Goal: Information Seeking & Learning: Learn about a topic

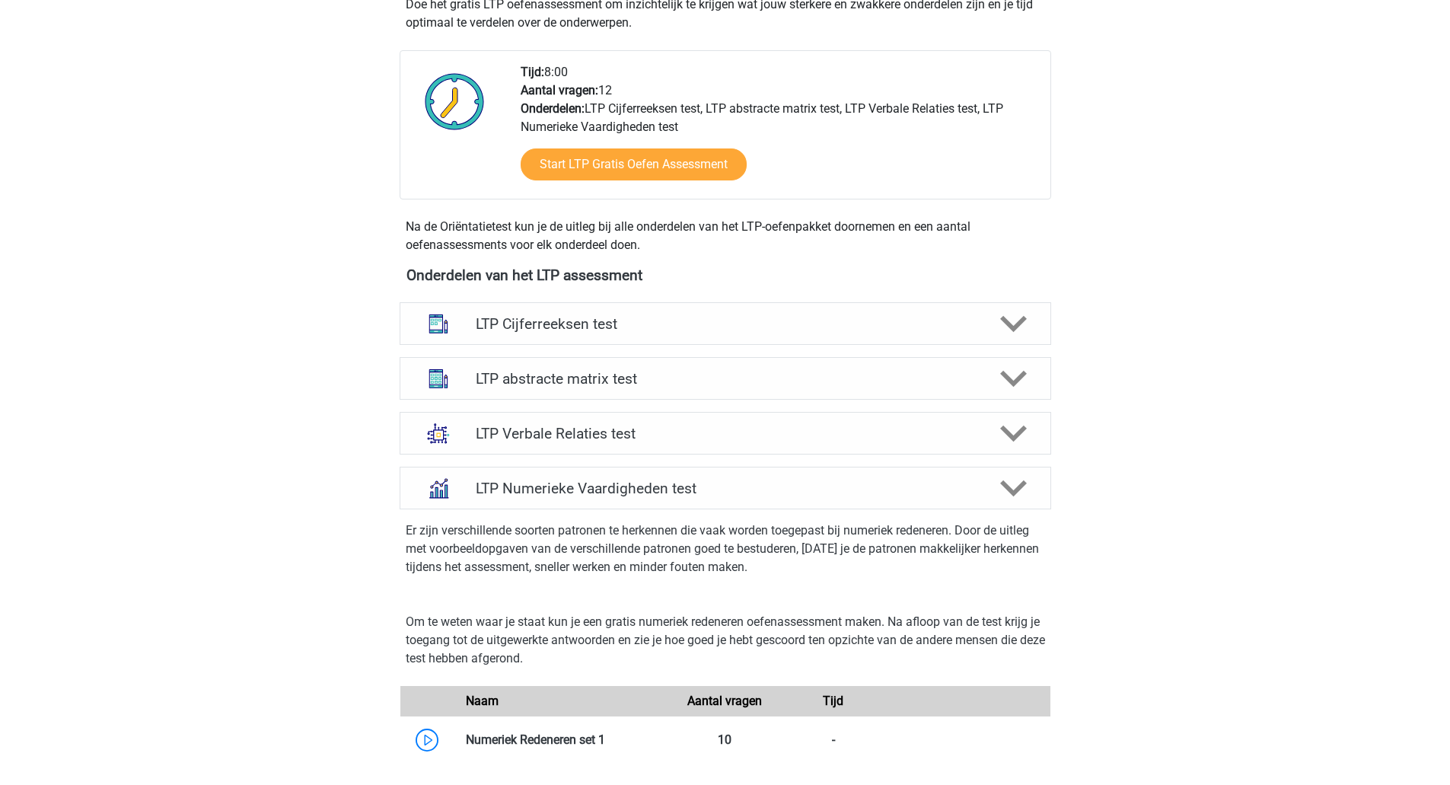
scroll to position [342, 0]
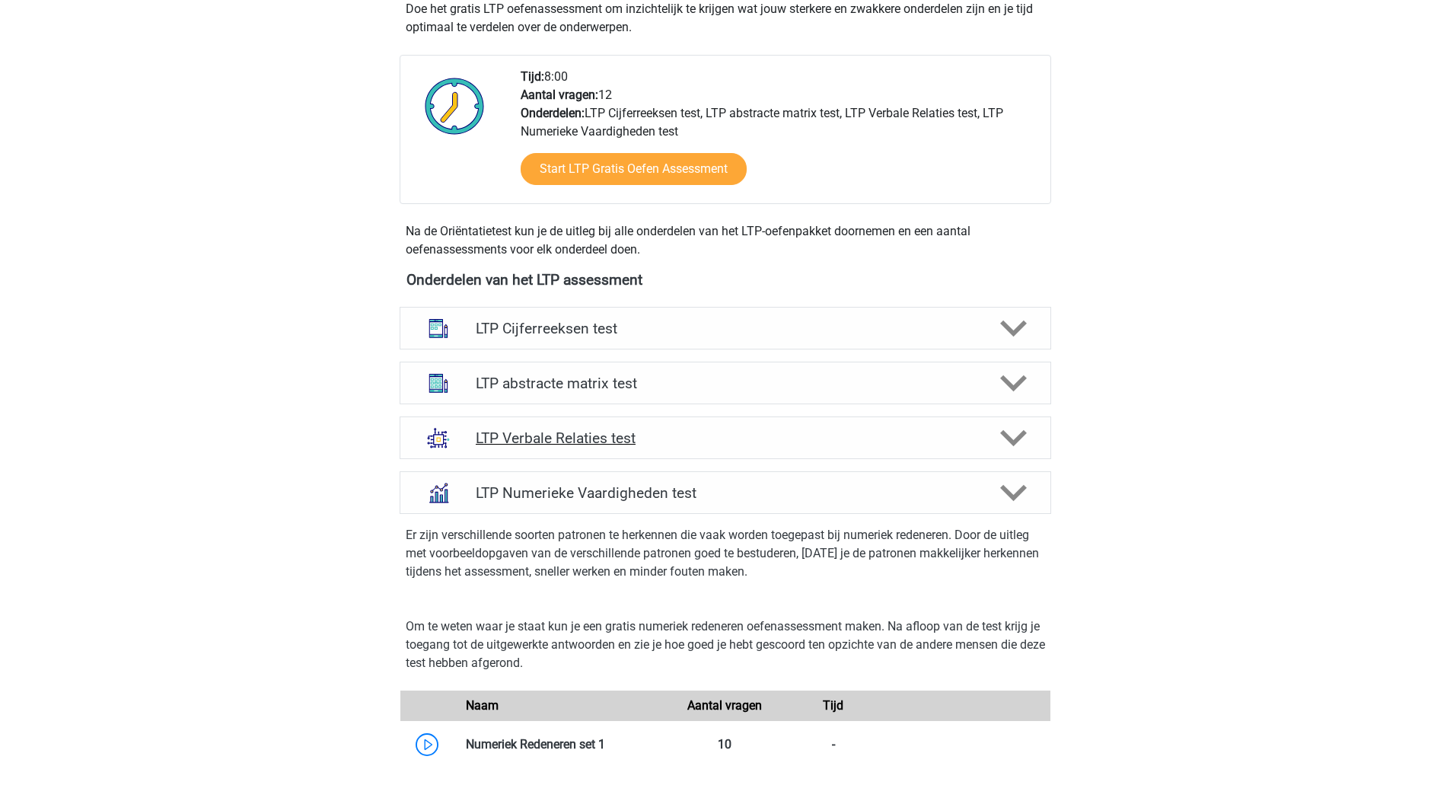
click at [1014, 432] on icon at bounding box center [1013, 438] width 27 height 27
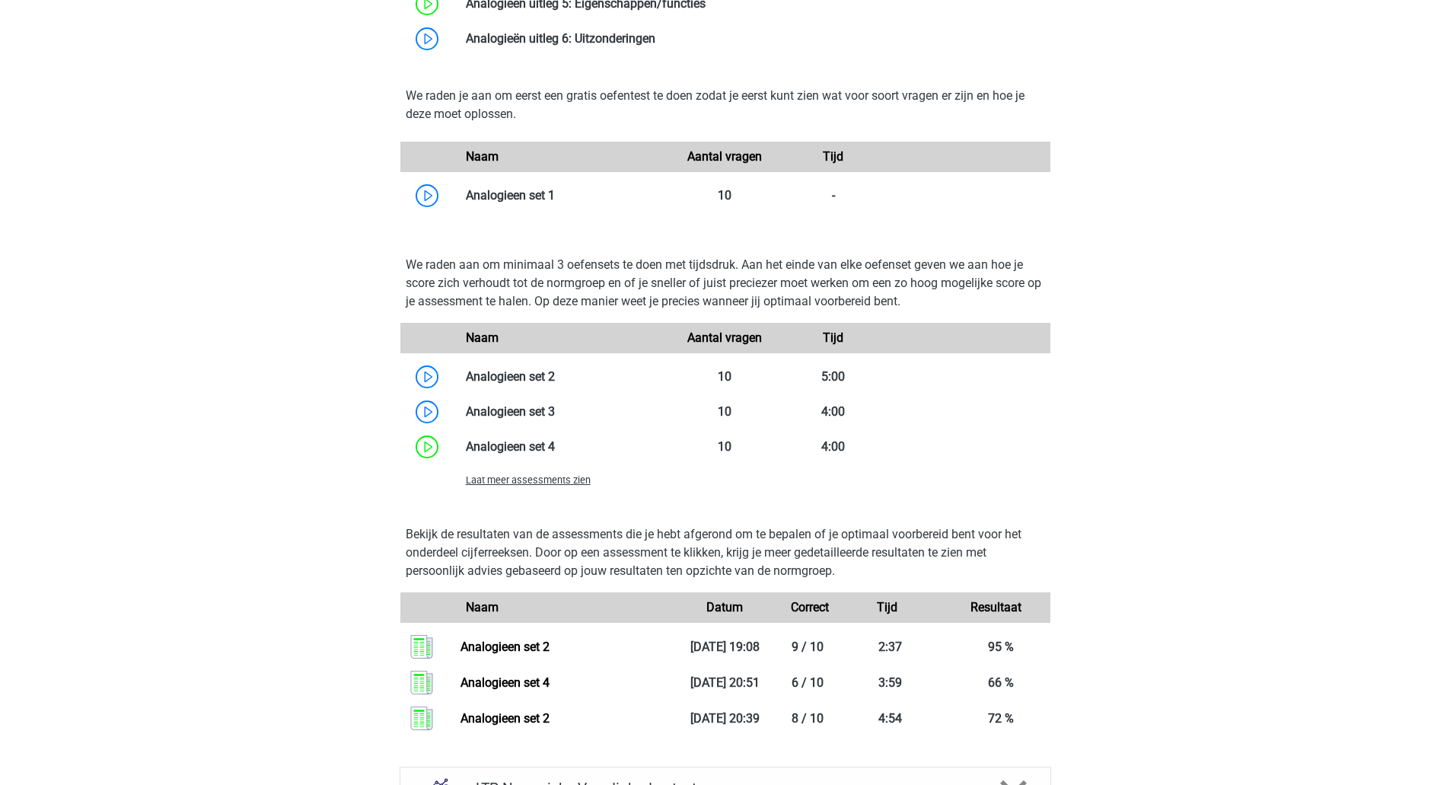
scroll to position [1154, 0]
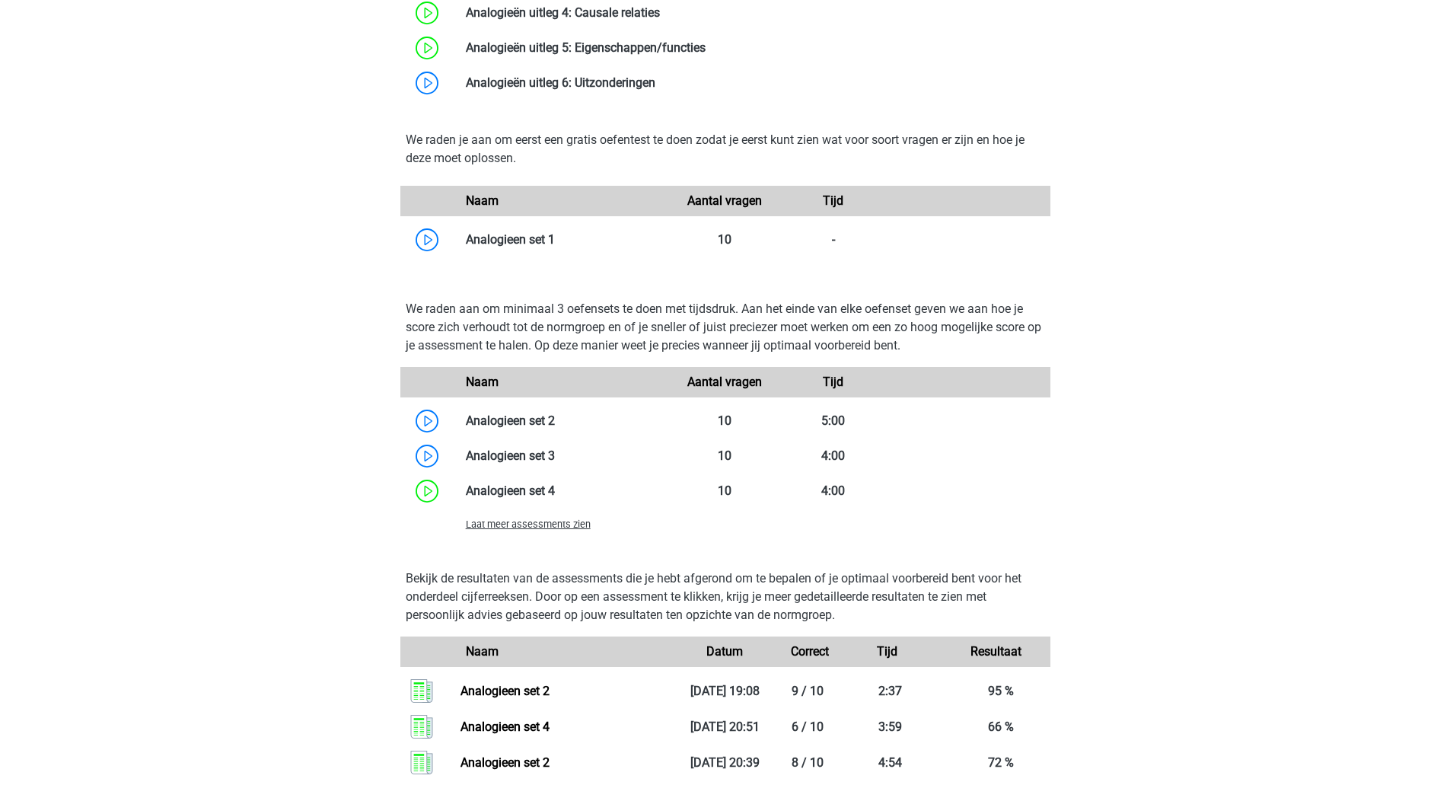
click at [541, 527] on span "Laat meer assessments zien" at bounding box center [528, 523] width 125 height 11
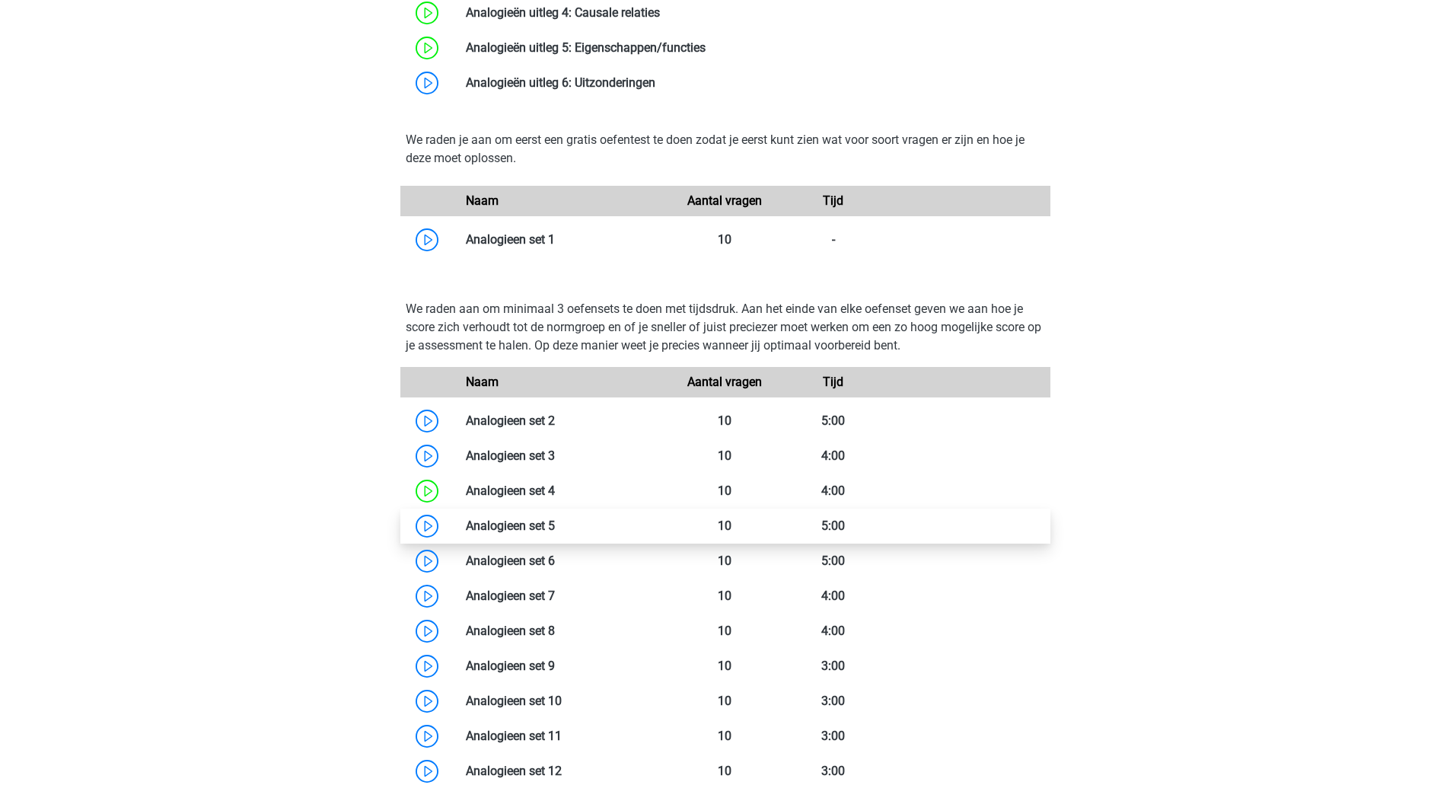
click at [555, 519] on link at bounding box center [555, 525] width 0 height 14
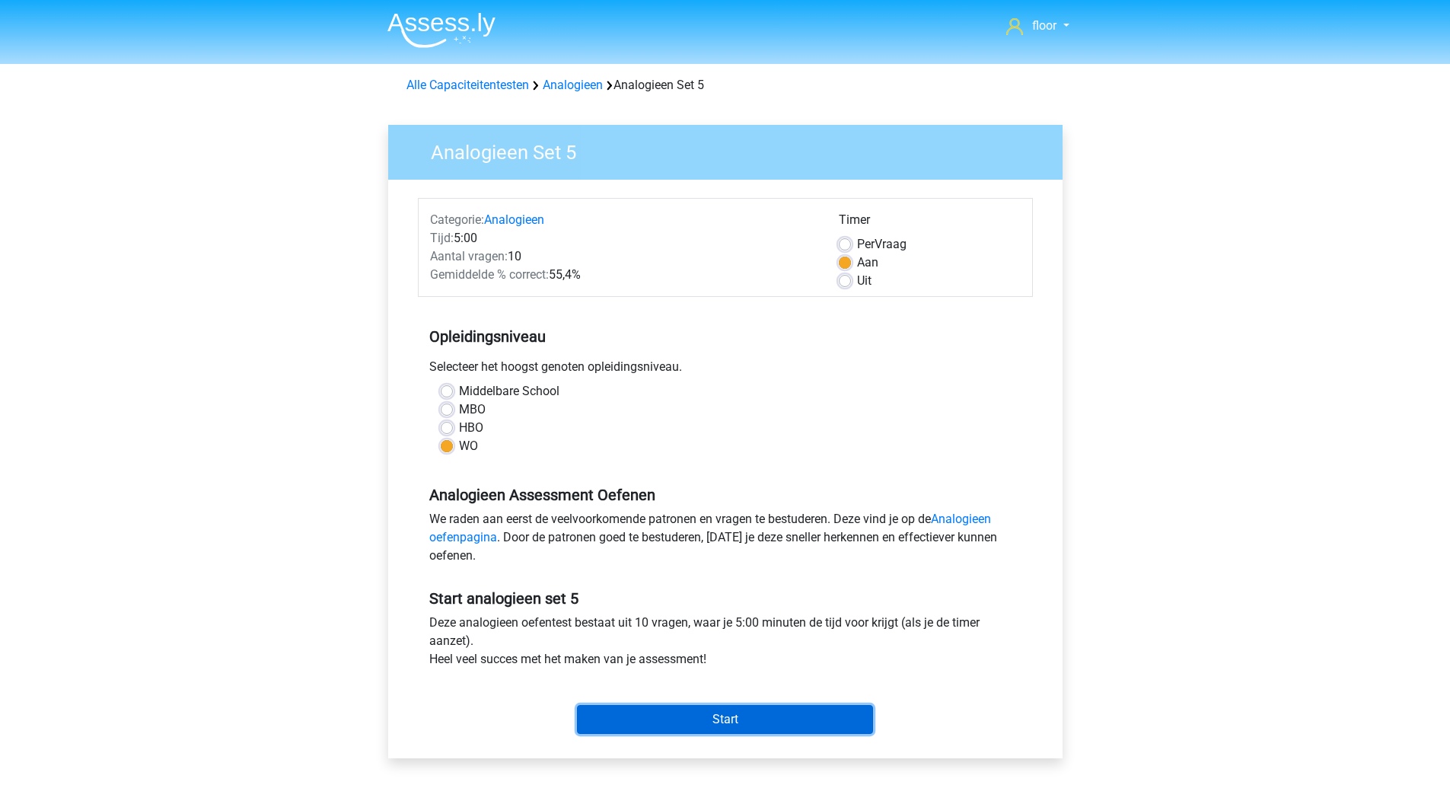
click at [736, 716] on input "Start" at bounding box center [725, 719] width 296 height 29
click at [559, 88] on link "Analogieen" at bounding box center [573, 85] width 60 height 14
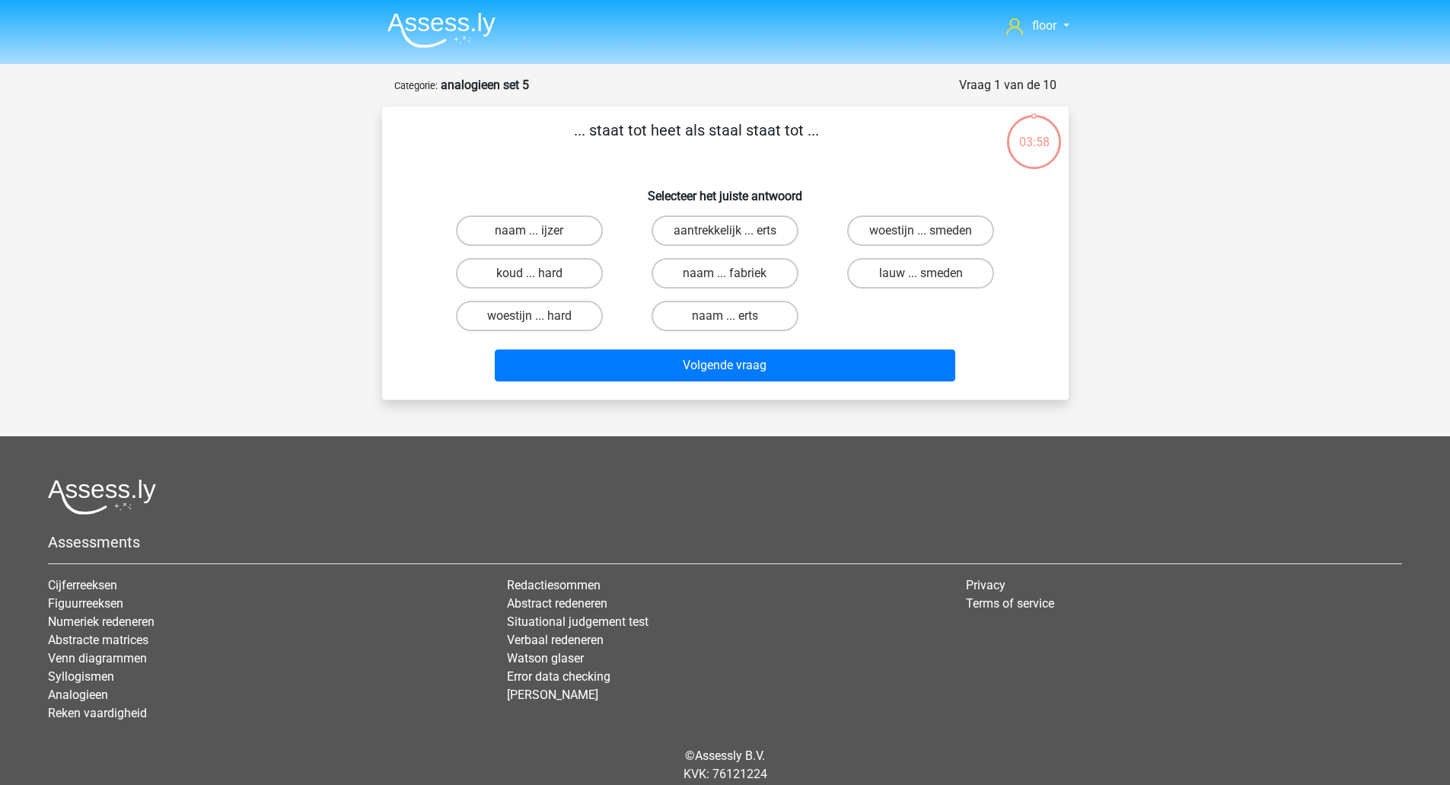
click at [930, 281] on input "lauw ... smeden" at bounding box center [926, 278] width 10 height 10
radio input "true"
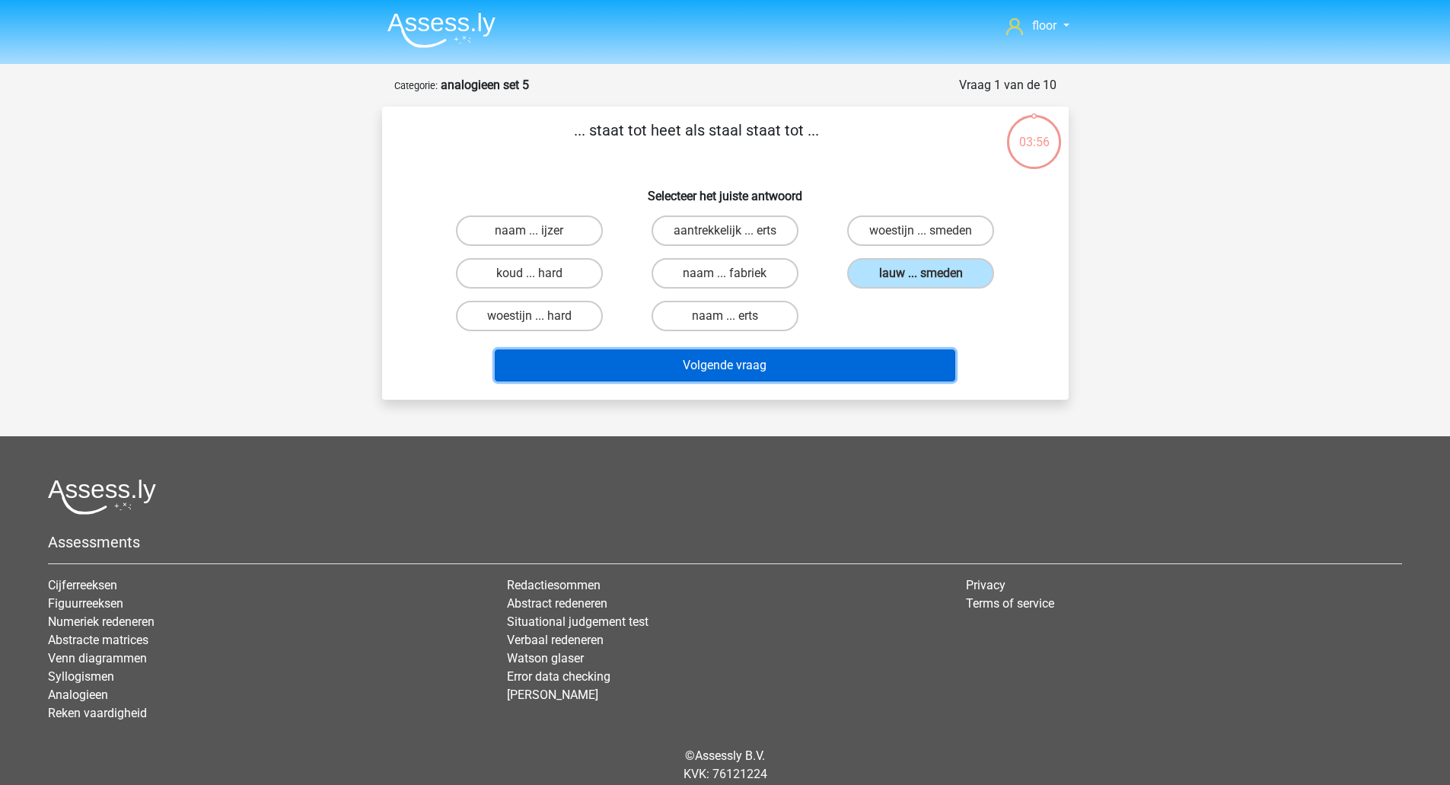
click at [820, 368] on button "Volgende vraag" at bounding box center [725, 365] width 460 height 32
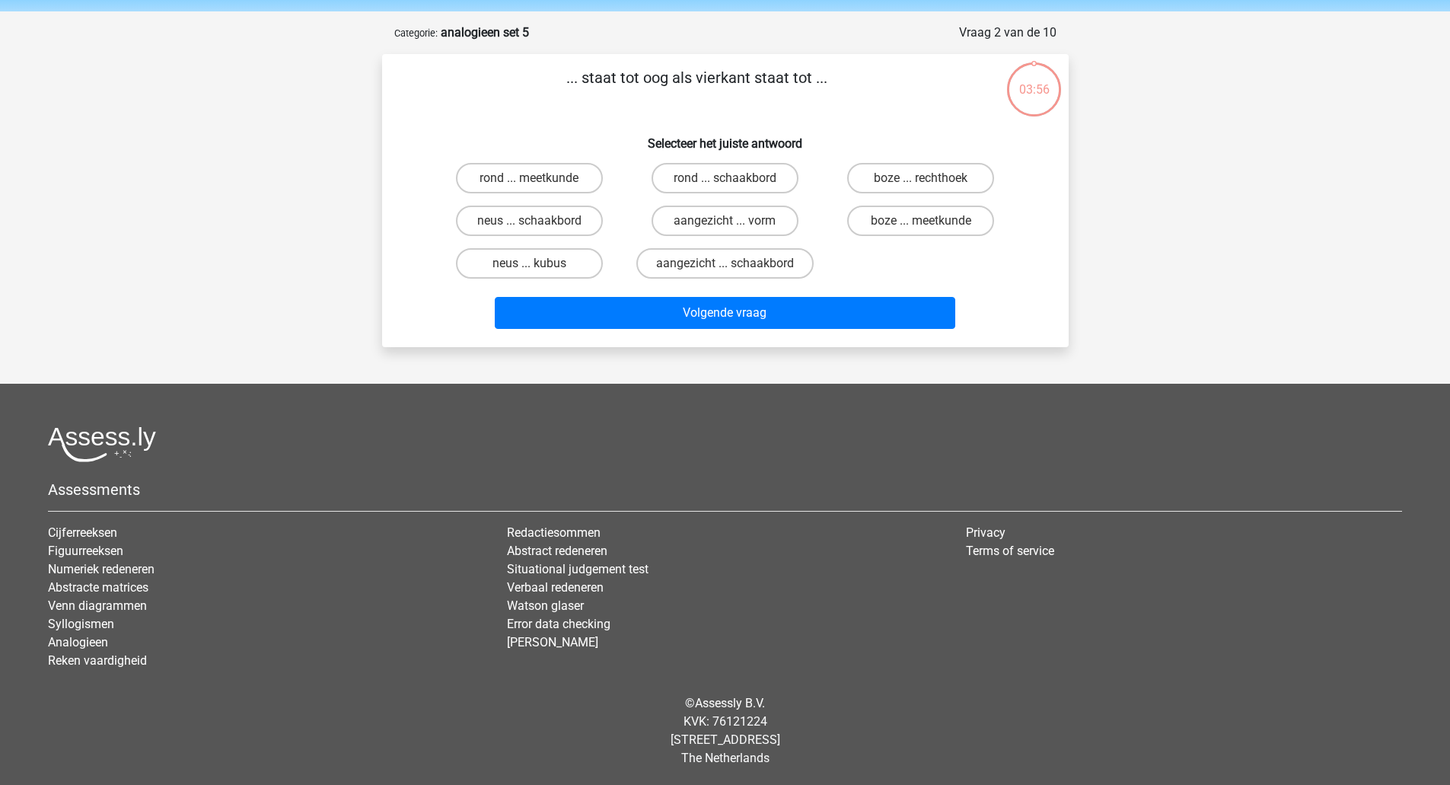
scroll to position [53, 0]
click at [787, 271] on label "aangezicht ... schaakbord" at bounding box center [724, 262] width 177 height 30
click at [734, 271] on input "aangezicht ... schaakbord" at bounding box center [729, 268] width 10 height 10
radio input "true"
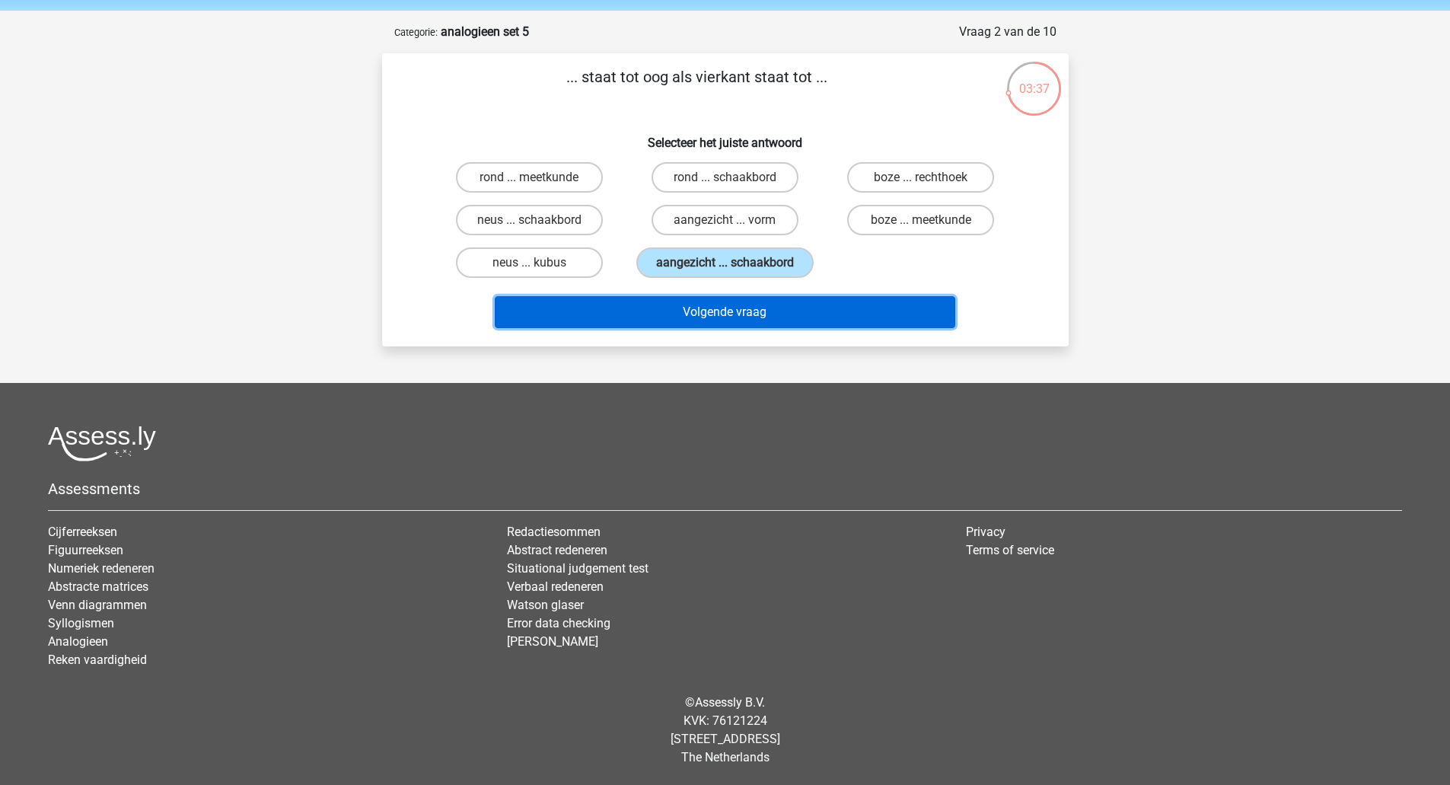
click at [782, 320] on button "Volgende vraag" at bounding box center [725, 312] width 460 height 32
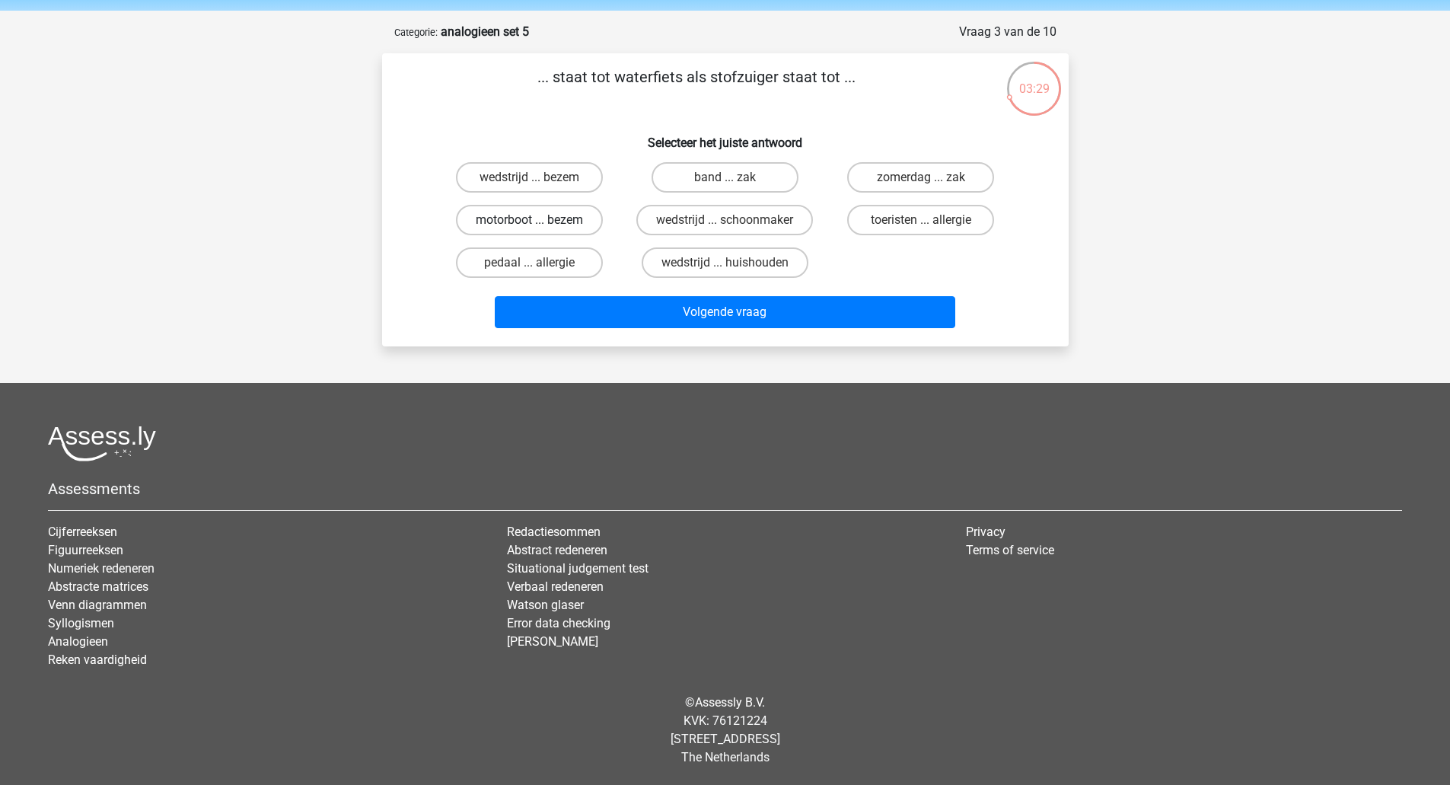
click at [575, 226] on label "motorboot ... bezem" at bounding box center [529, 220] width 147 height 30
click at [539, 226] on input "motorboot ... bezem" at bounding box center [534, 225] width 10 height 10
radio input "true"
click at [609, 295] on div "Volgende vraag" at bounding box center [725, 309] width 638 height 50
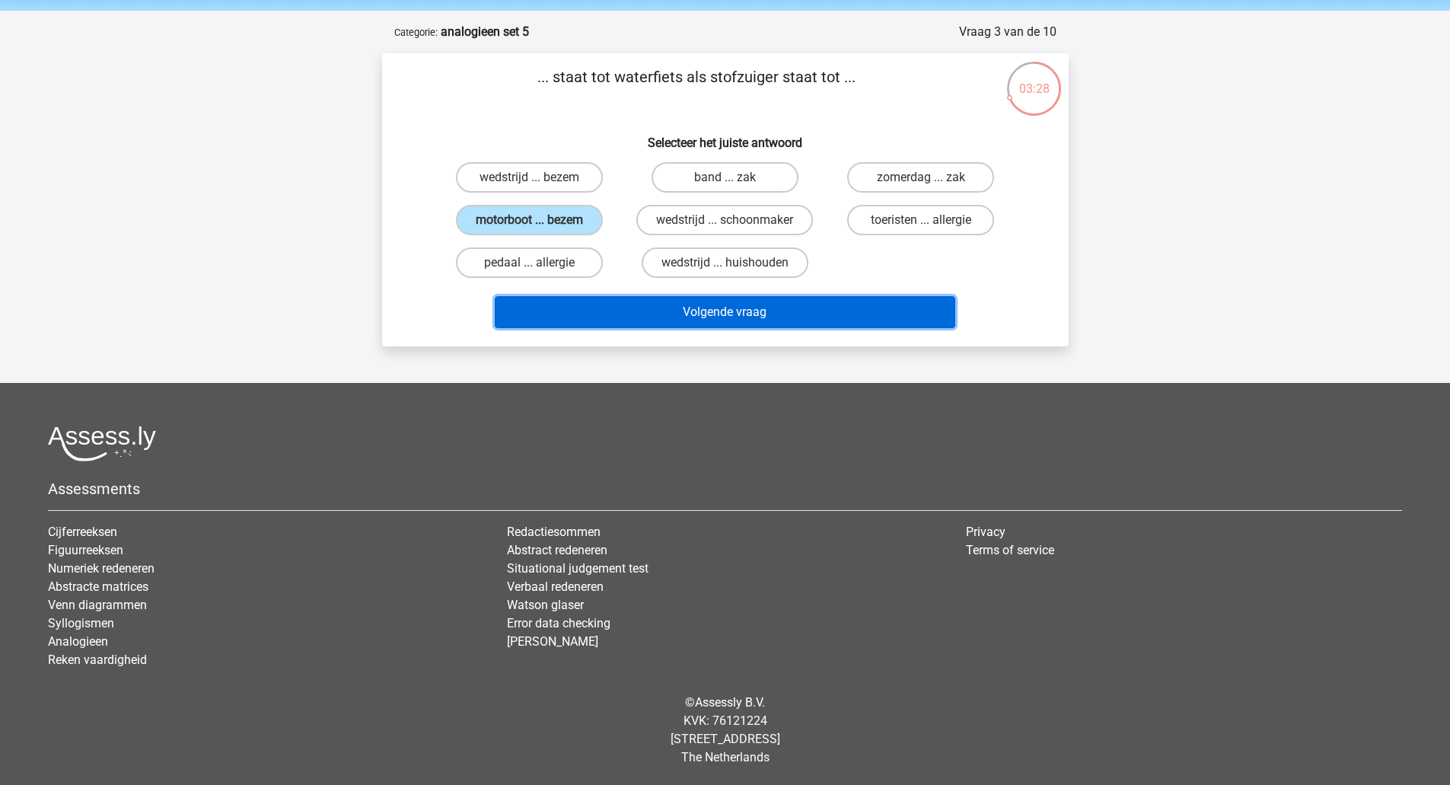
click at [610, 314] on button "Volgende vraag" at bounding box center [725, 312] width 460 height 32
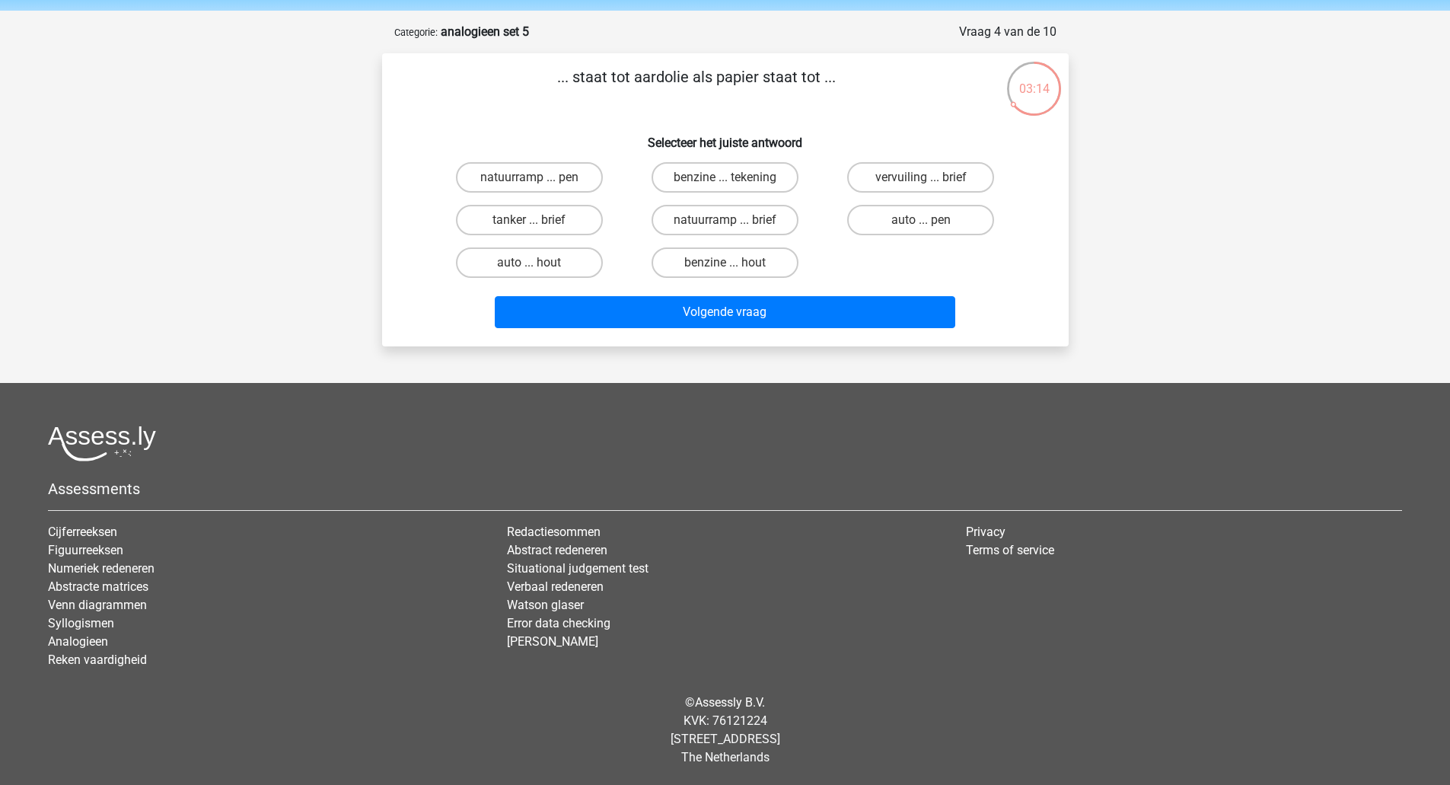
click at [725, 265] on input "benzine ... hout" at bounding box center [729, 268] width 10 height 10
radio input "true"
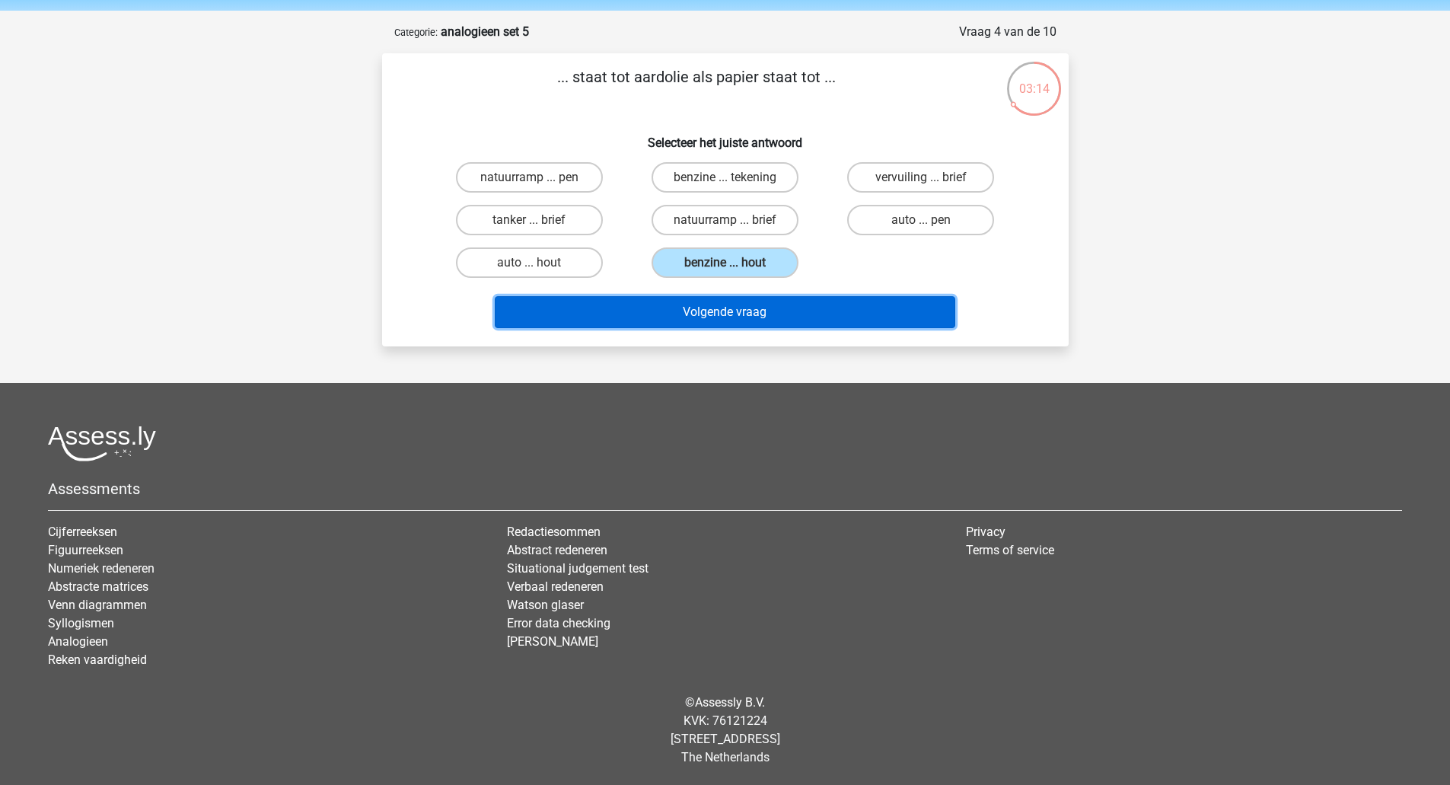
click at [705, 316] on button "Volgende vraag" at bounding box center [725, 312] width 460 height 32
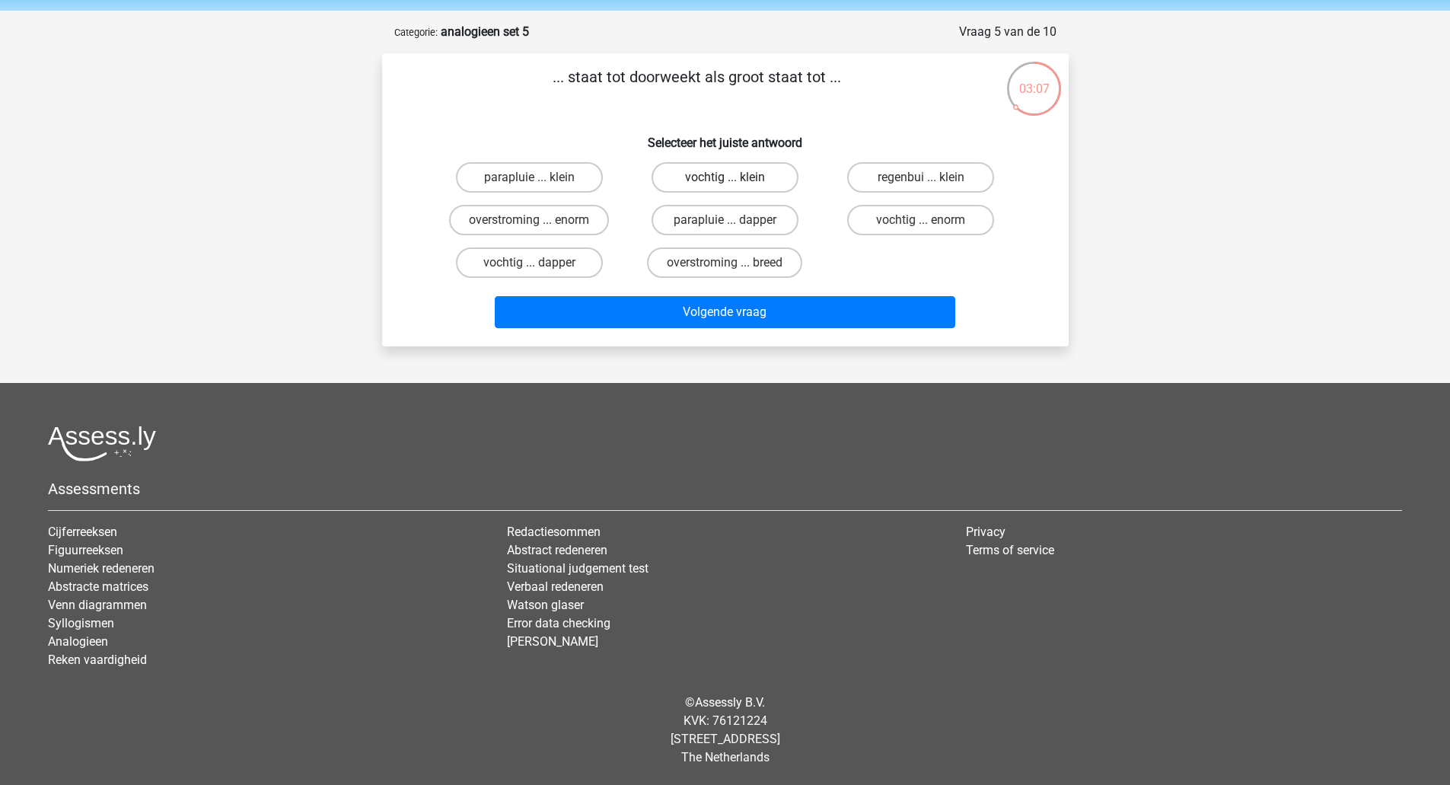
click at [727, 176] on label "vochtig ... klein" at bounding box center [724, 177] width 147 height 30
click at [727, 177] on input "vochtig ... klein" at bounding box center [729, 182] width 10 height 10
radio input "true"
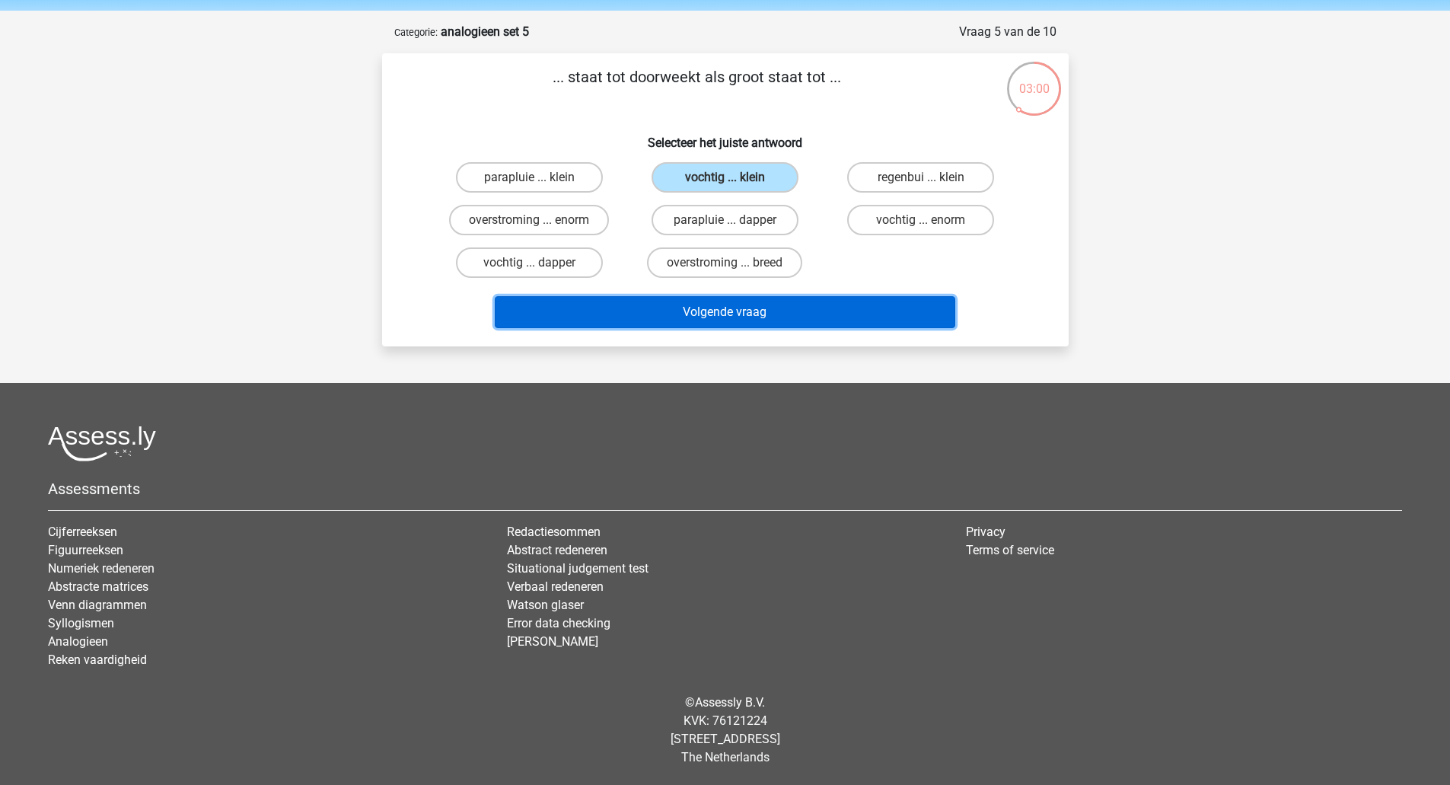
click at [702, 313] on button "Volgende vraag" at bounding box center [725, 312] width 460 height 32
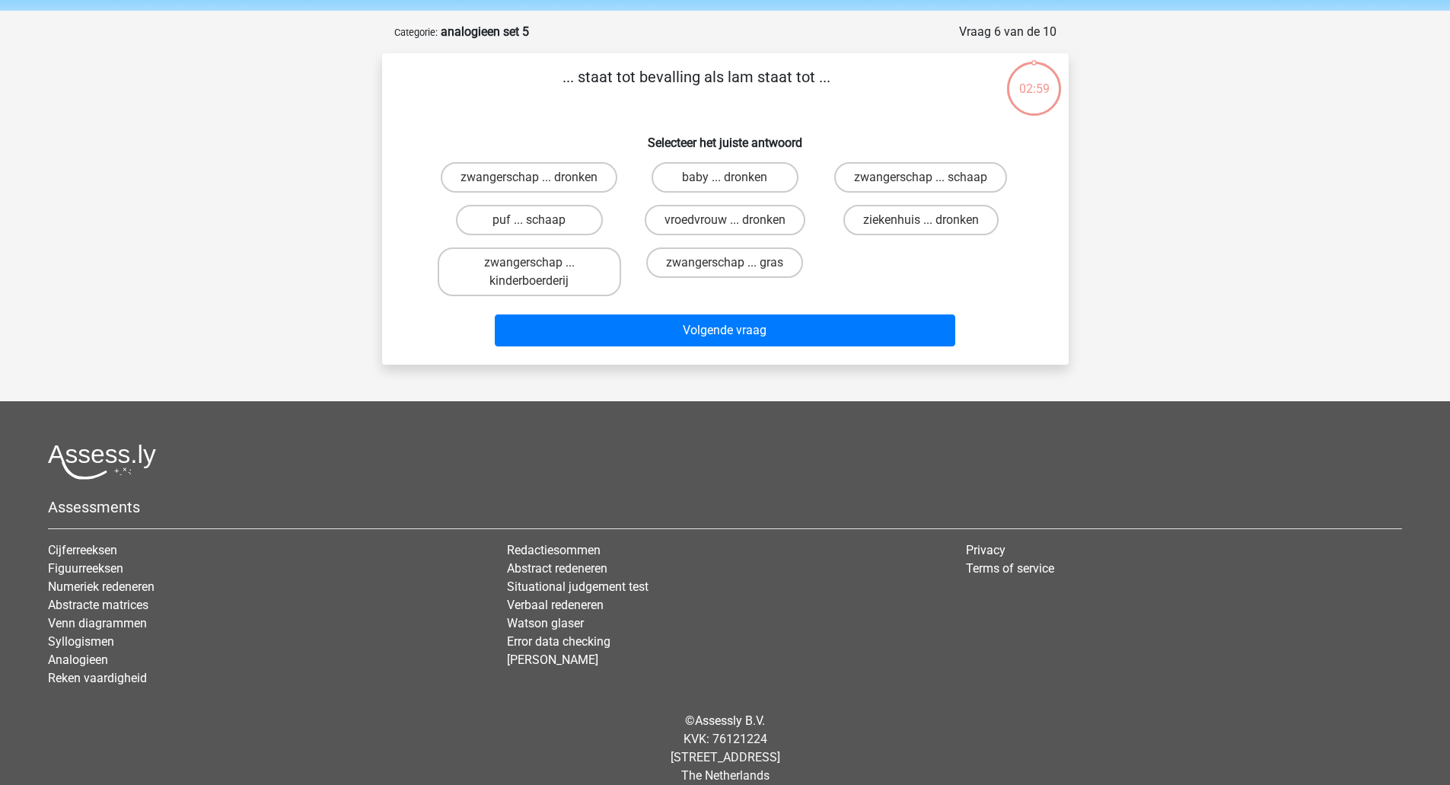
scroll to position [72, 0]
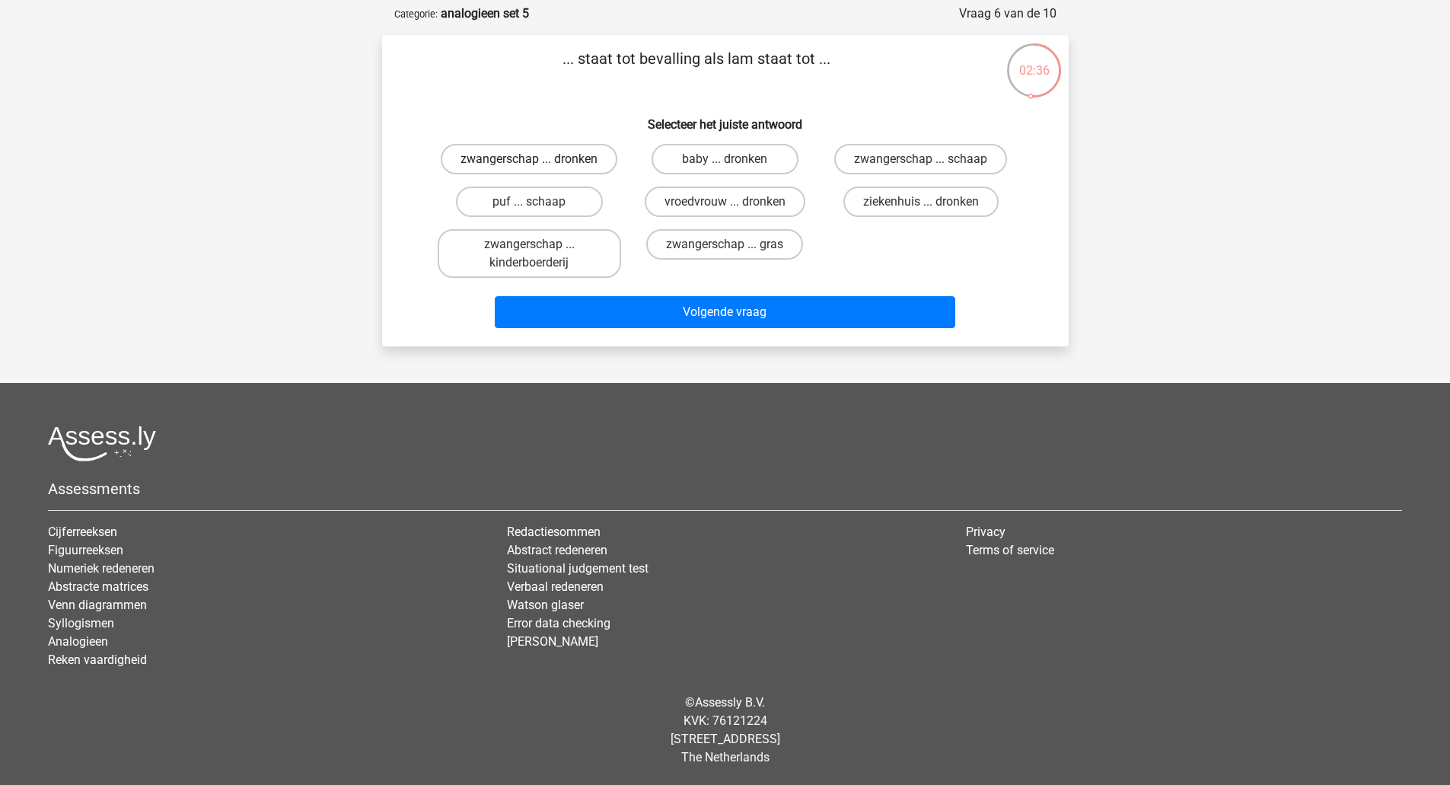
click at [591, 158] on label "zwangerschap ... dronken" at bounding box center [529, 159] width 177 height 30
click at [539, 159] on input "zwangerschap ... dronken" at bounding box center [534, 164] width 10 height 10
radio input "true"
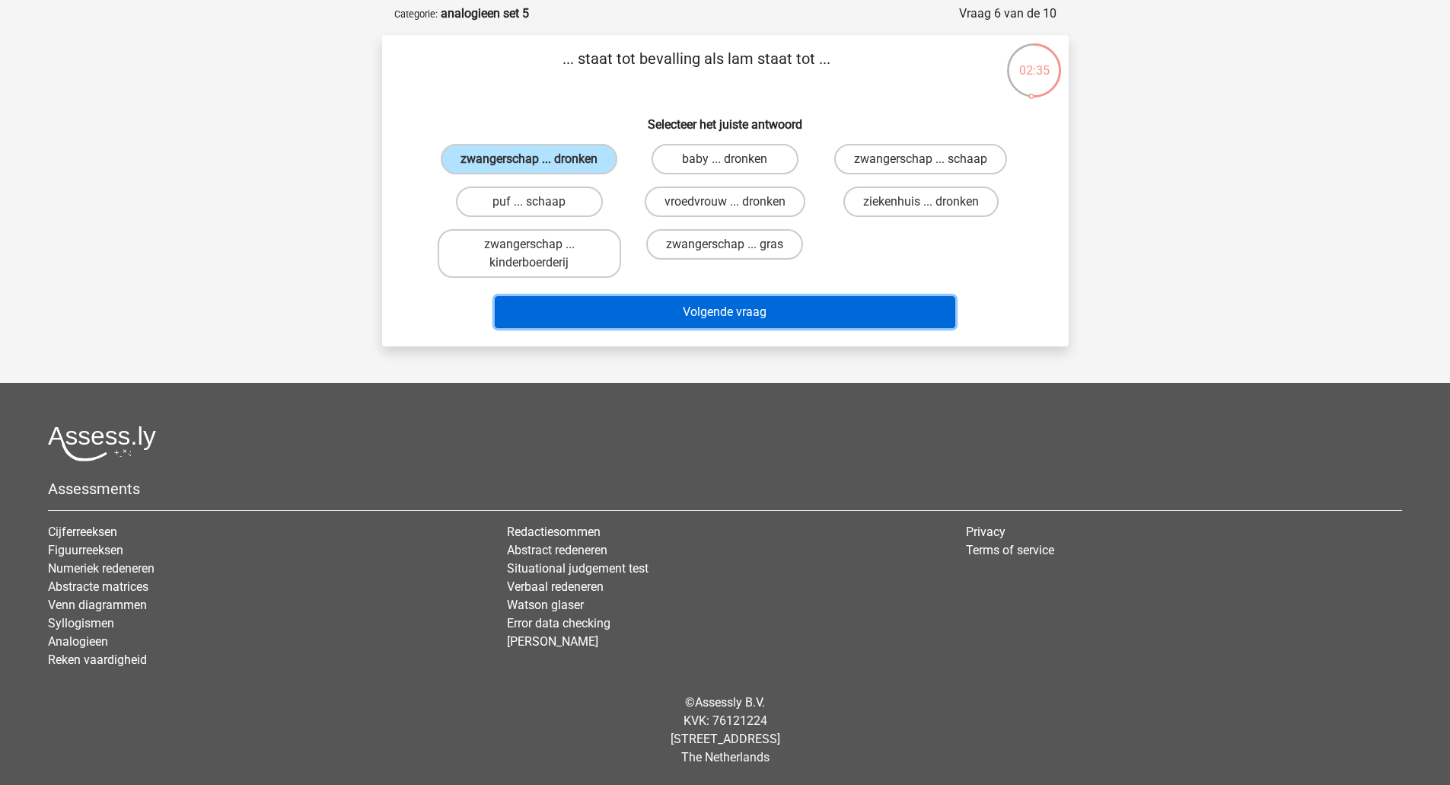
click at [626, 303] on button "Volgende vraag" at bounding box center [725, 312] width 460 height 32
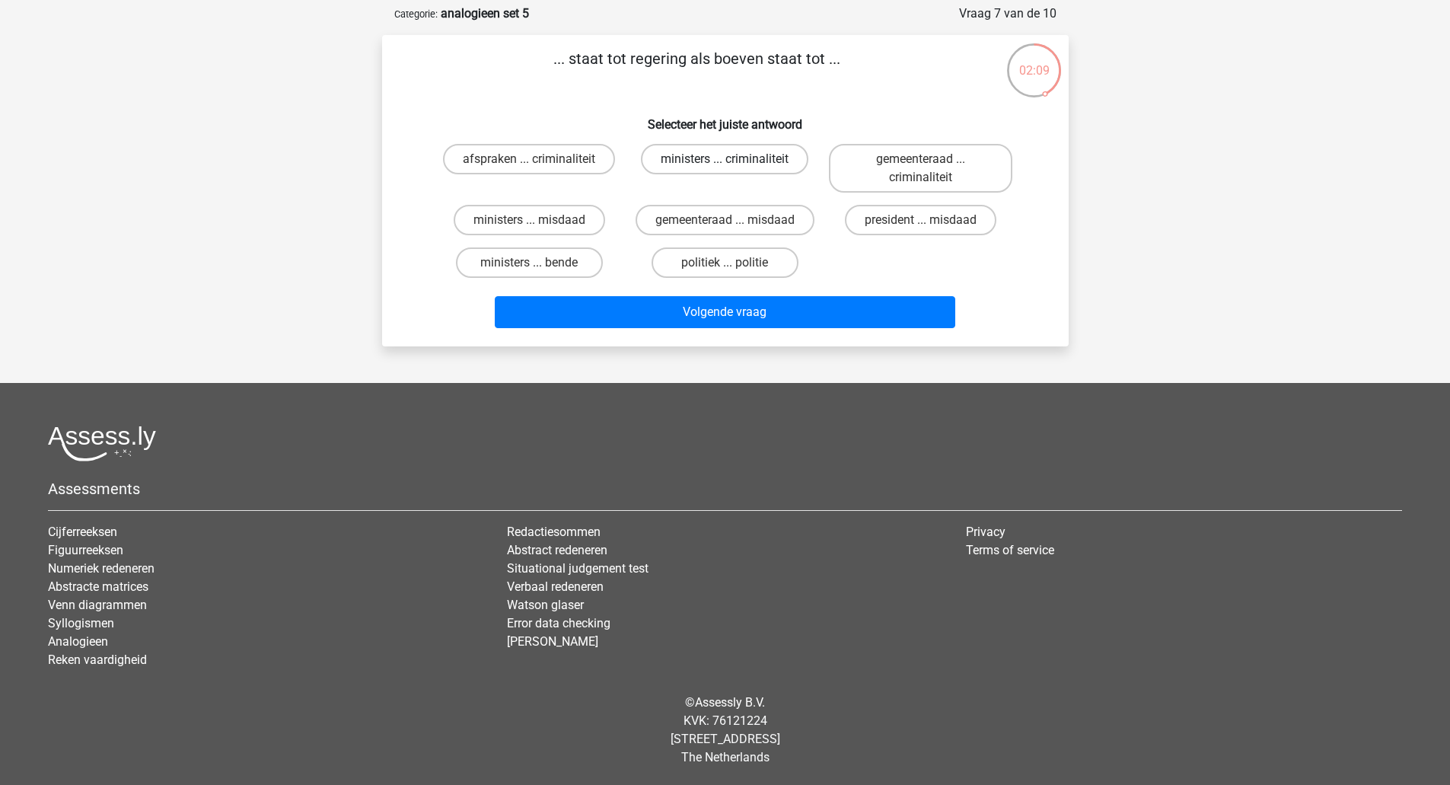
click at [696, 168] on label "ministers ... criminaliteit" at bounding box center [724, 159] width 167 height 30
click at [724, 168] on input "ministers ... criminaliteit" at bounding box center [729, 164] width 10 height 10
radio input "true"
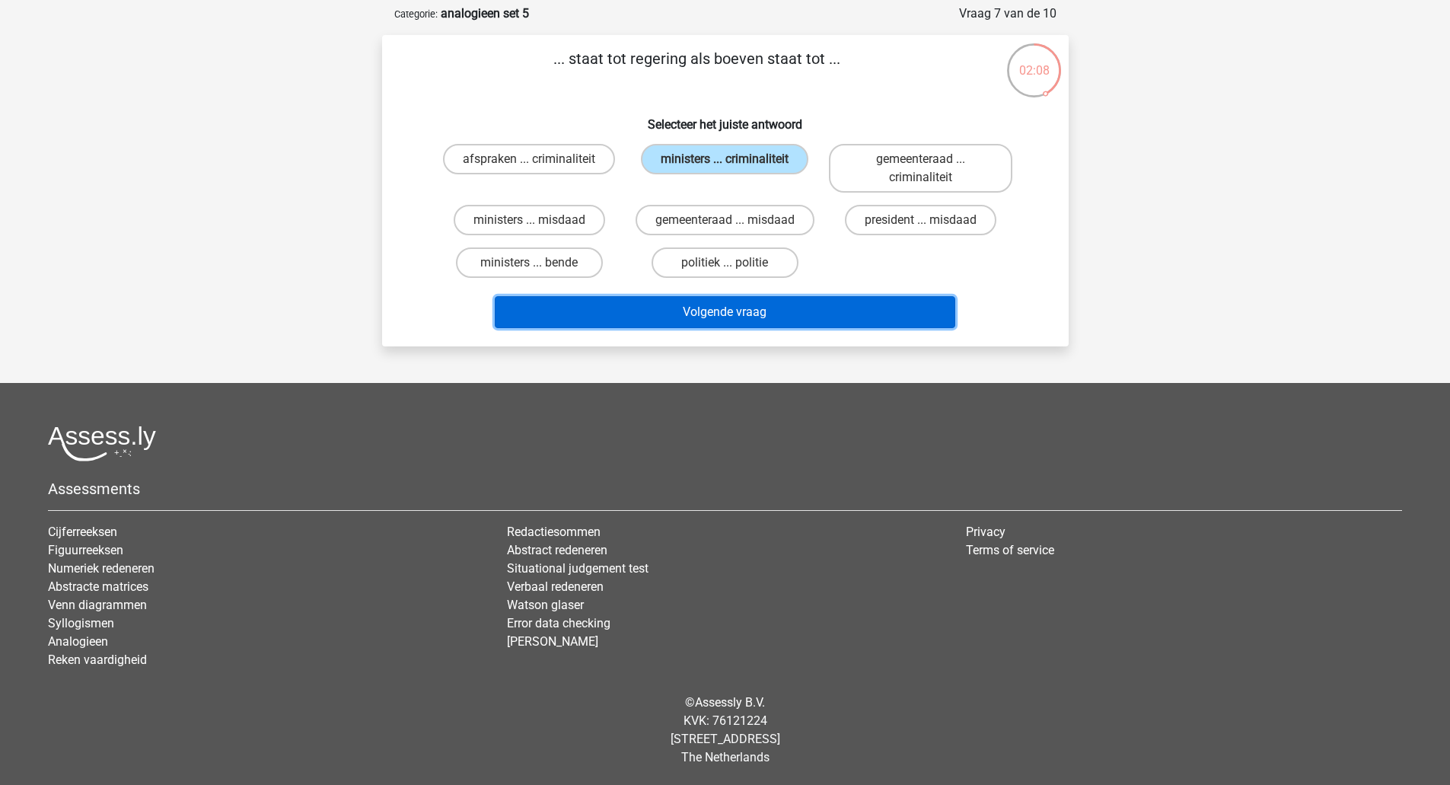
click at [681, 311] on button "Volgende vraag" at bounding box center [725, 312] width 460 height 32
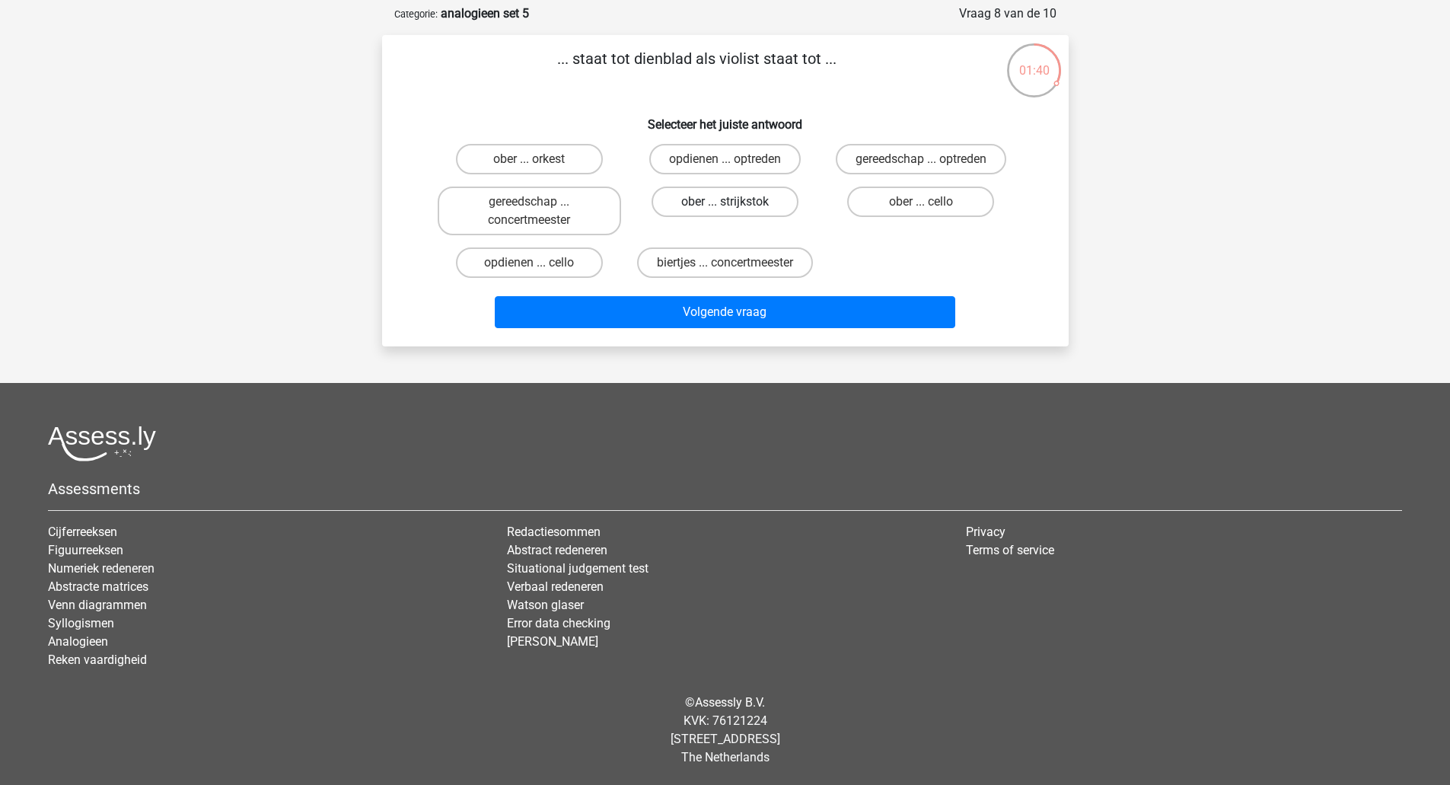
drag, startPoint x: 729, startPoint y: 196, endPoint x: 694, endPoint y: 209, distance: 37.1
click at [694, 209] on label "ober ... strijkstok" at bounding box center [724, 201] width 147 height 30
click at [724, 209] on input "ober ... strijkstok" at bounding box center [729, 207] width 10 height 10
radio input "true"
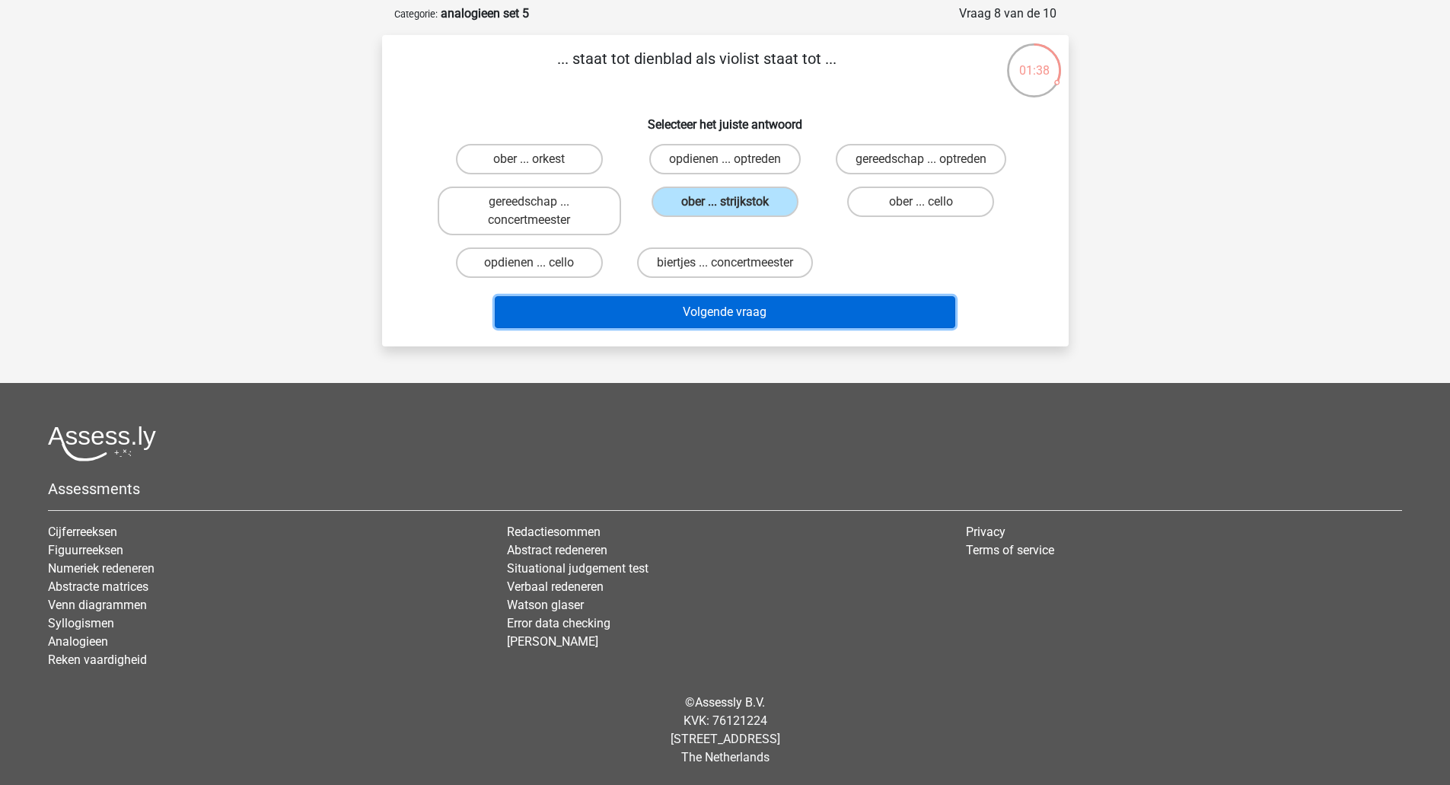
drag, startPoint x: 694, startPoint y: 316, endPoint x: 677, endPoint y: 314, distance: 17.7
click at [677, 314] on button "Volgende vraag" at bounding box center [725, 312] width 460 height 32
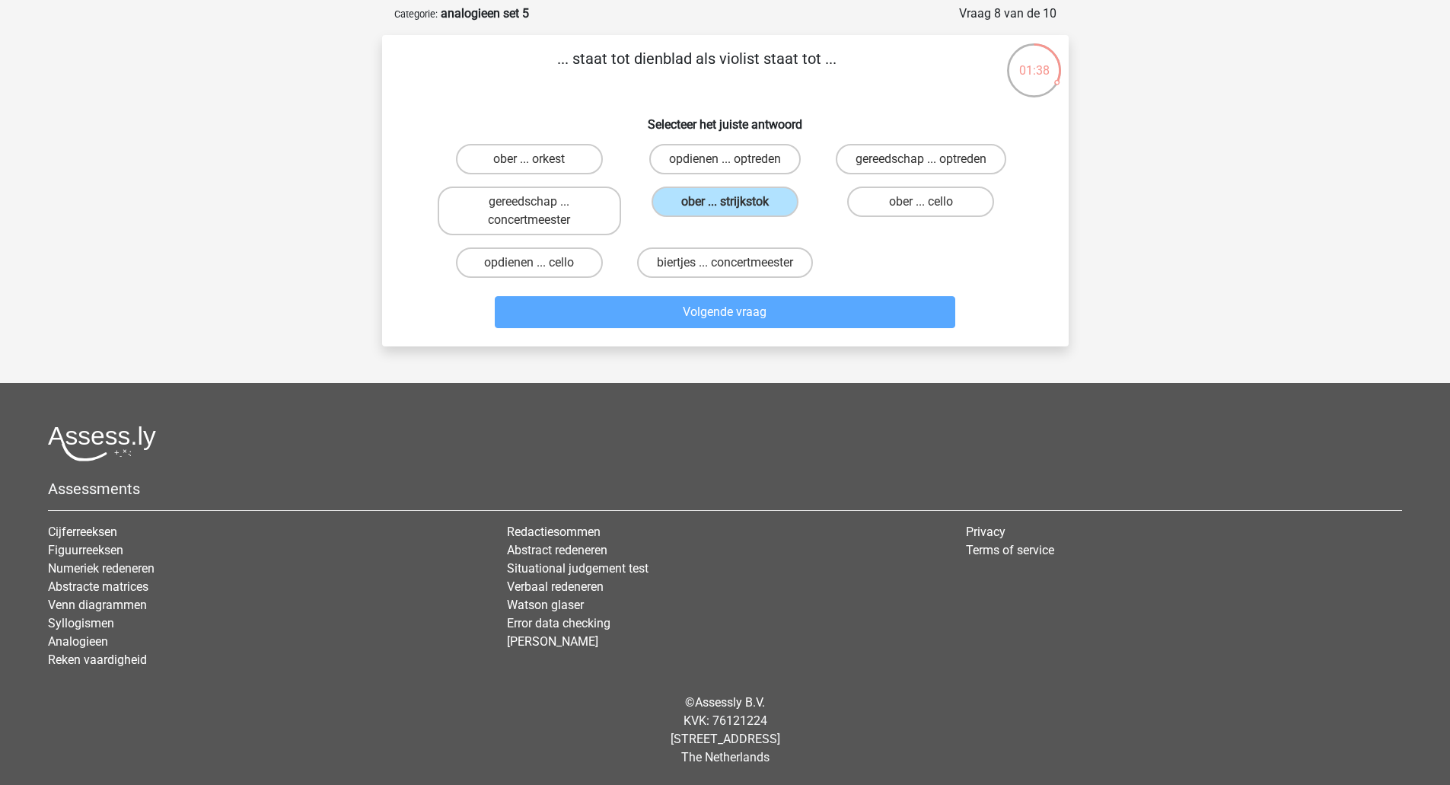
scroll to position [53, 0]
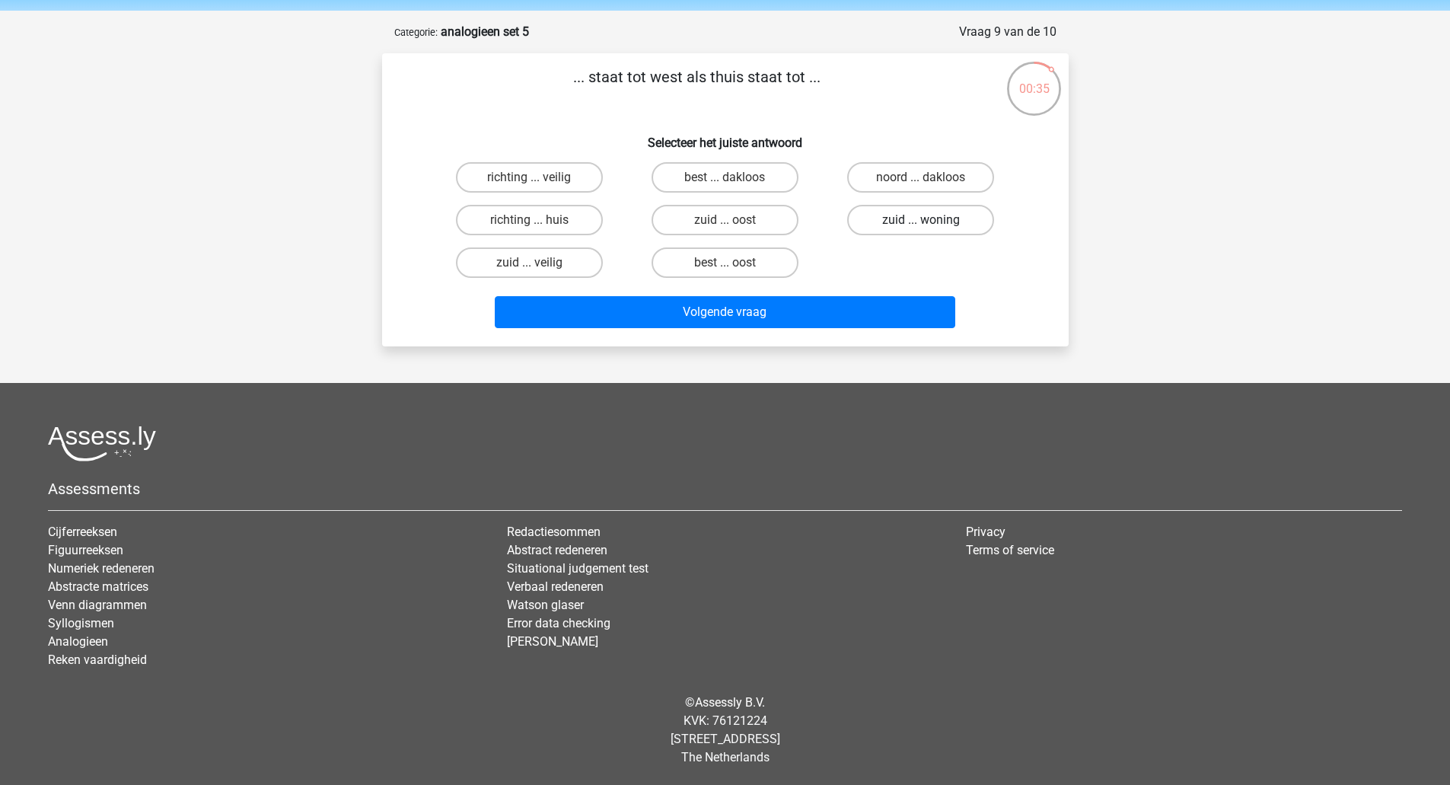
click at [878, 213] on label "zuid ... woning" at bounding box center [920, 220] width 147 height 30
click at [921, 220] on input "zuid ... woning" at bounding box center [926, 225] width 10 height 10
radio input "true"
click at [917, 178] on label "noord ... dakloos" at bounding box center [920, 177] width 147 height 30
click at [921, 178] on input "noord ... dakloos" at bounding box center [926, 182] width 10 height 10
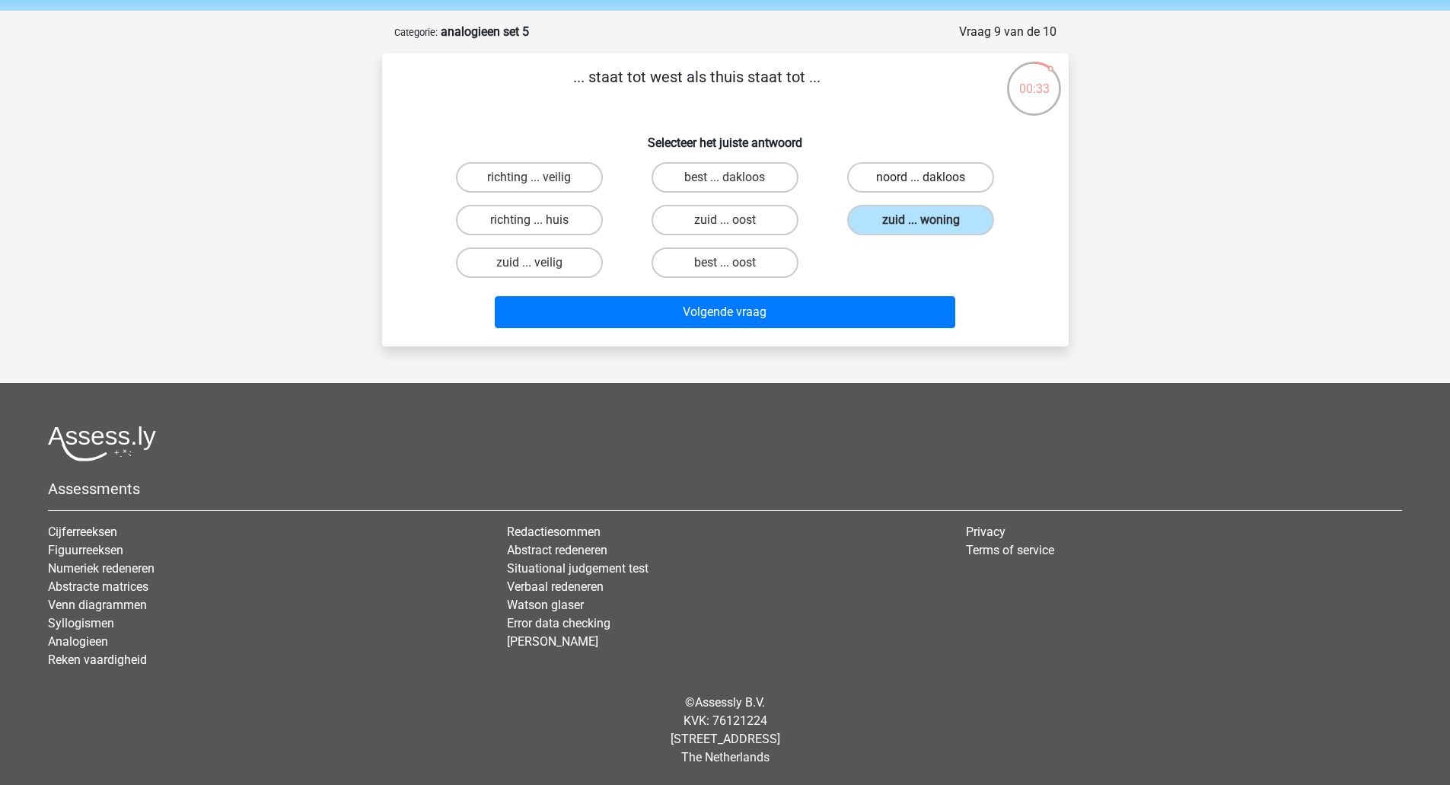
radio input "true"
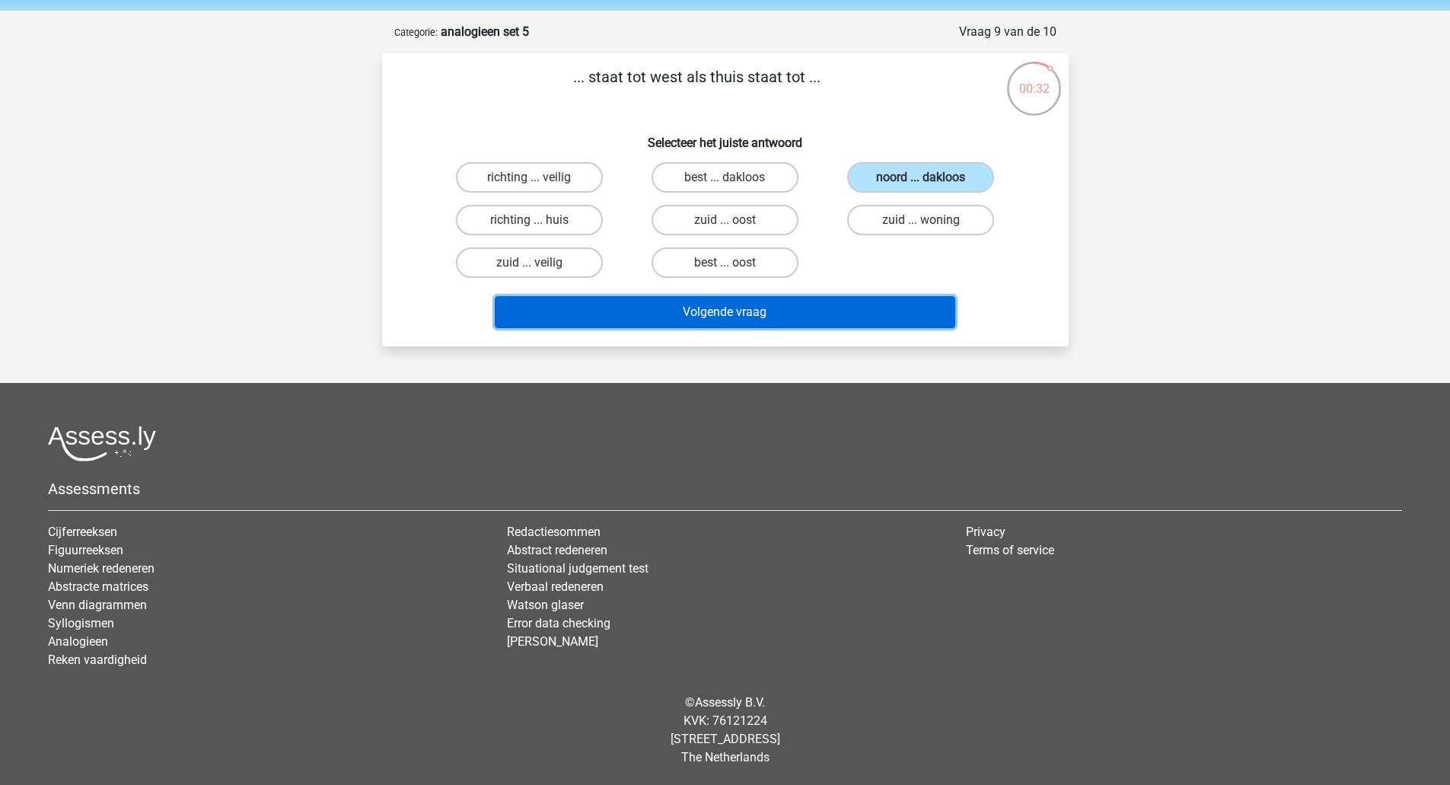
click at [807, 312] on button "Volgende vraag" at bounding box center [725, 312] width 460 height 32
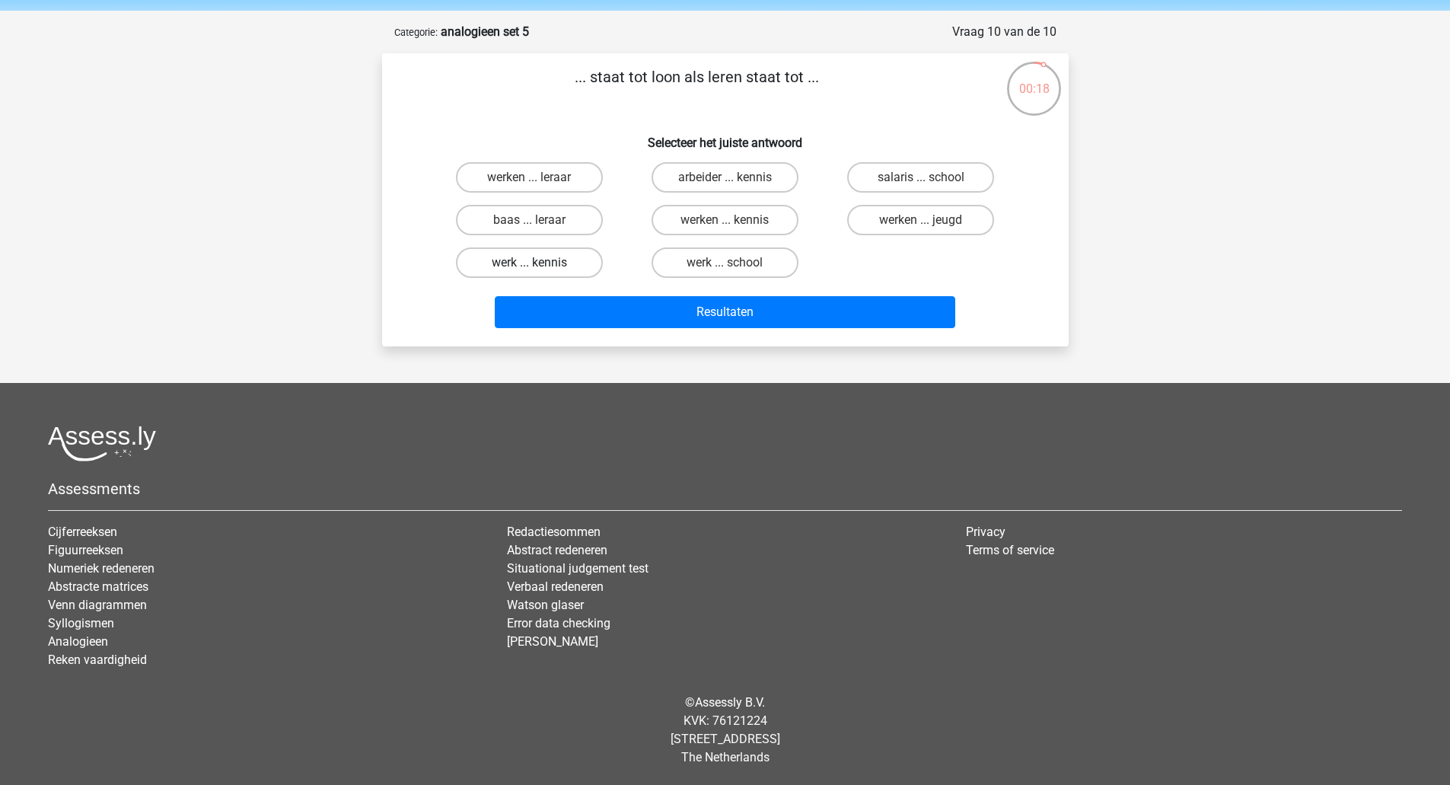
click at [578, 260] on label "werk ... kennis" at bounding box center [529, 262] width 147 height 30
click at [539, 263] on input "werk ... kennis" at bounding box center [534, 268] width 10 height 10
radio input "true"
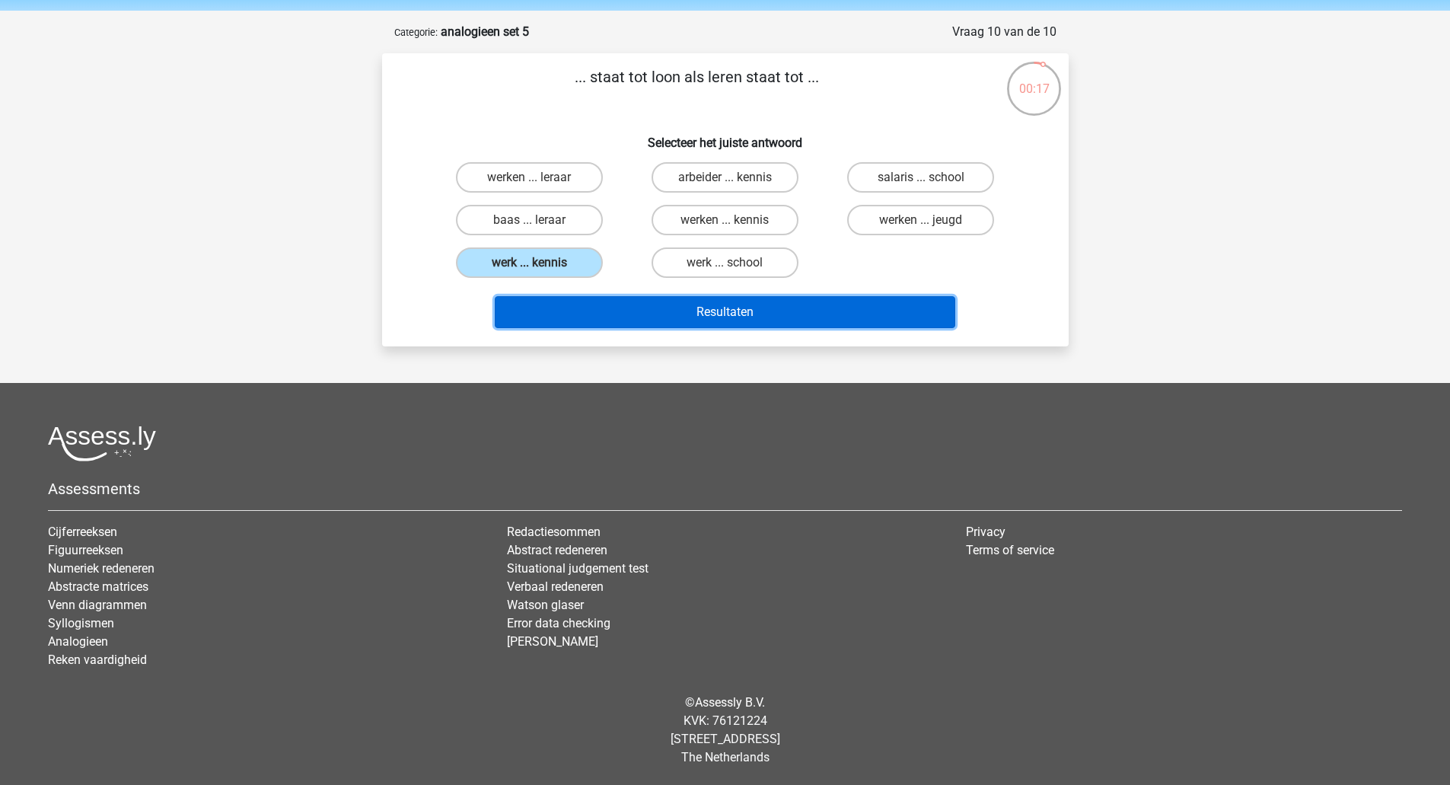
click at [606, 309] on button "Resultaten" at bounding box center [725, 312] width 460 height 32
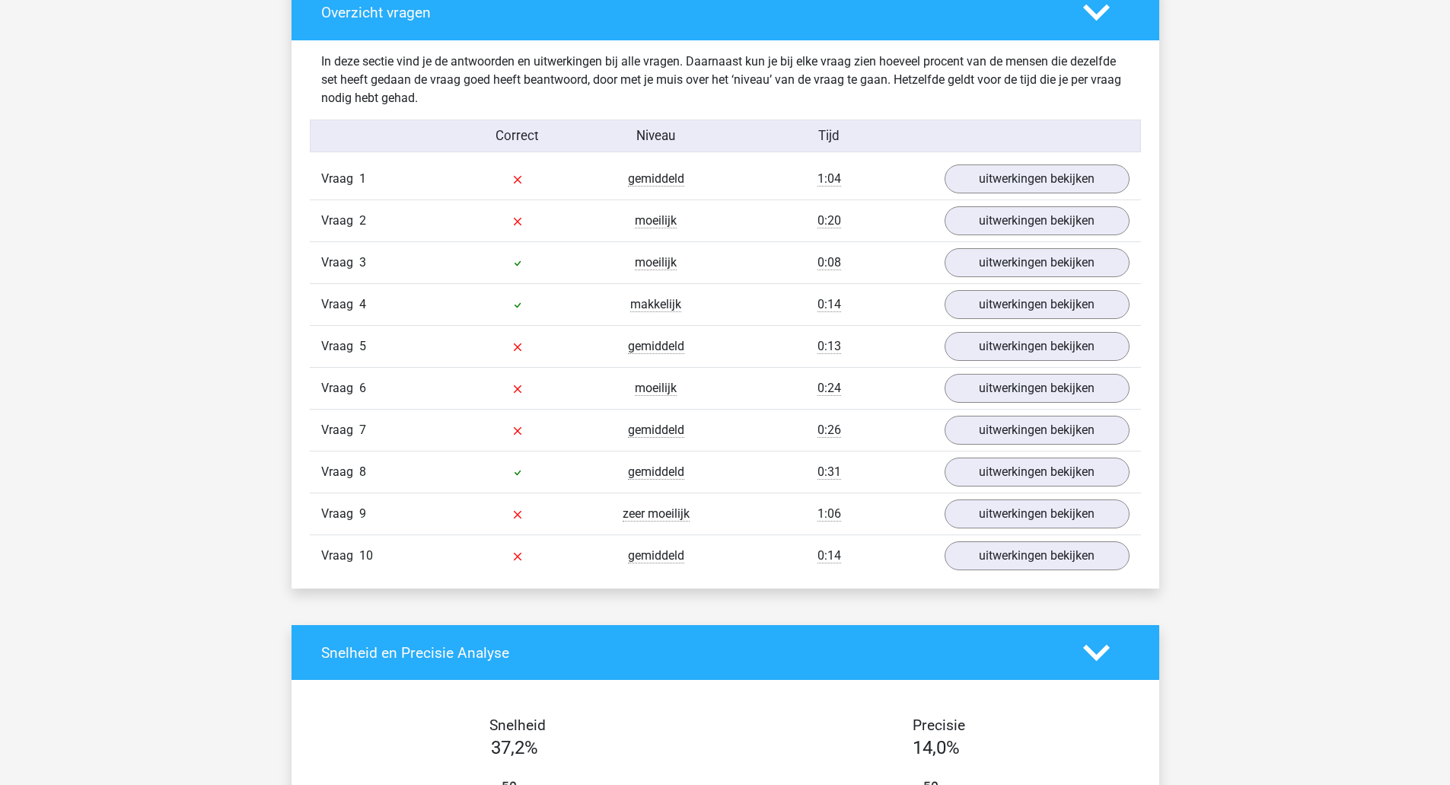
scroll to position [789, 0]
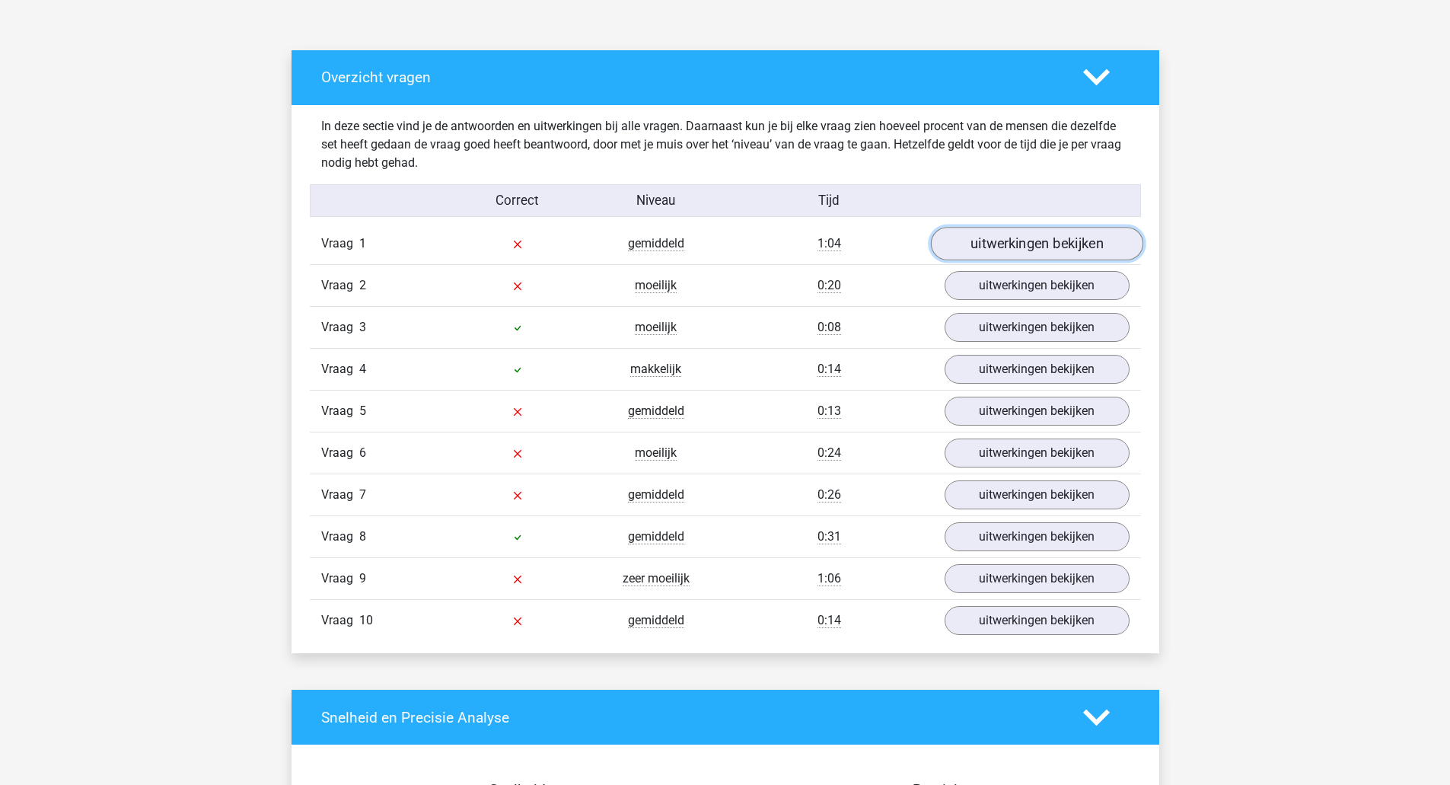
click at [1022, 234] on link "uitwerkingen bekijken" at bounding box center [1036, 243] width 212 height 33
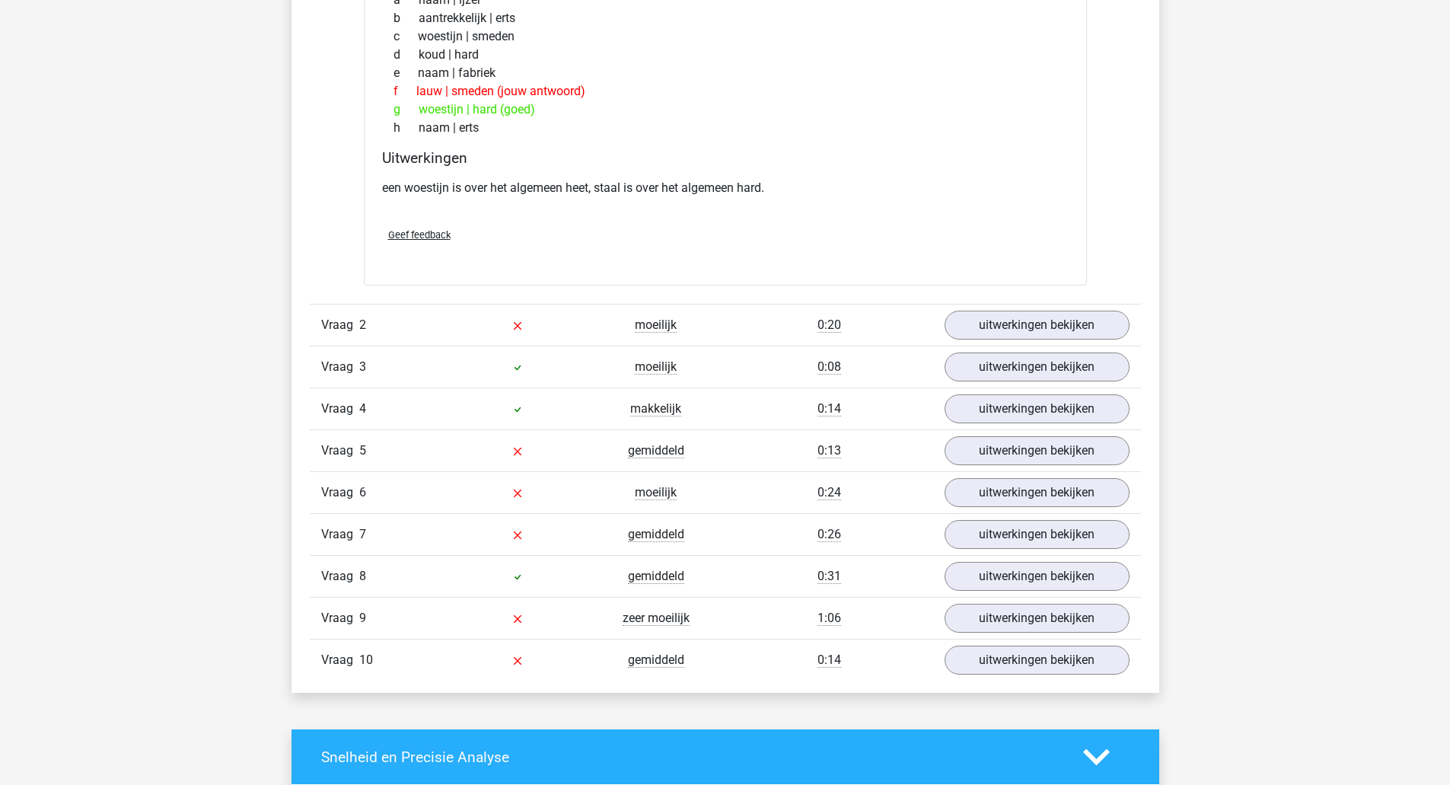
scroll to position [1127, 0]
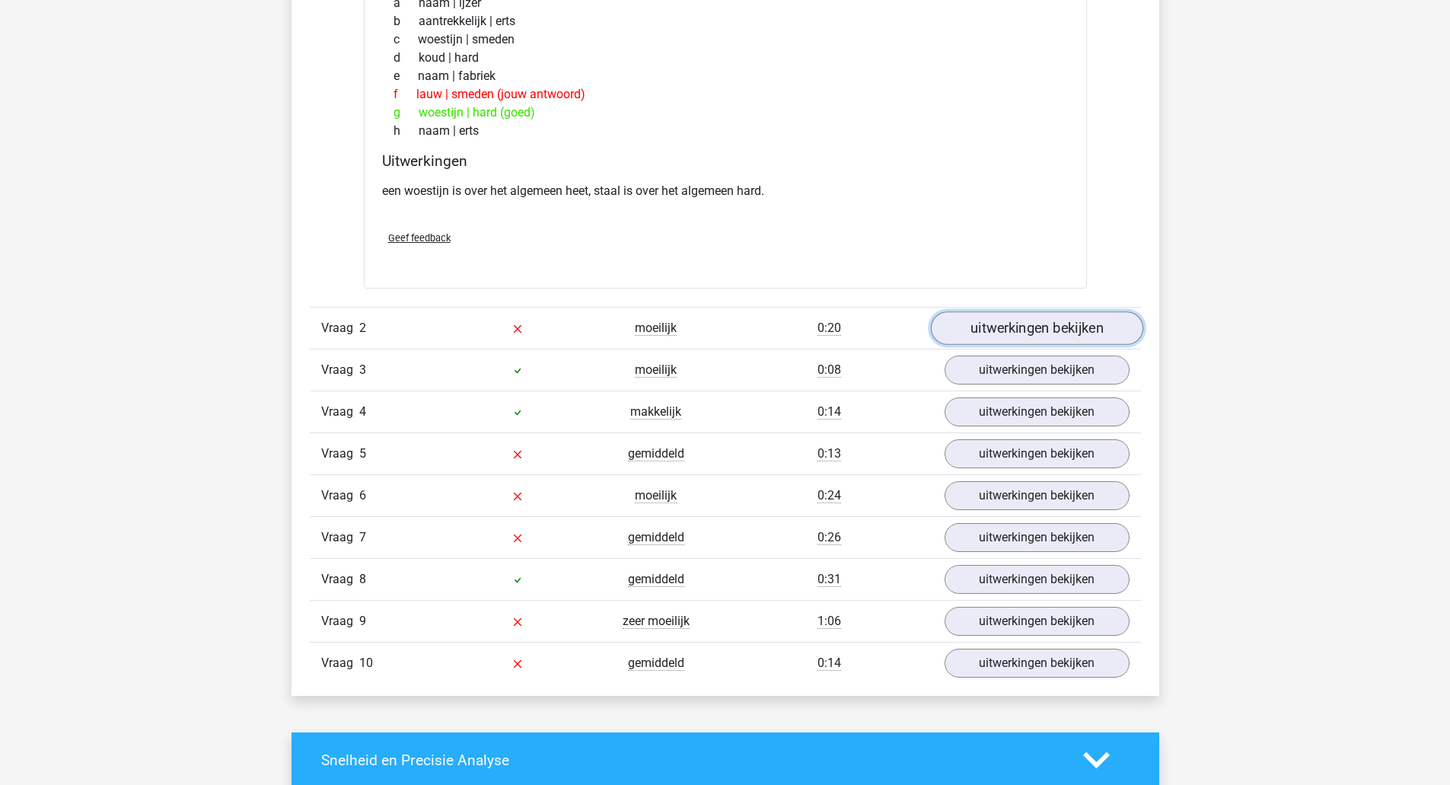
click at [1079, 329] on link "uitwerkingen bekijken" at bounding box center [1036, 328] width 212 height 33
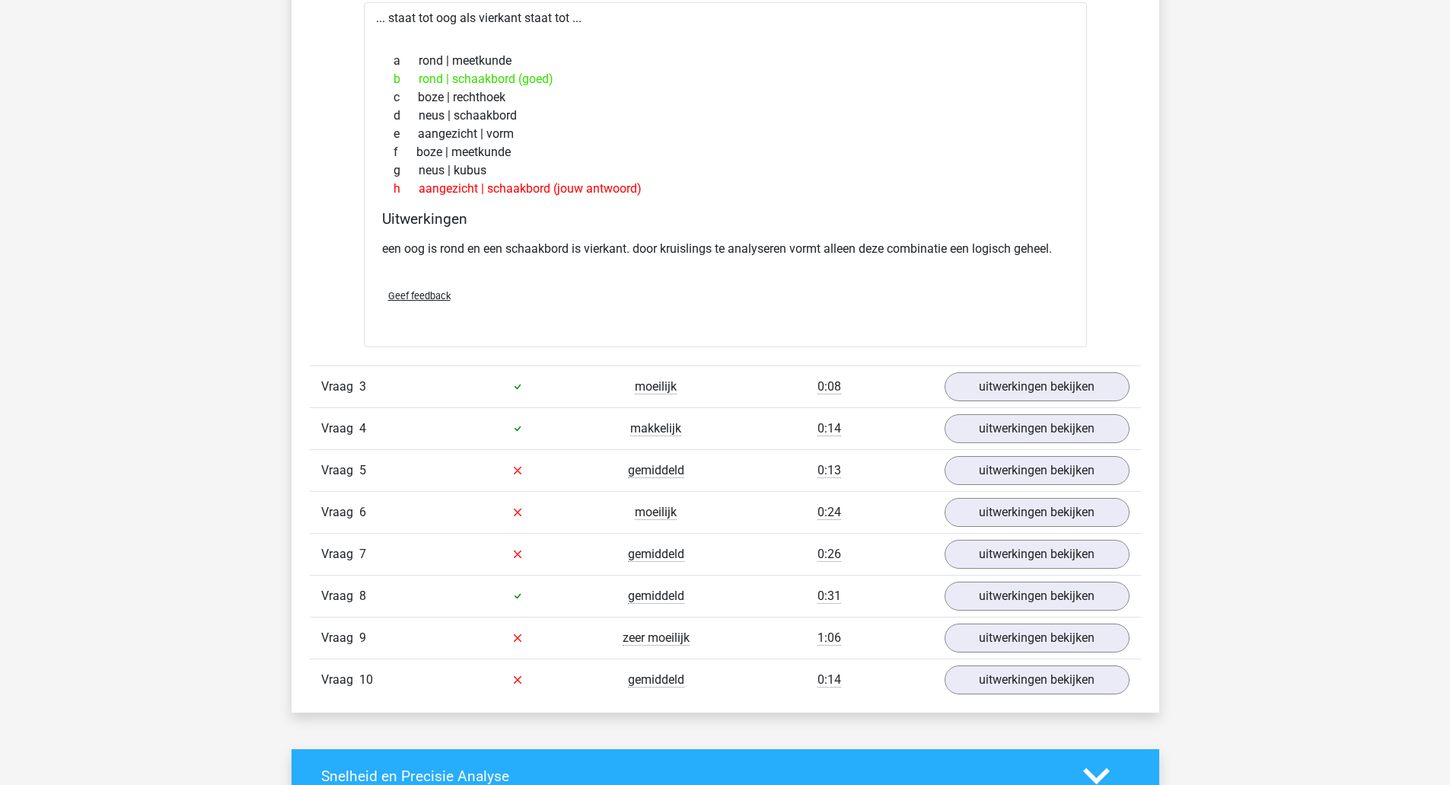
scroll to position [1563, 0]
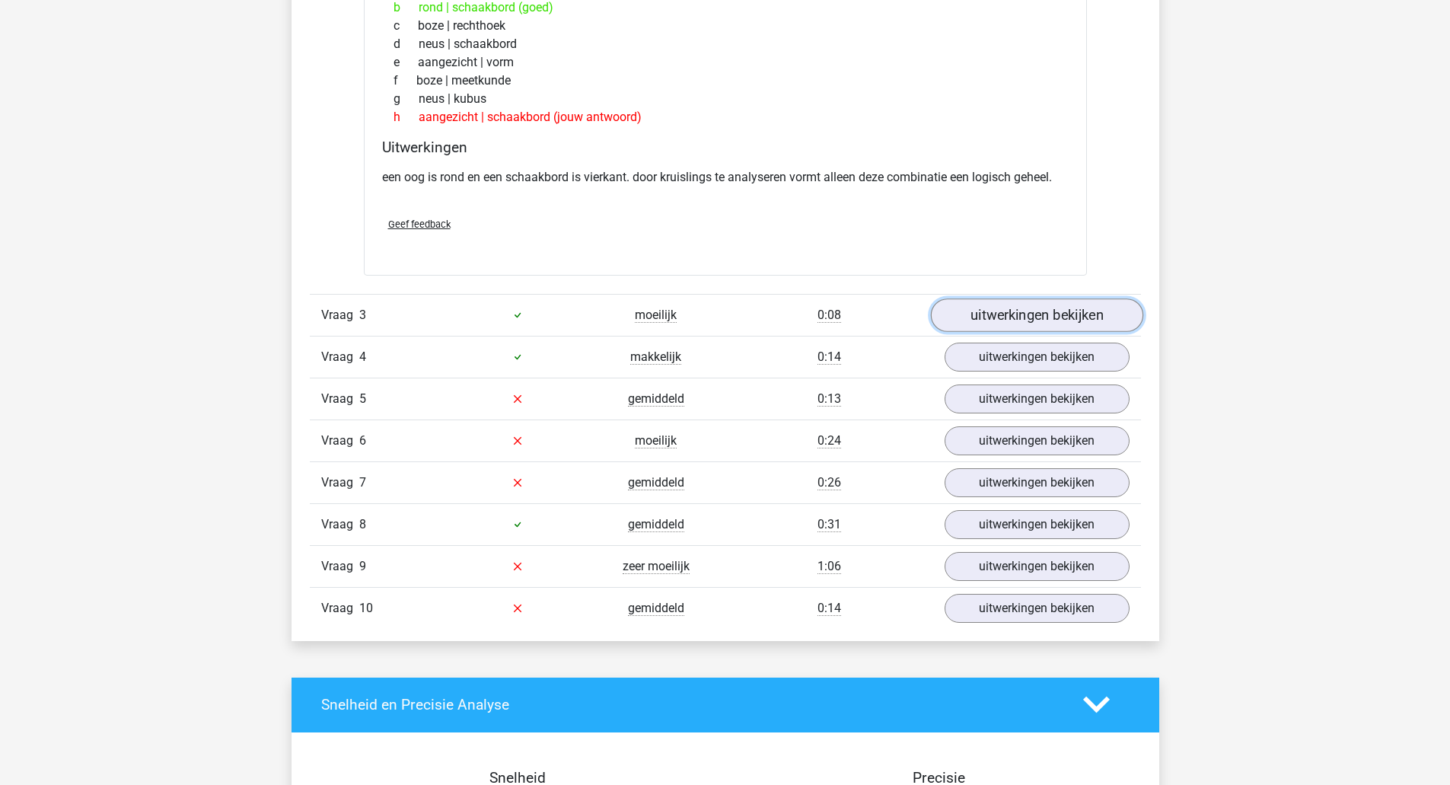
click at [980, 303] on link "uitwerkingen bekijken" at bounding box center [1036, 314] width 212 height 33
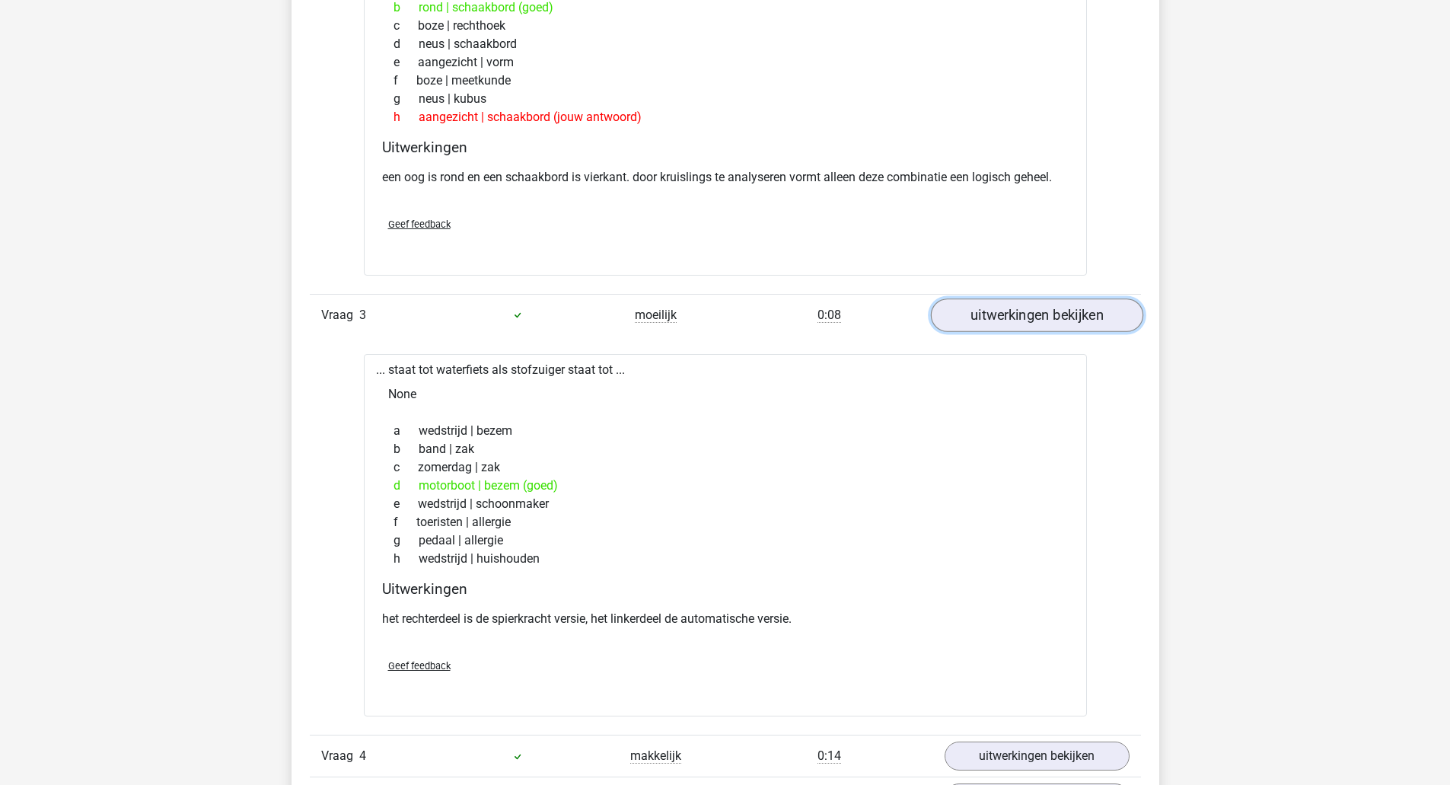
click at [980, 303] on link "uitwerkingen bekijken" at bounding box center [1036, 314] width 212 height 33
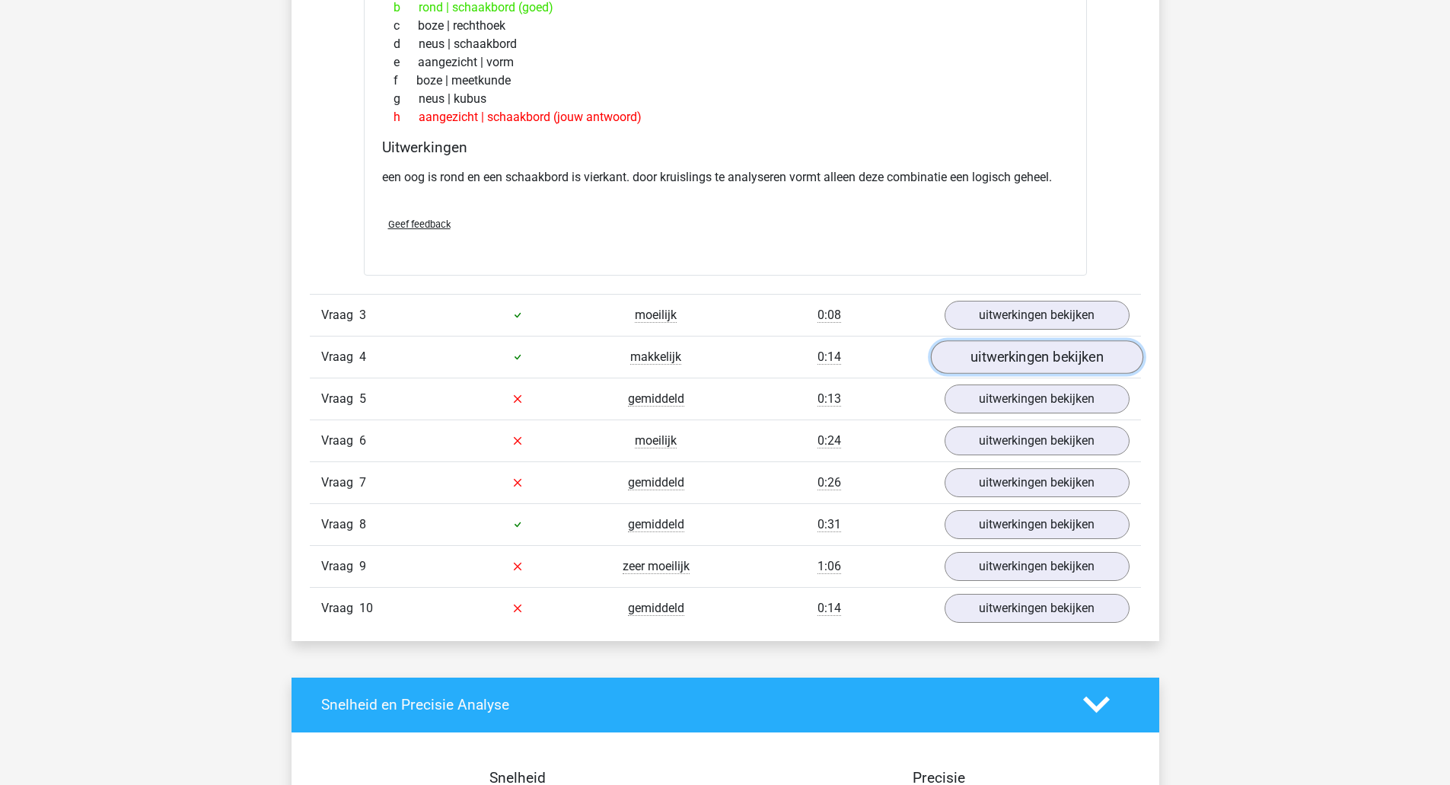
click at [980, 348] on link "uitwerkingen bekijken" at bounding box center [1036, 356] width 212 height 33
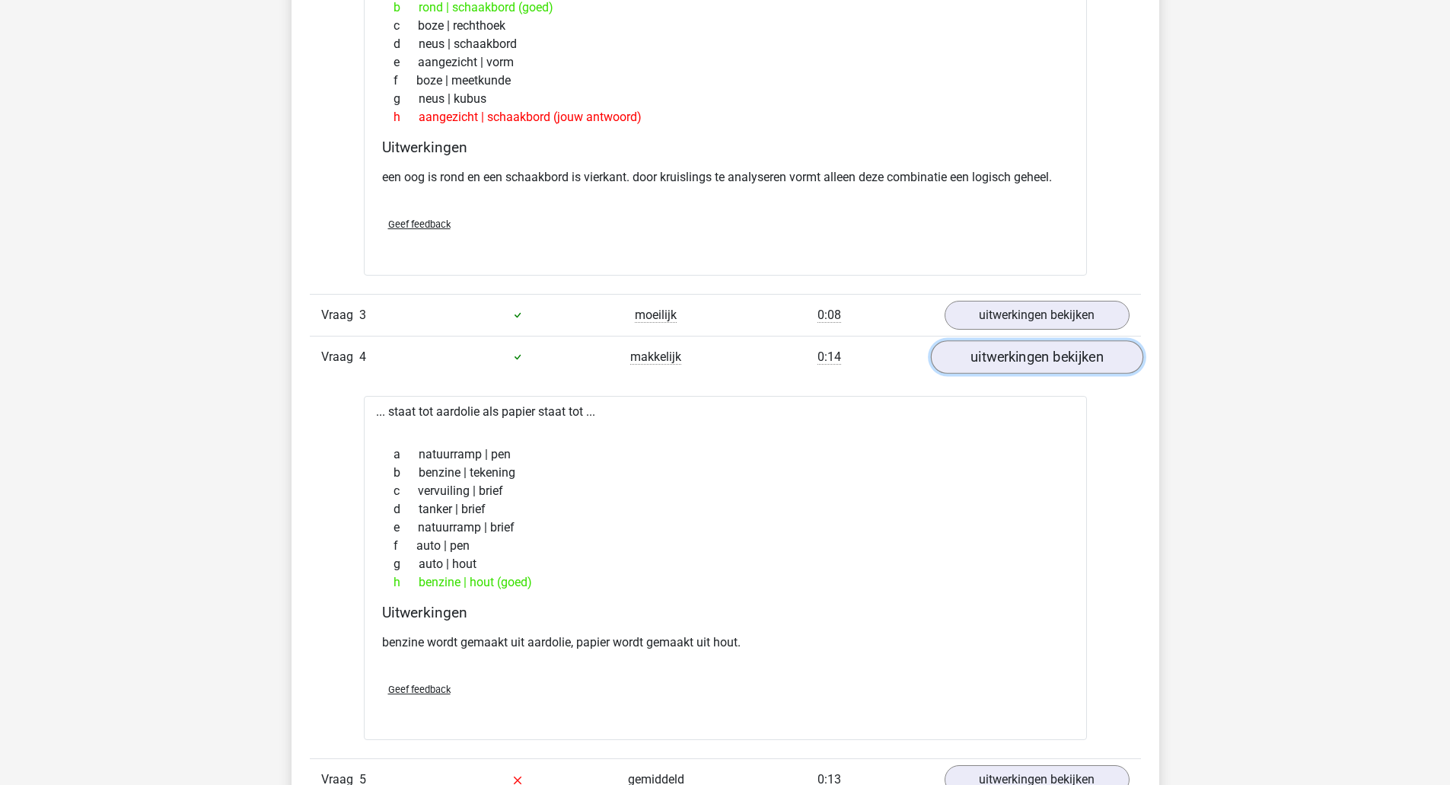
click at [980, 348] on link "uitwerkingen bekijken" at bounding box center [1036, 356] width 212 height 33
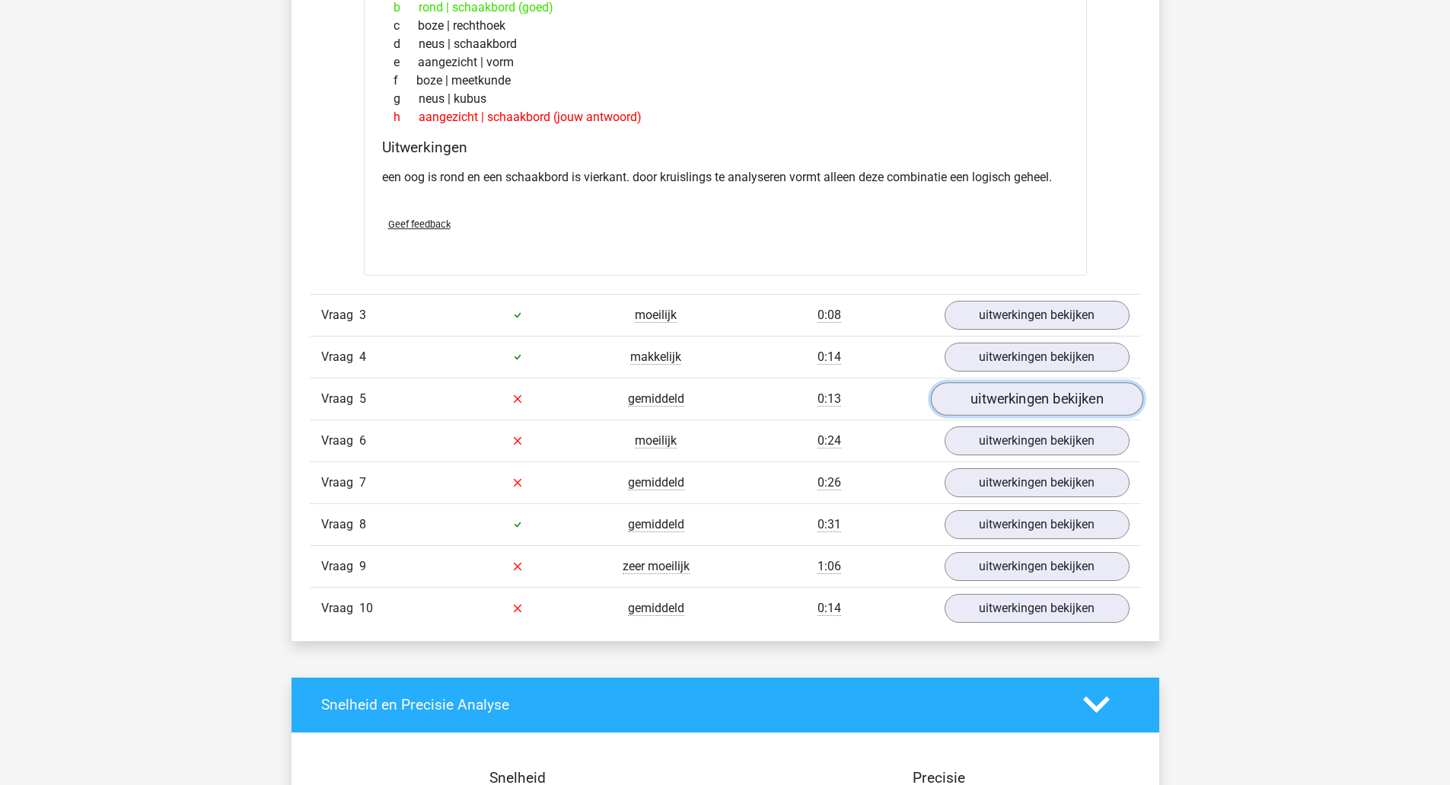
click at [975, 399] on link "uitwerkingen bekijken" at bounding box center [1036, 398] width 212 height 33
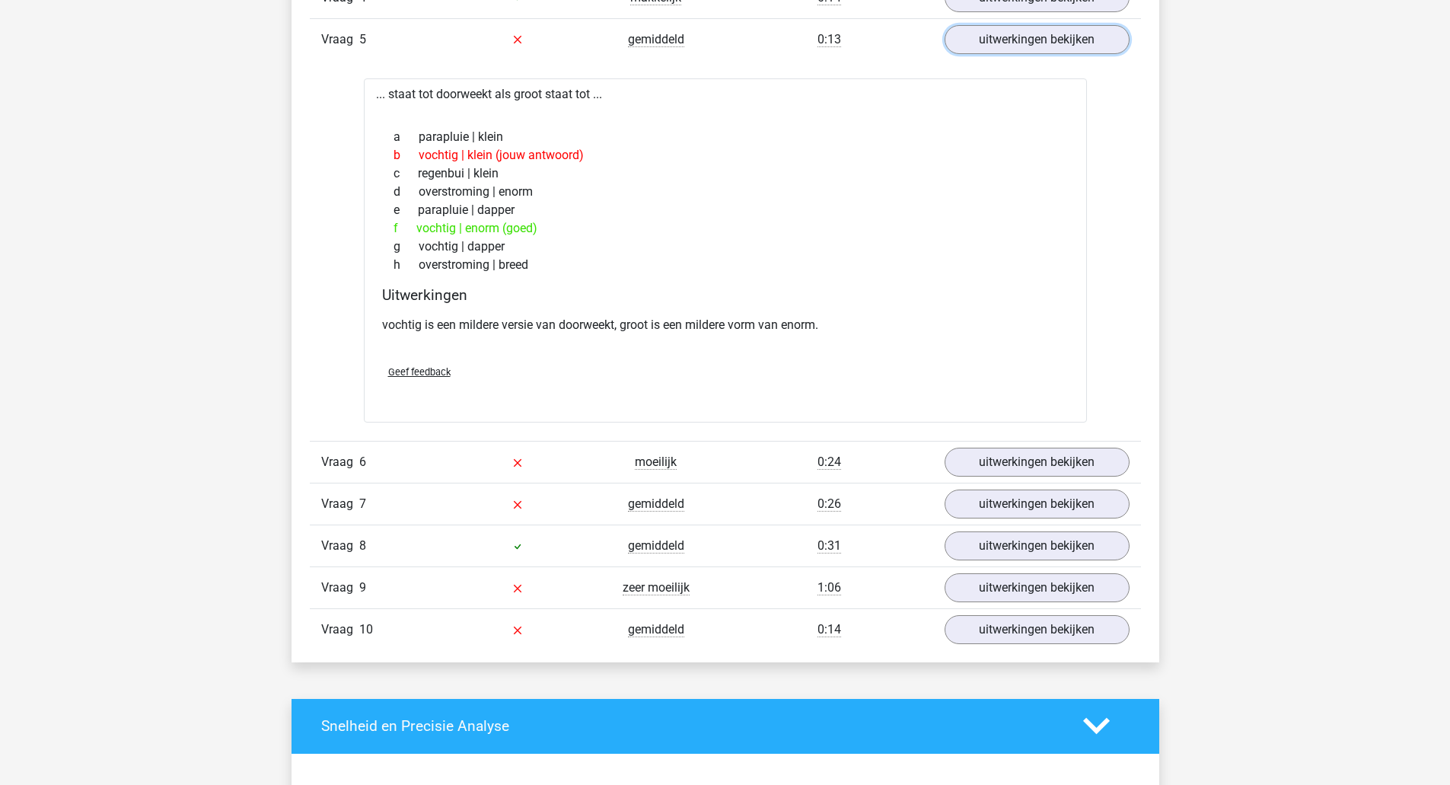
scroll to position [1954, 0]
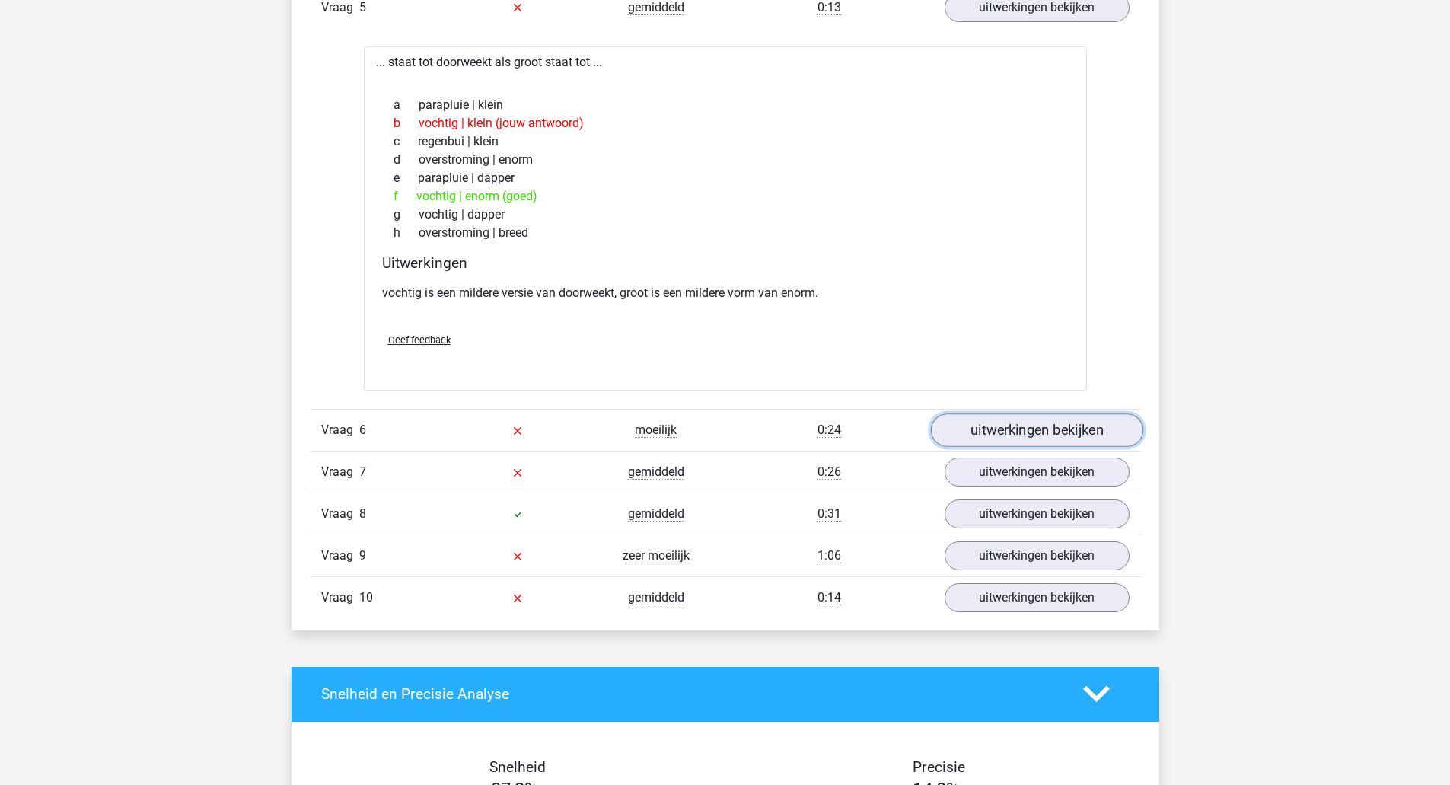
click at [1041, 430] on link "uitwerkingen bekijken" at bounding box center [1036, 429] width 212 height 33
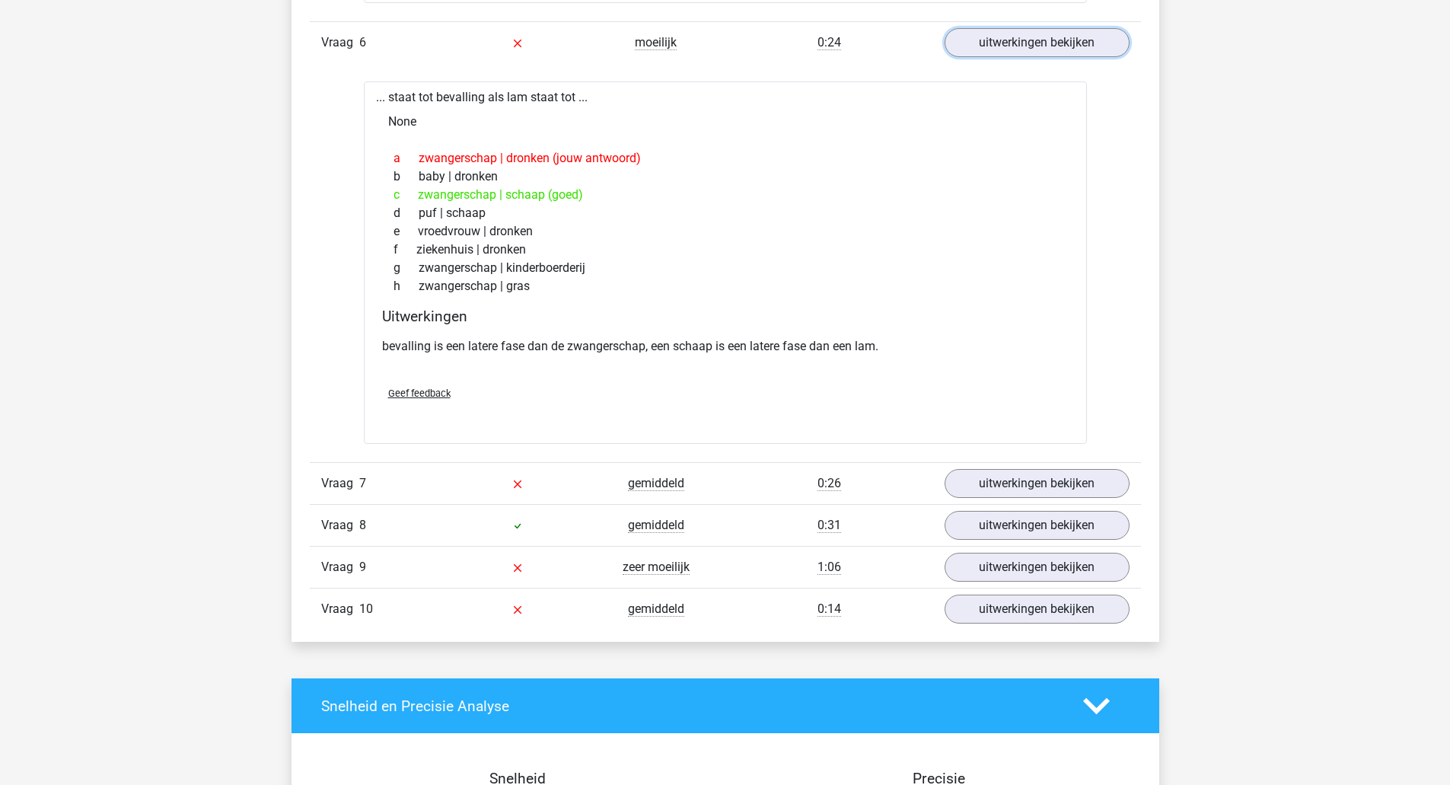
scroll to position [2359, 0]
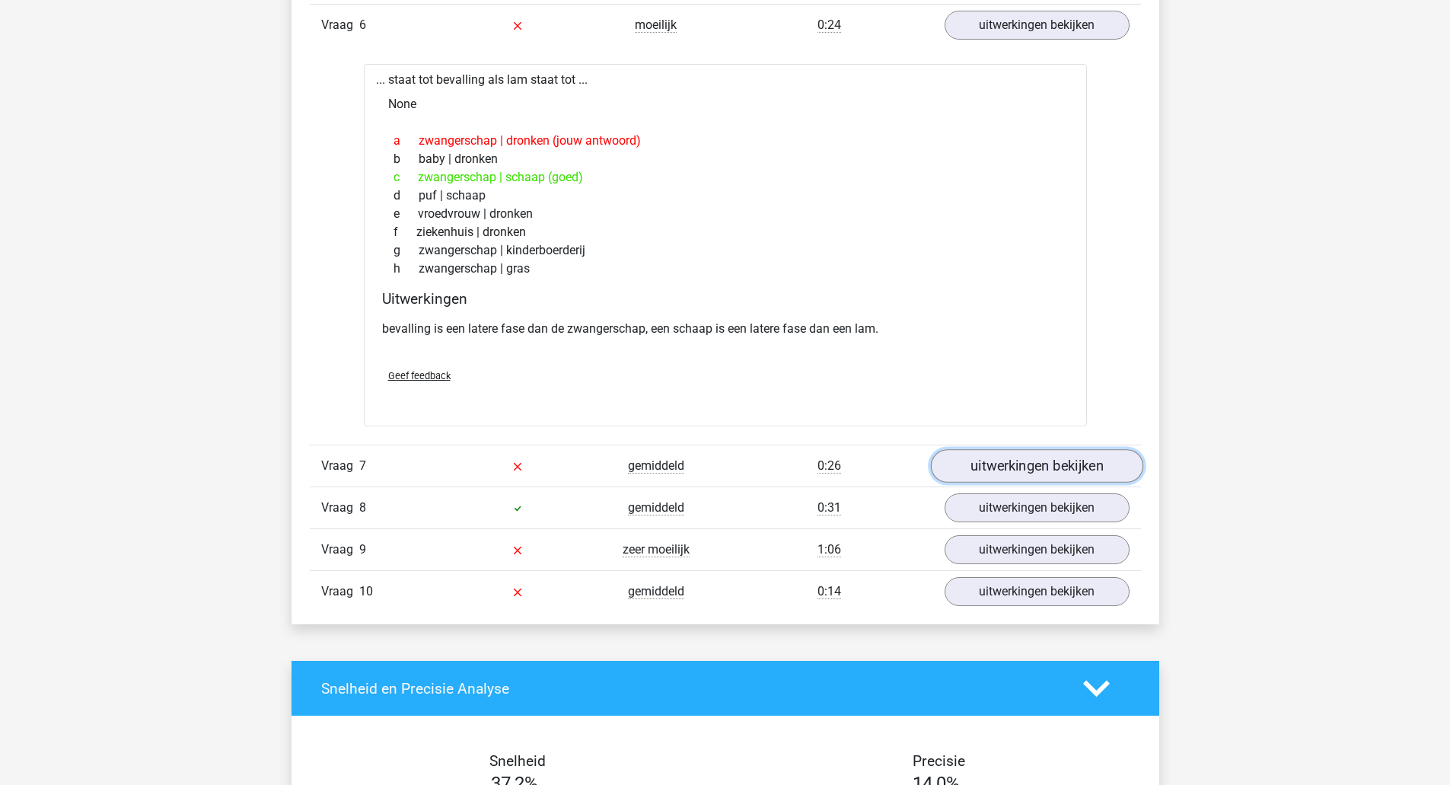
click at [1072, 467] on link "uitwerkingen bekijken" at bounding box center [1036, 465] width 212 height 33
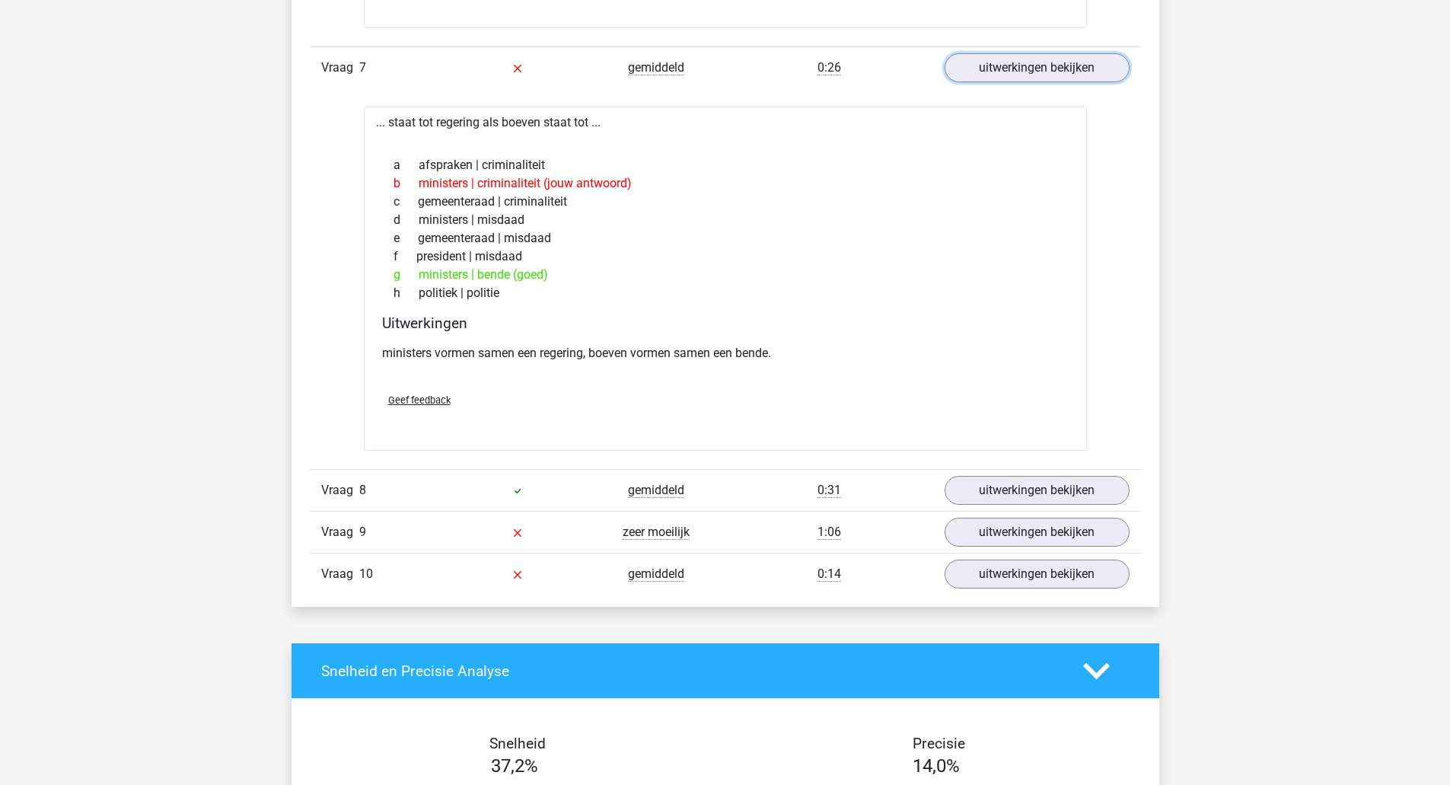
scroll to position [2753, 0]
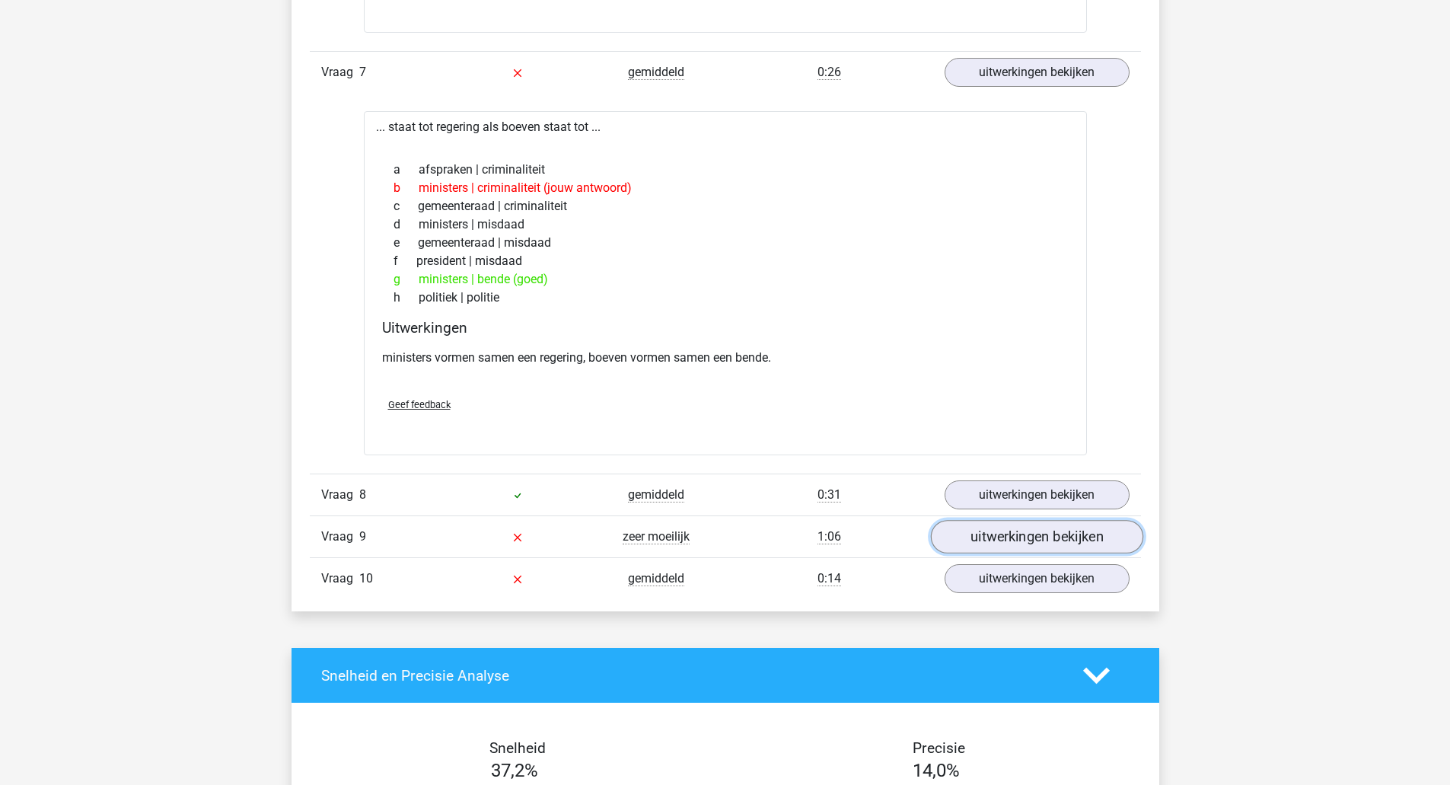
click at [997, 540] on link "uitwerkingen bekijken" at bounding box center [1036, 536] width 212 height 33
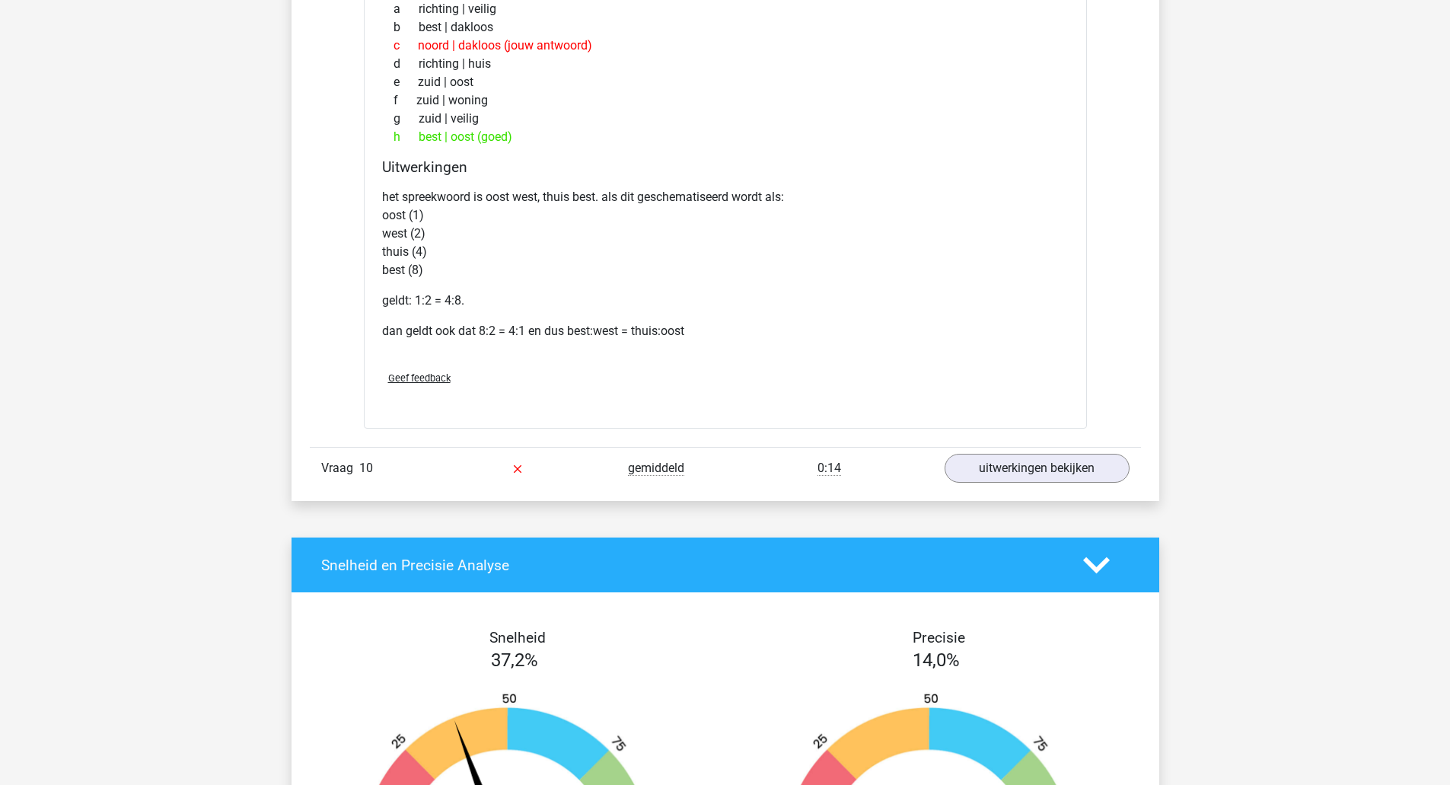
scroll to position [3409, 0]
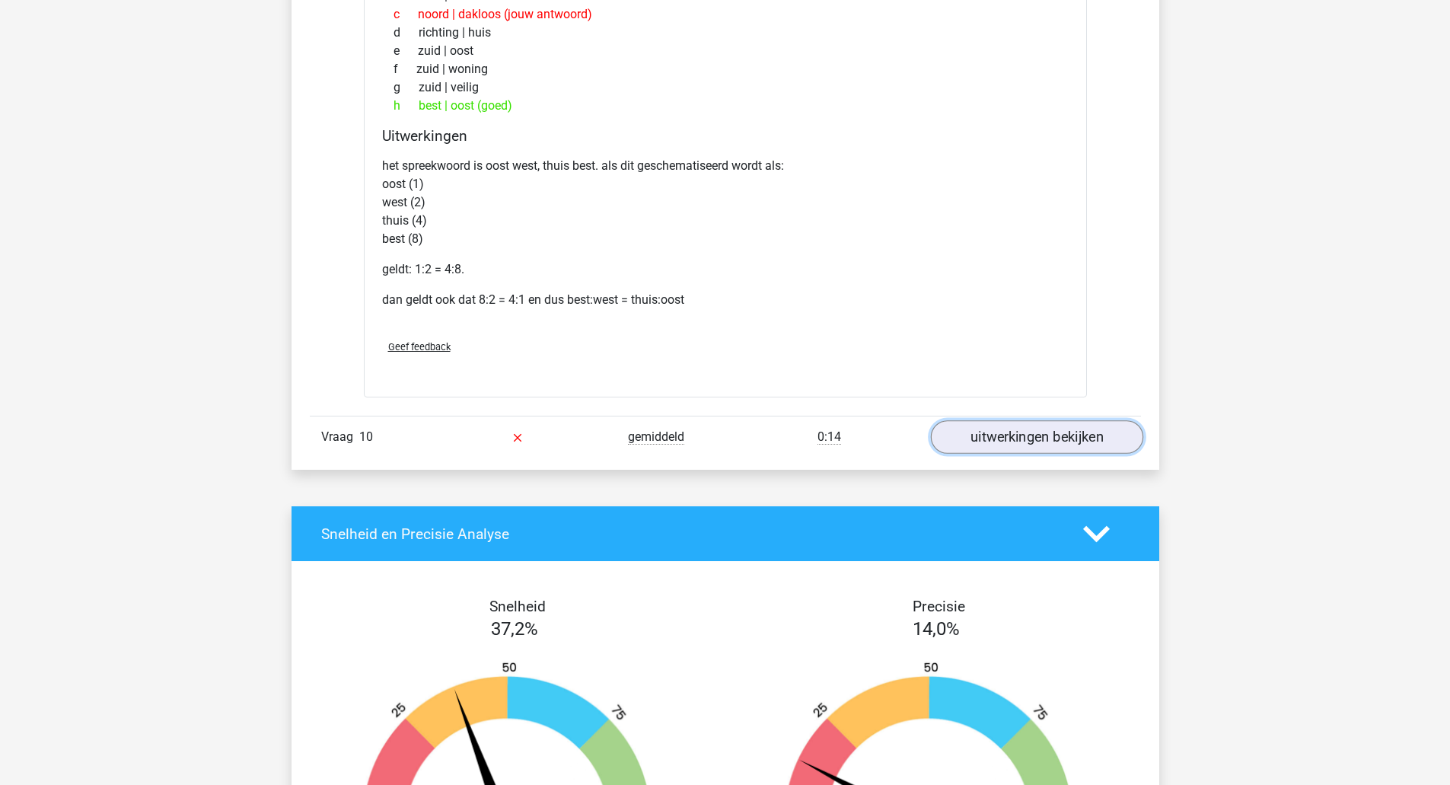
click at [1002, 433] on link "uitwerkingen bekijken" at bounding box center [1036, 437] width 212 height 33
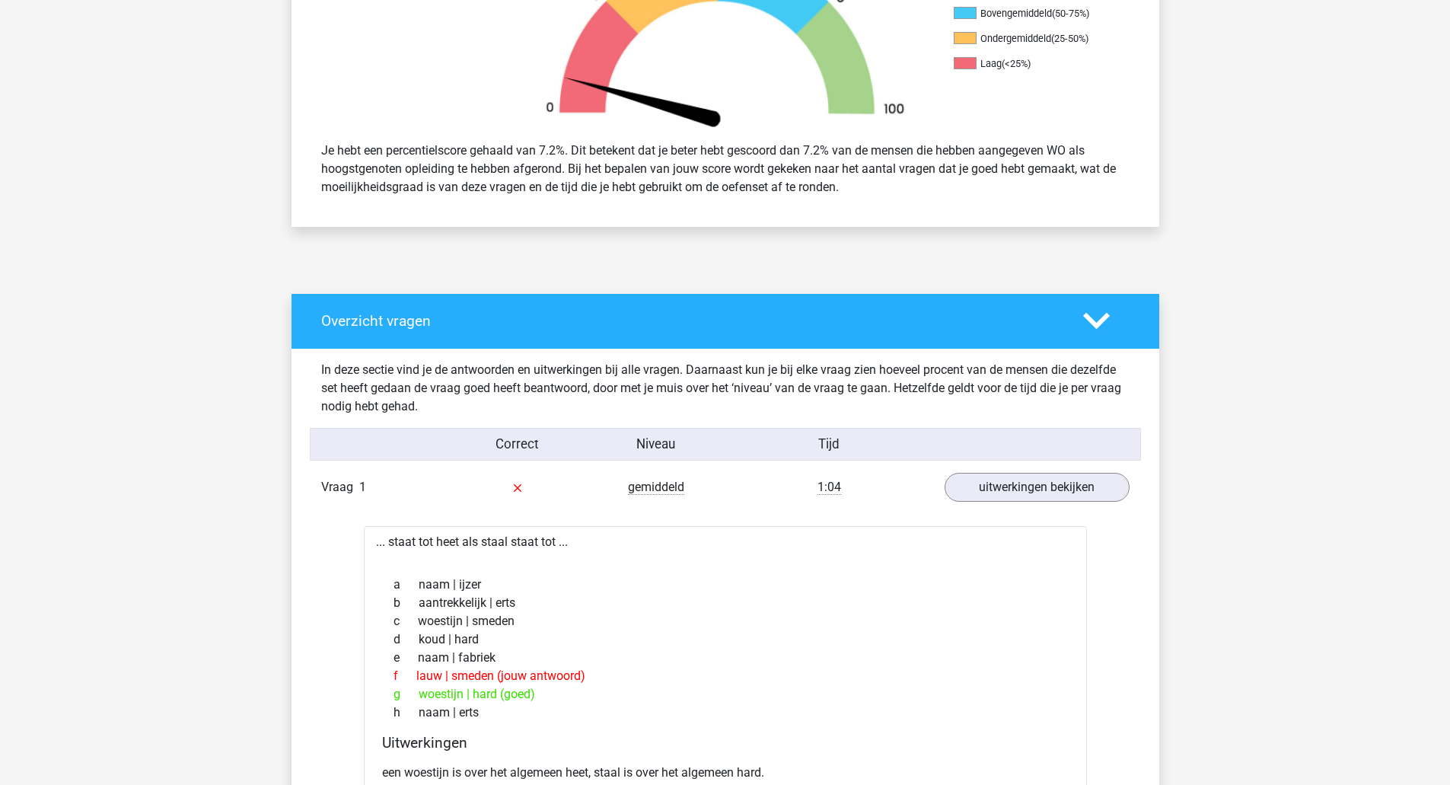
scroll to position [0, 0]
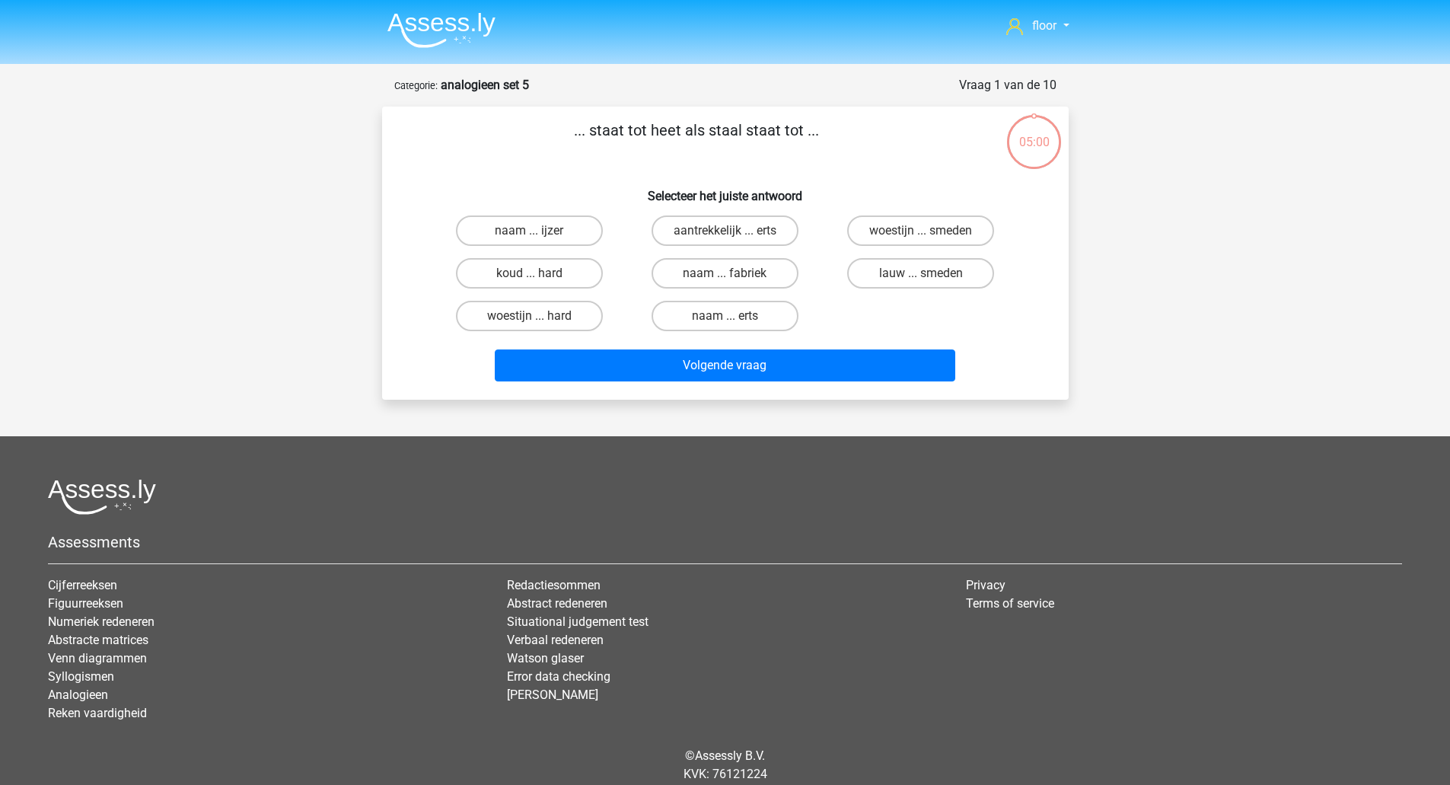
scroll to position [53, 0]
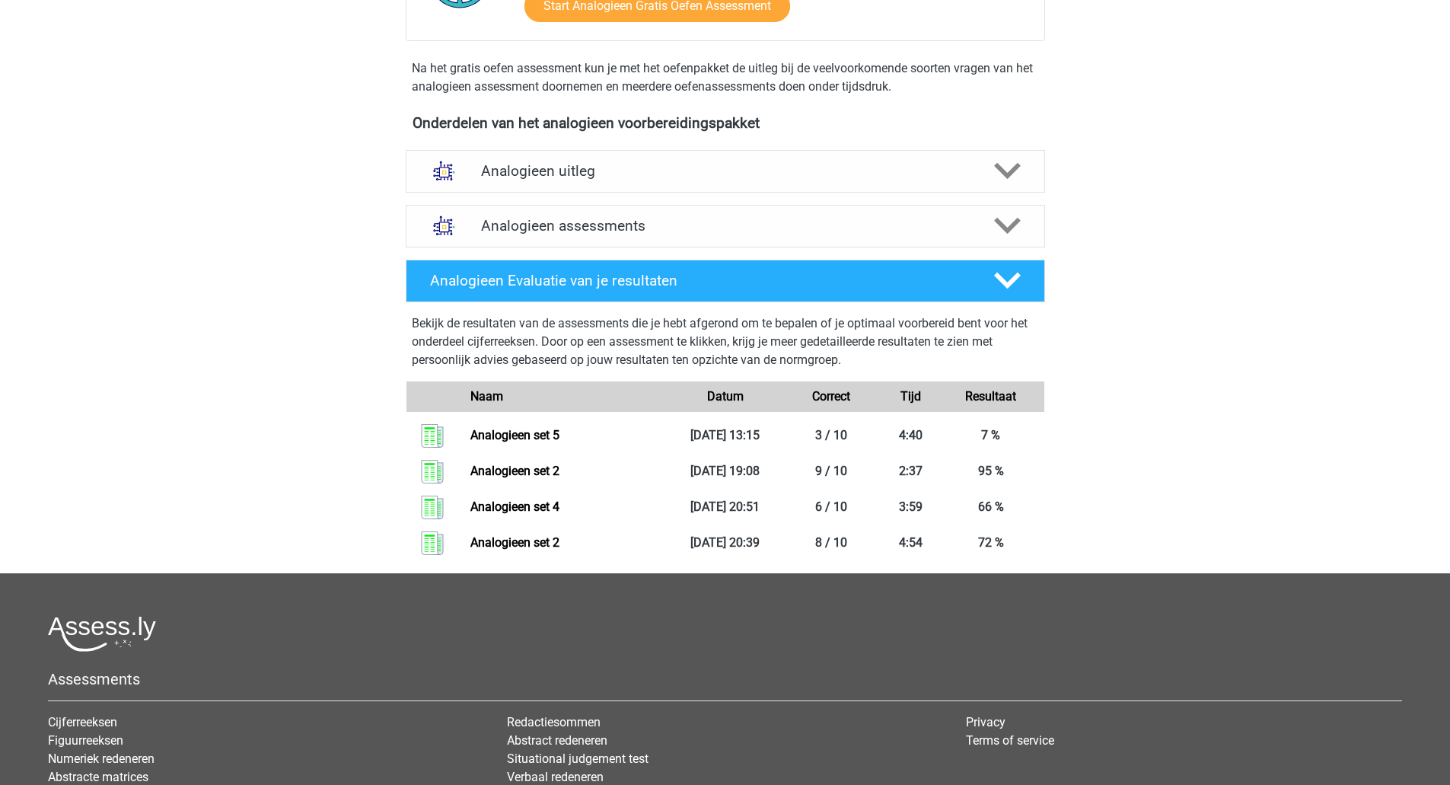
scroll to position [419, 0]
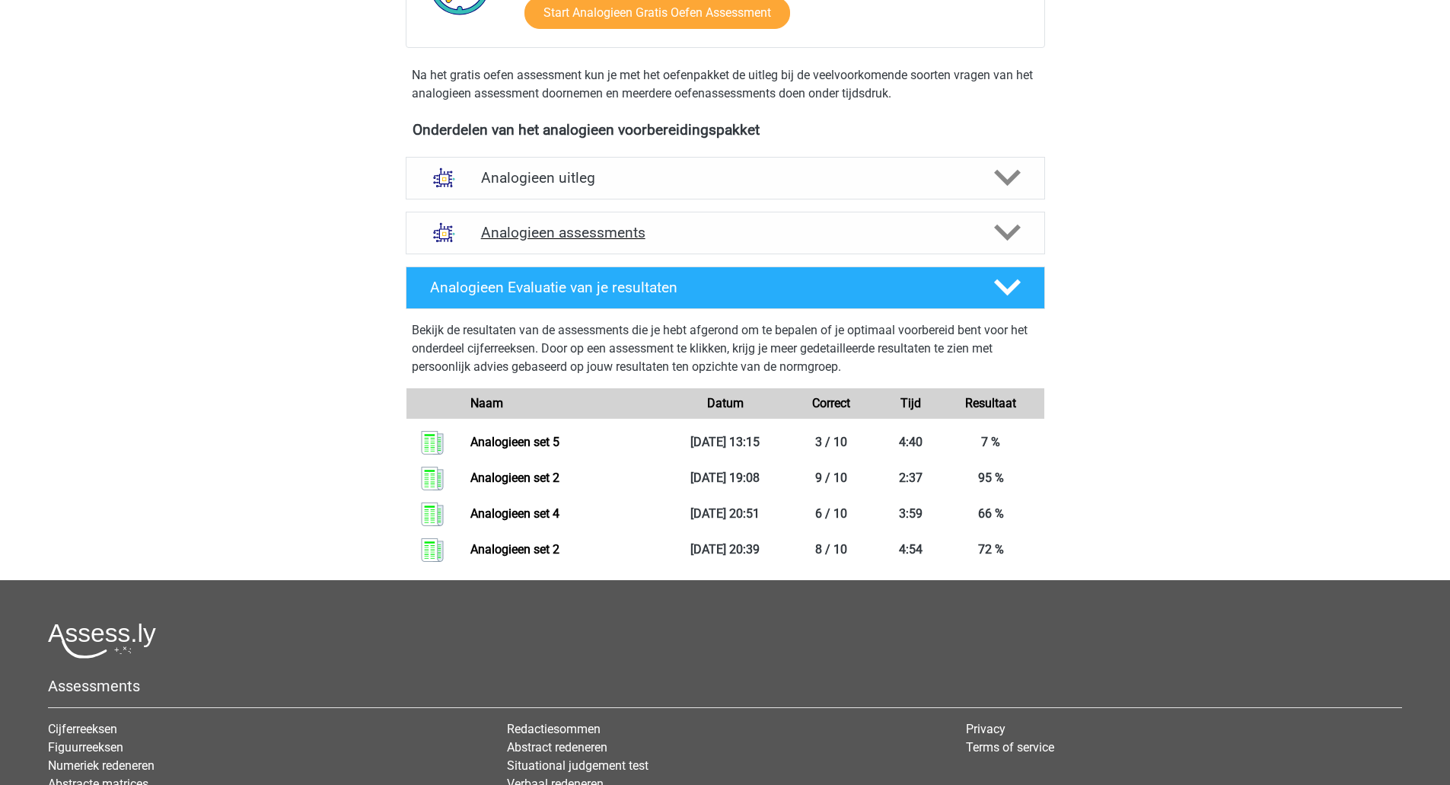
click at [1009, 227] on icon at bounding box center [1007, 232] width 27 height 27
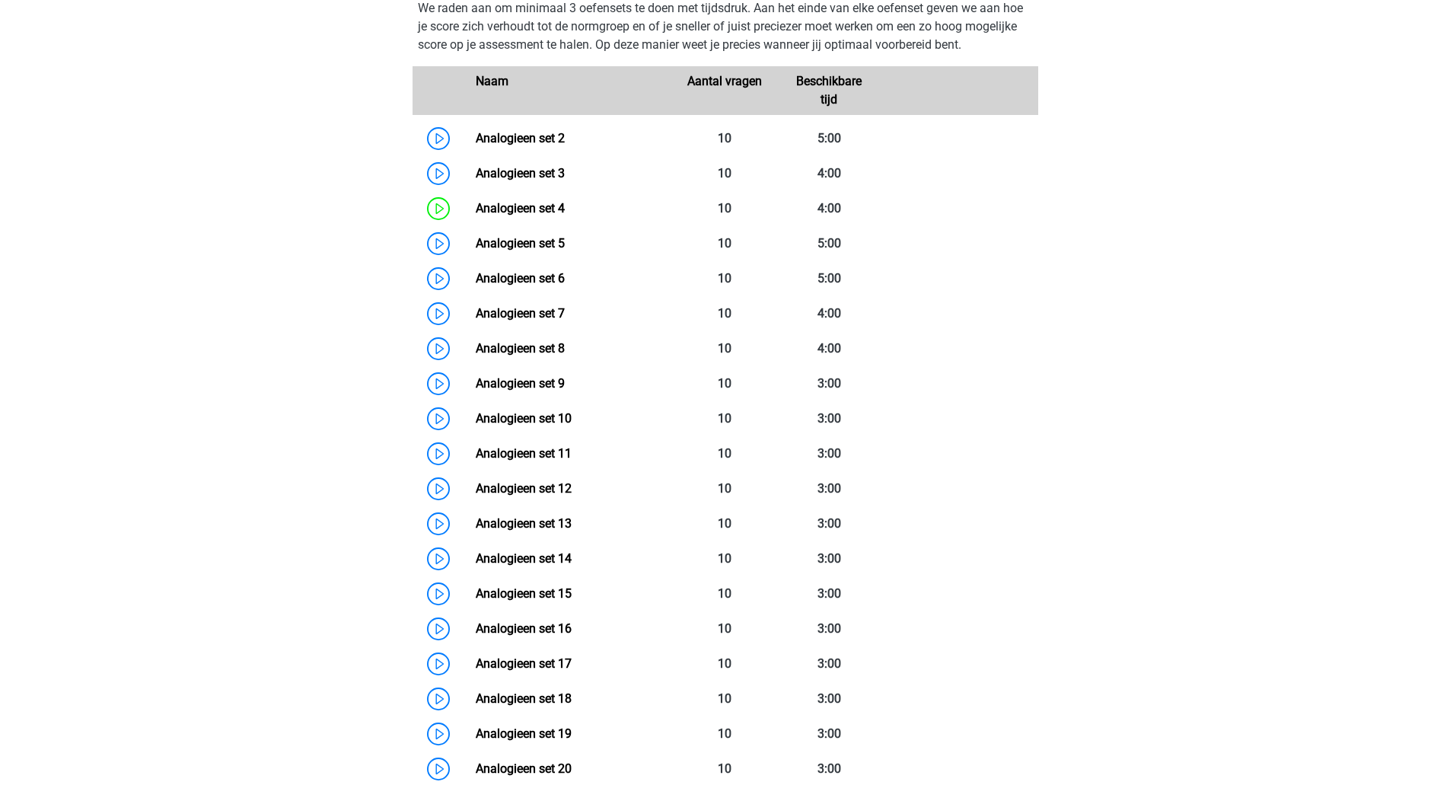
scroll to position [667, 0]
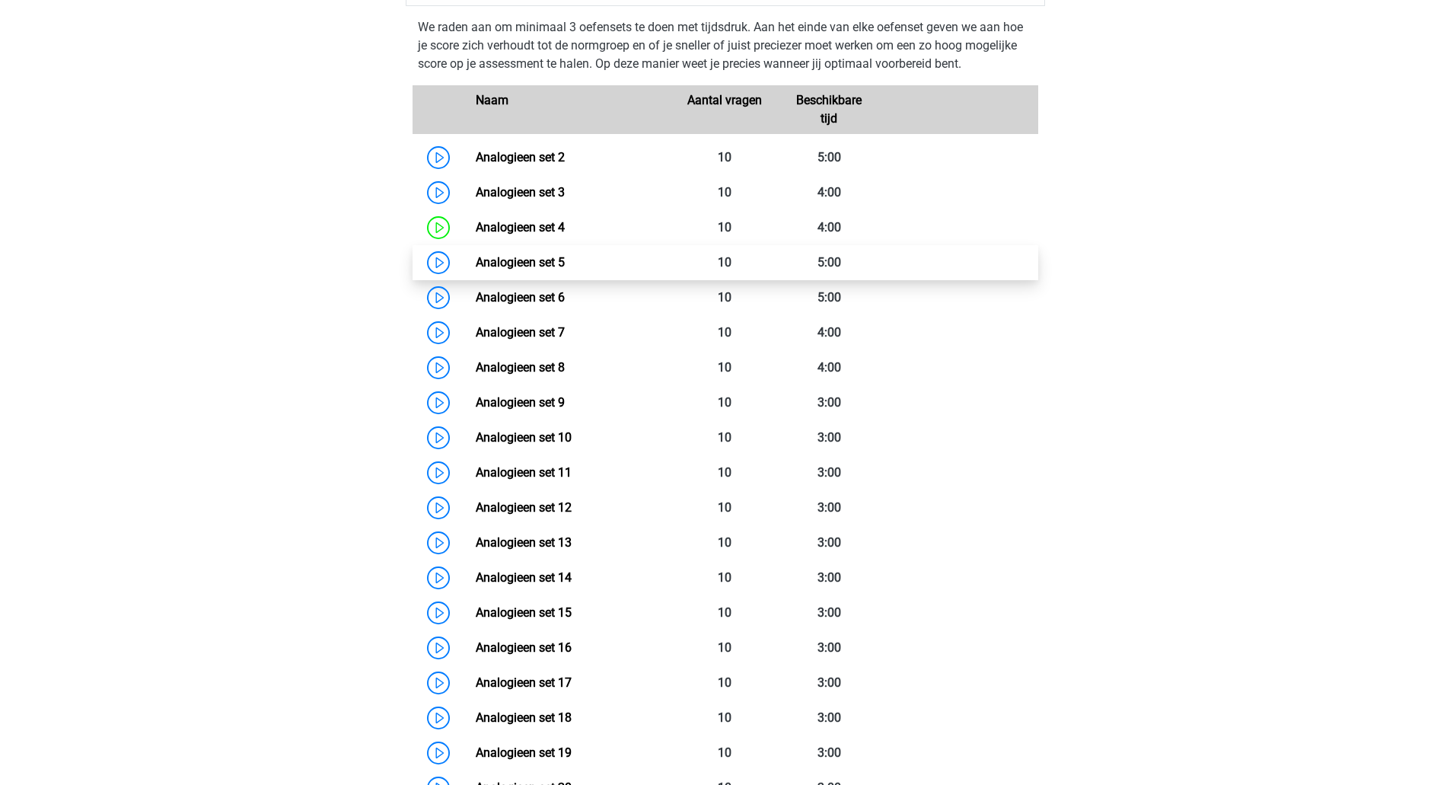
click at [526, 262] on link "Analogieen set 5" at bounding box center [520, 262] width 89 height 14
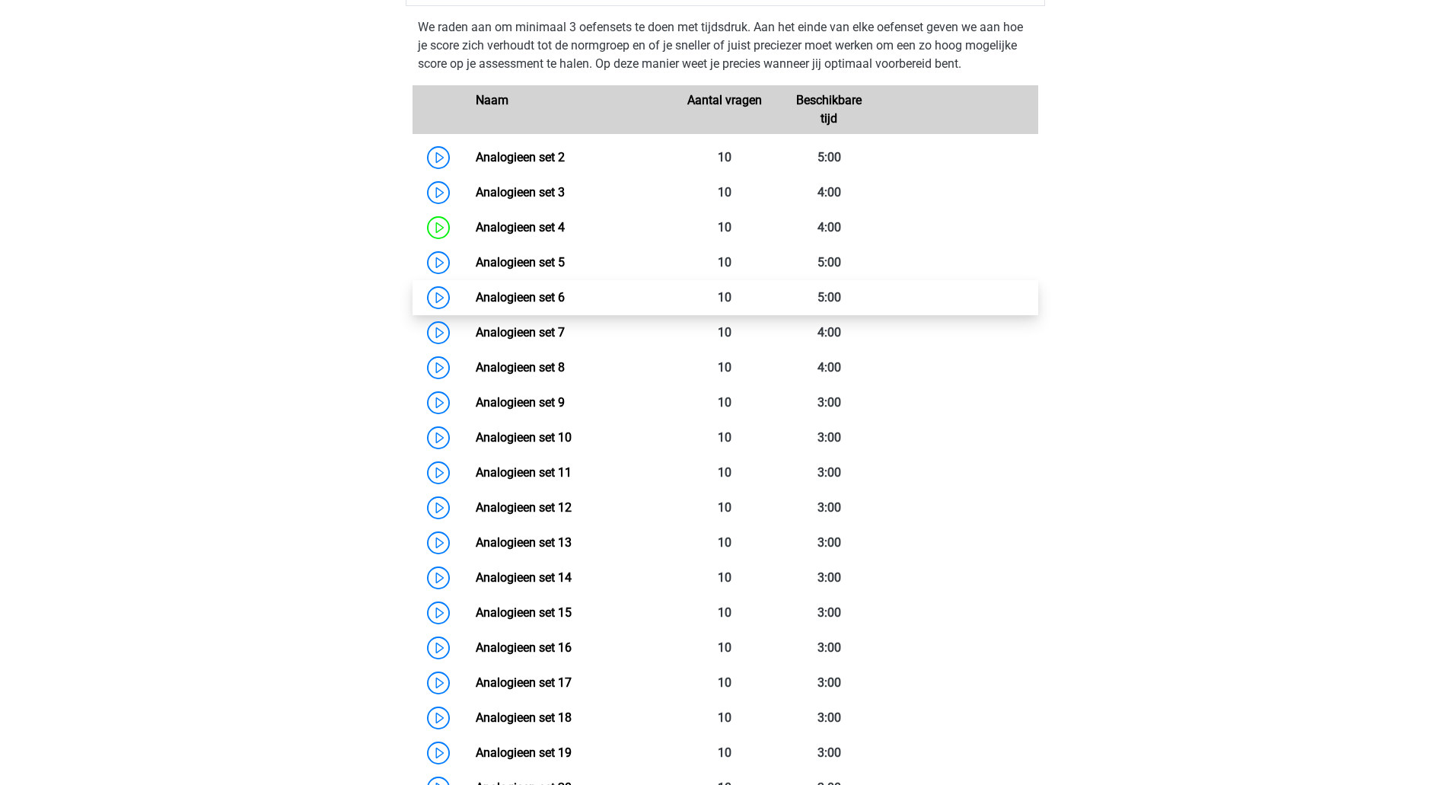
click at [496, 300] on link "Analogieen set 6" at bounding box center [520, 297] width 89 height 14
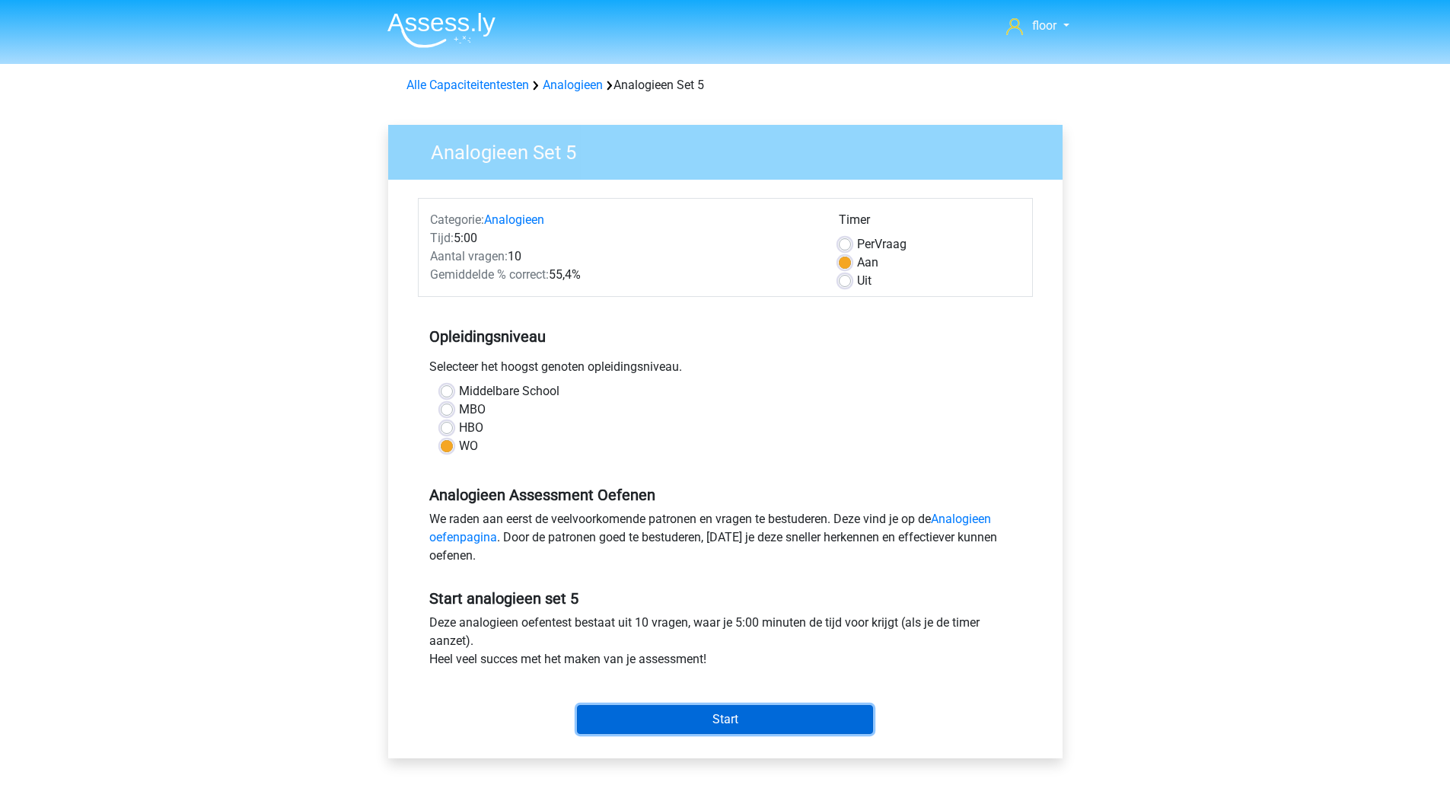
click at [670, 714] on input "Start" at bounding box center [725, 719] width 296 height 29
click at [731, 718] on input "Start" at bounding box center [725, 719] width 296 height 29
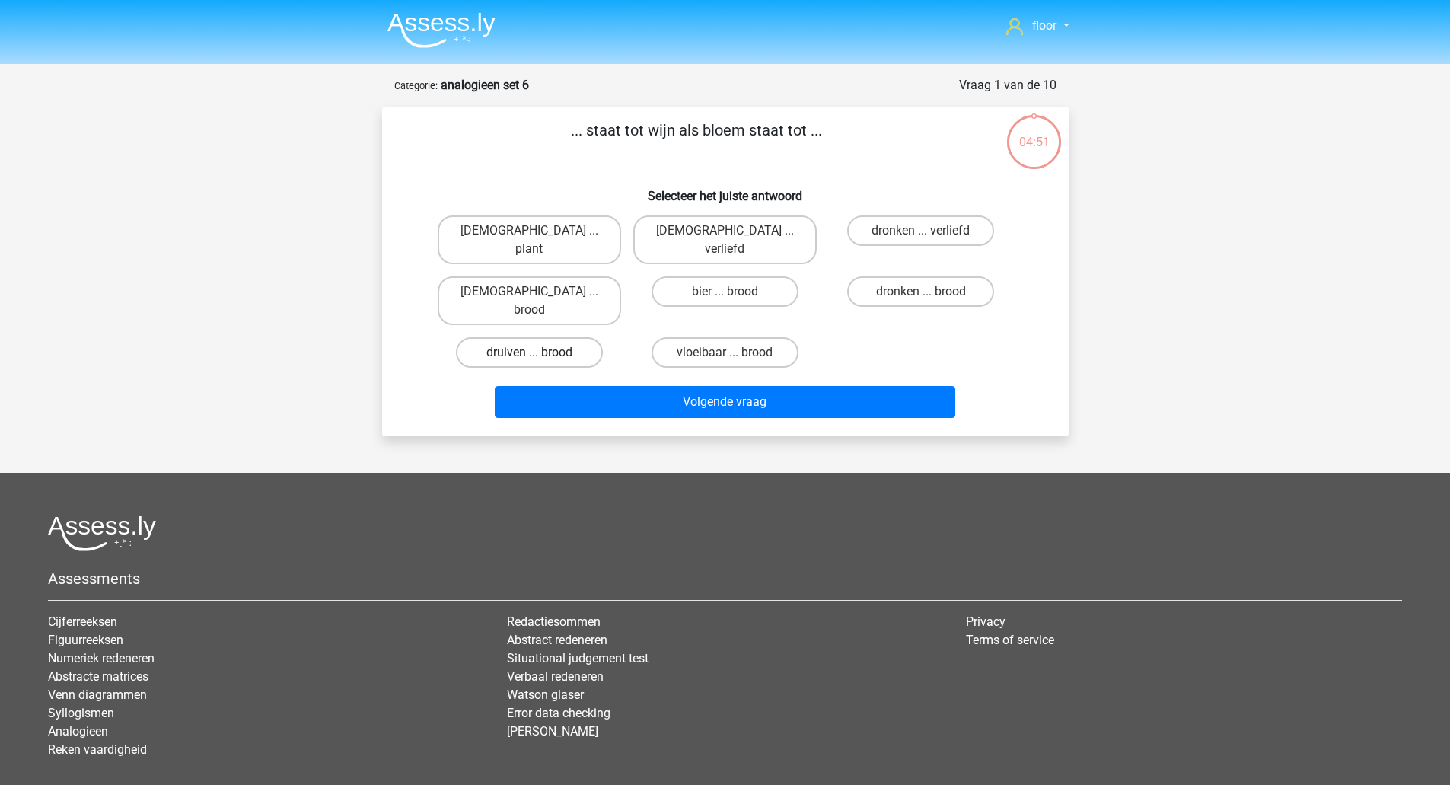
click at [577, 337] on label "druiven ... brood" at bounding box center [529, 352] width 147 height 30
click at [539, 352] on input "druiven ... brood" at bounding box center [534, 357] width 10 height 10
radio input "true"
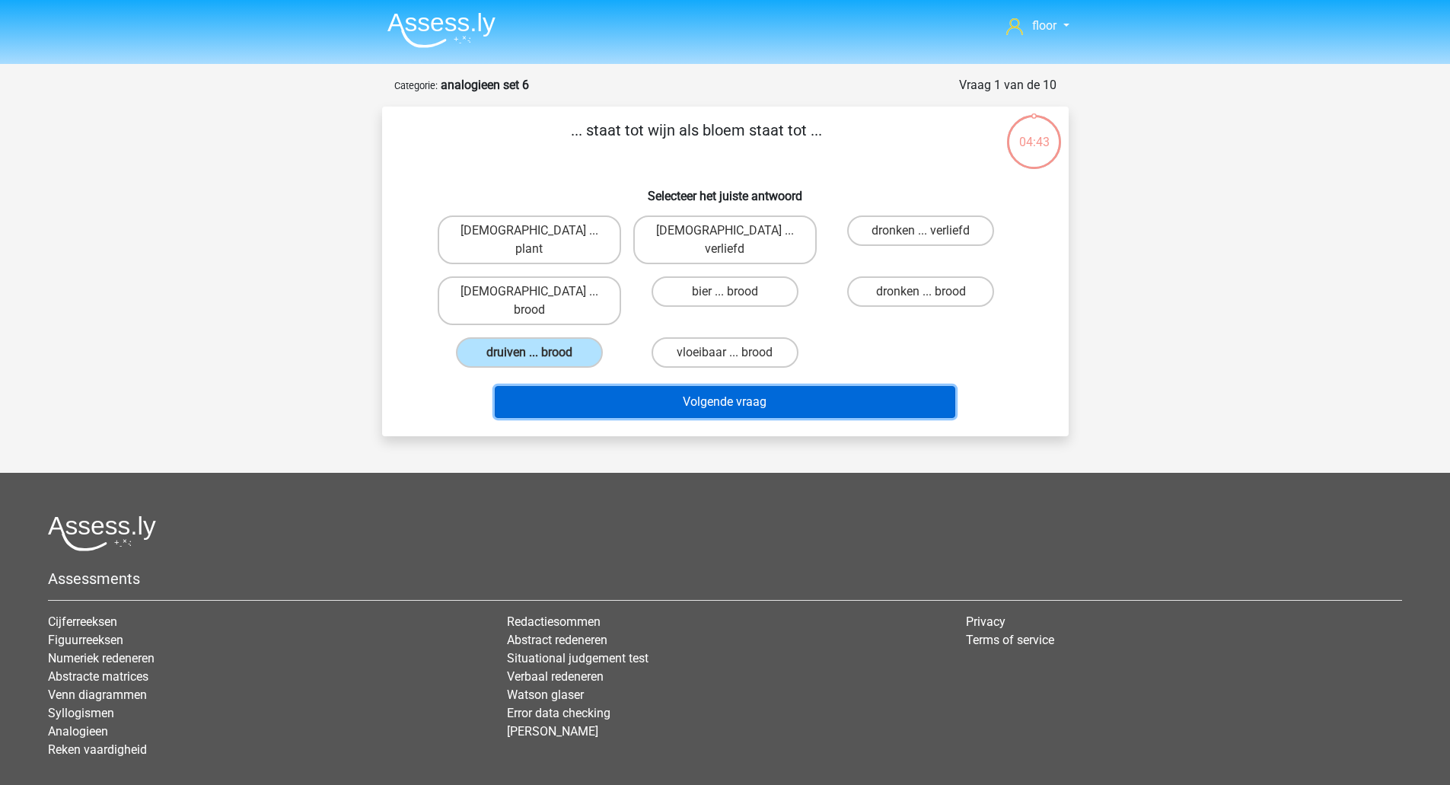
click at [774, 386] on button "Volgende vraag" at bounding box center [725, 402] width 460 height 32
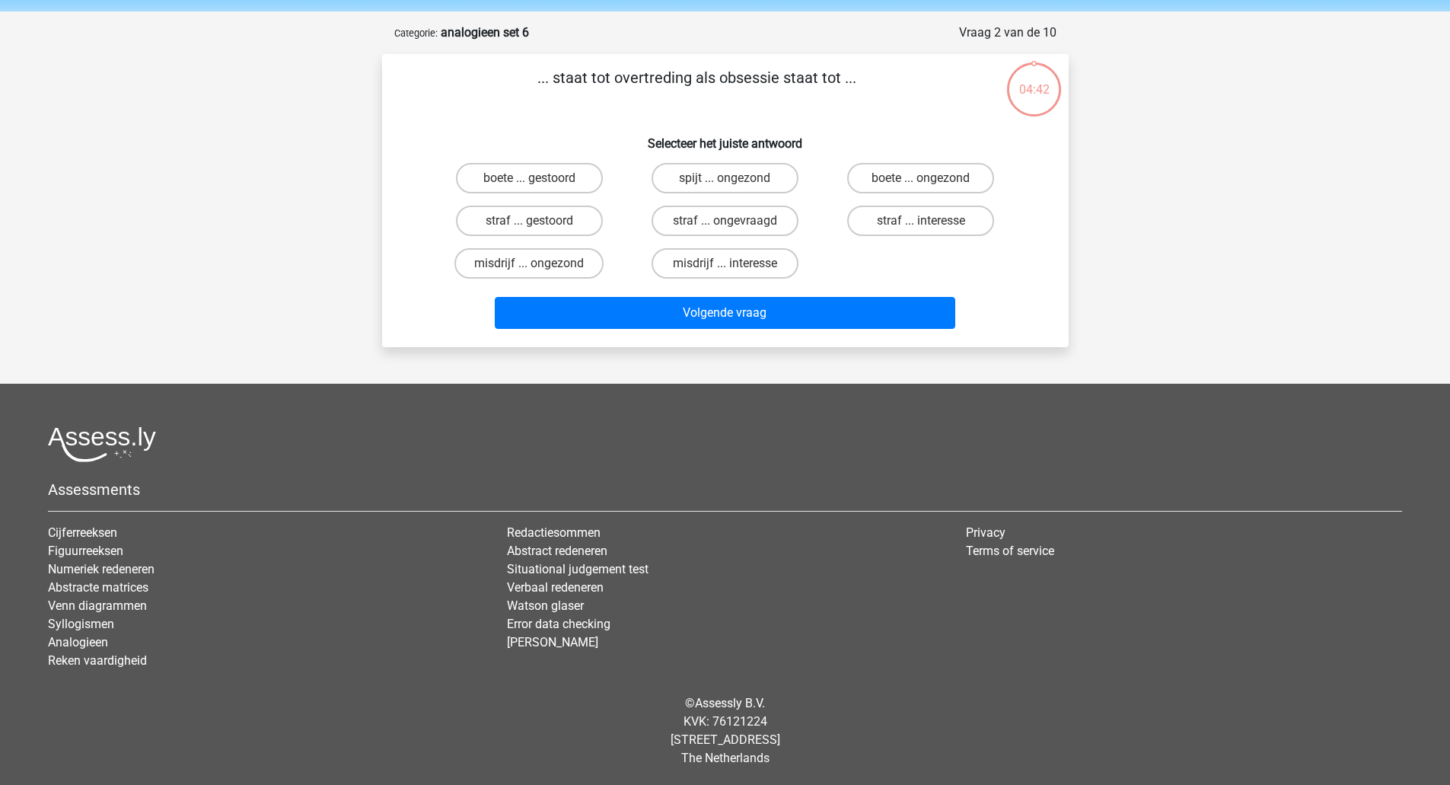
scroll to position [53, 0]
click at [750, 260] on label "misdrijf ... interesse" at bounding box center [724, 262] width 147 height 30
click at [734, 263] on input "misdrijf ... interesse" at bounding box center [729, 268] width 10 height 10
radio input "true"
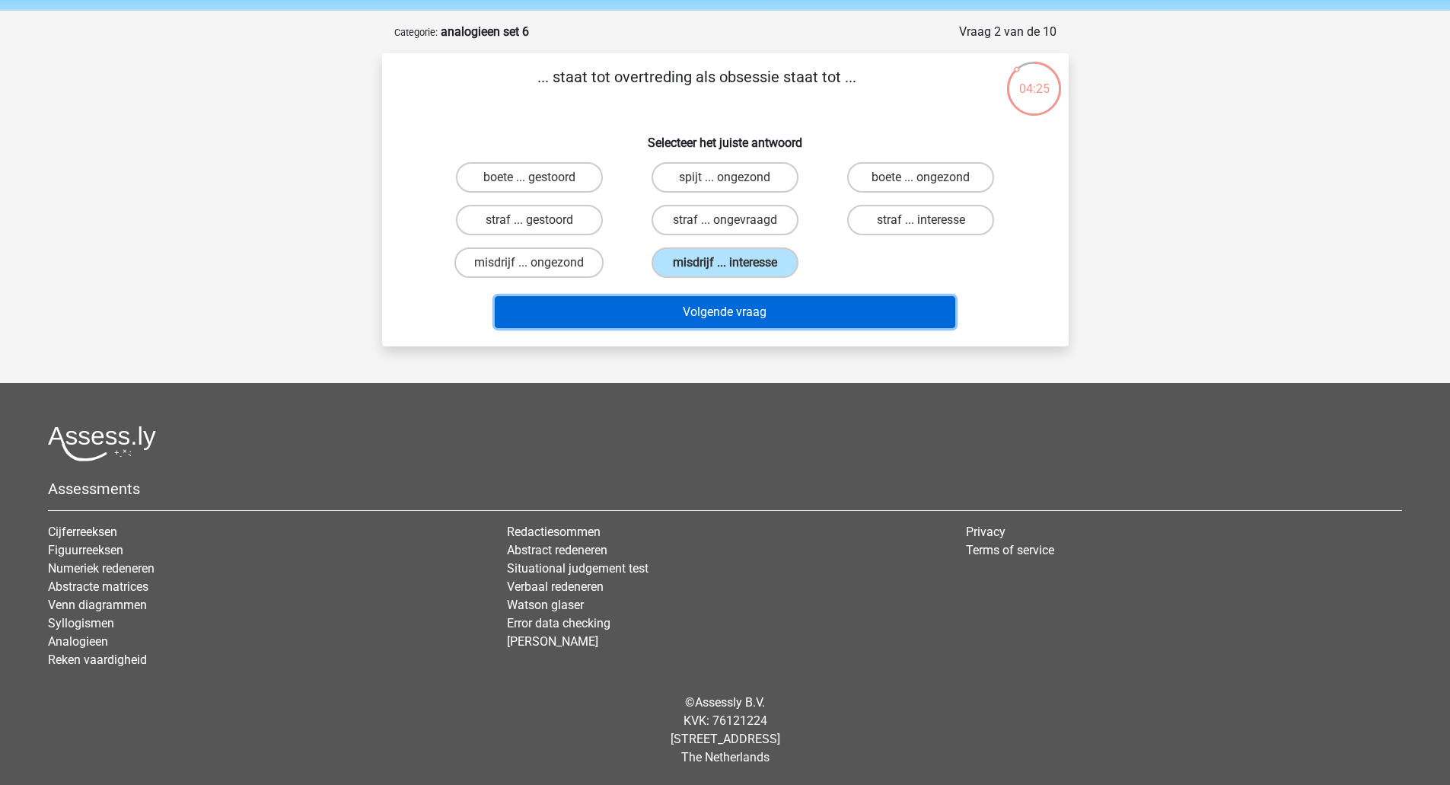
click at [728, 305] on button "Volgende vraag" at bounding box center [725, 312] width 460 height 32
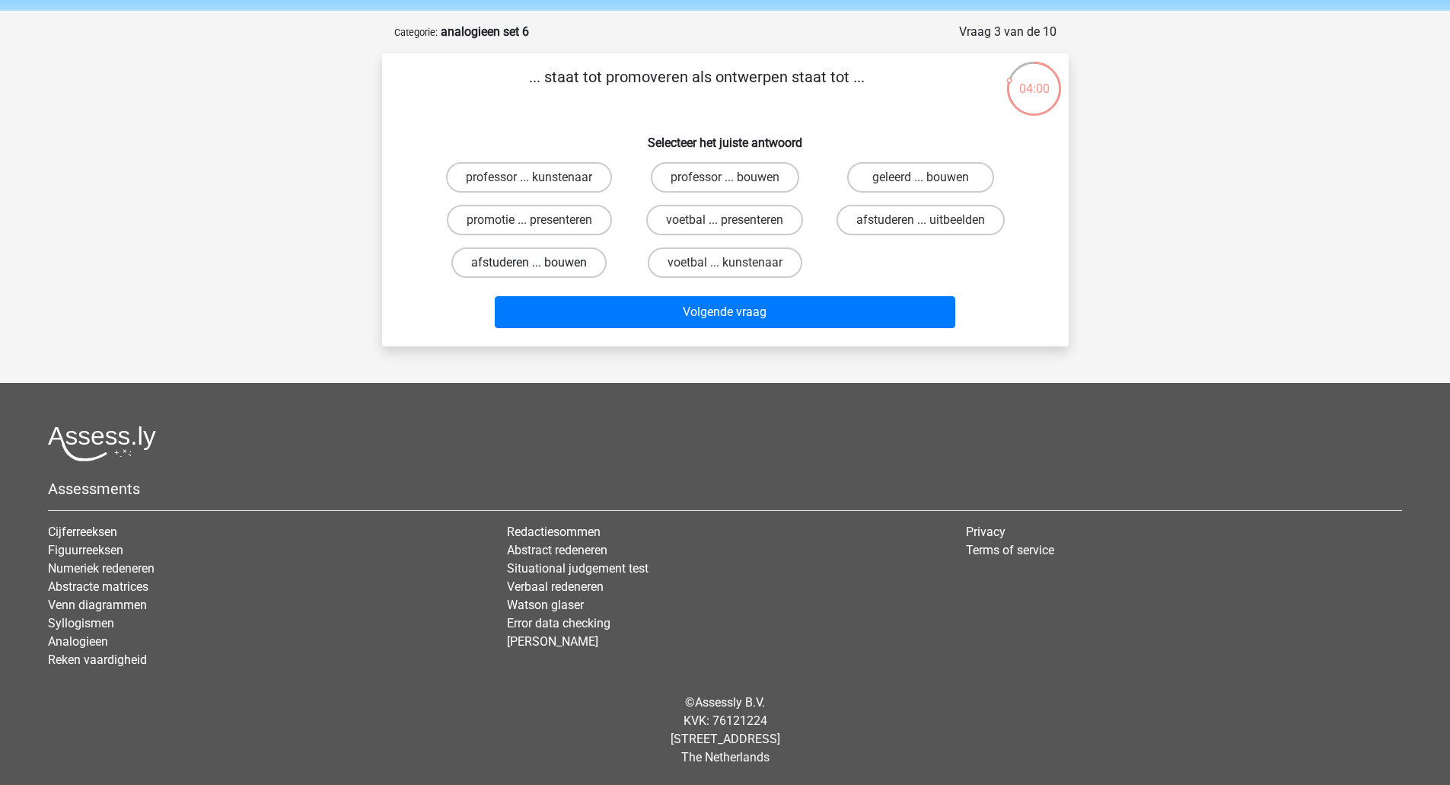
click at [533, 258] on label "afstuderen ... bouwen" at bounding box center [528, 262] width 155 height 30
click at [533, 263] on input "afstuderen ... bouwen" at bounding box center [534, 268] width 10 height 10
radio input "true"
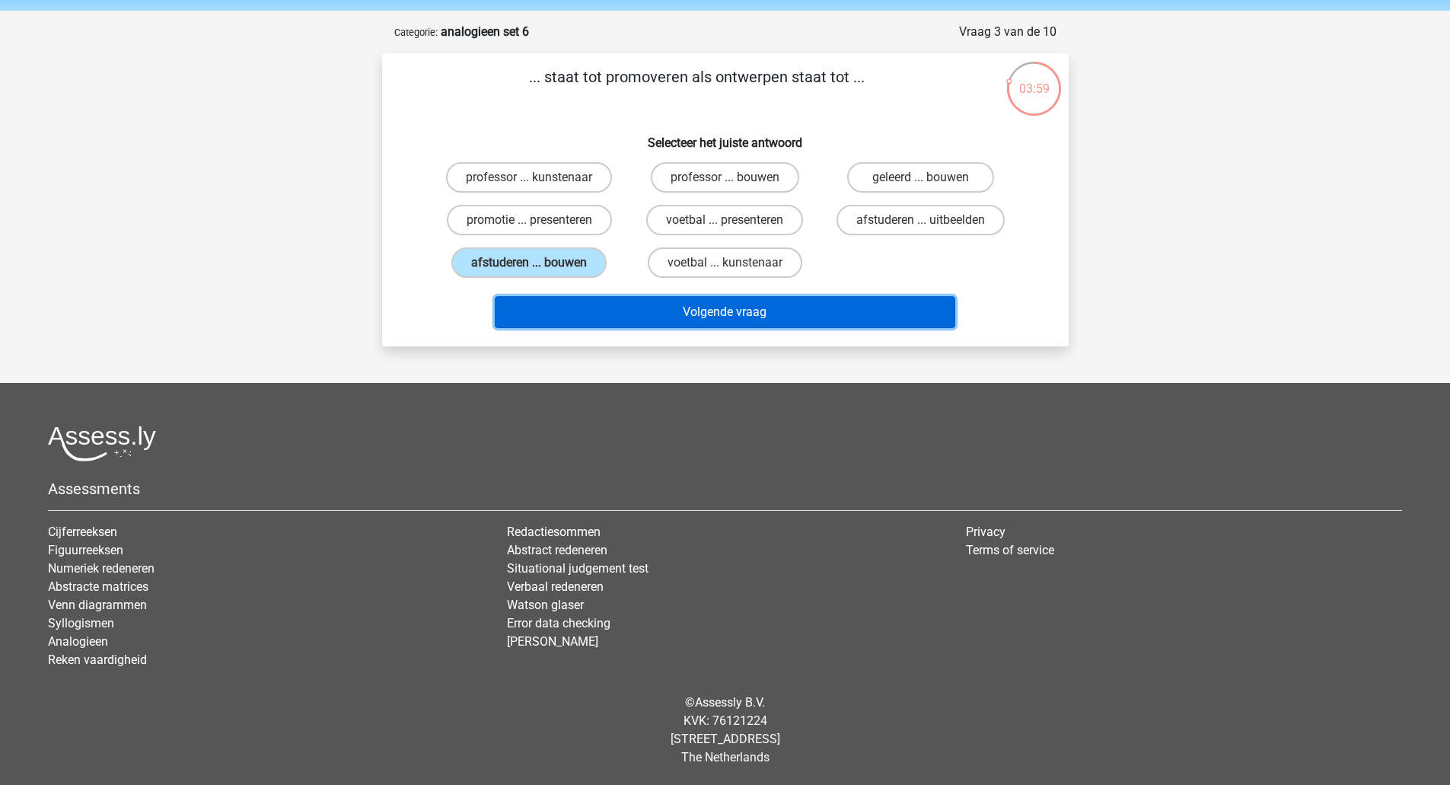
click at [559, 308] on button "Volgende vraag" at bounding box center [725, 312] width 460 height 32
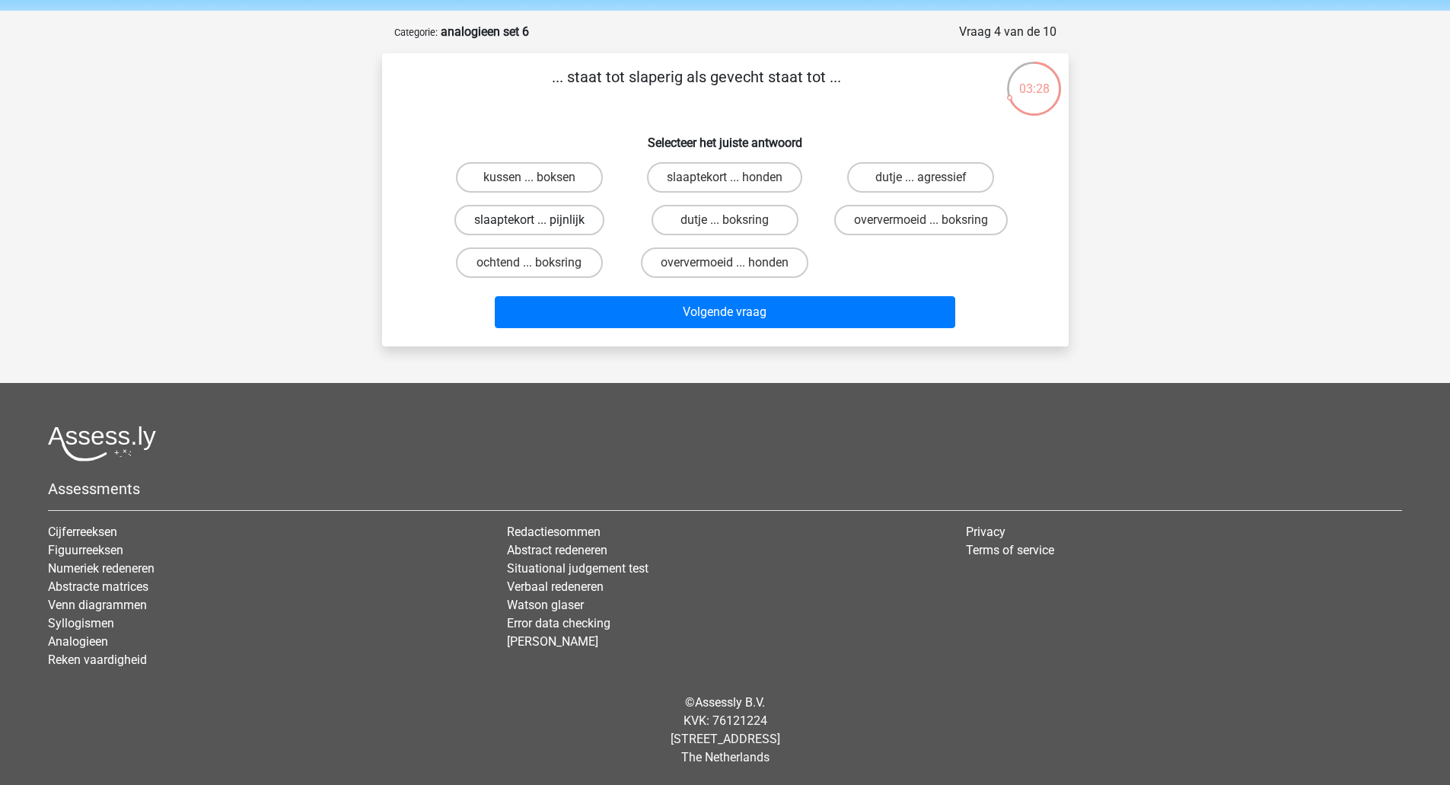
click at [540, 215] on label "slaaptekort ... pijnlijk" at bounding box center [529, 220] width 150 height 30
click at [539, 220] on input "slaaptekort ... pijnlijk" at bounding box center [534, 225] width 10 height 10
radio input "true"
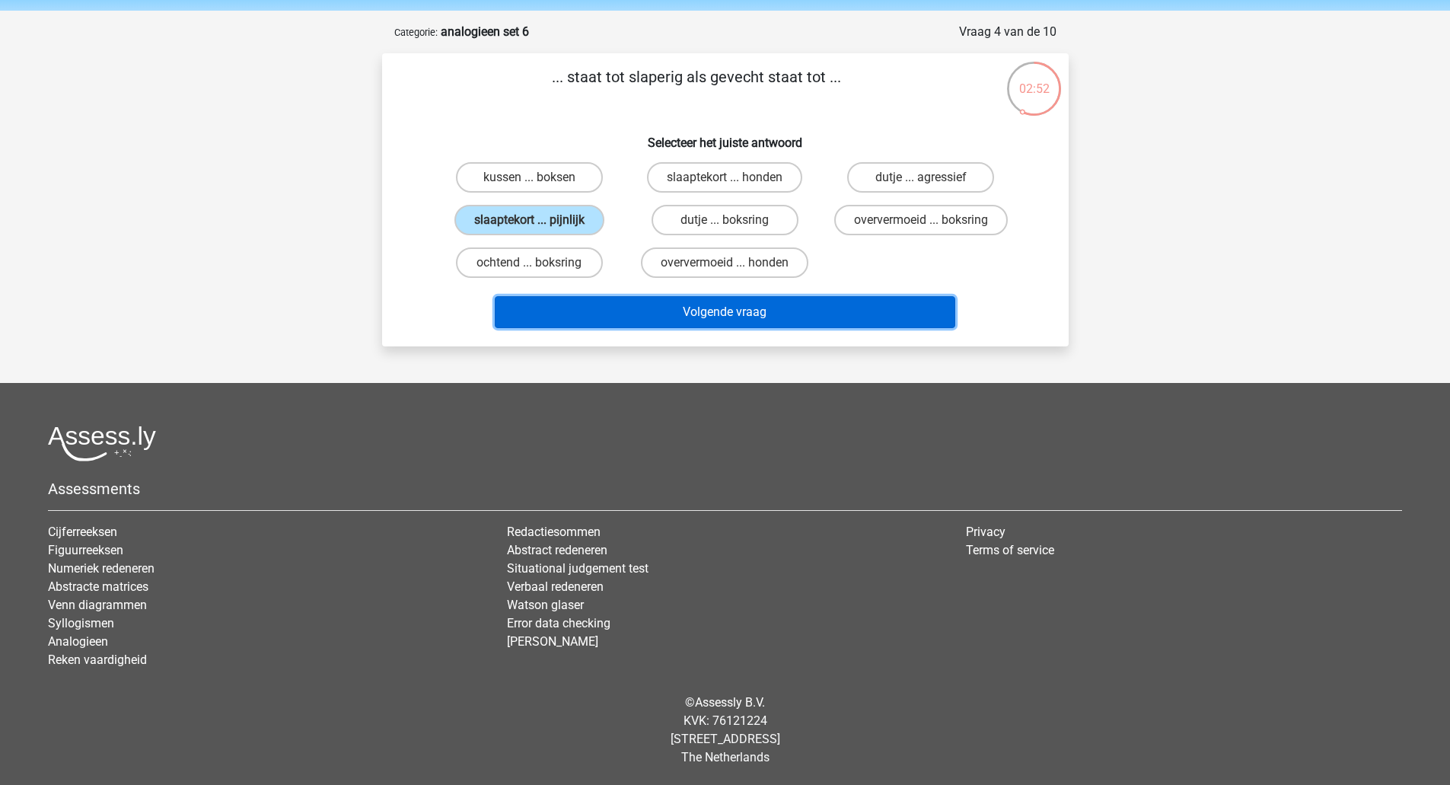
click at [614, 310] on button "Volgende vraag" at bounding box center [725, 312] width 460 height 32
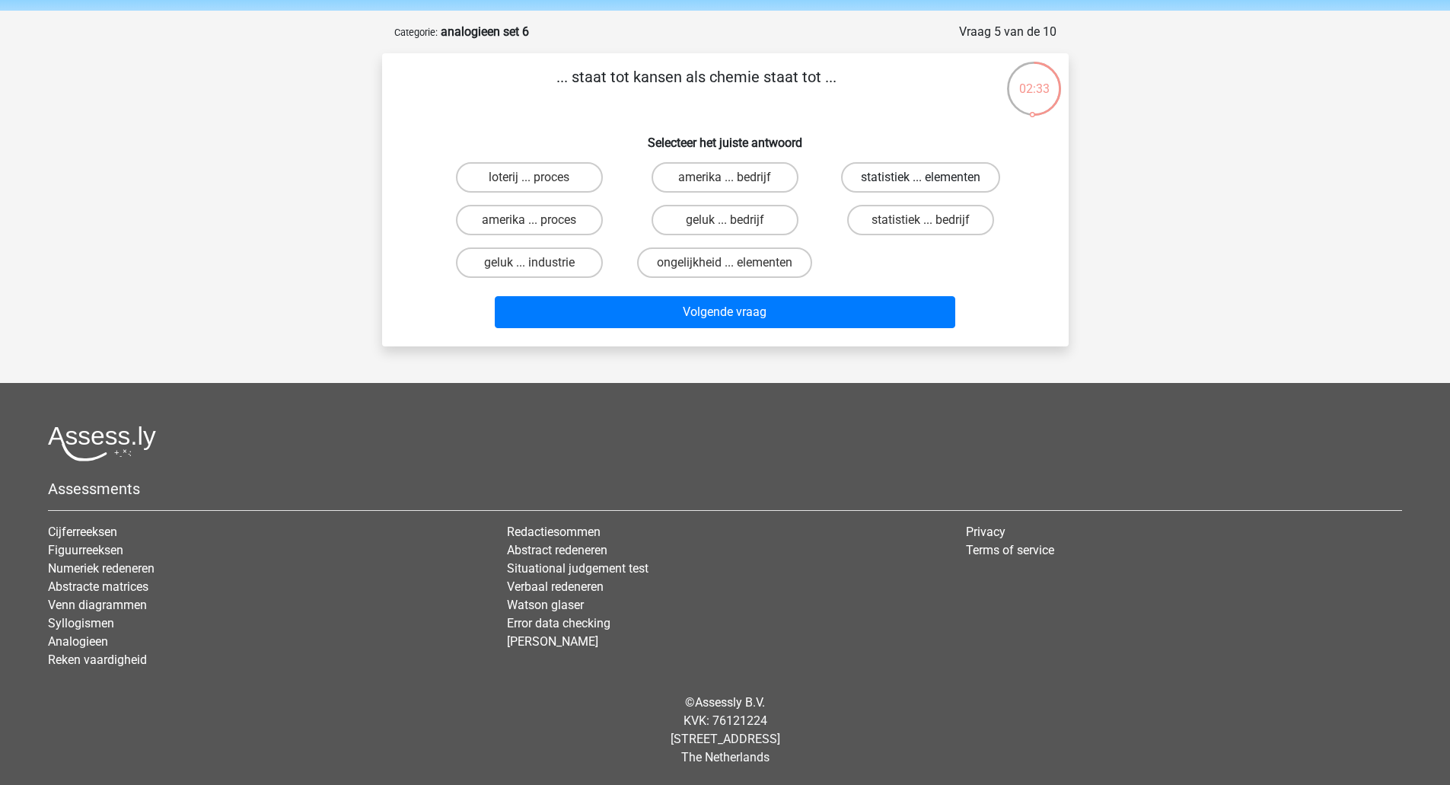
click at [892, 170] on label "statistiek ... elementen" at bounding box center [920, 177] width 159 height 30
click at [921, 177] on input "statistiek ... elementen" at bounding box center [926, 182] width 10 height 10
radio input "true"
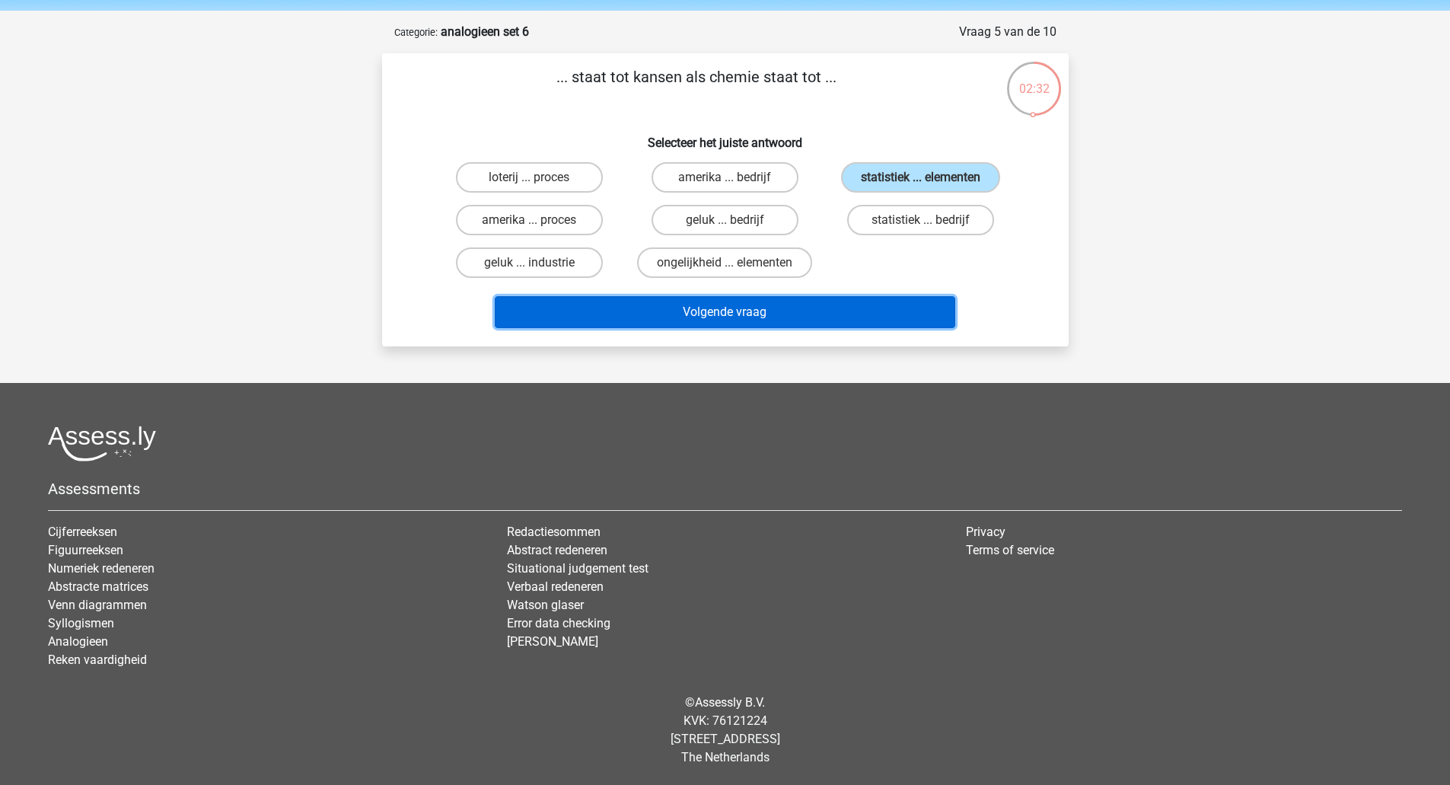
click at [782, 306] on button "Volgende vraag" at bounding box center [725, 312] width 460 height 32
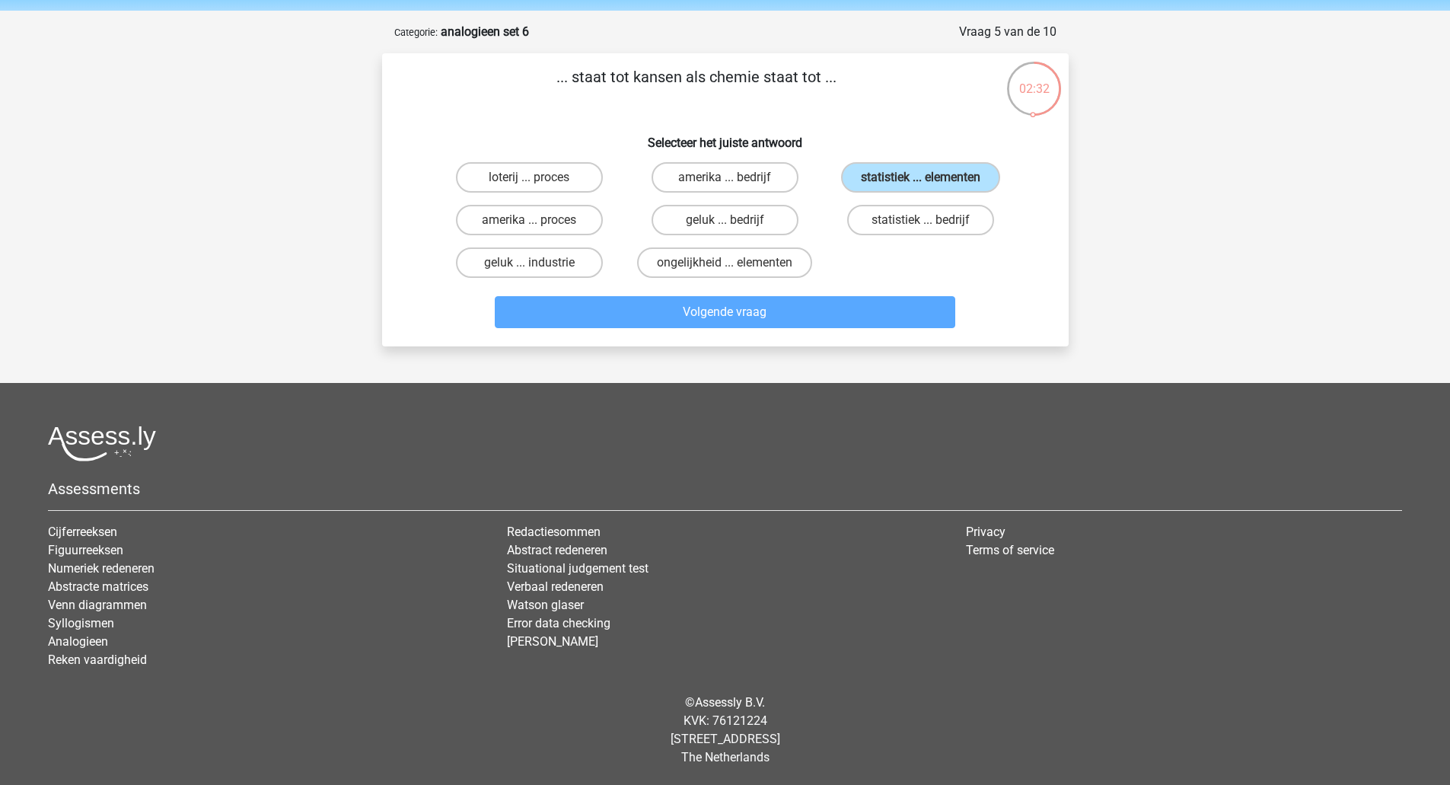
scroll to position [72, 0]
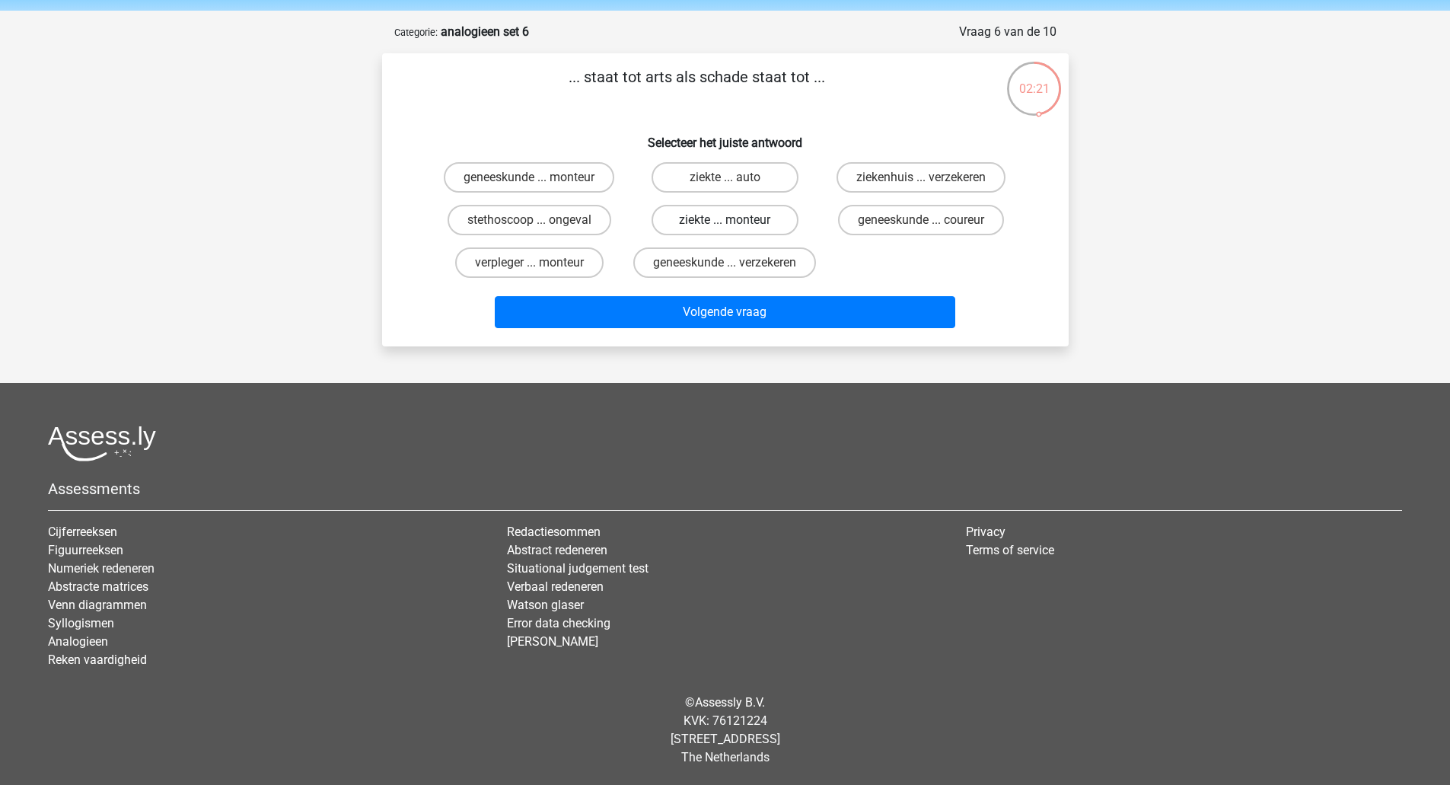
click at [712, 207] on label "ziekte ... monteur" at bounding box center [724, 220] width 147 height 30
click at [724, 220] on input "ziekte ... monteur" at bounding box center [729, 225] width 10 height 10
radio input "true"
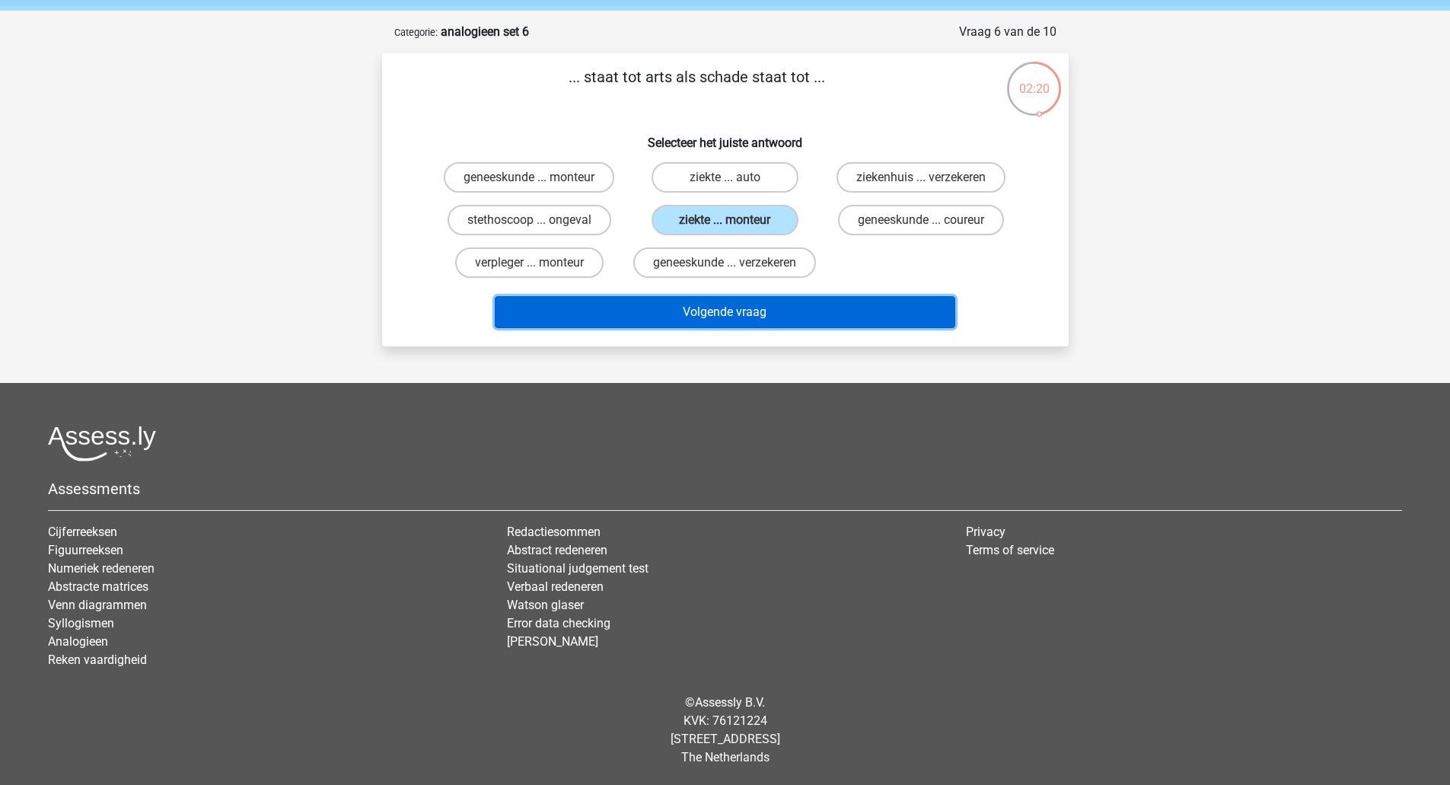
click at [701, 307] on button "Volgende vraag" at bounding box center [725, 312] width 460 height 32
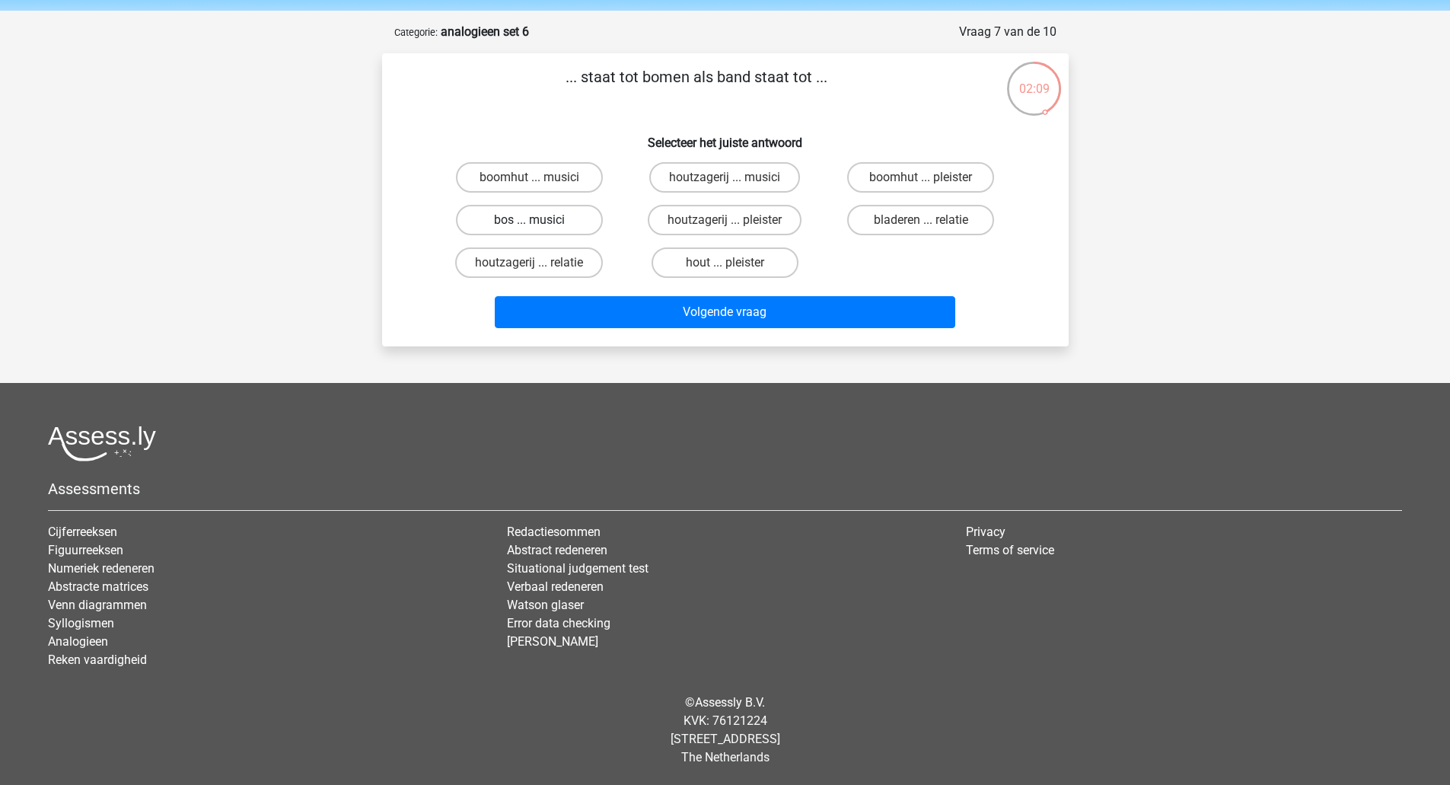
click at [546, 222] on label "bos ... musici" at bounding box center [529, 220] width 147 height 30
click at [539, 222] on input "bos ... musici" at bounding box center [534, 225] width 10 height 10
radio input "true"
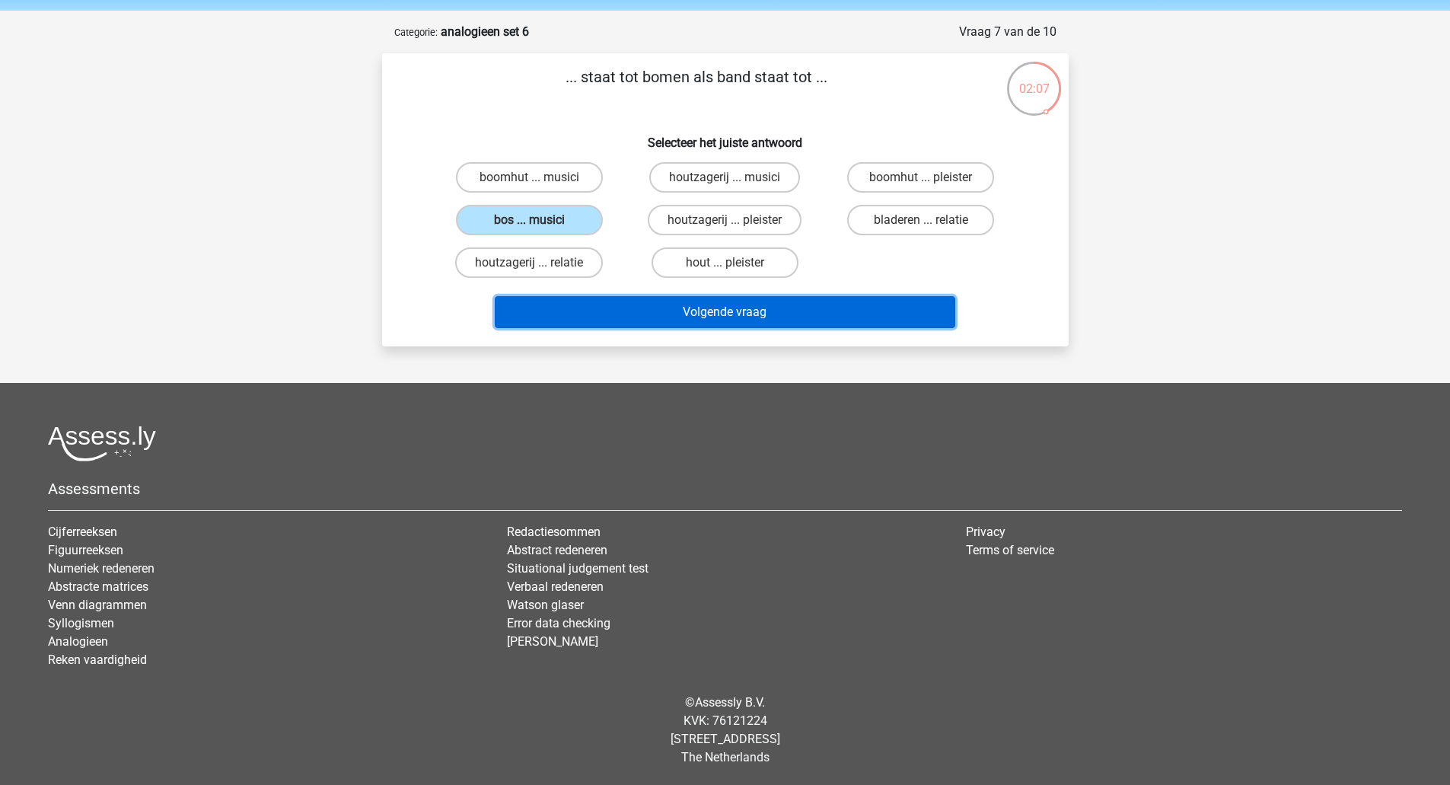
click at [683, 320] on button "Volgende vraag" at bounding box center [725, 312] width 460 height 32
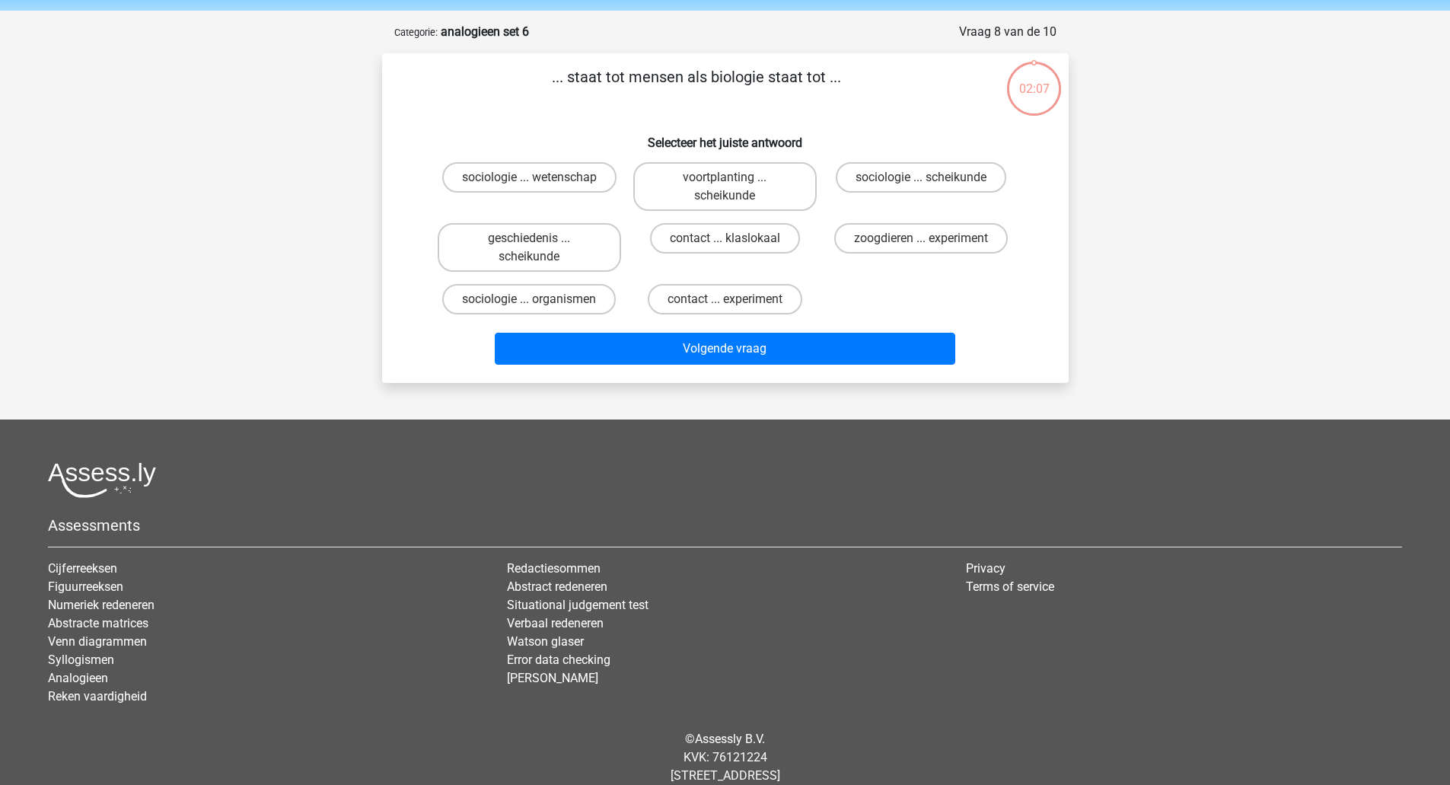
scroll to position [76, 0]
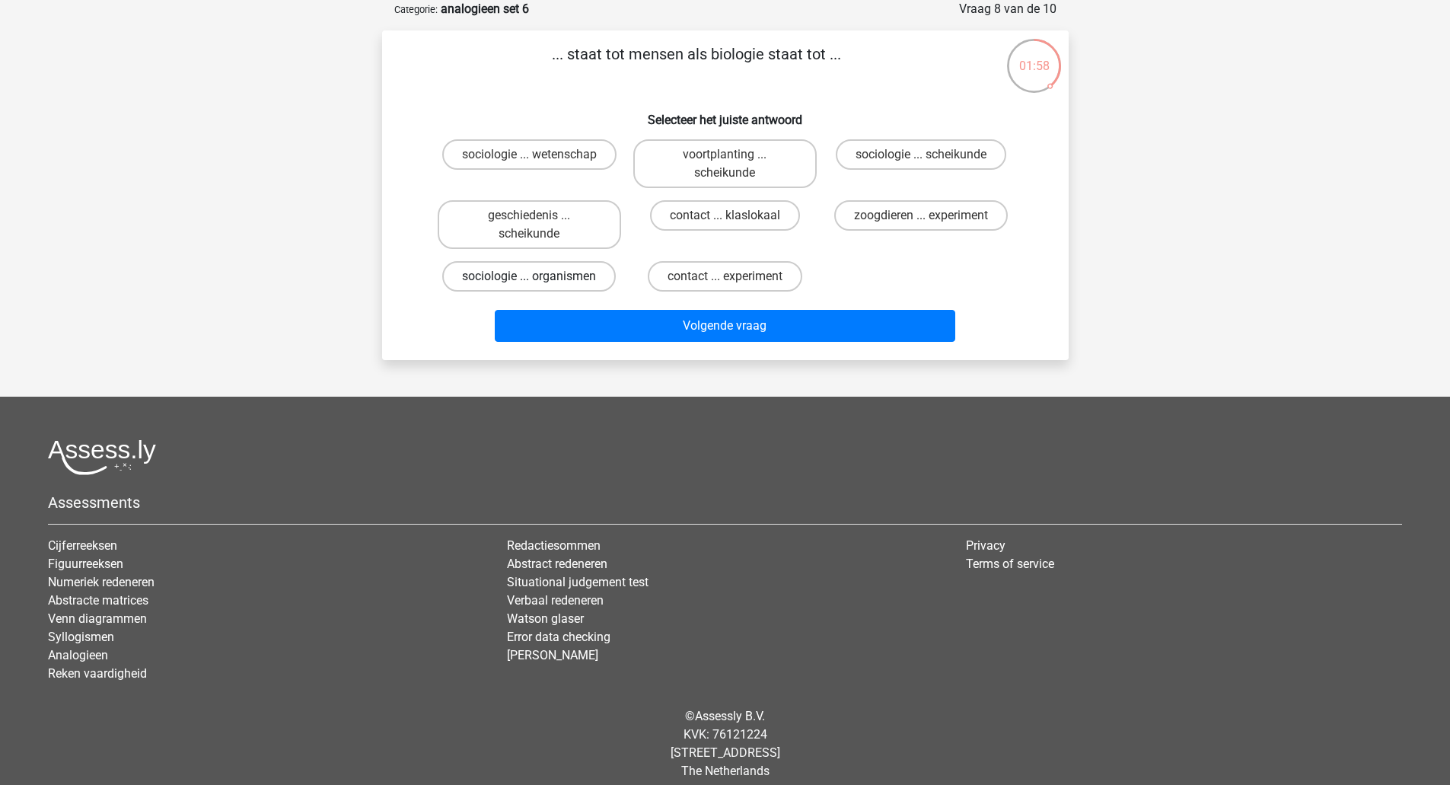
click at [557, 282] on label "sociologie ... organismen" at bounding box center [529, 276] width 174 height 30
click at [539, 282] on input "sociologie ... organismen" at bounding box center [534, 281] width 10 height 10
radio input "true"
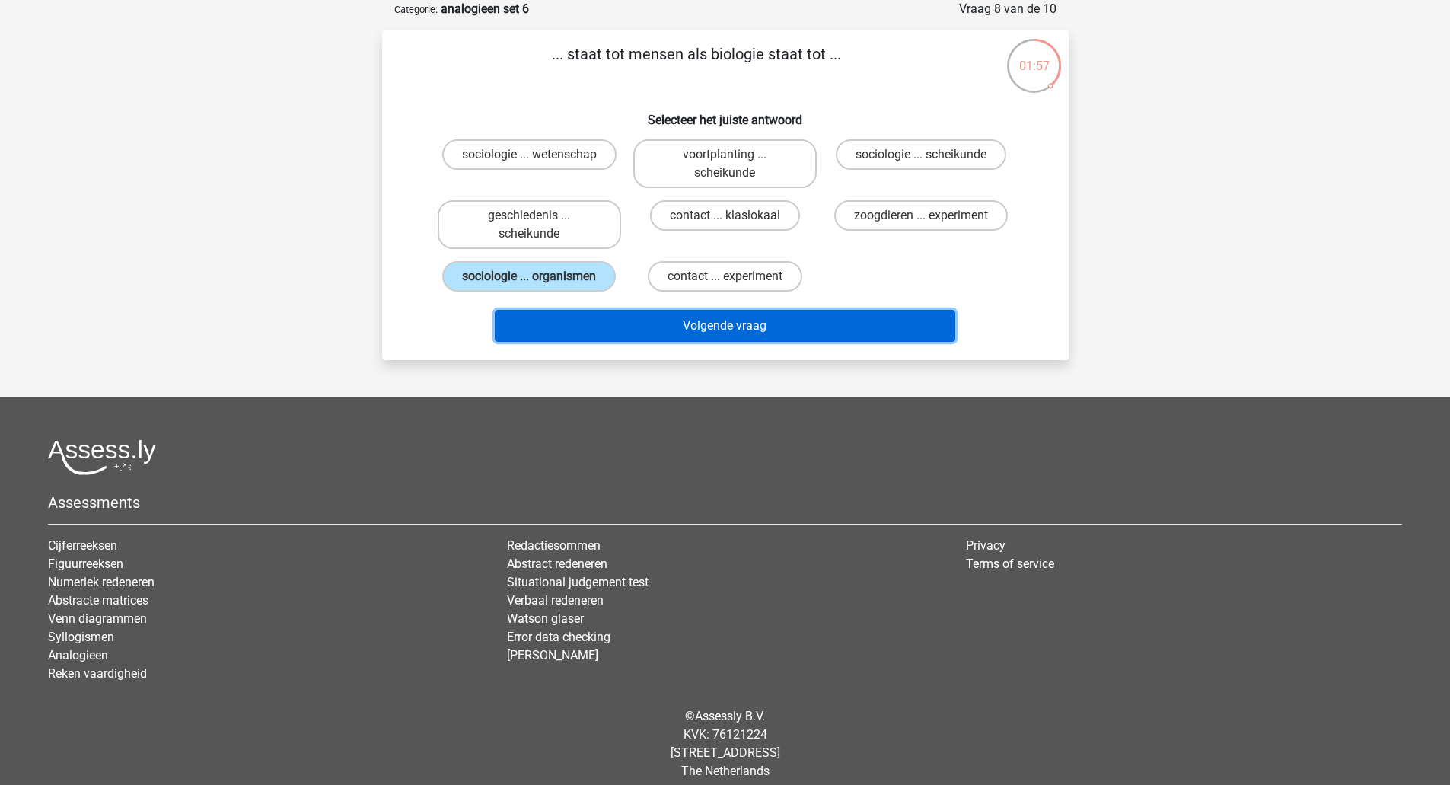
click at [663, 329] on button "Volgende vraag" at bounding box center [725, 326] width 460 height 32
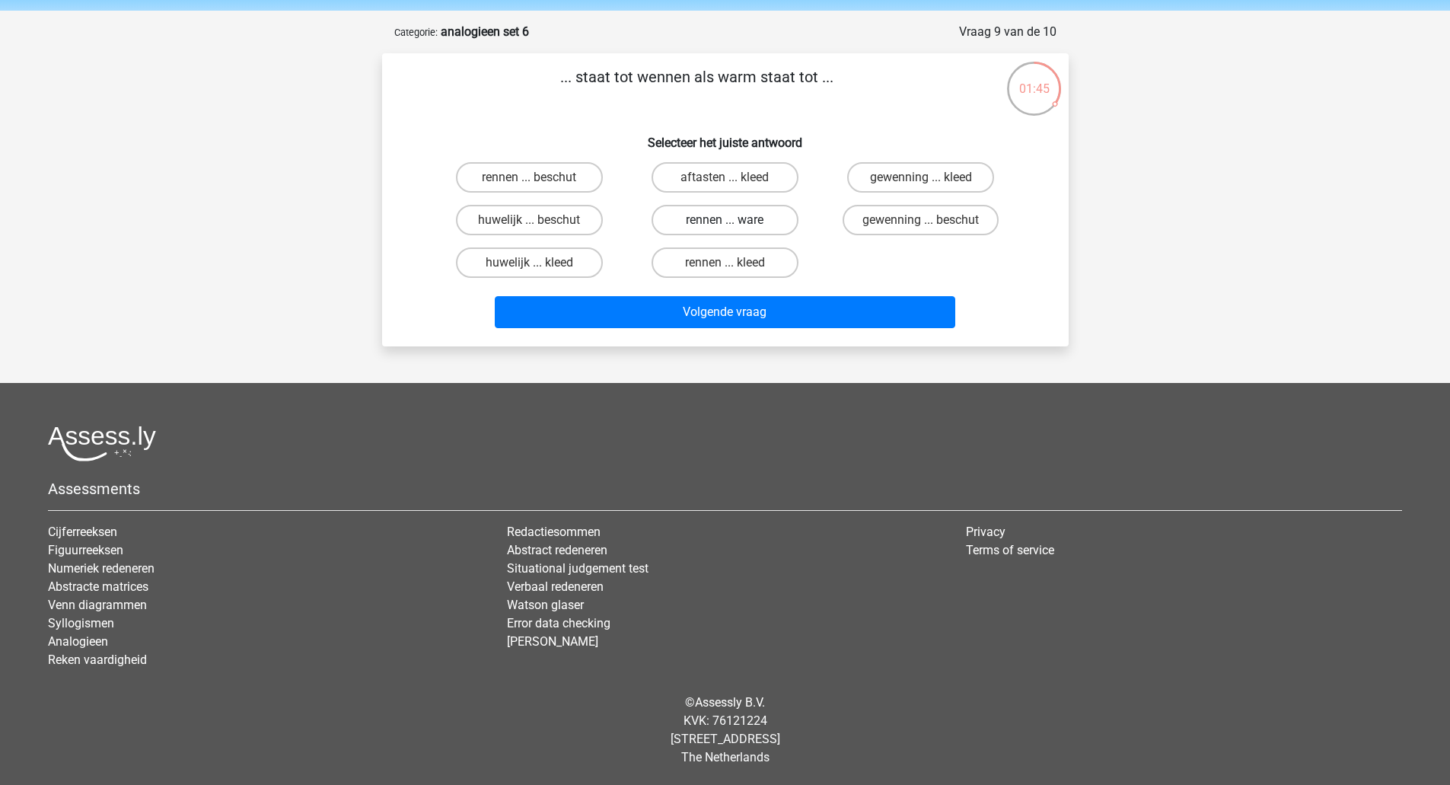
click at [751, 223] on label "rennen ... ware" at bounding box center [724, 220] width 147 height 30
click at [734, 223] on input "rennen ... ware" at bounding box center [729, 225] width 10 height 10
radio input "true"
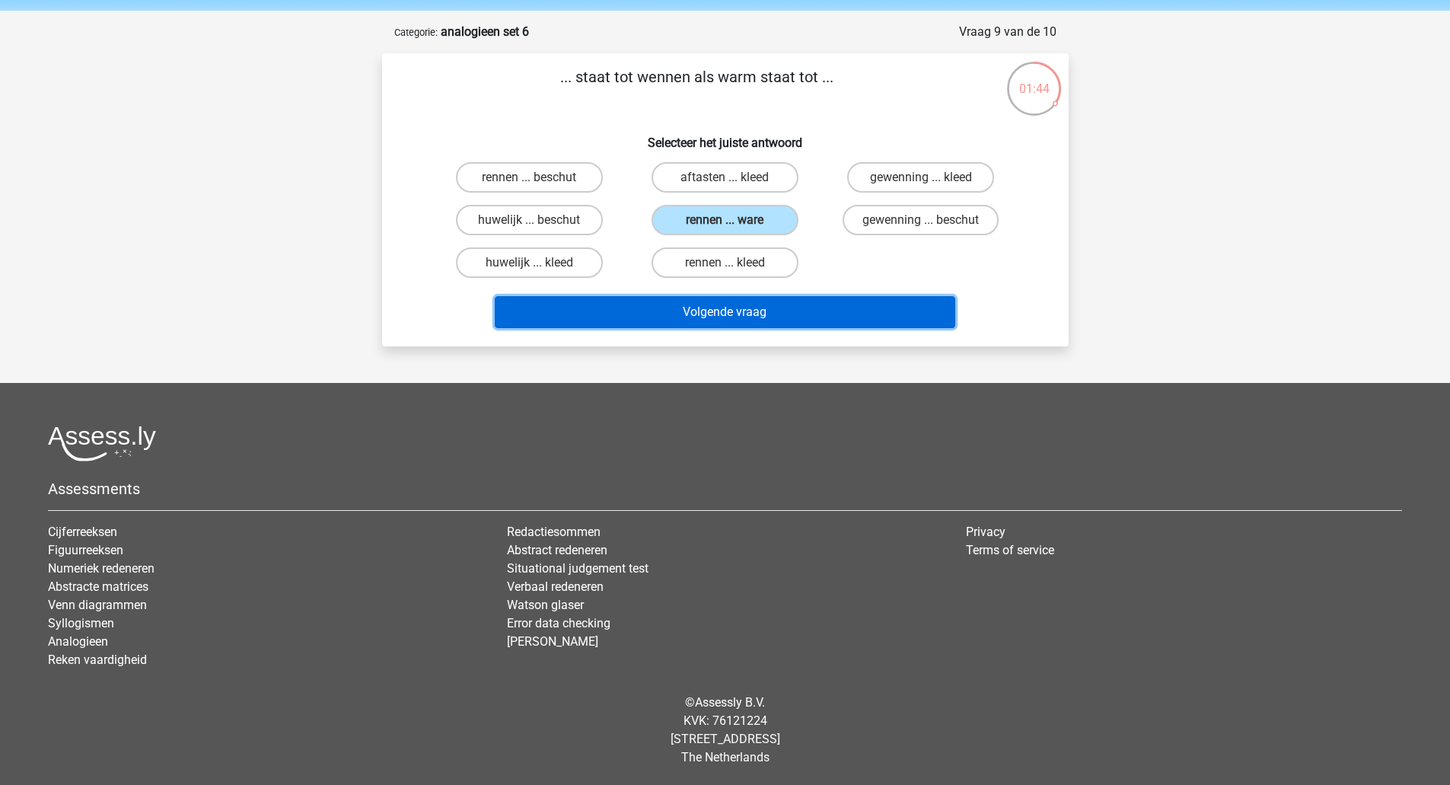
click at [757, 324] on button "Volgende vraag" at bounding box center [725, 312] width 460 height 32
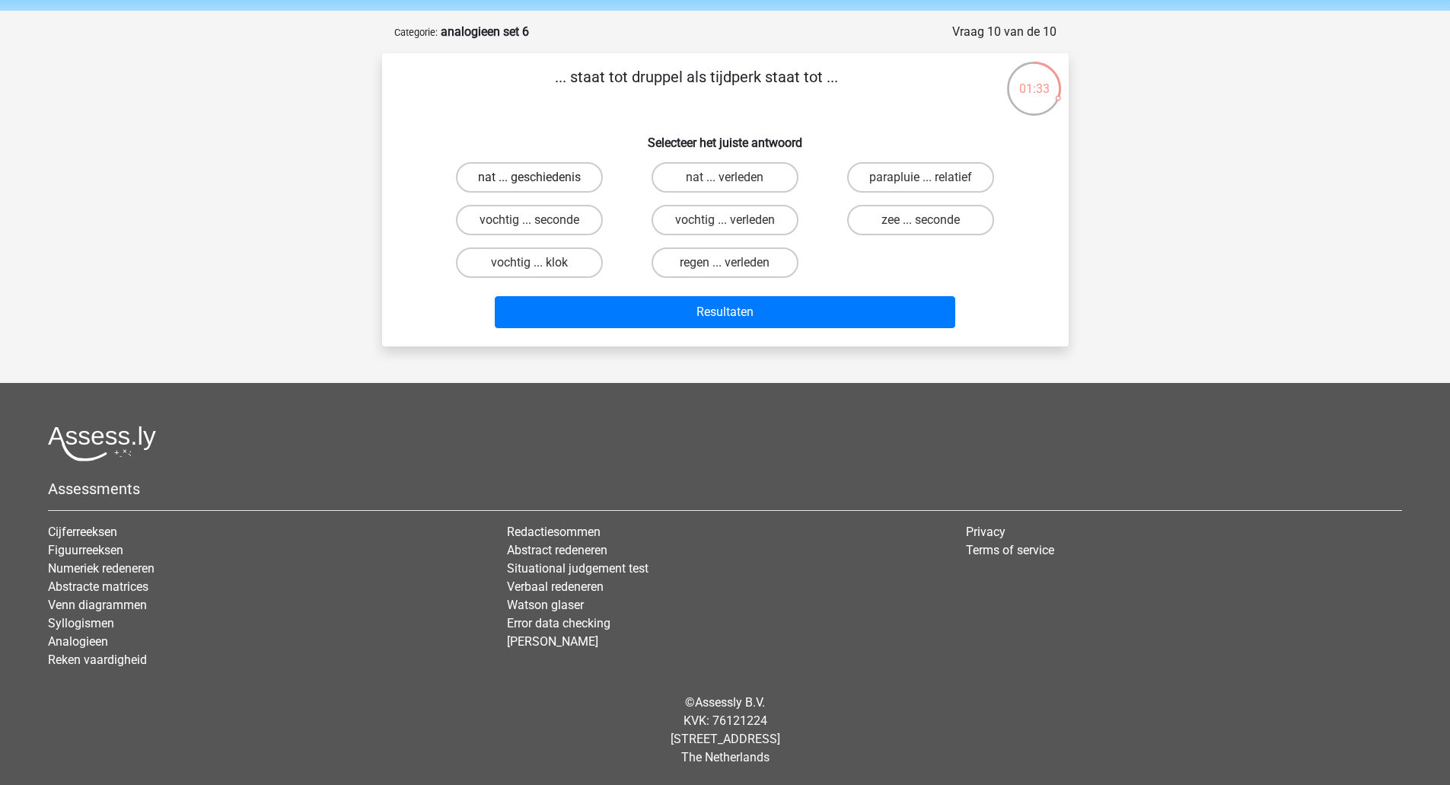
click at [564, 181] on label "nat ... geschiedenis" at bounding box center [529, 177] width 147 height 30
click at [539, 181] on input "nat ... geschiedenis" at bounding box center [534, 182] width 10 height 10
radio input "true"
click at [951, 225] on label "zee ... seconde" at bounding box center [920, 220] width 147 height 30
click at [931, 225] on input "zee ... seconde" at bounding box center [926, 225] width 10 height 10
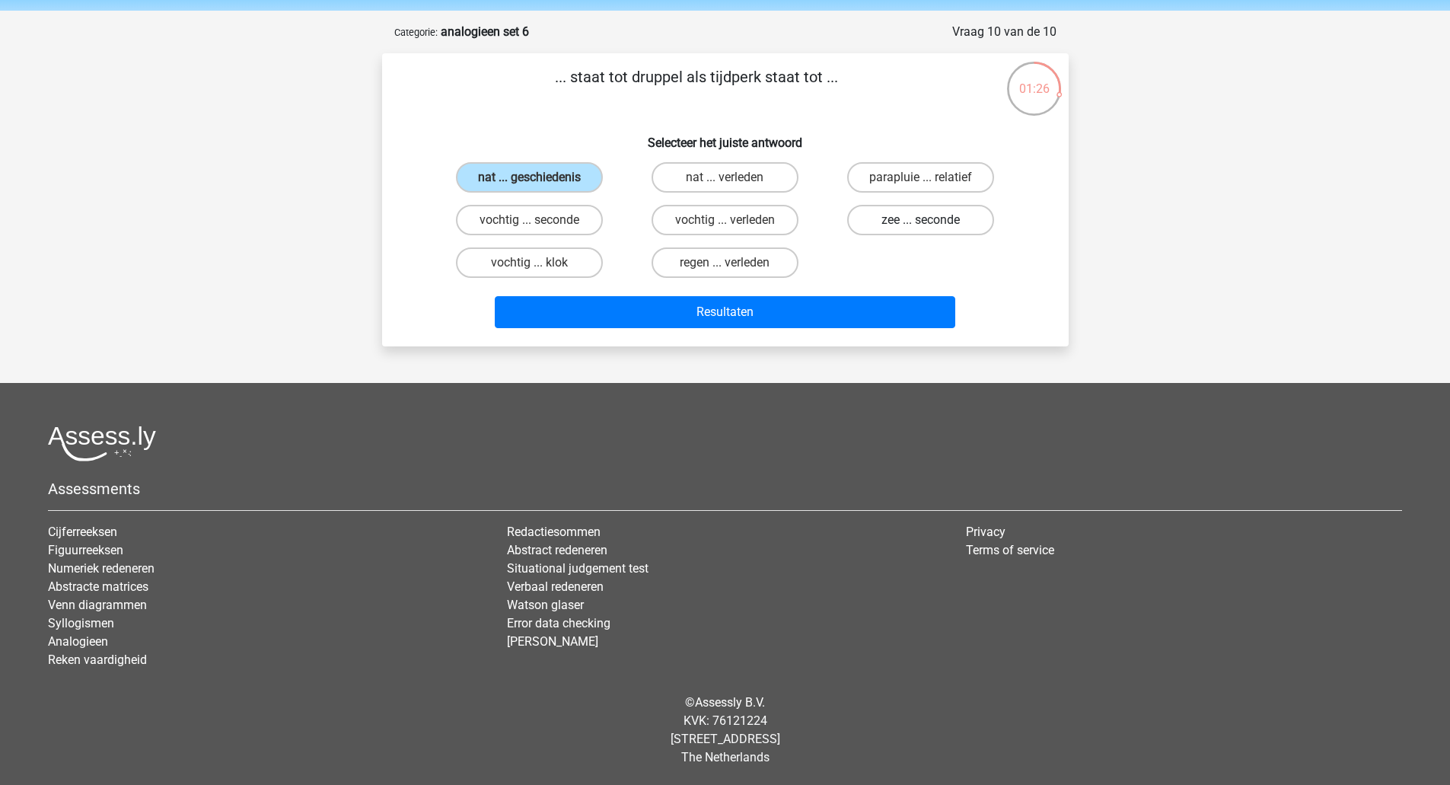
radio input "true"
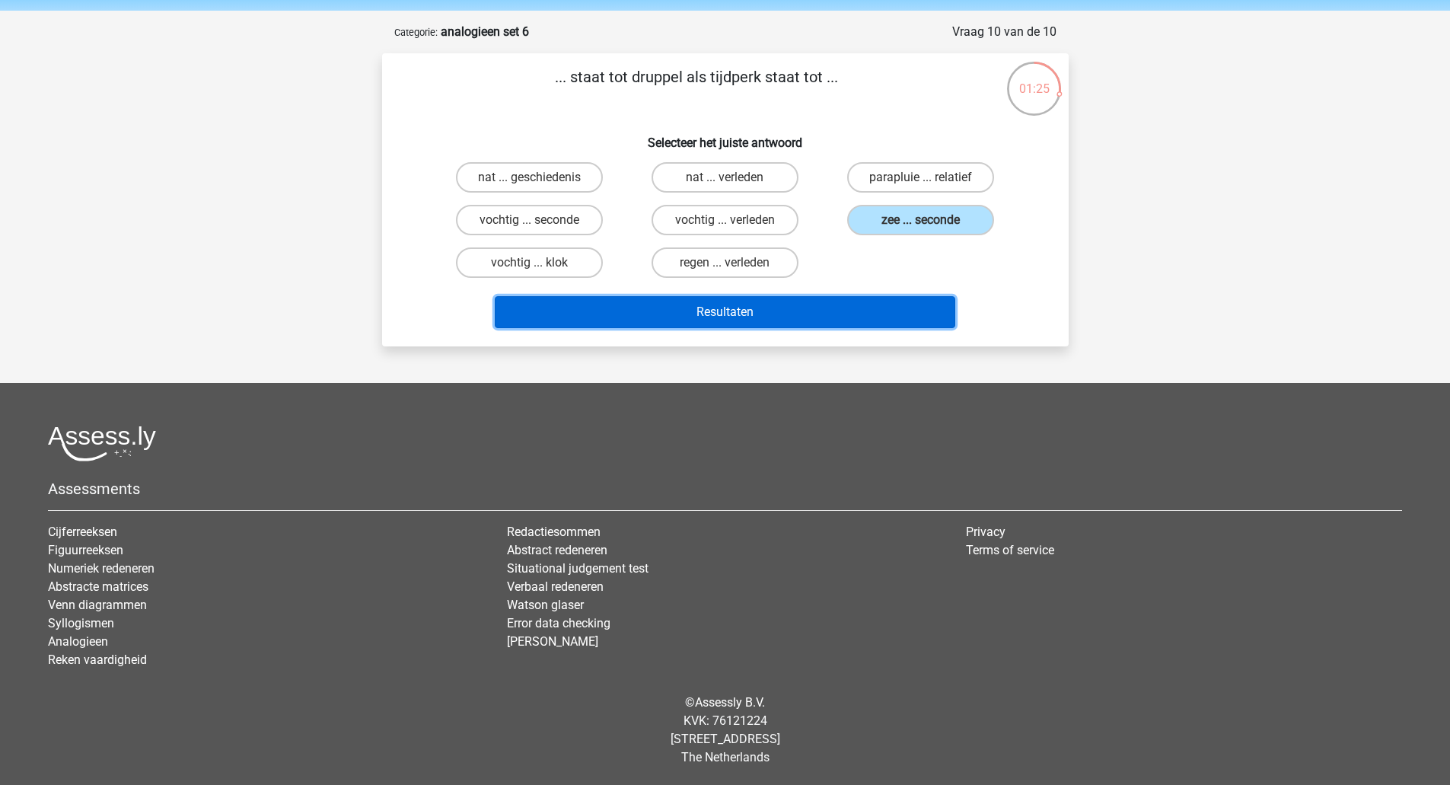
click at [761, 314] on button "Resultaten" at bounding box center [725, 312] width 460 height 32
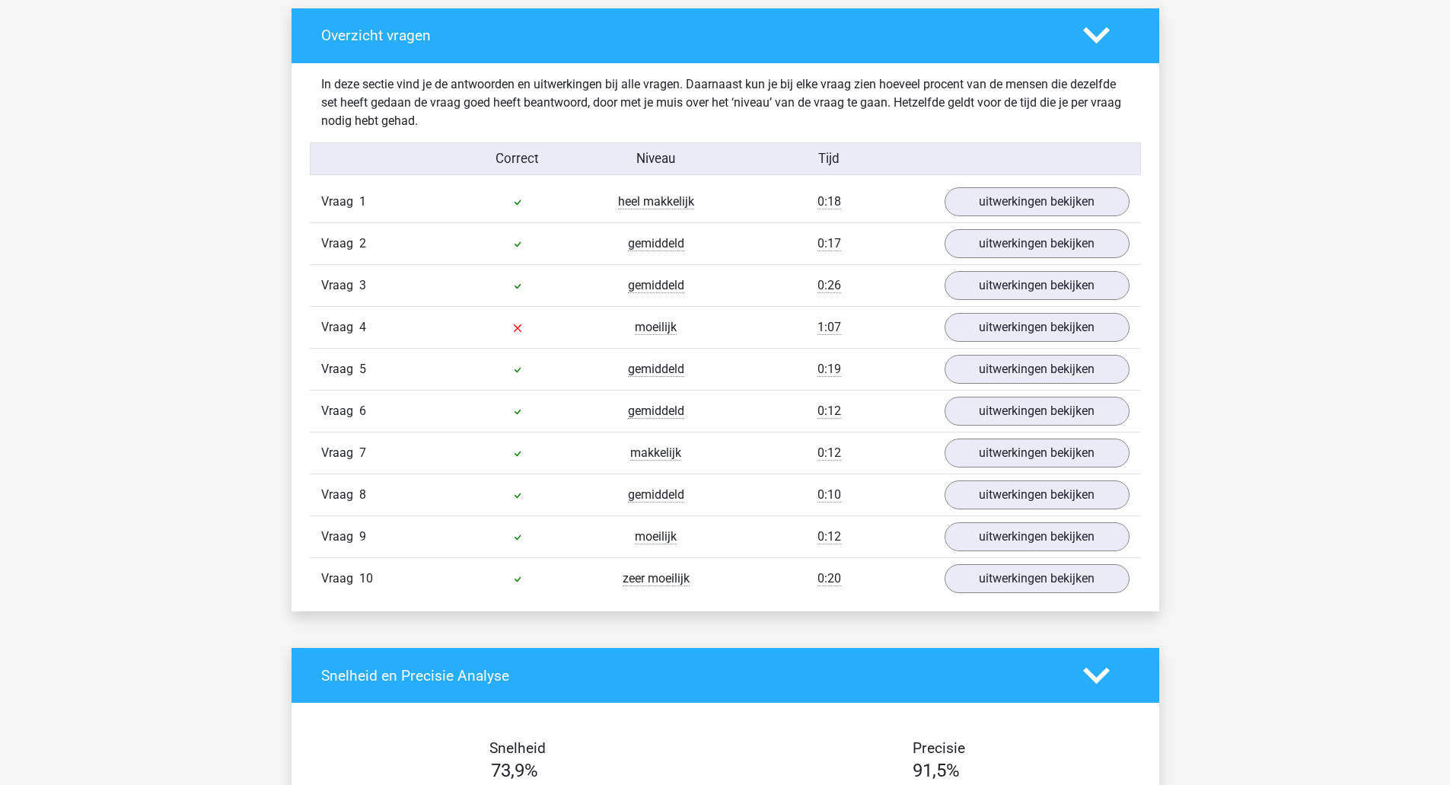
scroll to position [836, 0]
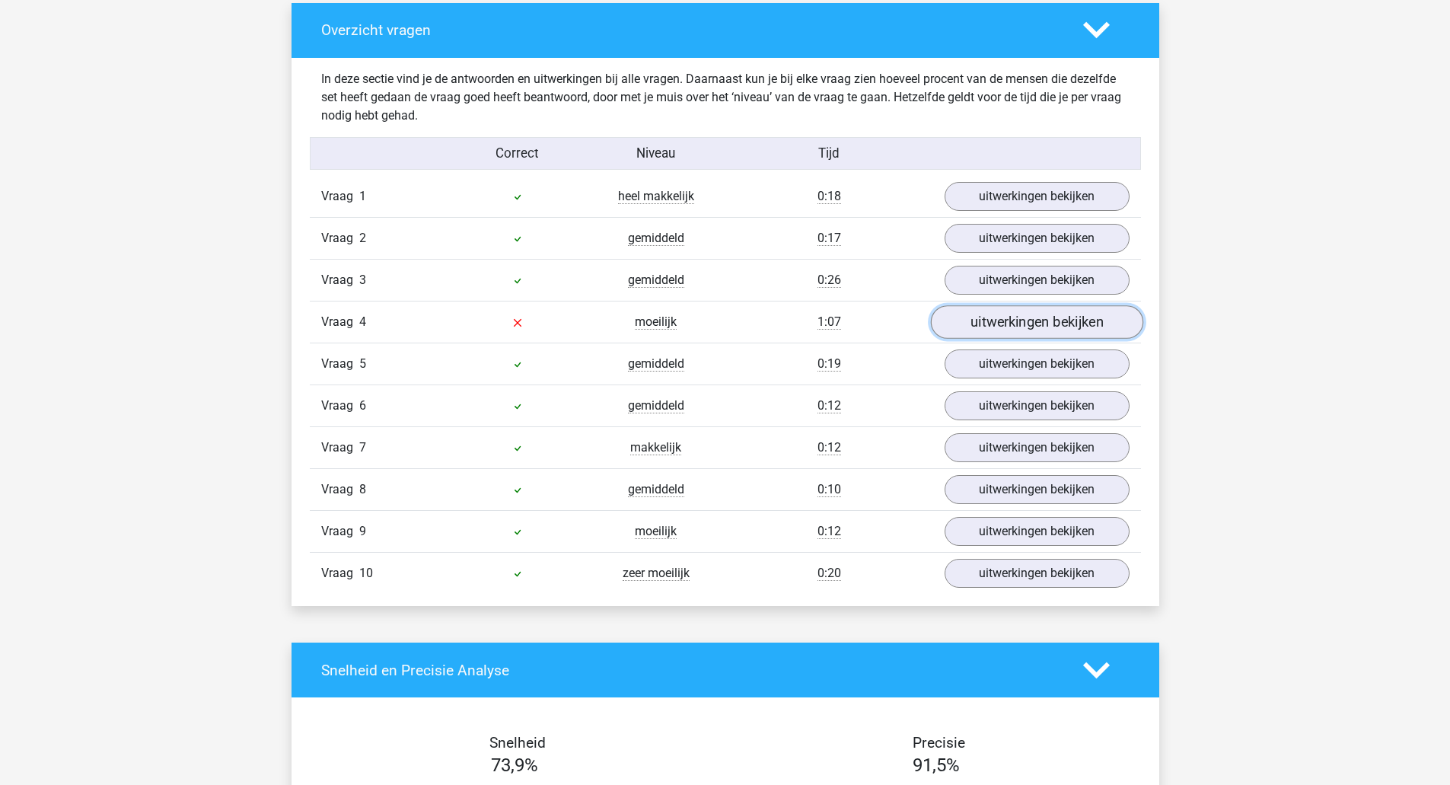
click at [1031, 325] on link "uitwerkingen bekijken" at bounding box center [1036, 321] width 212 height 33
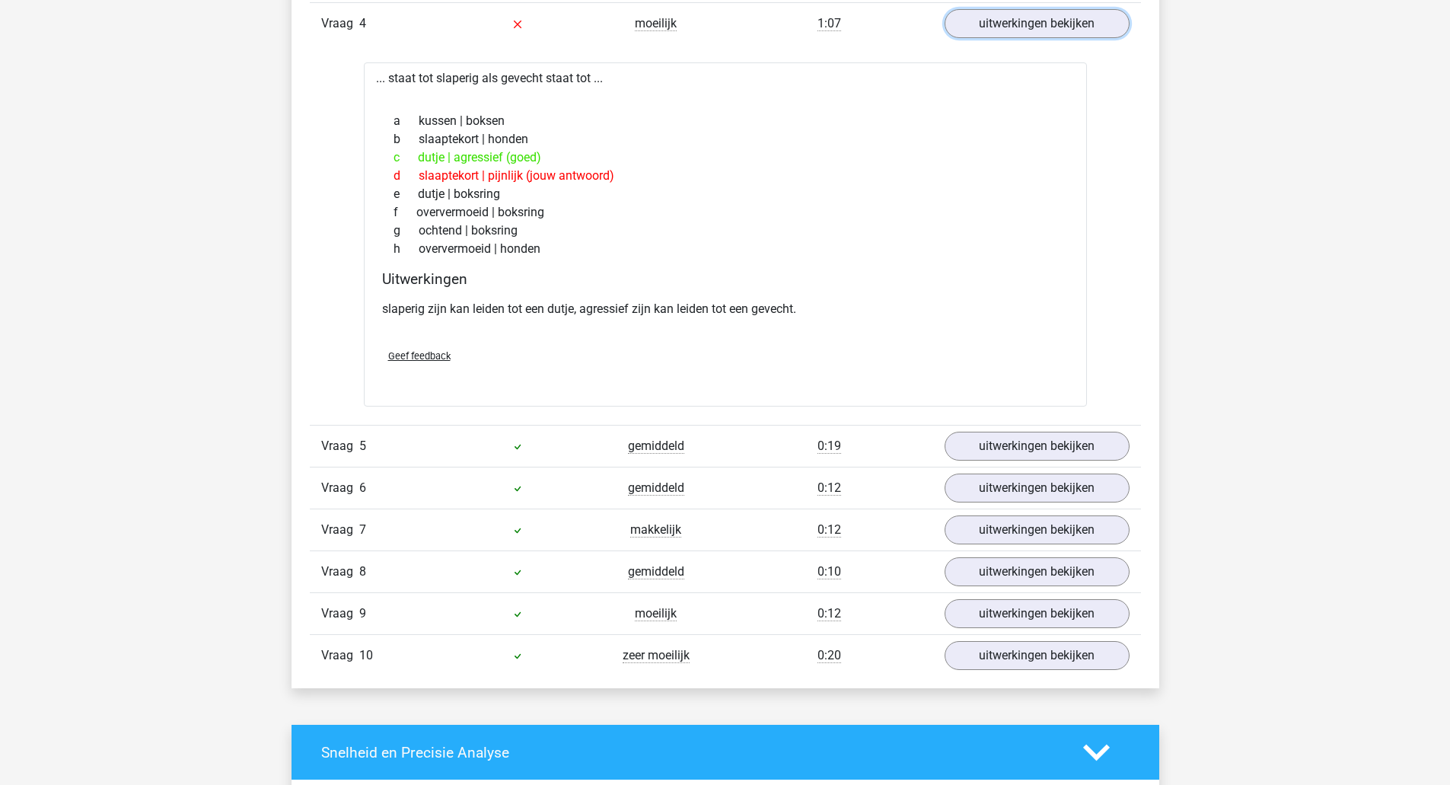
scroll to position [1145, 0]
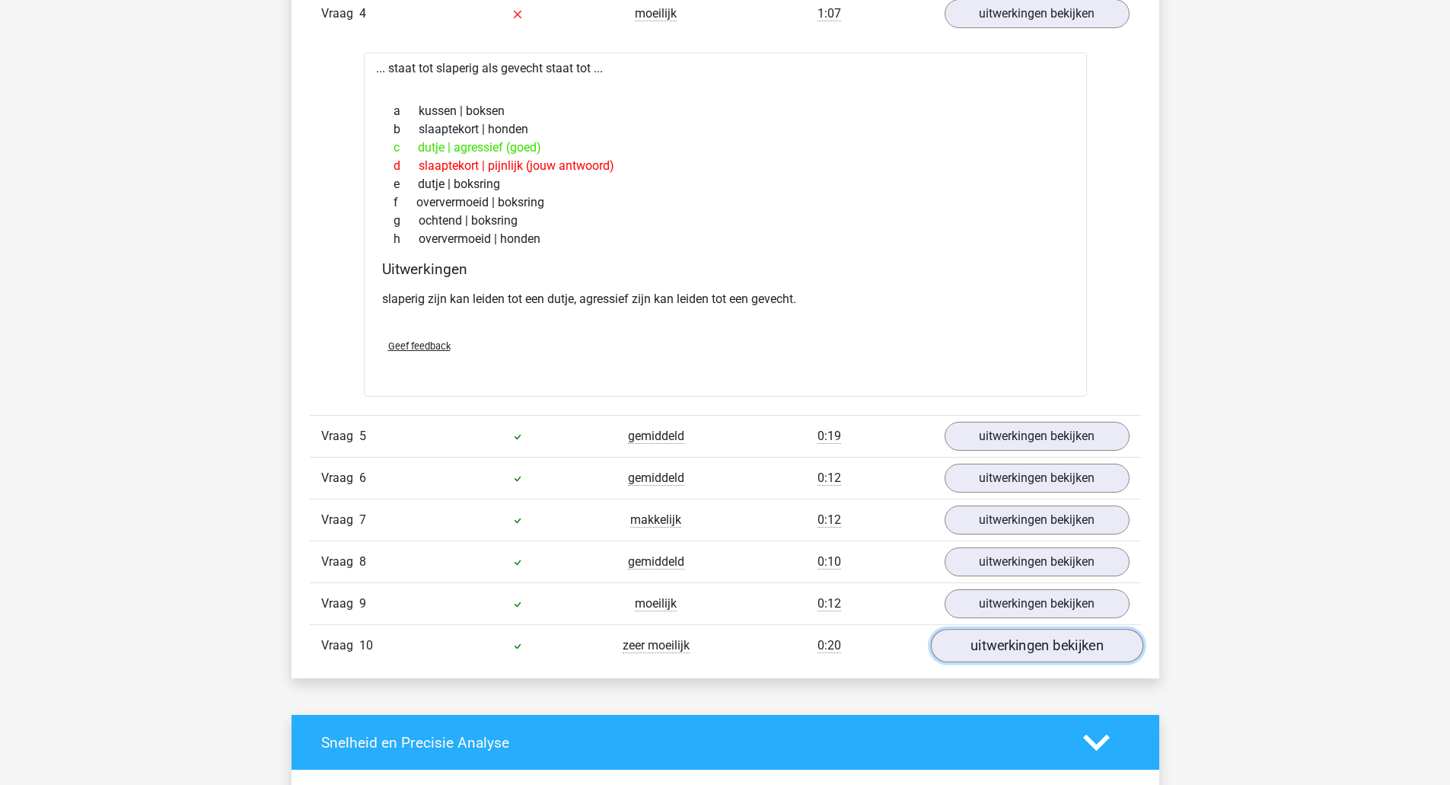
click at [1046, 645] on link "uitwerkingen bekijken" at bounding box center [1036, 645] width 212 height 33
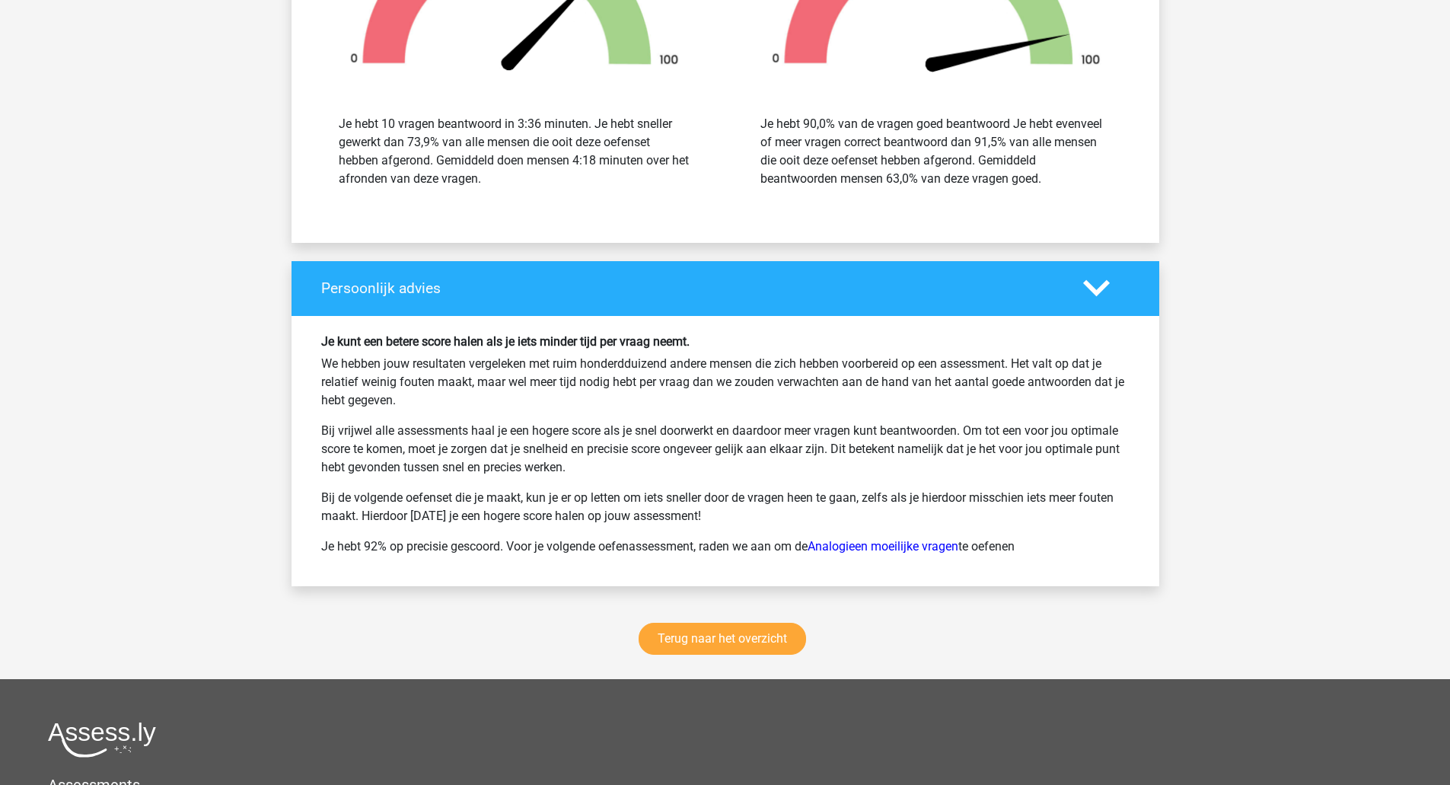
scroll to position [2488, 0]
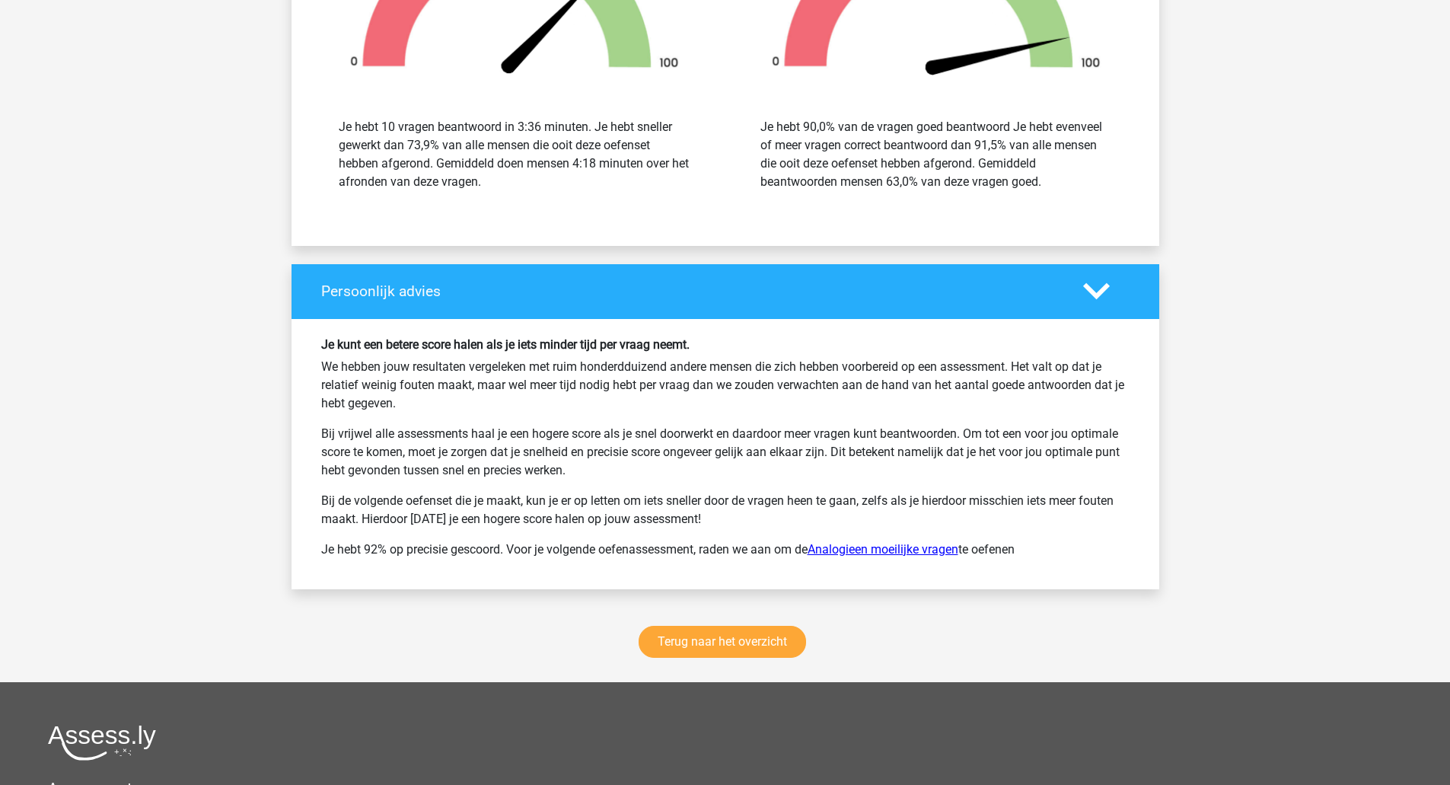
click at [928, 546] on link "Analogieen moeilijke vragen" at bounding box center [882, 549] width 151 height 14
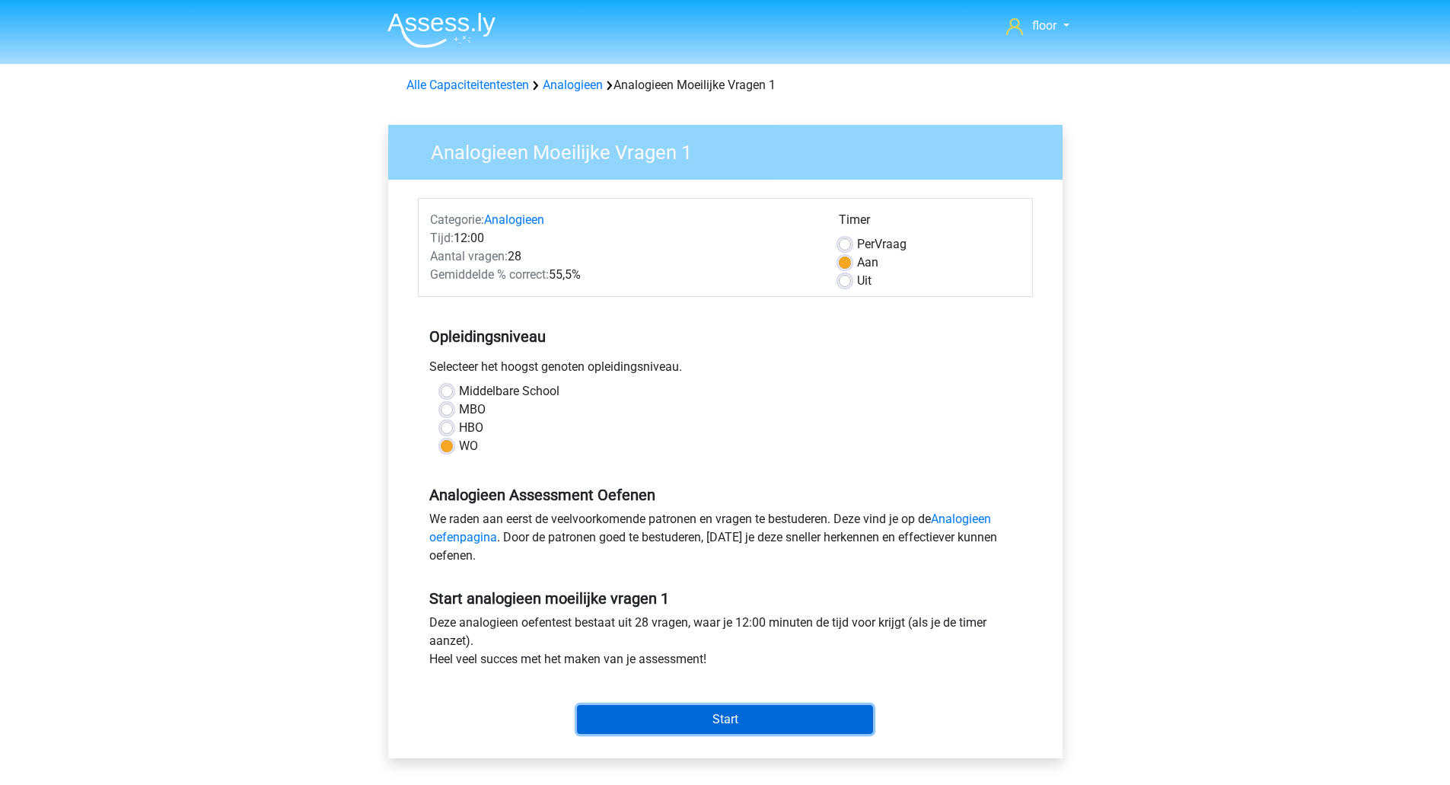
click at [737, 727] on input "Start" at bounding box center [725, 719] width 296 height 29
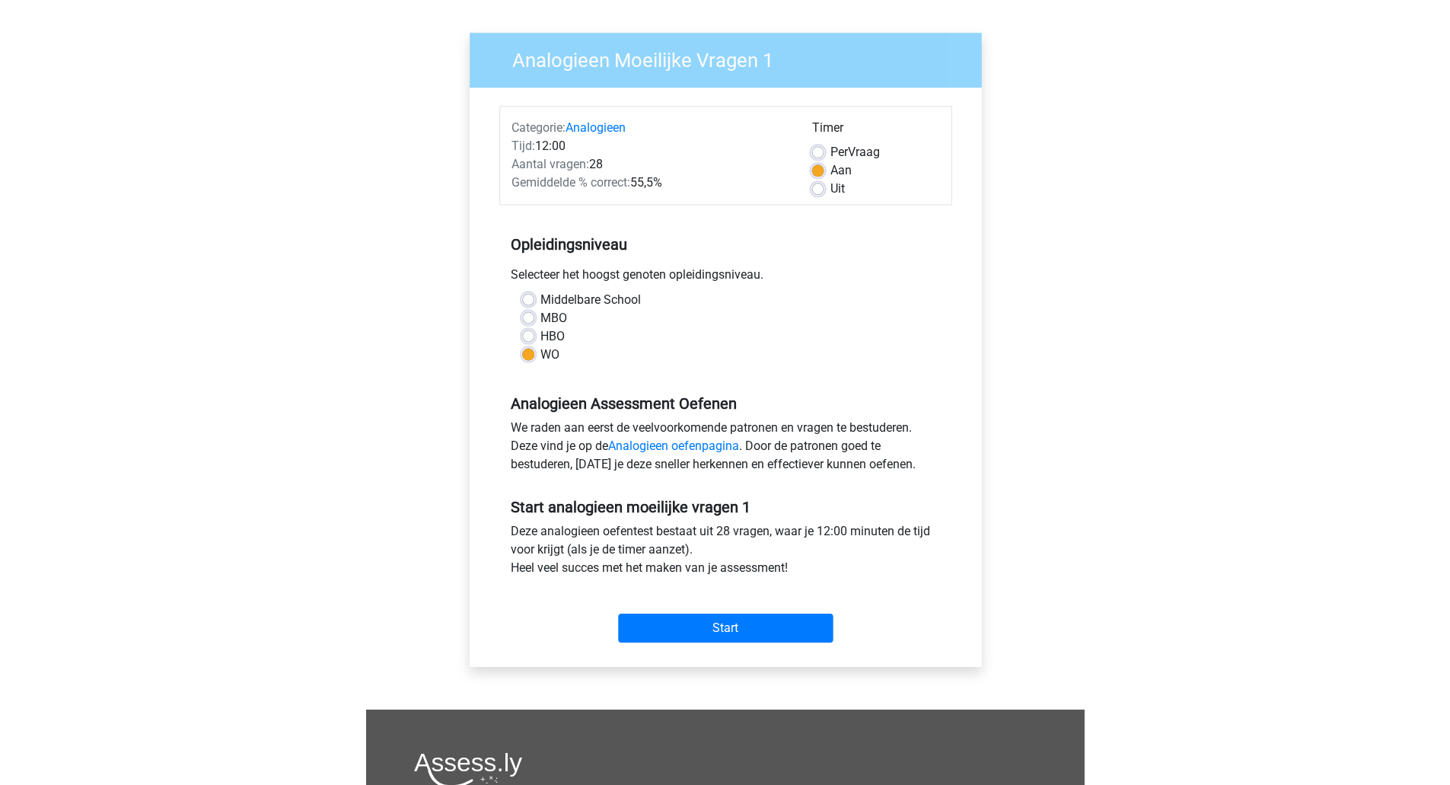
scroll to position [91, 0]
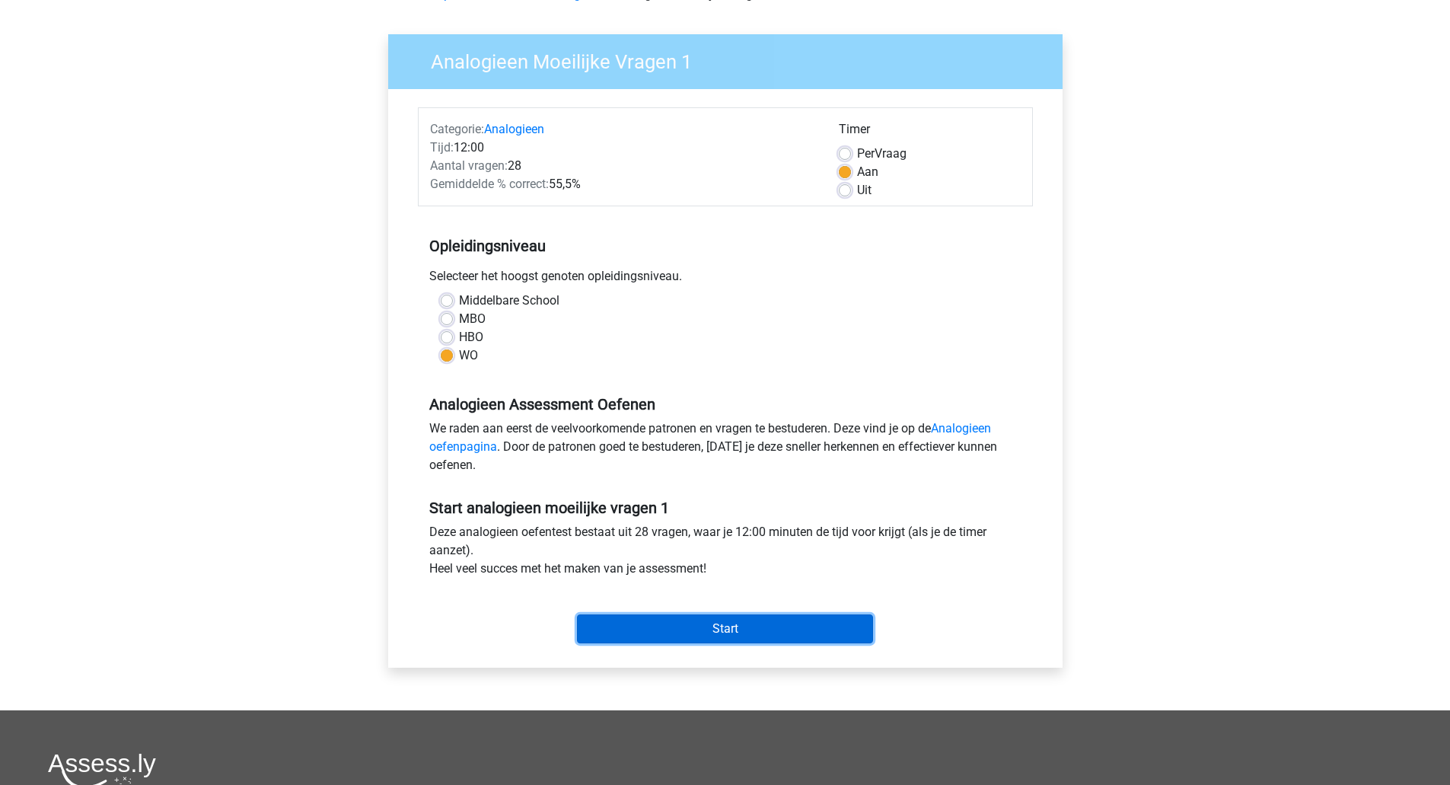
click at [716, 630] on input "Start" at bounding box center [725, 628] width 296 height 29
click at [737, 638] on input "Start" at bounding box center [725, 628] width 296 height 29
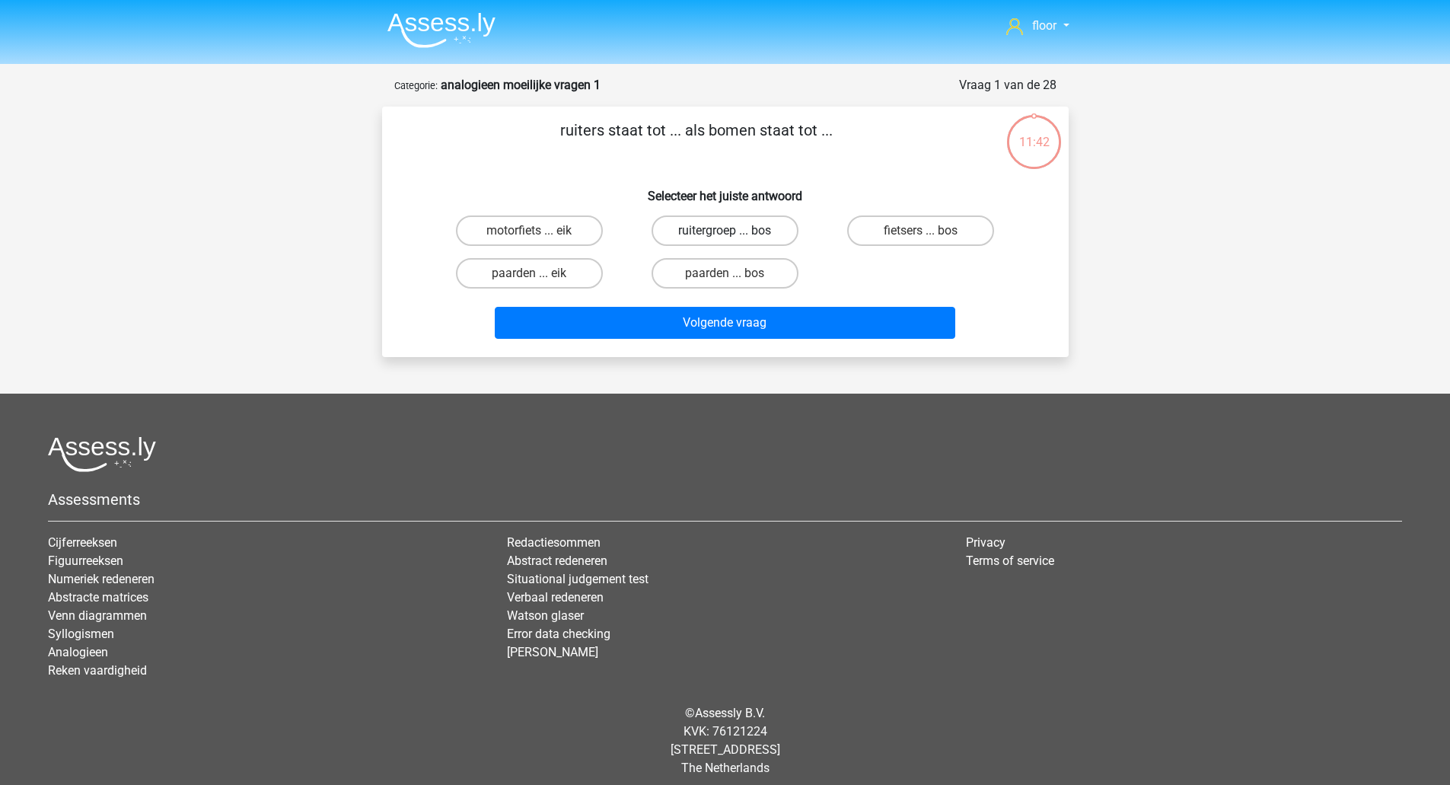
click at [699, 232] on label "ruitergroep ... bos" at bounding box center [724, 230] width 147 height 30
click at [724, 232] on input "ruitergroep ... bos" at bounding box center [729, 236] width 10 height 10
radio input "true"
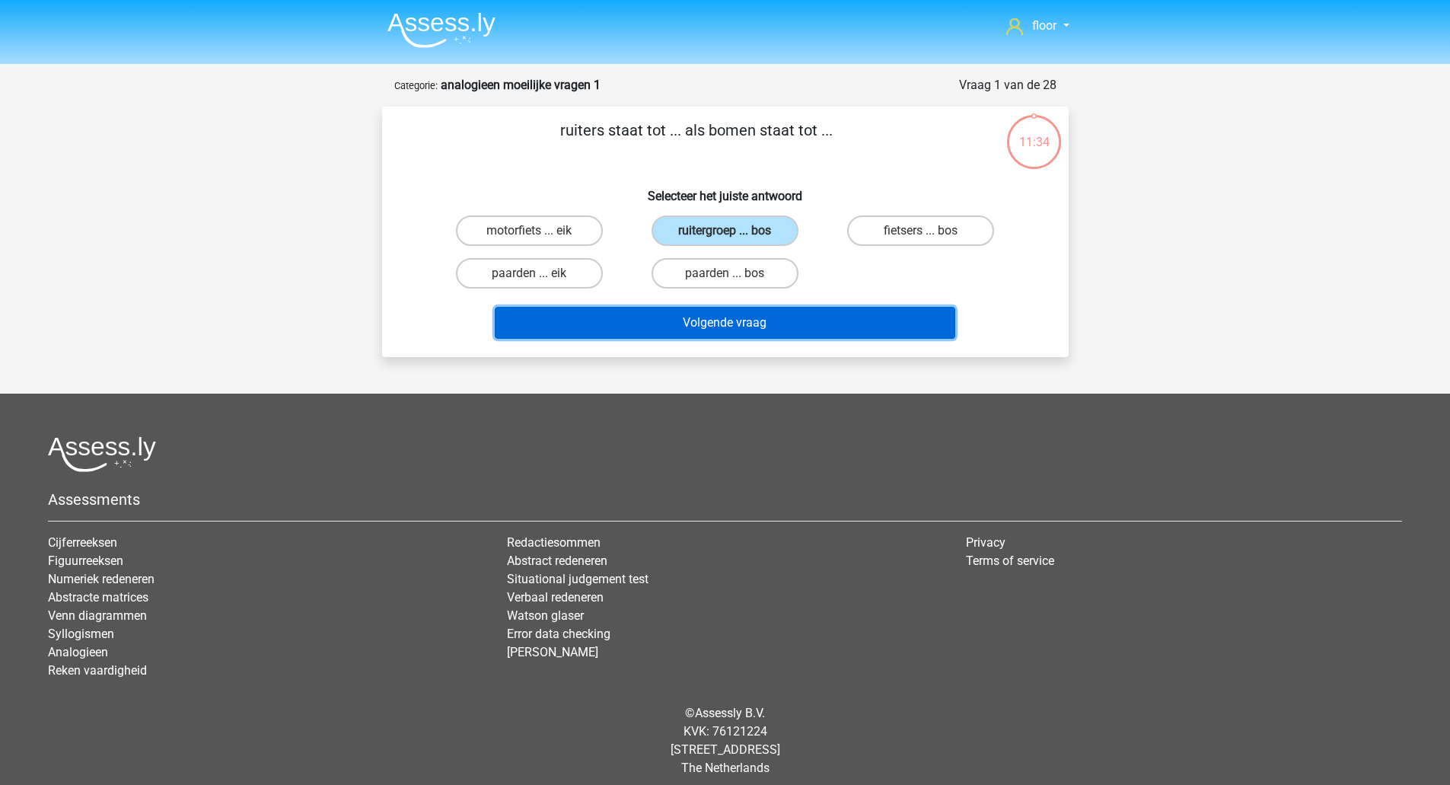
click at [703, 320] on button "Volgende vraag" at bounding box center [725, 323] width 460 height 32
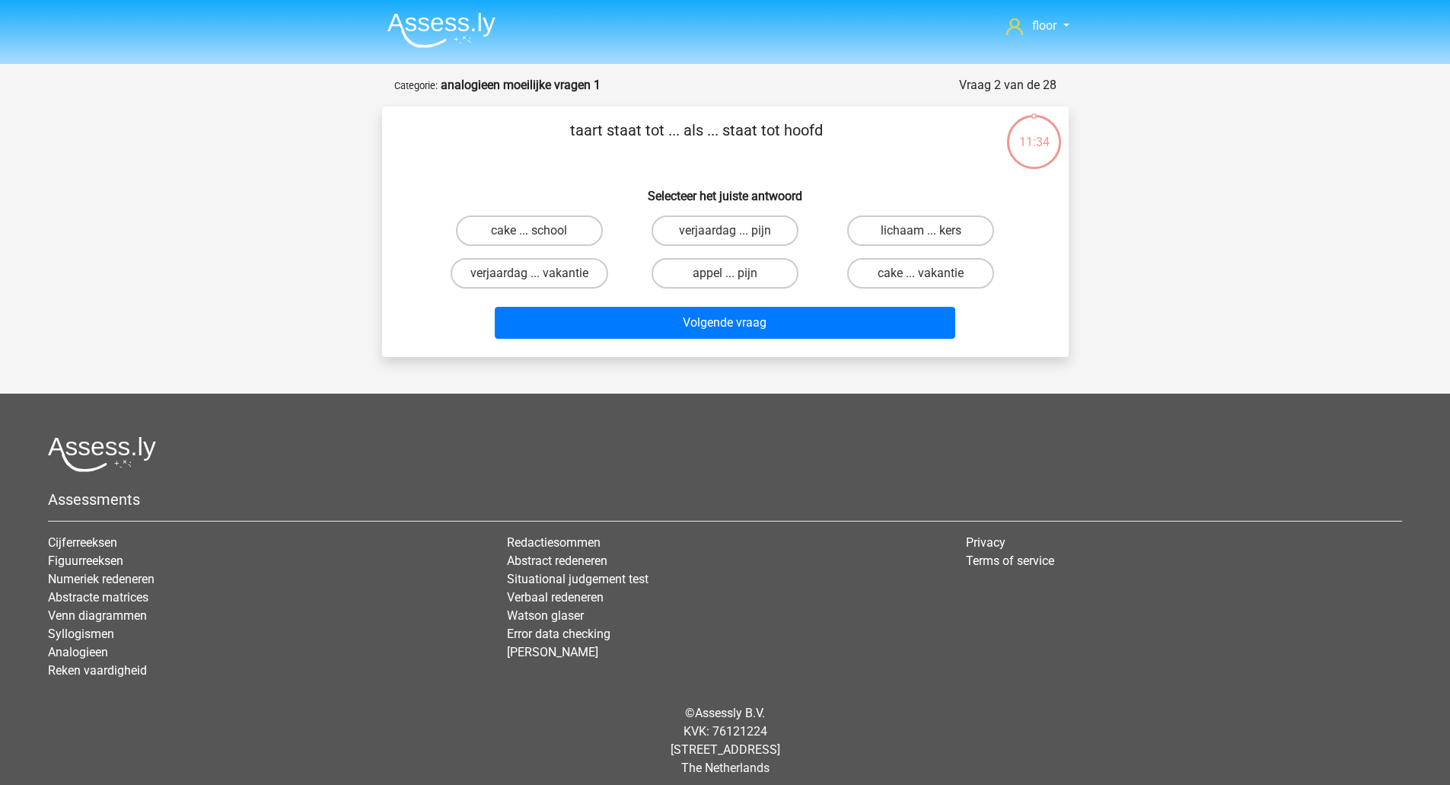
scroll to position [11, 0]
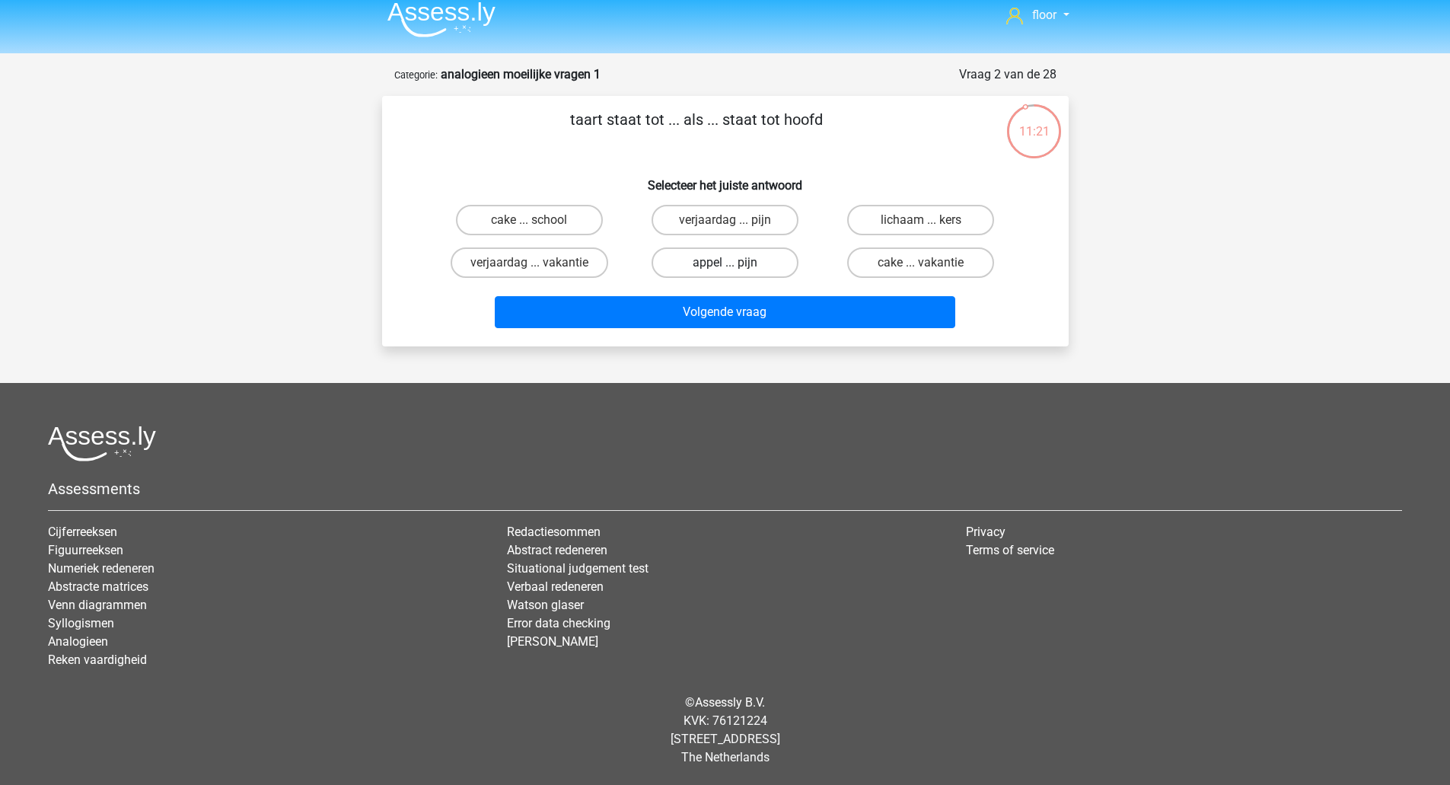
click at [716, 266] on label "appel ... pijn" at bounding box center [724, 262] width 147 height 30
click at [724, 266] on input "appel ... pijn" at bounding box center [729, 268] width 10 height 10
radio input "true"
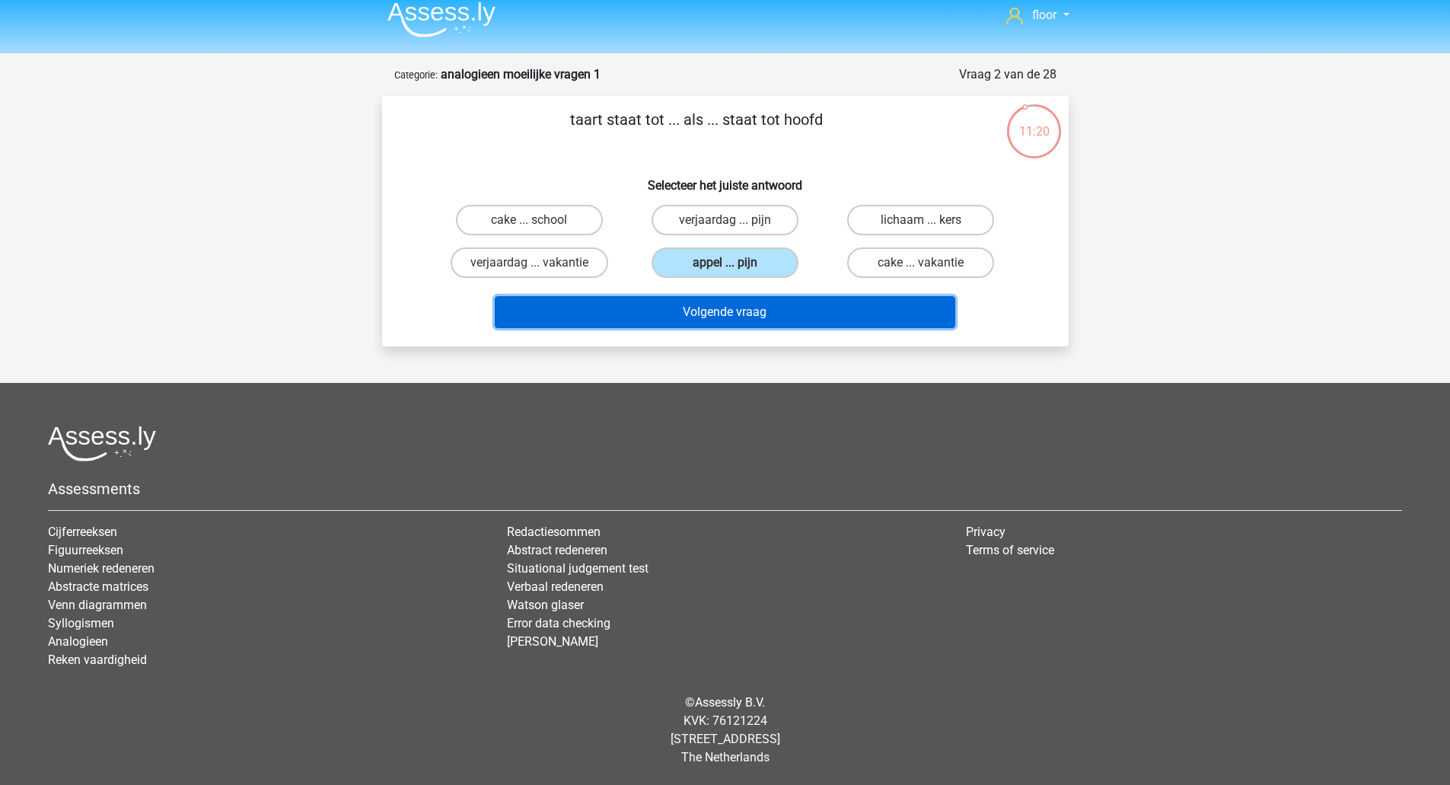
click at [706, 321] on button "Volgende vraag" at bounding box center [725, 312] width 460 height 32
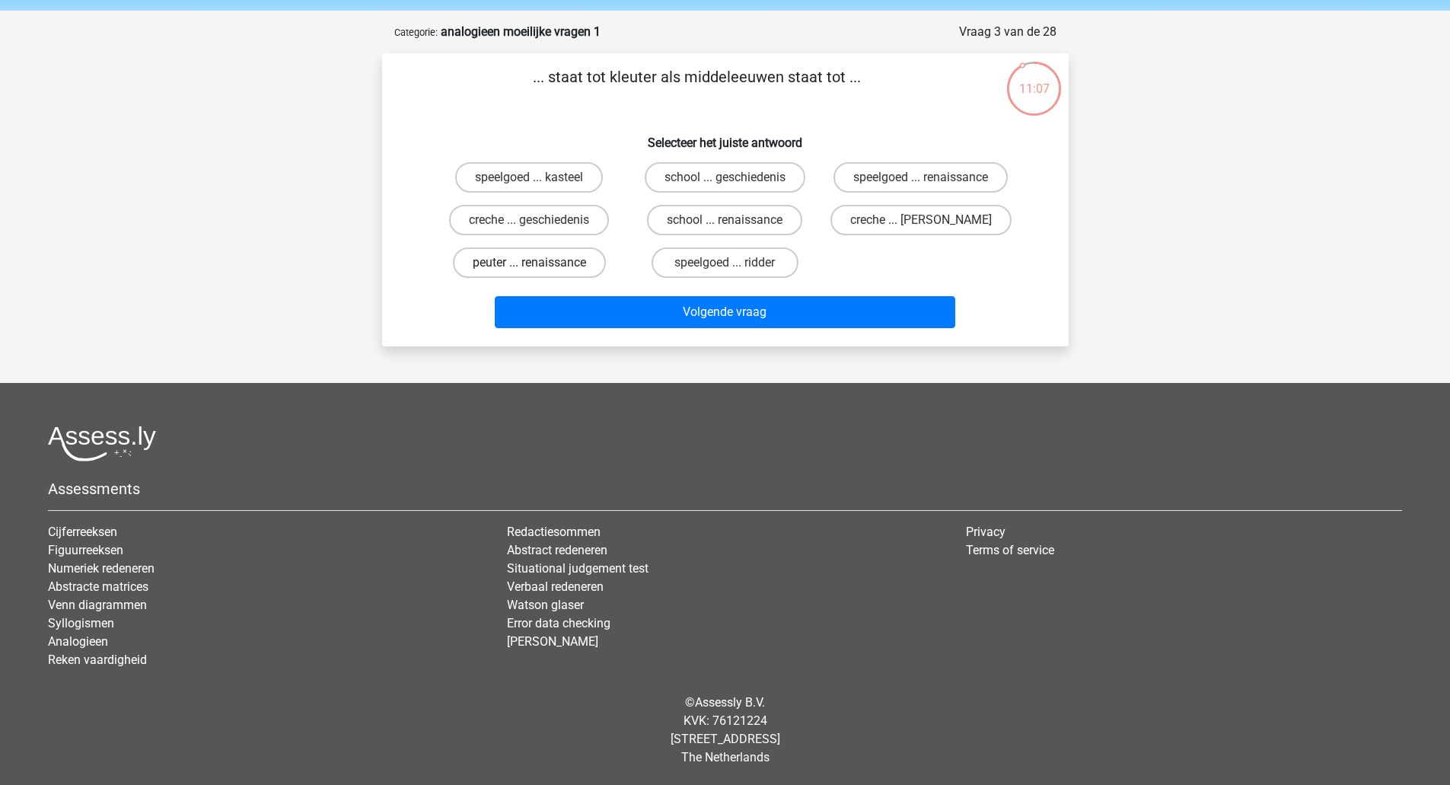
click at [553, 263] on label "peuter ... renaissance" at bounding box center [529, 262] width 153 height 30
click at [539, 263] on input "peuter ... renaissance" at bounding box center [534, 268] width 10 height 10
radio input "true"
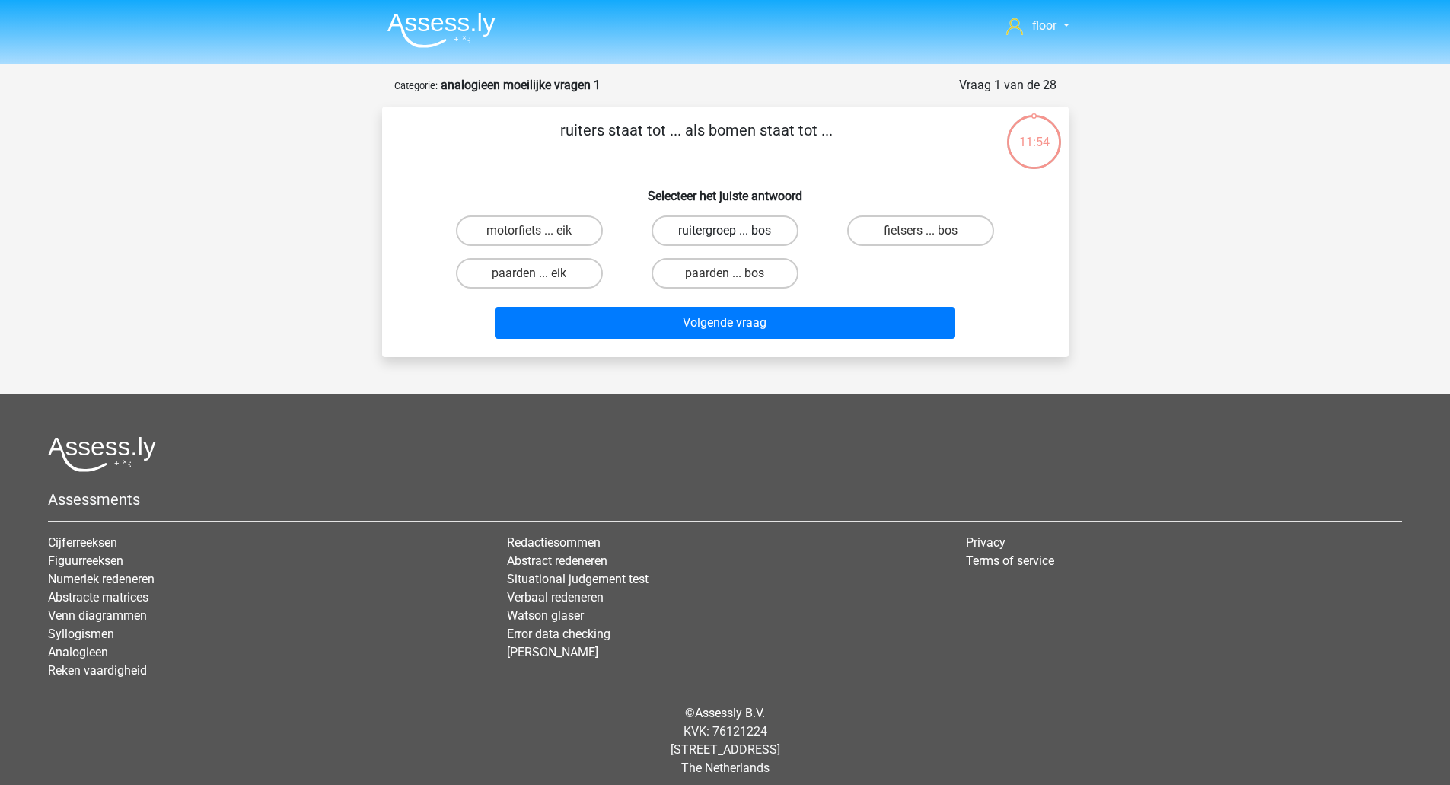
click at [747, 231] on label "ruitergroep ... bos" at bounding box center [724, 230] width 147 height 30
click at [734, 231] on input "ruitergroep ... bos" at bounding box center [729, 236] width 10 height 10
radio input "true"
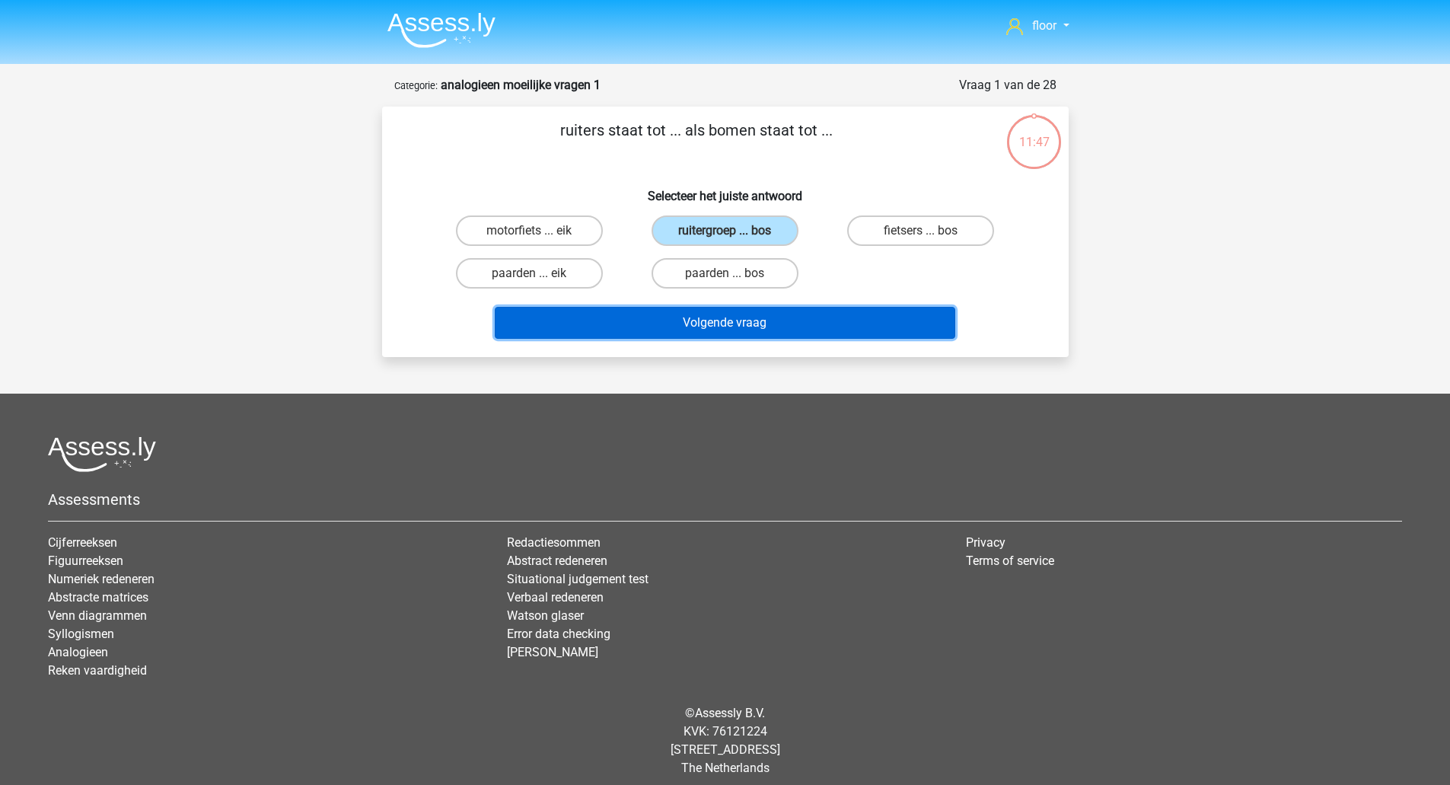
click at [740, 319] on button "Volgende vraag" at bounding box center [725, 323] width 460 height 32
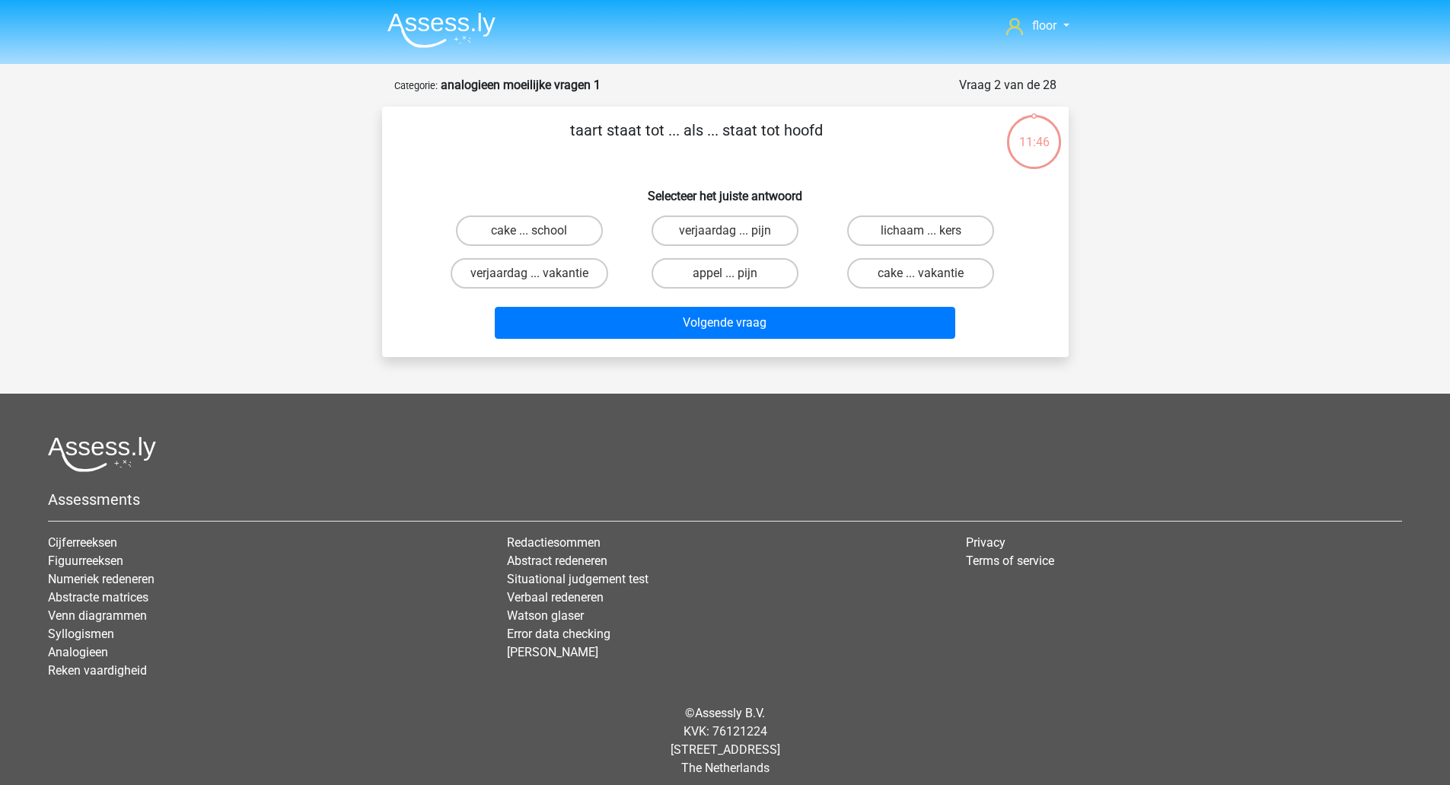
scroll to position [11, 0]
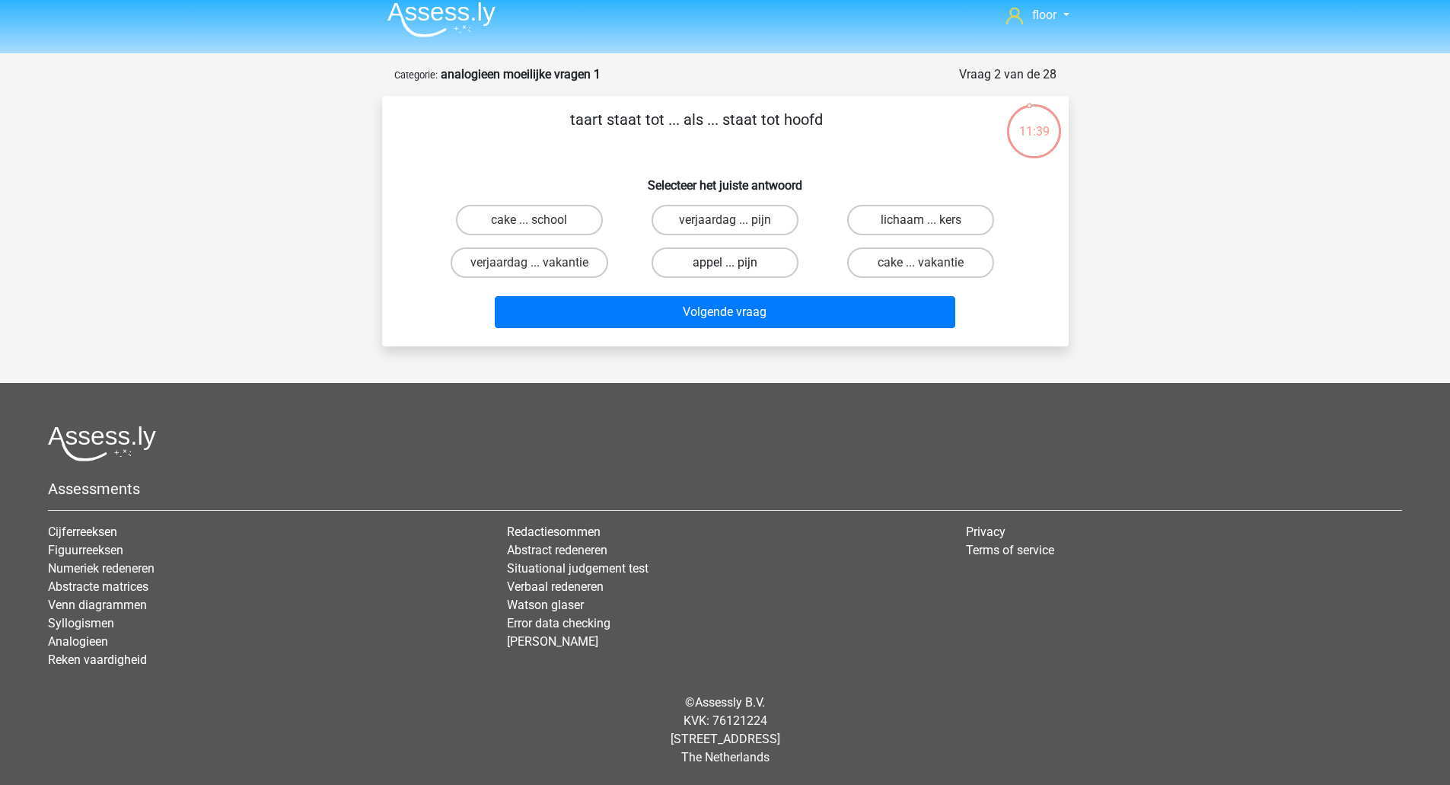
click at [753, 275] on label "appel ... pijn" at bounding box center [724, 262] width 147 height 30
click at [734, 272] on input "appel ... pijn" at bounding box center [729, 268] width 10 height 10
radio input "true"
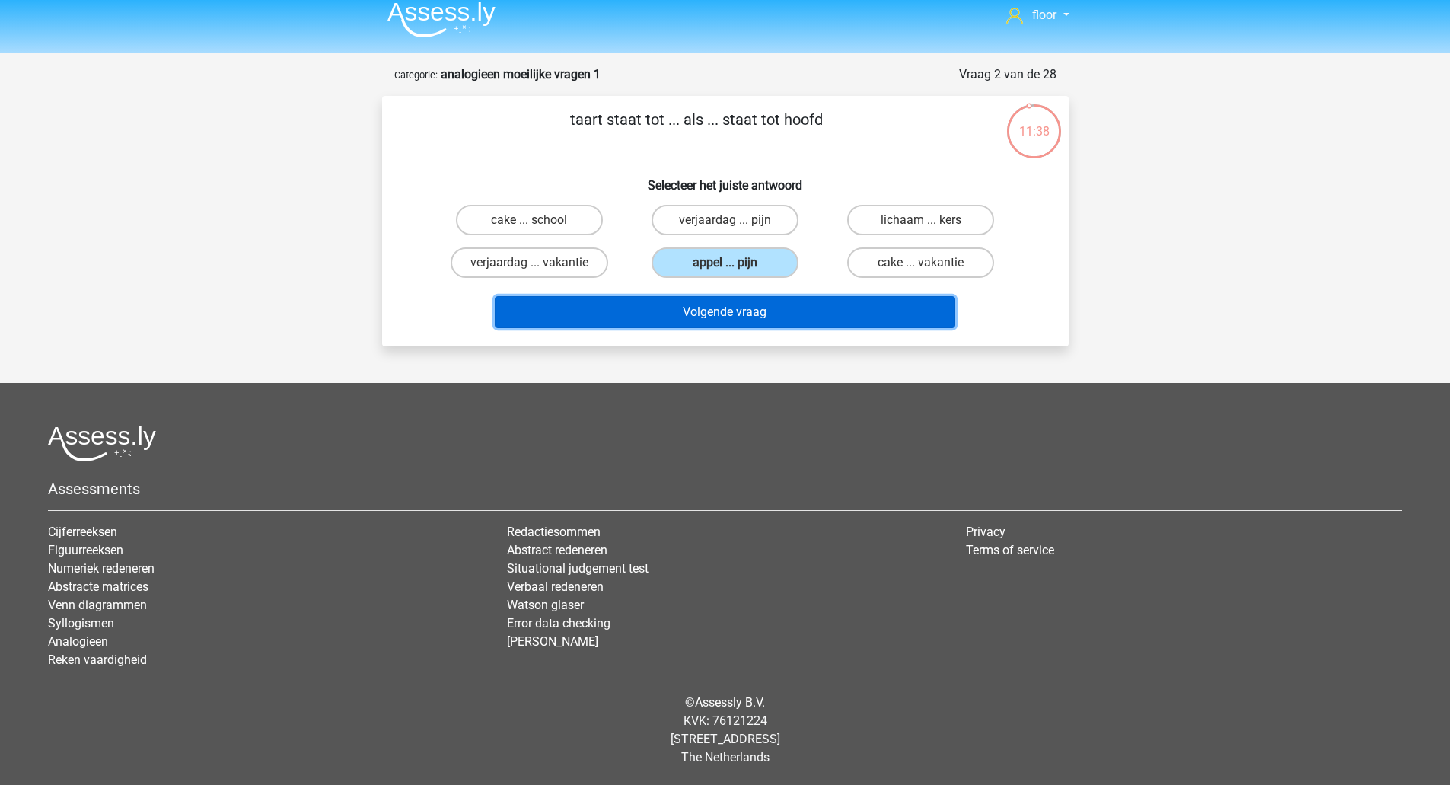
click at [748, 304] on button "Volgende vraag" at bounding box center [725, 312] width 460 height 32
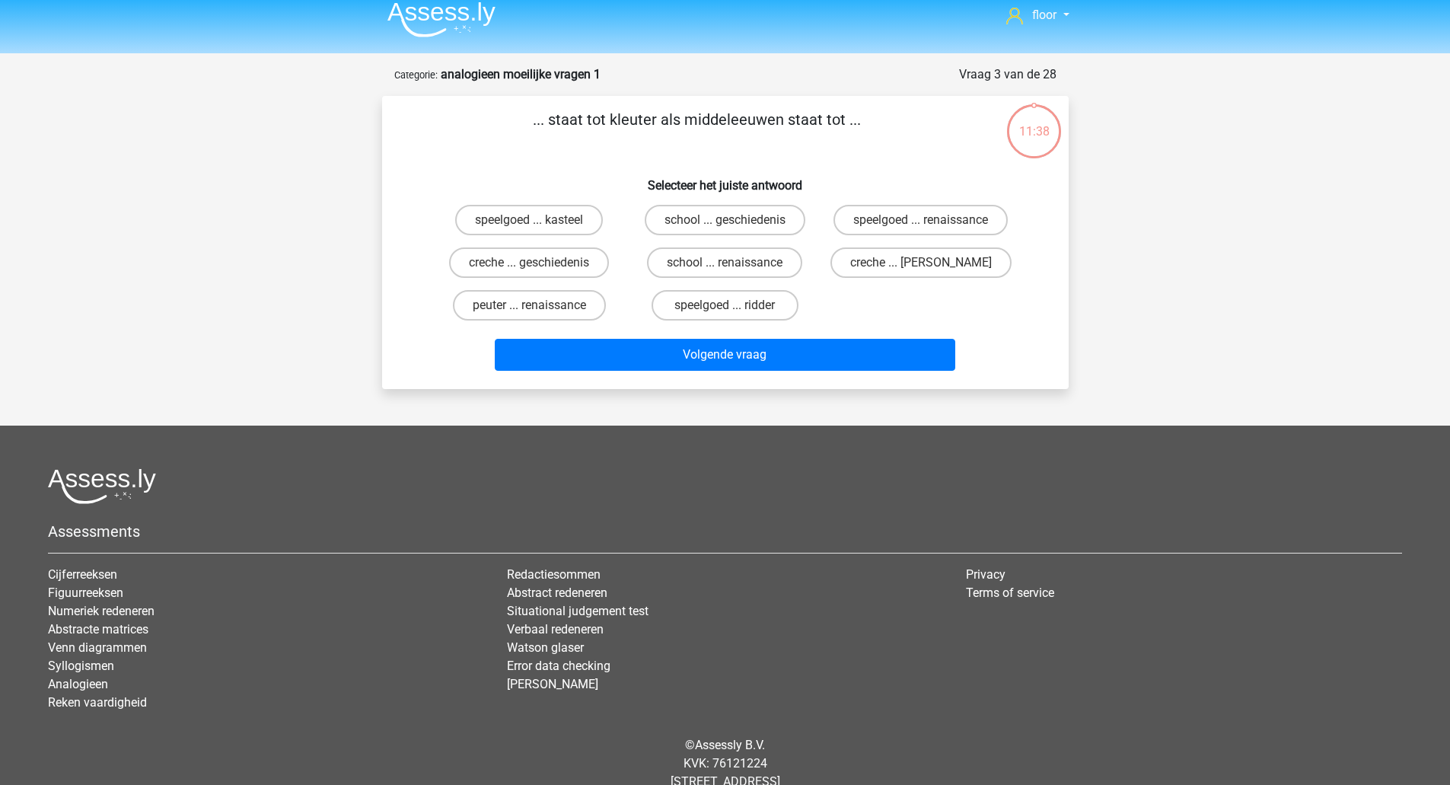
scroll to position [53, 0]
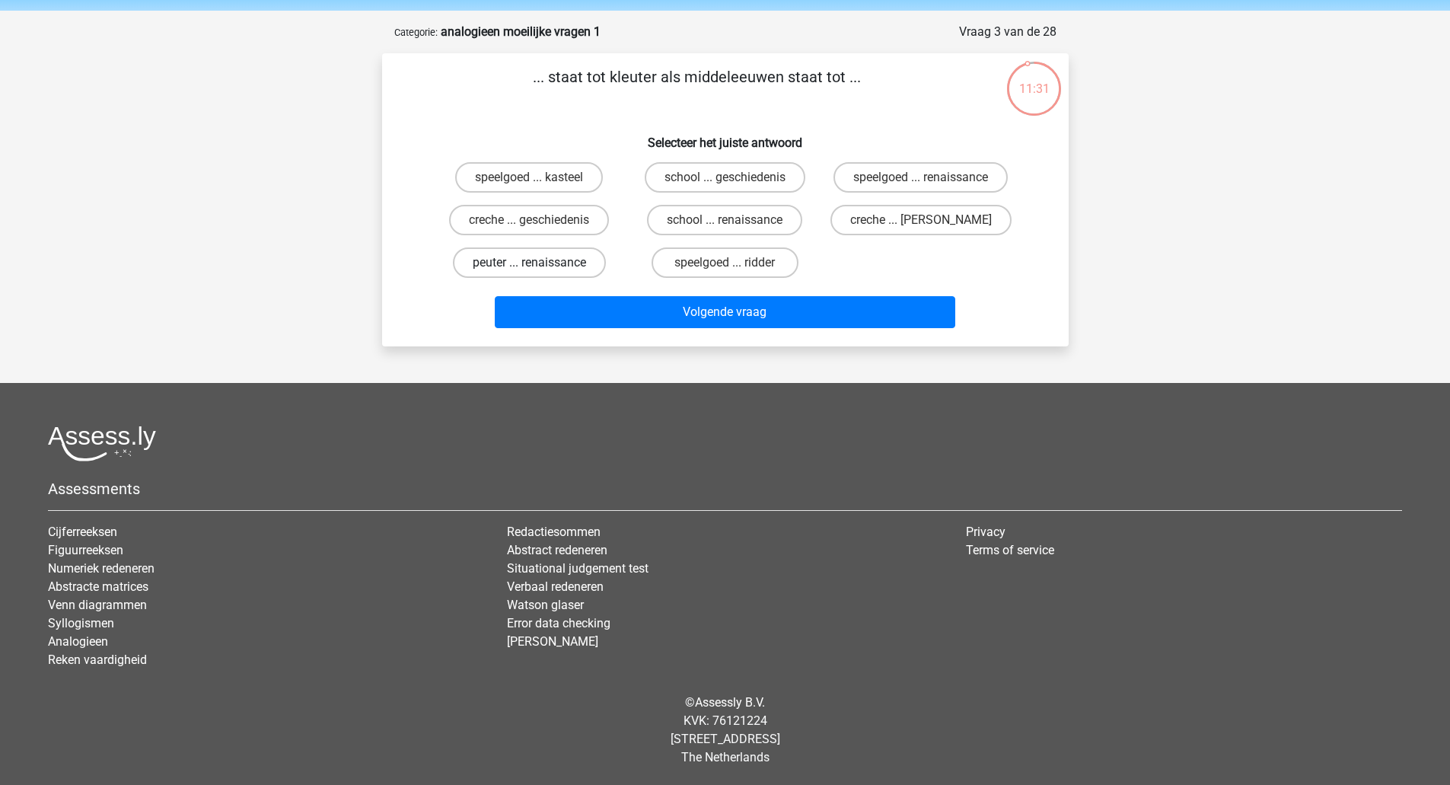
click at [521, 267] on label "peuter ... renaissance" at bounding box center [529, 262] width 153 height 30
click at [529, 267] on input "peuter ... renaissance" at bounding box center [534, 268] width 10 height 10
radio input "true"
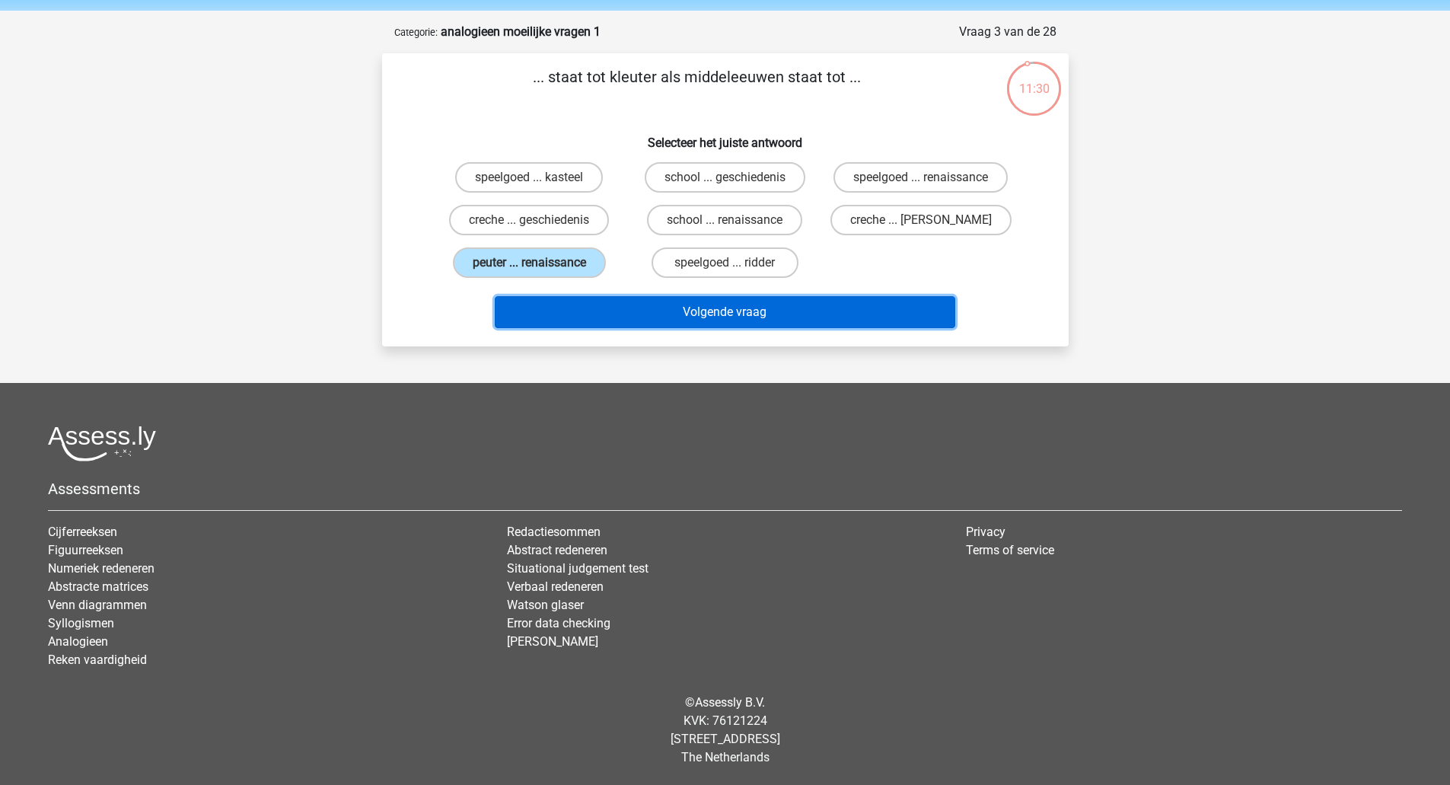
click at [546, 320] on button "Volgende vraag" at bounding box center [725, 312] width 460 height 32
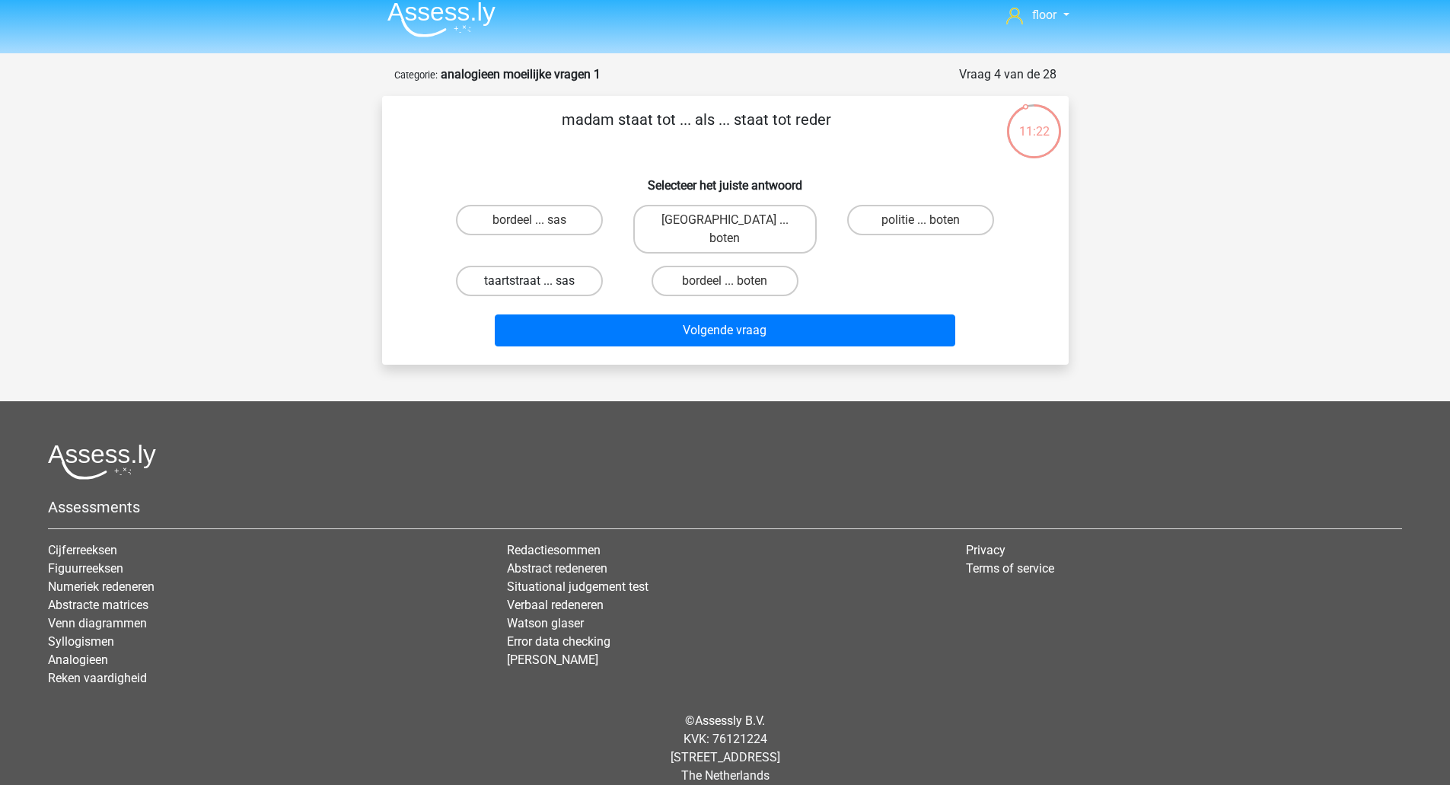
click at [572, 266] on label "taartstraat ... sas" at bounding box center [529, 281] width 147 height 30
click at [539, 281] on input "taartstraat ... sas" at bounding box center [534, 286] width 10 height 10
radio input "true"
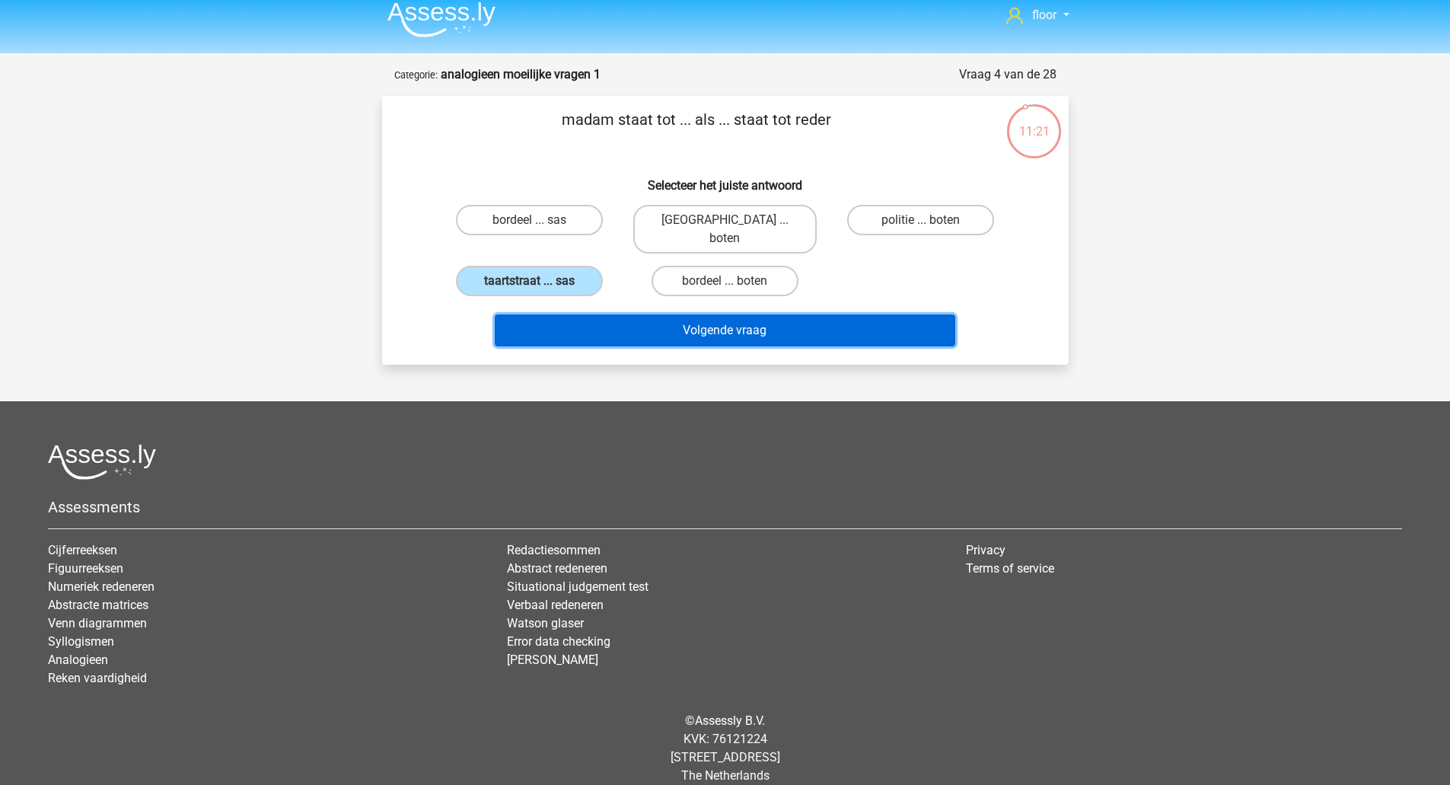
click at [575, 314] on button "Volgende vraag" at bounding box center [725, 330] width 460 height 32
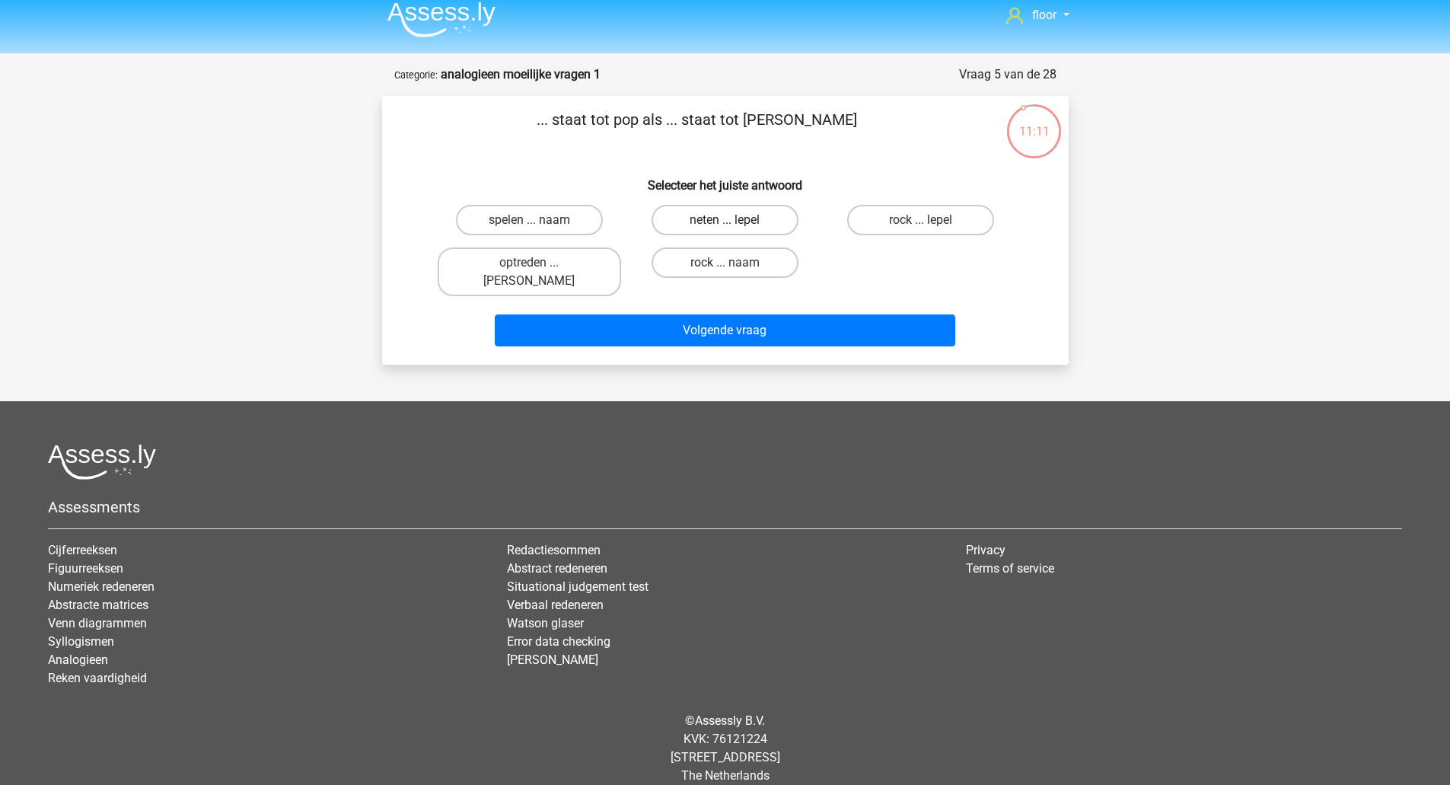
click at [773, 224] on label "neten ... lepel" at bounding box center [724, 220] width 147 height 30
click at [734, 224] on input "neten ... lepel" at bounding box center [729, 225] width 10 height 10
radio input "true"
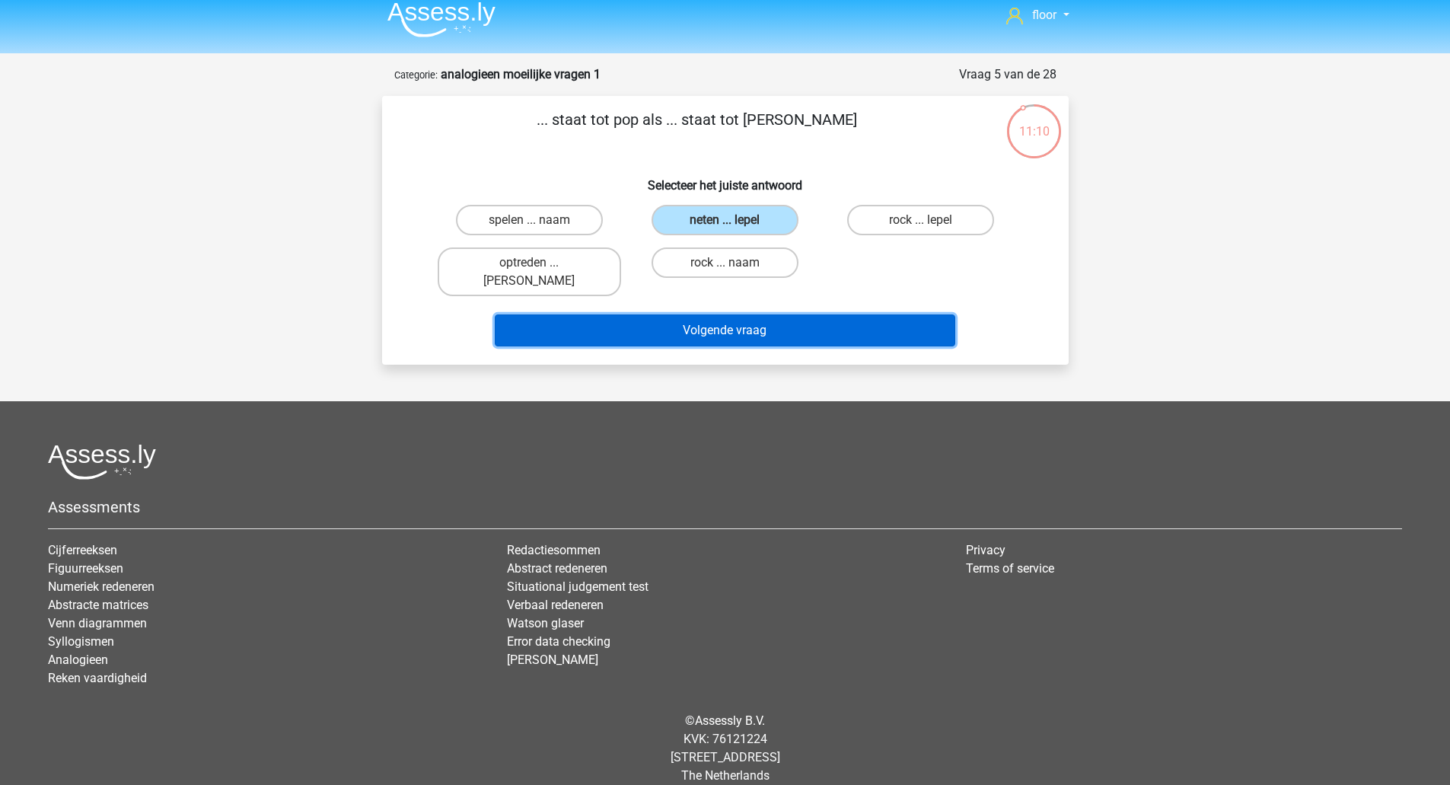
click at [743, 317] on button "Volgende vraag" at bounding box center [725, 330] width 460 height 32
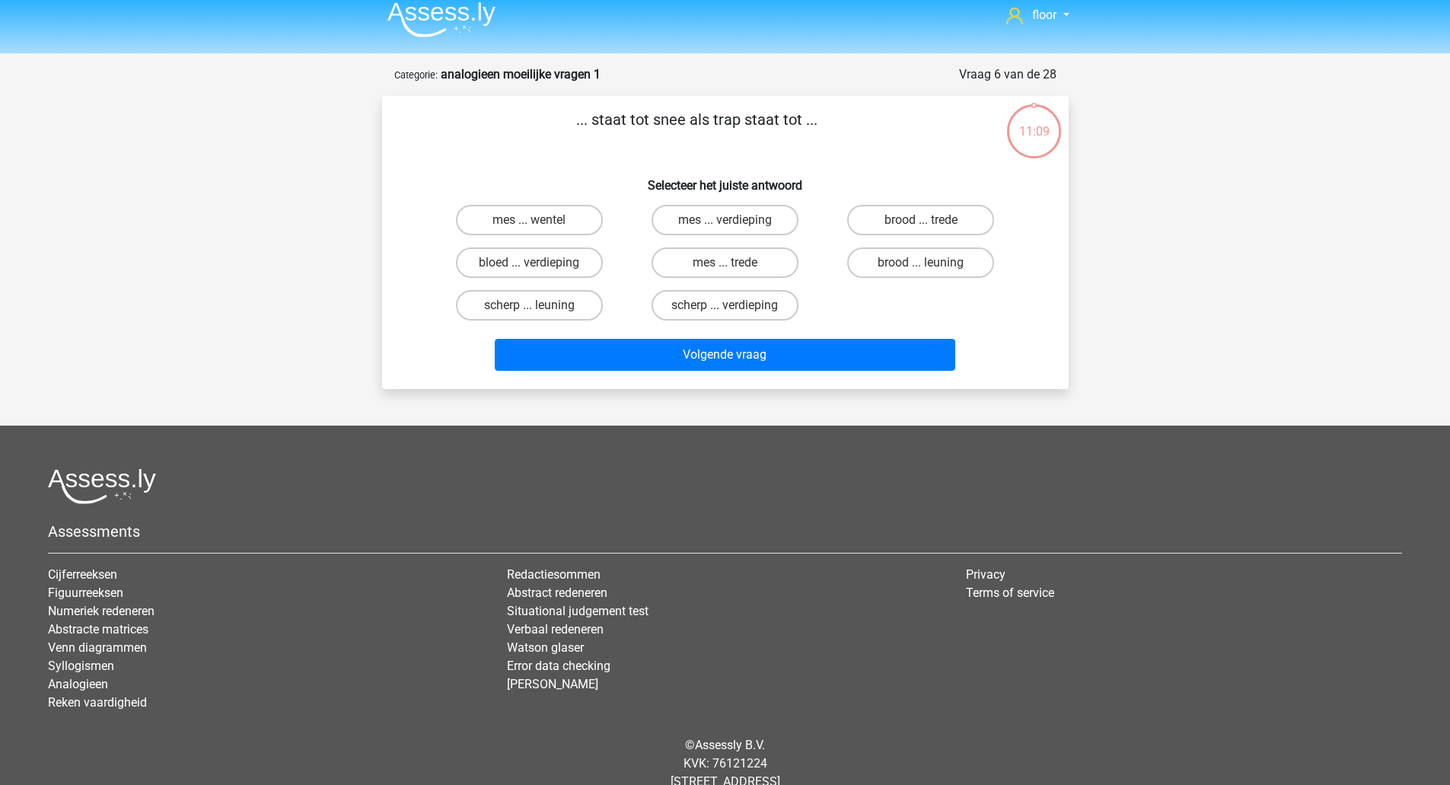
scroll to position [53, 0]
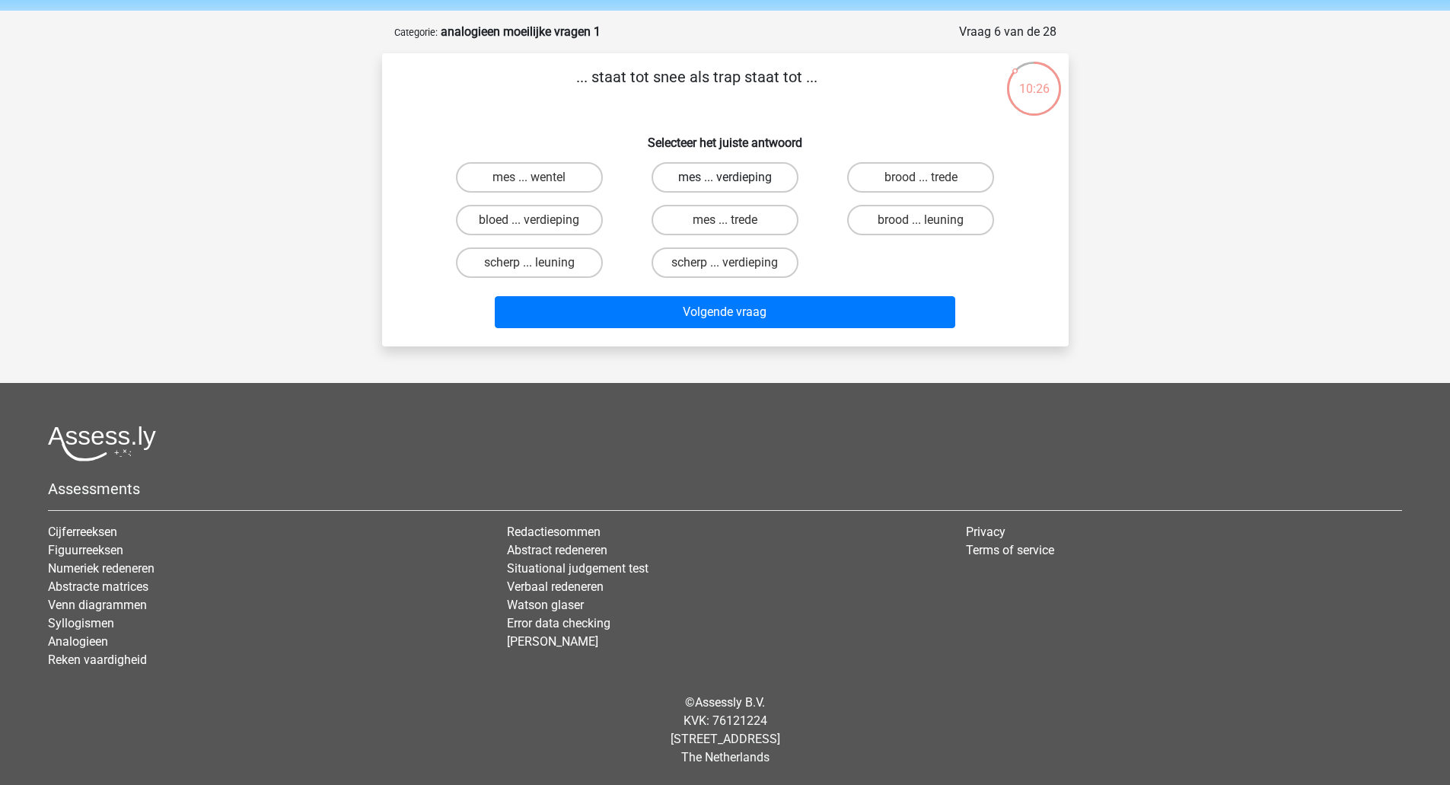
click at [707, 177] on label "mes ... verdieping" at bounding box center [724, 177] width 147 height 30
click at [724, 177] on input "mes ... verdieping" at bounding box center [729, 182] width 10 height 10
radio input "true"
click at [679, 329] on div "Volgende vraag" at bounding box center [725, 315] width 588 height 38
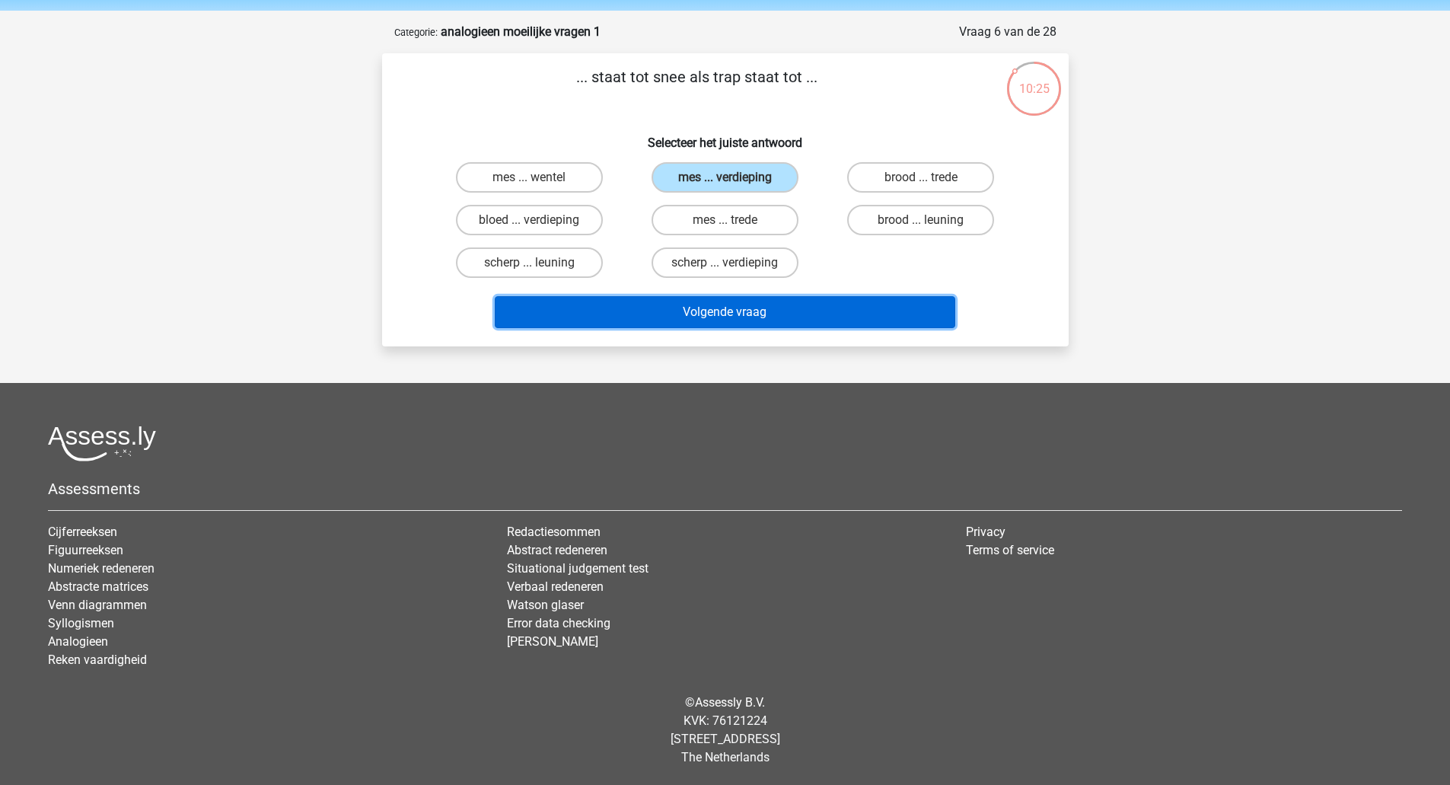
click at [679, 310] on button "Volgende vraag" at bounding box center [725, 312] width 460 height 32
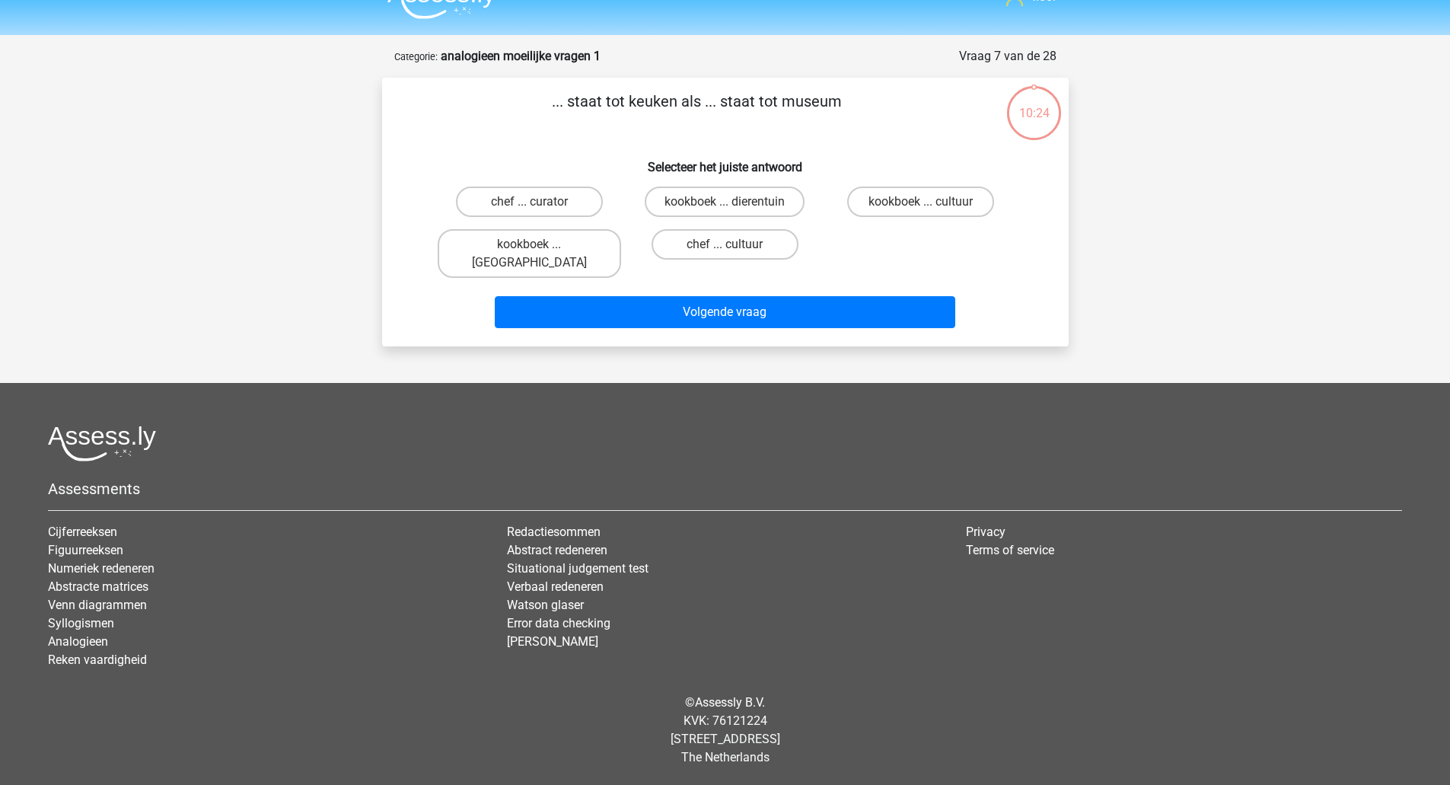
scroll to position [11, 0]
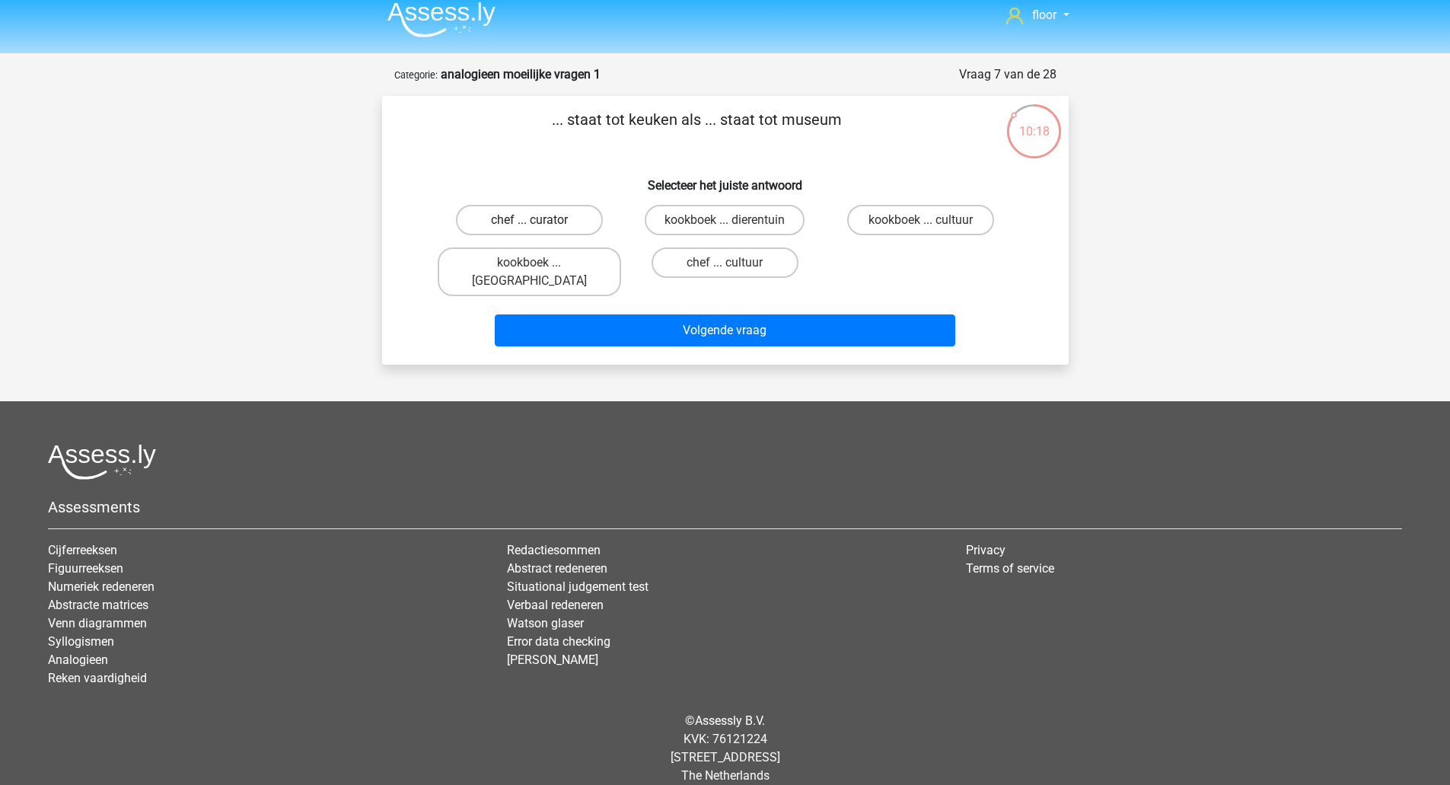
click at [565, 228] on label "chef ... curator" at bounding box center [529, 220] width 147 height 30
click at [539, 228] on input "chef ... curator" at bounding box center [534, 225] width 10 height 10
radio input "true"
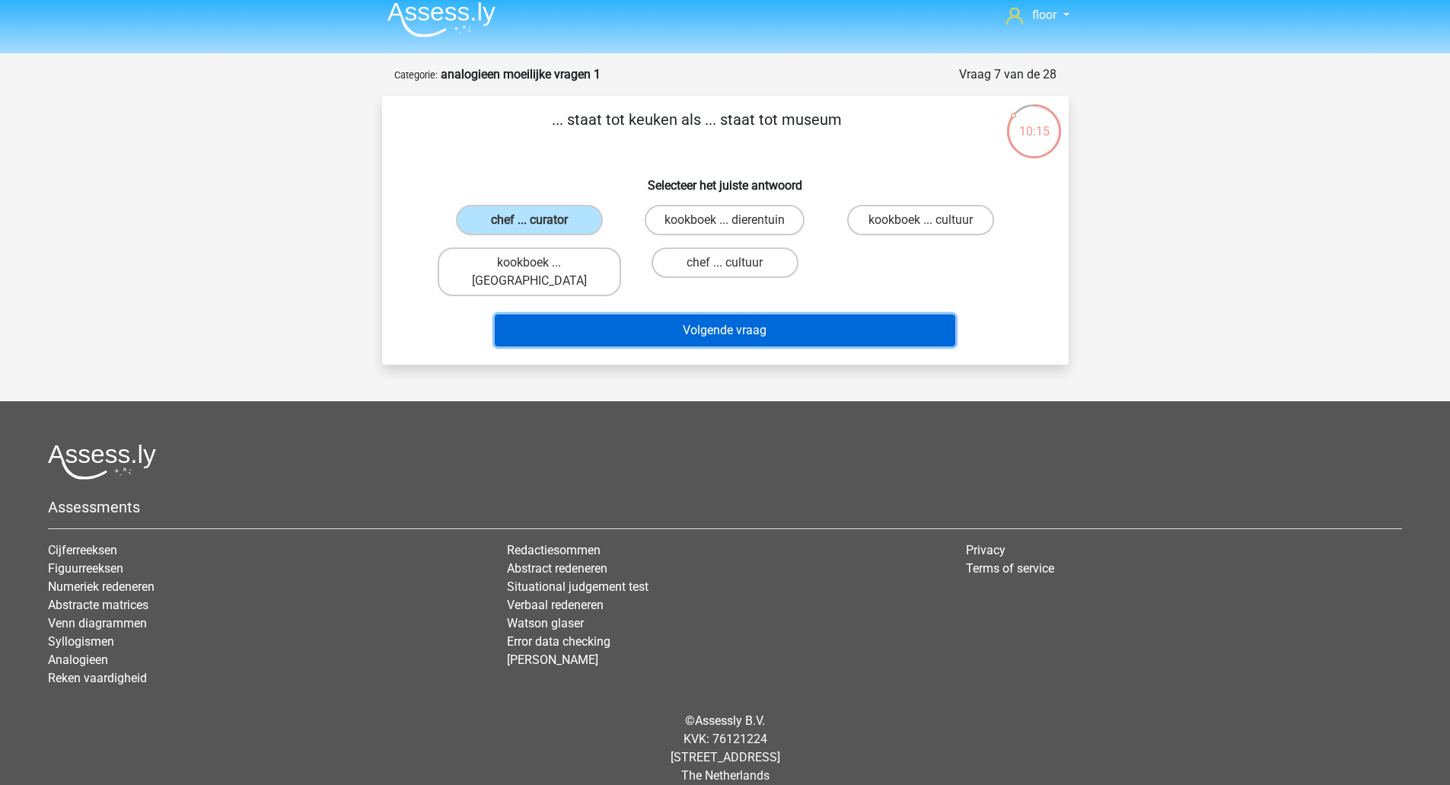
click at [594, 314] on button "Volgende vraag" at bounding box center [725, 330] width 460 height 32
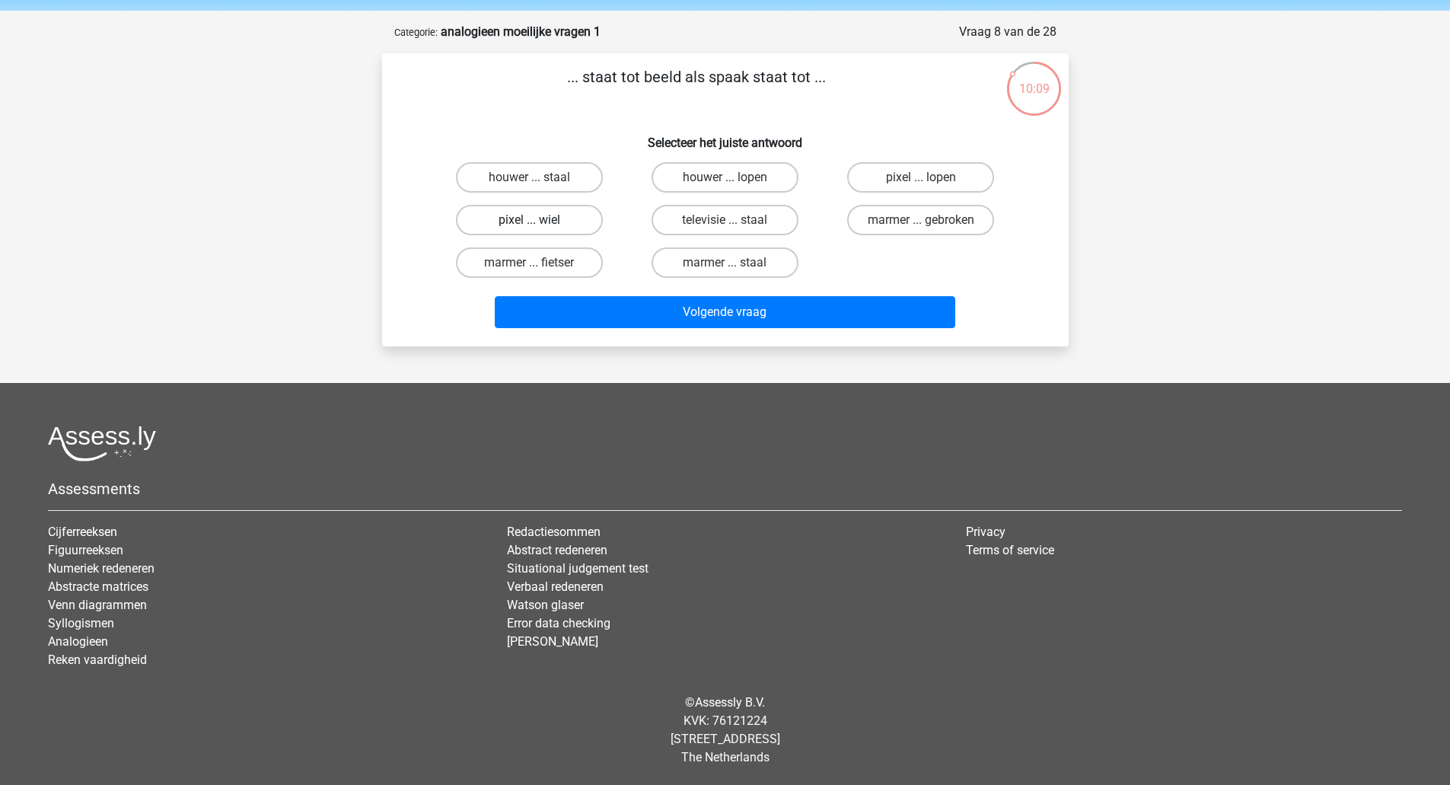
click at [567, 222] on label "pixel ... wiel" at bounding box center [529, 220] width 147 height 30
click at [539, 222] on input "pixel ... wiel" at bounding box center [534, 225] width 10 height 10
radio input "true"
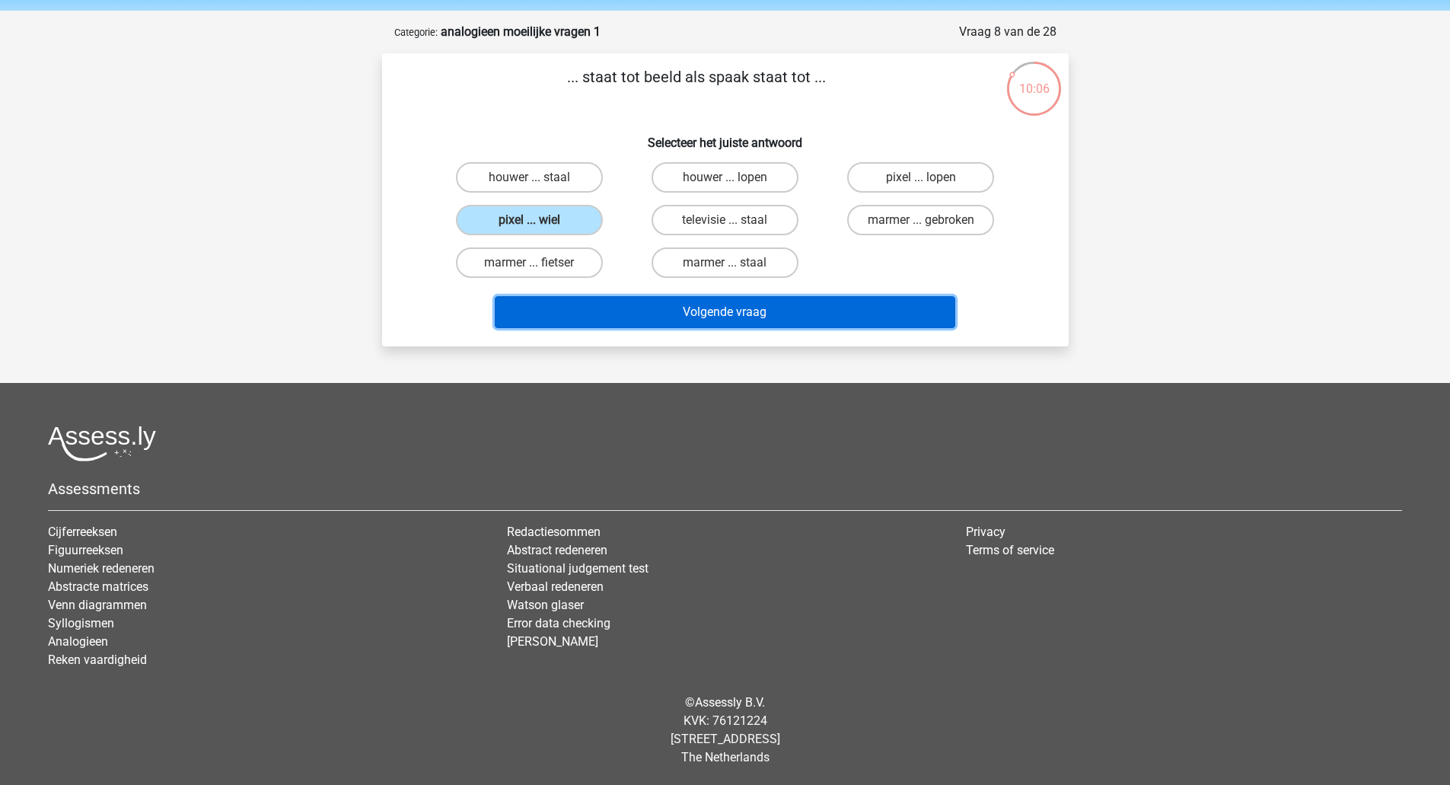
click at [600, 313] on button "Volgende vraag" at bounding box center [725, 312] width 460 height 32
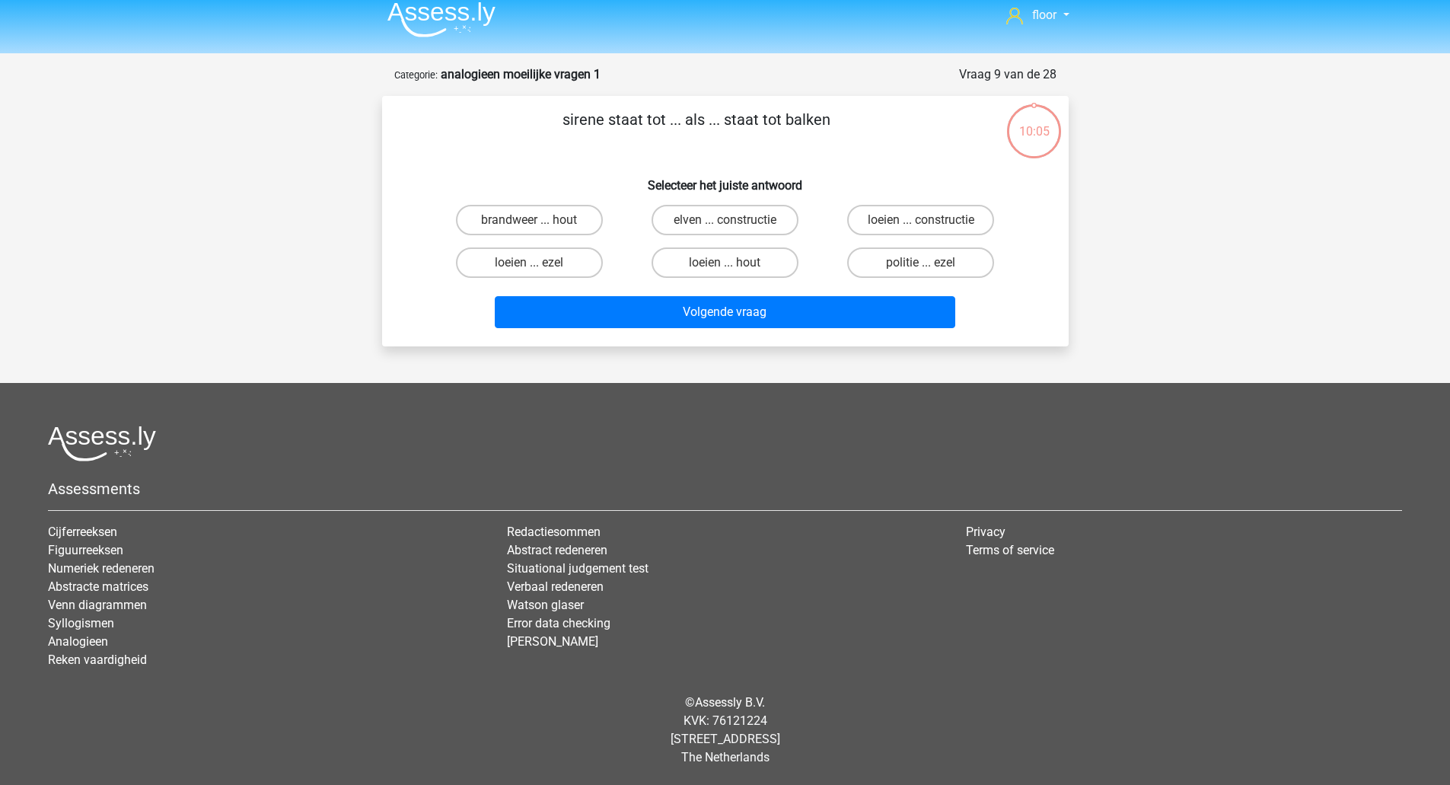
scroll to position [11, 0]
click at [562, 267] on label "loeien ... ezel" at bounding box center [529, 262] width 147 height 30
click at [539, 267] on input "loeien ... ezel" at bounding box center [534, 268] width 10 height 10
radio input "true"
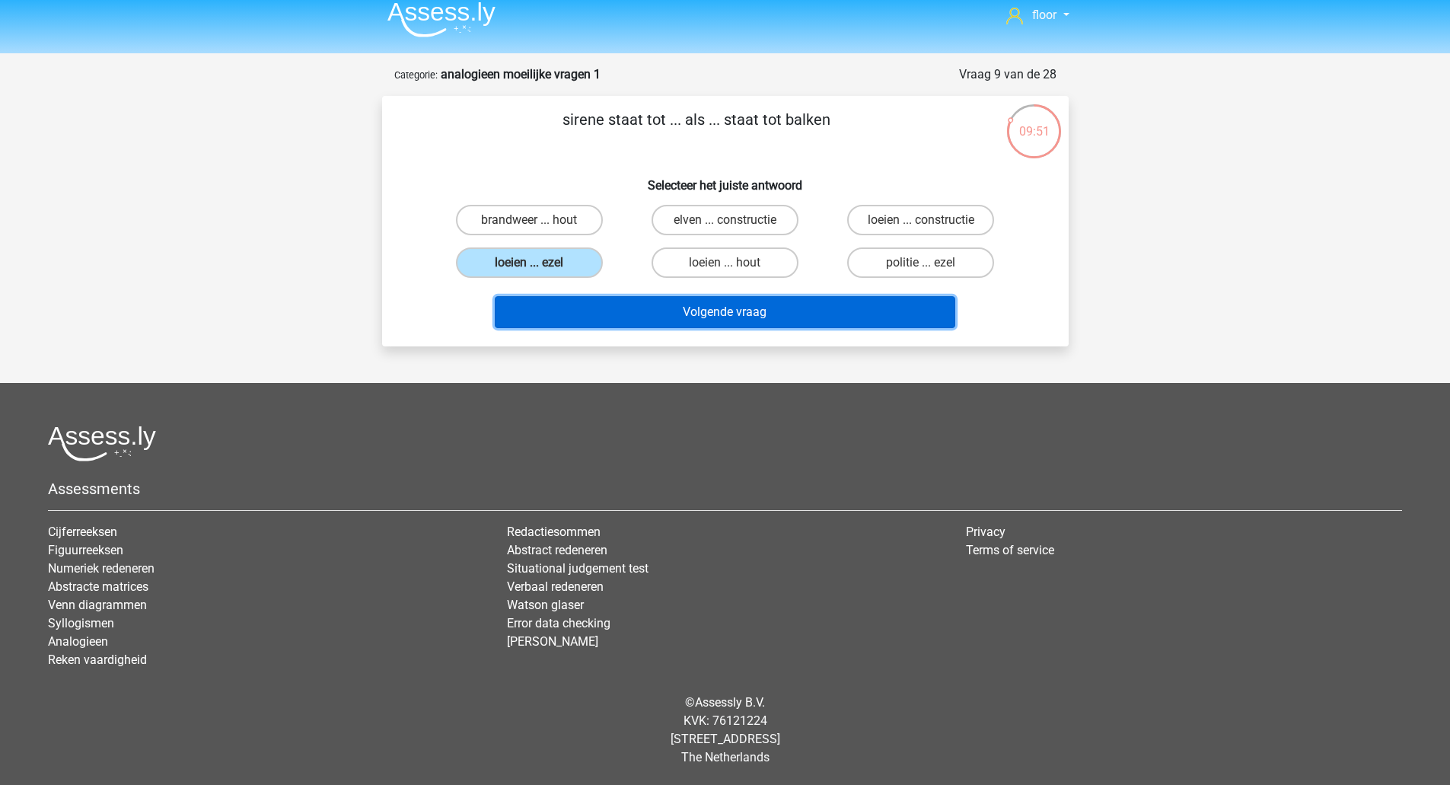
click at [658, 313] on button "Volgende vraag" at bounding box center [725, 312] width 460 height 32
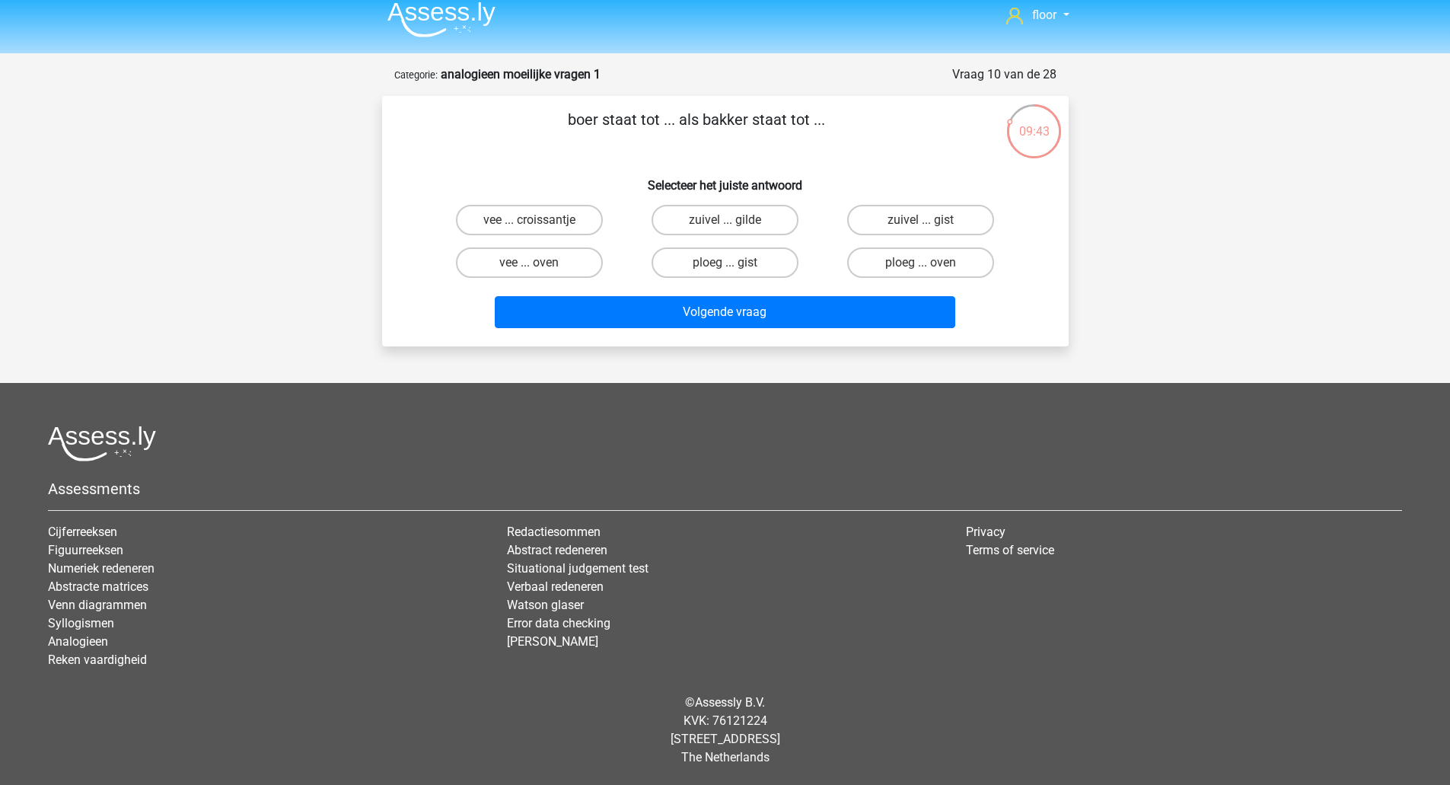
click at [922, 263] on input "ploeg ... oven" at bounding box center [926, 268] width 10 height 10
radio input "true"
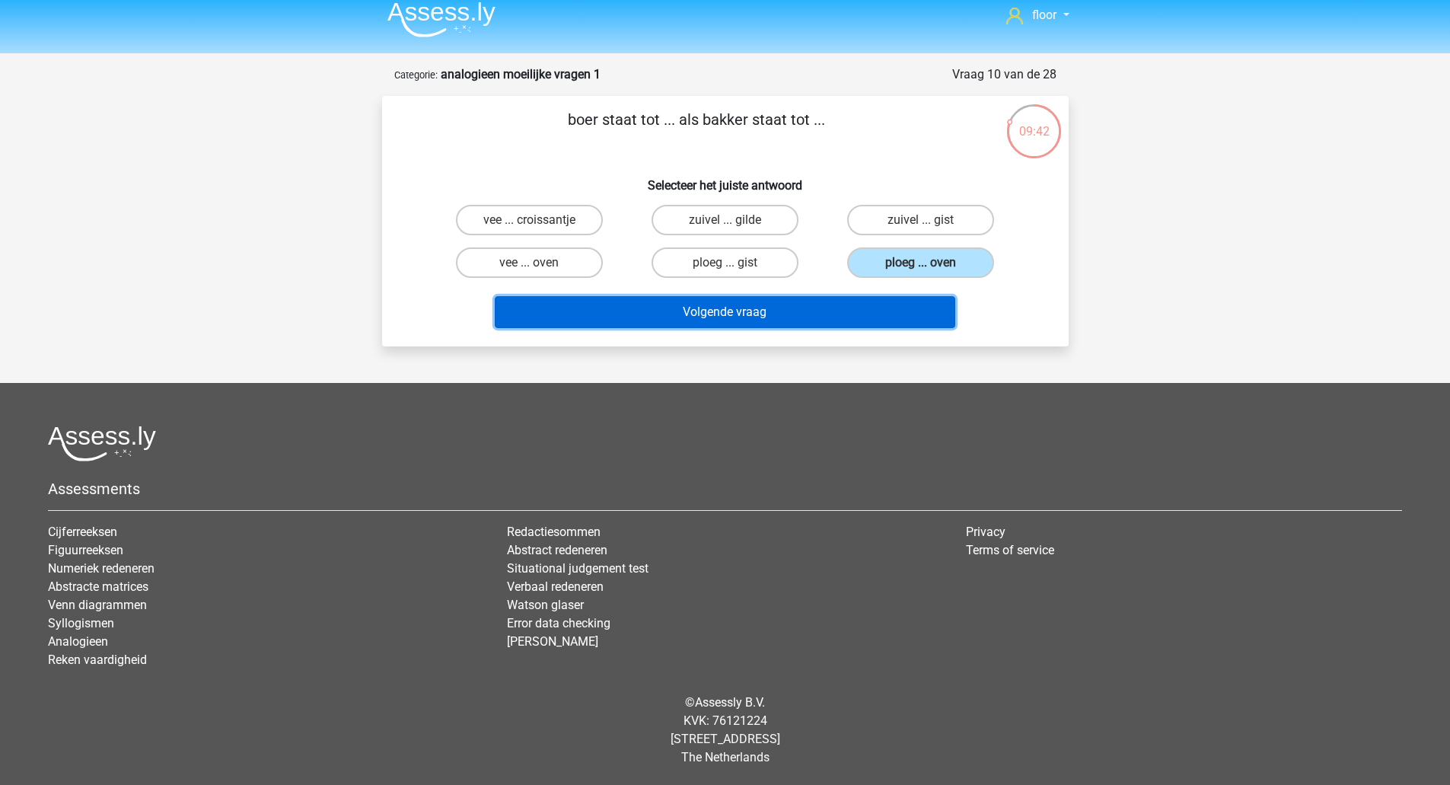
click at [806, 311] on button "Volgende vraag" at bounding box center [725, 312] width 460 height 32
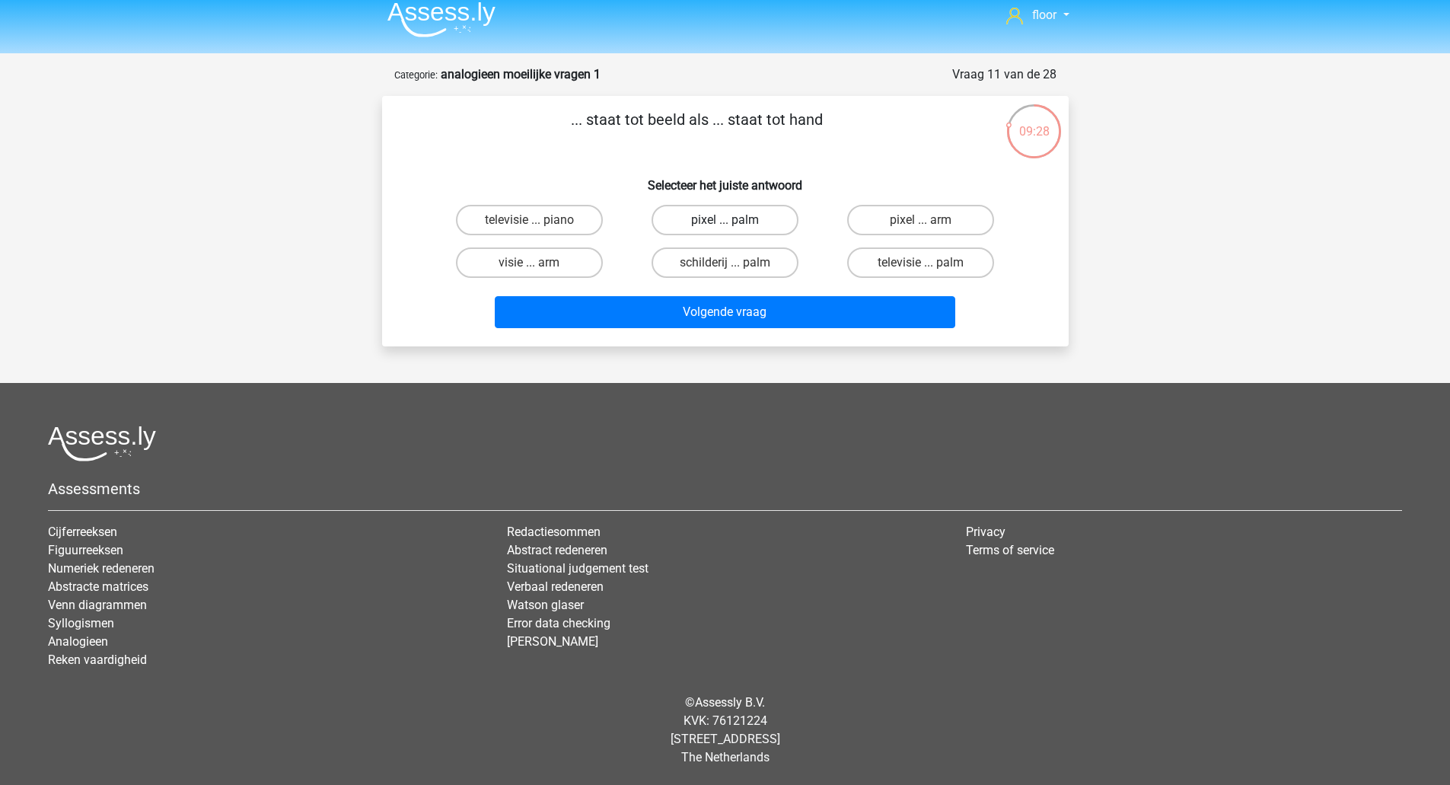
click at [747, 222] on label "pixel ... palm" at bounding box center [724, 220] width 147 height 30
click at [734, 222] on input "pixel ... palm" at bounding box center [729, 225] width 10 height 10
radio input "true"
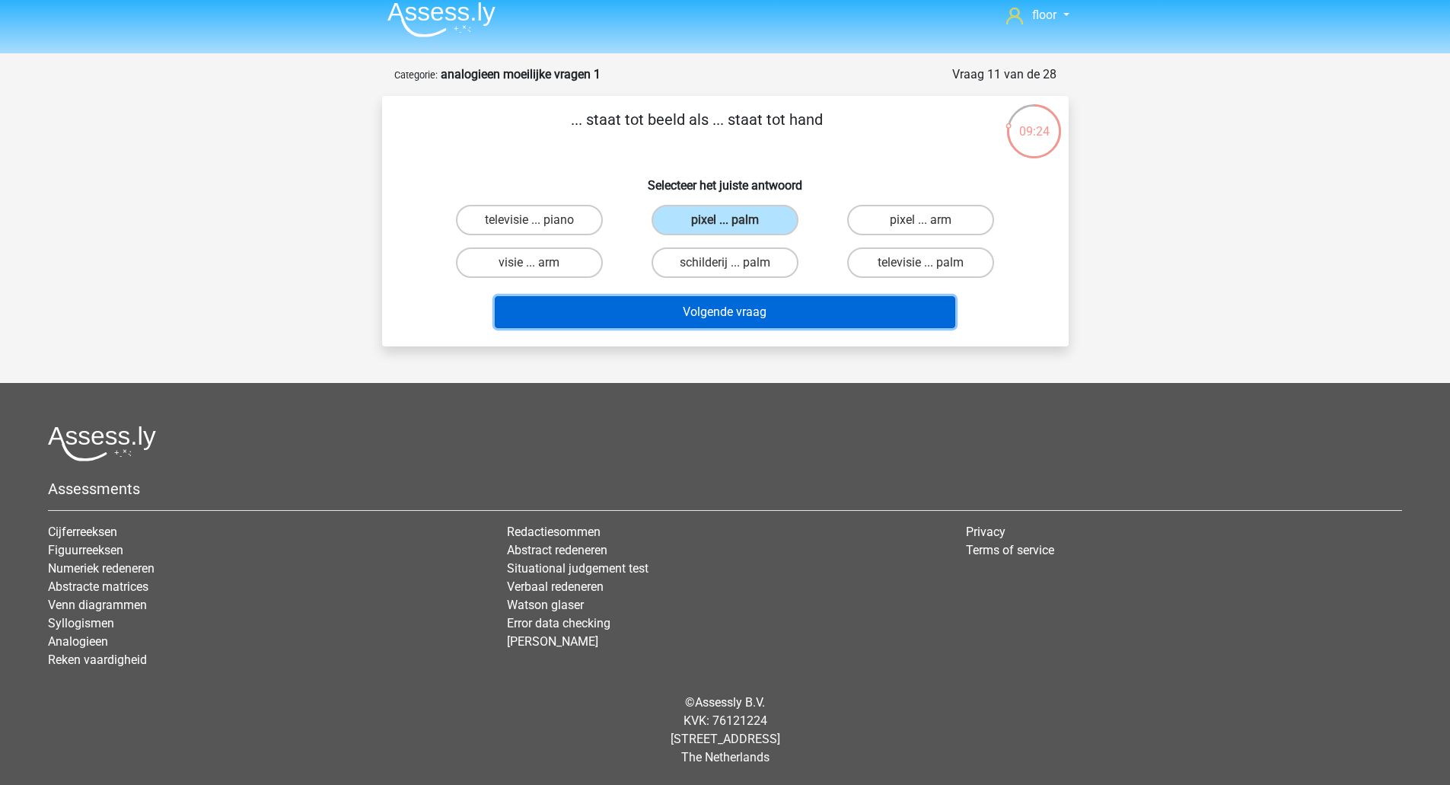
click at [747, 317] on button "Volgende vraag" at bounding box center [725, 312] width 460 height 32
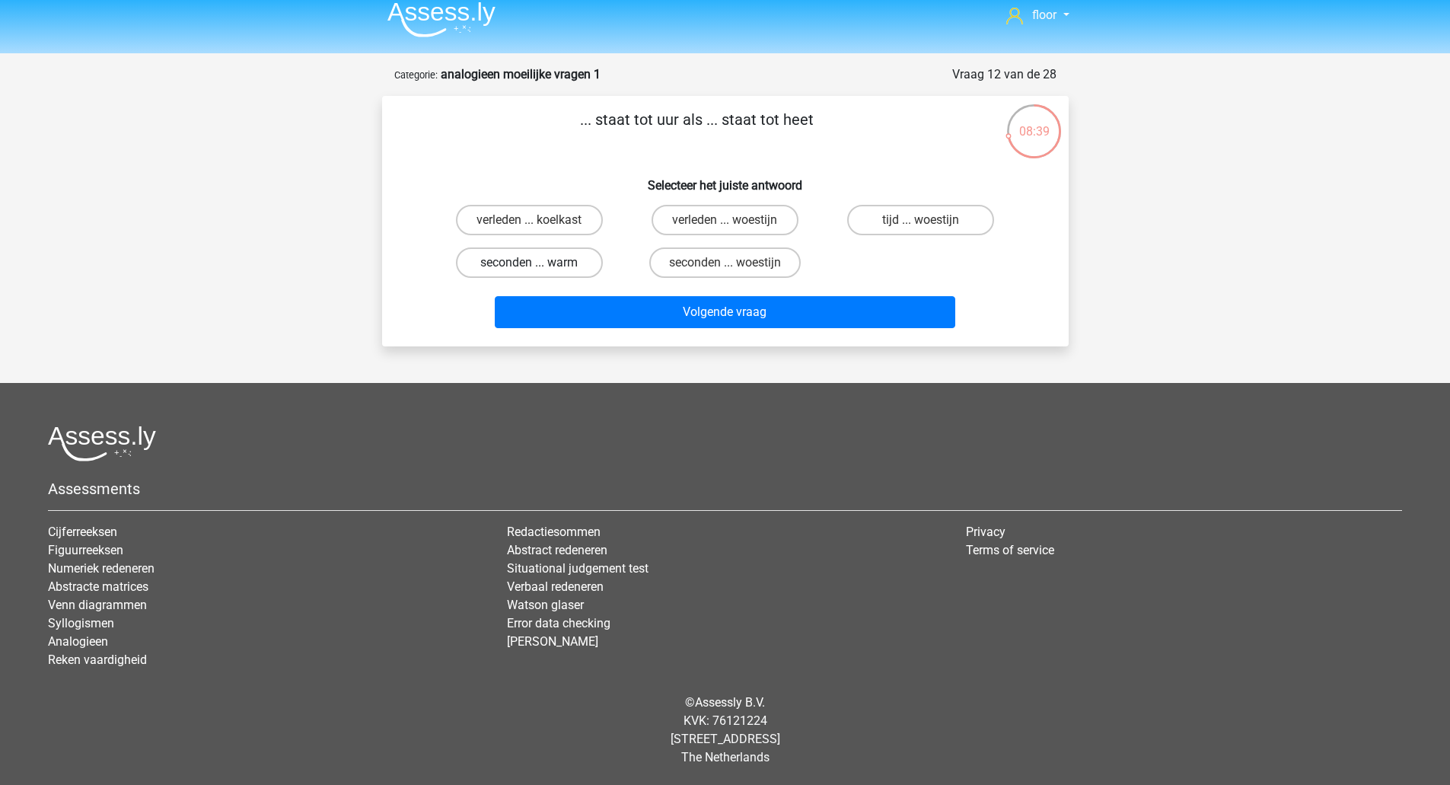
click at [582, 266] on label "seconden ... warm" at bounding box center [529, 262] width 147 height 30
click at [539, 266] on input "seconden ... warm" at bounding box center [534, 268] width 10 height 10
radio input "true"
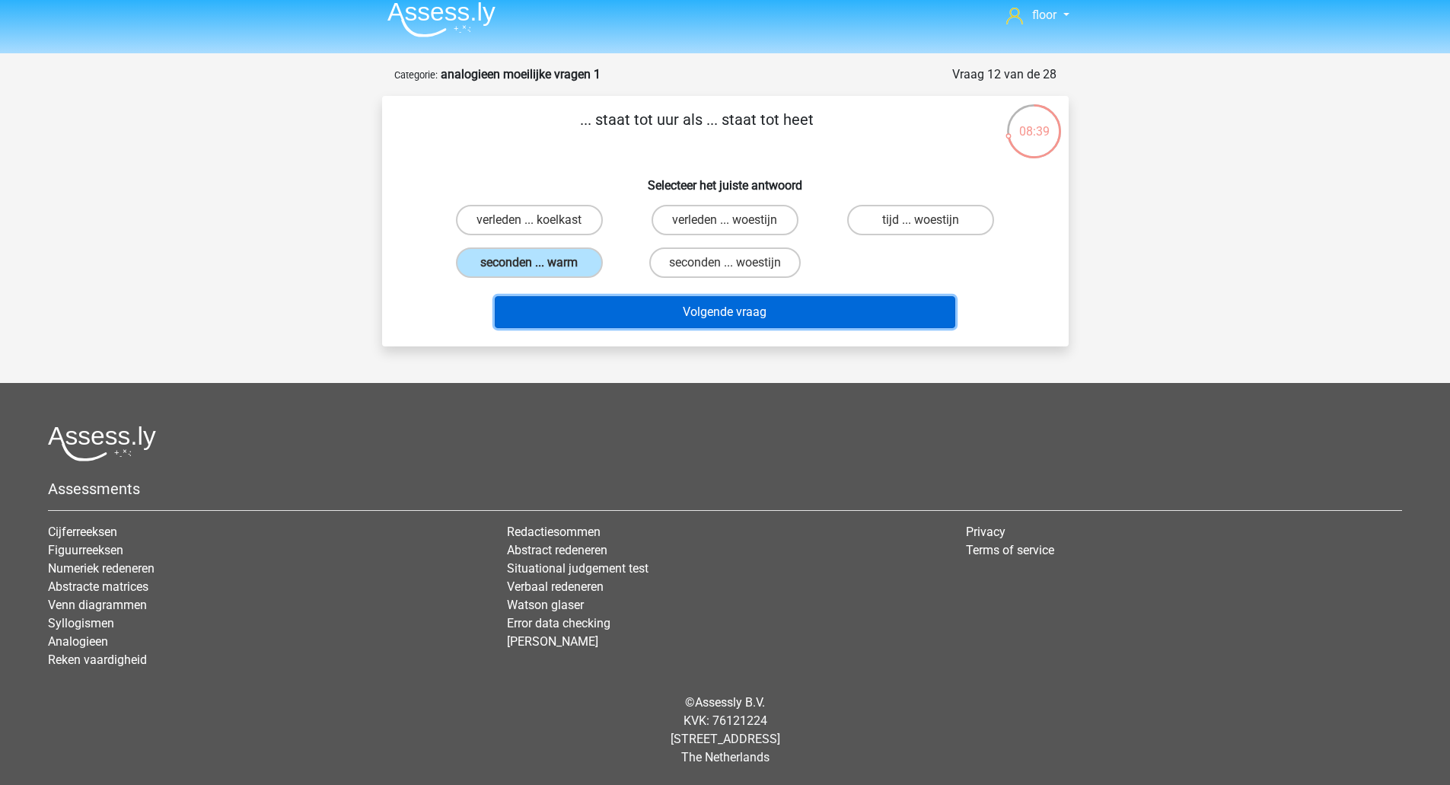
click at [614, 314] on button "Volgende vraag" at bounding box center [725, 312] width 460 height 32
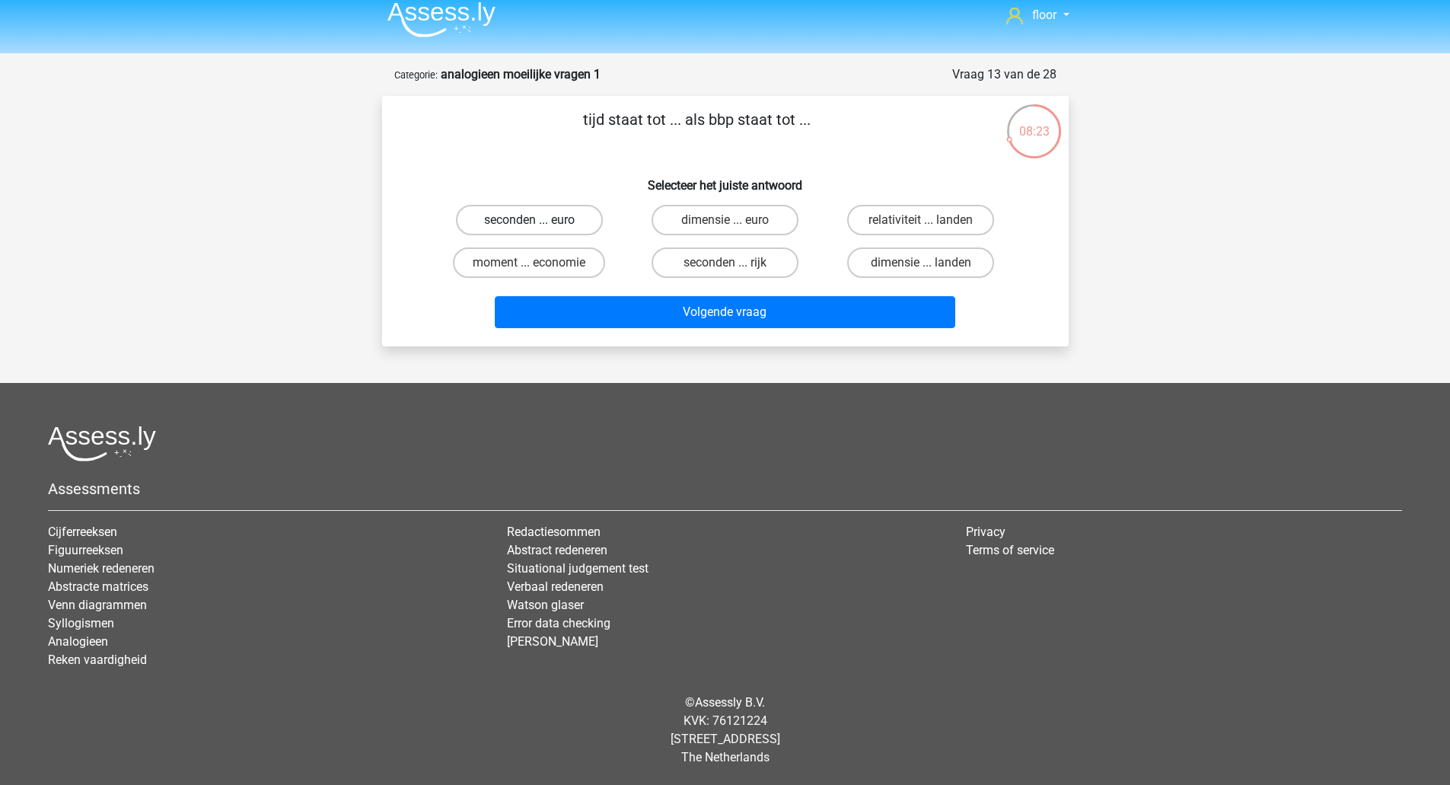
click at [559, 222] on label "seconden ... euro" at bounding box center [529, 220] width 147 height 30
click at [539, 222] on input "seconden ... euro" at bounding box center [534, 225] width 10 height 10
radio input "true"
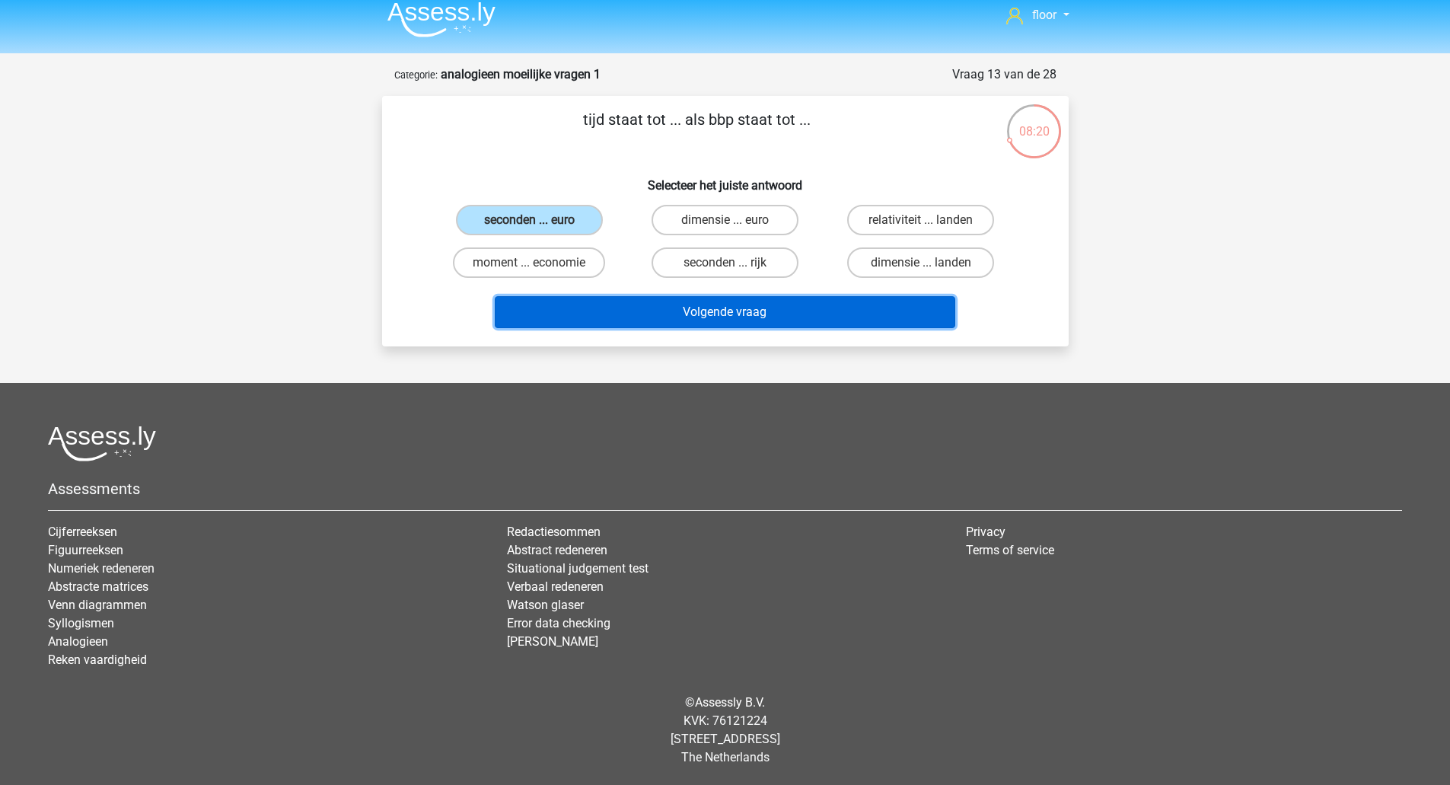
click at [681, 312] on button "Volgende vraag" at bounding box center [725, 312] width 460 height 32
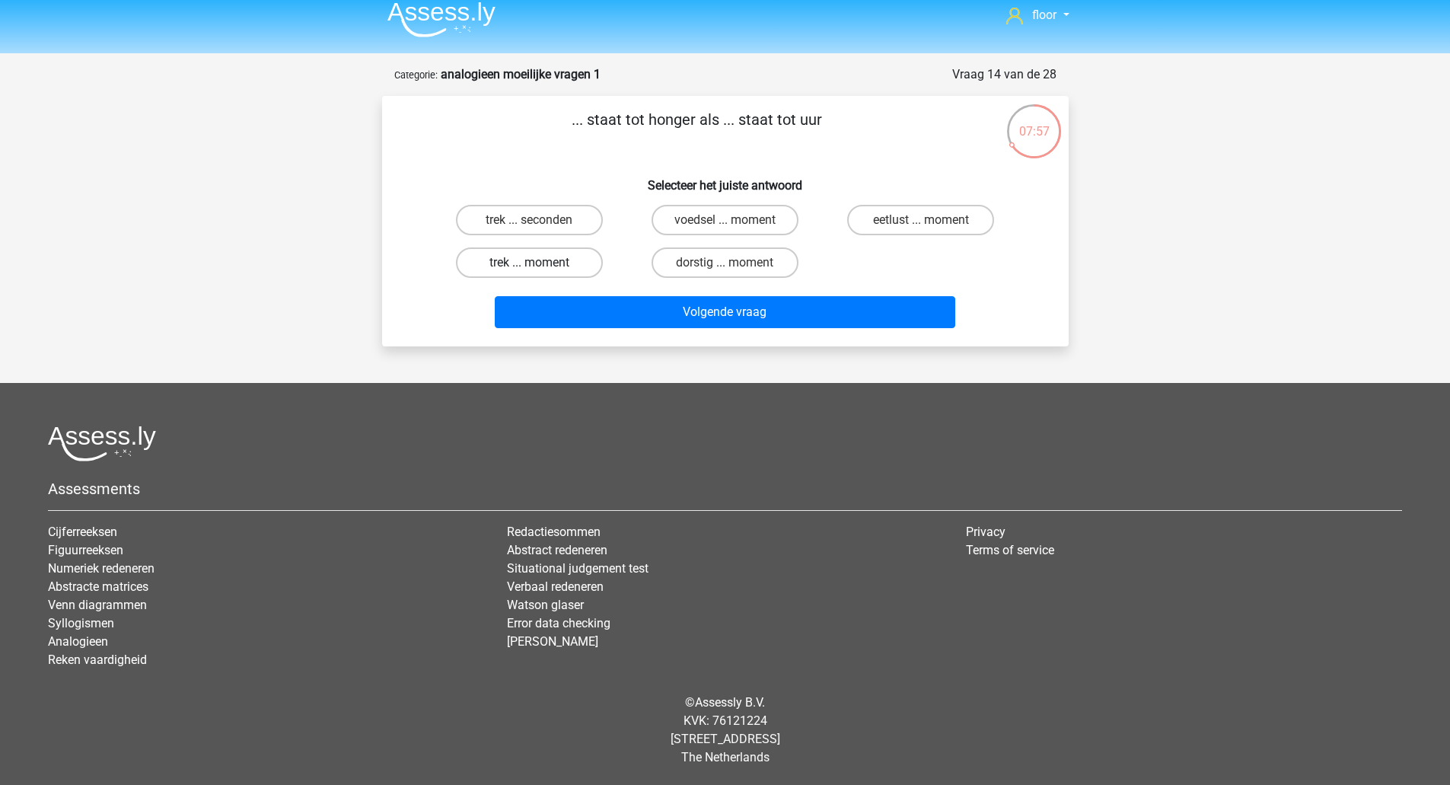
click at [568, 272] on label "trek ... moment" at bounding box center [529, 262] width 147 height 30
click at [539, 272] on input "trek ... moment" at bounding box center [534, 268] width 10 height 10
radio input "true"
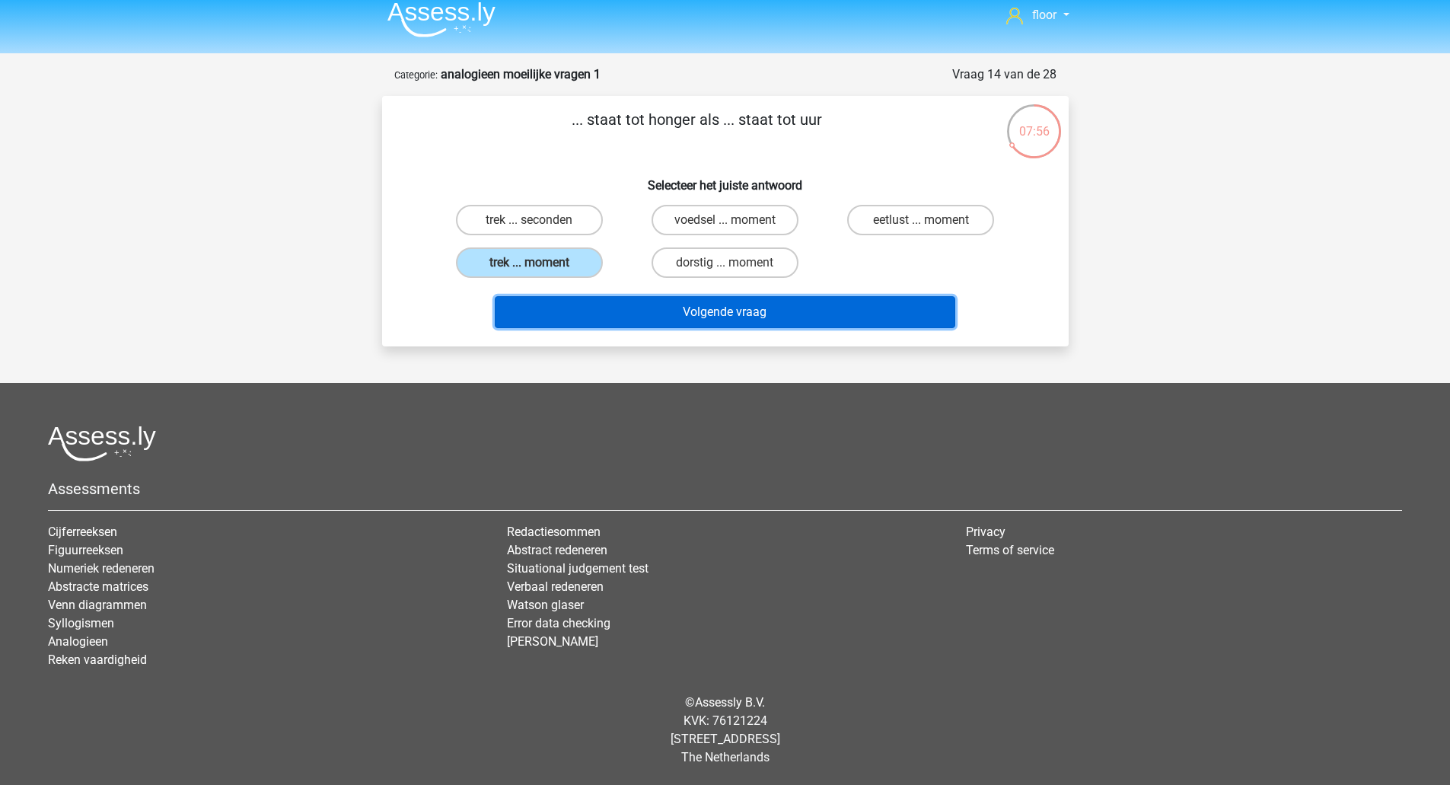
click at [584, 315] on button "Volgende vraag" at bounding box center [725, 312] width 460 height 32
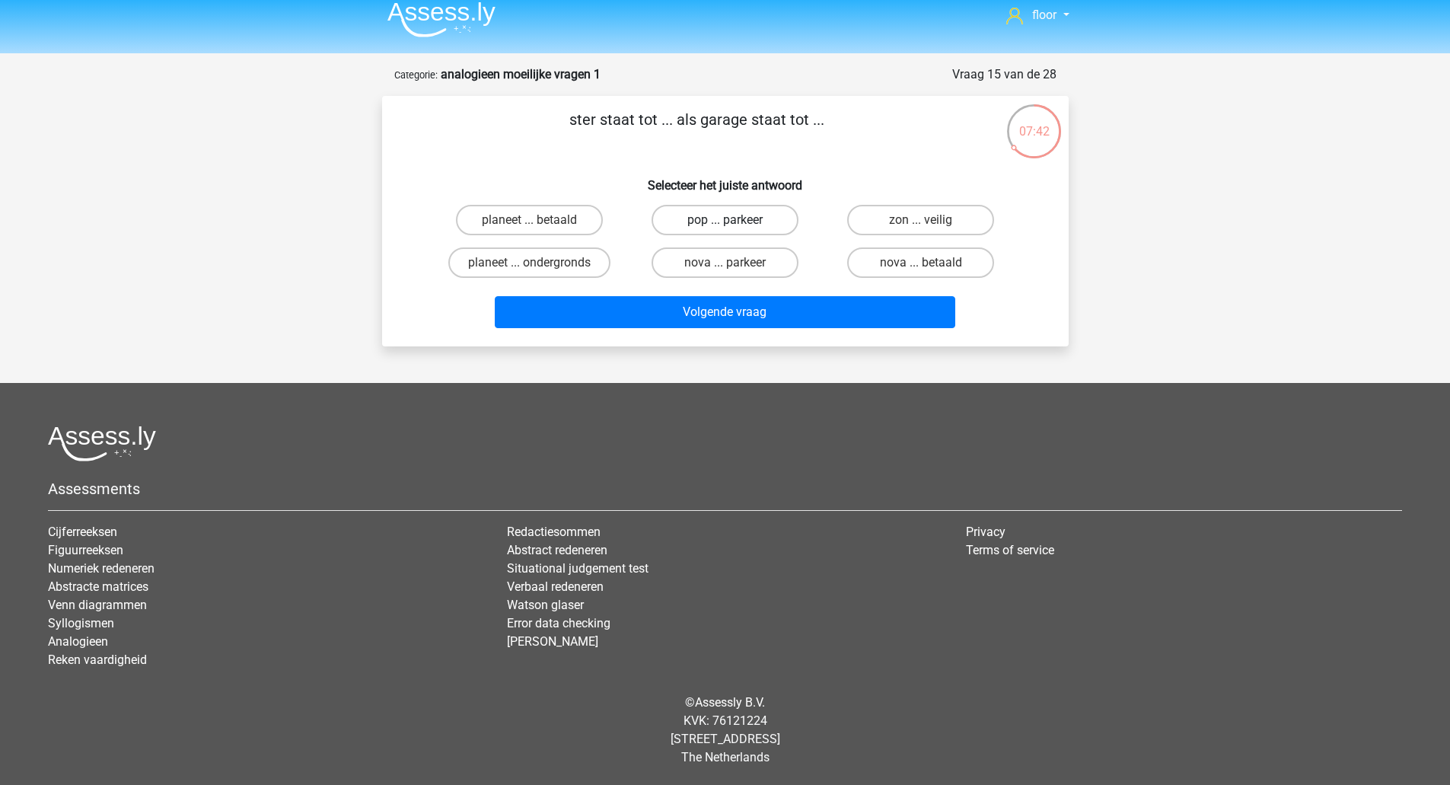
click at [741, 226] on label "pop ... parkeer" at bounding box center [724, 220] width 147 height 30
click at [734, 226] on input "pop ... parkeer" at bounding box center [729, 225] width 10 height 10
radio input "true"
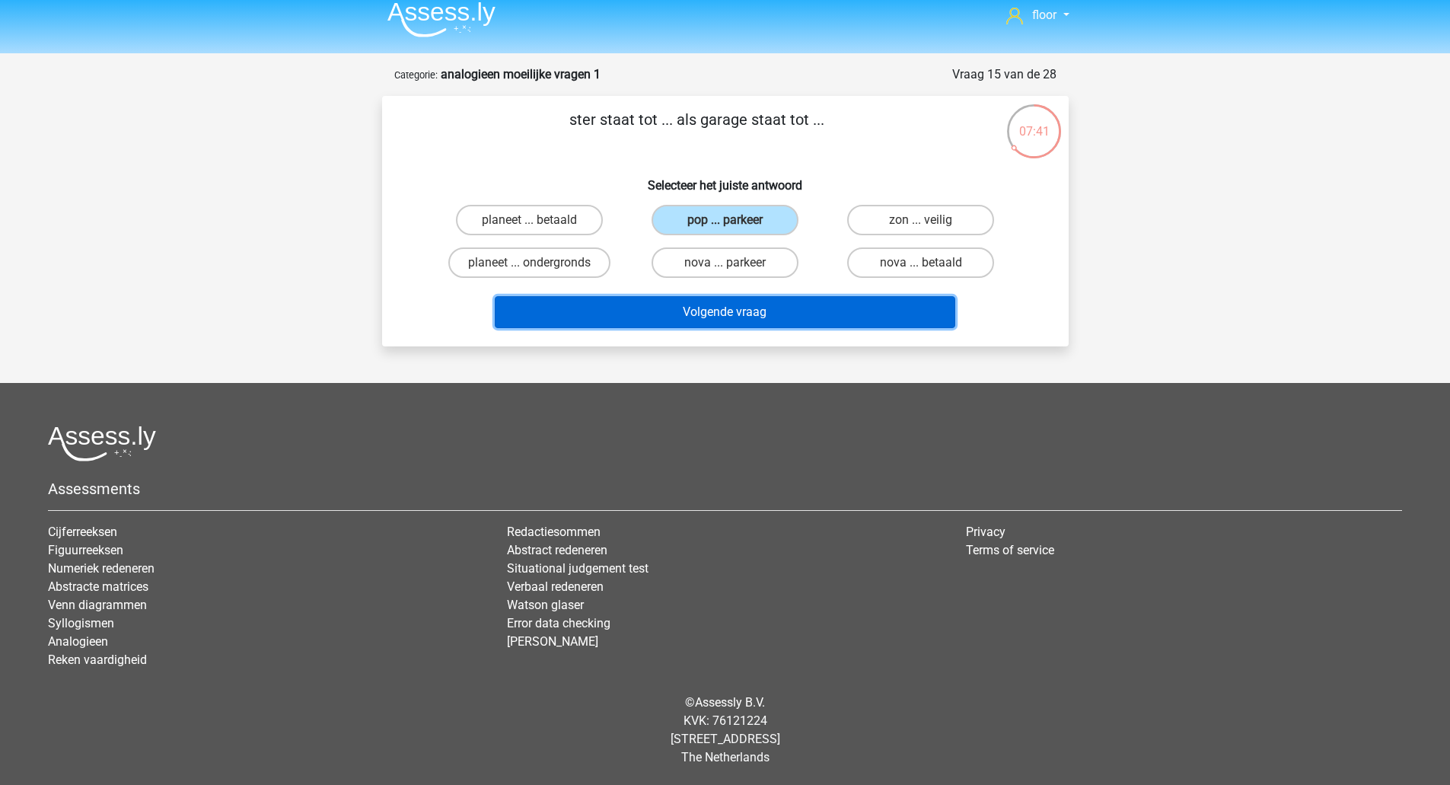
click at [722, 326] on button "Volgende vraag" at bounding box center [725, 312] width 460 height 32
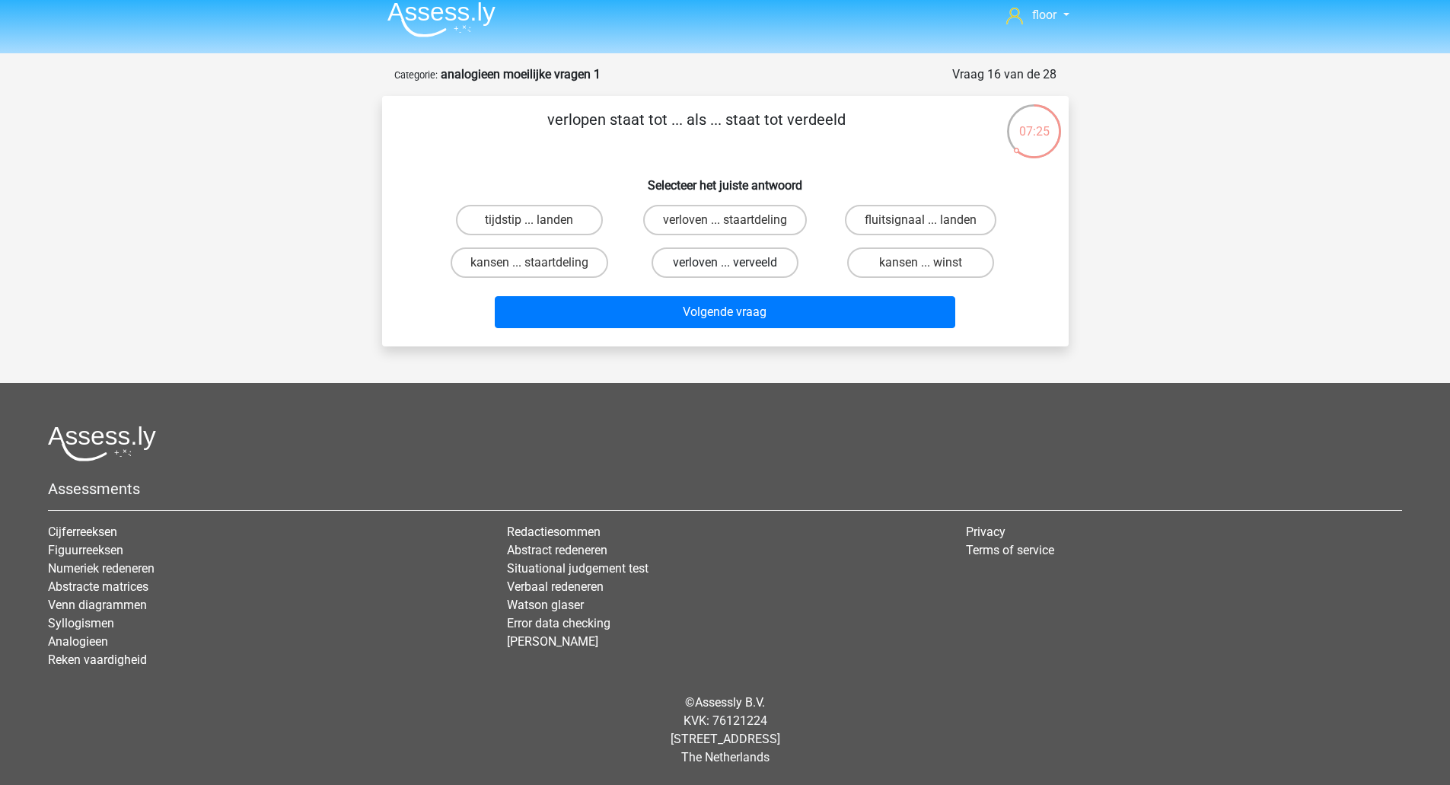
click at [753, 260] on label "verloven ... verveeld" at bounding box center [724, 262] width 147 height 30
click at [734, 263] on input "verloven ... verveeld" at bounding box center [729, 268] width 10 height 10
radio input "true"
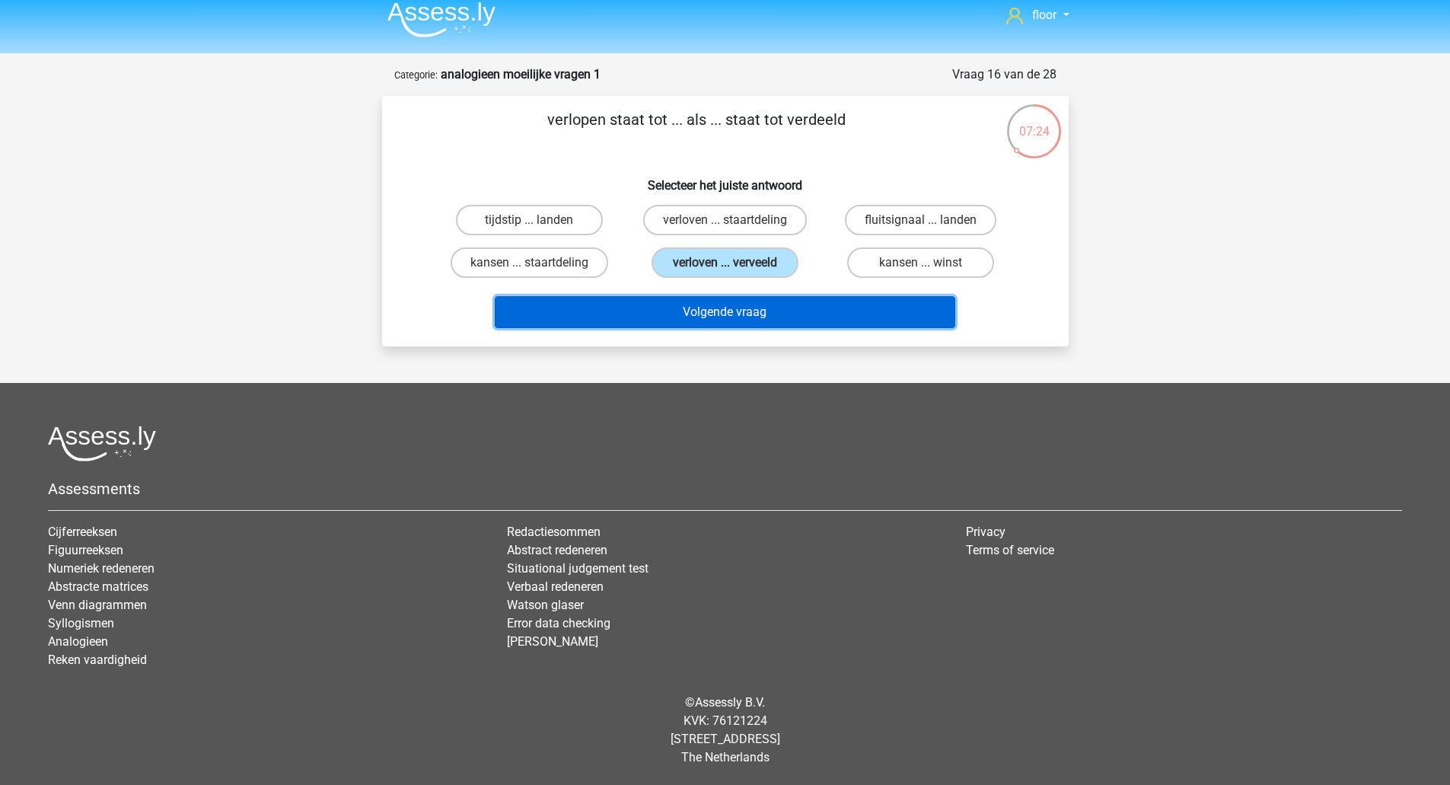
click at [734, 314] on button "Volgende vraag" at bounding box center [725, 312] width 460 height 32
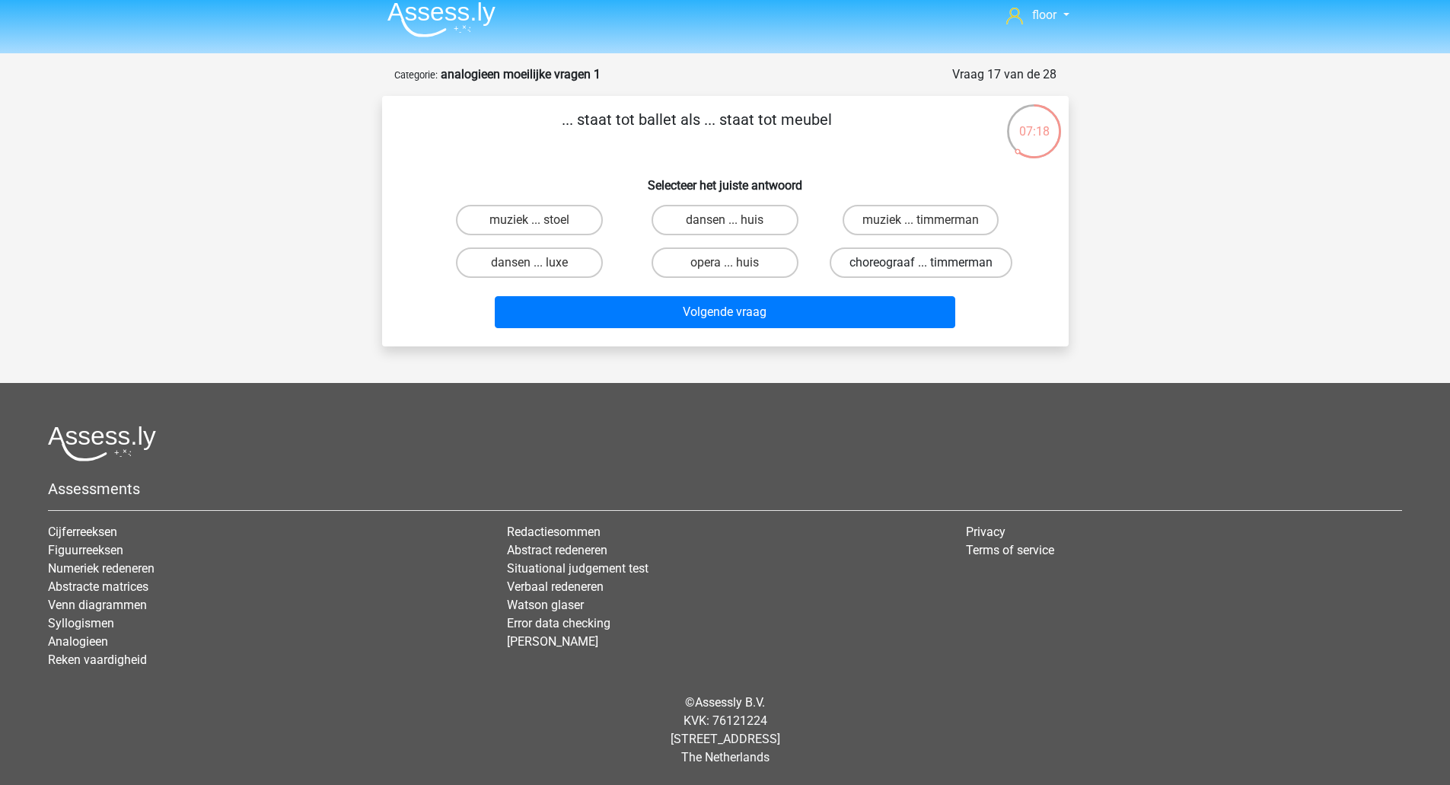
click at [878, 256] on label "choreograaf ... timmerman" at bounding box center [921, 262] width 183 height 30
click at [921, 263] on input "choreograaf ... timmerman" at bounding box center [926, 268] width 10 height 10
radio input "true"
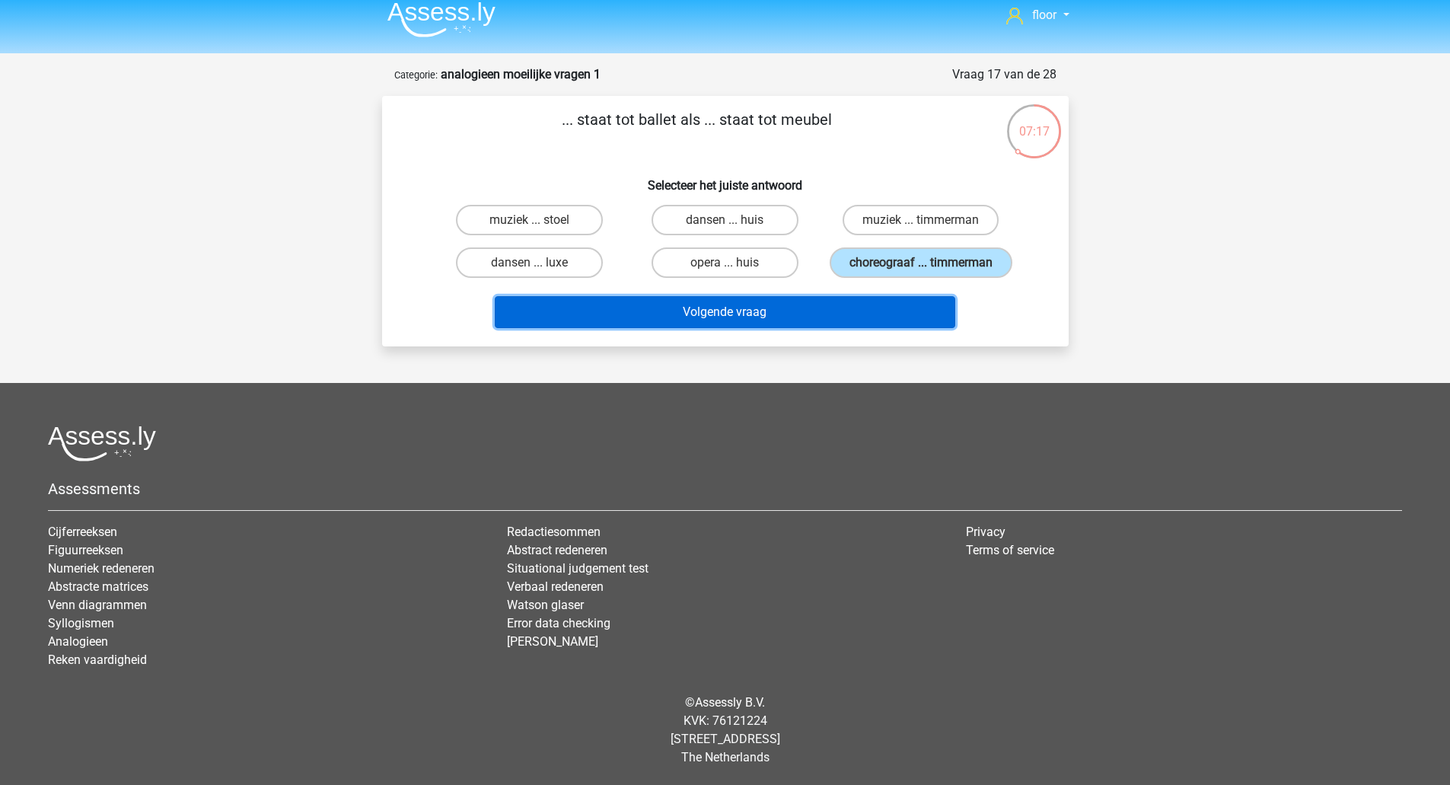
click at [807, 317] on button "Volgende vraag" at bounding box center [725, 312] width 460 height 32
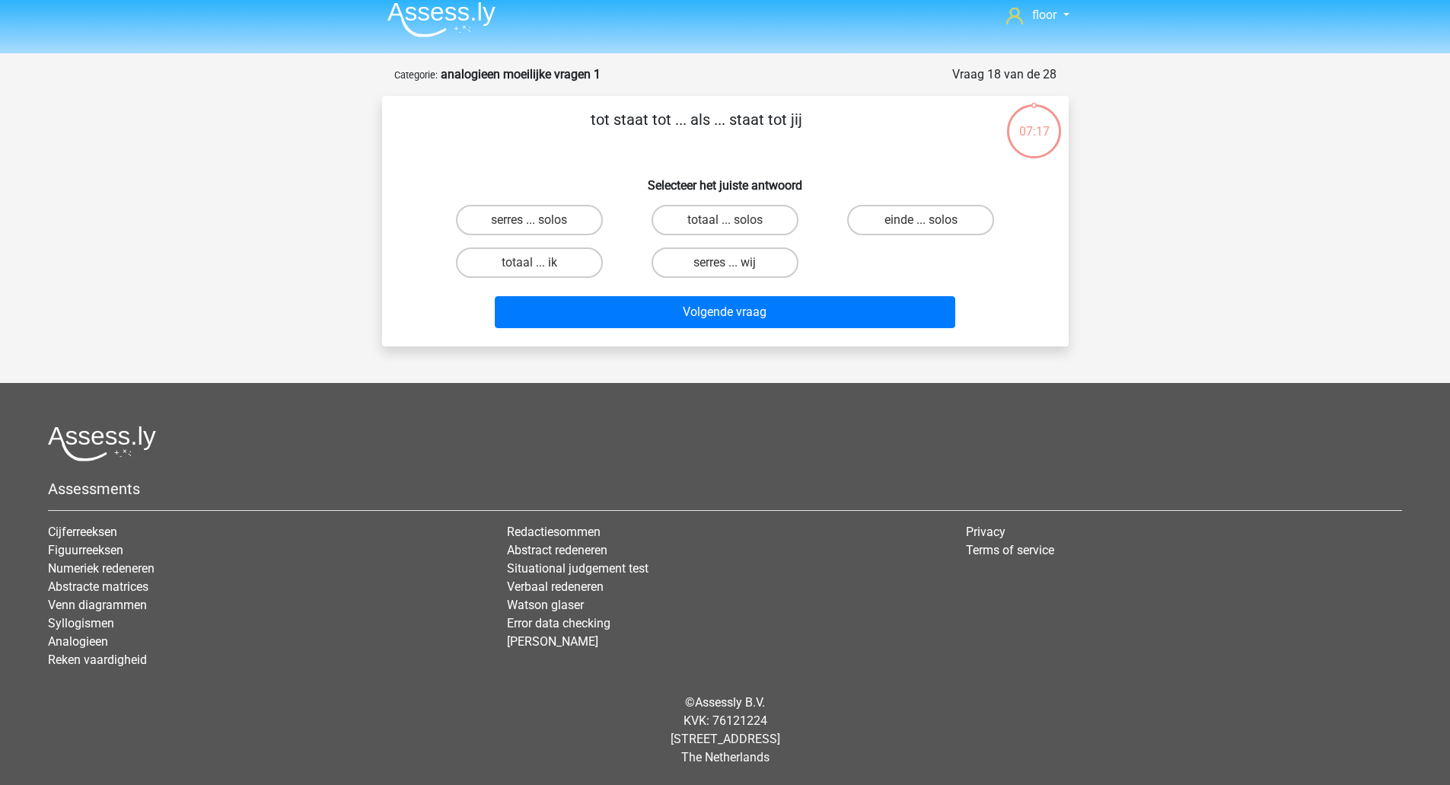
scroll to position [11, 0]
click at [556, 203] on div "serres ... solos" at bounding box center [529, 220] width 196 height 43
click at [554, 214] on label "serres ... solos" at bounding box center [529, 220] width 147 height 30
click at [539, 220] on input "serres ... solos" at bounding box center [534, 225] width 10 height 10
radio input "true"
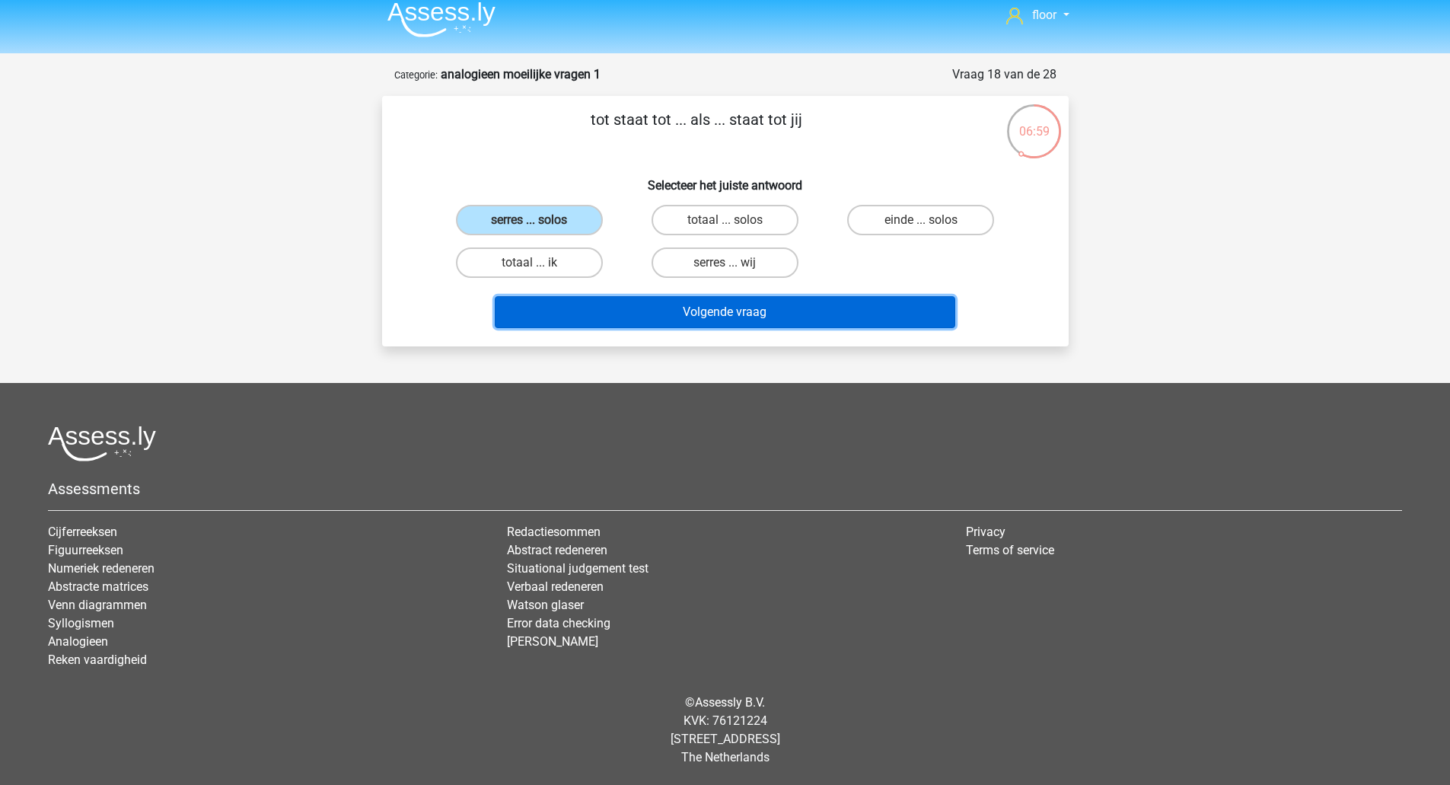
click at [583, 309] on button "Volgende vraag" at bounding box center [725, 312] width 460 height 32
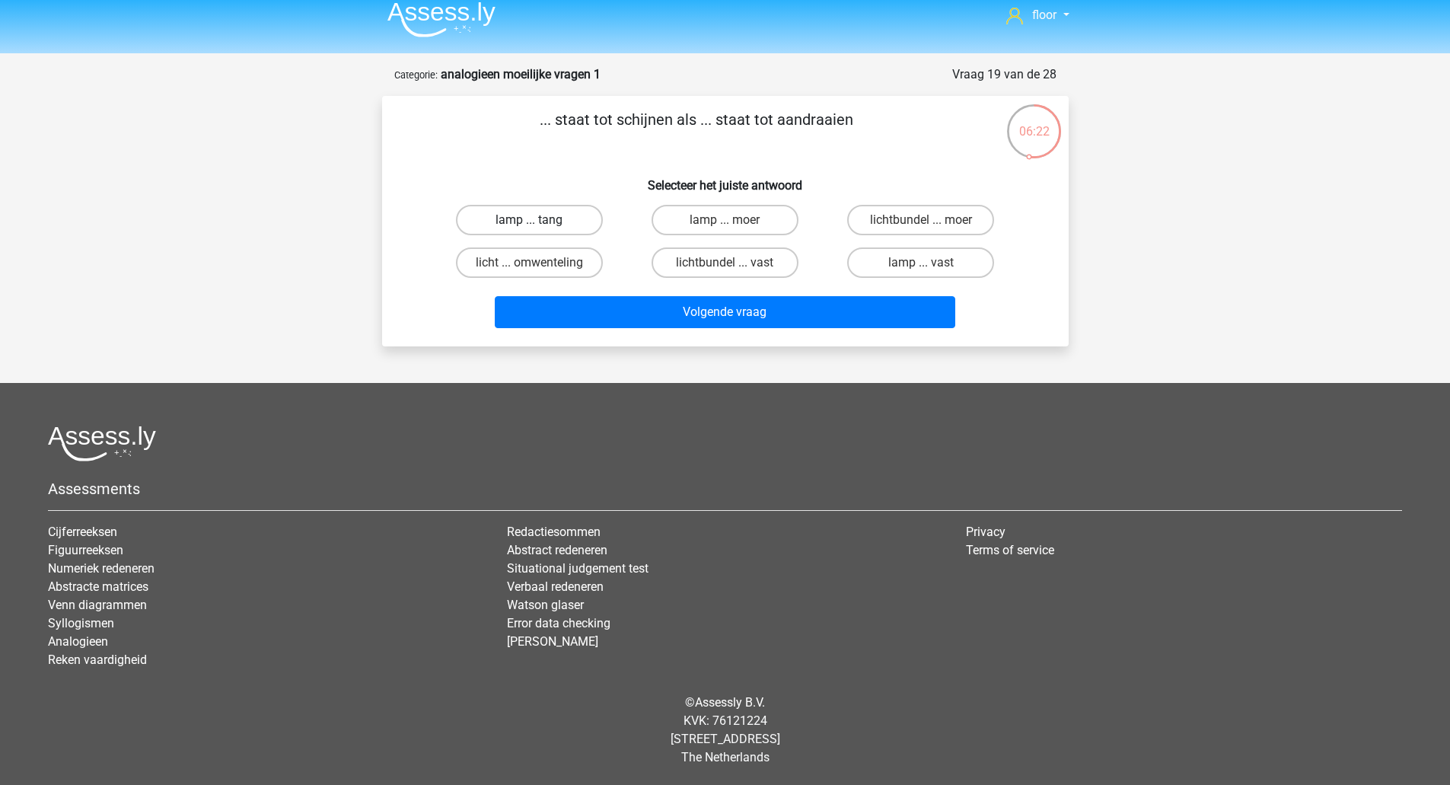
click at [554, 231] on label "lamp ... tang" at bounding box center [529, 220] width 147 height 30
click at [539, 230] on input "lamp ... tang" at bounding box center [534, 225] width 10 height 10
radio input "true"
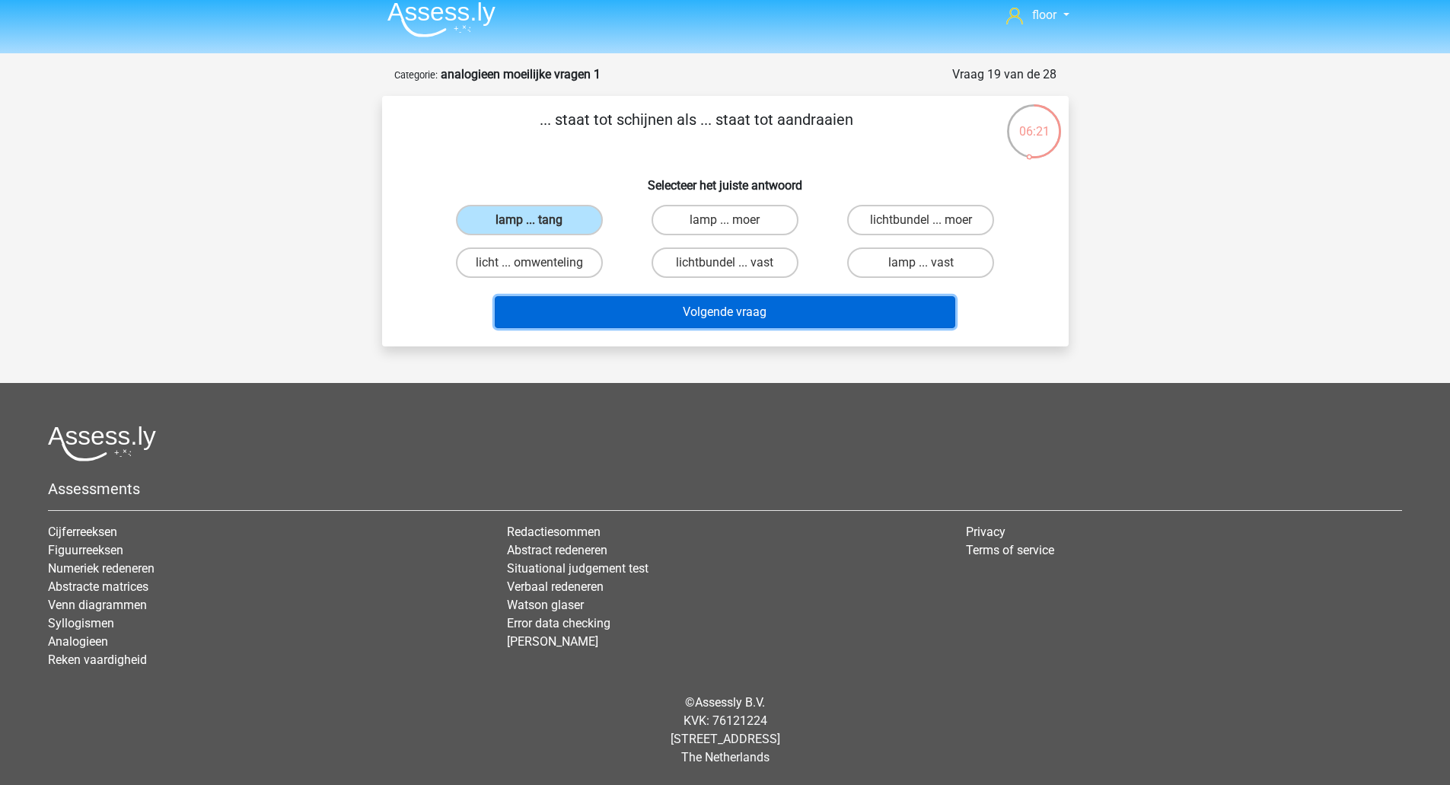
click at [572, 304] on button "Volgende vraag" at bounding box center [725, 312] width 460 height 32
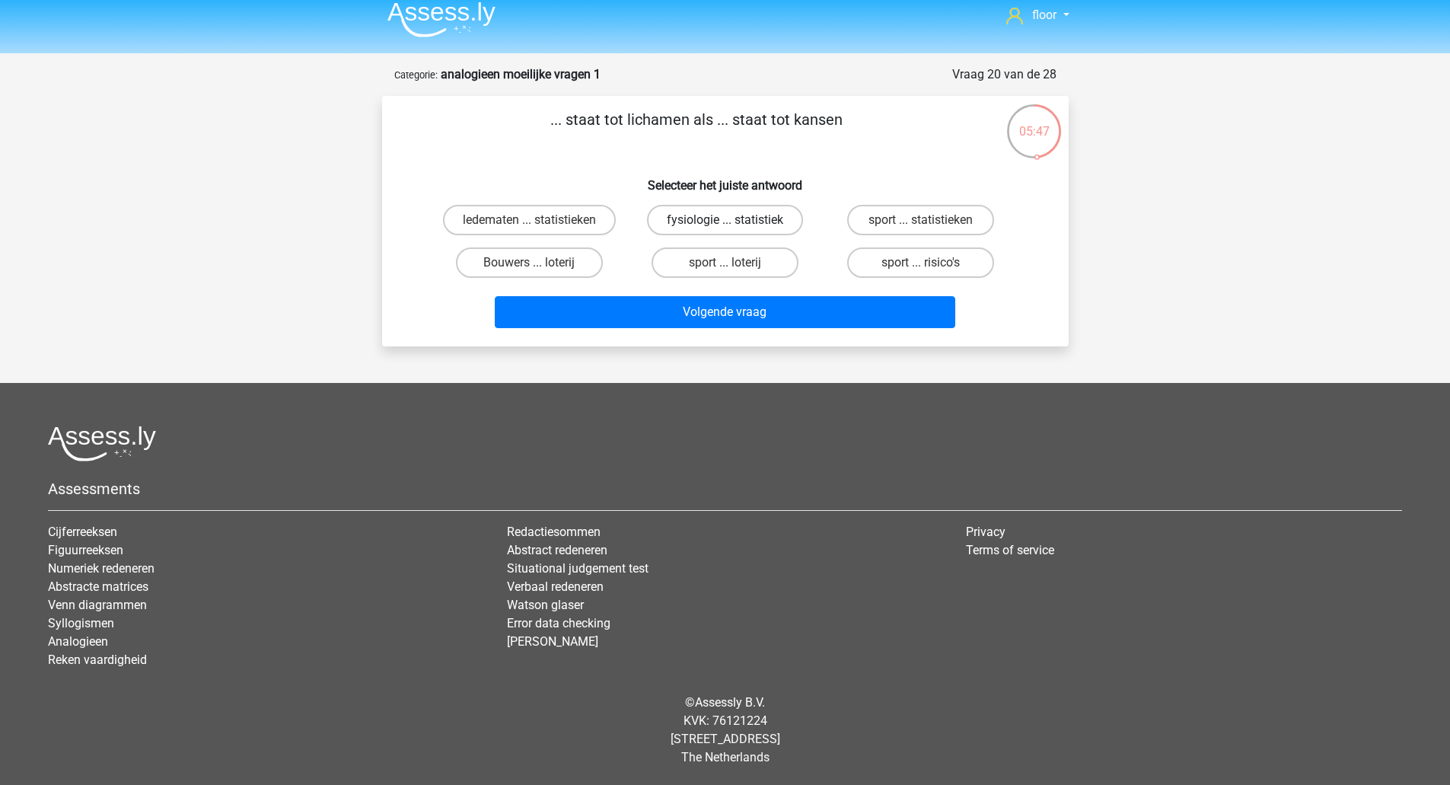
click at [727, 216] on label "fysiologie ... statistiek" at bounding box center [725, 220] width 156 height 30
click at [727, 220] on input "fysiologie ... statistiek" at bounding box center [729, 225] width 10 height 10
radio input "true"
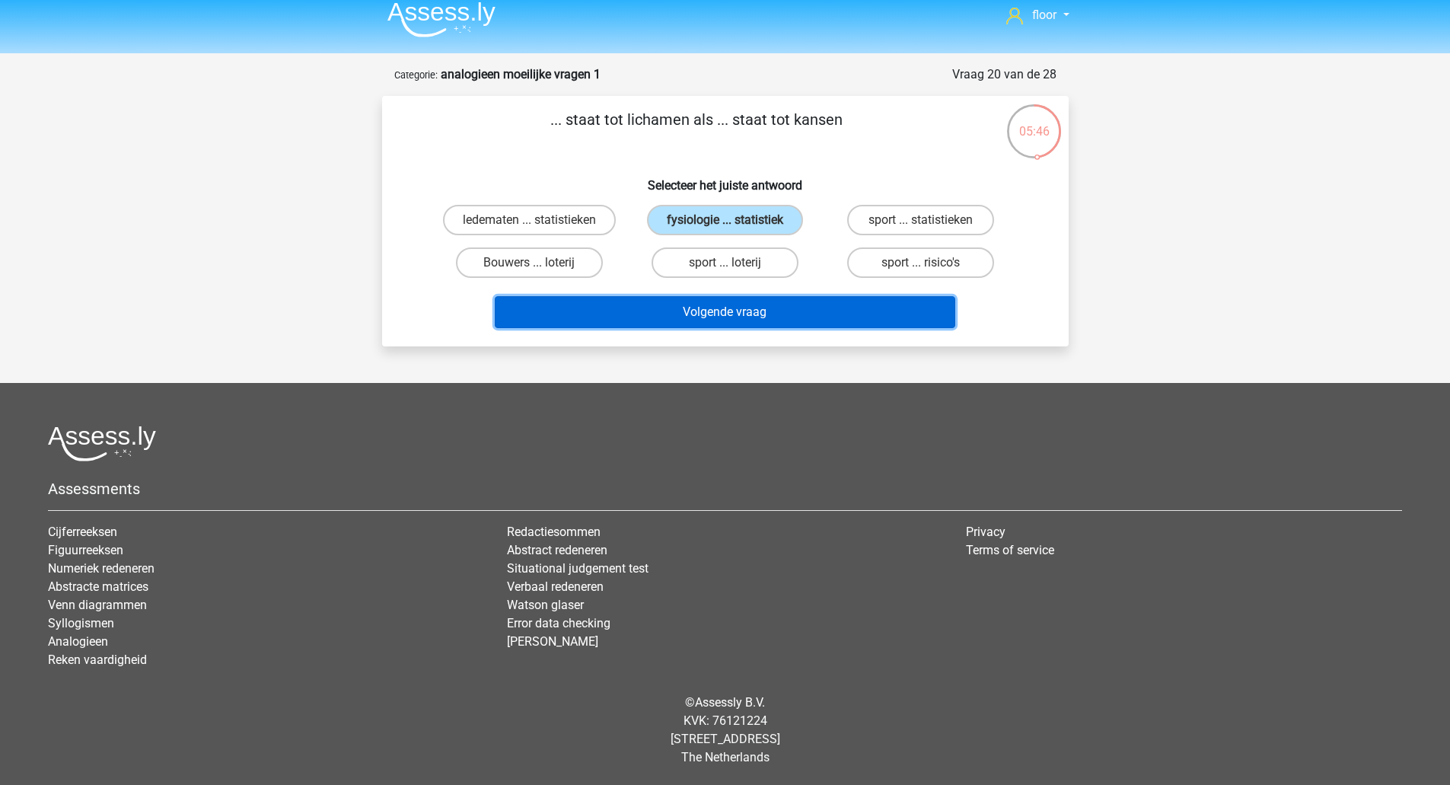
click at [709, 315] on button "Volgende vraag" at bounding box center [725, 312] width 460 height 32
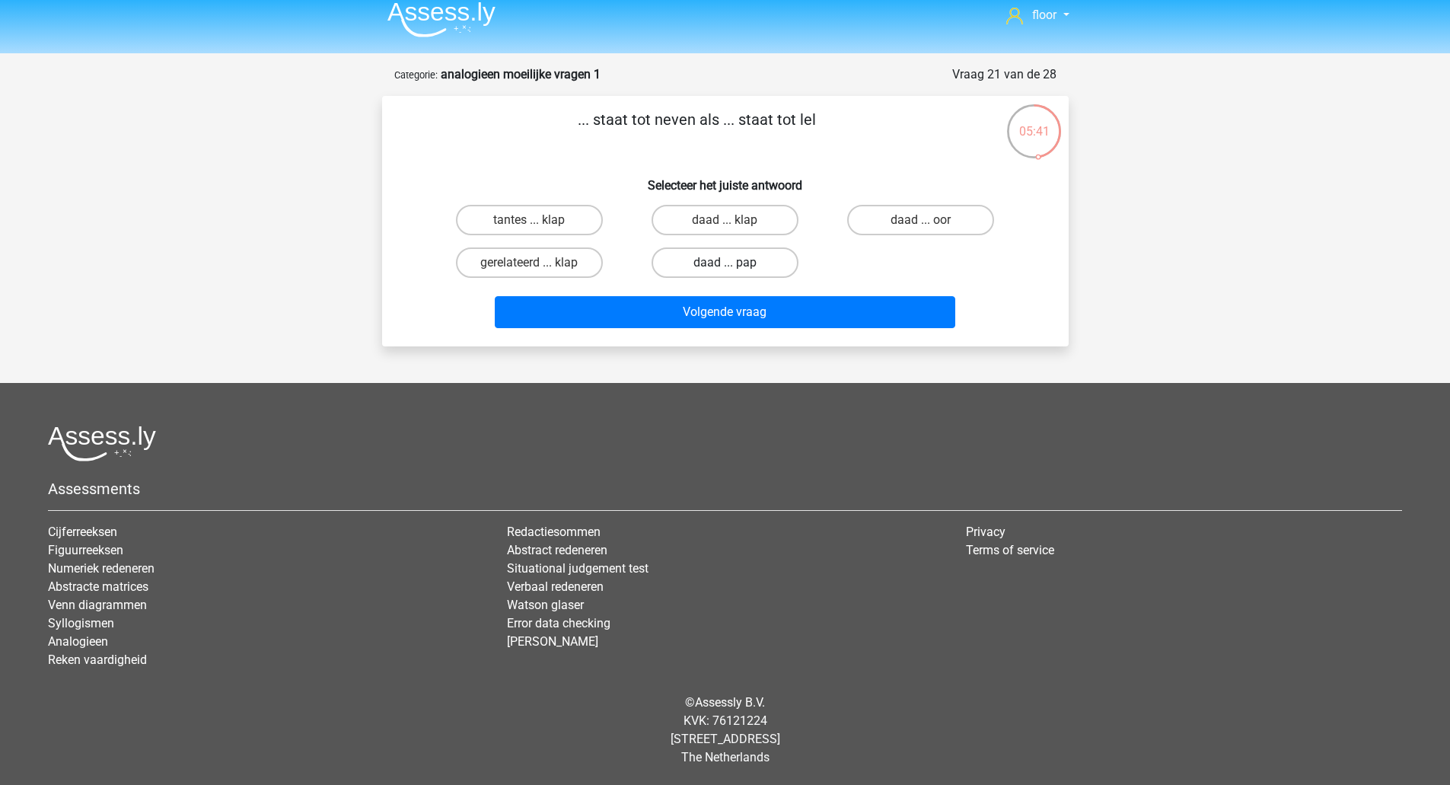
click at [777, 267] on label "daad ... pap" at bounding box center [724, 262] width 147 height 30
click at [734, 267] on input "daad ... pap" at bounding box center [729, 268] width 10 height 10
radio input "true"
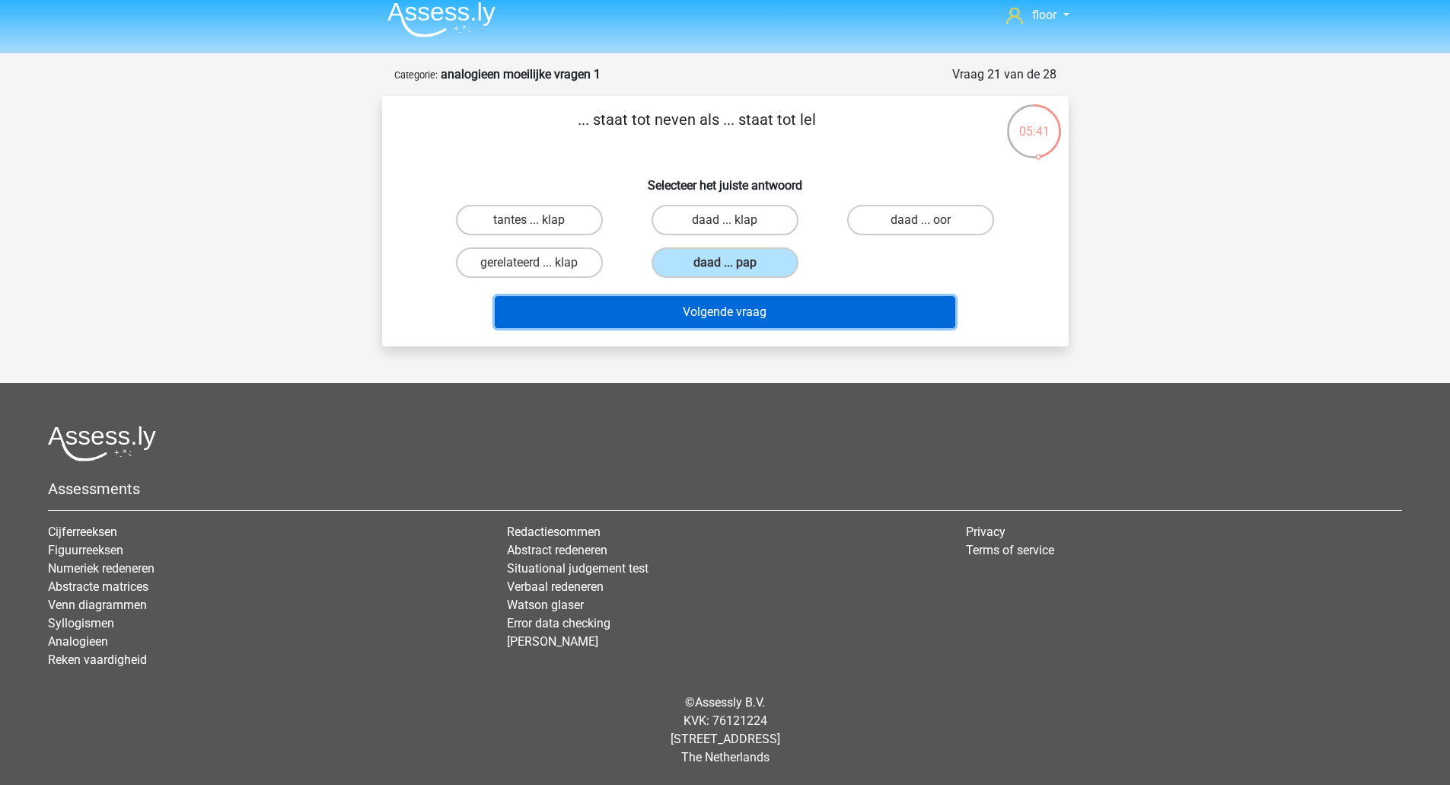
click at [761, 321] on button "Volgende vraag" at bounding box center [725, 312] width 460 height 32
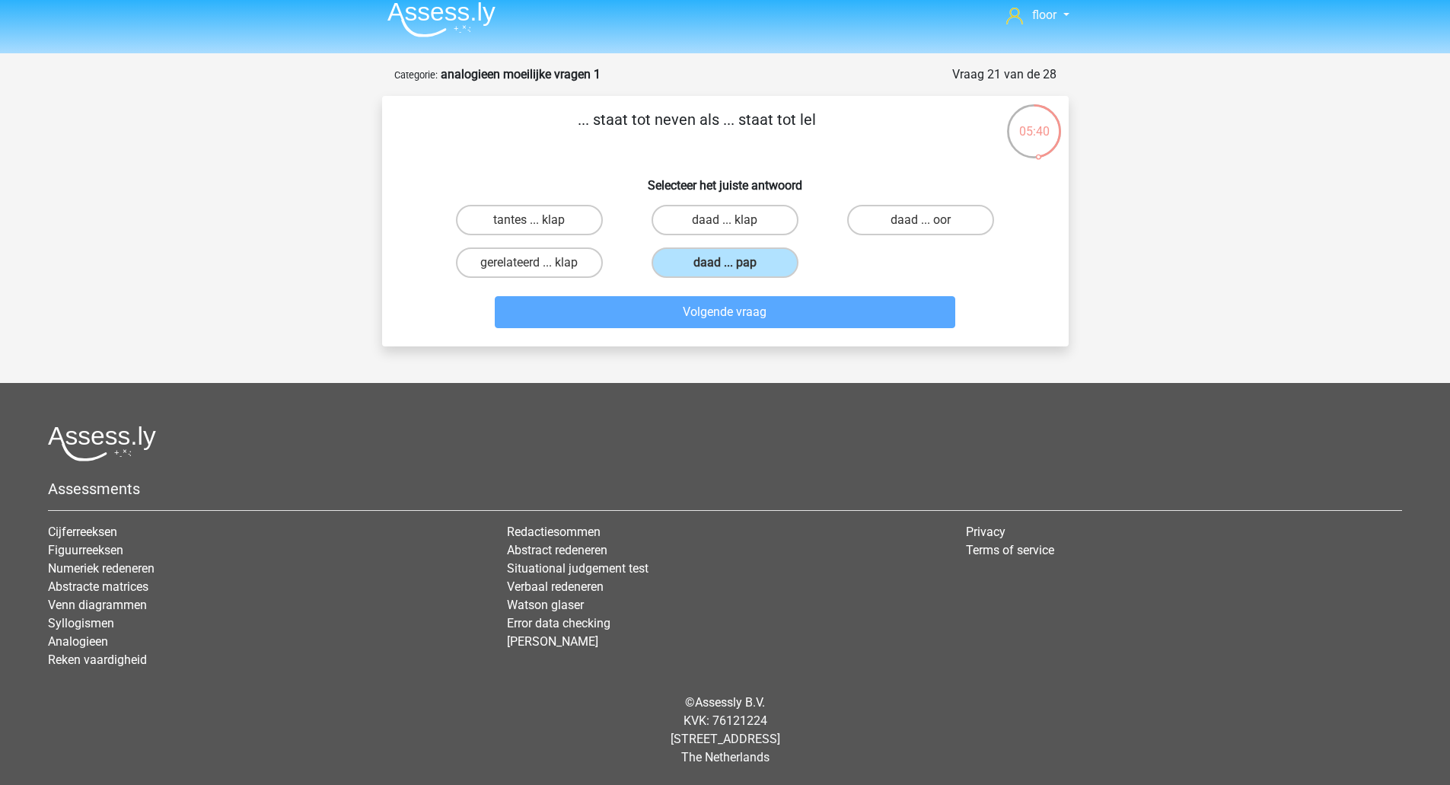
scroll to position [47, 0]
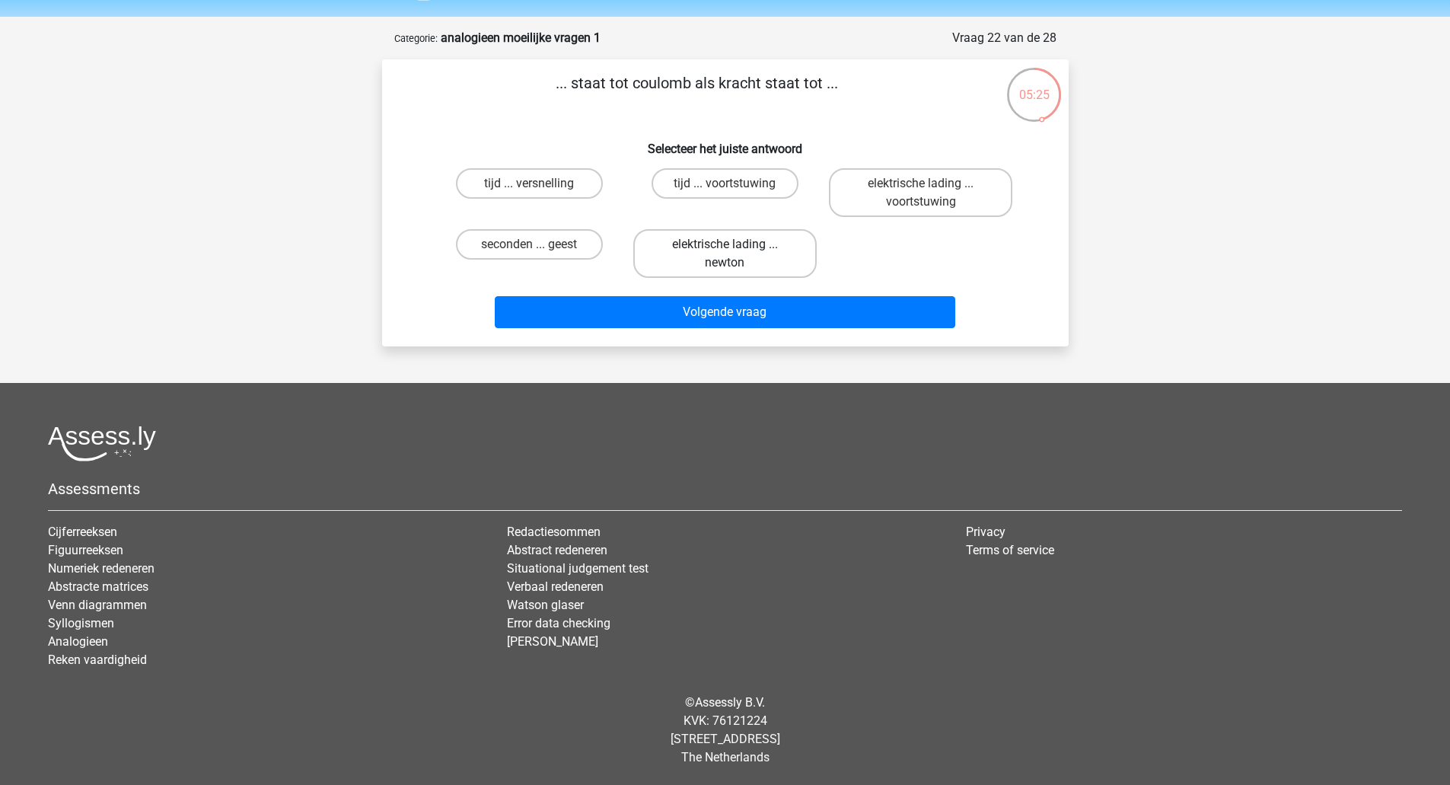
click at [775, 244] on label "elektrische lading ... newton" at bounding box center [724, 253] width 183 height 49
click at [734, 244] on input "elektrische lading ... newton" at bounding box center [729, 249] width 10 height 10
radio input "true"
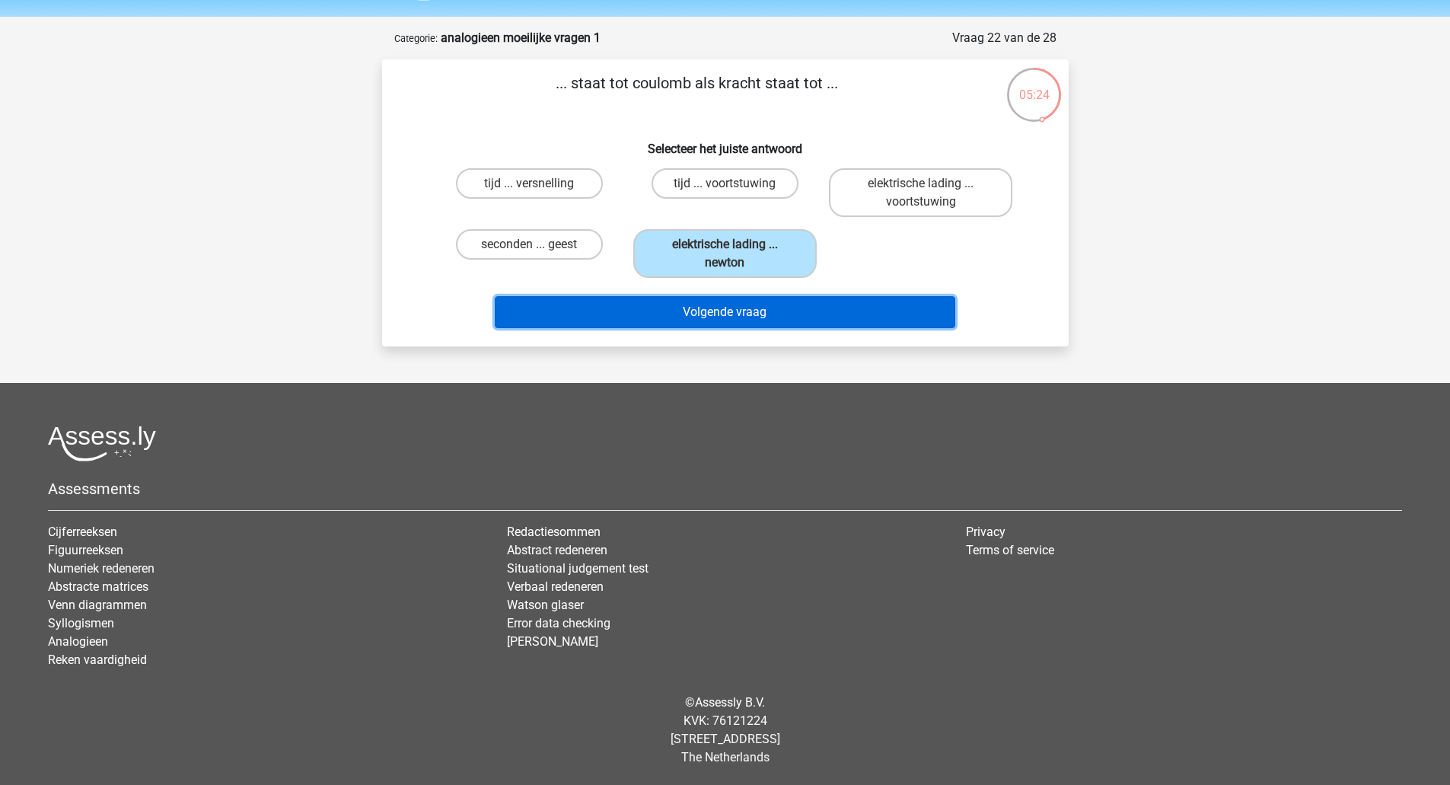
click at [745, 313] on button "Volgende vraag" at bounding box center [725, 312] width 460 height 32
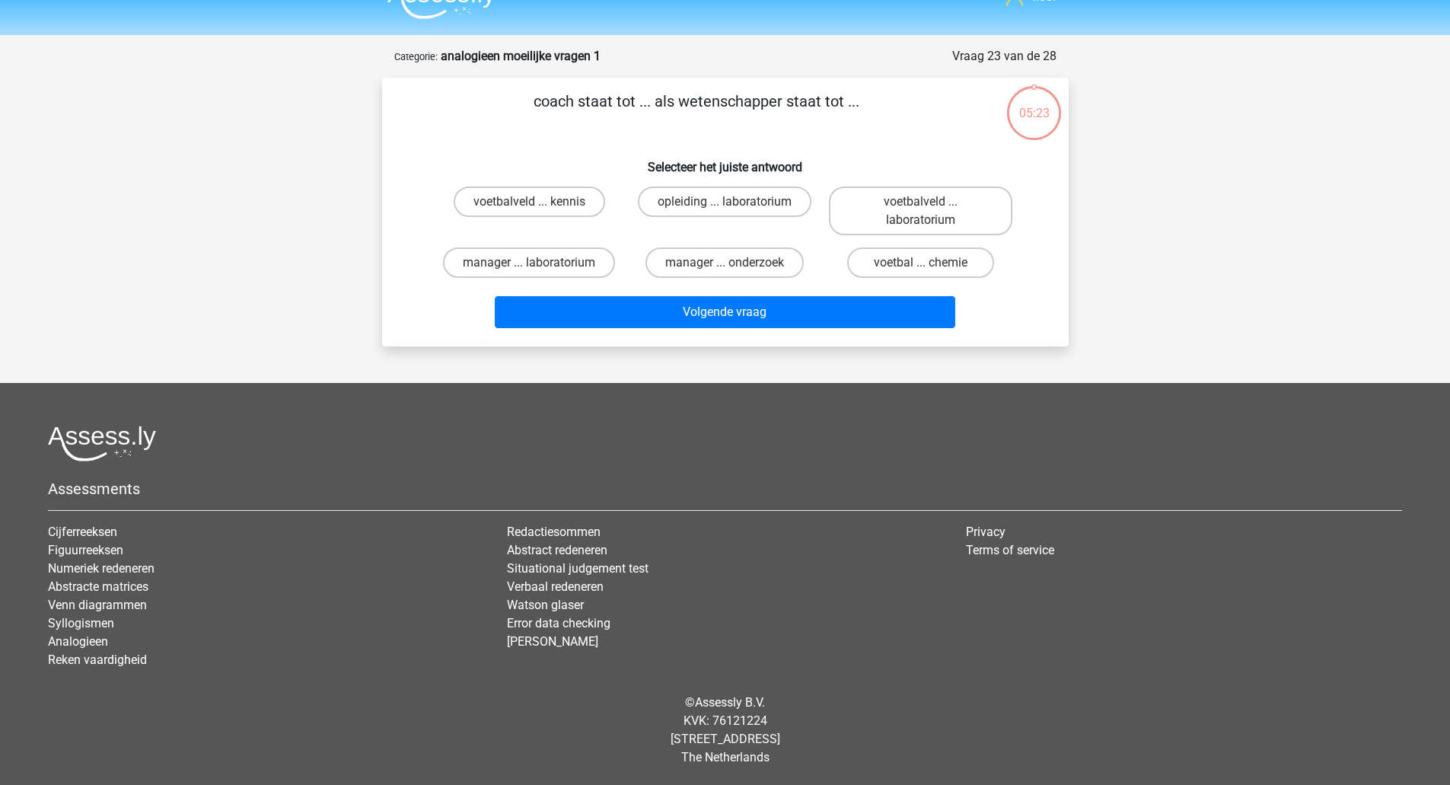
scroll to position [29, 0]
click at [891, 207] on label "voetbalveld ... laboratorium" at bounding box center [920, 210] width 183 height 49
click at [921, 207] on input "voetbalveld ... laboratorium" at bounding box center [926, 207] width 10 height 10
radio input "true"
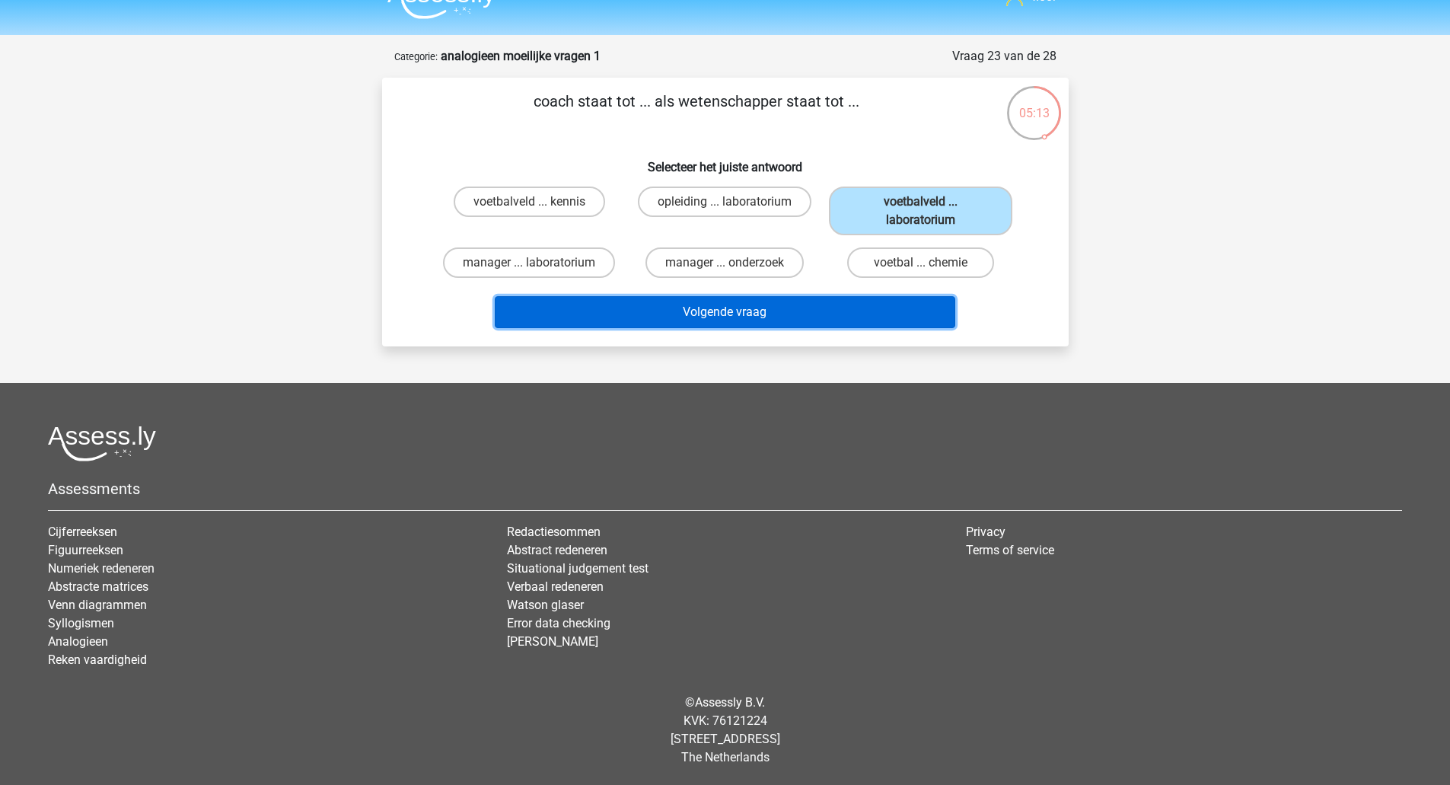
click at [788, 311] on button "Volgende vraag" at bounding box center [725, 312] width 460 height 32
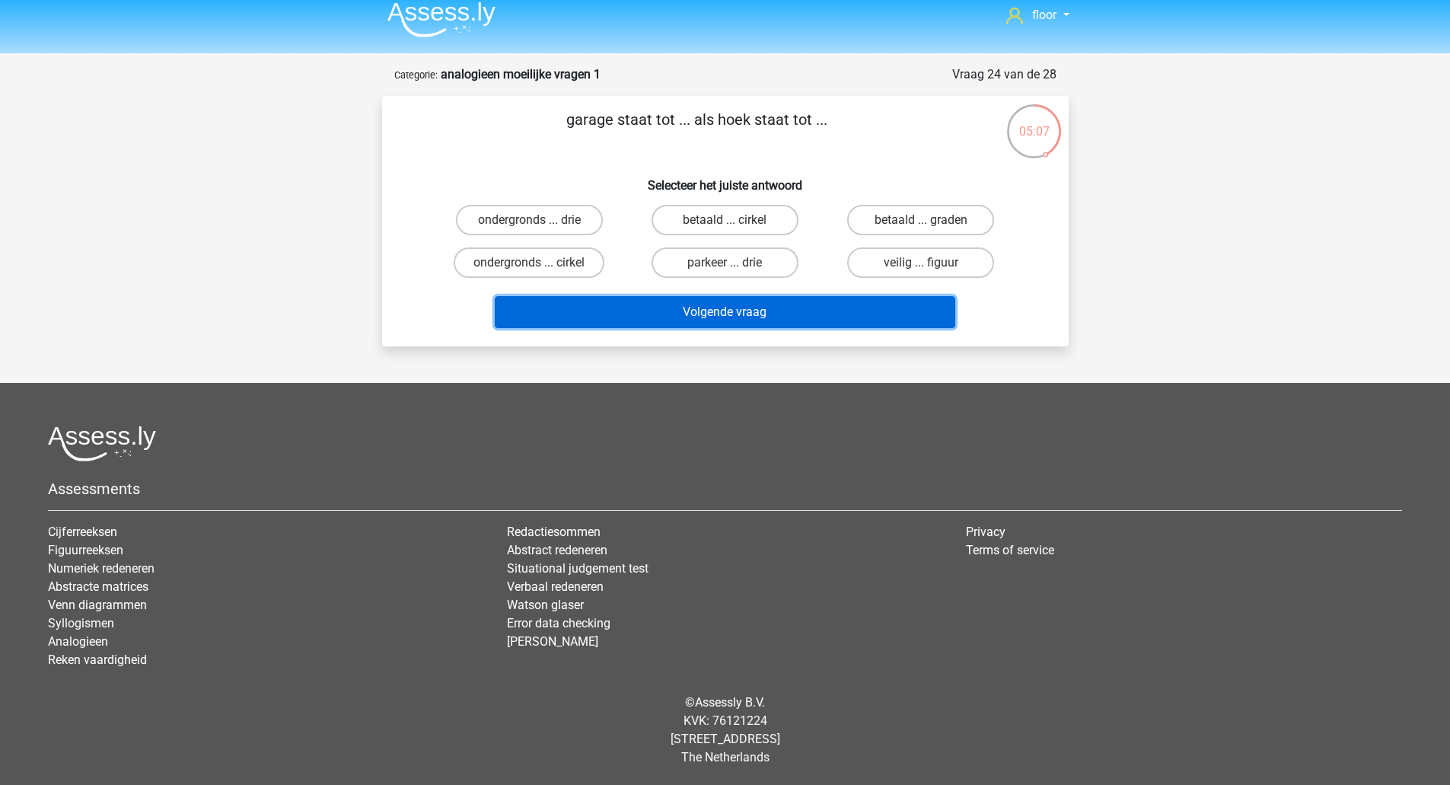
click at [772, 314] on button "Volgende vraag" at bounding box center [725, 312] width 460 height 32
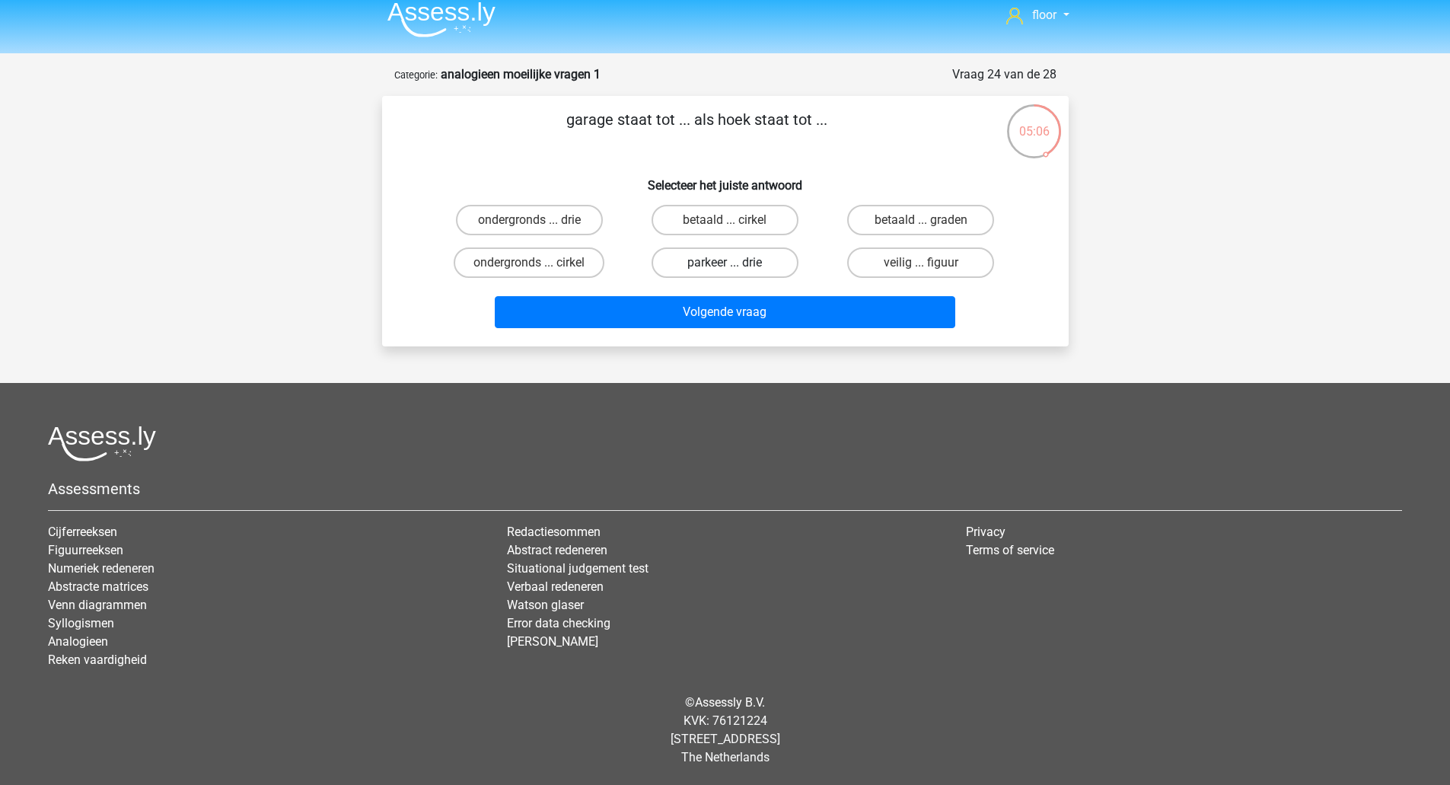
click at [758, 259] on label "parkeer ... drie" at bounding box center [724, 262] width 147 height 30
click at [734, 263] on input "parkeer ... drie" at bounding box center [729, 268] width 10 height 10
radio input "true"
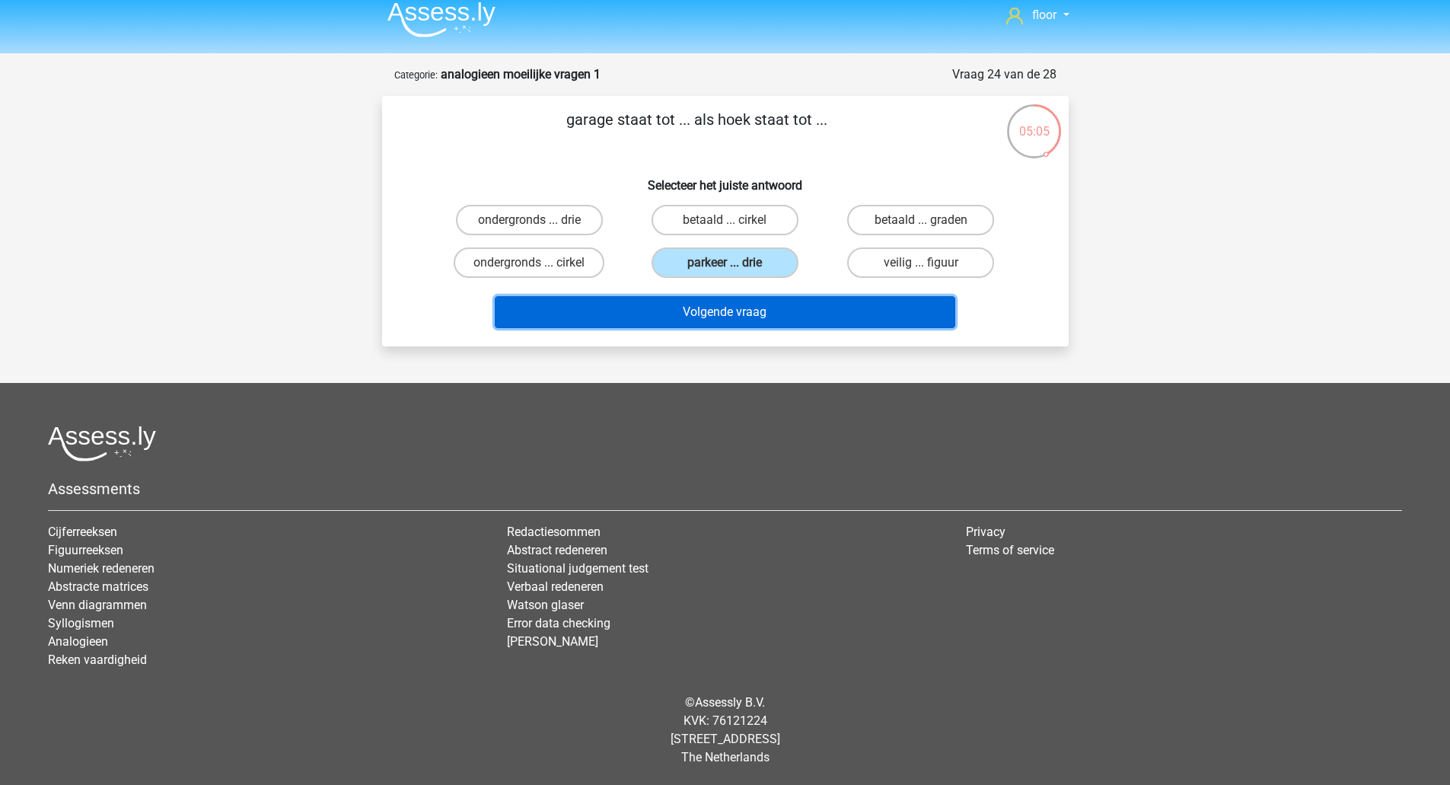
click at [744, 298] on button "Volgende vraag" at bounding box center [725, 312] width 460 height 32
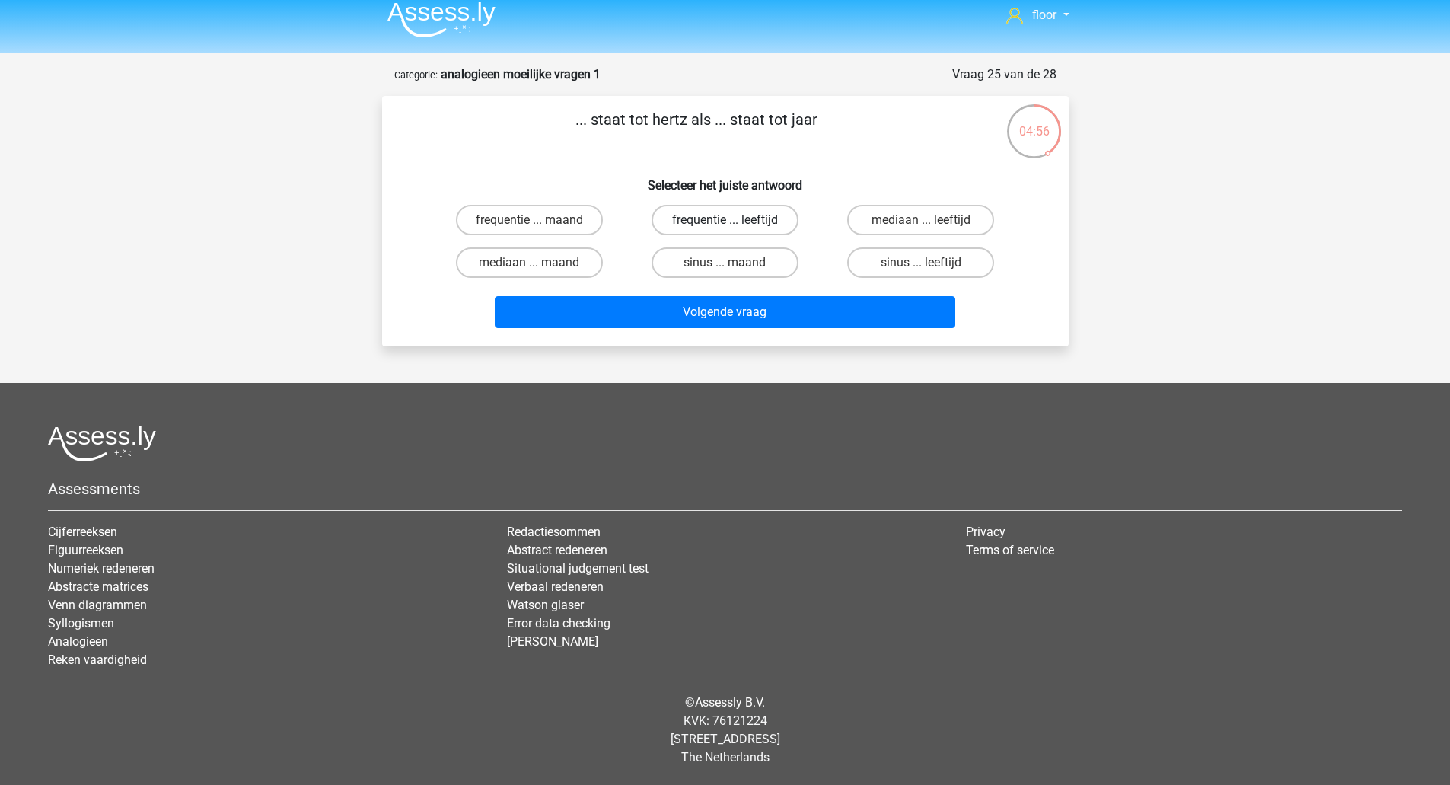
click at [721, 221] on label "frequentie ... leeftijd" at bounding box center [724, 220] width 147 height 30
click at [724, 221] on input "frequentie ... leeftijd" at bounding box center [729, 225] width 10 height 10
radio input "true"
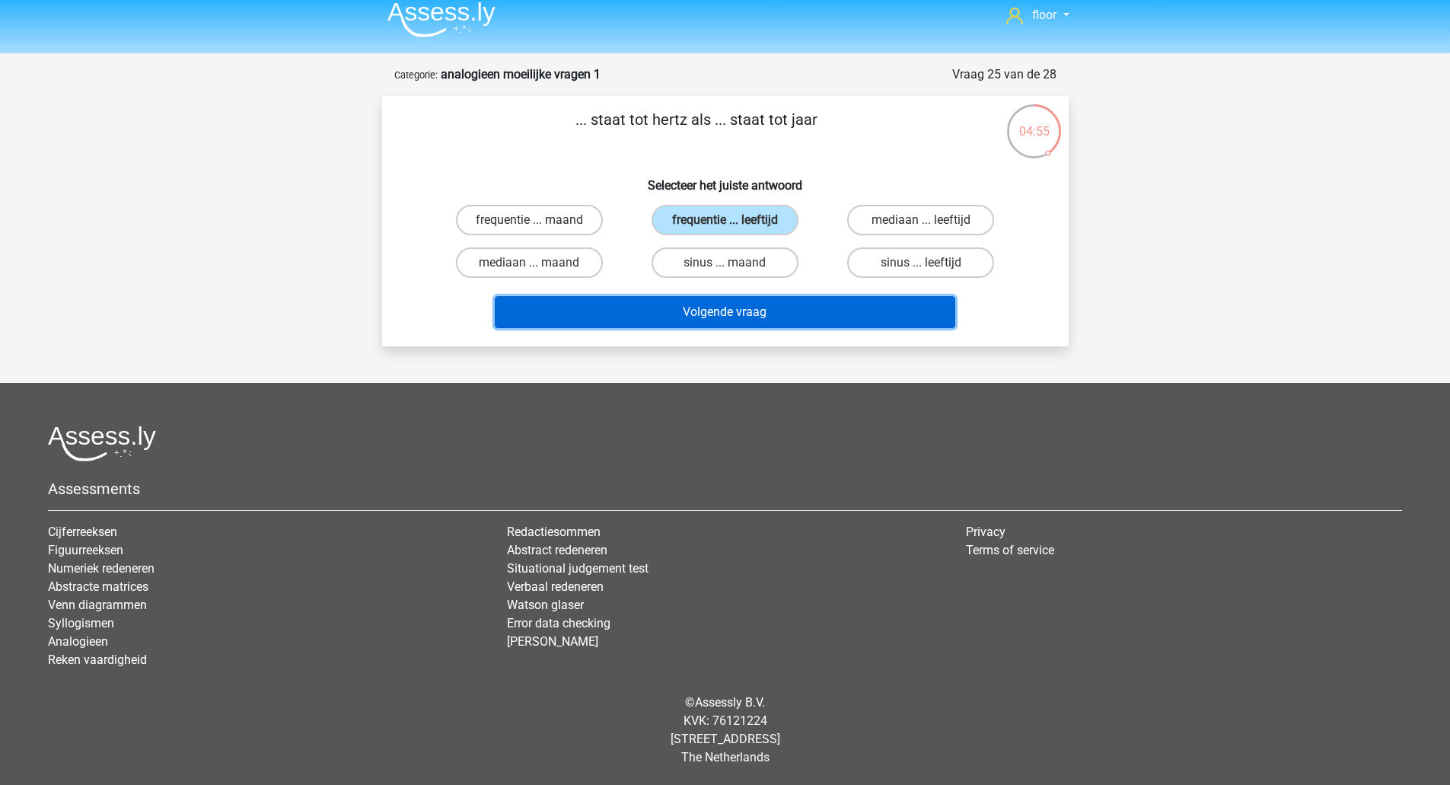
click at [708, 312] on button "Volgende vraag" at bounding box center [725, 312] width 460 height 32
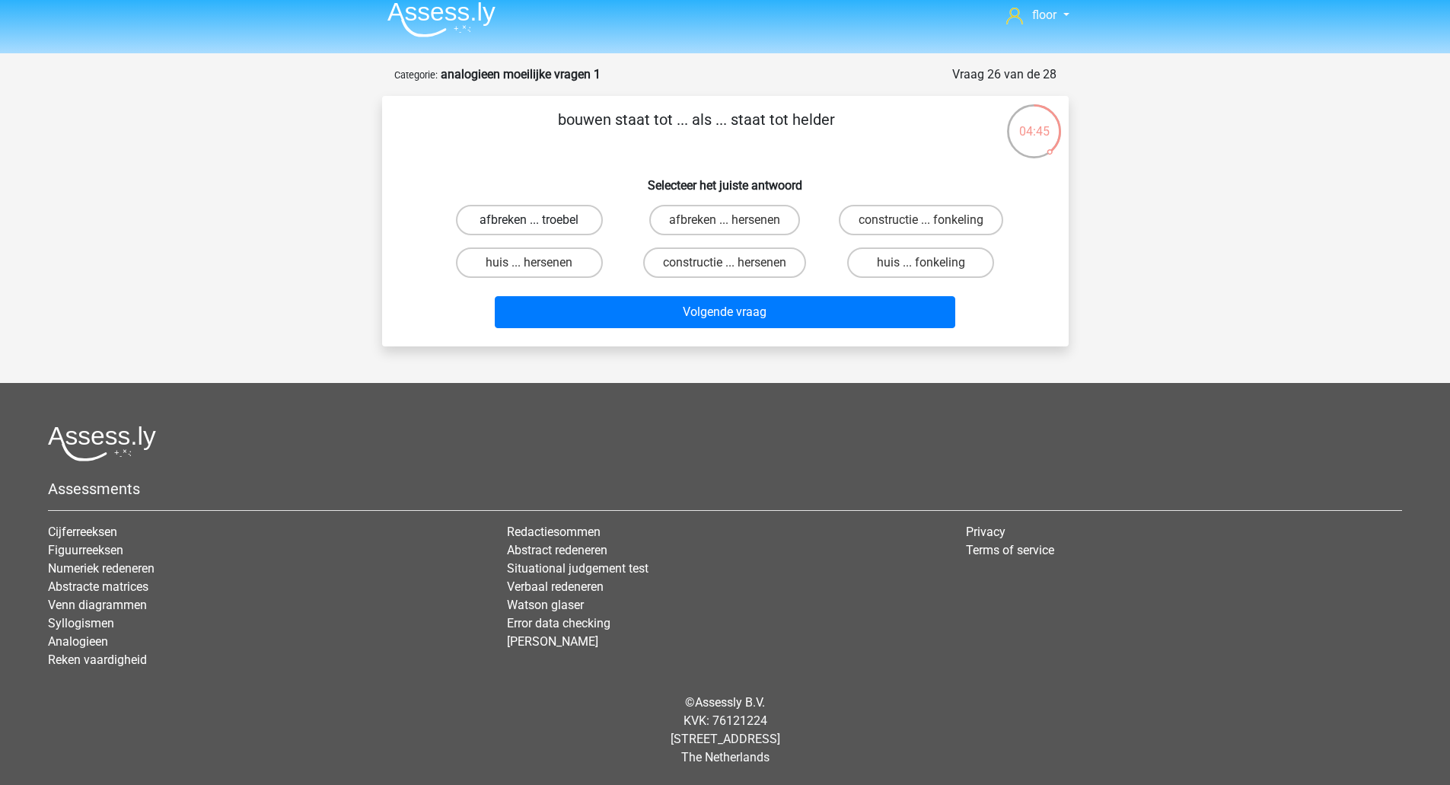
click at [572, 225] on label "afbreken ... troebel" at bounding box center [529, 220] width 147 height 30
click at [539, 225] on input "afbreken ... troebel" at bounding box center [534, 225] width 10 height 10
radio input "true"
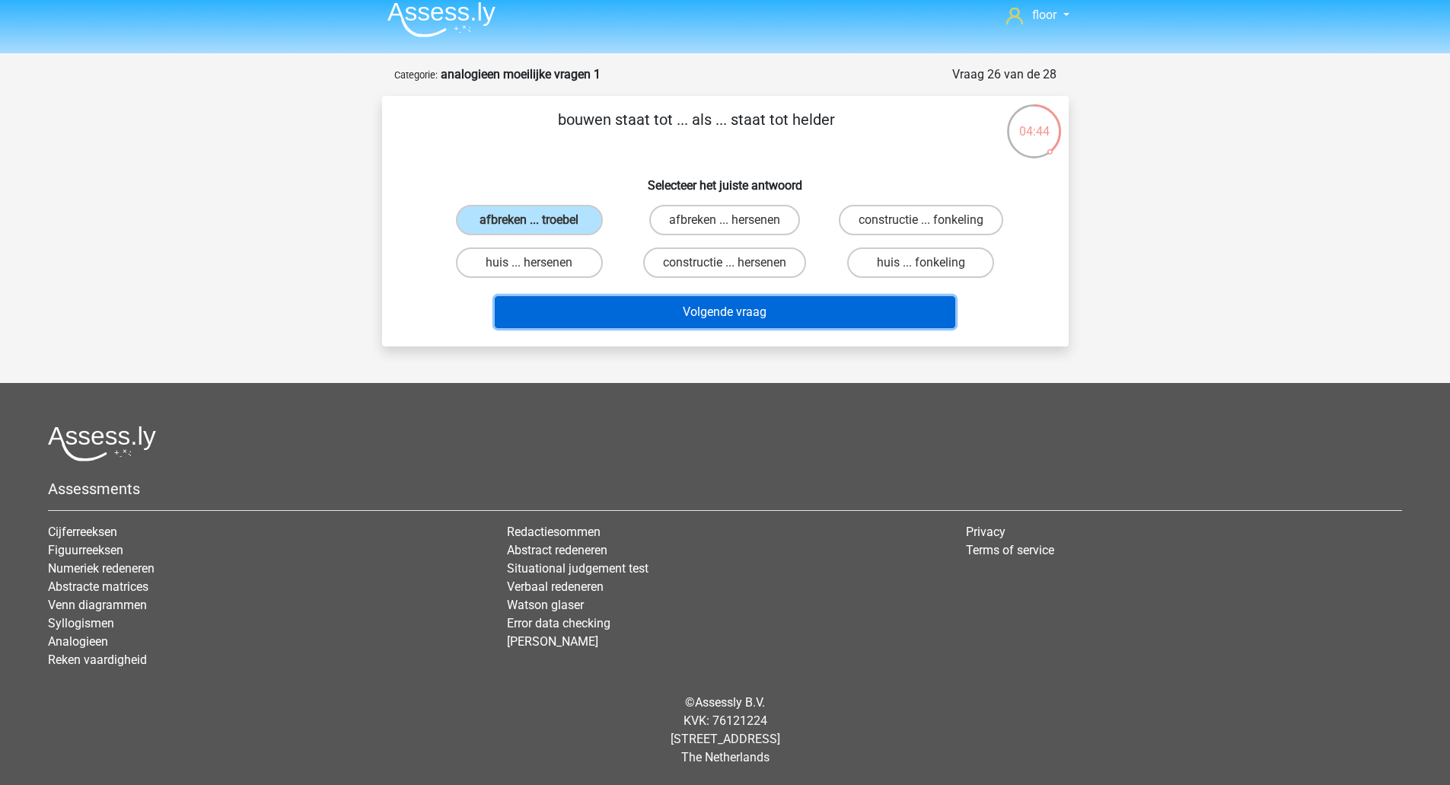
click at [612, 310] on button "Volgende vraag" at bounding box center [725, 312] width 460 height 32
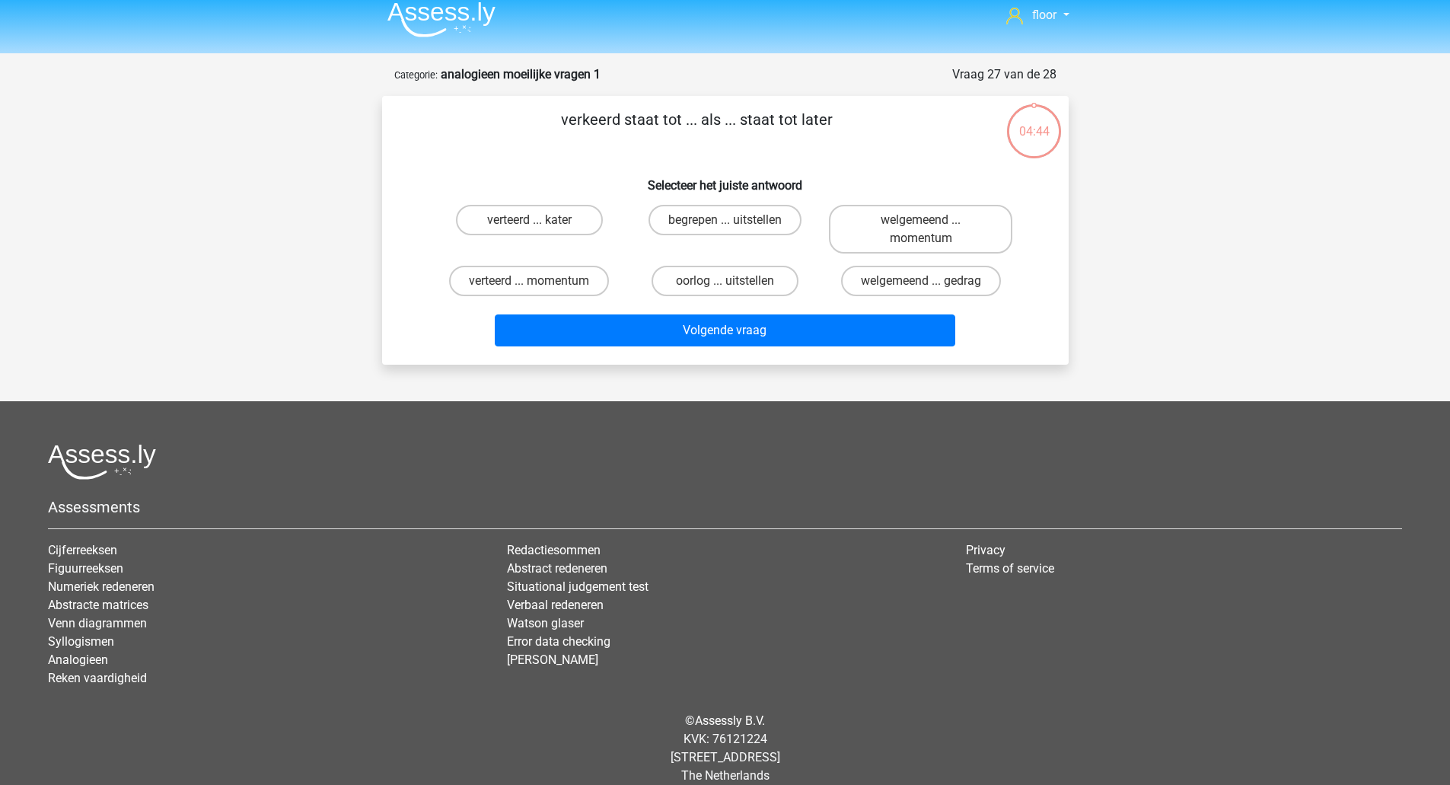
scroll to position [29, 0]
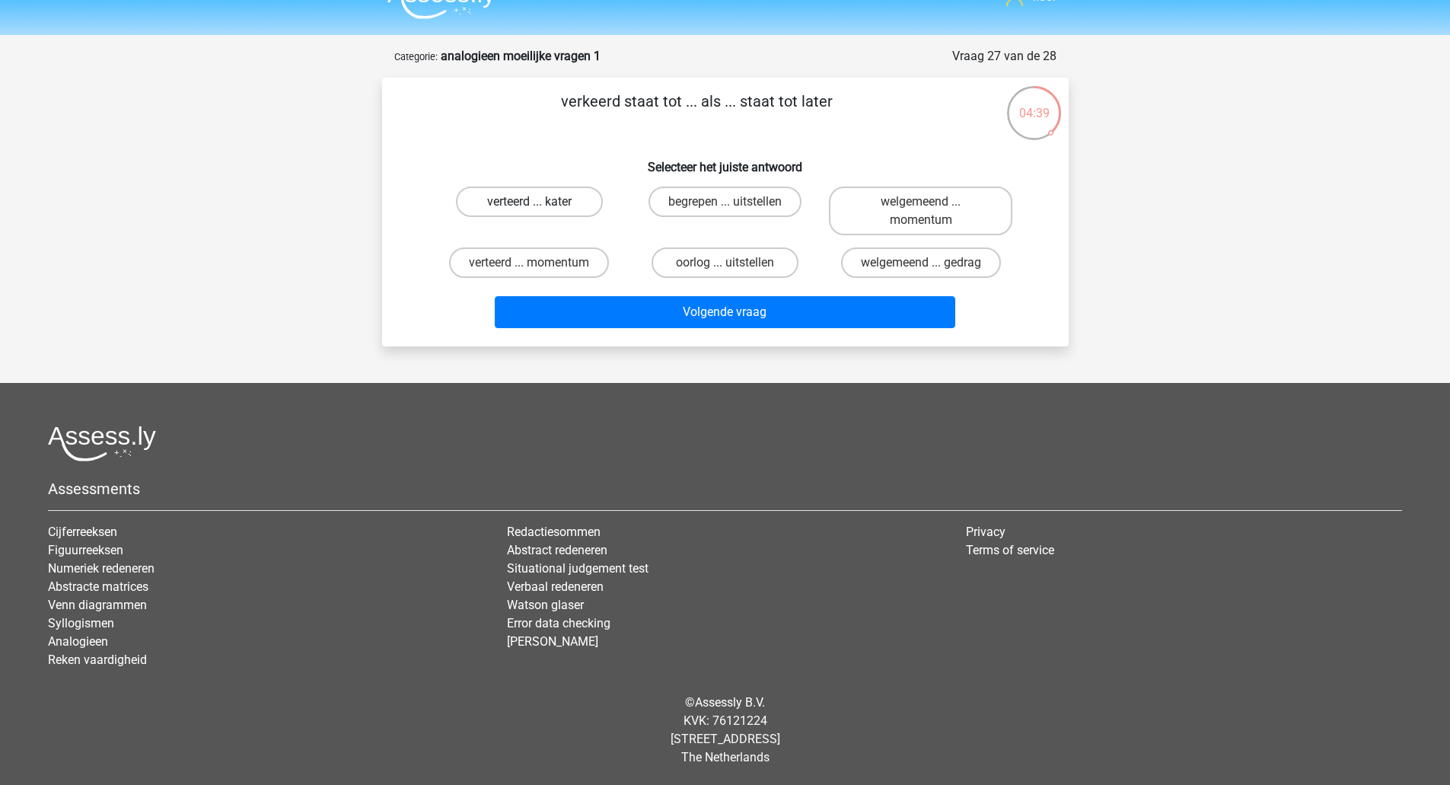
click at [550, 201] on label "verteerd ... kater" at bounding box center [529, 201] width 147 height 30
click at [539, 202] on input "verteerd ... kater" at bounding box center [534, 207] width 10 height 10
radio input "true"
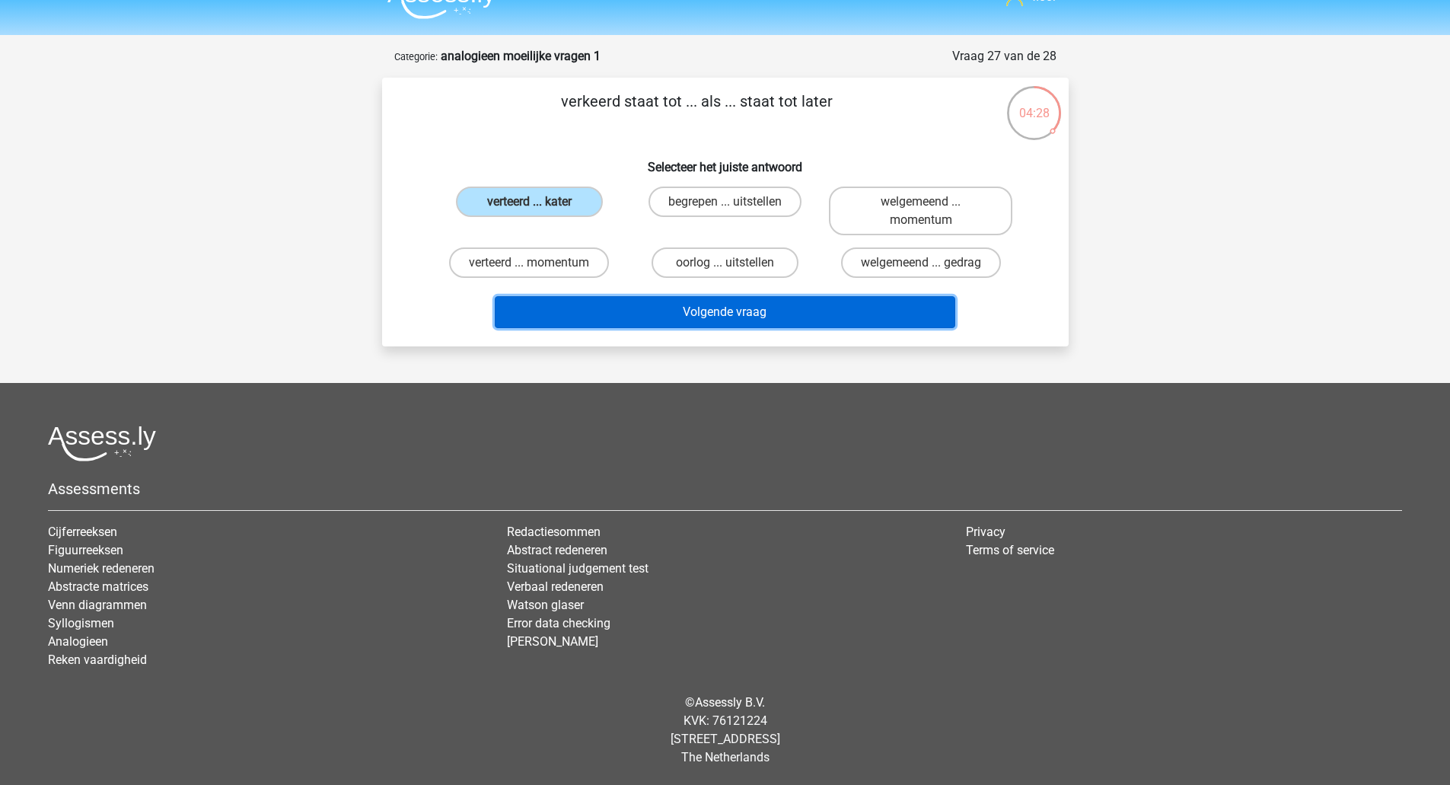
click at [687, 317] on button "Volgende vraag" at bounding box center [725, 312] width 460 height 32
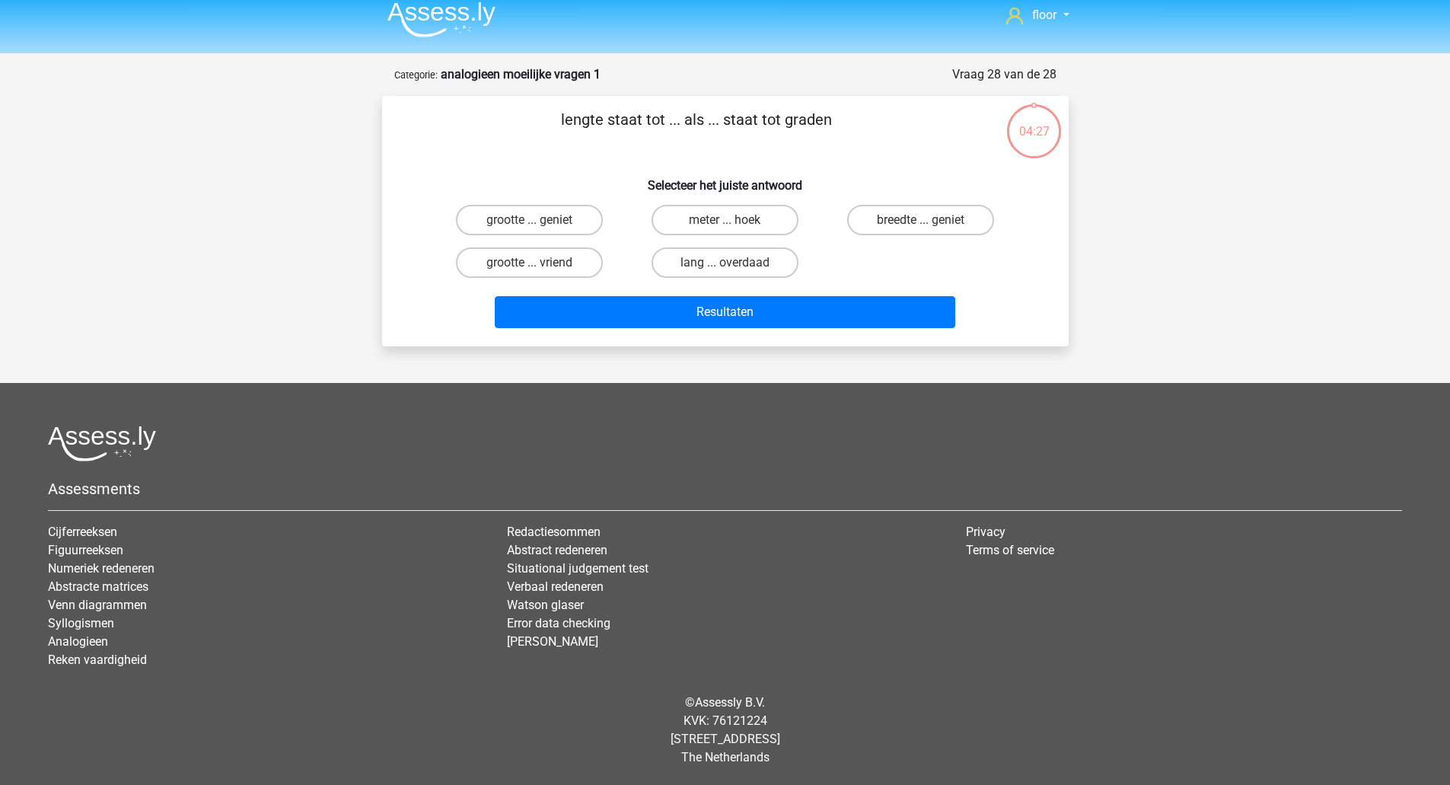
scroll to position [11, 0]
click at [693, 209] on label "meter ... hoek" at bounding box center [724, 220] width 147 height 30
click at [724, 220] on input "meter ... hoek" at bounding box center [729, 225] width 10 height 10
radio input "true"
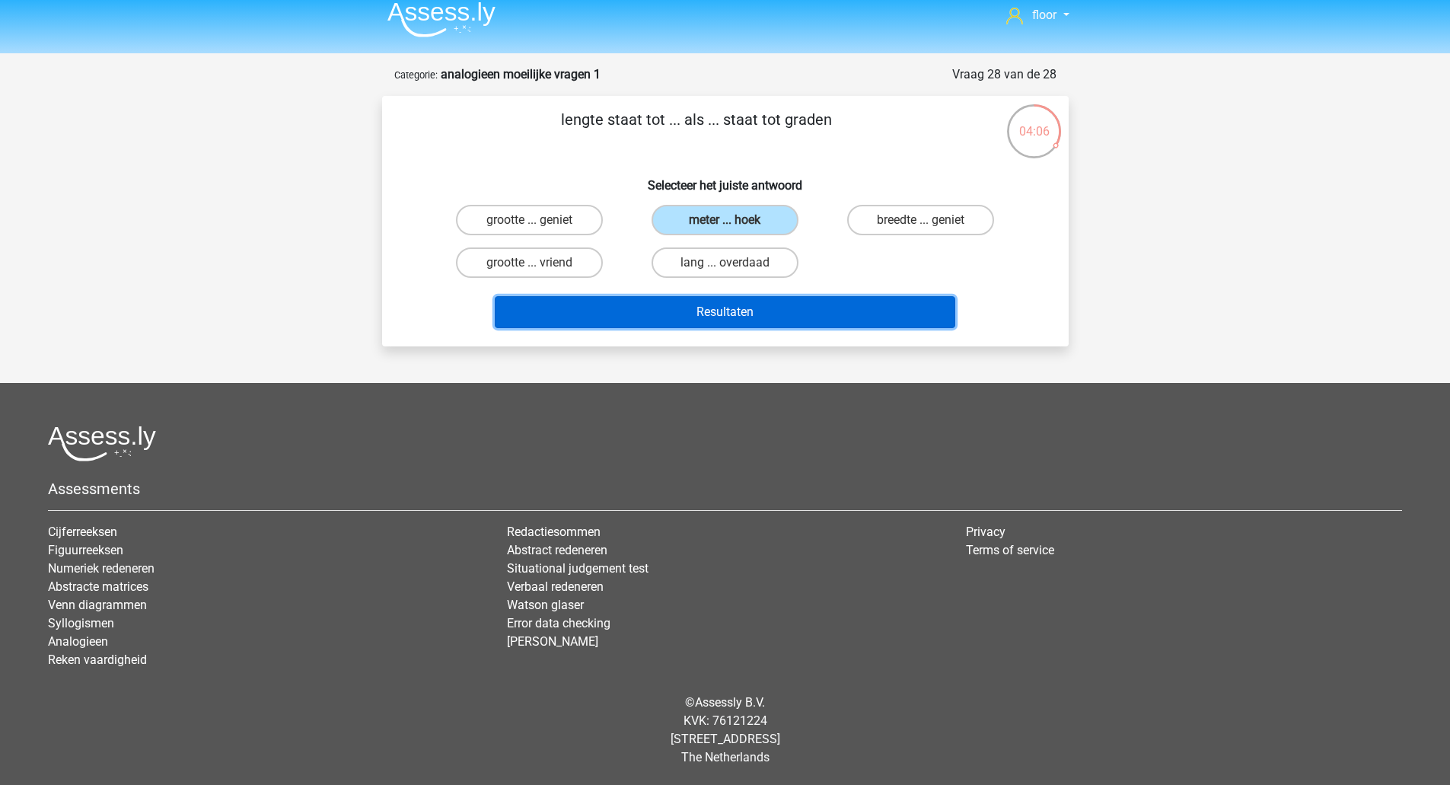
click at [662, 308] on button "Resultaten" at bounding box center [725, 312] width 460 height 32
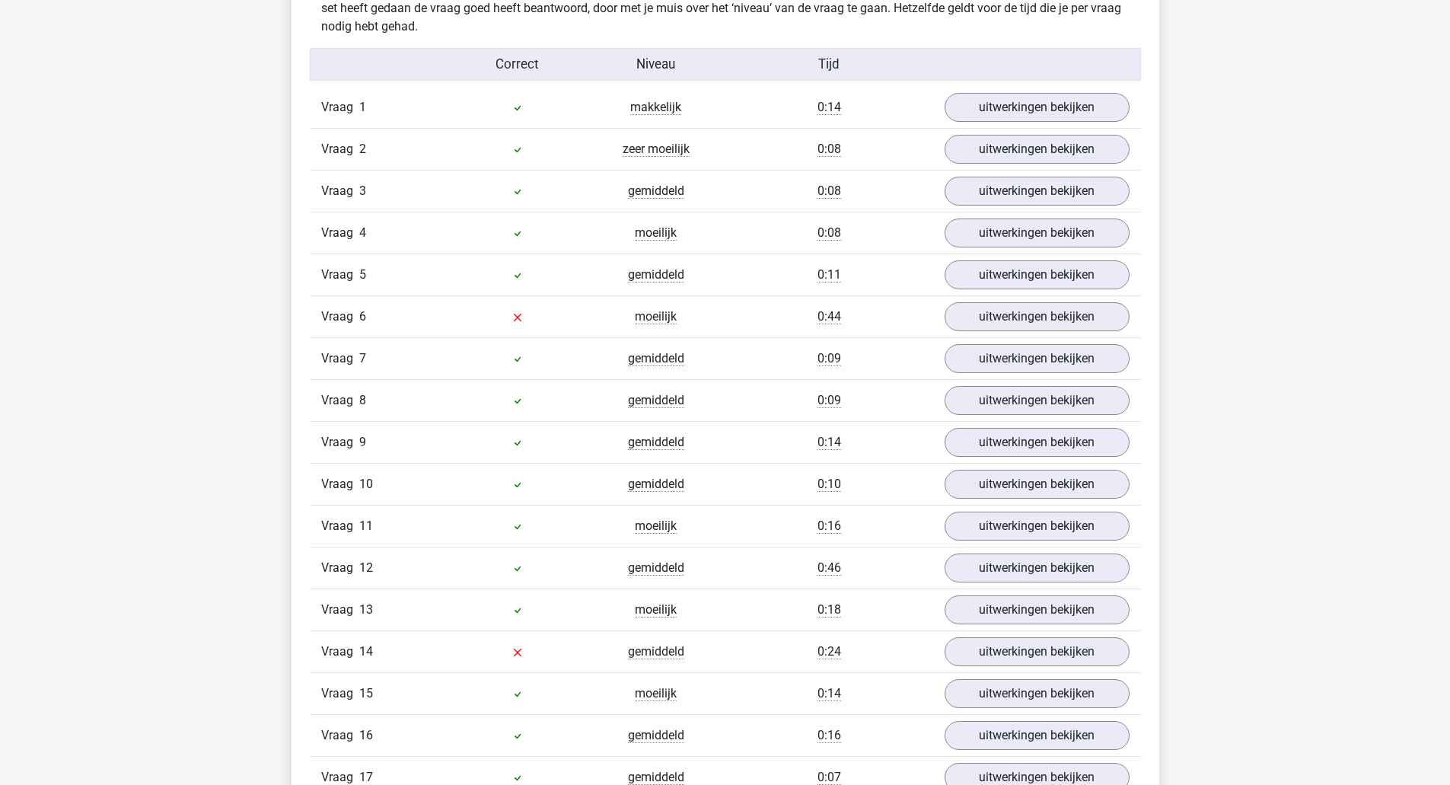
scroll to position [960, 0]
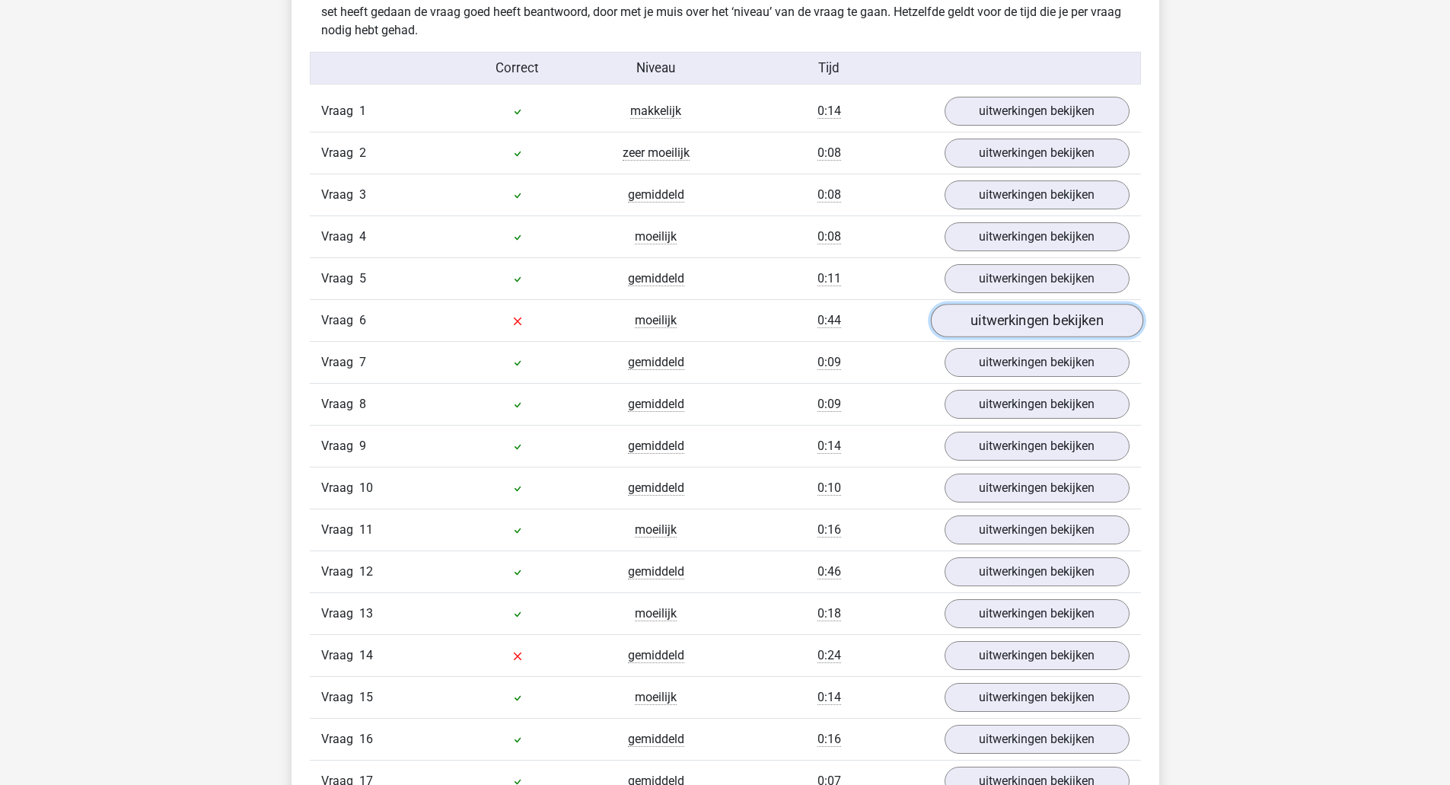
click at [1016, 324] on link "uitwerkingen bekijken" at bounding box center [1036, 320] width 212 height 33
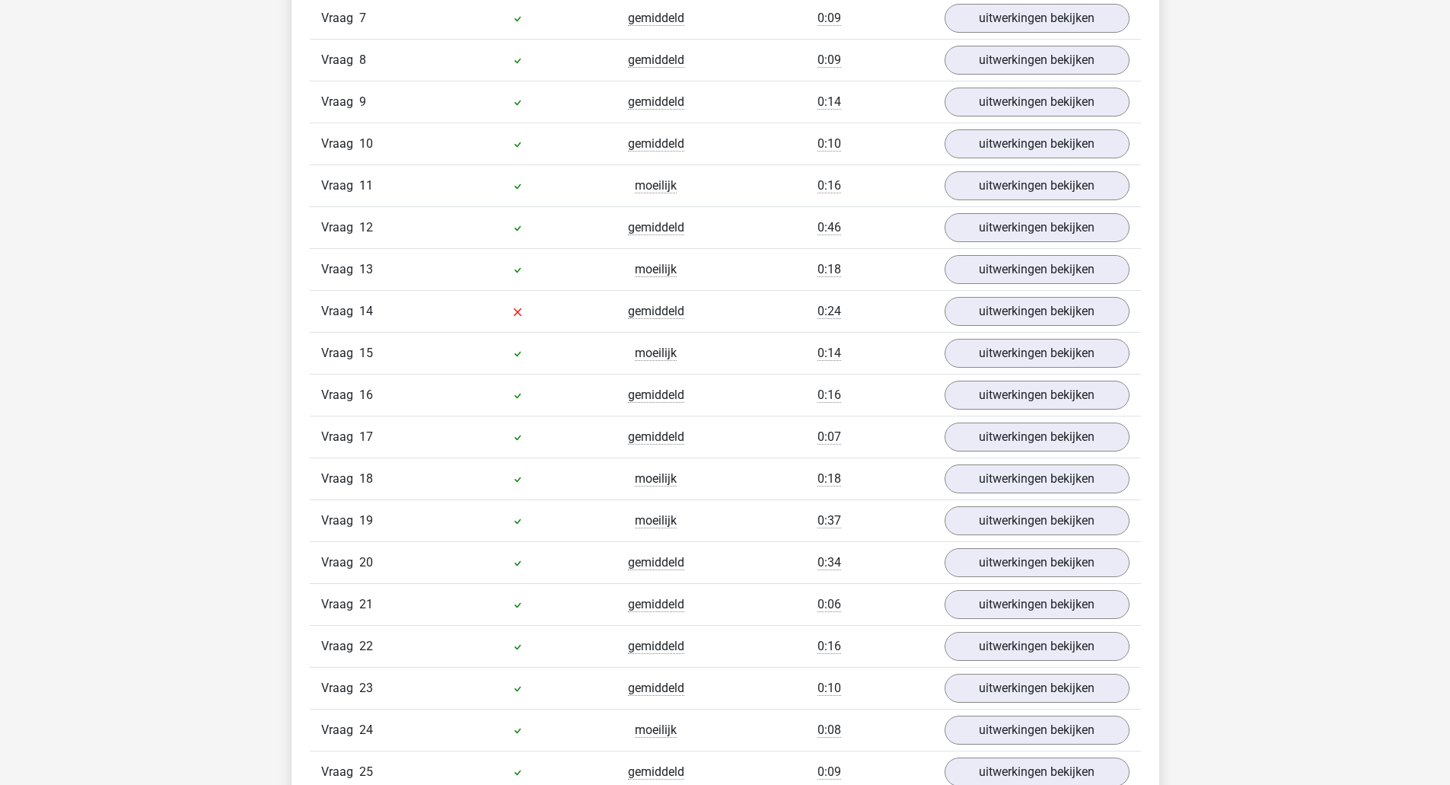
scroll to position [1728, 0]
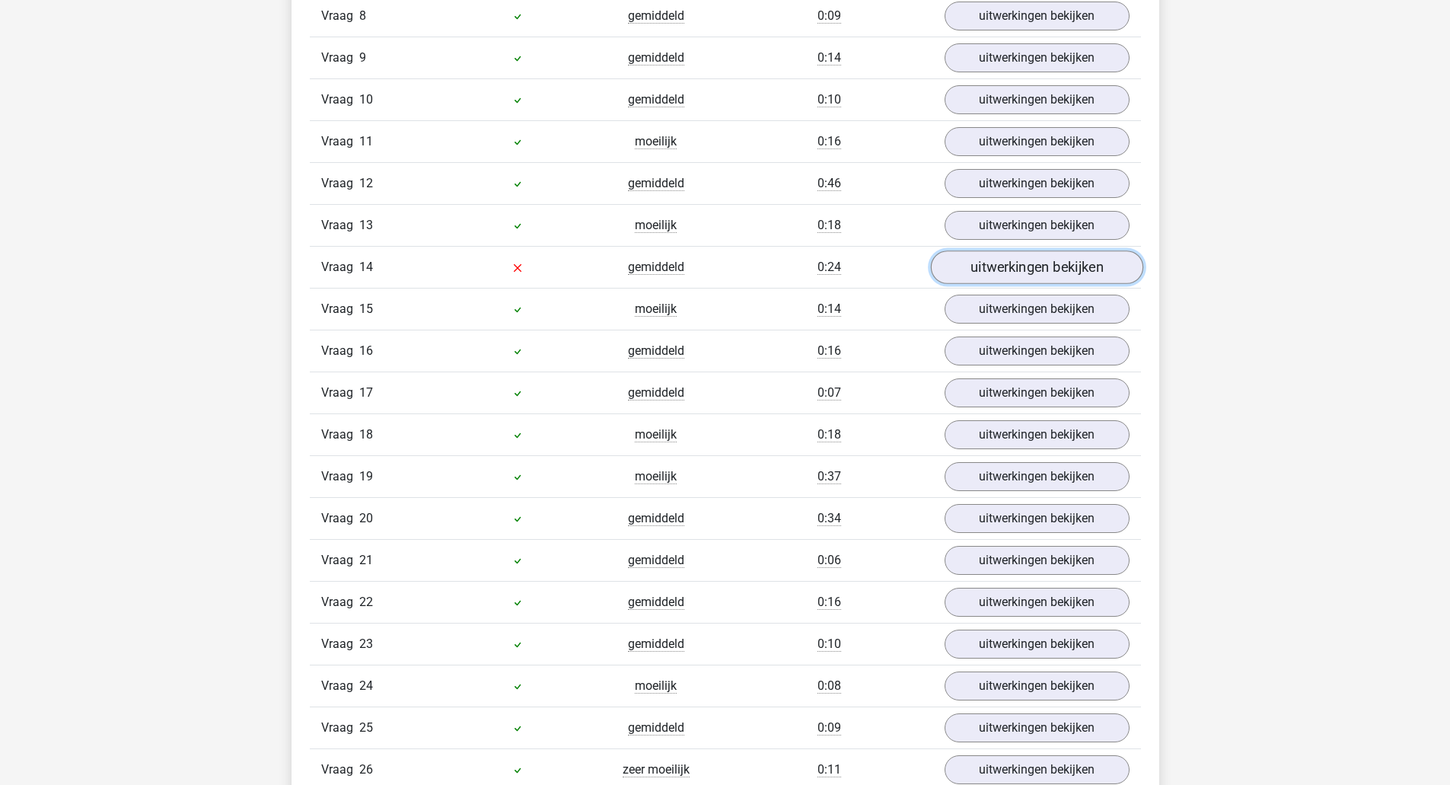
click at [1078, 269] on link "uitwerkingen bekijken" at bounding box center [1036, 267] width 212 height 33
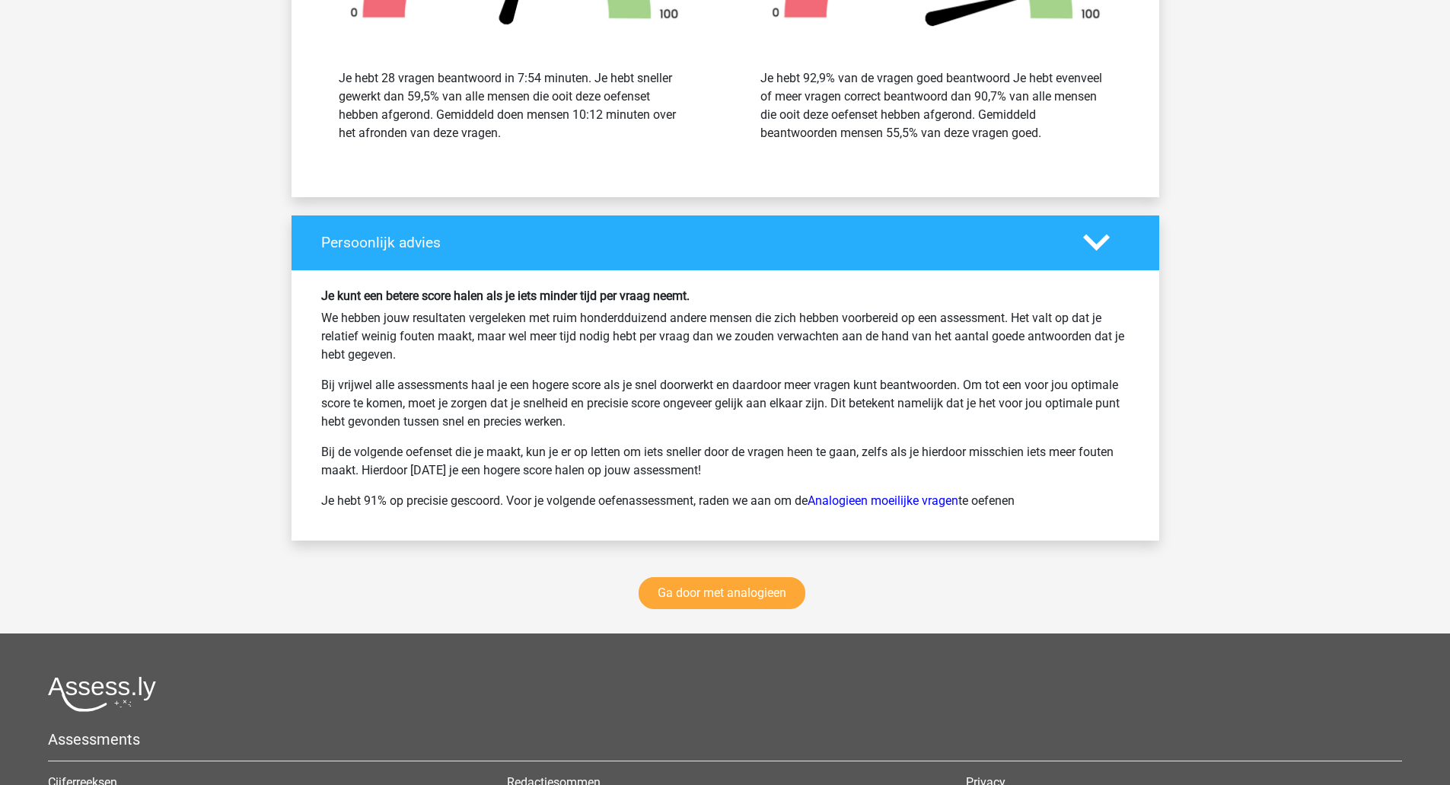
scroll to position [3278, 0]
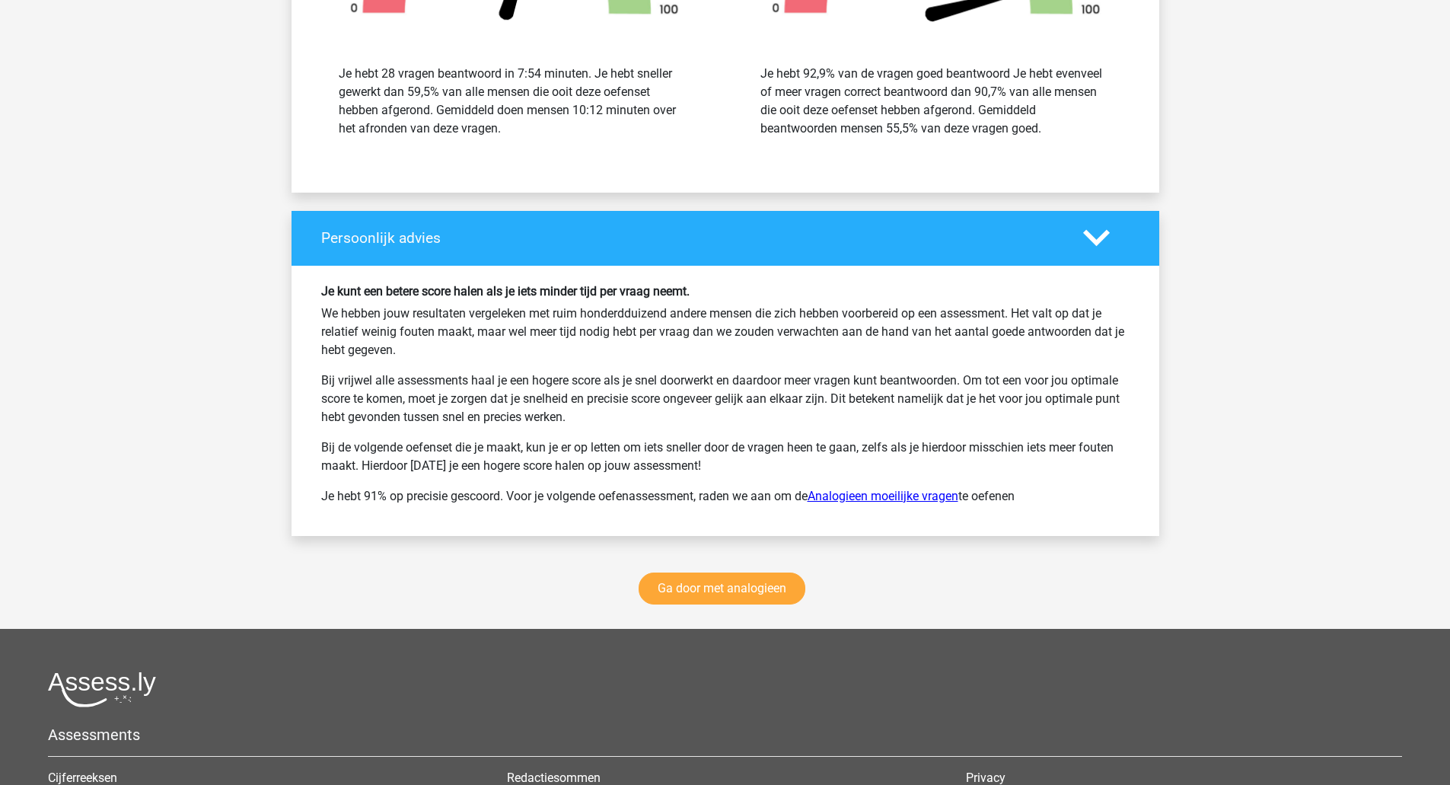
click at [852, 496] on link "Analogieen moeilijke vragen" at bounding box center [882, 496] width 151 height 14
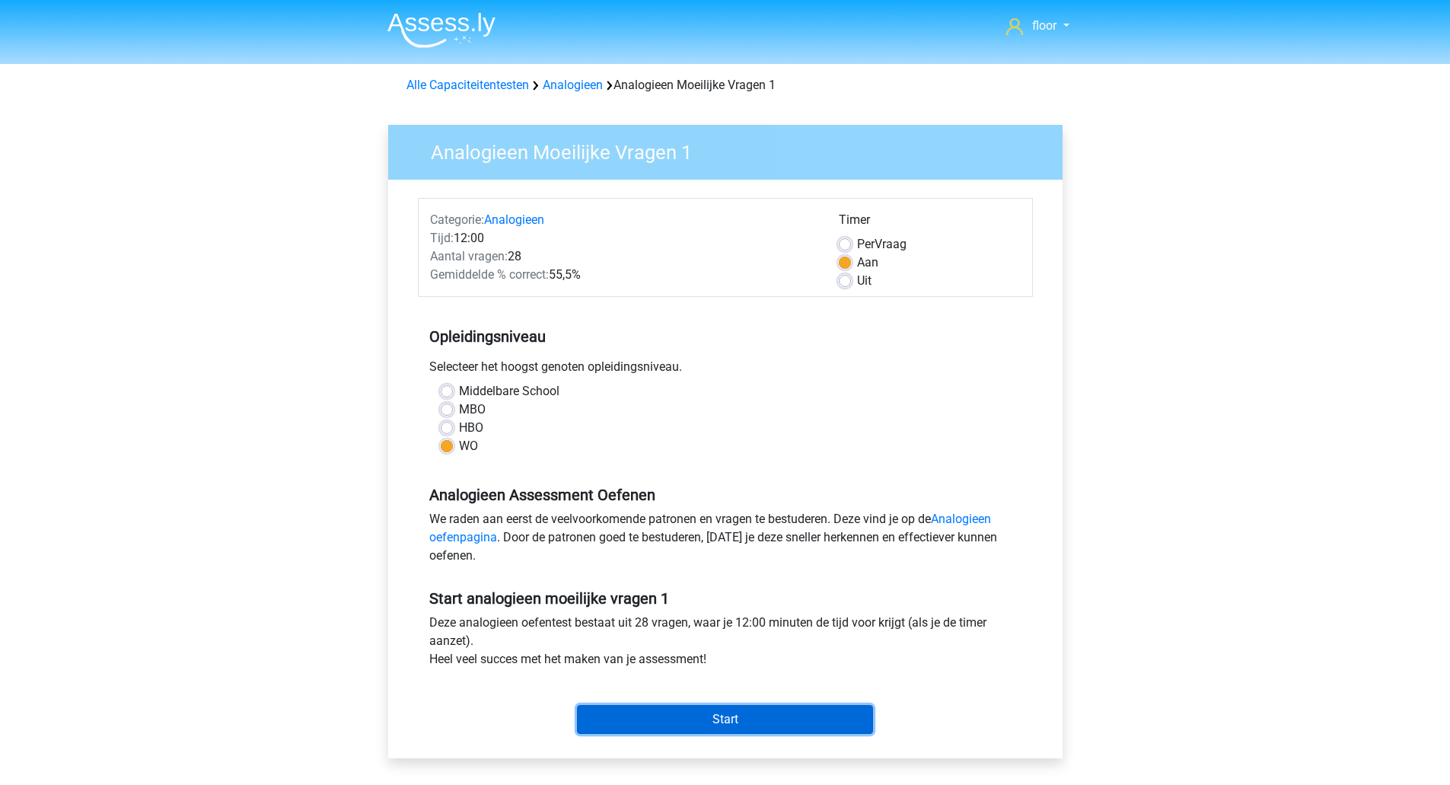
click at [740, 715] on input "Start" at bounding box center [725, 719] width 296 height 29
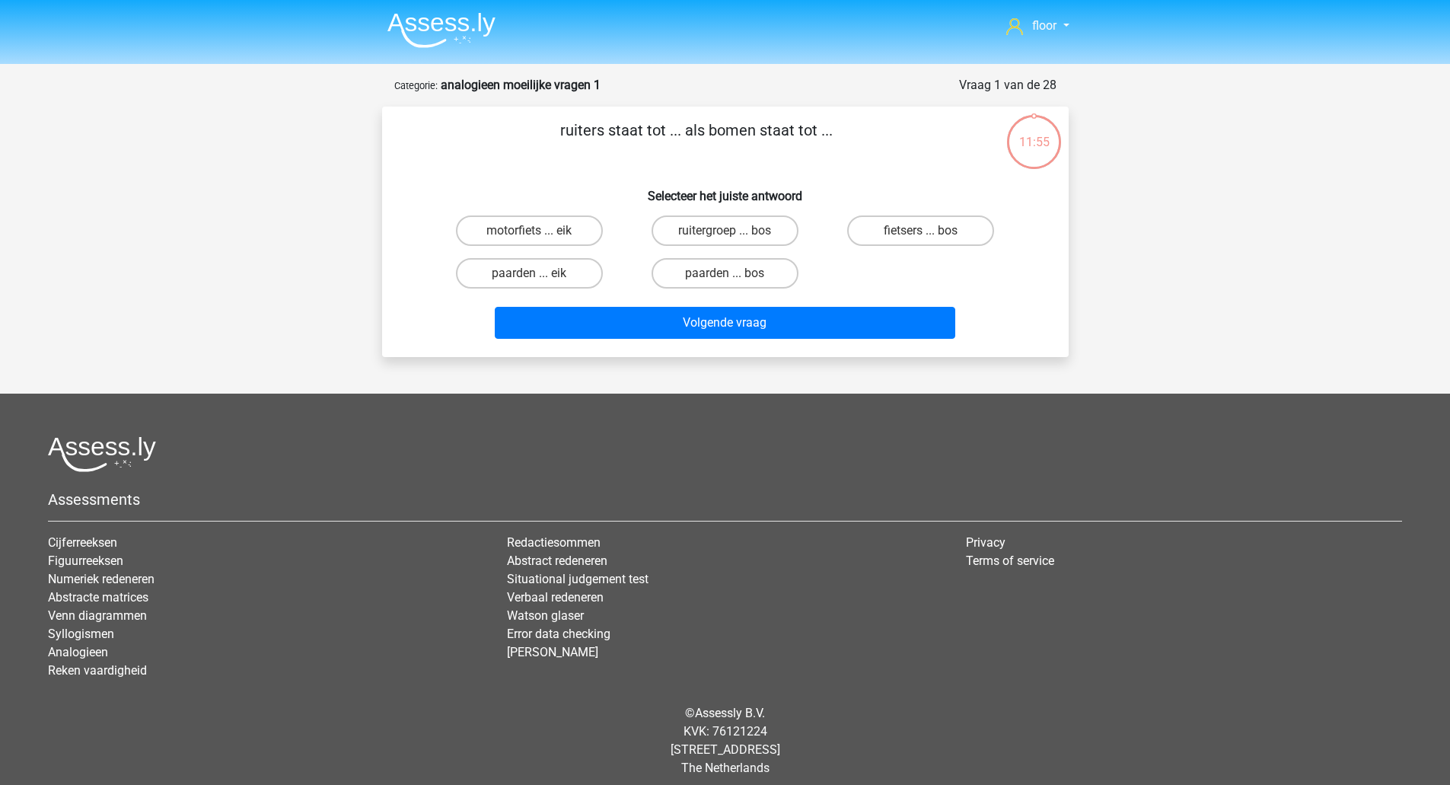
click at [729, 233] on input "ruitergroep ... bos" at bounding box center [729, 236] width 10 height 10
radio input "true"
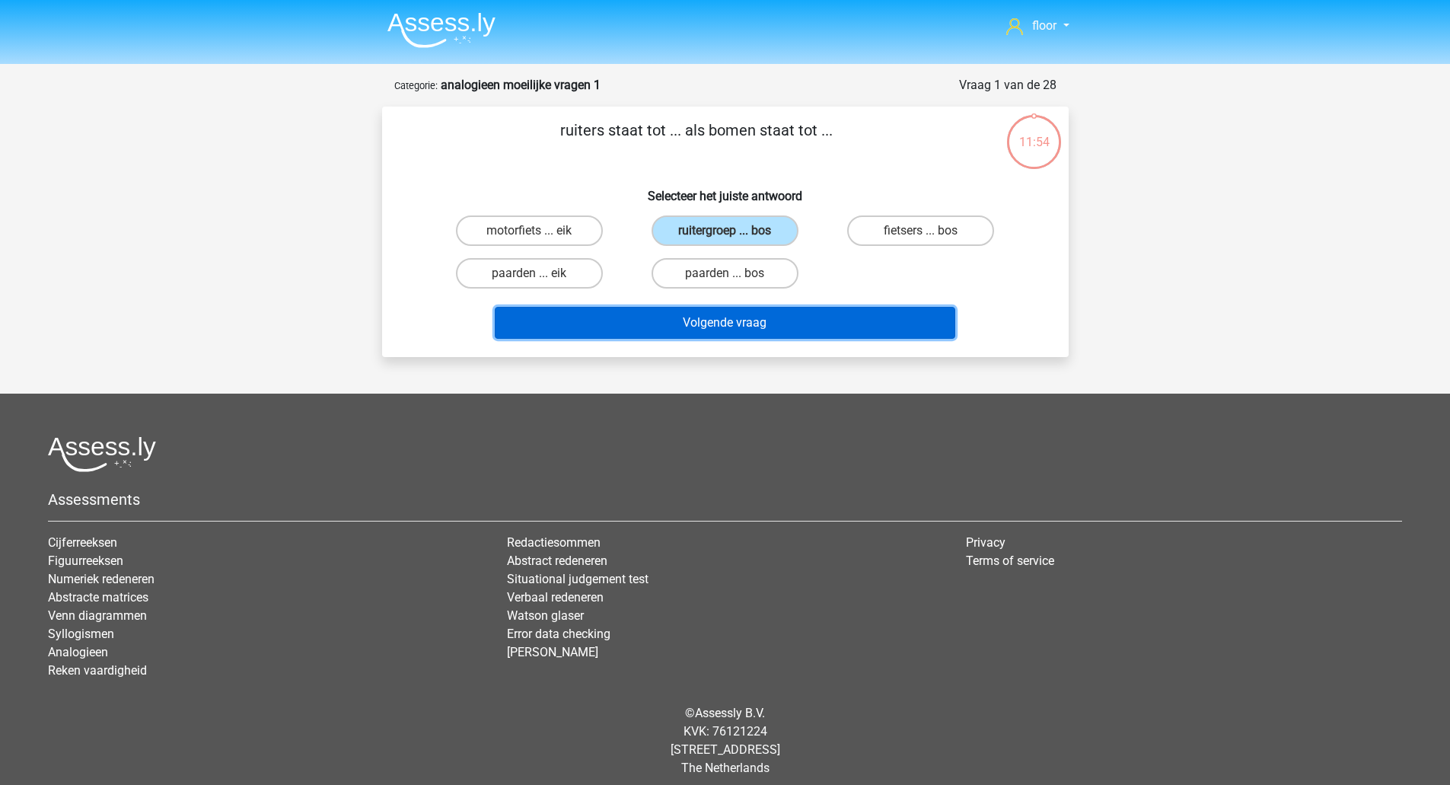
click at [714, 331] on button "Volgende vraag" at bounding box center [725, 323] width 460 height 32
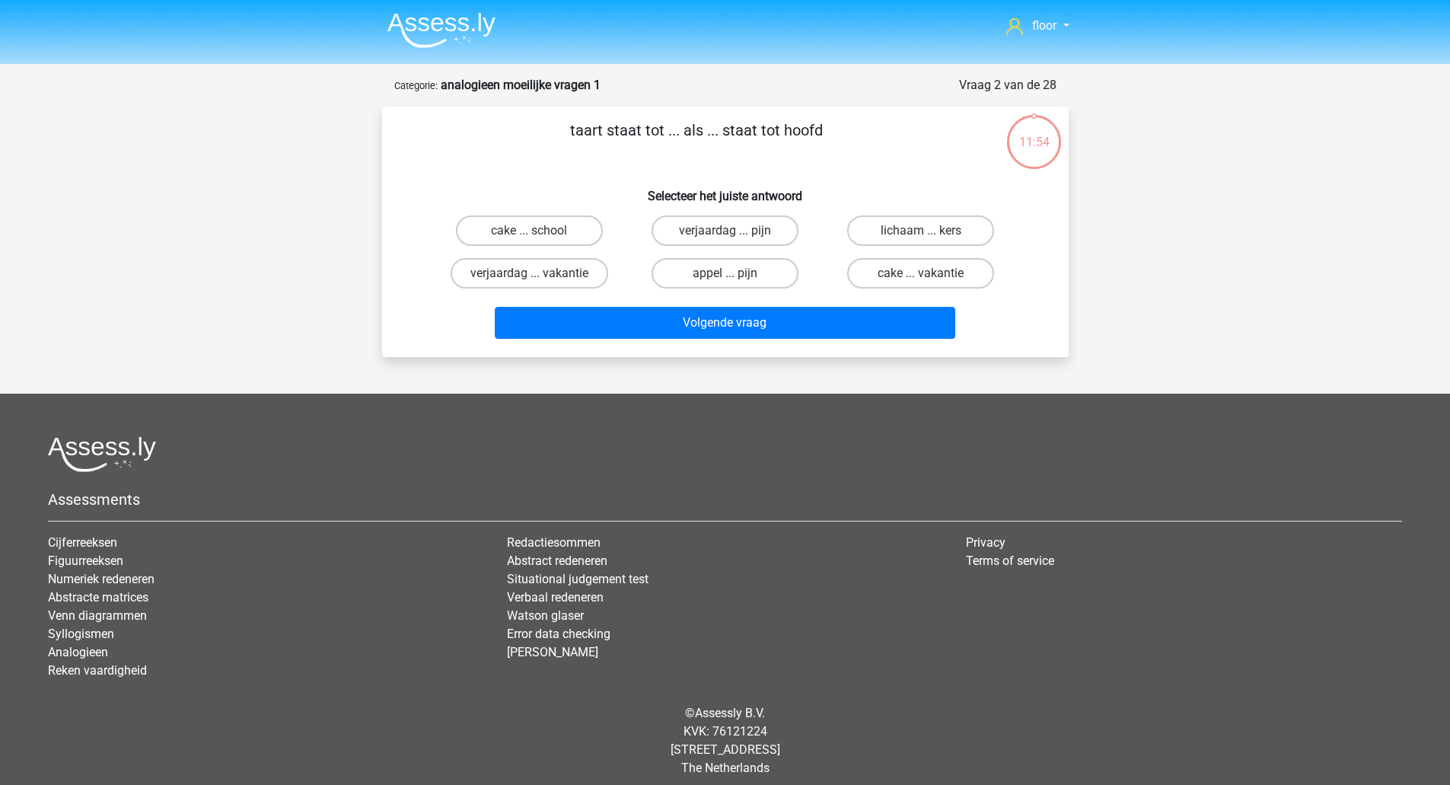
scroll to position [11, 0]
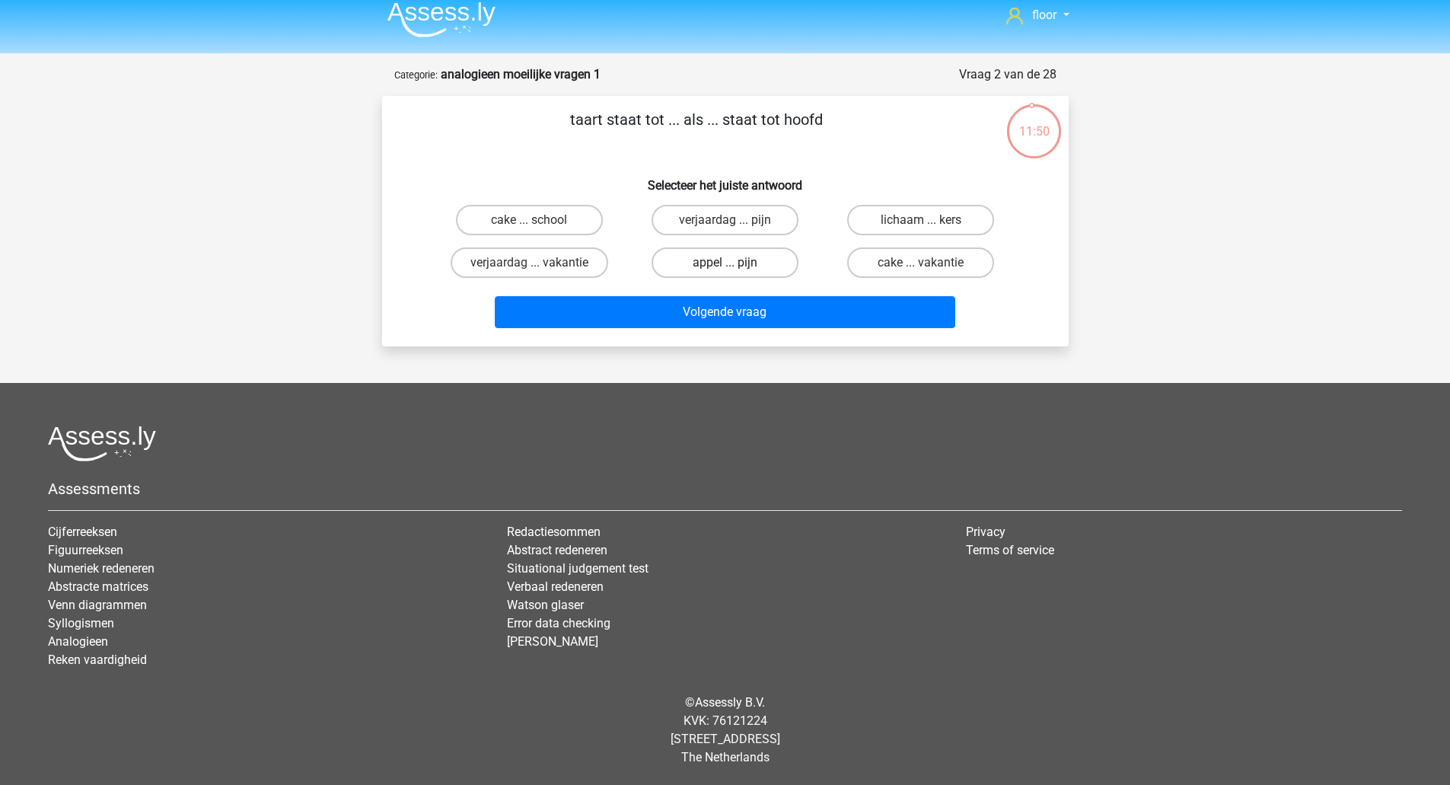
click at [706, 264] on label "appel ... pijn" at bounding box center [724, 262] width 147 height 30
click at [724, 264] on input "appel ... pijn" at bounding box center [729, 268] width 10 height 10
radio input "true"
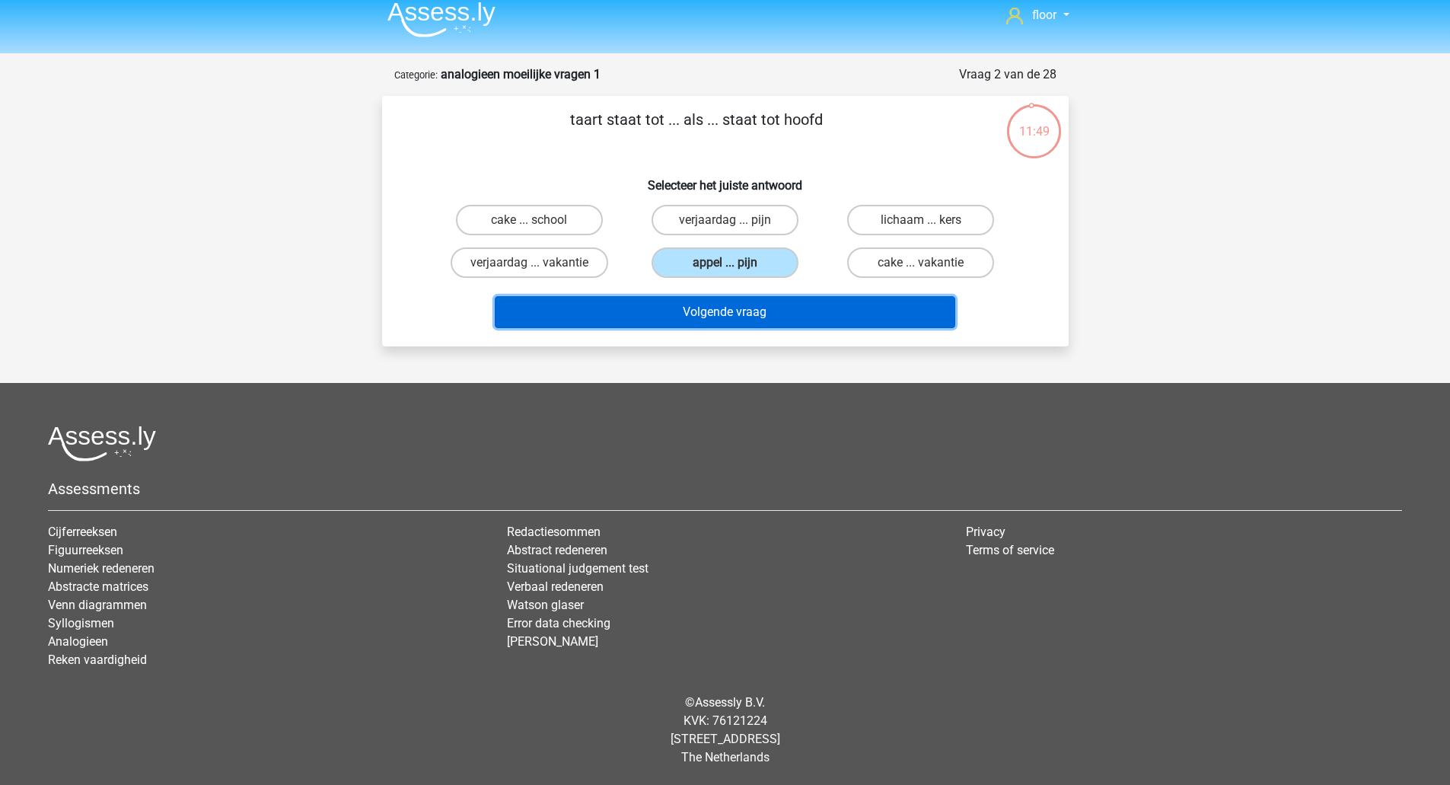
click at [712, 307] on button "Volgende vraag" at bounding box center [725, 312] width 460 height 32
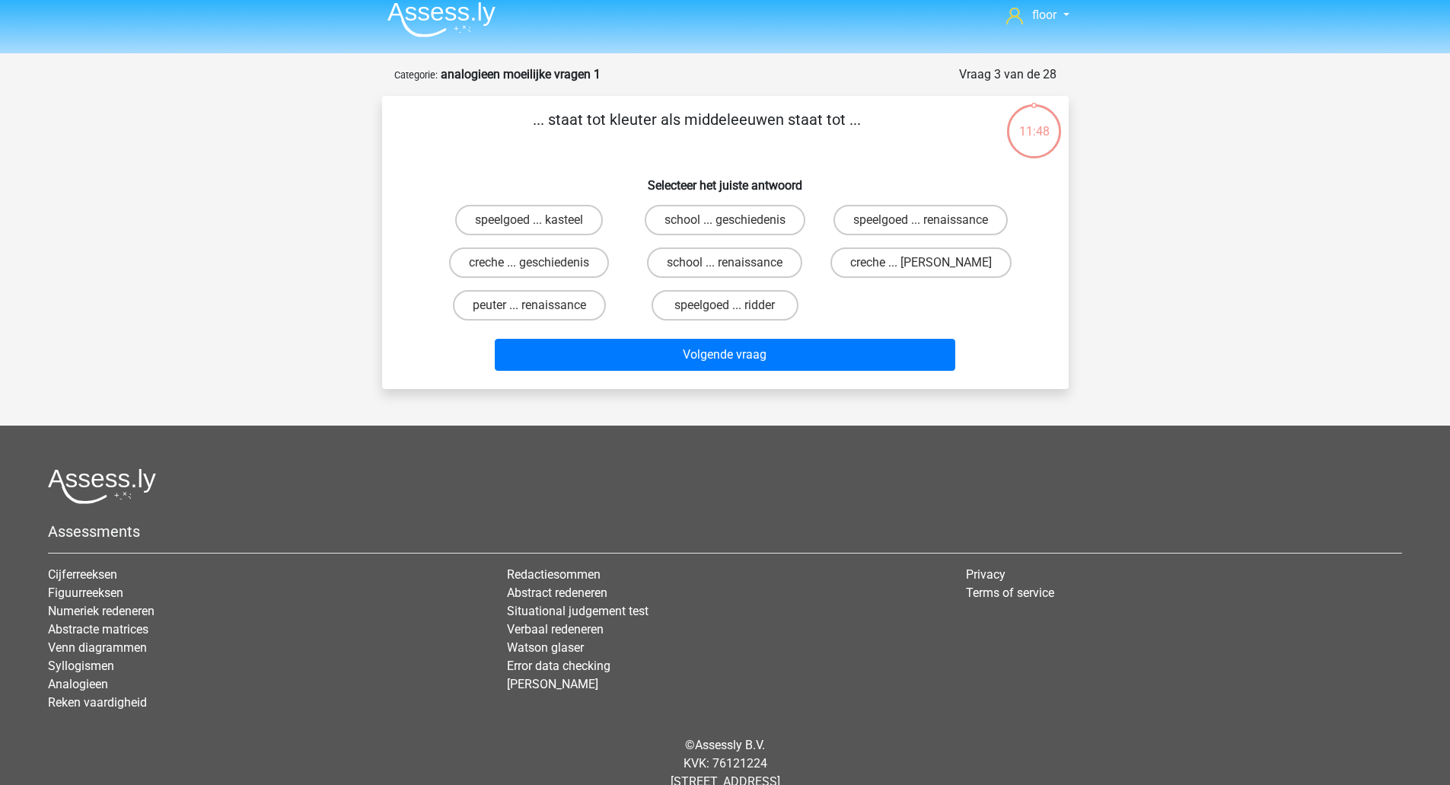
scroll to position [53, 0]
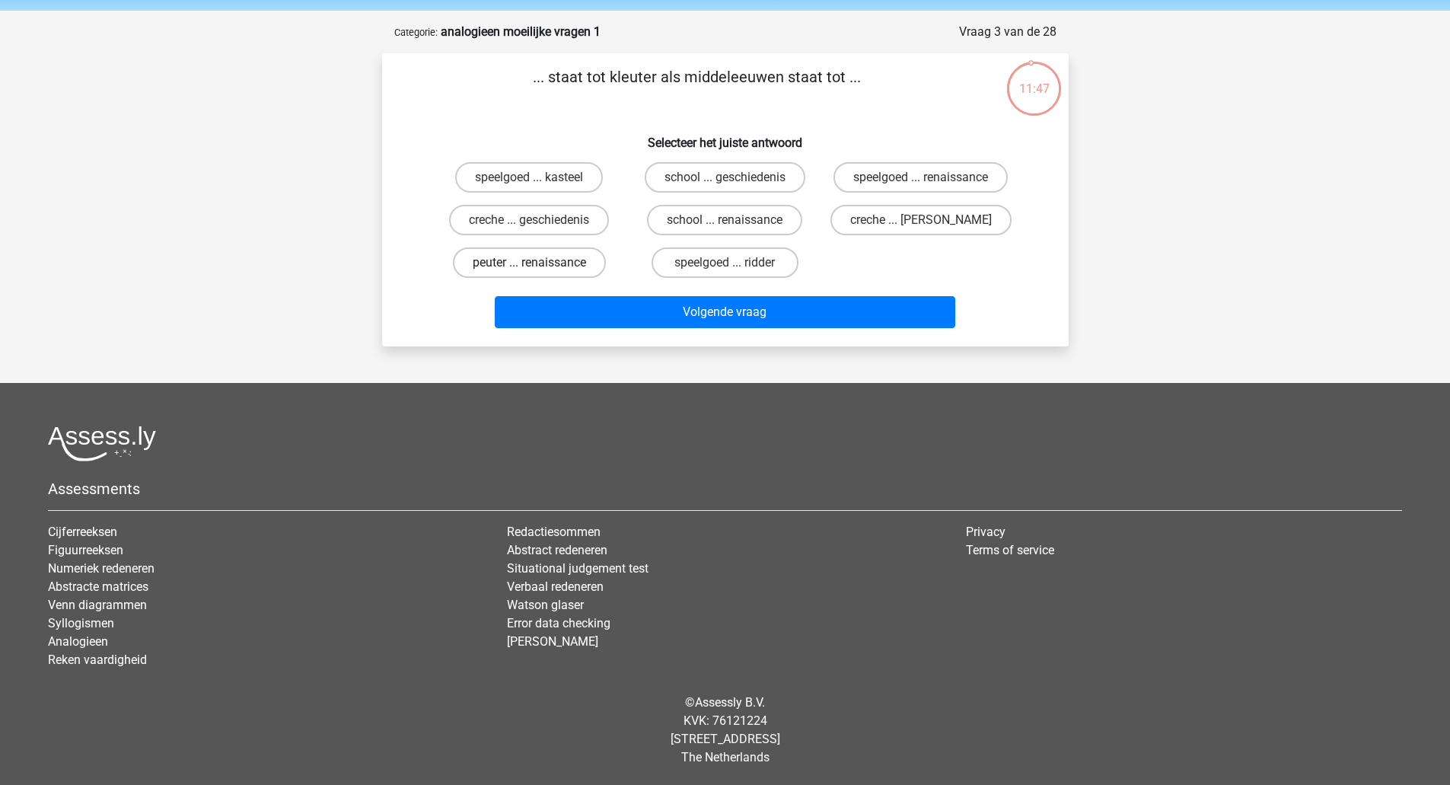
click at [545, 264] on label "peuter ... renaissance" at bounding box center [529, 262] width 153 height 30
click at [539, 264] on input "peuter ... renaissance" at bounding box center [534, 268] width 10 height 10
radio input "true"
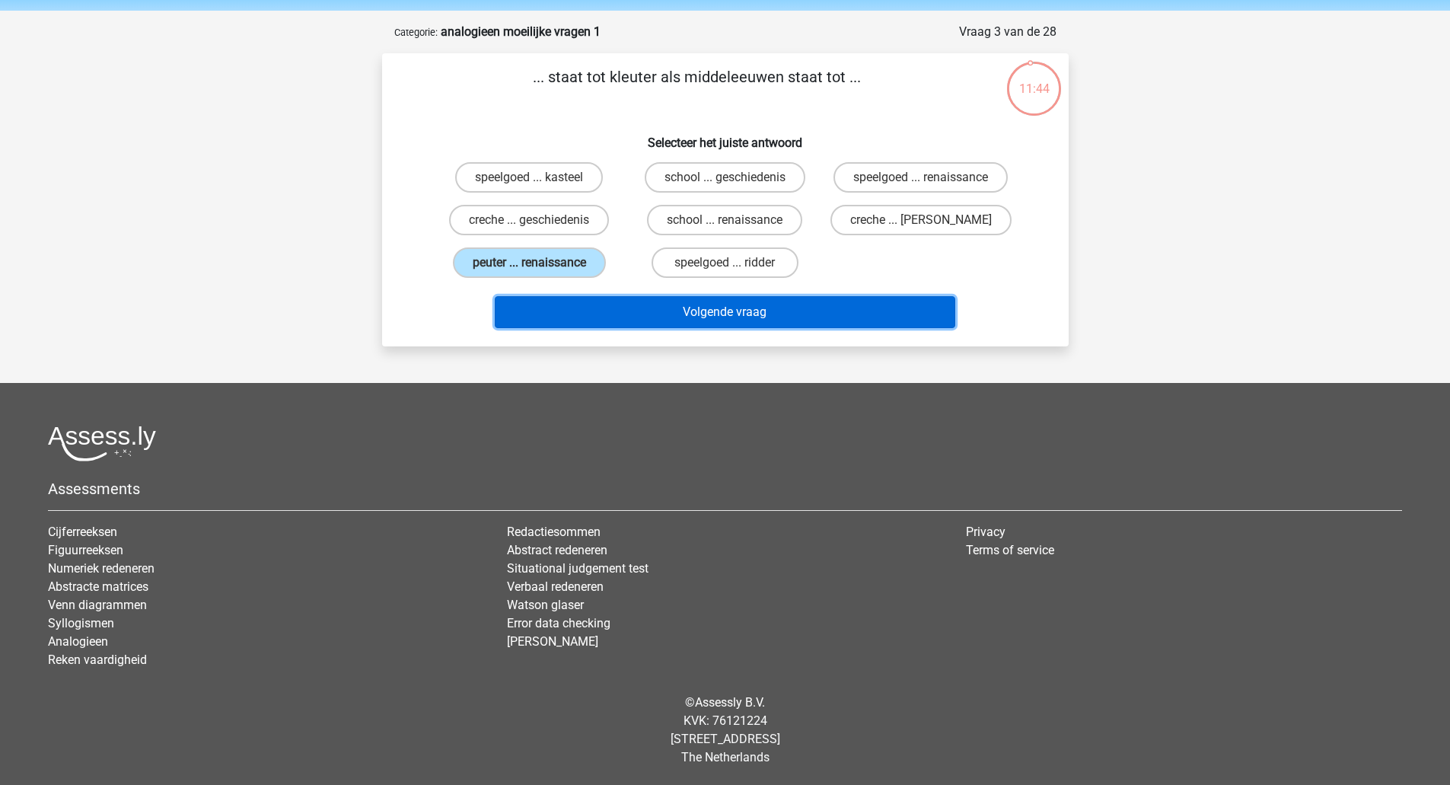
click at [597, 304] on button "Volgende vraag" at bounding box center [725, 312] width 460 height 32
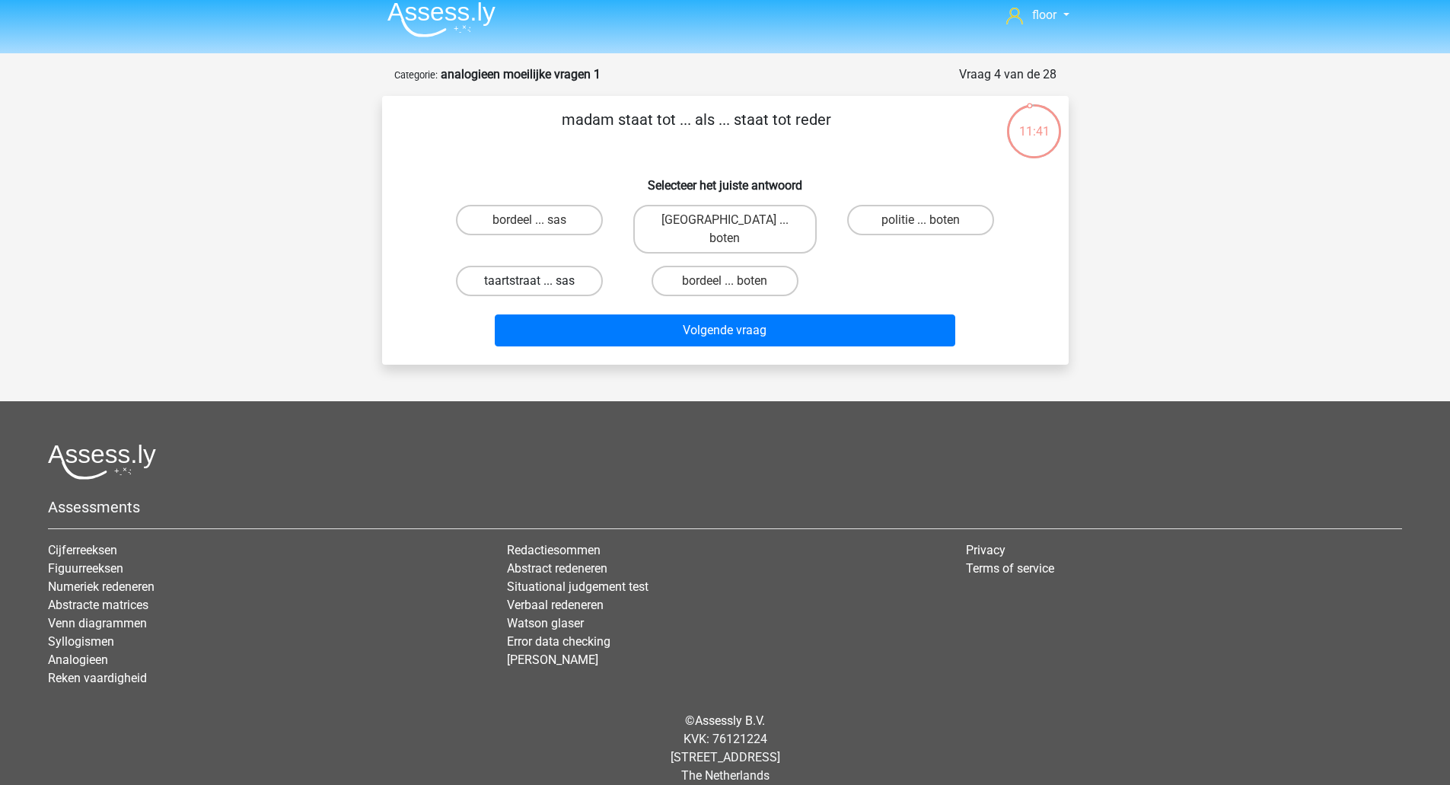
click at [575, 267] on label "taartstraat ... sas" at bounding box center [529, 281] width 147 height 30
click at [539, 281] on input "taartstraat ... sas" at bounding box center [534, 286] width 10 height 10
radio input "true"
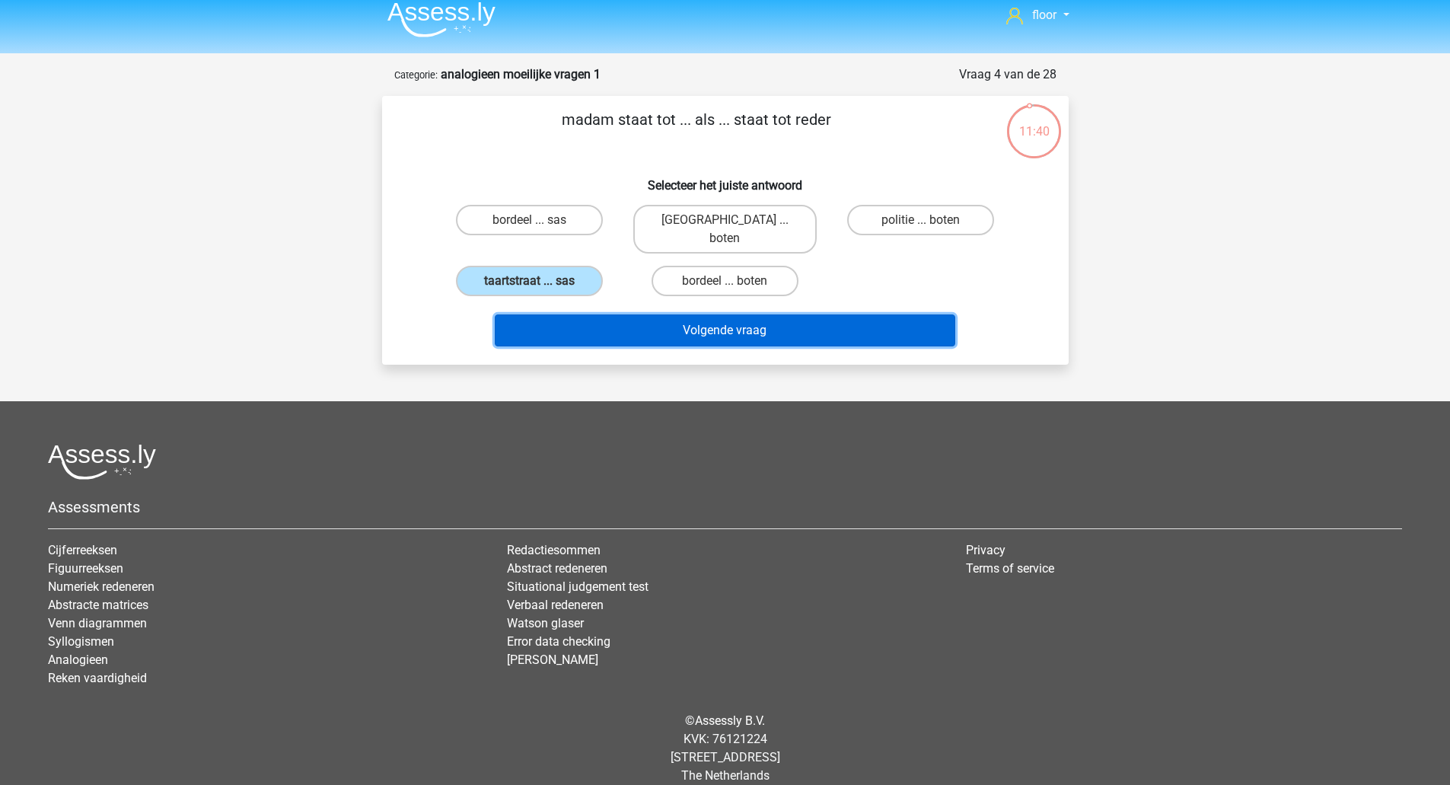
click at [588, 314] on button "Volgende vraag" at bounding box center [725, 330] width 460 height 32
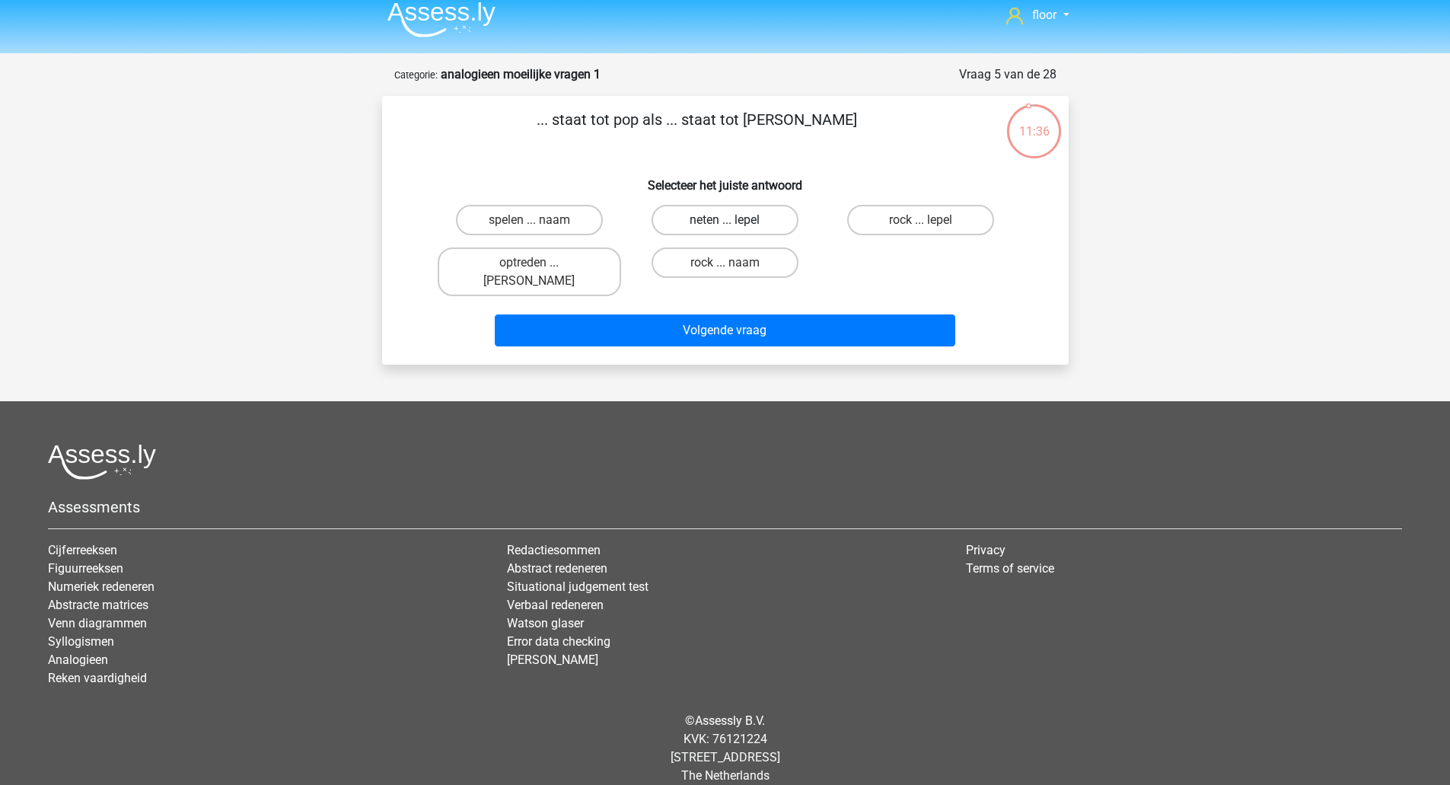
click at [750, 214] on label "neten ... lepel" at bounding box center [724, 220] width 147 height 30
click at [734, 220] on input "neten ... lepel" at bounding box center [729, 225] width 10 height 10
radio input "true"
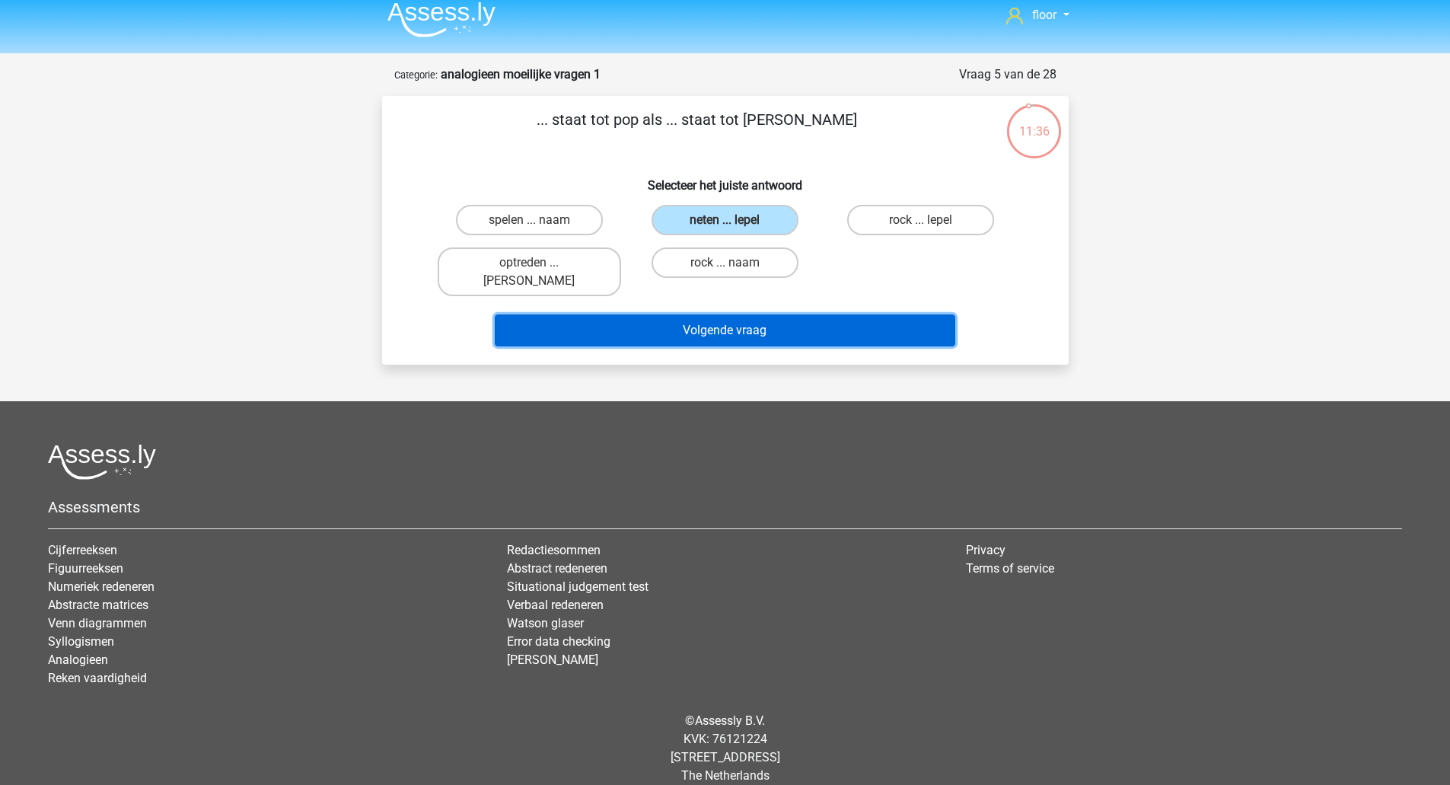
click at [760, 317] on button "Volgende vraag" at bounding box center [725, 330] width 460 height 32
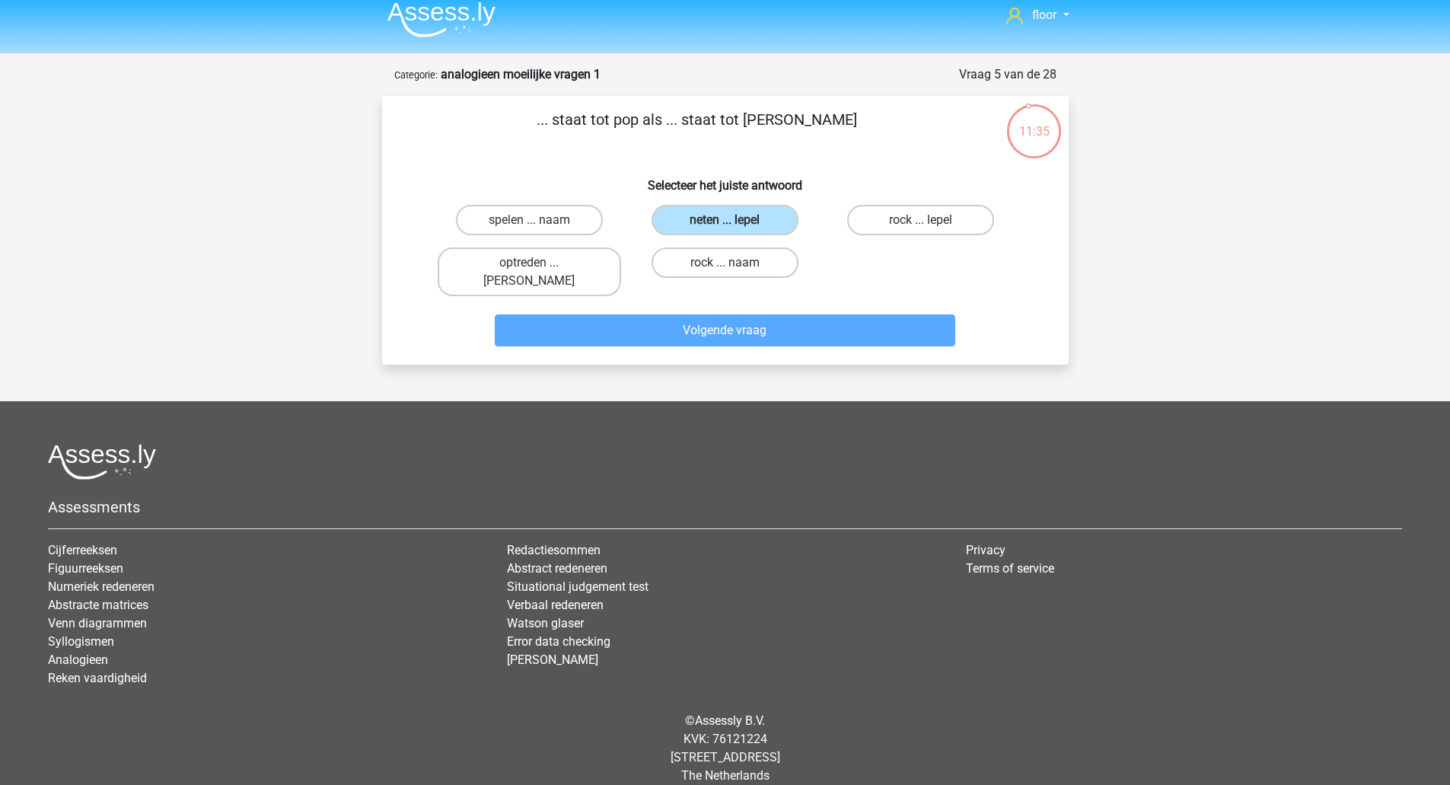
scroll to position [53, 0]
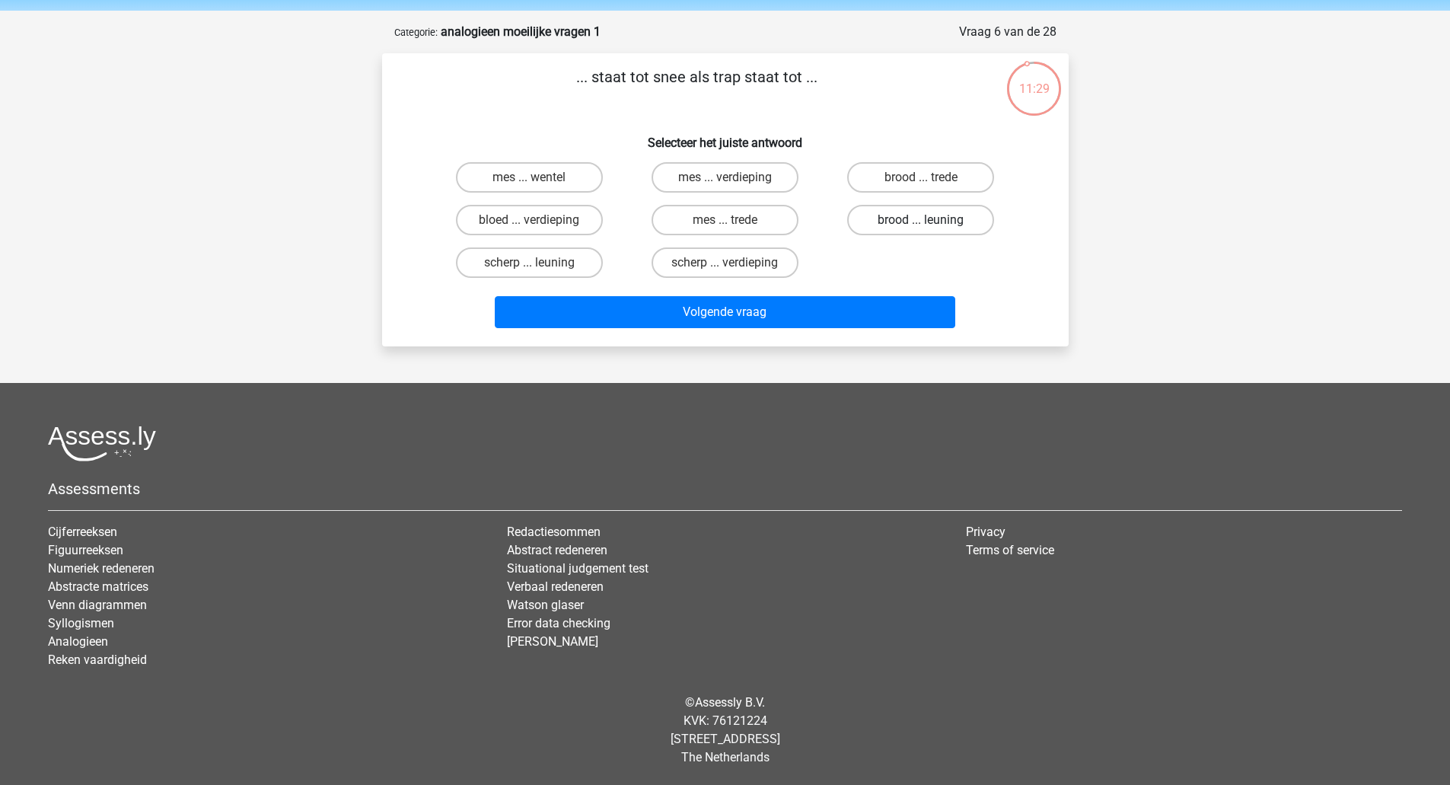
click at [889, 216] on label "brood ... leuning" at bounding box center [920, 220] width 147 height 30
click at [921, 220] on input "brood ... leuning" at bounding box center [926, 225] width 10 height 10
radio input "true"
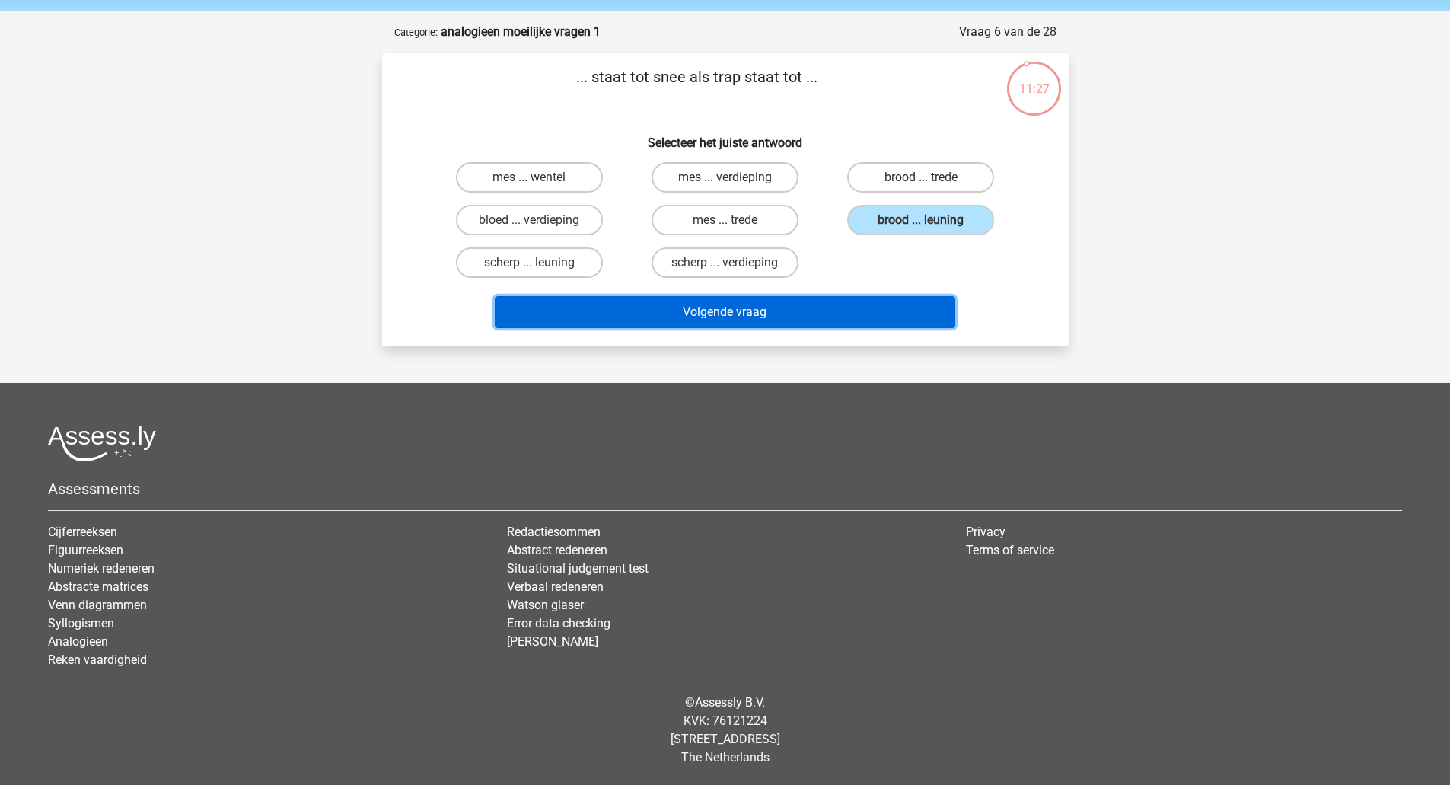
click at [856, 303] on button "Volgende vraag" at bounding box center [725, 312] width 460 height 32
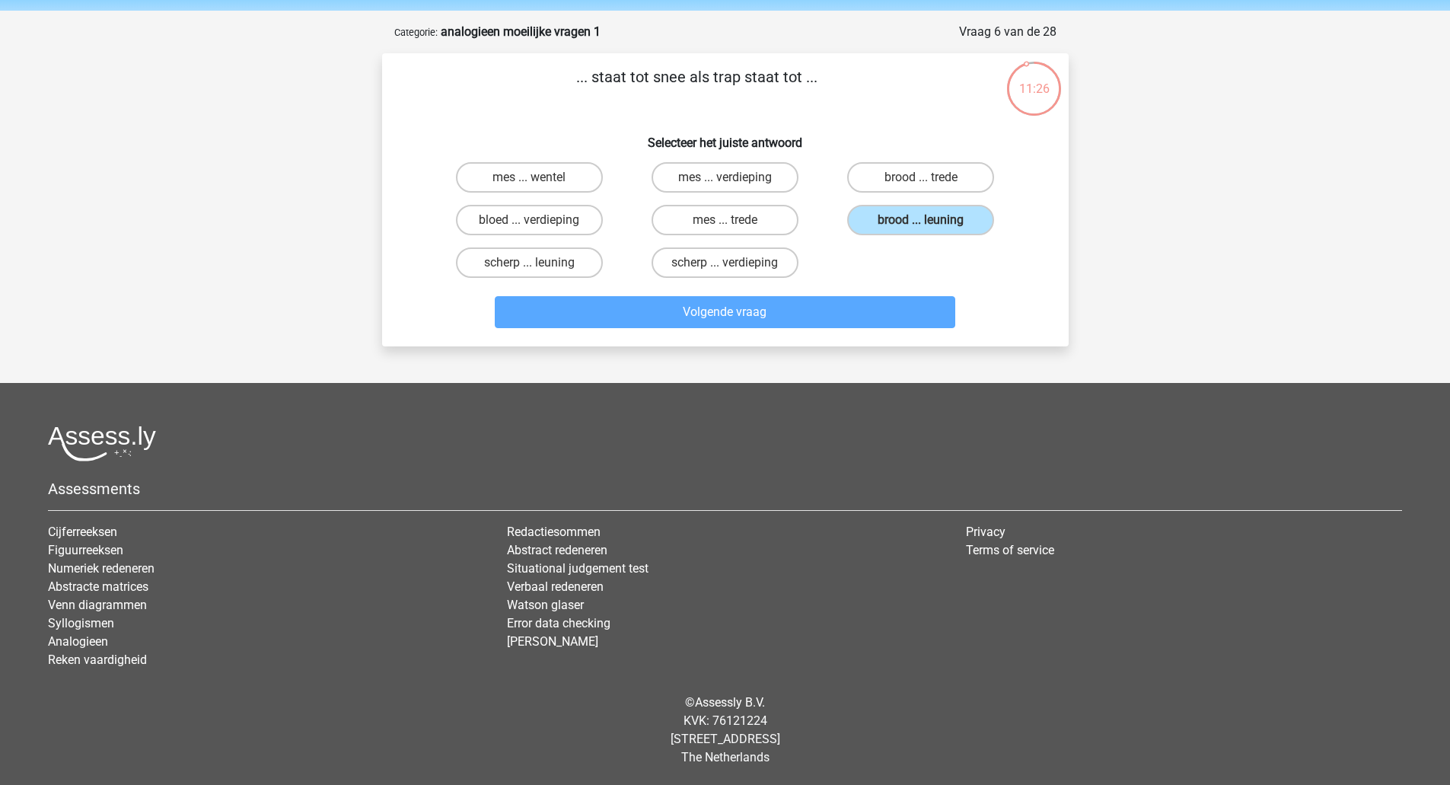
scroll to position [11, 0]
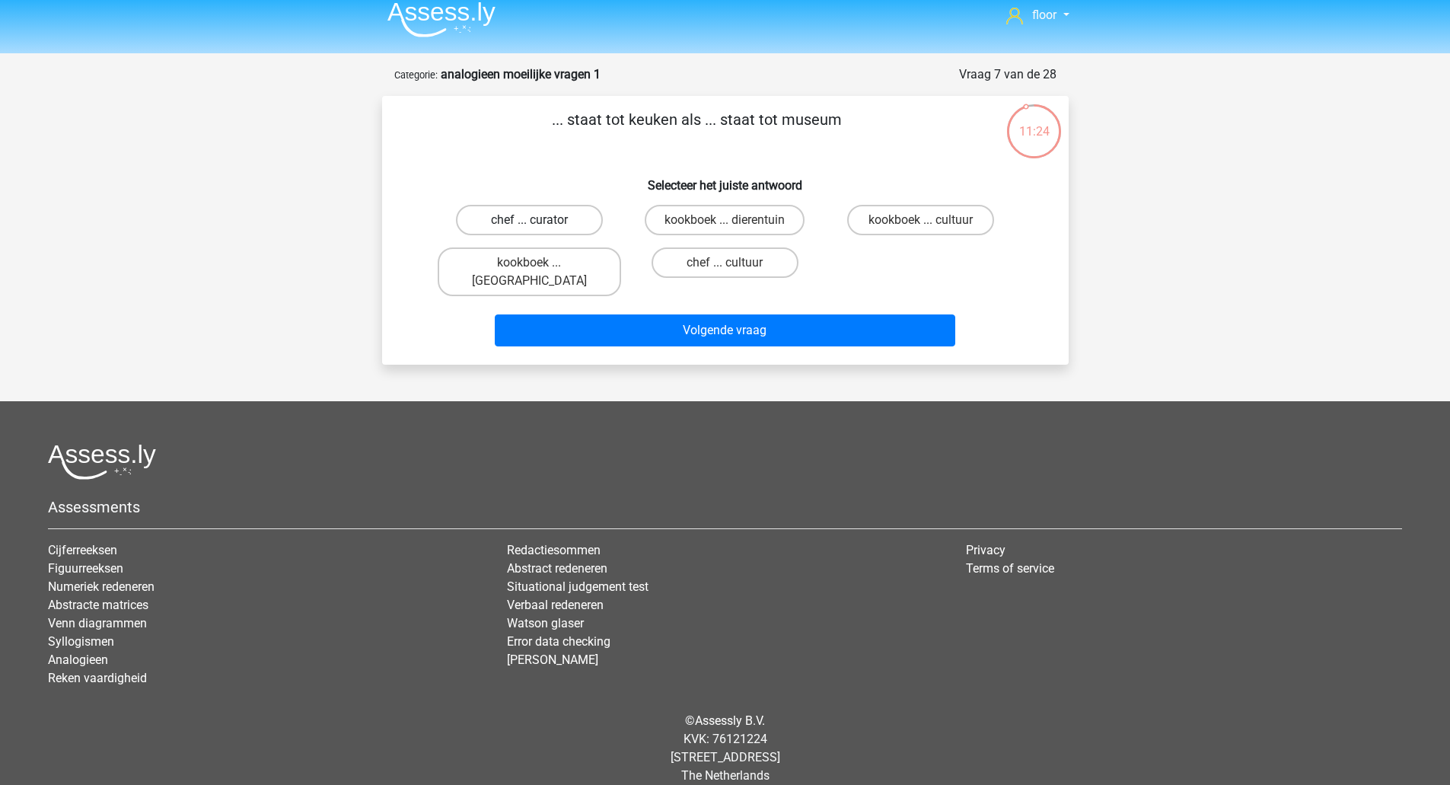
click at [540, 224] on label "chef ... curator" at bounding box center [529, 220] width 147 height 30
click at [539, 224] on input "chef ... curator" at bounding box center [534, 225] width 10 height 10
radio input "true"
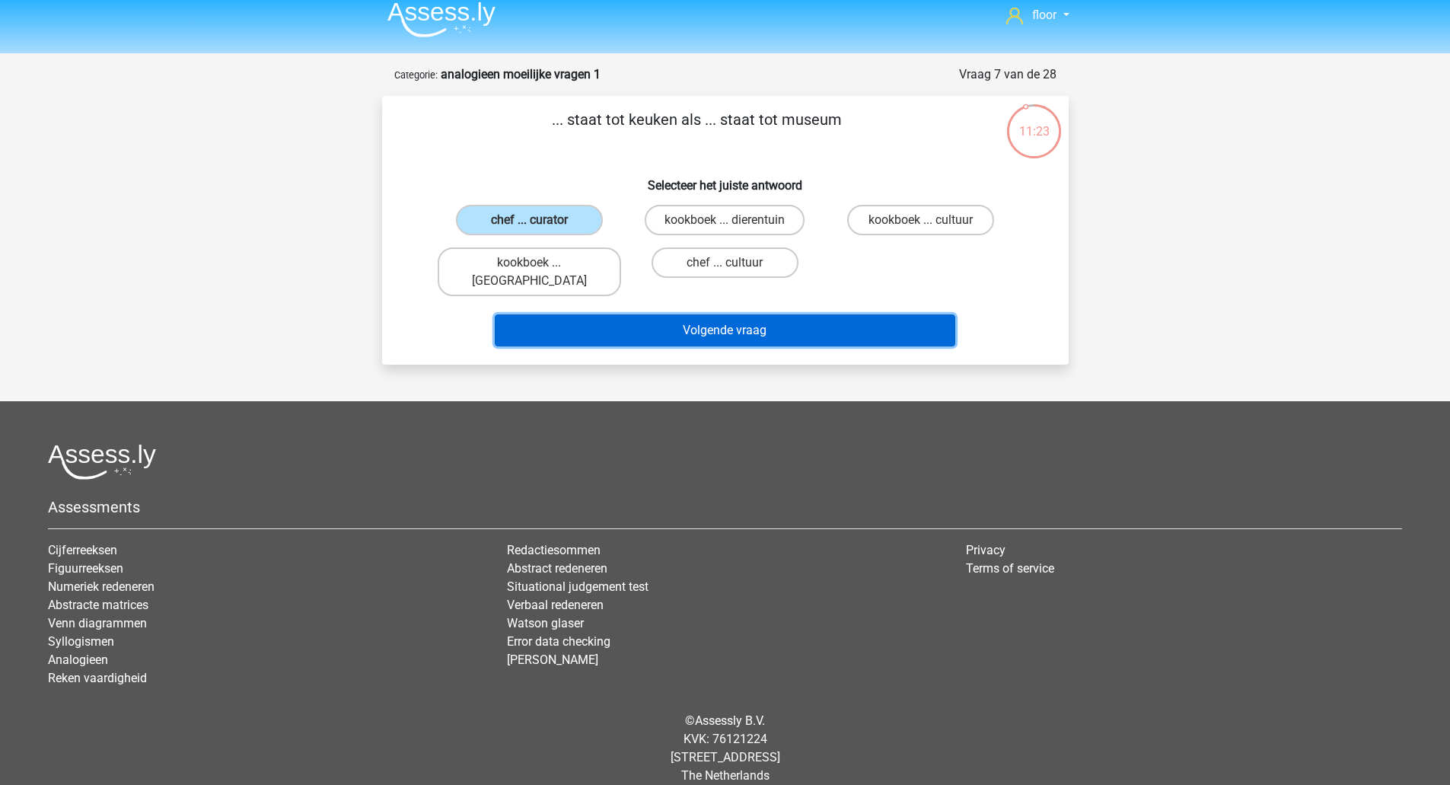
click at [588, 314] on button "Volgende vraag" at bounding box center [725, 330] width 460 height 32
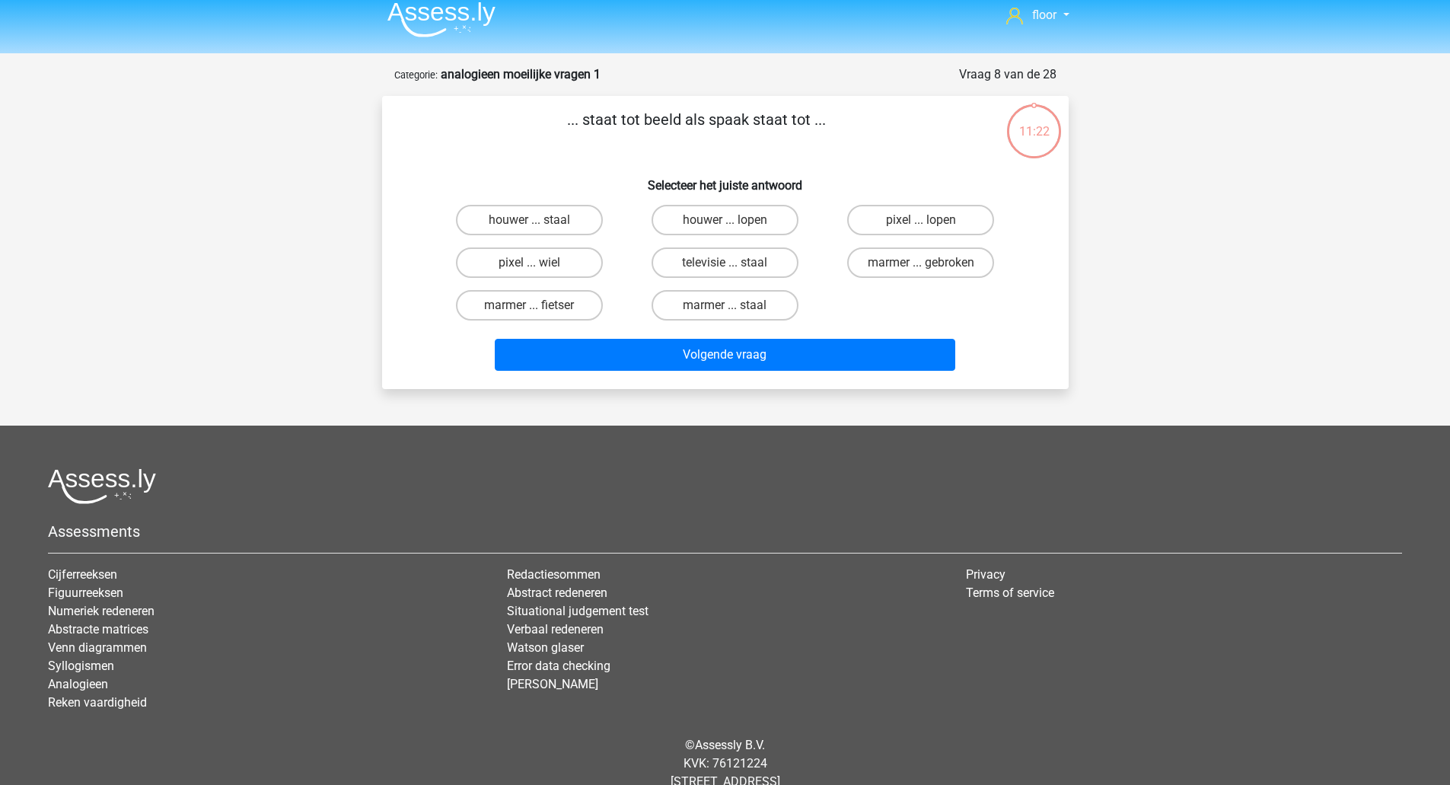
scroll to position [53, 0]
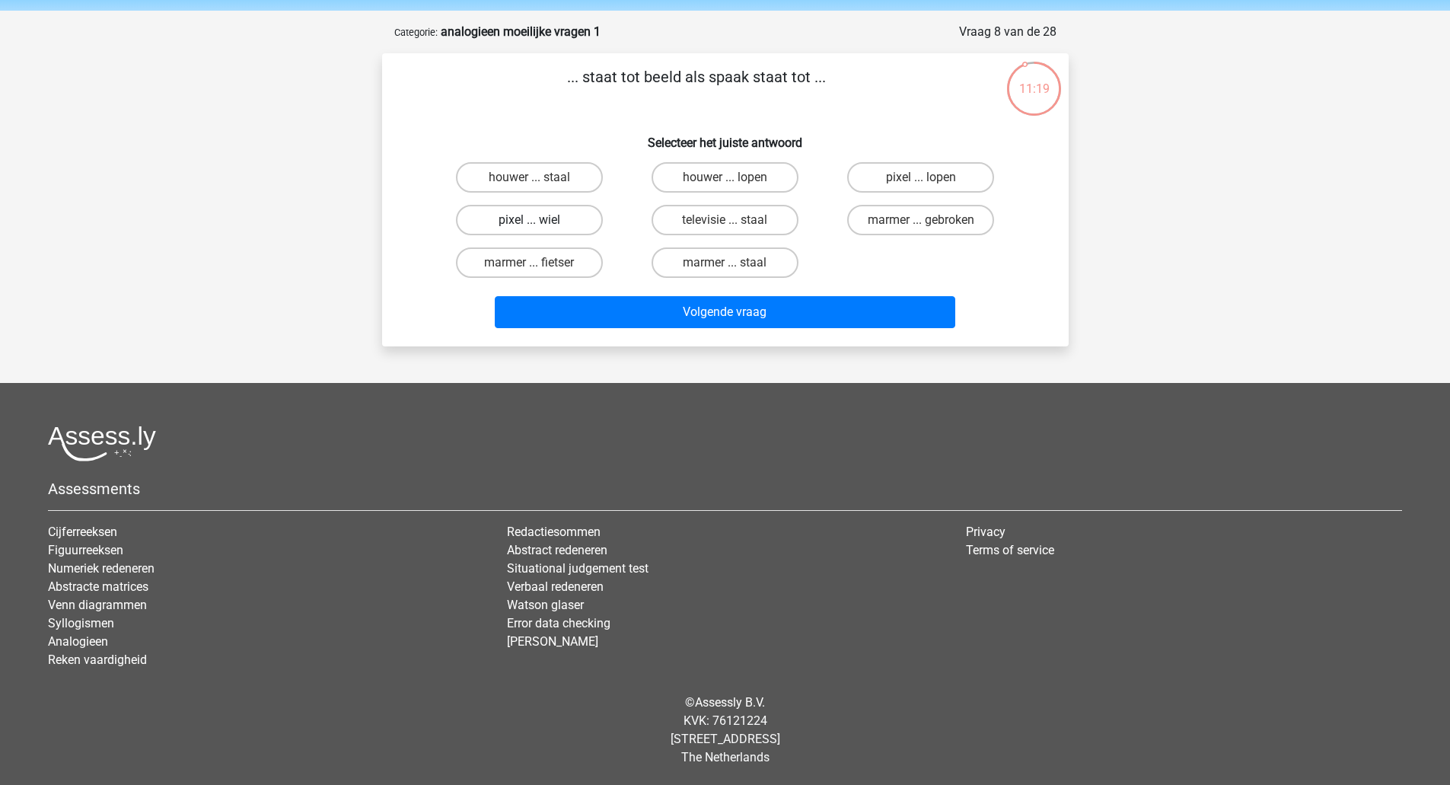
click at [552, 223] on label "pixel ... wiel" at bounding box center [529, 220] width 147 height 30
click at [539, 223] on input "pixel ... wiel" at bounding box center [534, 225] width 10 height 10
radio input "true"
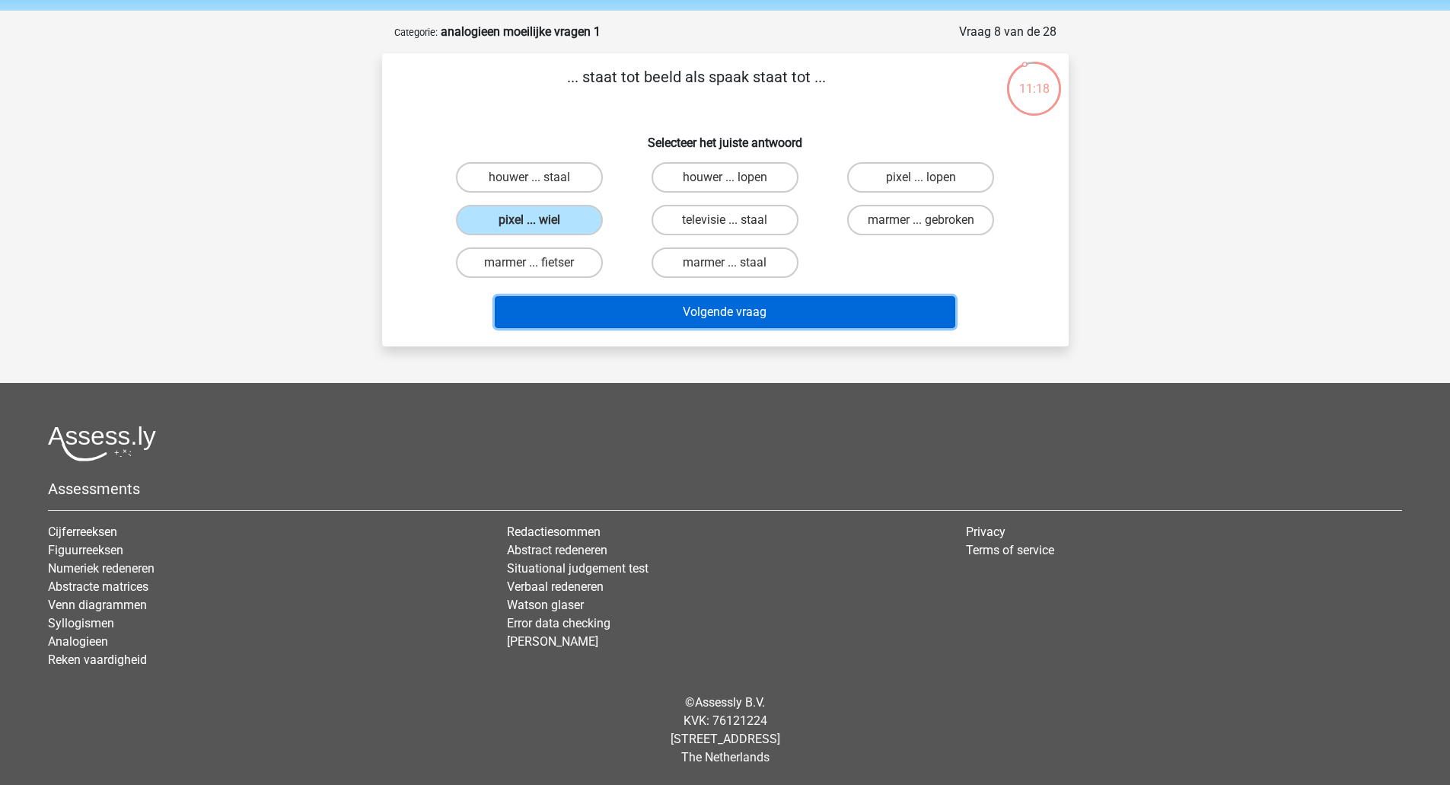
click at [599, 310] on button "Volgende vraag" at bounding box center [725, 312] width 460 height 32
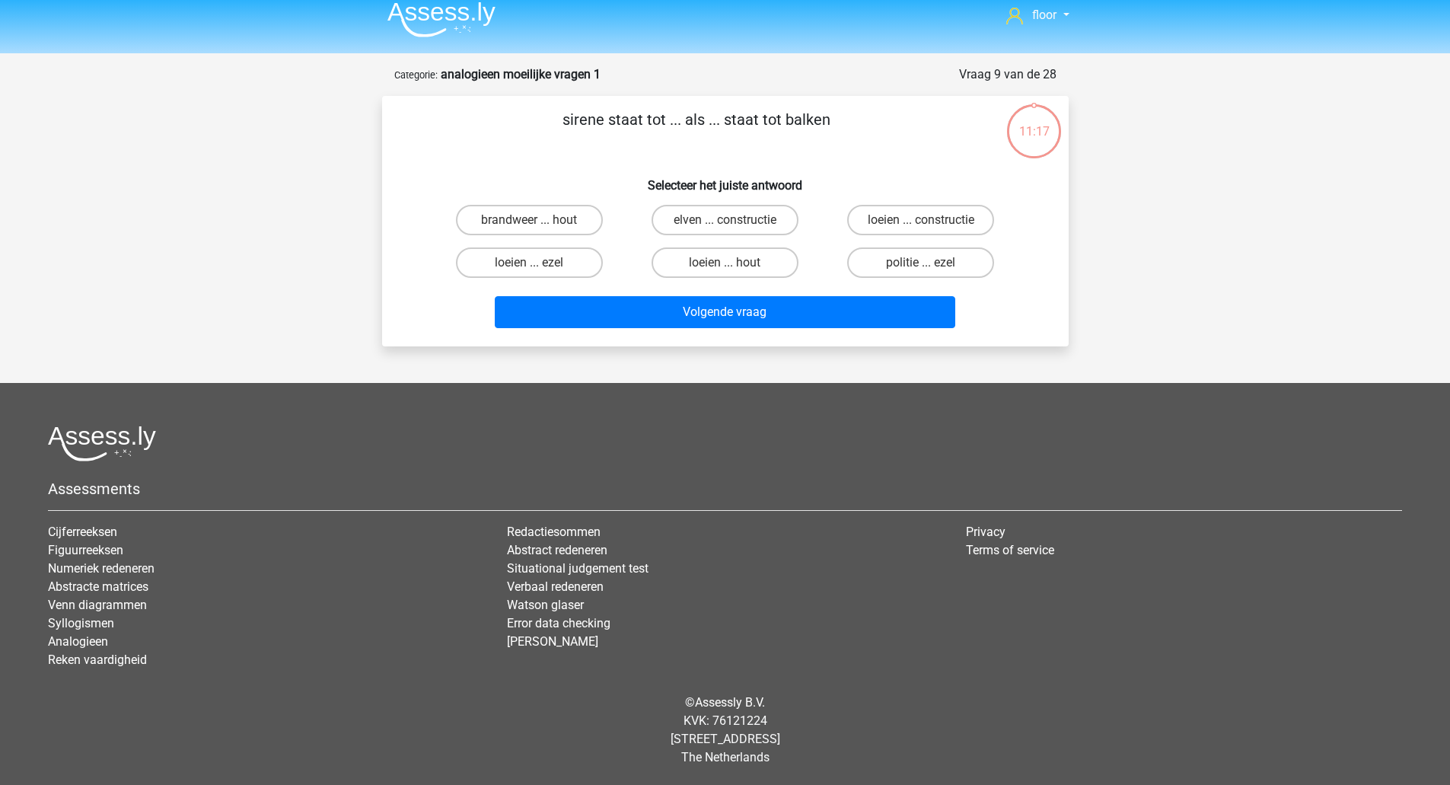
scroll to position [11, 0]
click at [561, 256] on label "loeien ... ezel" at bounding box center [529, 262] width 147 height 30
click at [539, 263] on input "loeien ... ezel" at bounding box center [534, 268] width 10 height 10
radio input "true"
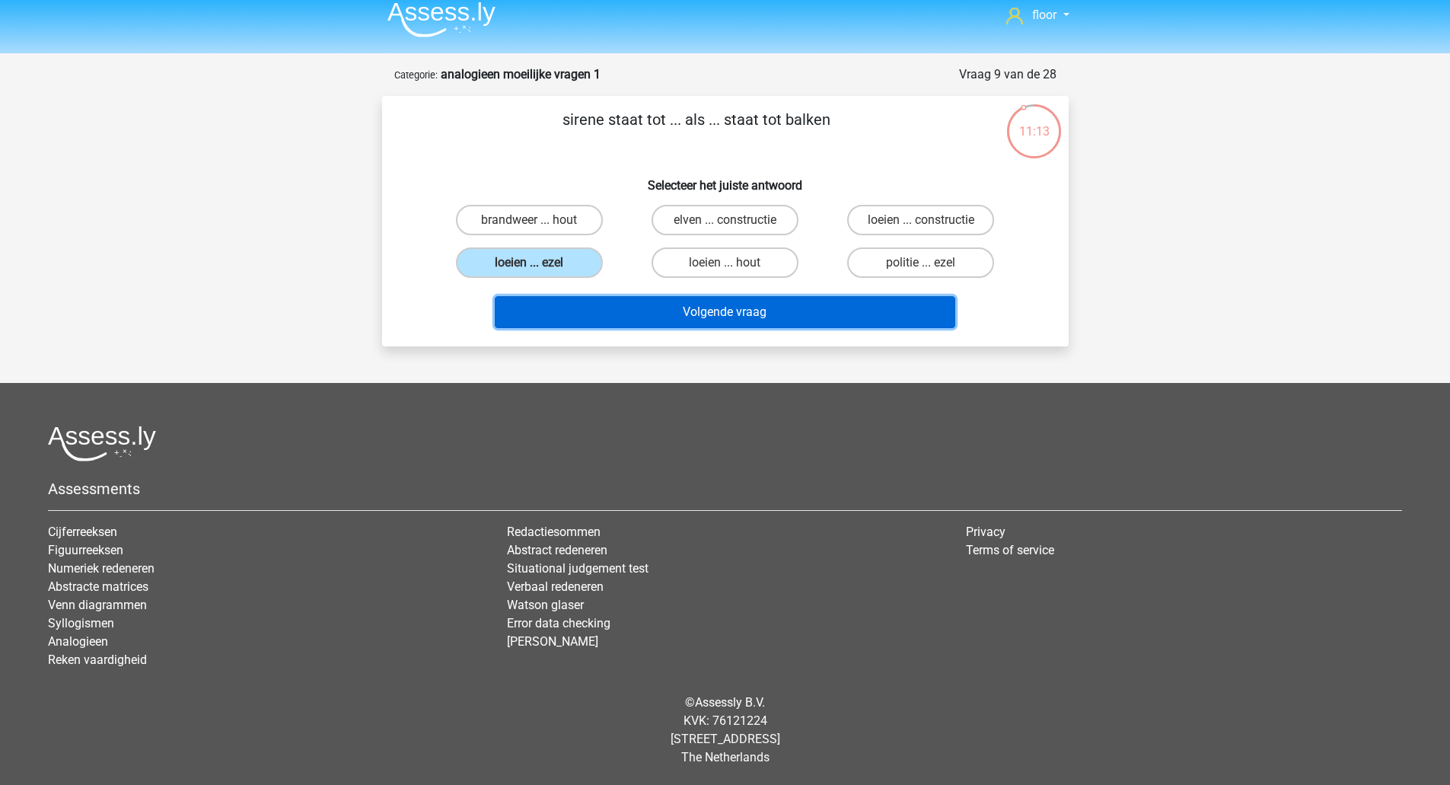
click at [579, 306] on button "Volgende vraag" at bounding box center [725, 312] width 460 height 32
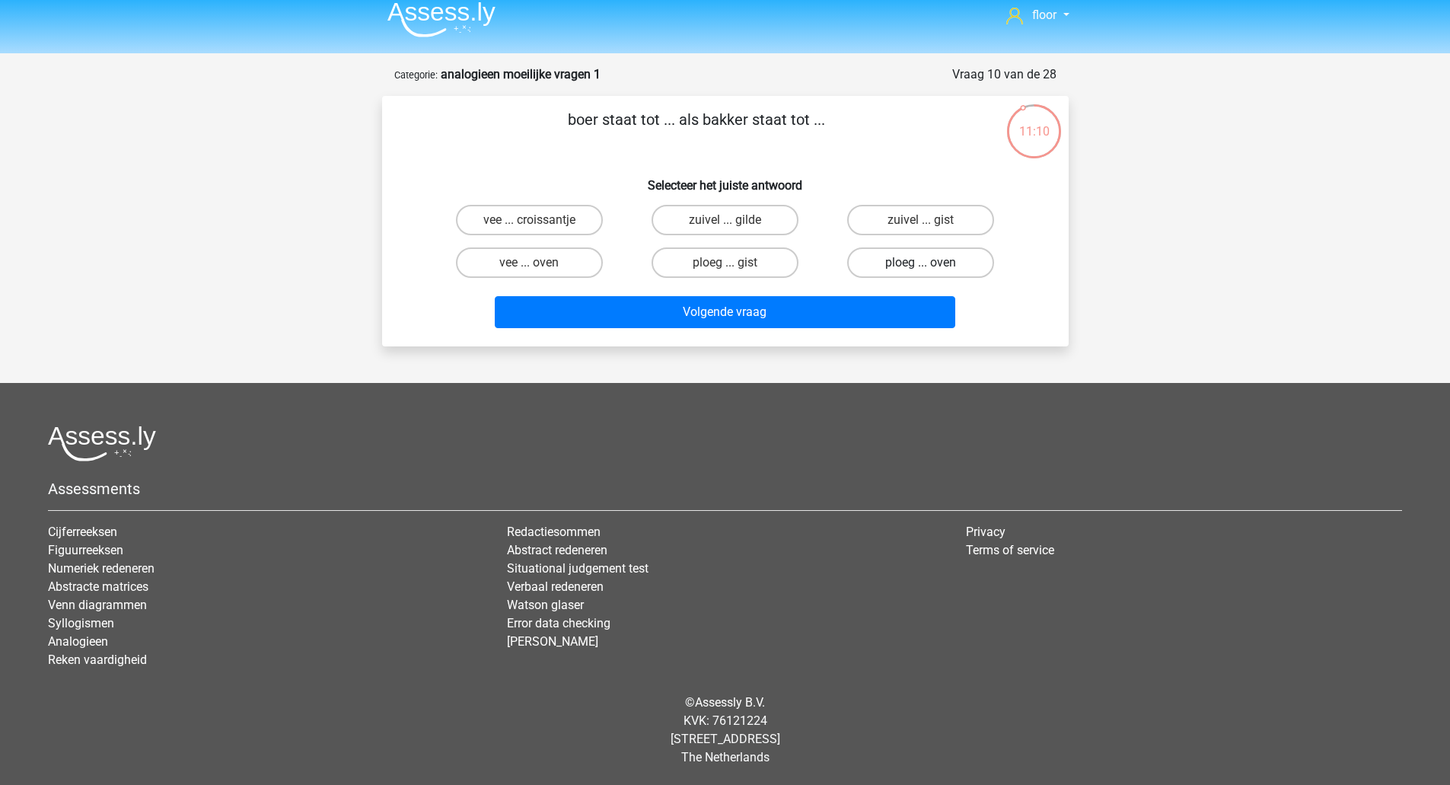
click at [966, 253] on label "ploeg ... oven" at bounding box center [920, 262] width 147 height 30
click at [931, 263] on input "ploeg ... oven" at bounding box center [926, 268] width 10 height 10
radio input "true"
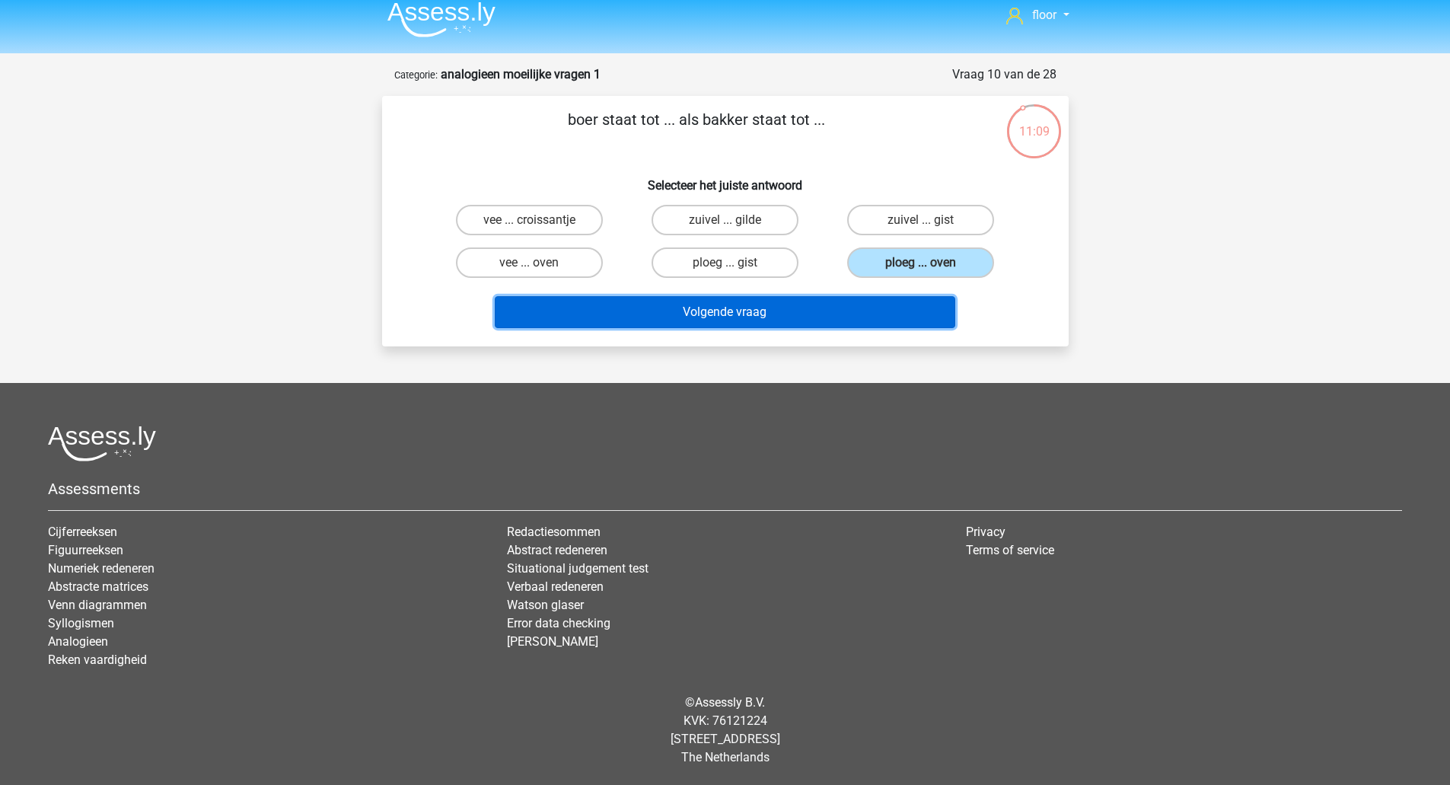
click at [879, 314] on button "Volgende vraag" at bounding box center [725, 312] width 460 height 32
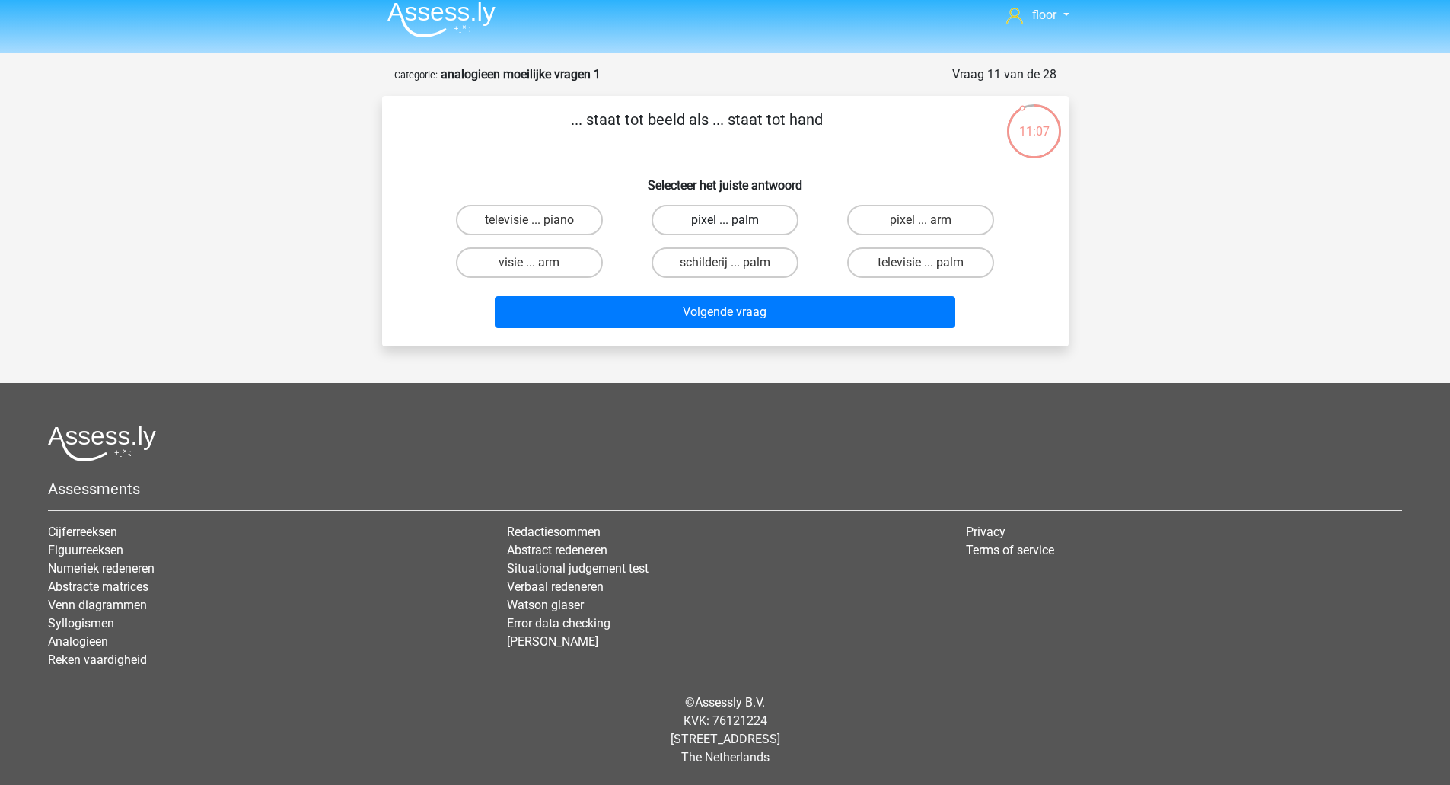
click at [728, 211] on label "pixel ... palm" at bounding box center [724, 220] width 147 height 30
click at [728, 220] on input "pixel ... palm" at bounding box center [729, 225] width 10 height 10
radio input "true"
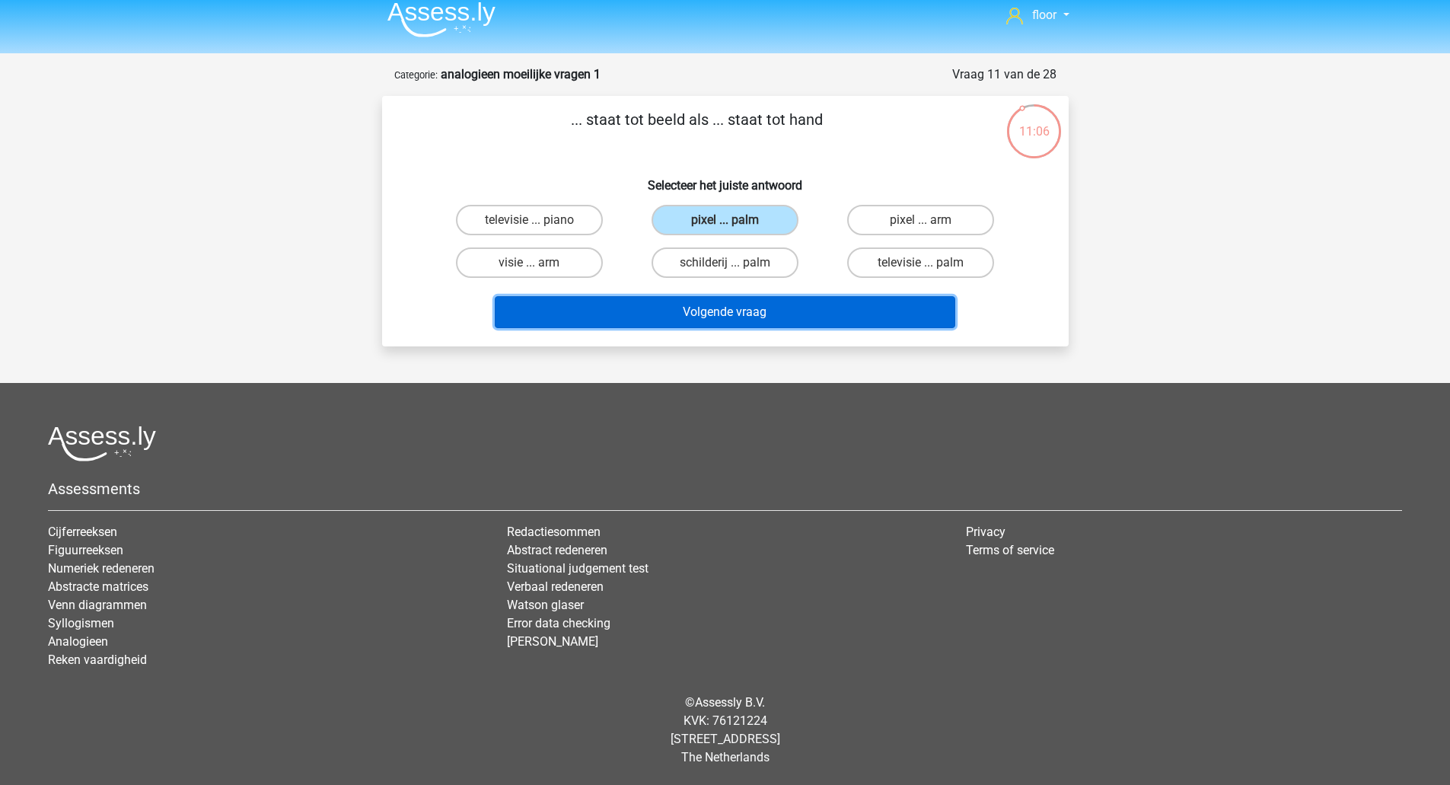
click at [740, 317] on button "Volgende vraag" at bounding box center [725, 312] width 460 height 32
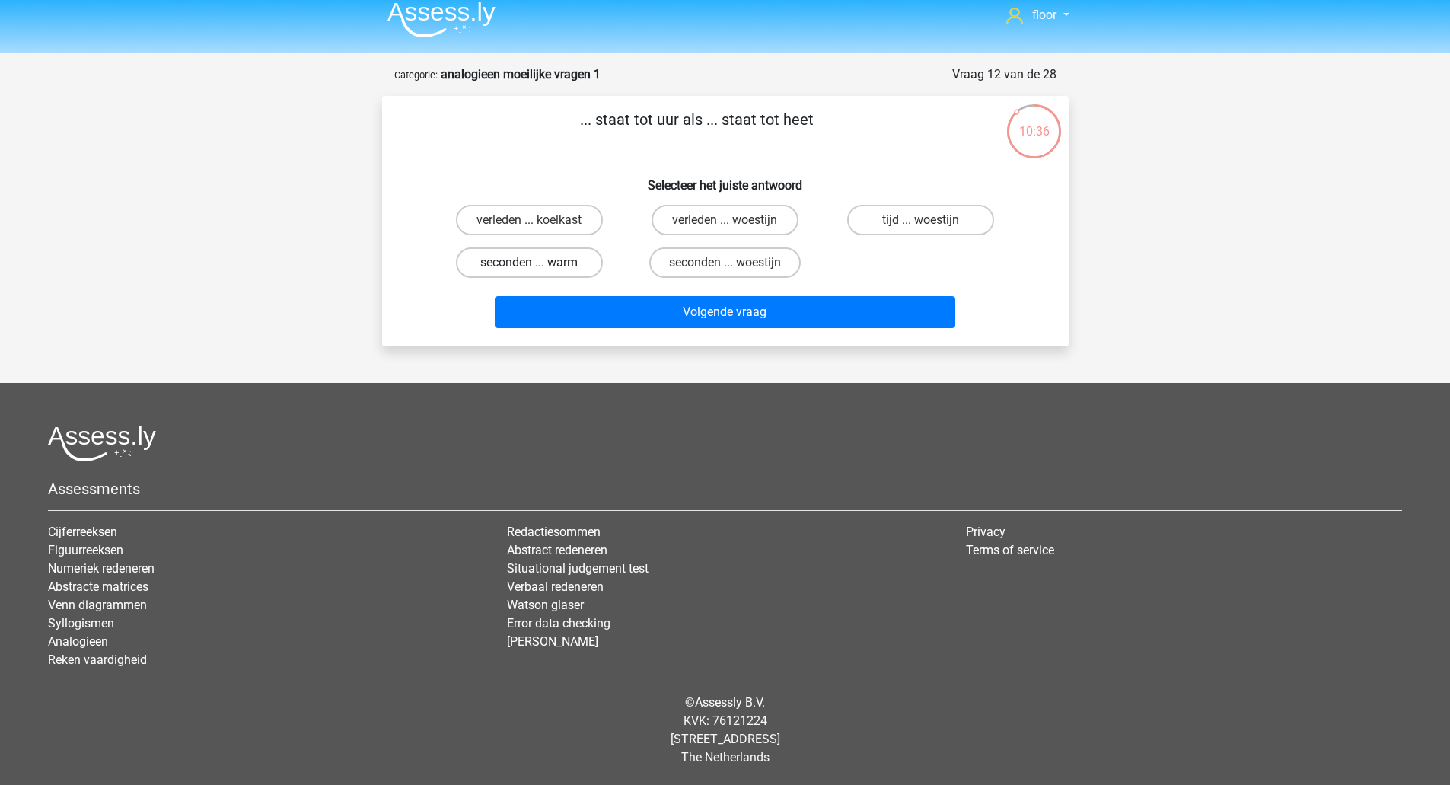
click at [550, 272] on label "seconden ... warm" at bounding box center [529, 262] width 147 height 30
click at [539, 272] on input "seconden ... warm" at bounding box center [534, 268] width 10 height 10
radio input "true"
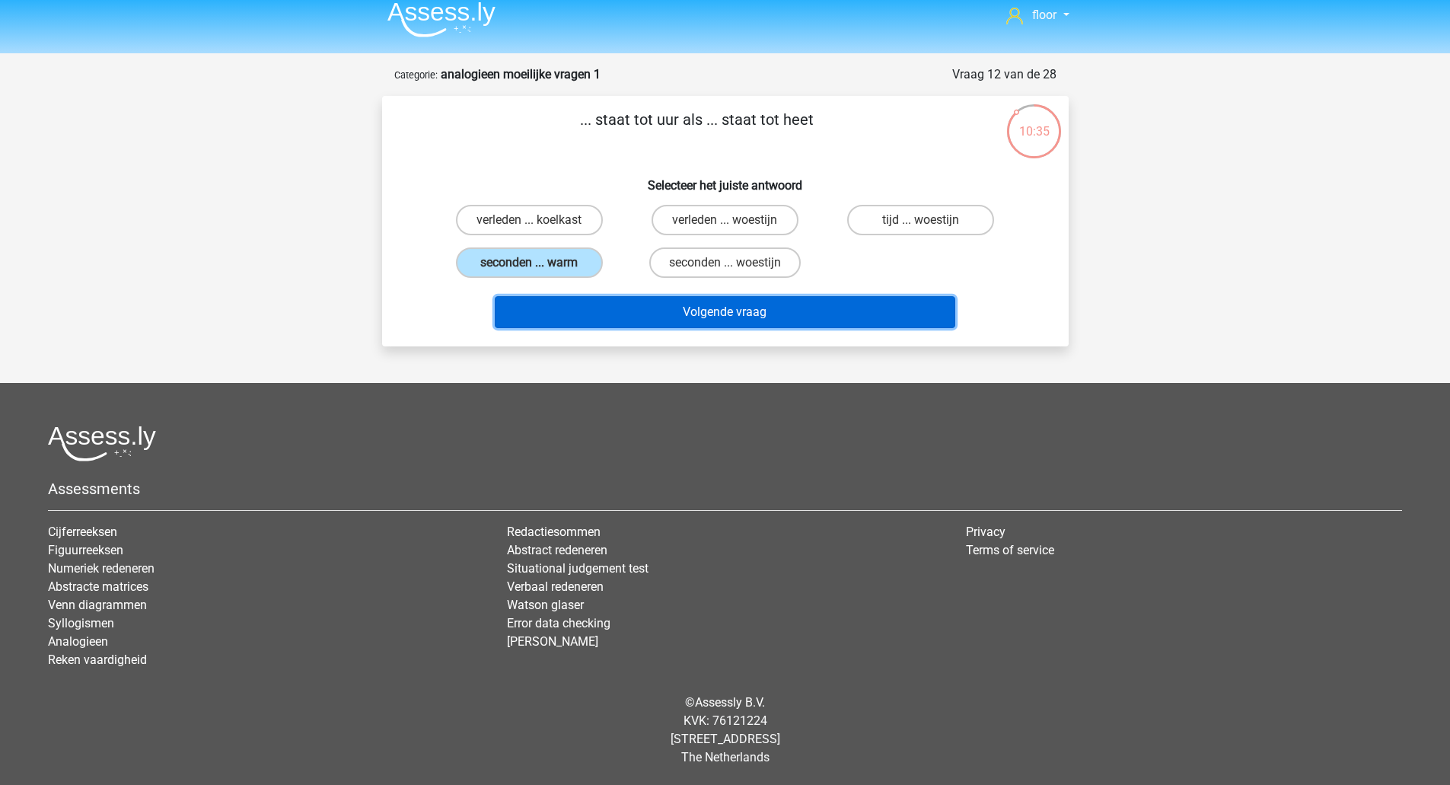
click at [563, 302] on button "Volgende vraag" at bounding box center [725, 312] width 460 height 32
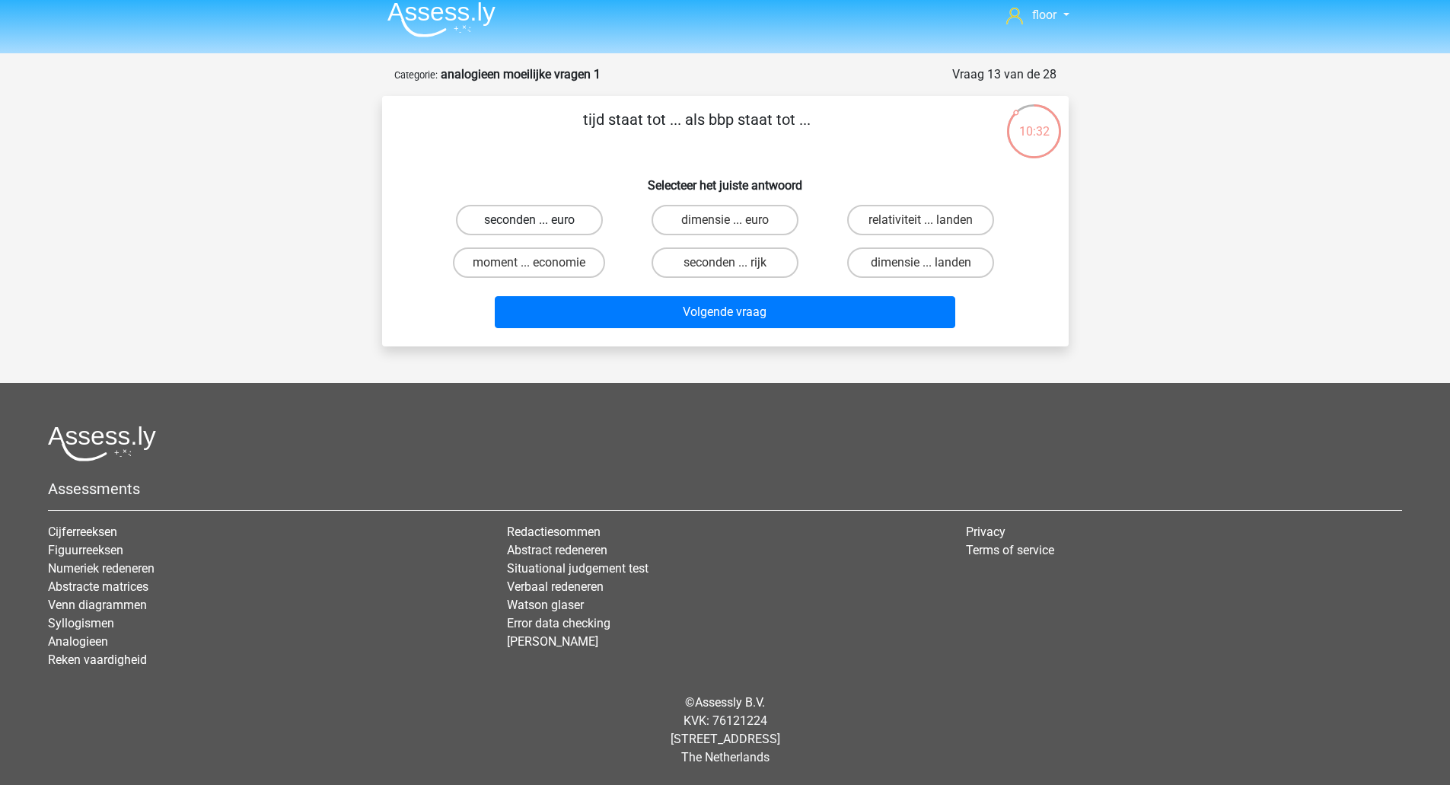
click at [546, 212] on label "seconden ... euro" at bounding box center [529, 220] width 147 height 30
click at [539, 220] on input "seconden ... euro" at bounding box center [534, 225] width 10 height 10
radio input "true"
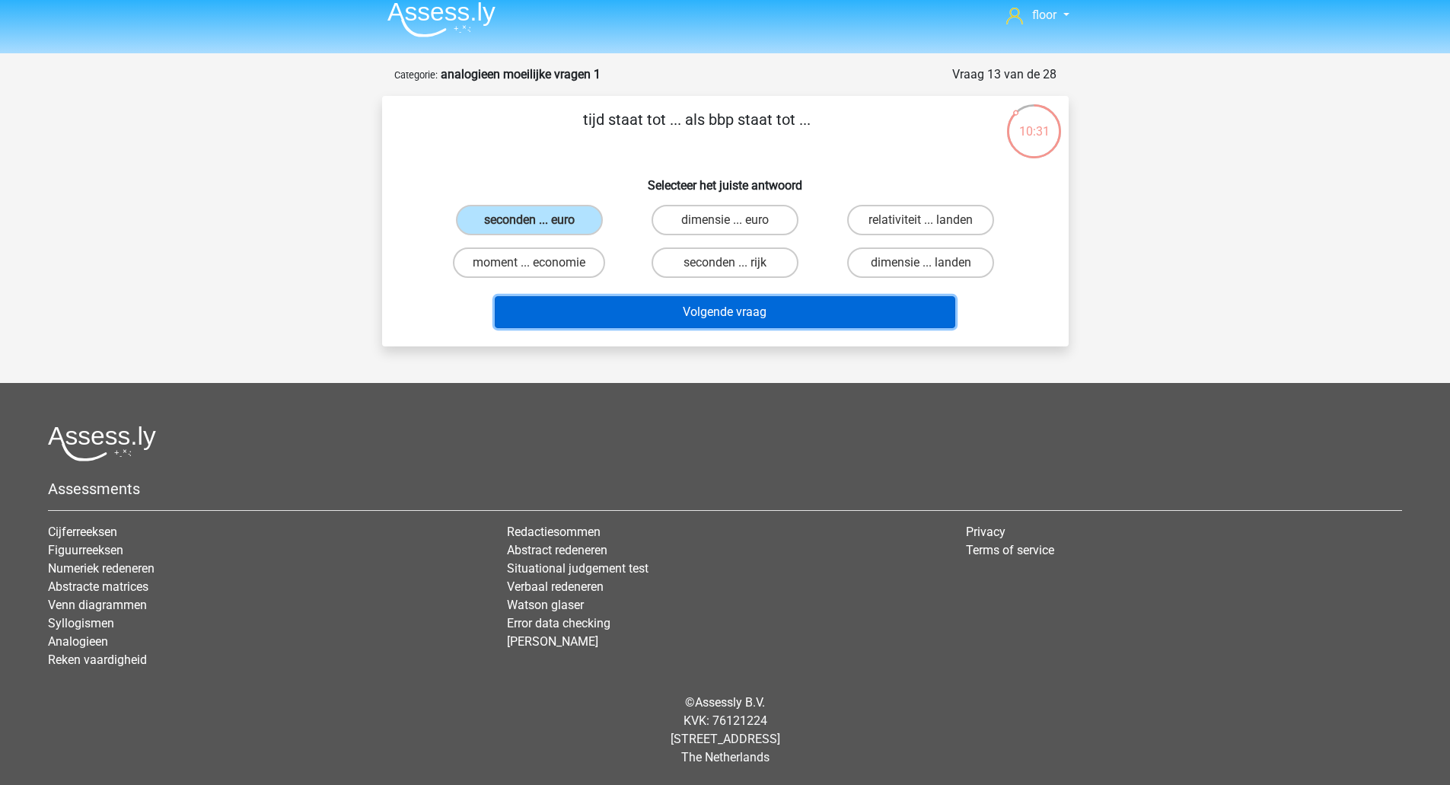
click at [577, 307] on button "Volgende vraag" at bounding box center [725, 312] width 460 height 32
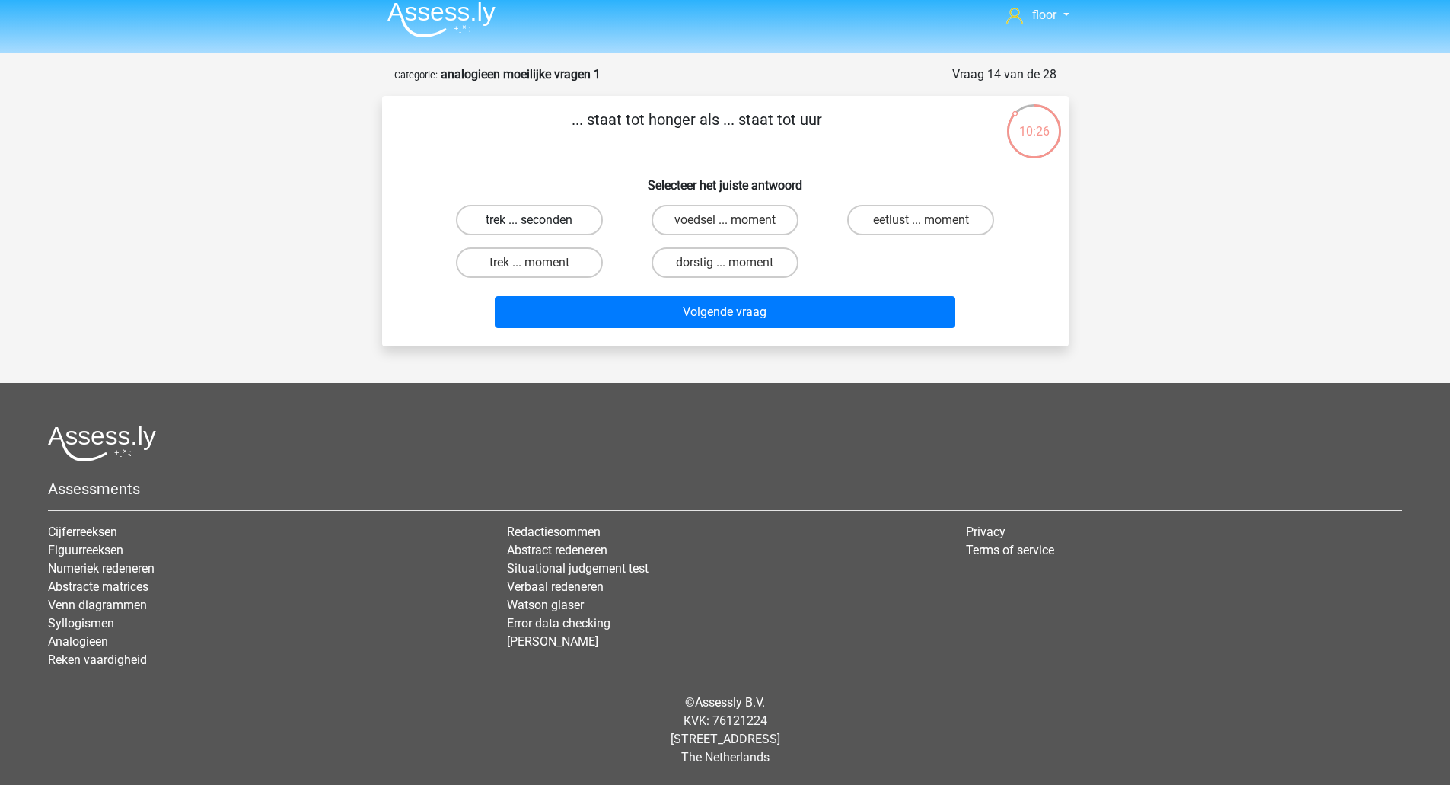
click at [571, 212] on label "trek ... seconden" at bounding box center [529, 220] width 147 height 30
click at [539, 220] on input "trek ... seconden" at bounding box center [534, 225] width 10 height 10
radio input "true"
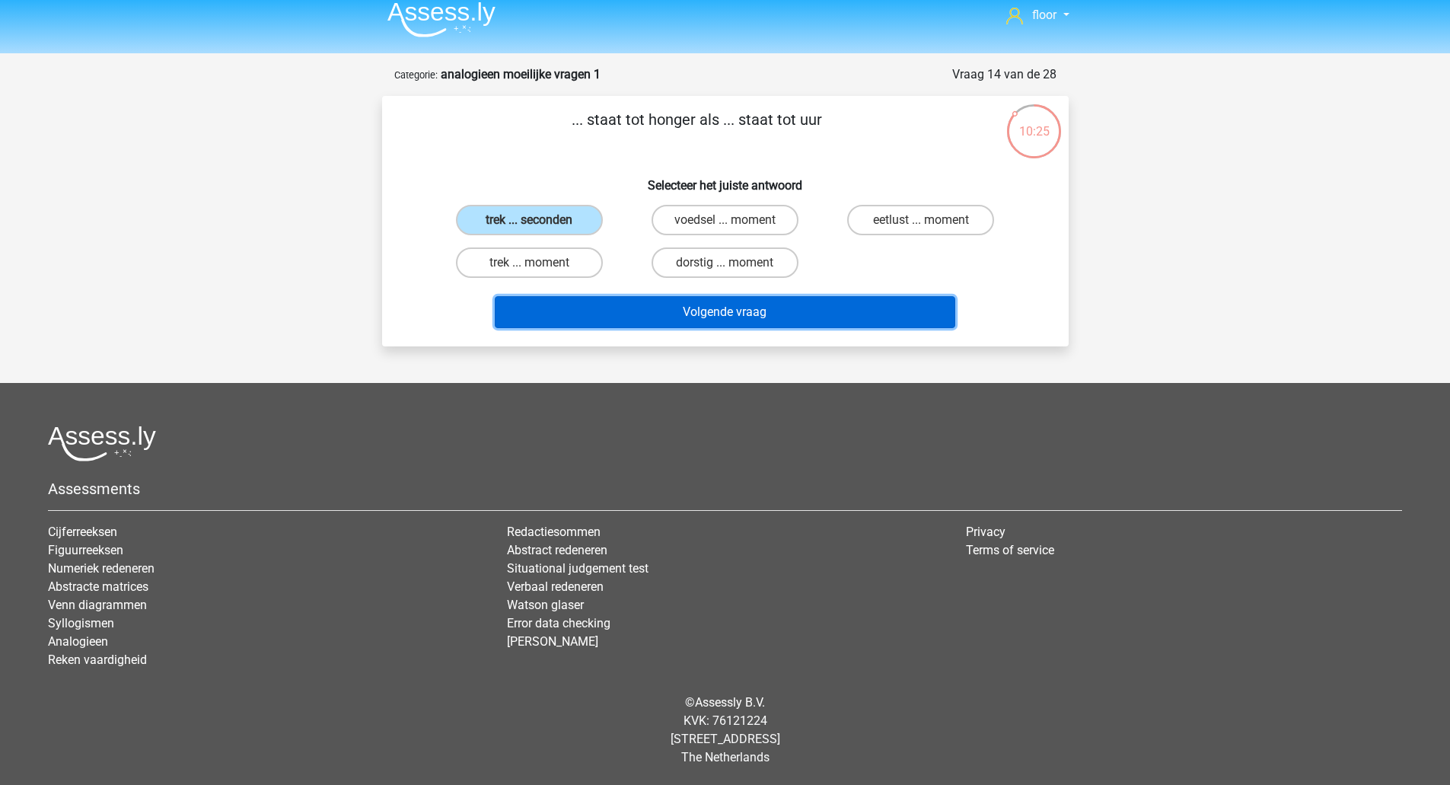
click at [586, 316] on button "Volgende vraag" at bounding box center [725, 312] width 460 height 32
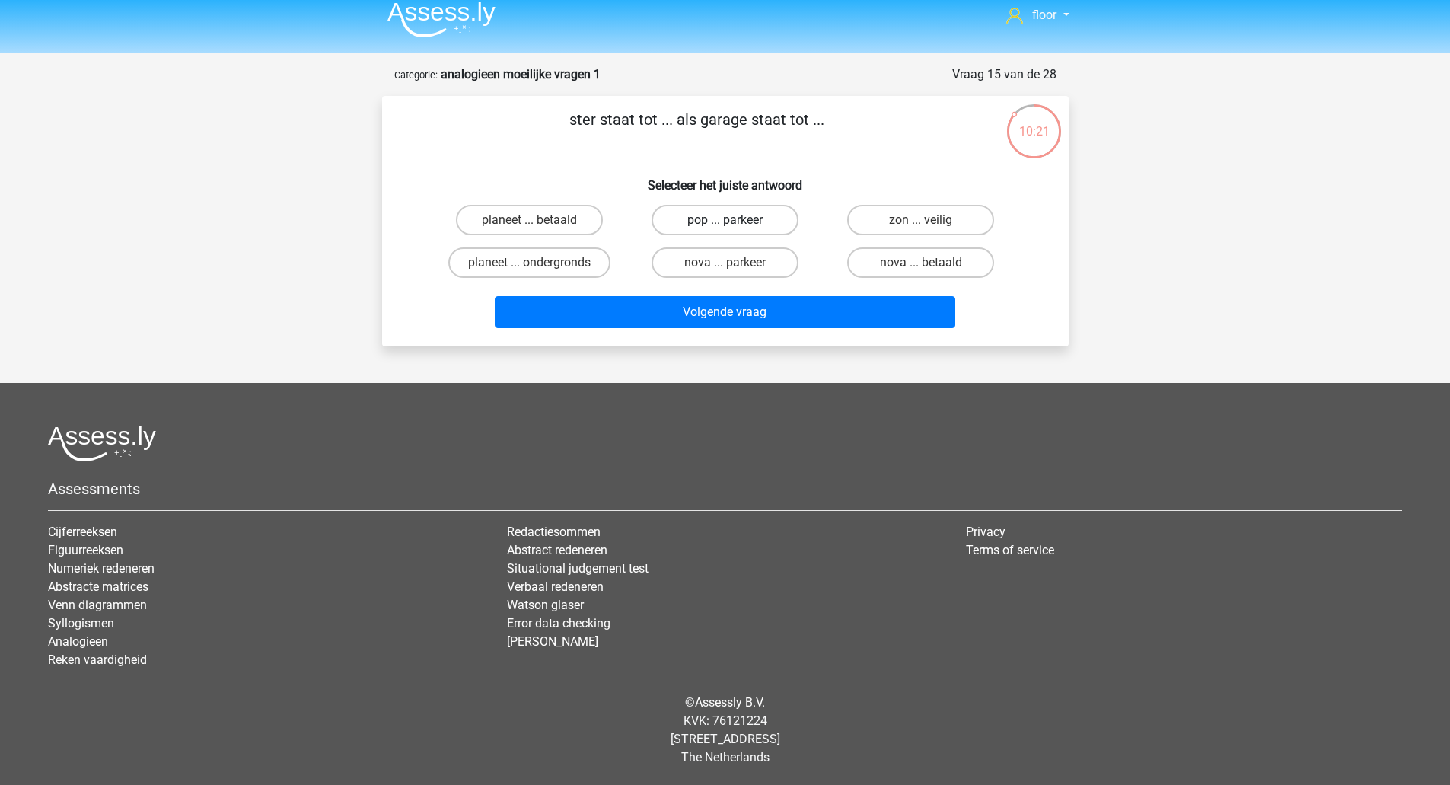
click at [696, 213] on label "pop ... parkeer" at bounding box center [724, 220] width 147 height 30
click at [724, 220] on input "pop ... parkeer" at bounding box center [729, 225] width 10 height 10
radio input "true"
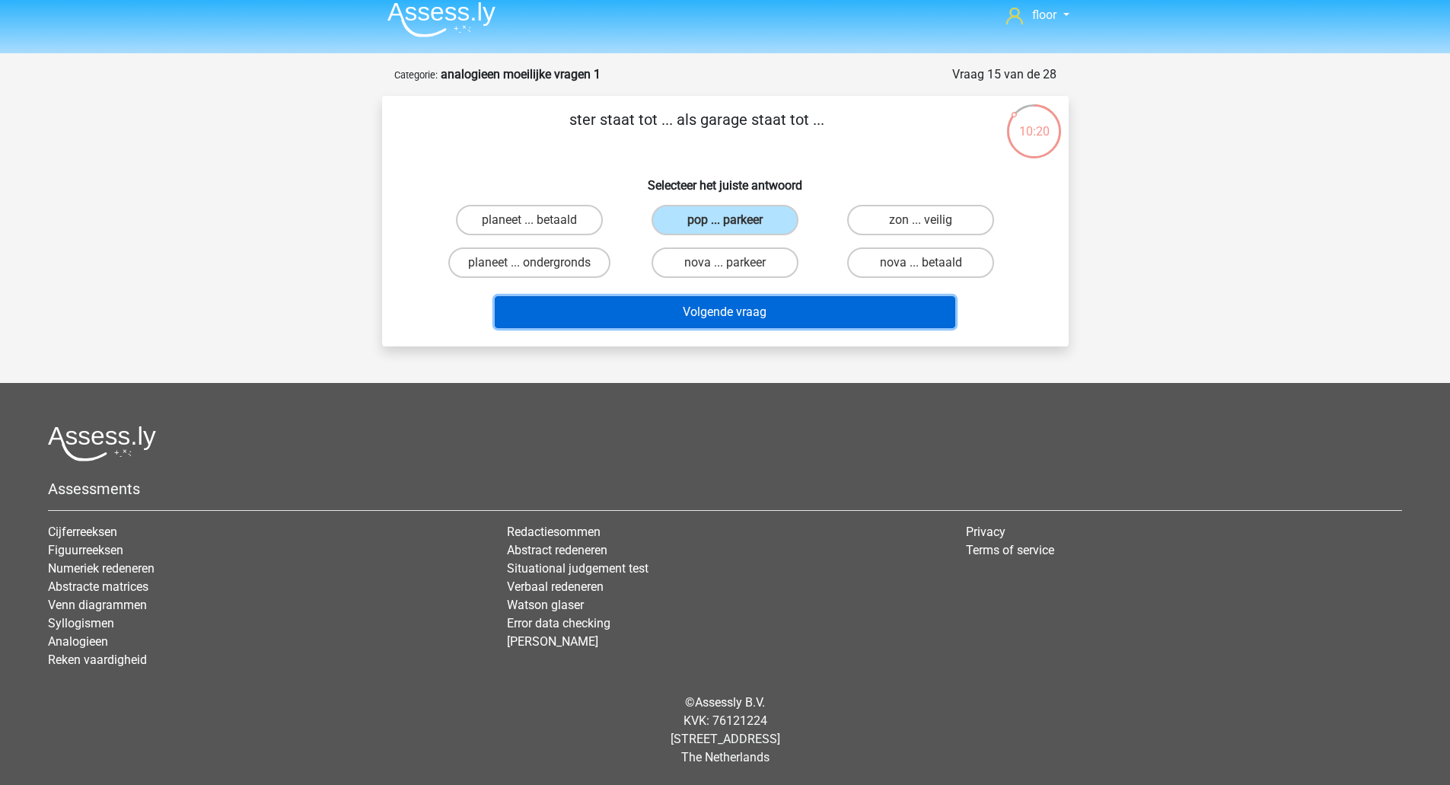
click at [696, 315] on button "Volgende vraag" at bounding box center [725, 312] width 460 height 32
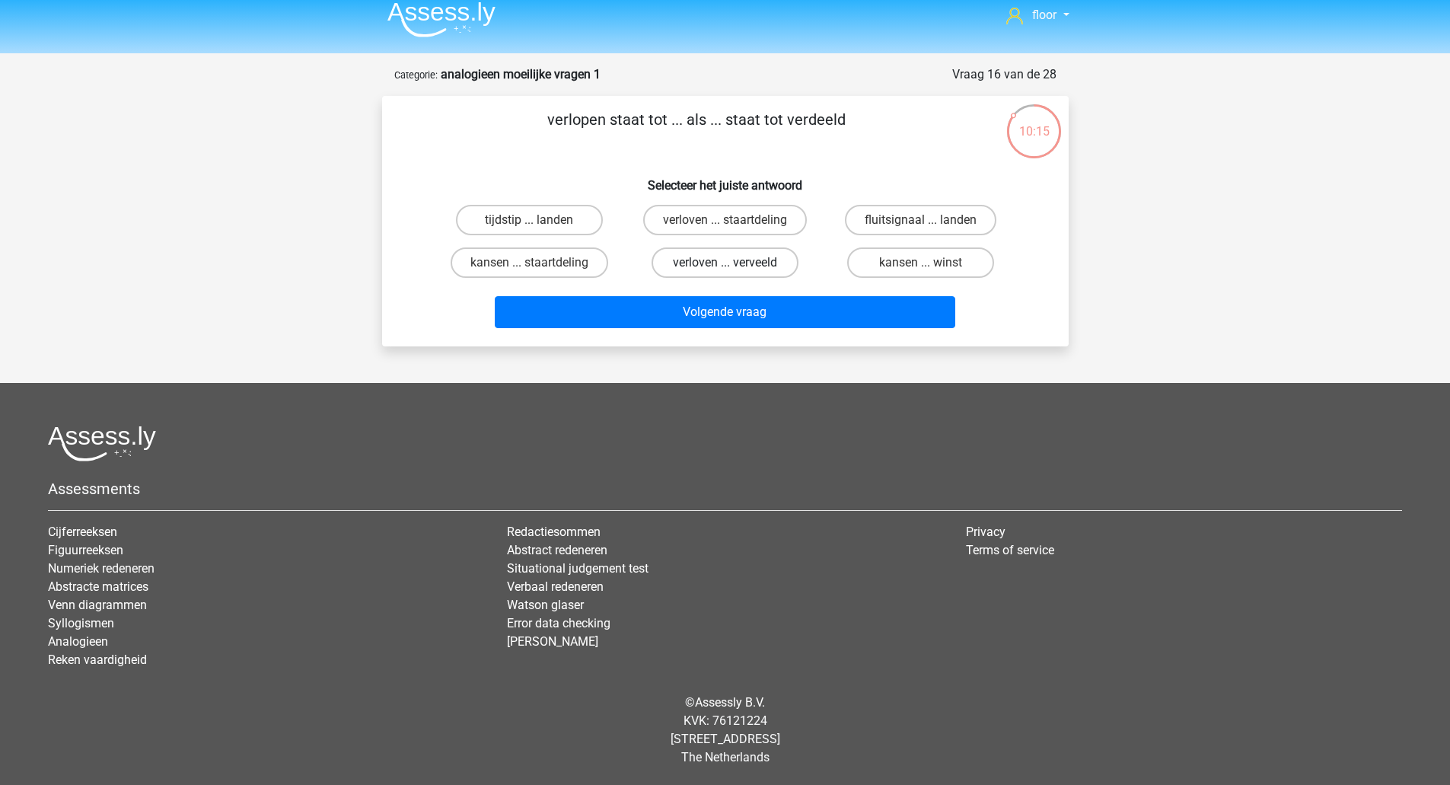
click at [708, 260] on label "verloven ... verveeld" at bounding box center [724, 262] width 147 height 30
click at [724, 263] on input "verloven ... verveeld" at bounding box center [729, 268] width 10 height 10
radio input "true"
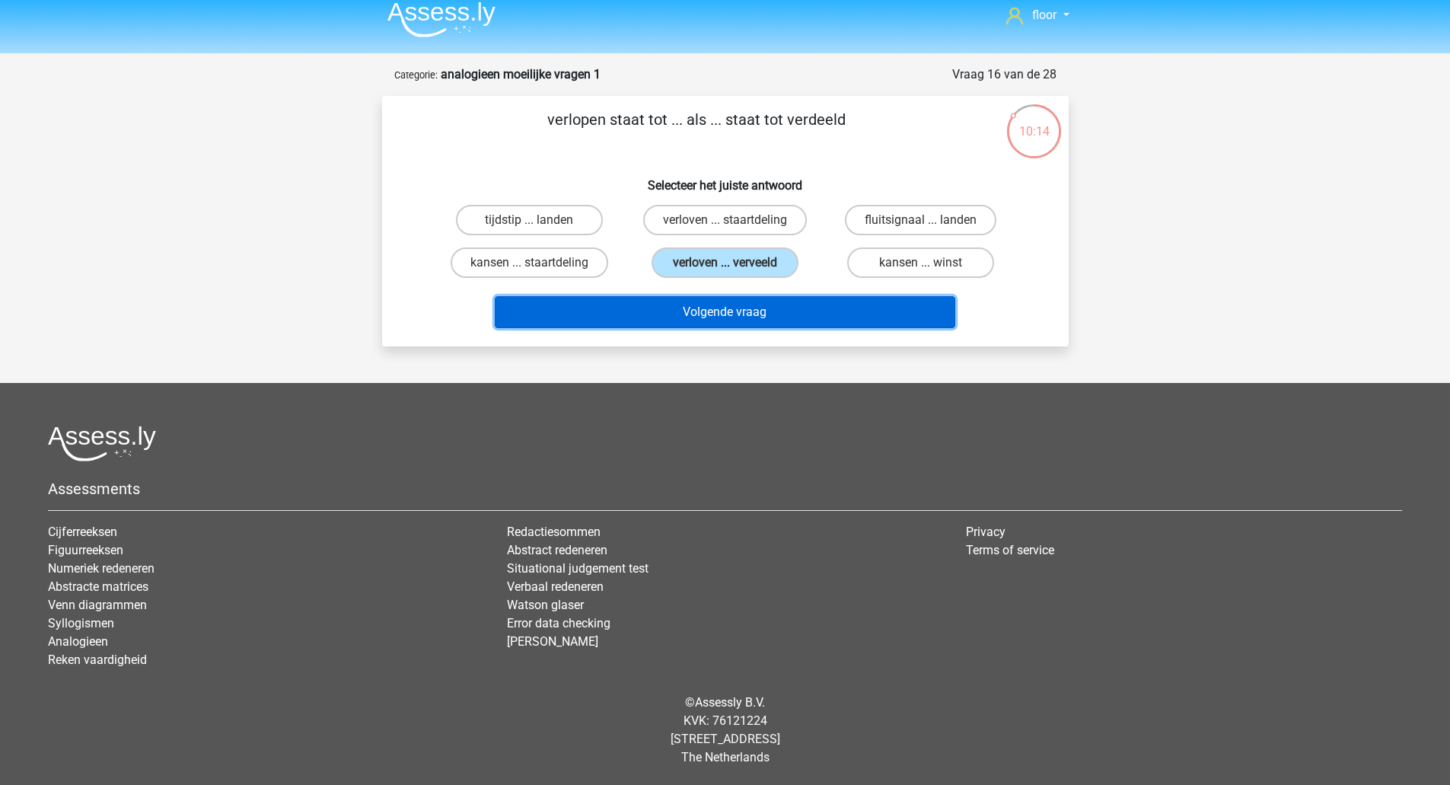
click at [718, 320] on button "Volgende vraag" at bounding box center [725, 312] width 460 height 32
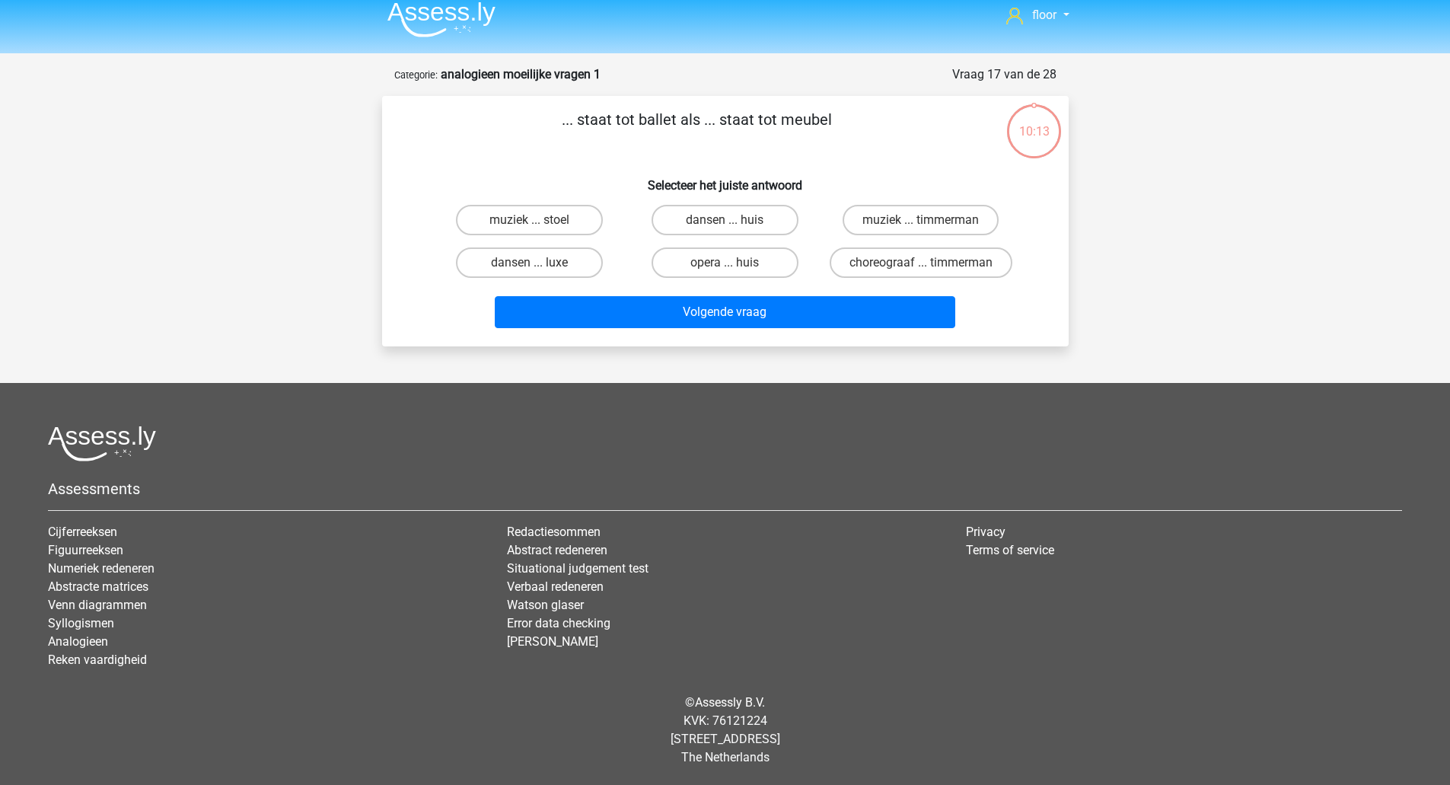
scroll to position [29, 0]
click at [878, 250] on label "choreograaf ... timmerman" at bounding box center [921, 262] width 183 height 30
click at [921, 263] on input "choreograaf ... timmerman" at bounding box center [926, 268] width 10 height 10
radio input "true"
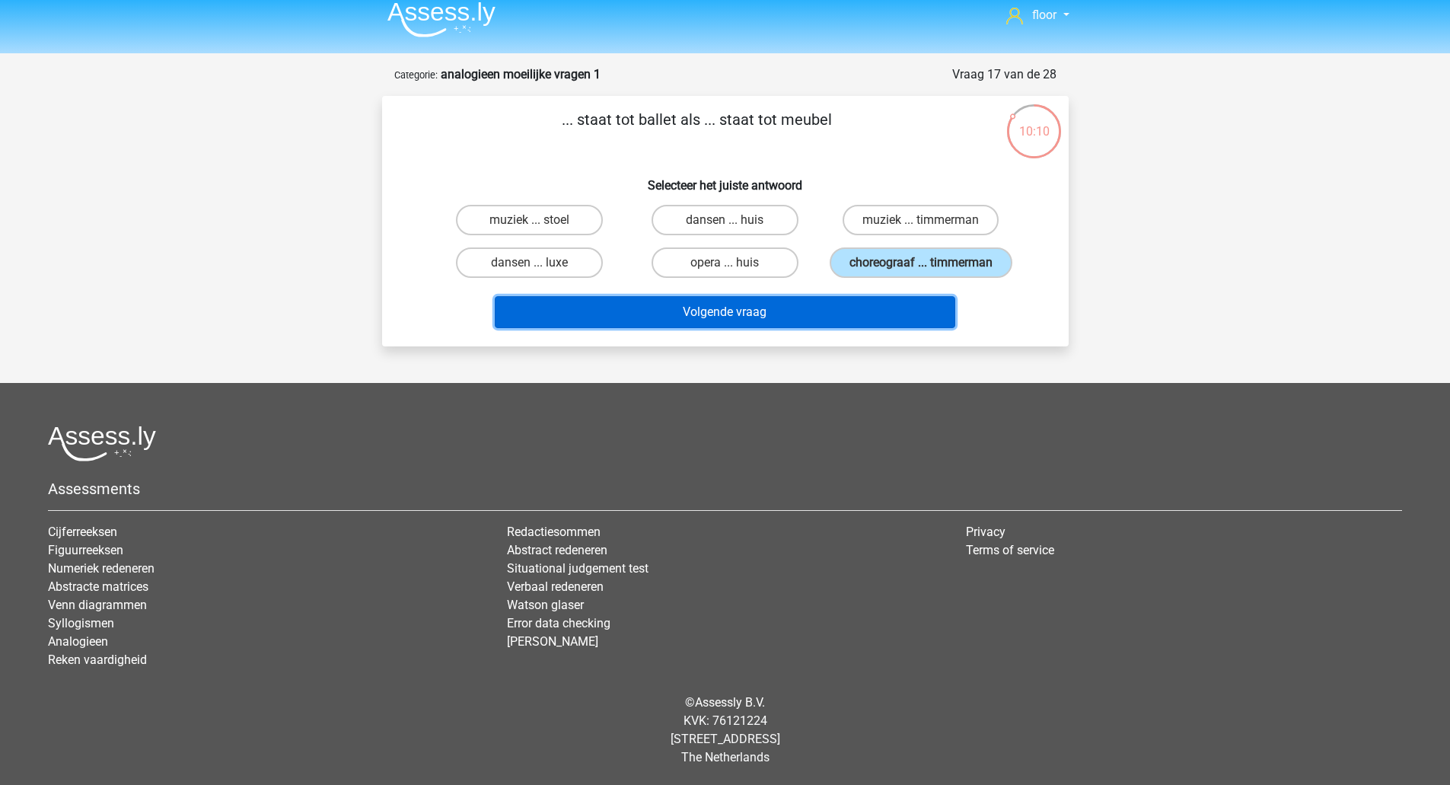
click at [803, 307] on button "Volgende vraag" at bounding box center [725, 312] width 460 height 32
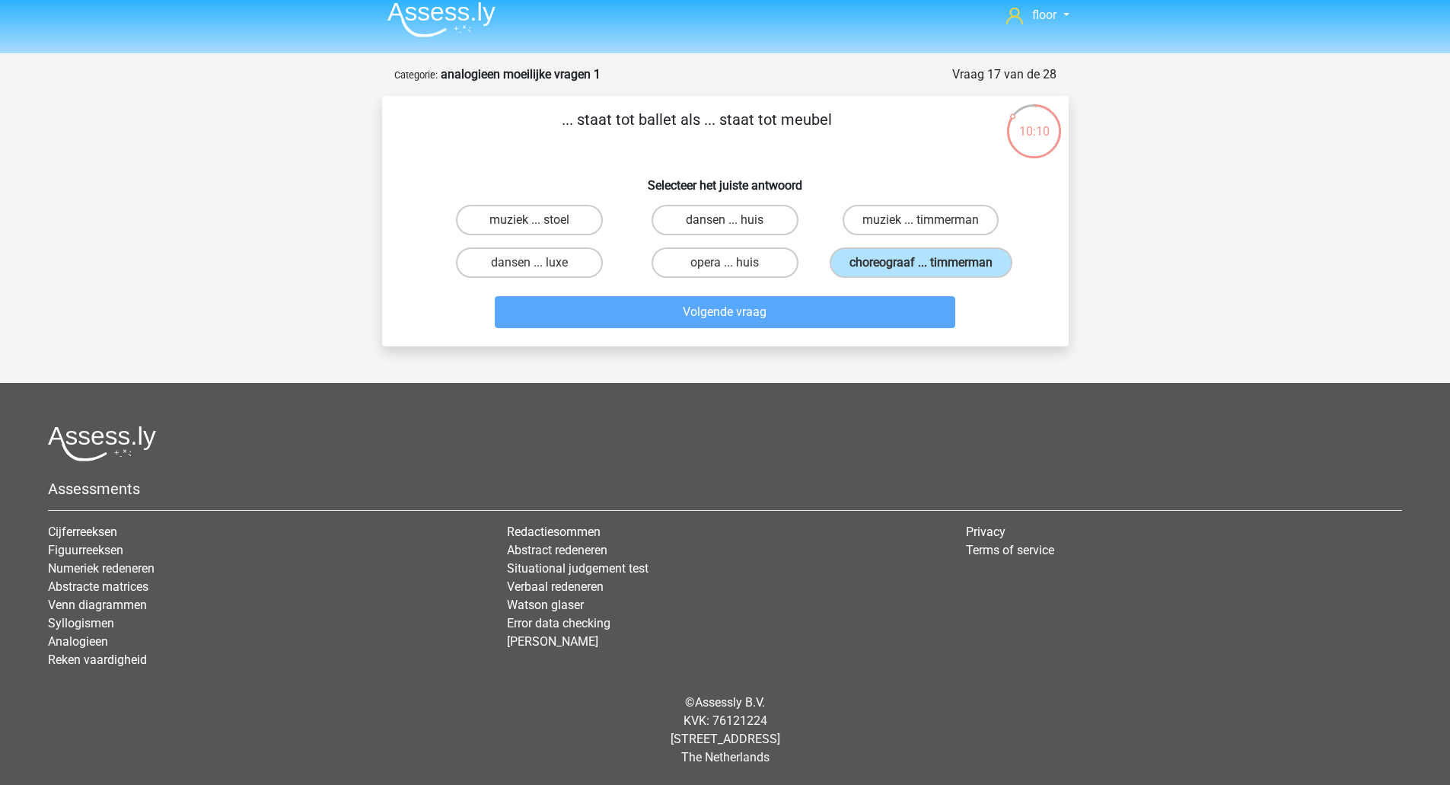
scroll to position [11, 0]
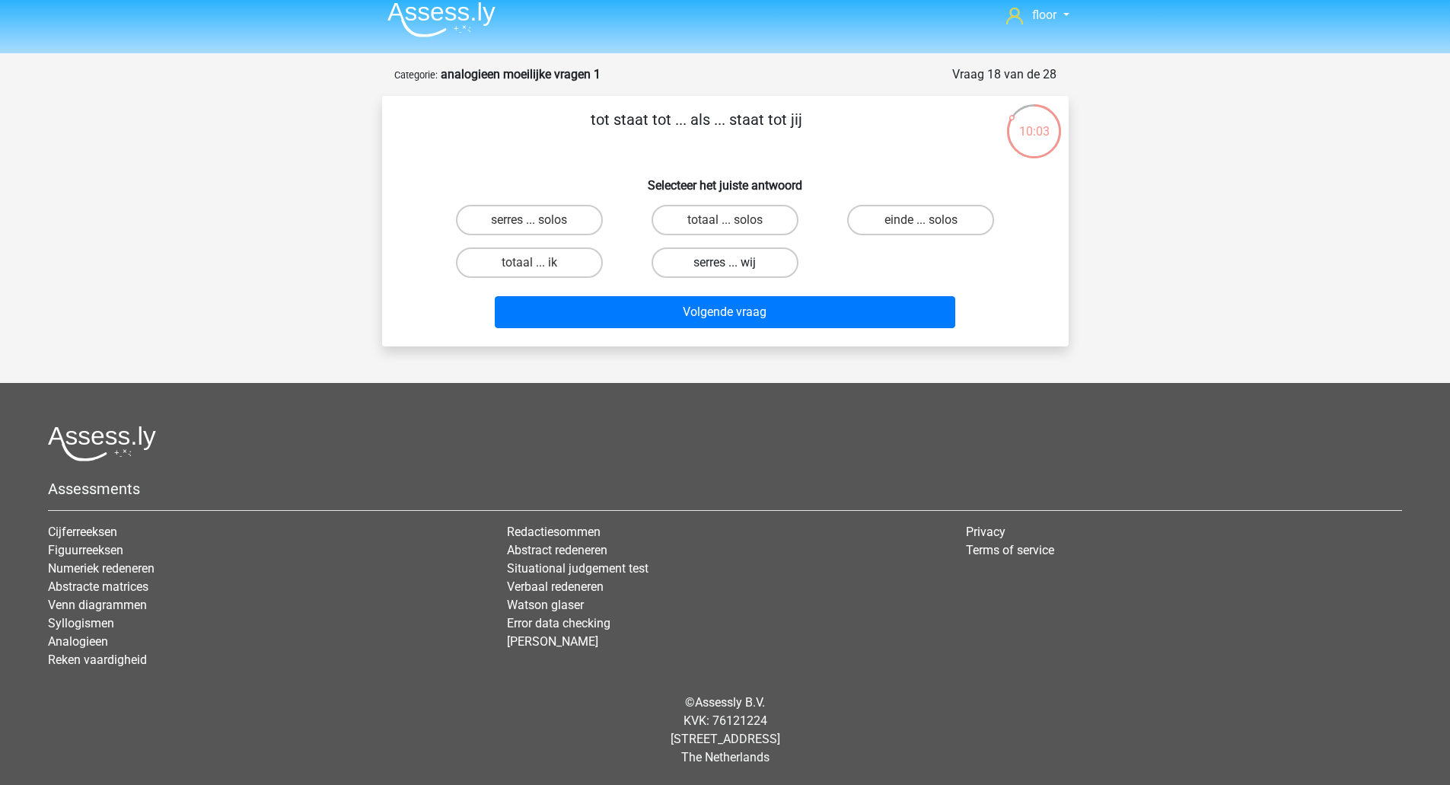
click at [766, 264] on label "serres ... wij" at bounding box center [724, 262] width 147 height 30
click at [734, 264] on input "serres ... wij" at bounding box center [729, 268] width 10 height 10
radio input "true"
click at [755, 231] on label "totaal ... solos" at bounding box center [724, 220] width 147 height 30
click at [734, 230] on input "totaal ... solos" at bounding box center [729, 225] width 10 height 10
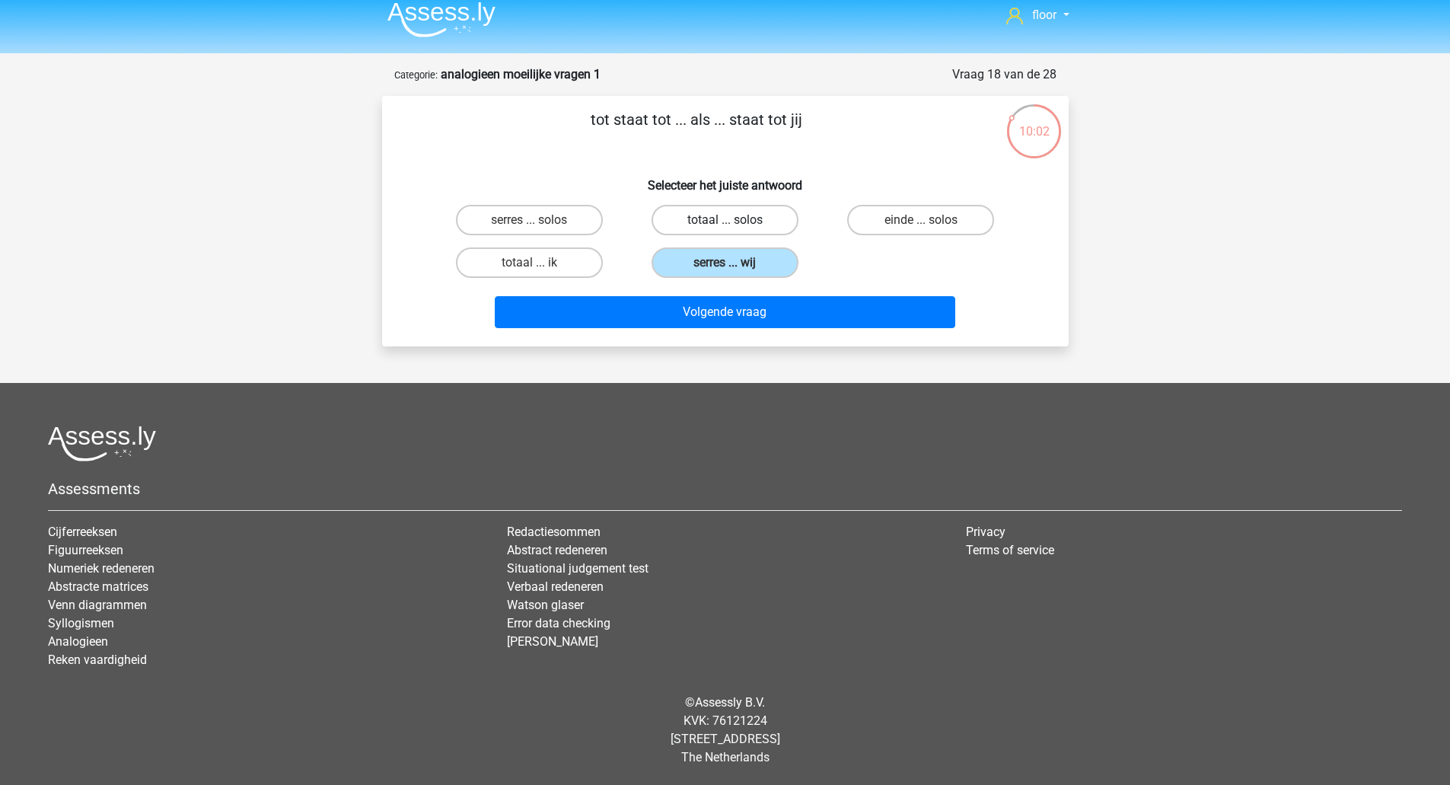
radio input "true"
click at [573, 226] on label "serres ... solos" at bounding box center [529, 220] width 147 height 30
click at [539, 226] on input "serres ... solos" at bounding box center [534, 225] width 10 height 10
radio input "true"
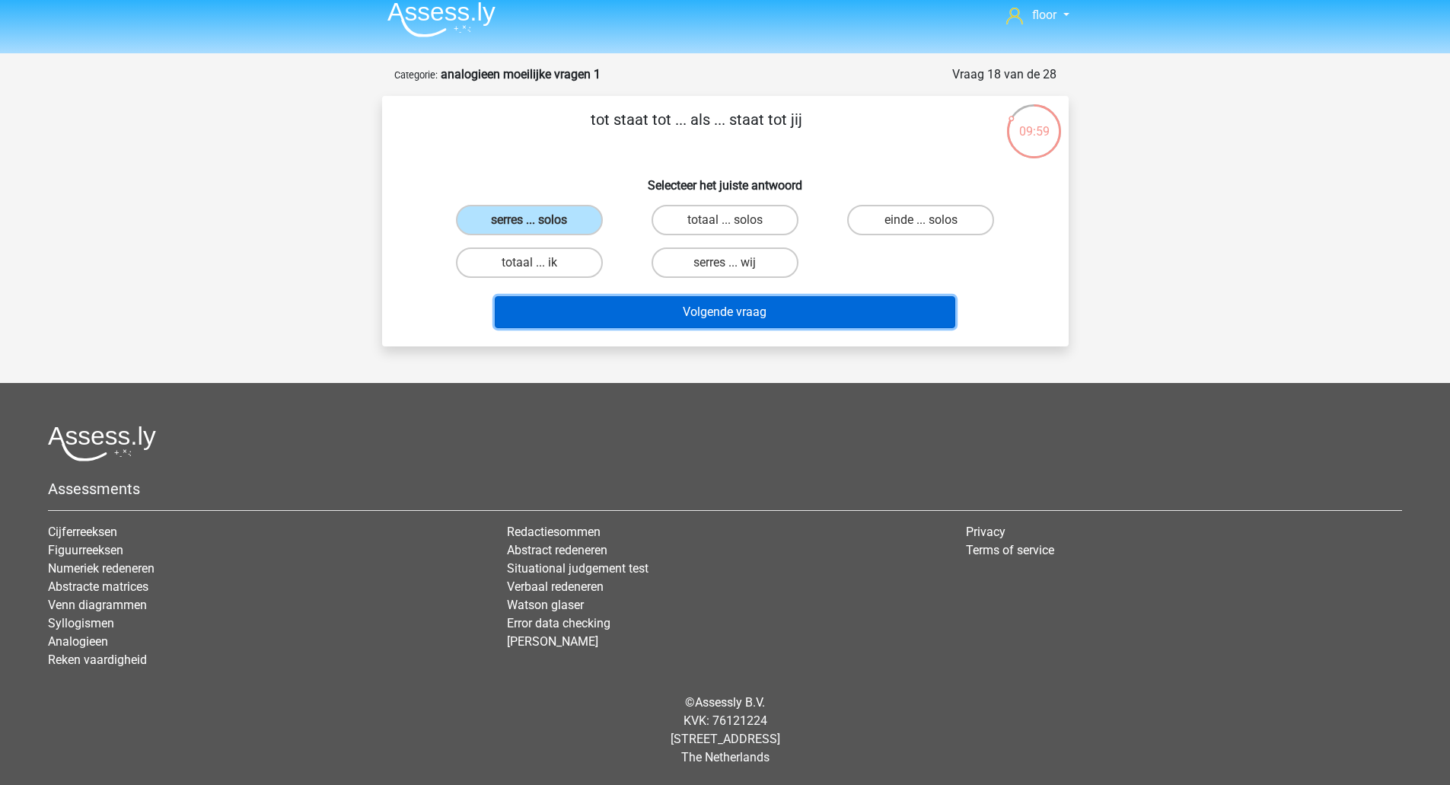
click at [642, 323] on button "Volgende vraag" at bounding box center [725, 312] width 460 height 32
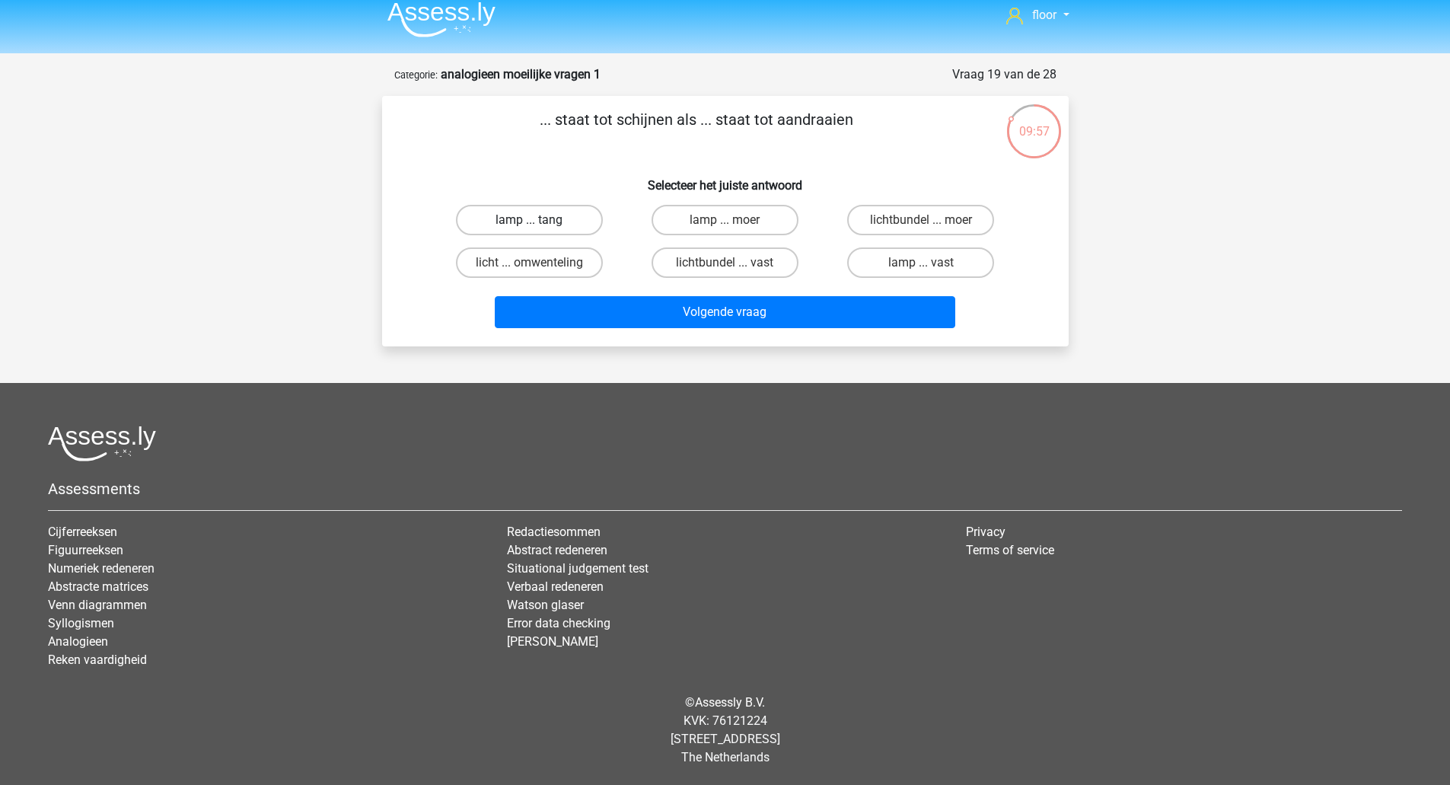
click at [565, 213] on label "lamp ... tang" at bounding box center [529, 220] width 147 height 30
click at [539, 220] on input "lamp ... tang" at bounding box center [534, 225] width 10 height 10
radio input "true"
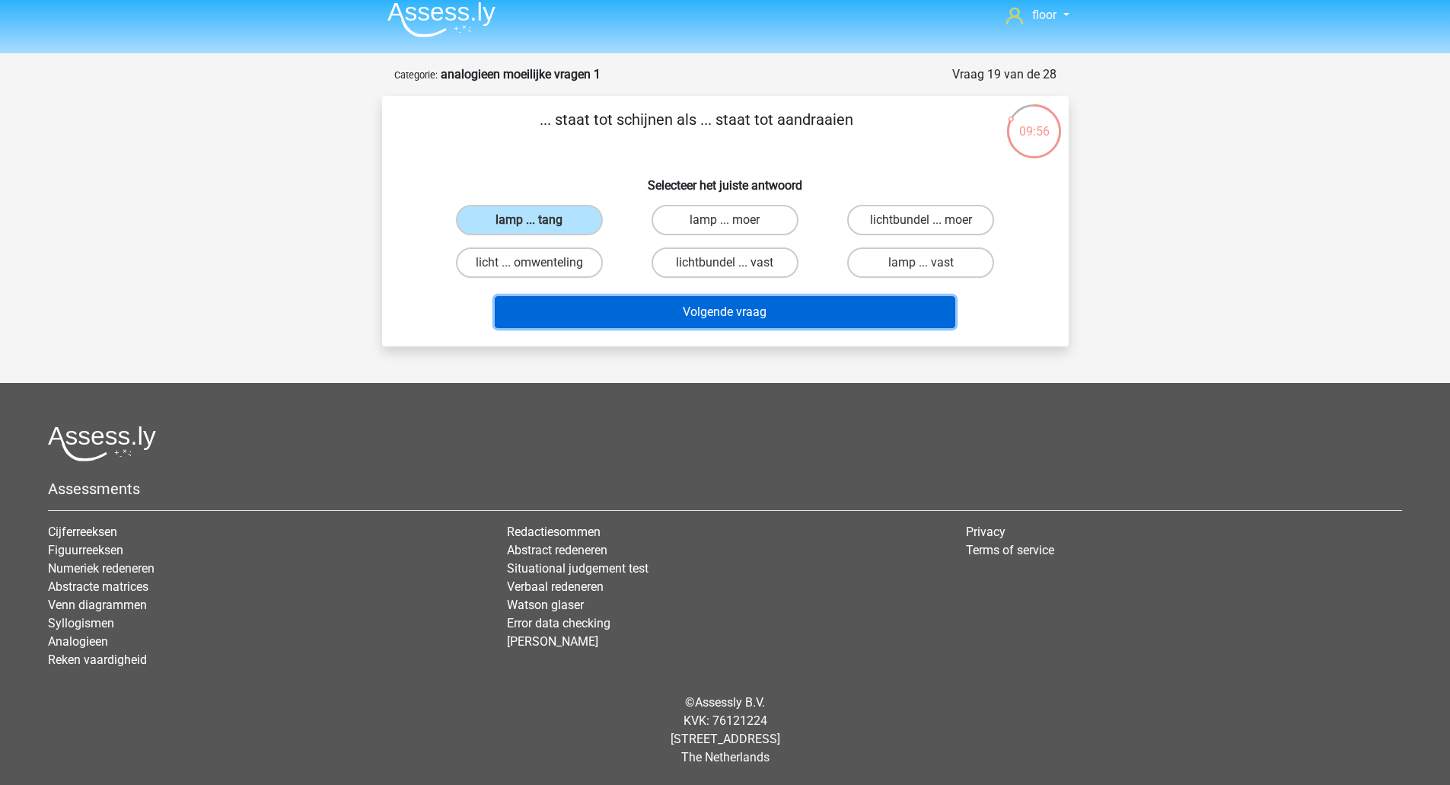
click at [605, 301] on button "Volgende vraag" at bounding box center [725, 312] width 460 height 32
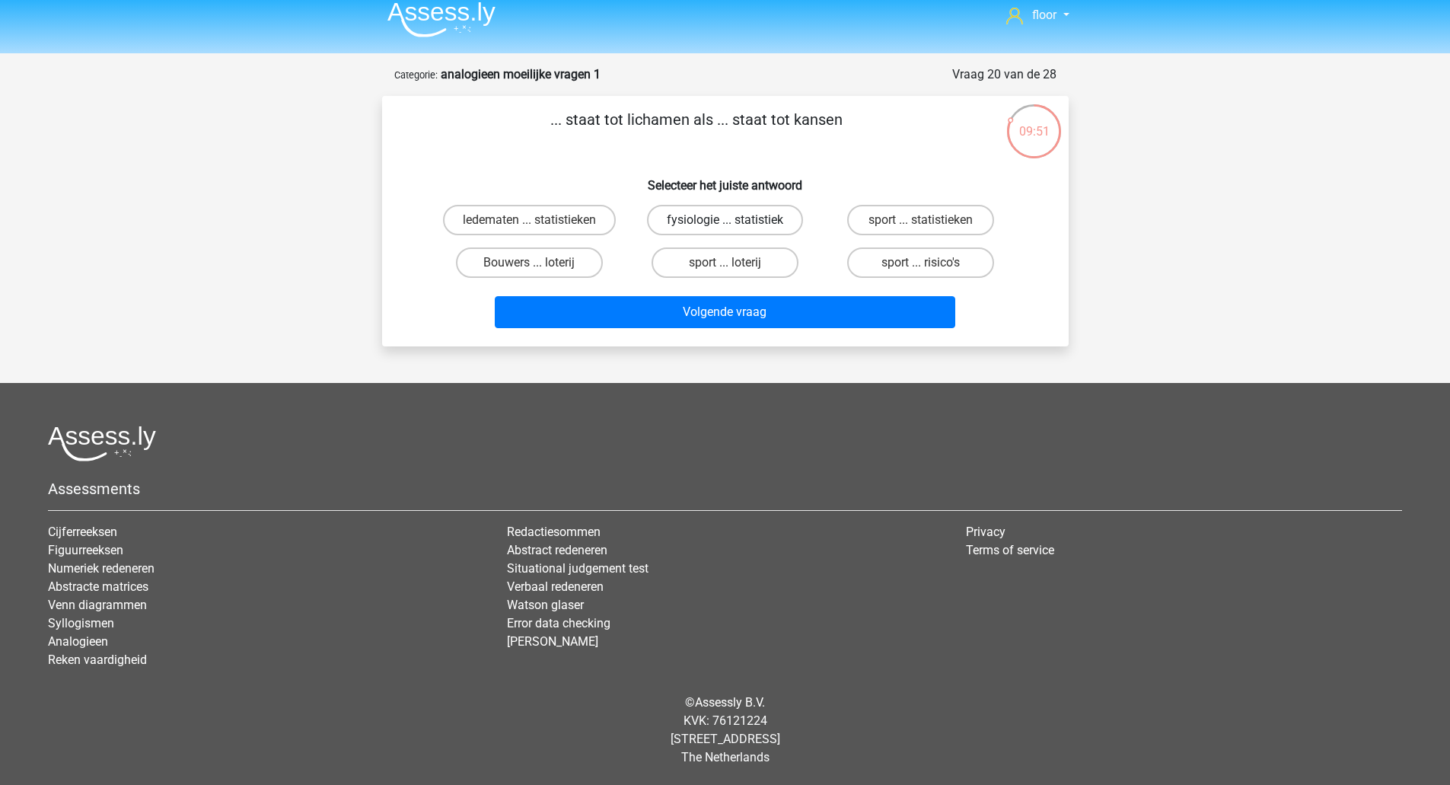
click at [743, 205] on label "fysiologie ... statistiek" at bounding box center [725, 220] width 156 height 30
click at [734, 220] on input "fysiologie ... statistiek" at bounding box center [729, 225] width 10 height 10
radio input "true"
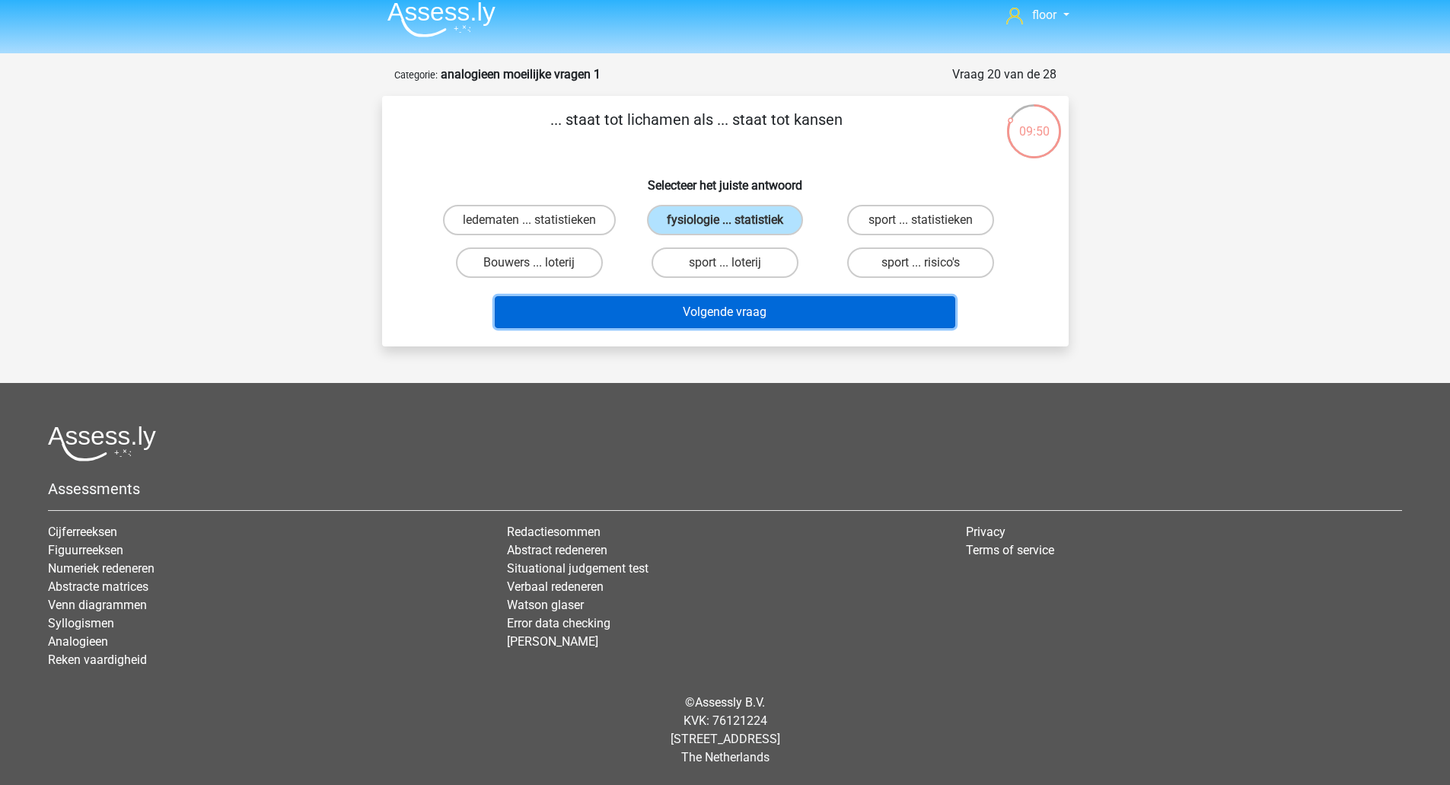
click at [741, 302] on button "Volgende vraag" at bounding box center [725, 312] width 460 height 32
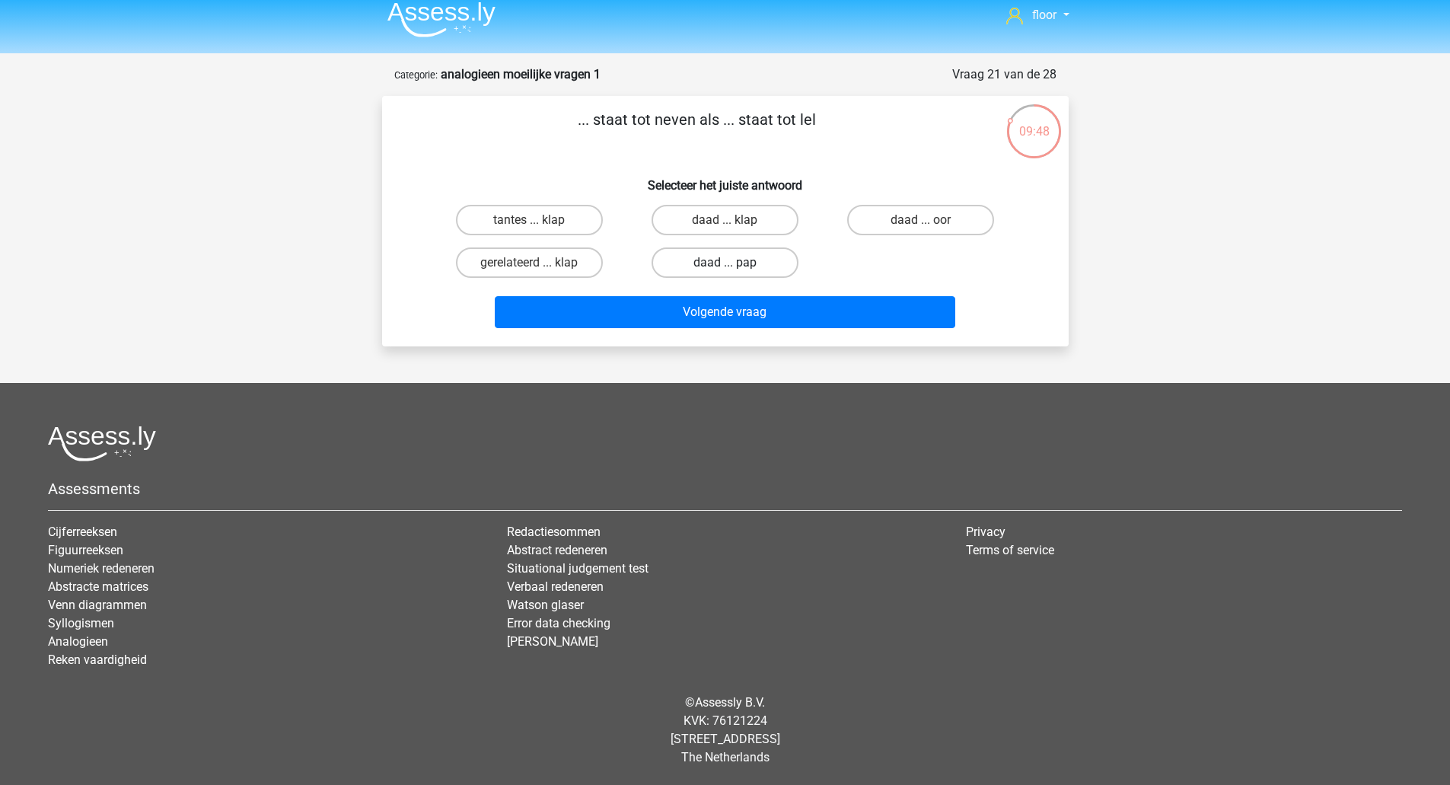
click at [741, 260] on label "daad ... pap" at bounding box center [724, 262] width 147 height 30
click at [734, 263] on input "daad ... pap" at bounding box center [729, 268] width 10 height 10
radio input "true"
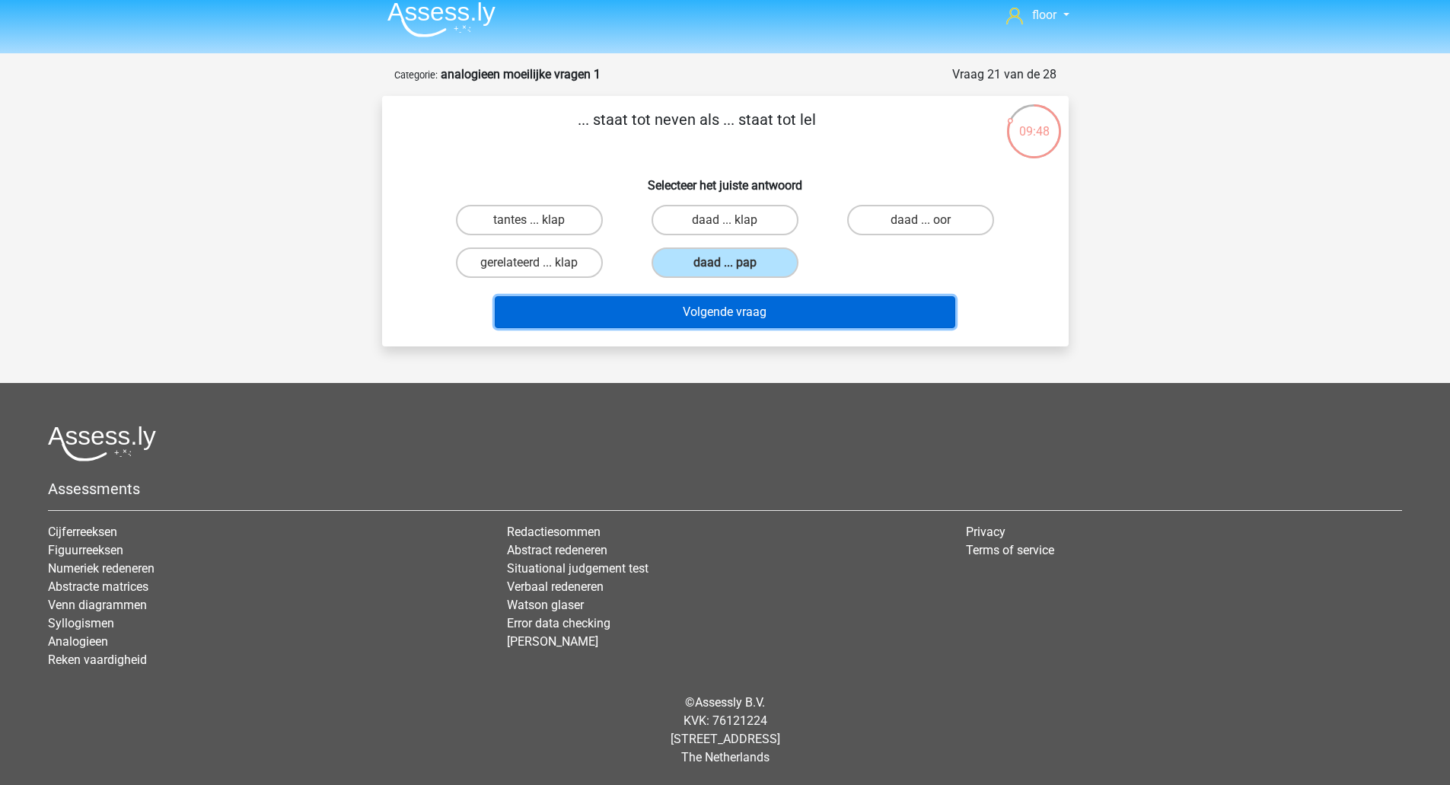
click at [737, 314] on button "Volgende vraag" at bounding box center [725, 312] width 460 height 32
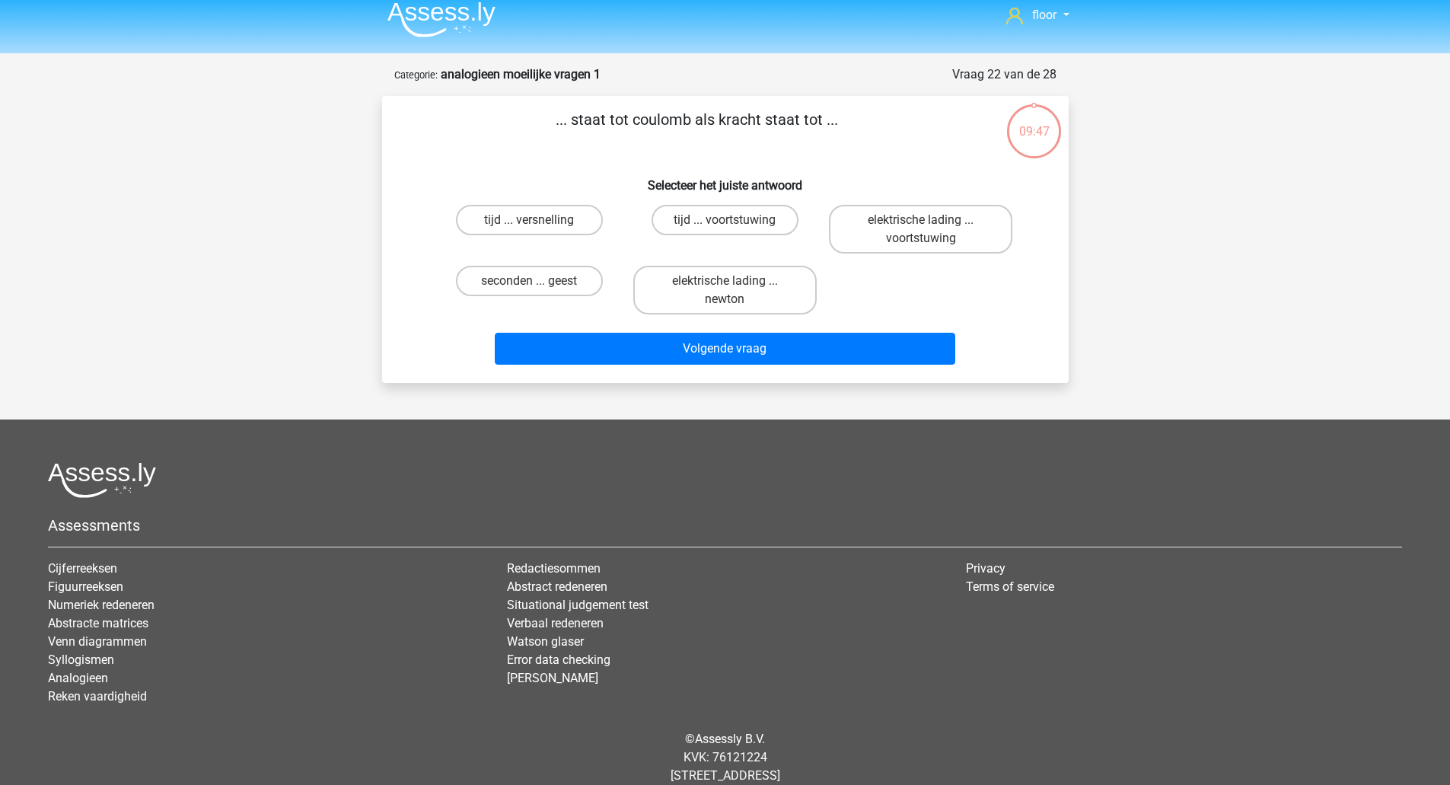
scroll to position [47, 0]
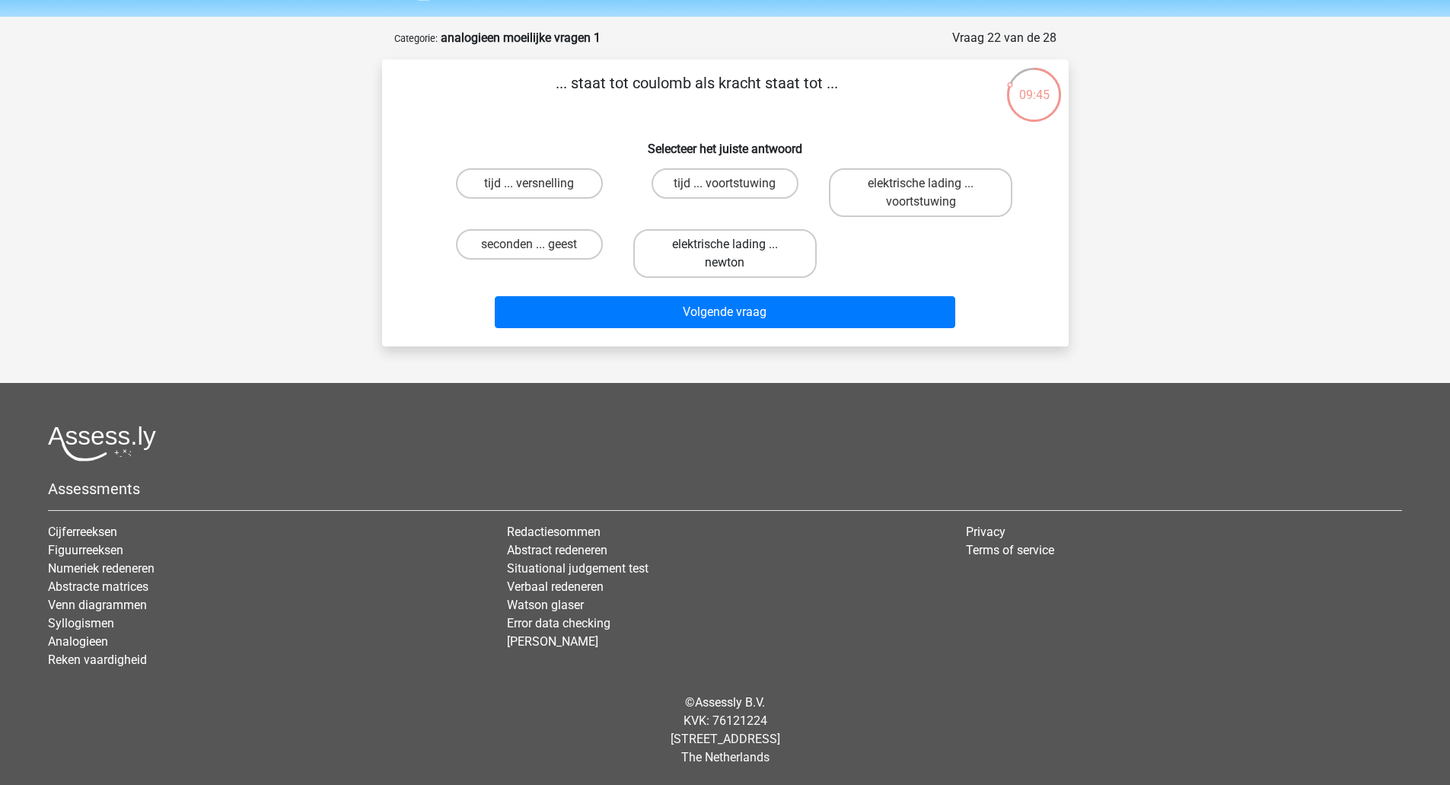
click at [762, 254] on label "elektrische lading ... newton" at bounding box center [724, 253] width 183 height 49
click at [734, 254] on input "elektrische lading ... newton" at bounding box center [729, 249] width 10 height 10
radio input "true"
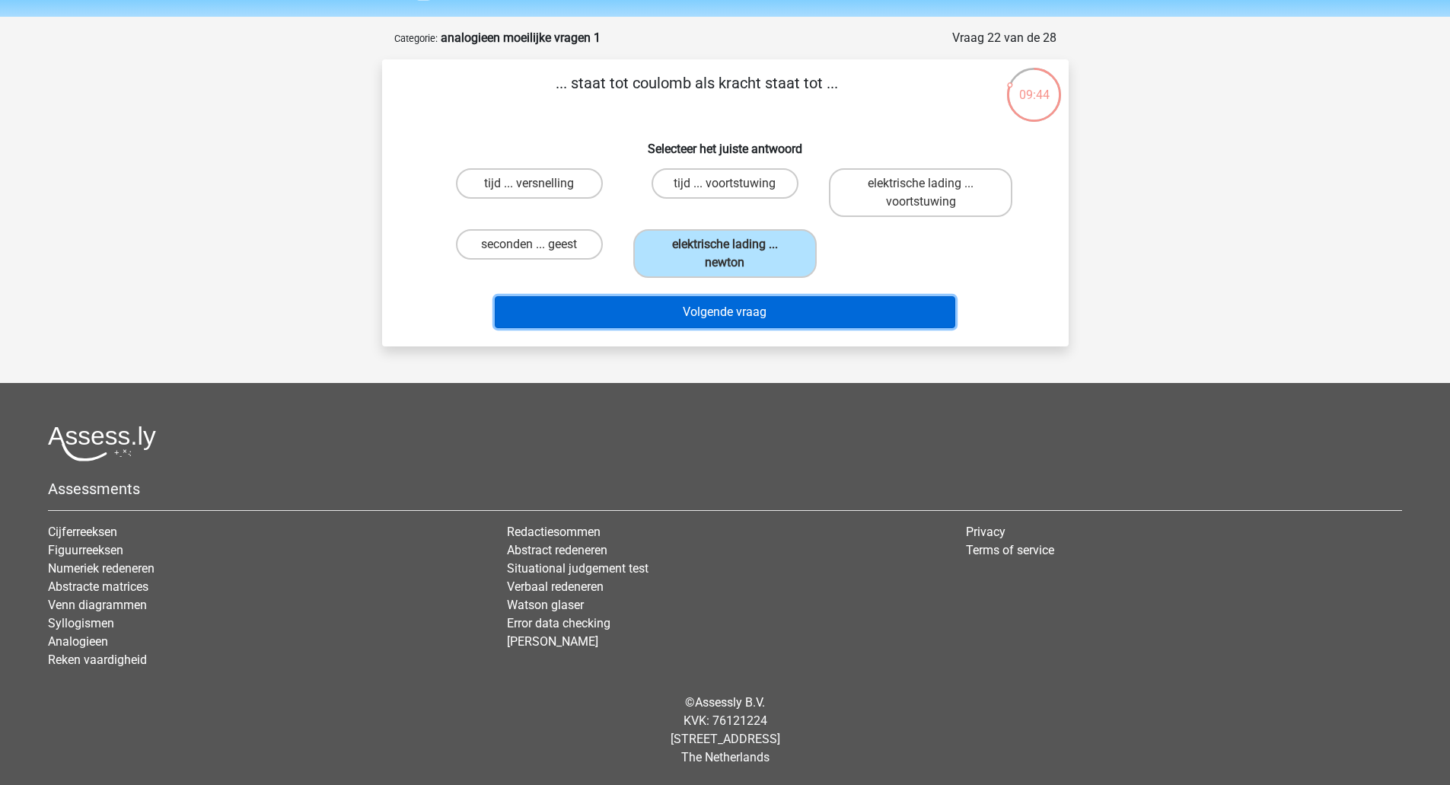
click at [750, 321] on button "Volgende vraag" at bounding box center [725, 312] width 460 height 32
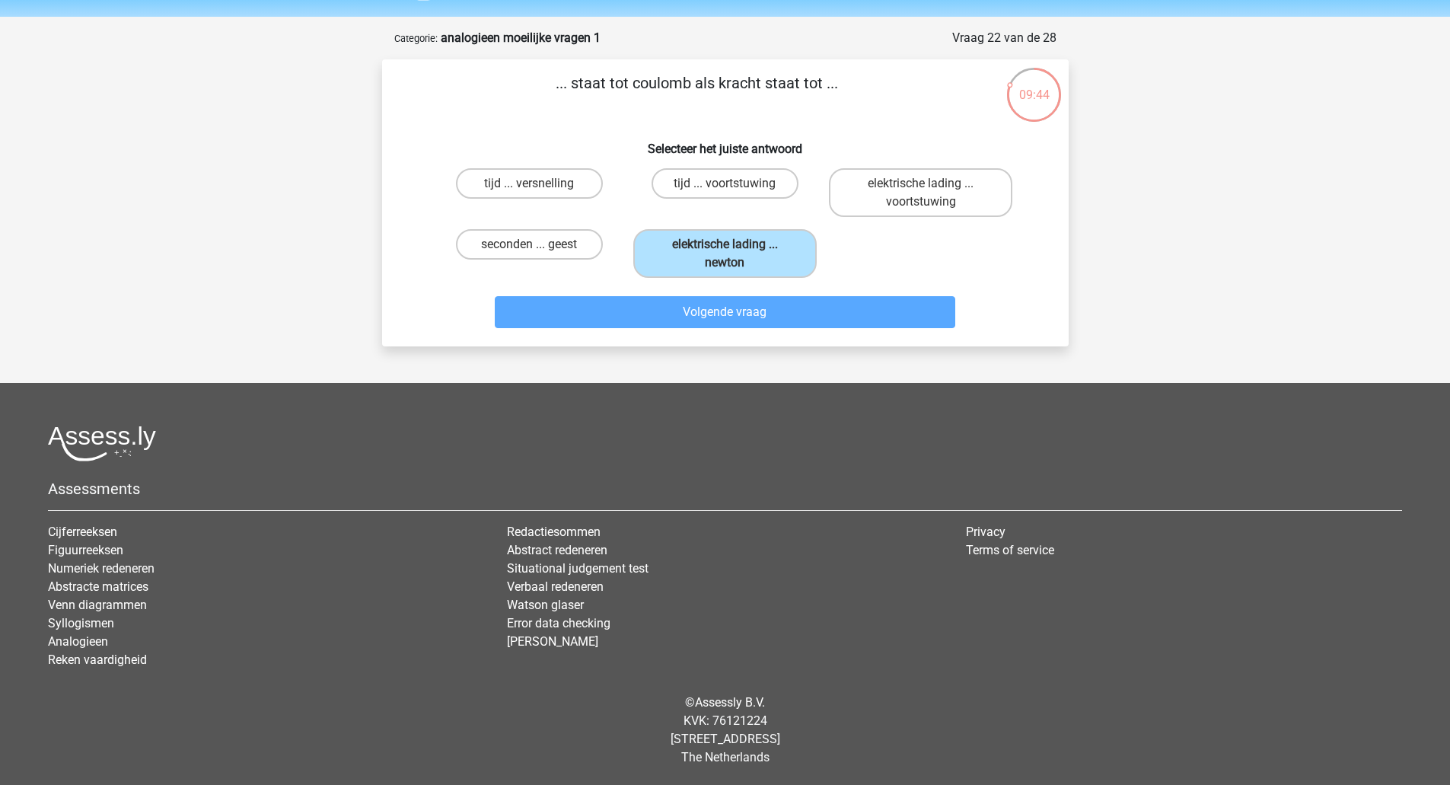
scroll to position [29, 0]
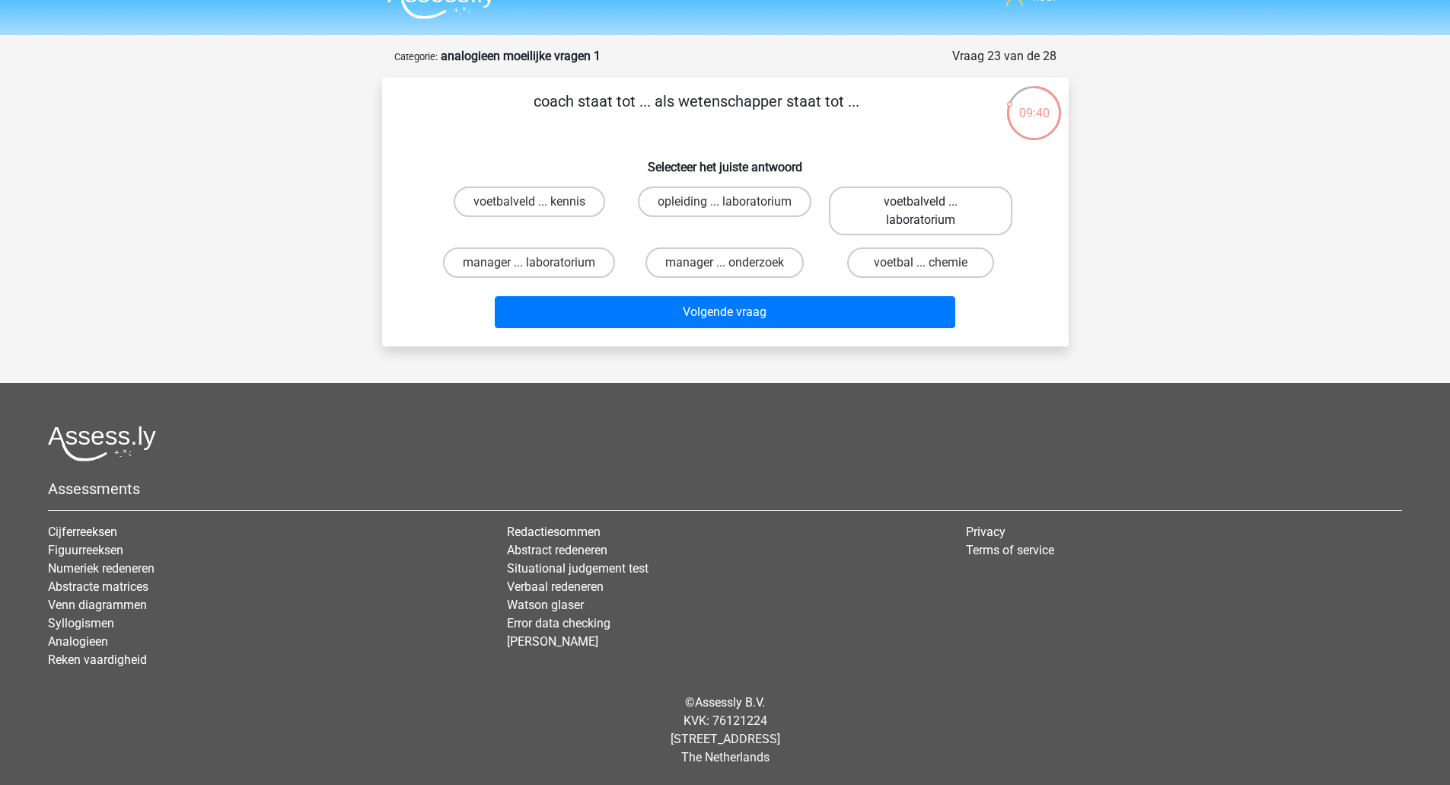
click at [881, 214] on label "voetbalveld ... laboratorium" at bounding box center [920, 210] width 183 height 49
click at [921, 212] on input "voetbalveld ... laboratorium" at bounding box center [926, 207] width 10 height 10
radio input "true"
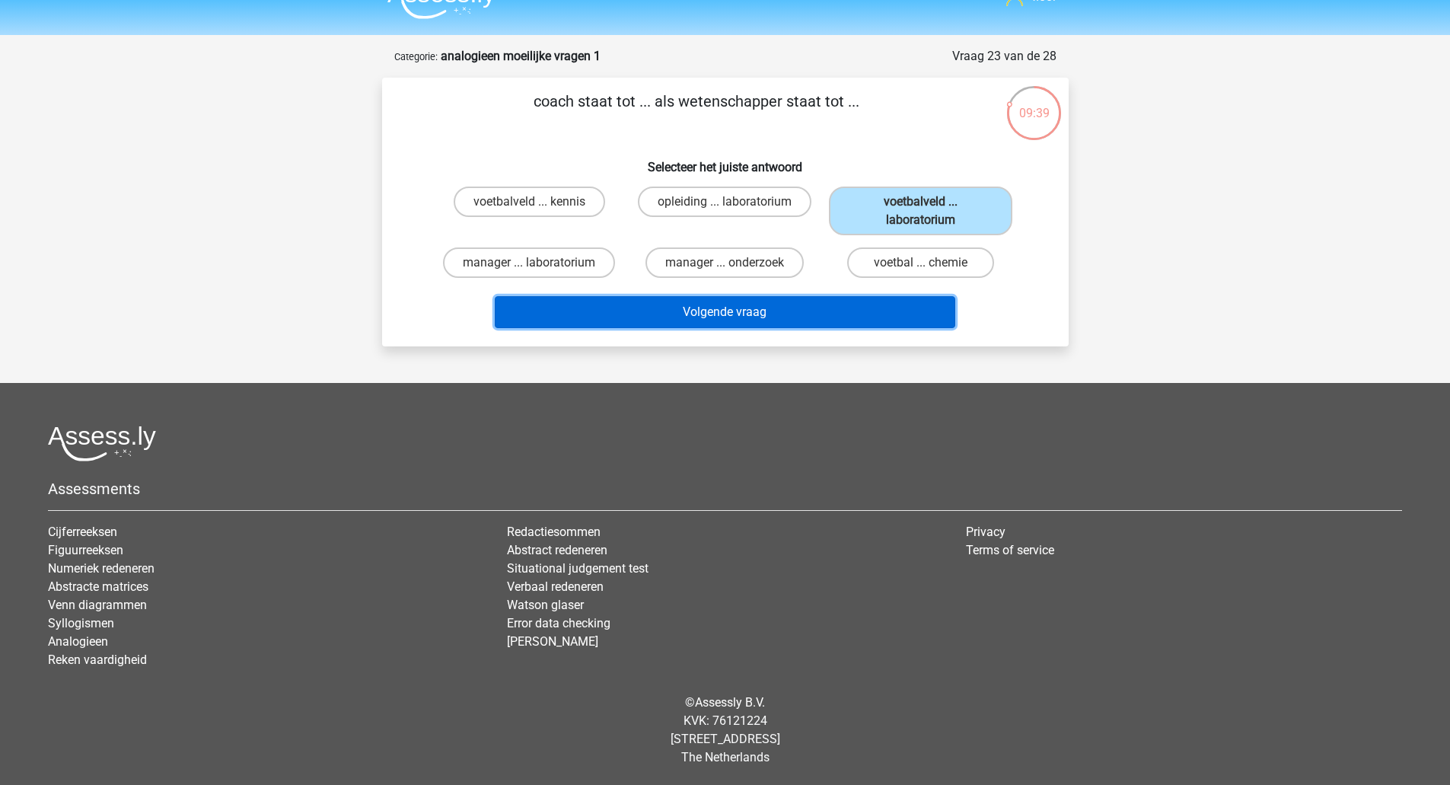
click at [799, 315] on button "Volgende vraag" at bounding box center [725, 312] width 460 height 32
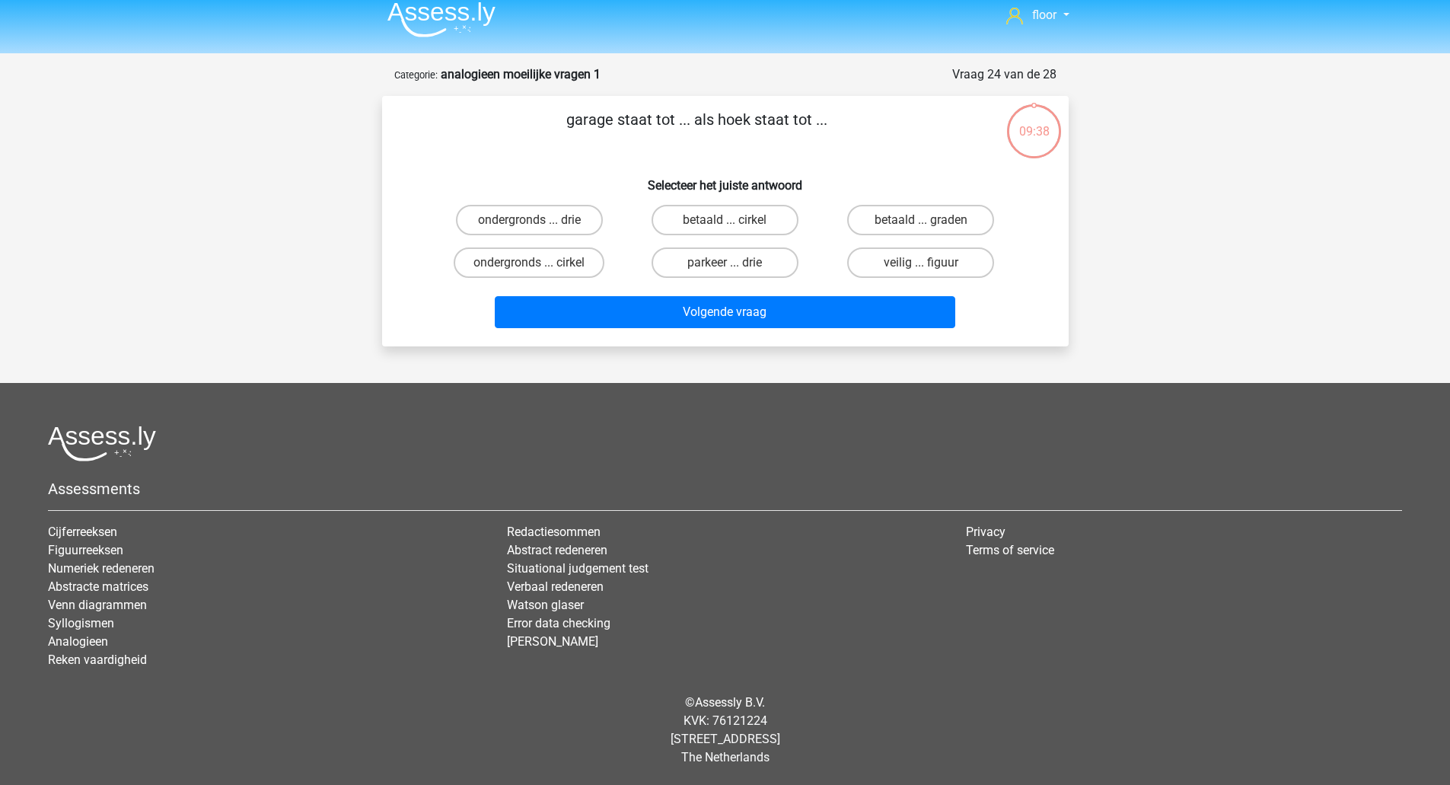
scroll to position [11, 0]
click at [765, 263] on label "parkeer ... drie" at bounding box center [724, 262] width 147 height 30
click at [734, 263] on input "parkeer ... drie" at bounding box center [729, 268] width 10 height 10
radio input "true"
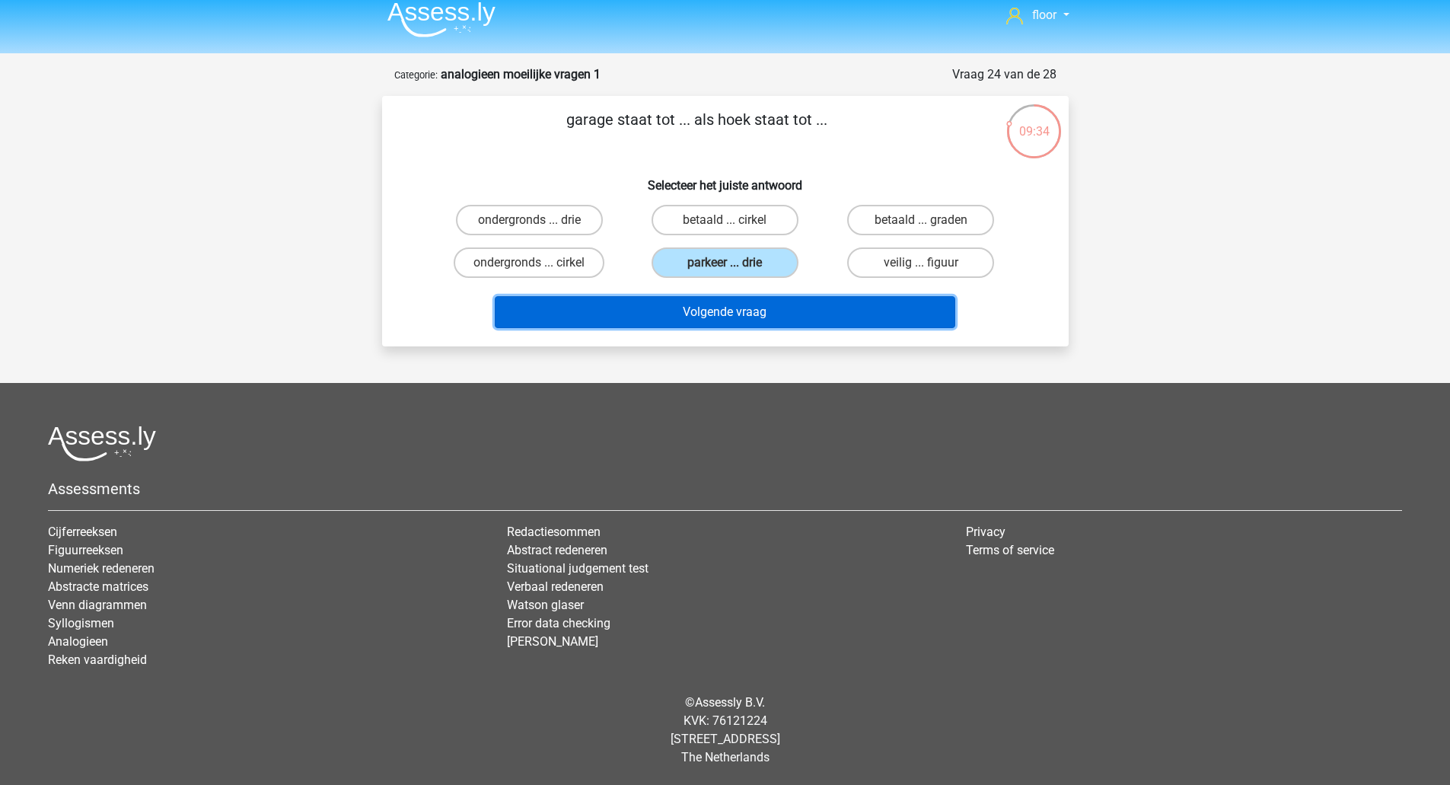
click at [749, 311] on button "Volgende vraag" at bounding box center [725, 312] width 460 height 32
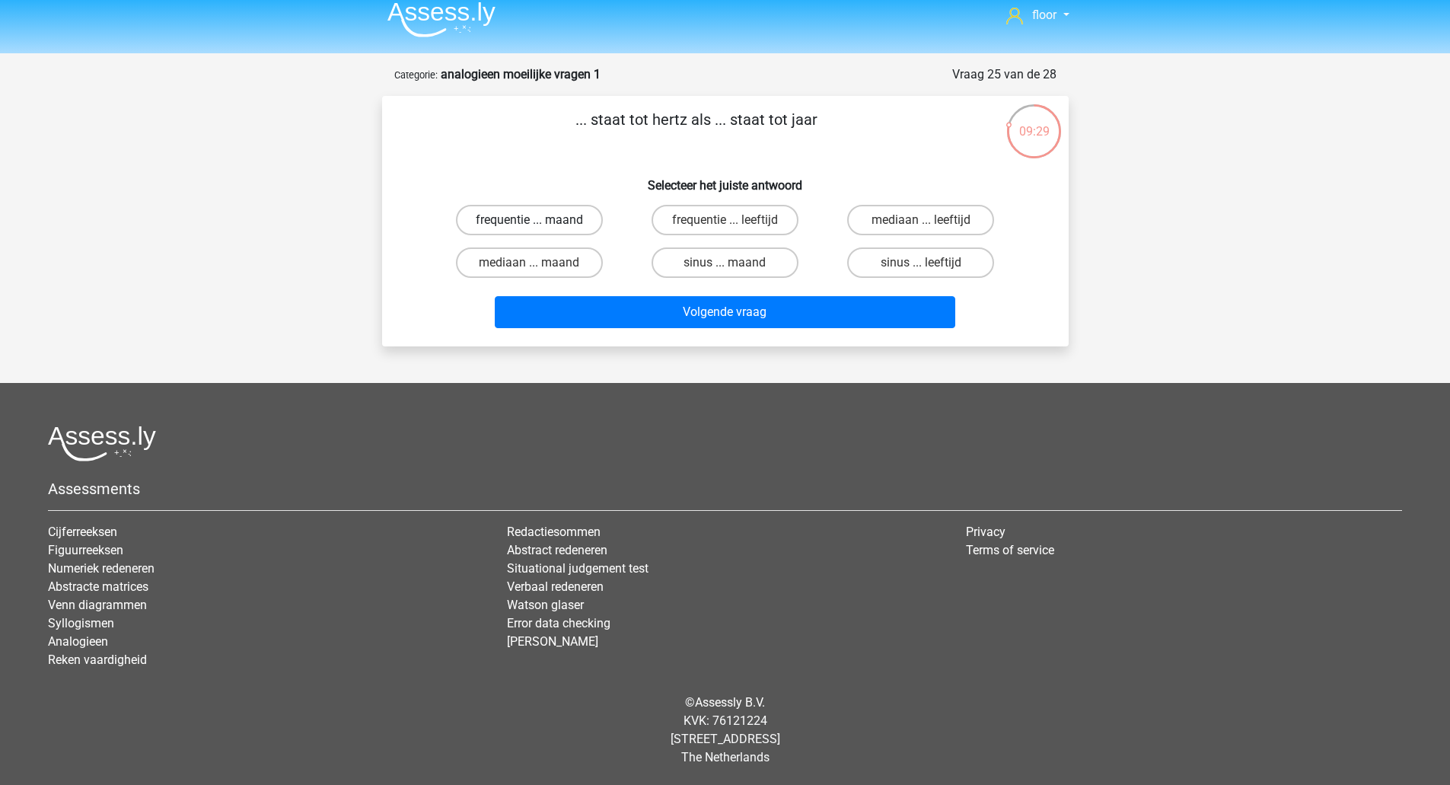
click at [570, 217] on label "frequentie ... maand" at bounding box center [529, 220] width 147 height 30
click at [539, 220] on input "frequentie ... maand" at bounding box center [534, 225] width 10 height 10
radio input "true"
click at [691, 228] on label "frequentie ... leeftijd" at bounding box center [724, 220] width 147 height 30
click at [724, 228] on input "frequentie ... leeftijd" at bounding box center [729, 225] width 10 height 10
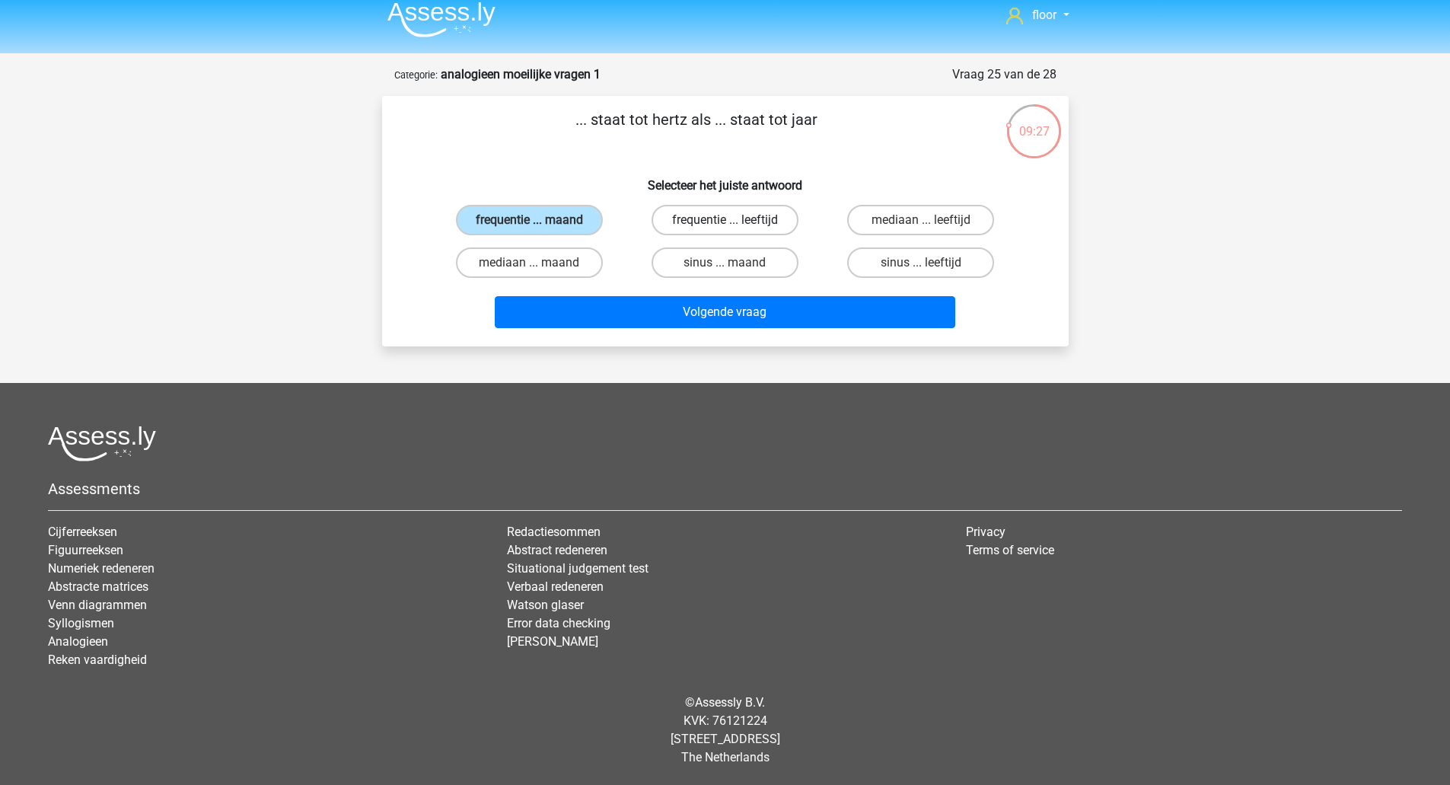
radio input "true"
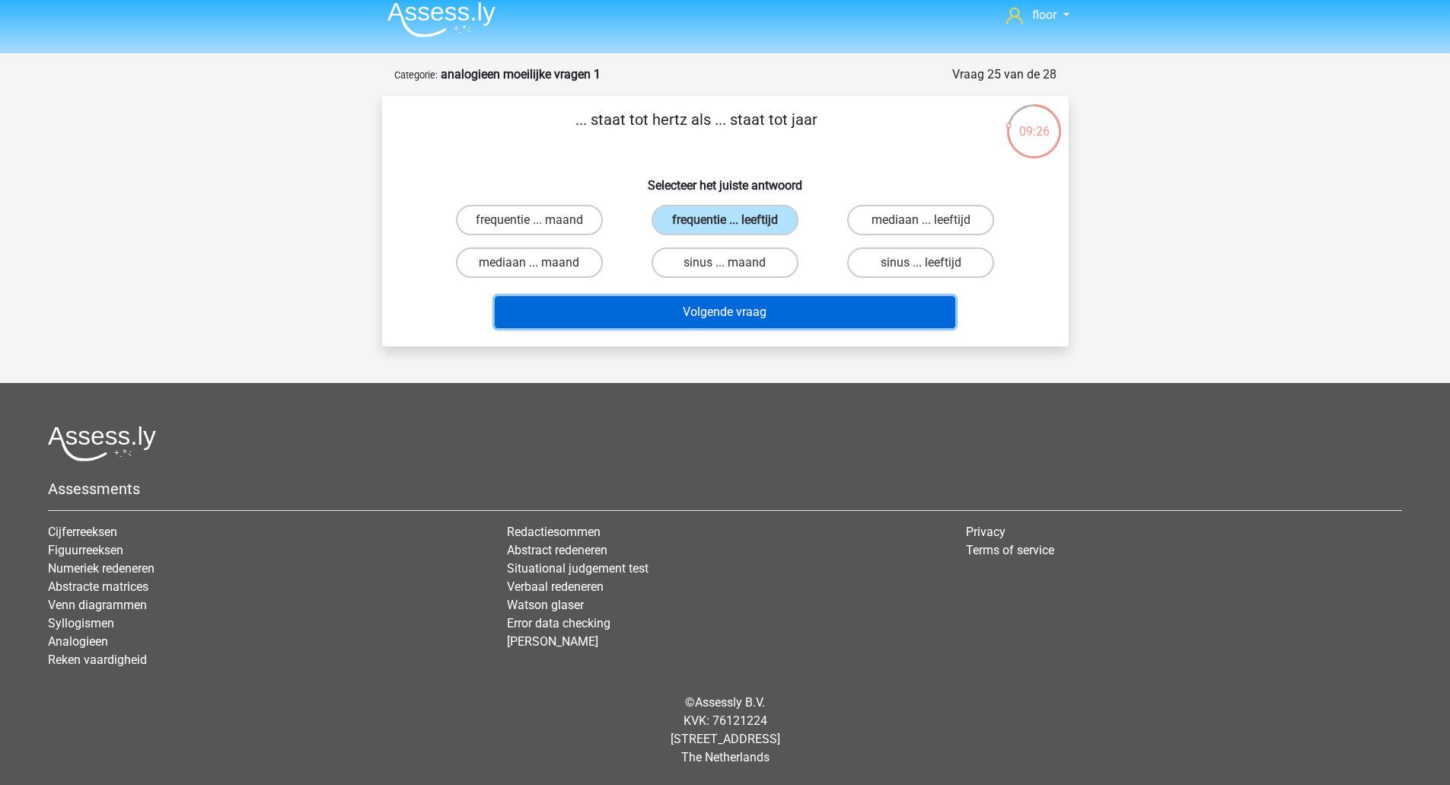
click at [687, 309] on button "Volgende vraag" at bounding box center [725, 312] width 460 height 32
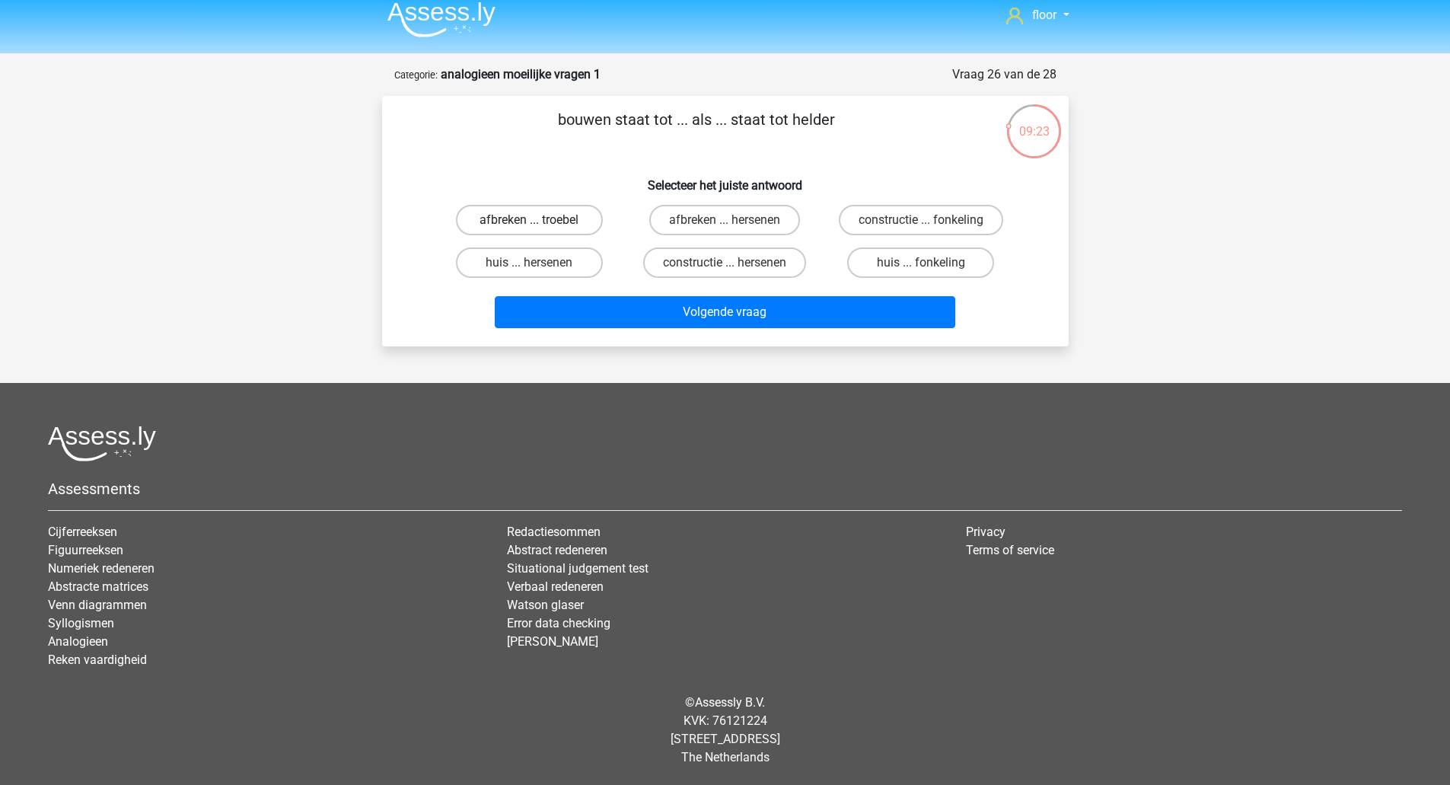
click at [584, 224] on label "afbreken ... troebel" at bounding box center [529, 220] width 147 height 30
click at [539, 224] on input "afbreken ... troebel" at bounding box center [534, 225] width 10 height 10
radio input "true"
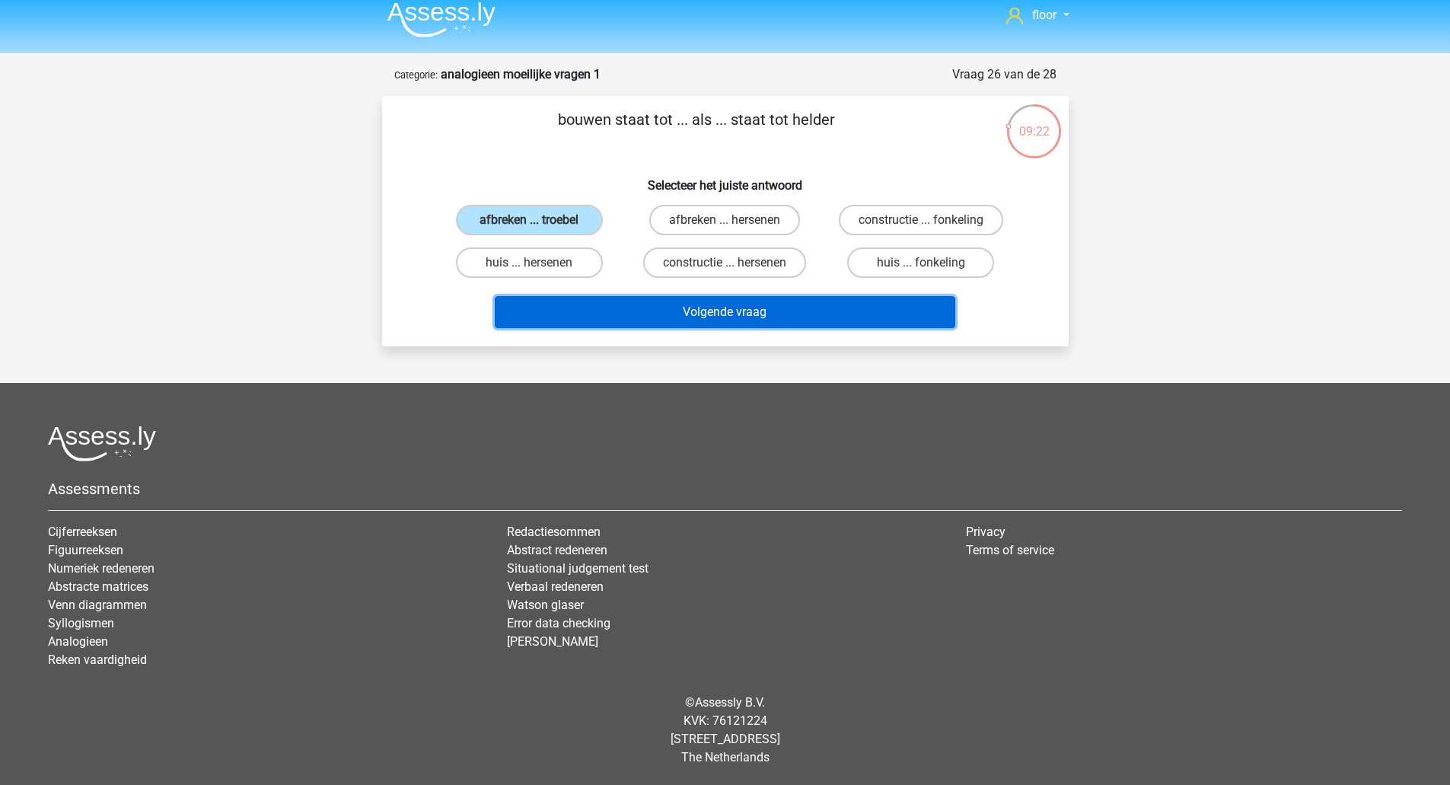
click at [614, 323] on button "Volgende vraag" at bounding box center [725, 312] width 460 height 32
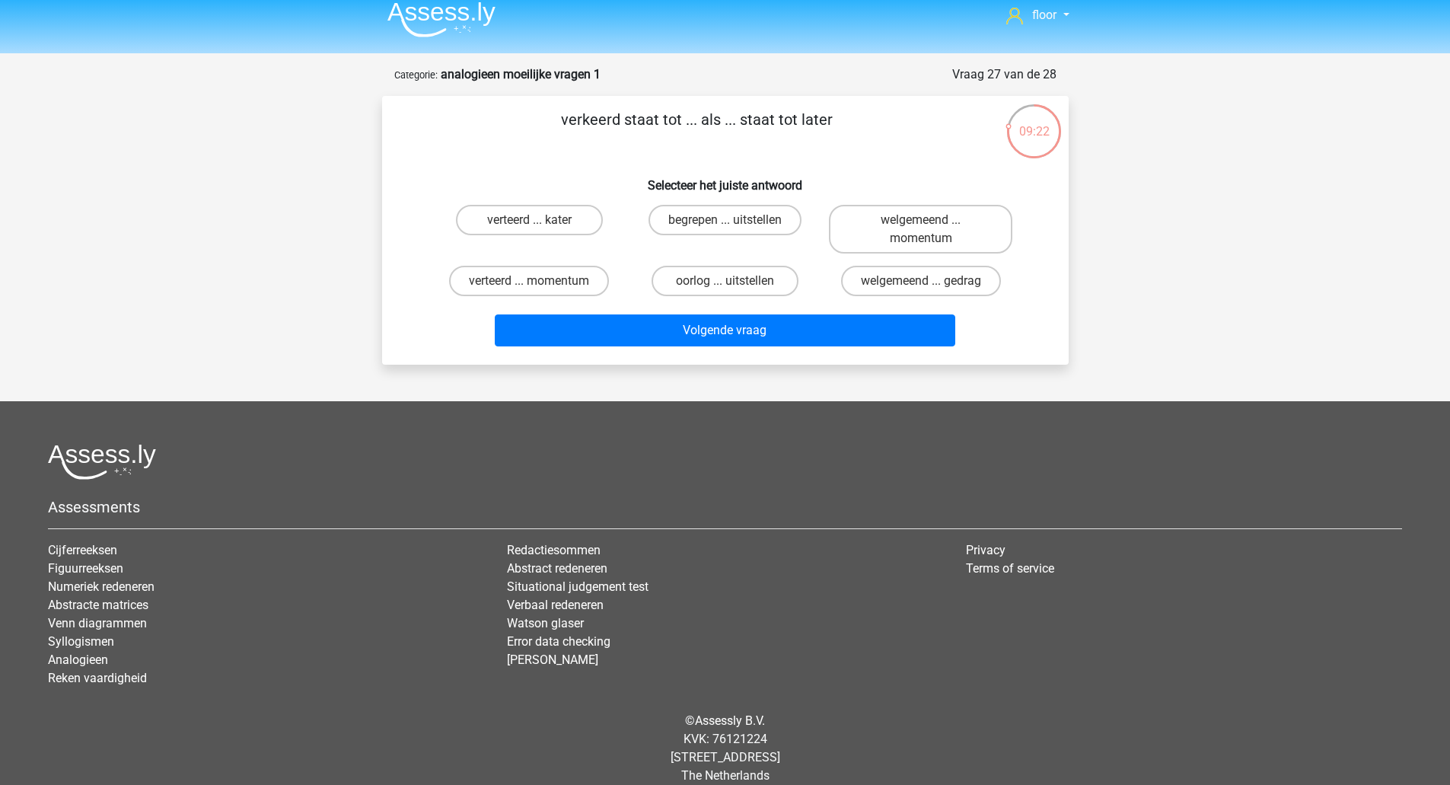
scroll to position [29, 0]
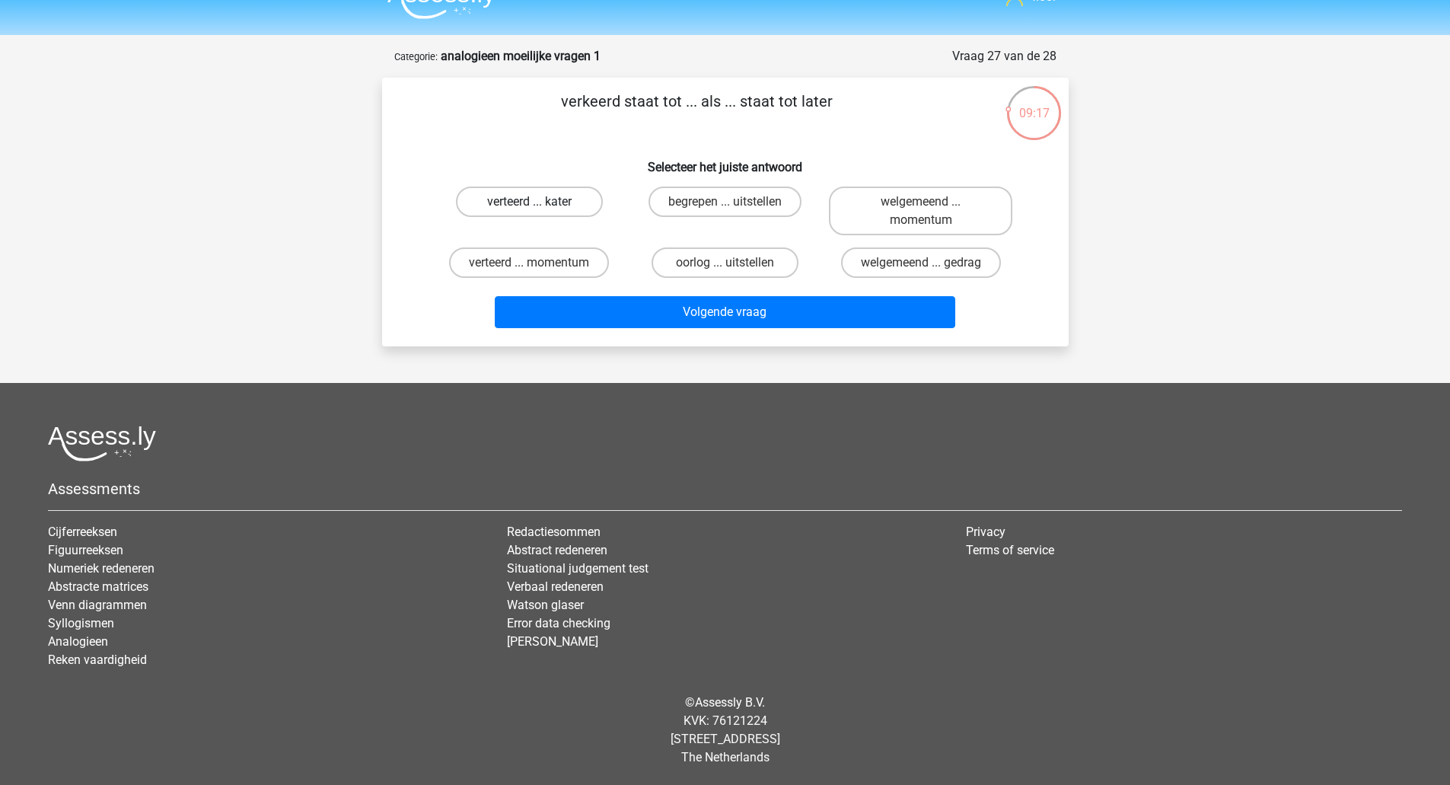
click at [571, 205] on label "verteerd ... kater" at bounding box center [529, 201] width 147 height 30
click at [539, 205] on input "verteerd ... kater" at bounding box center [534, 207] width 10 height 10
radio input "true"
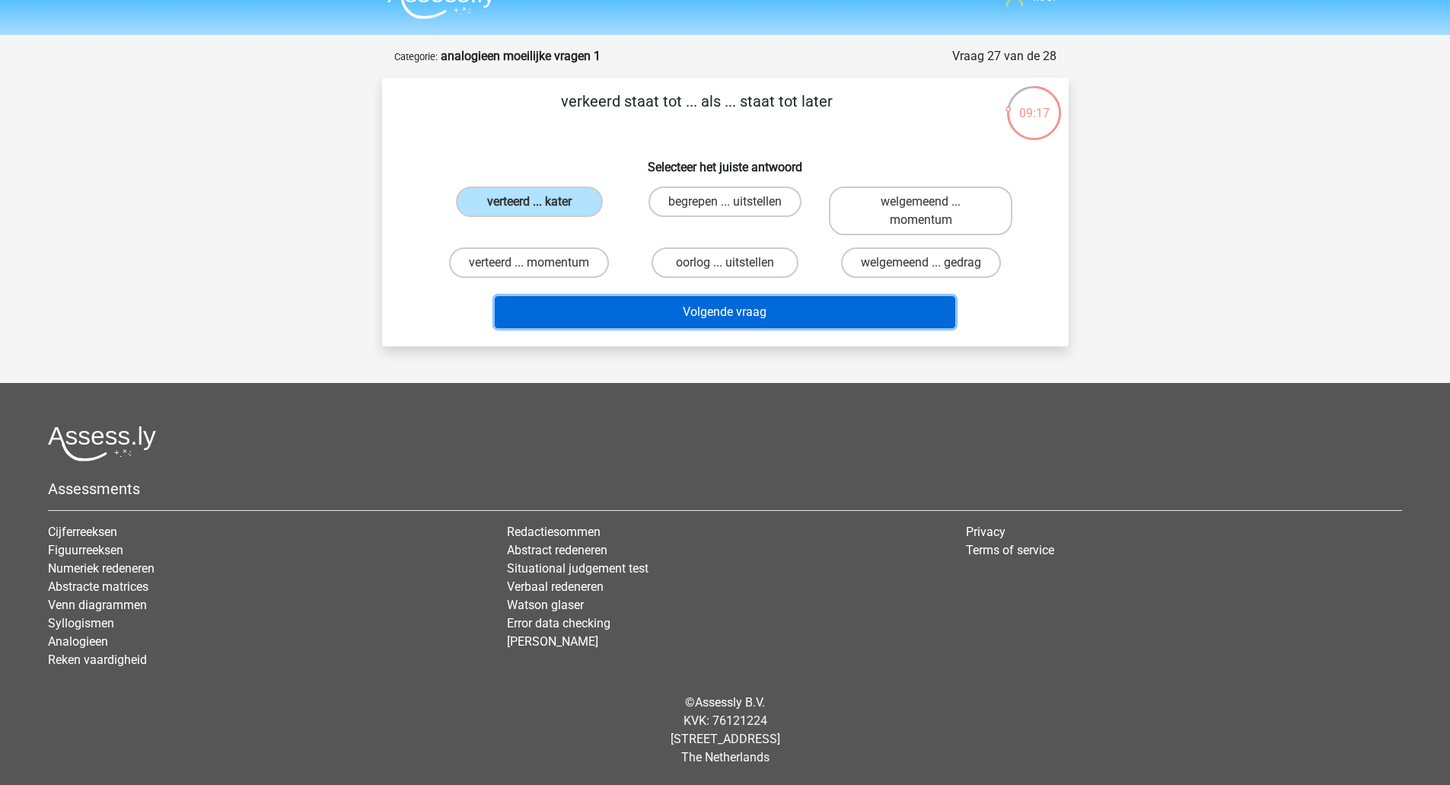
click at [605, 313] on button "Volgende vraag" at bounding box center [725, 312] width 460 height 32
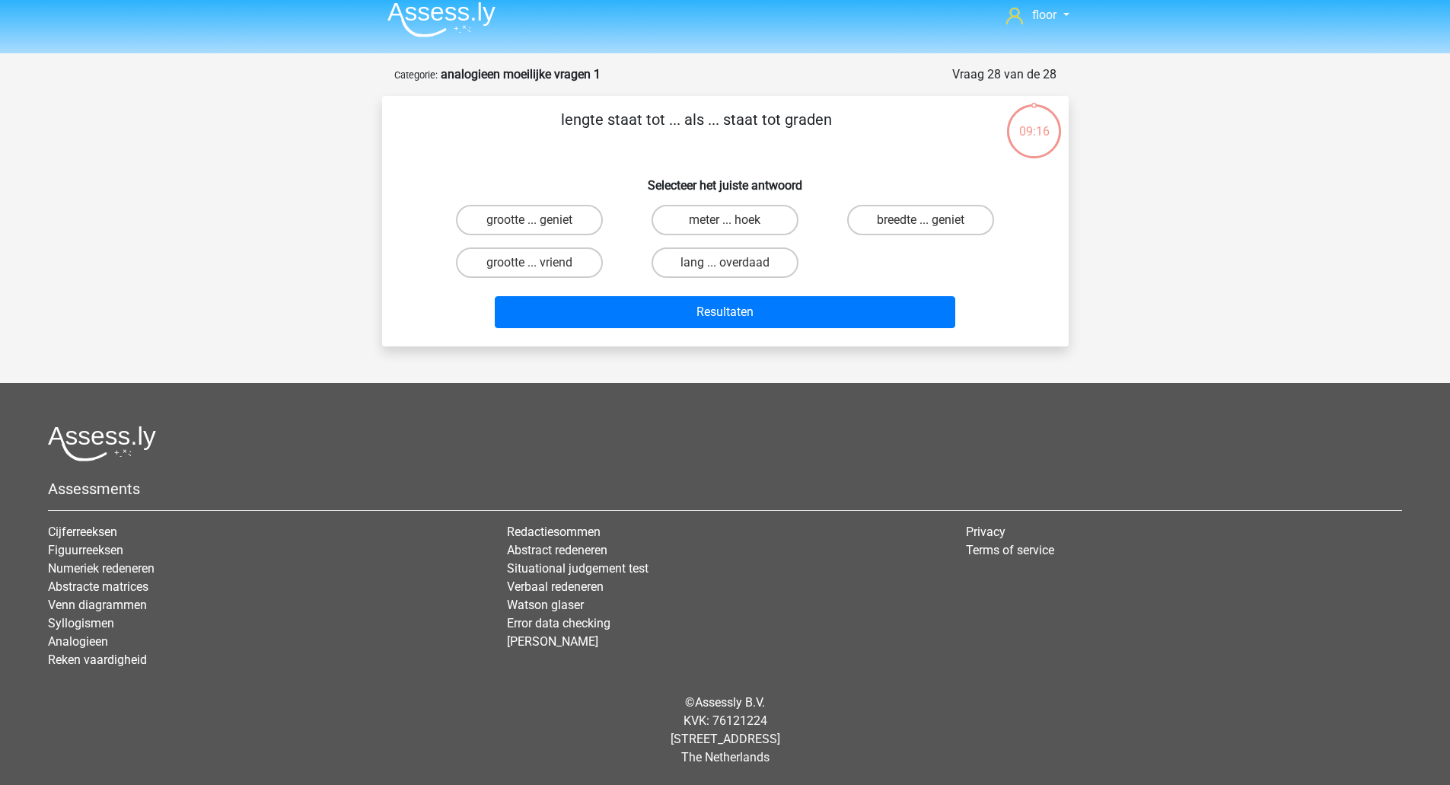
scroll to position [11, 0]
click at [677, 217] on label "meter ... hoek" at bounding box center [724, 220] width 147 height 30
click at [724, 220] on input "meter ... hoek" at bounding box center [729, 225] width 10 height 10
radio input "true"
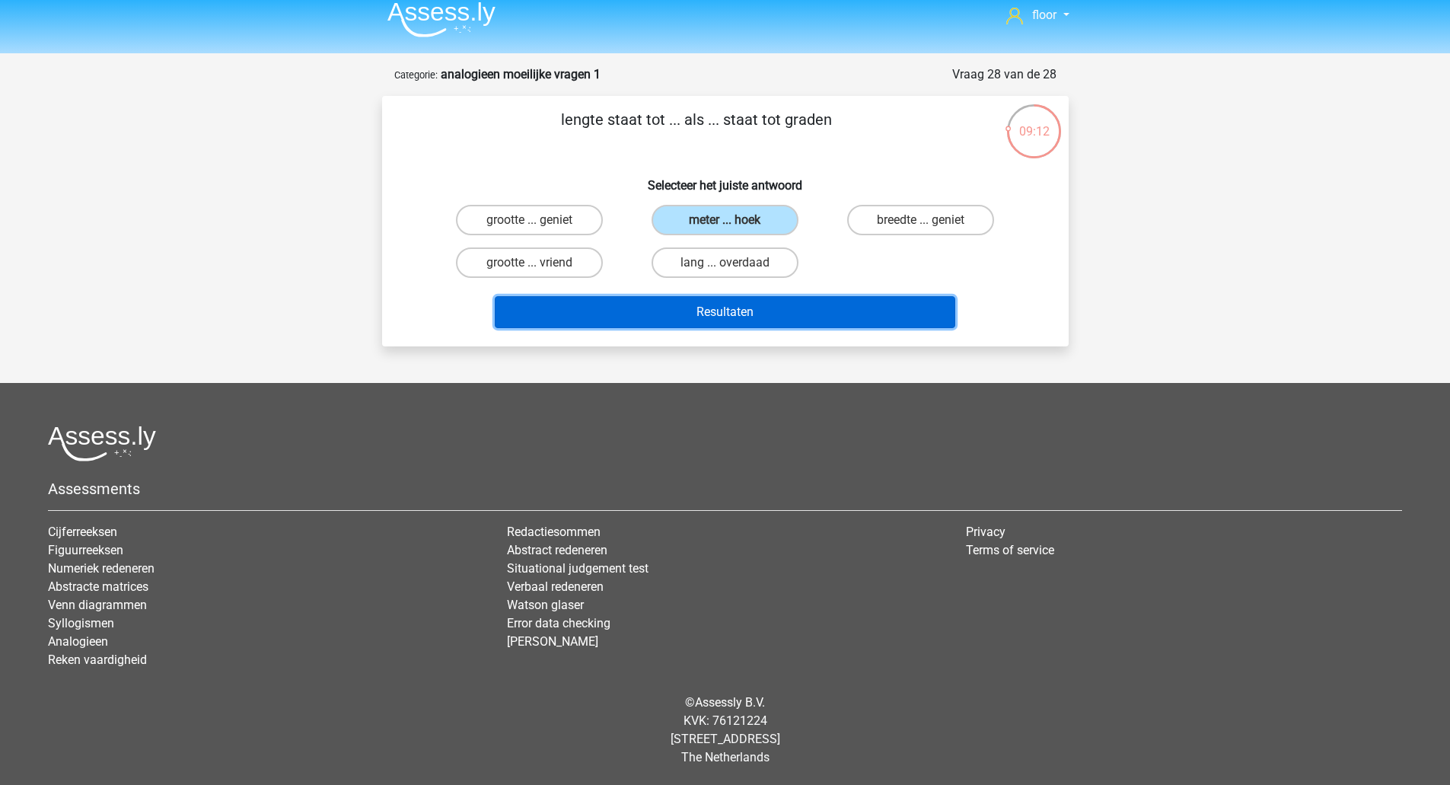
click at [685, 308] on button "Resultaten" at bounding box center [725, 312] width 460 height 32
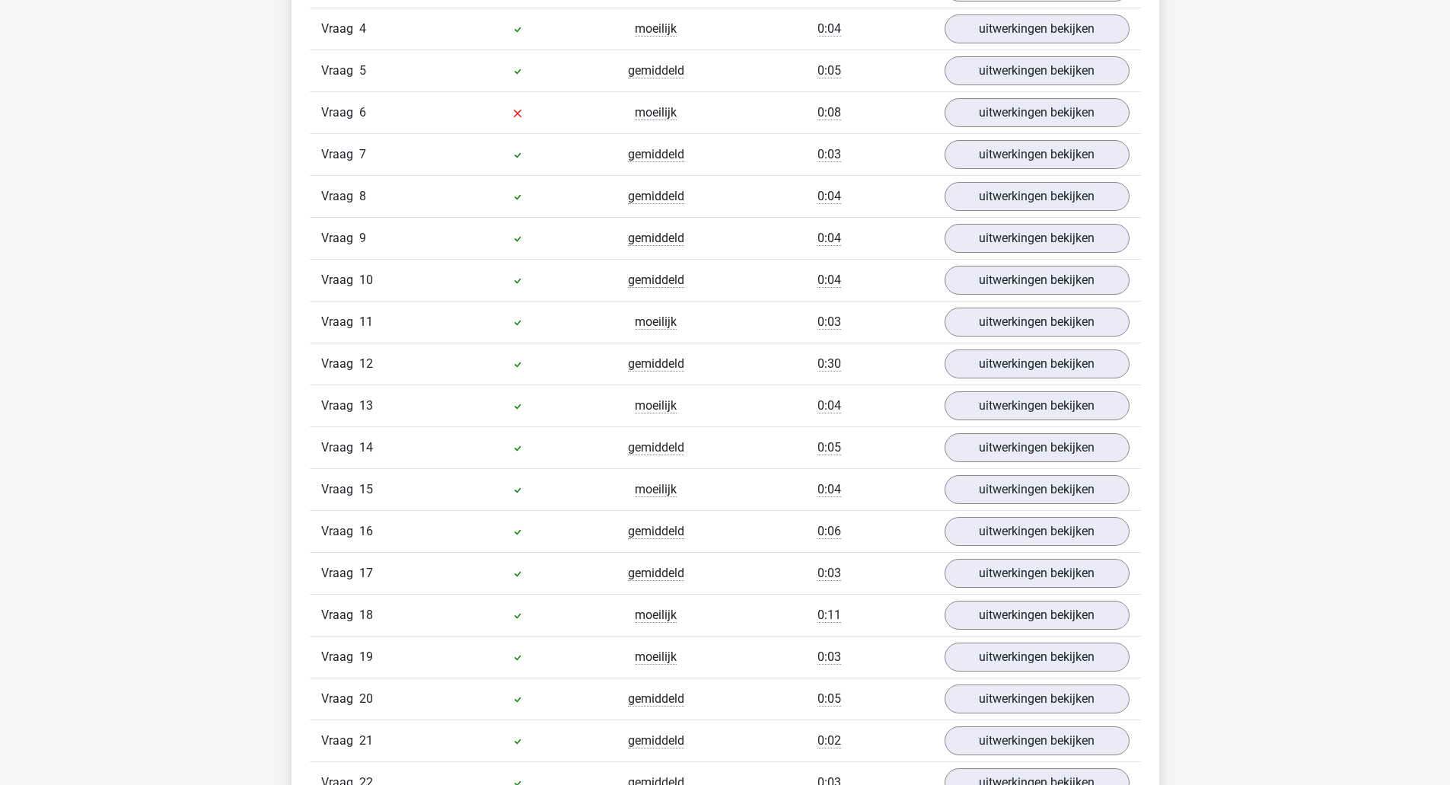
scroll to position [1056, 0]
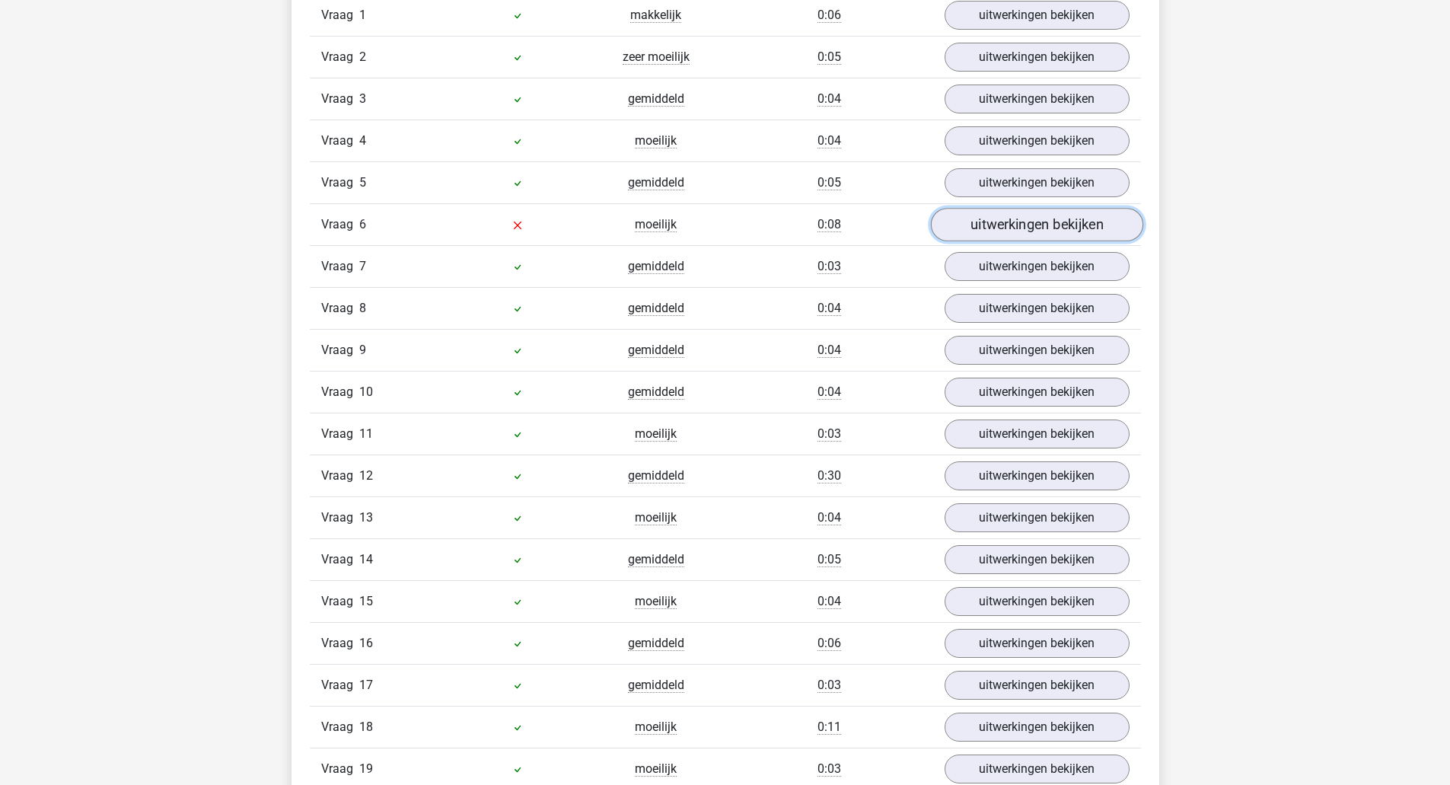
click at [1048, 233] on link "uitwerkingen bekijken" at bounding box center [1036, 224] width 212 height 33
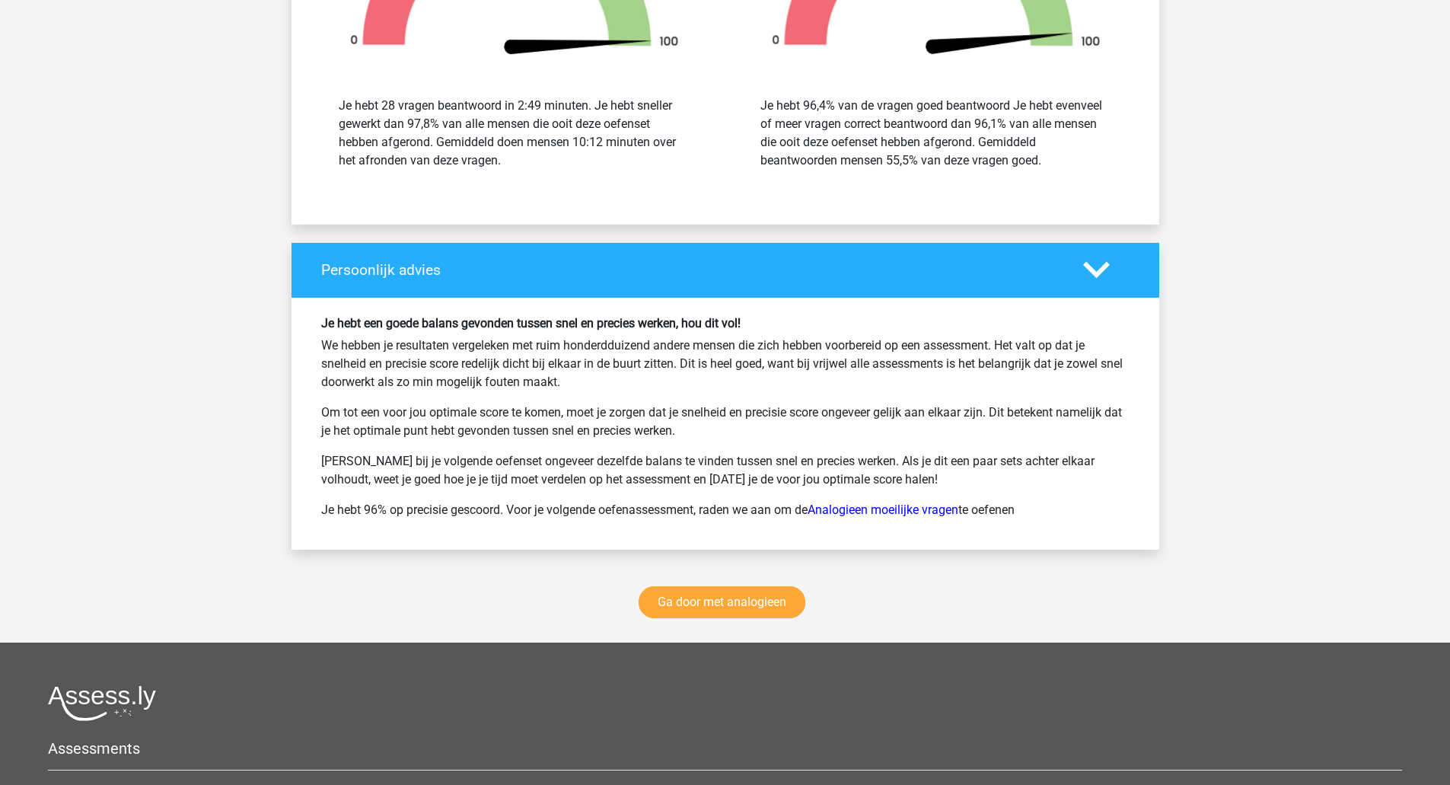
scroll to position [2940, 0]
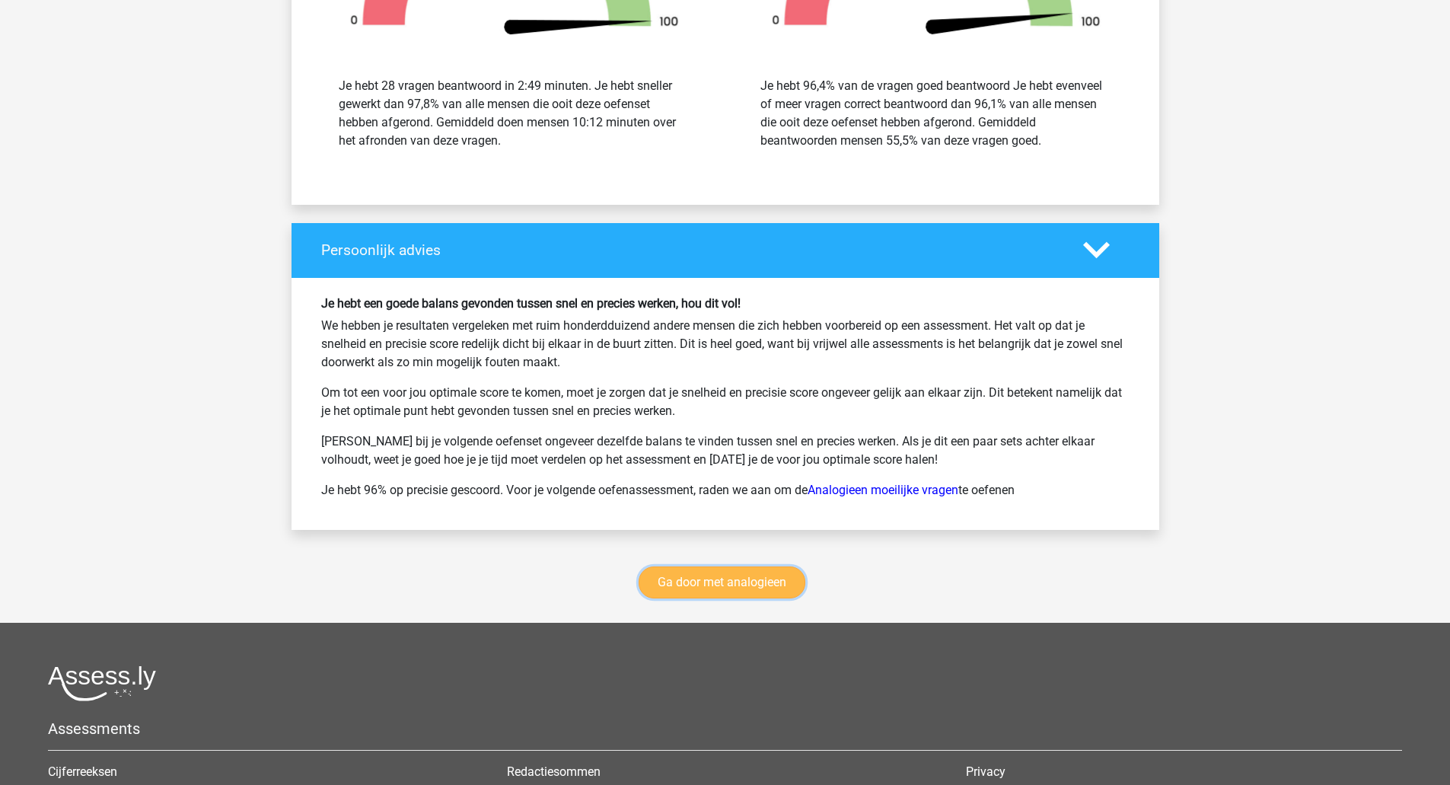
click at [757, 574] on link "Ga door met analogieen" at bounding box center [721, 582] width 167 height 32
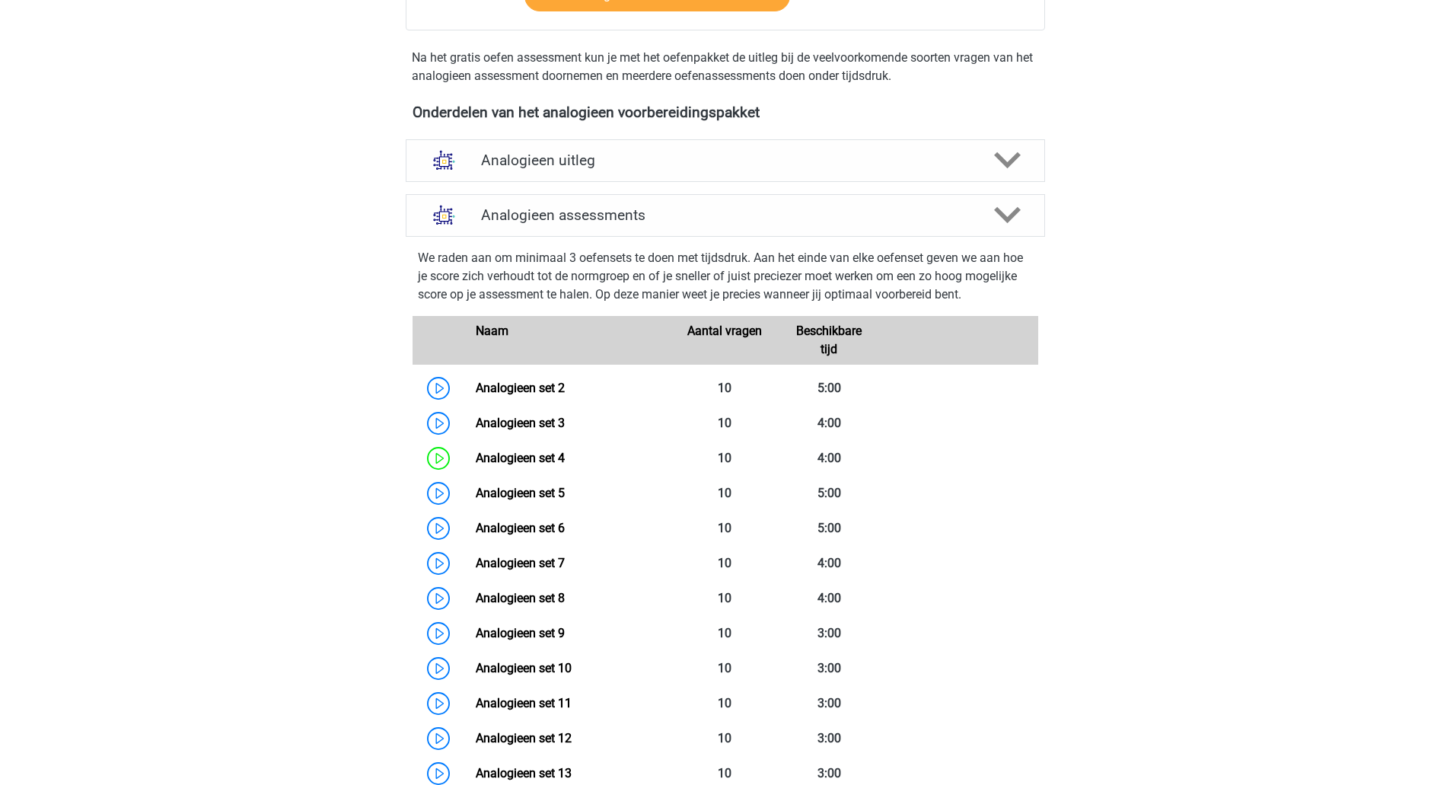
scroll to position [409, 0]
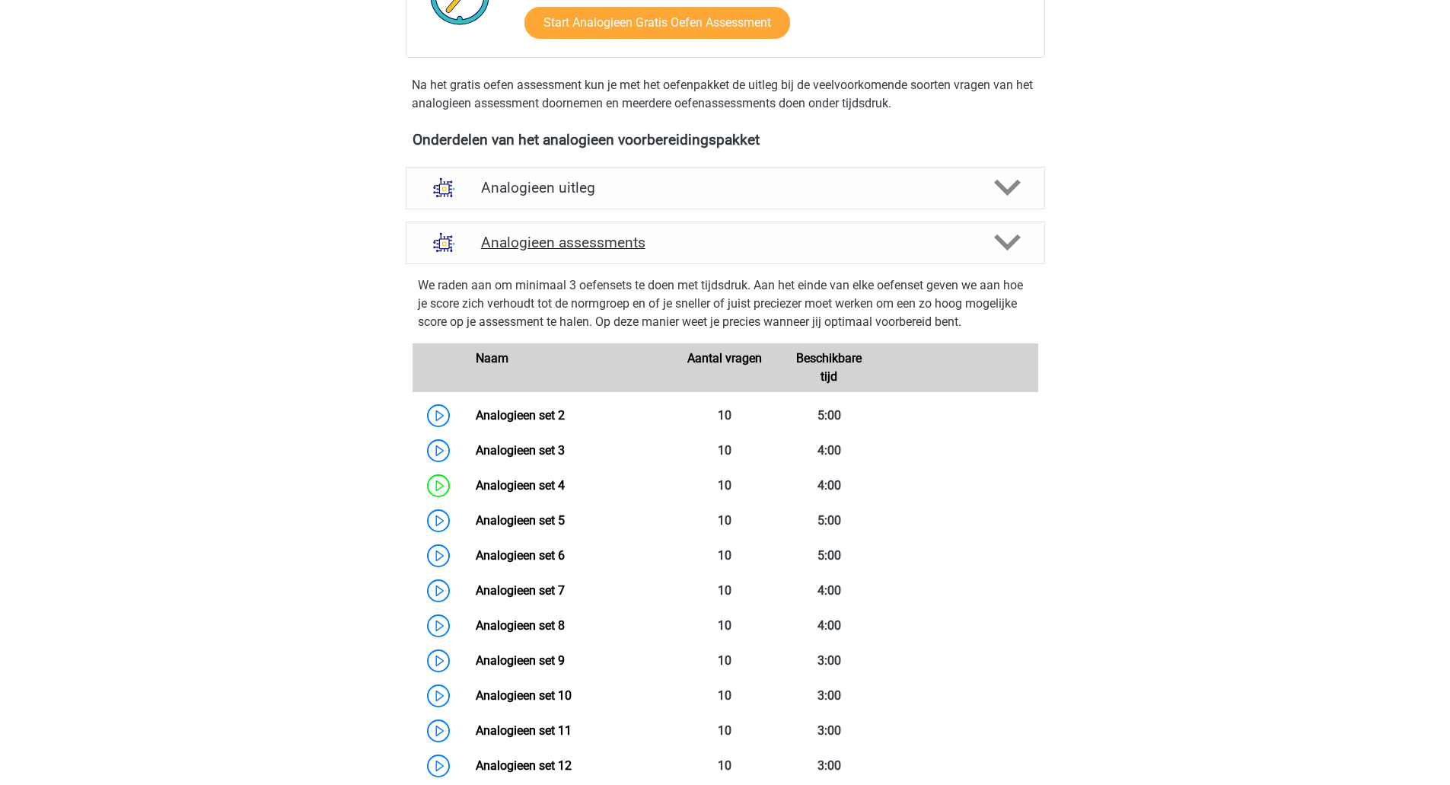
click at [1007, 250] on polygon at bounding box center [1007, 242] width 27 height 17
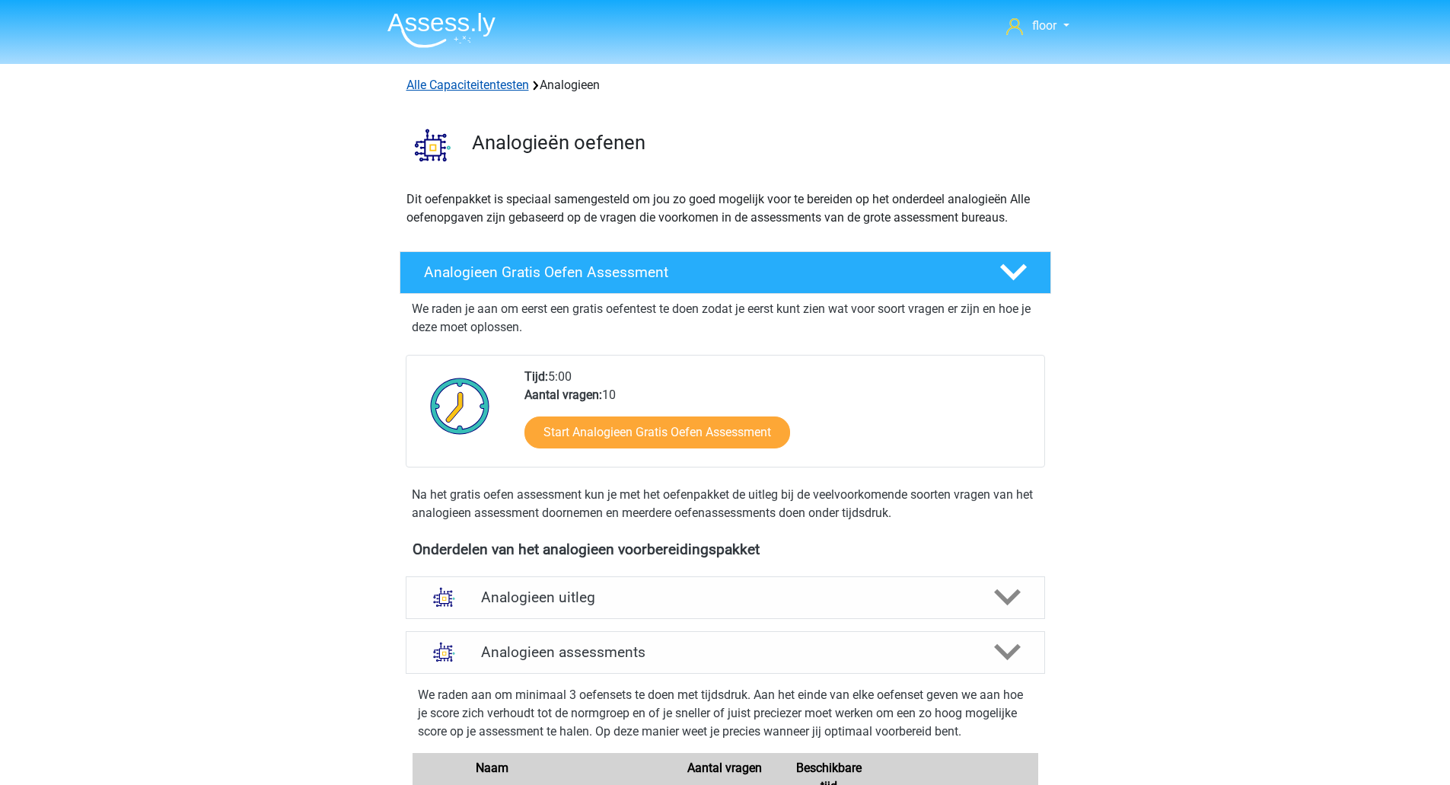
click at [460, 81] on link "Alle Capaciteitentesten" at bounding box center [467, 85] width 123 height 14
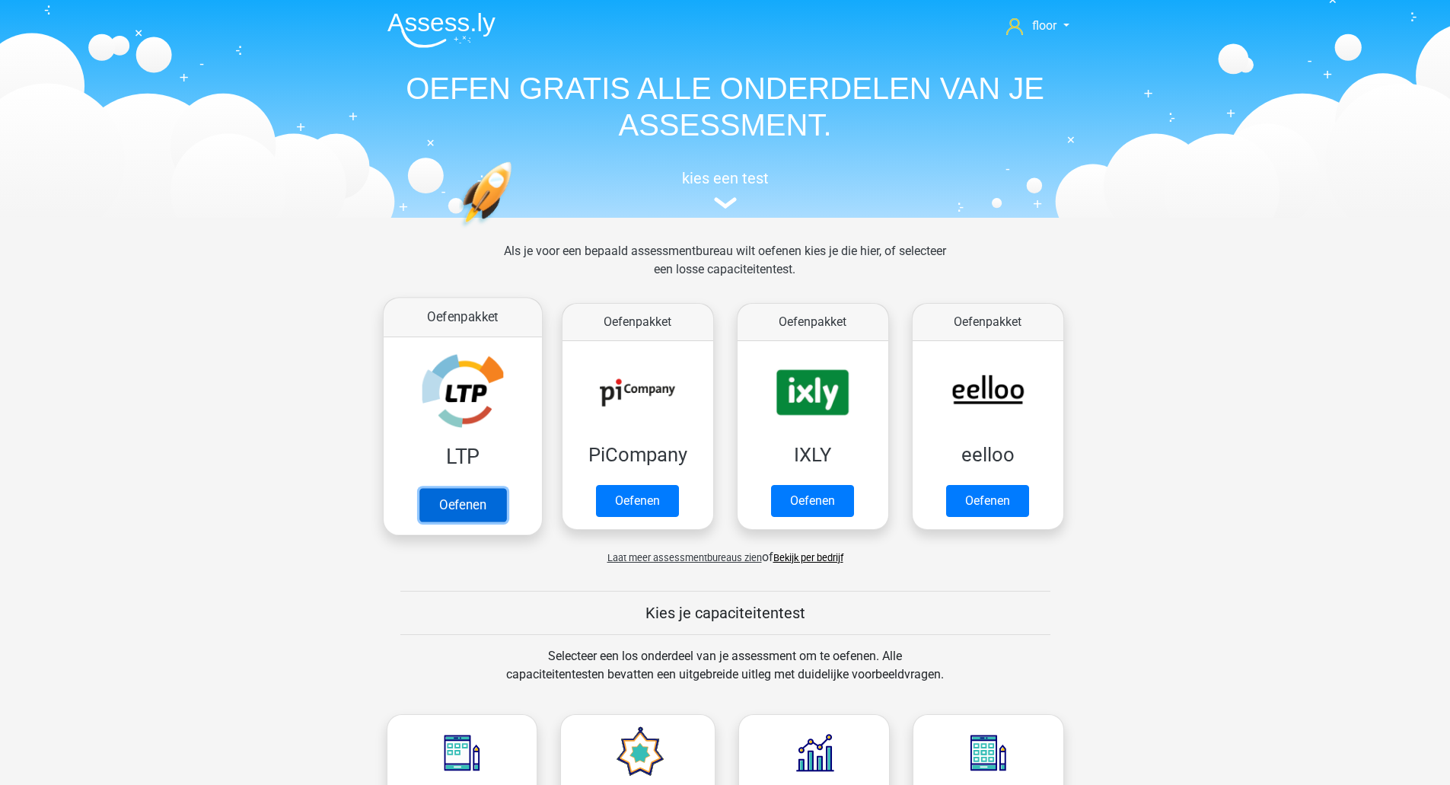
click at [486, 488] on link "Oefenen" at bounding box center [462, 504] width 87 height 33
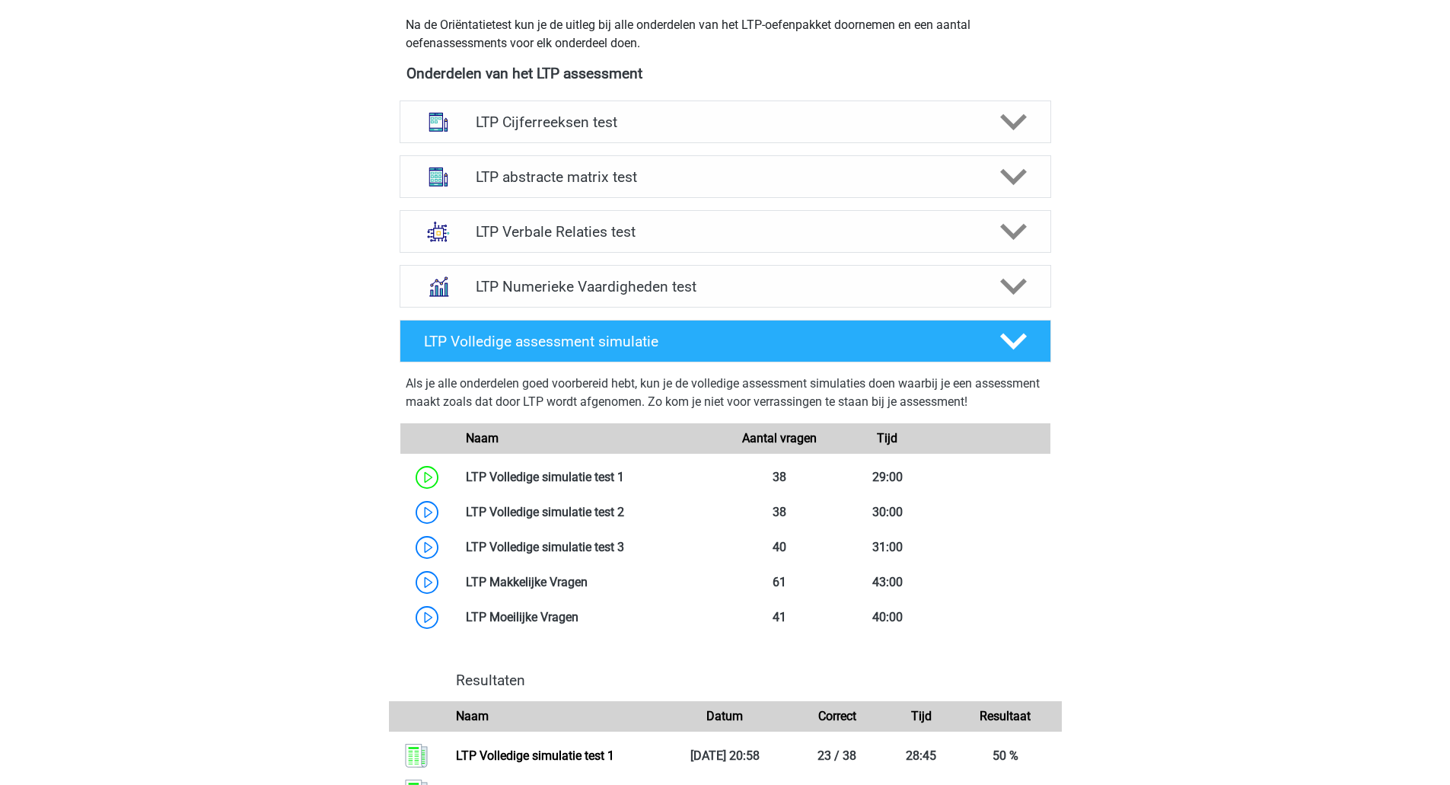
scroll to position [555, 0]
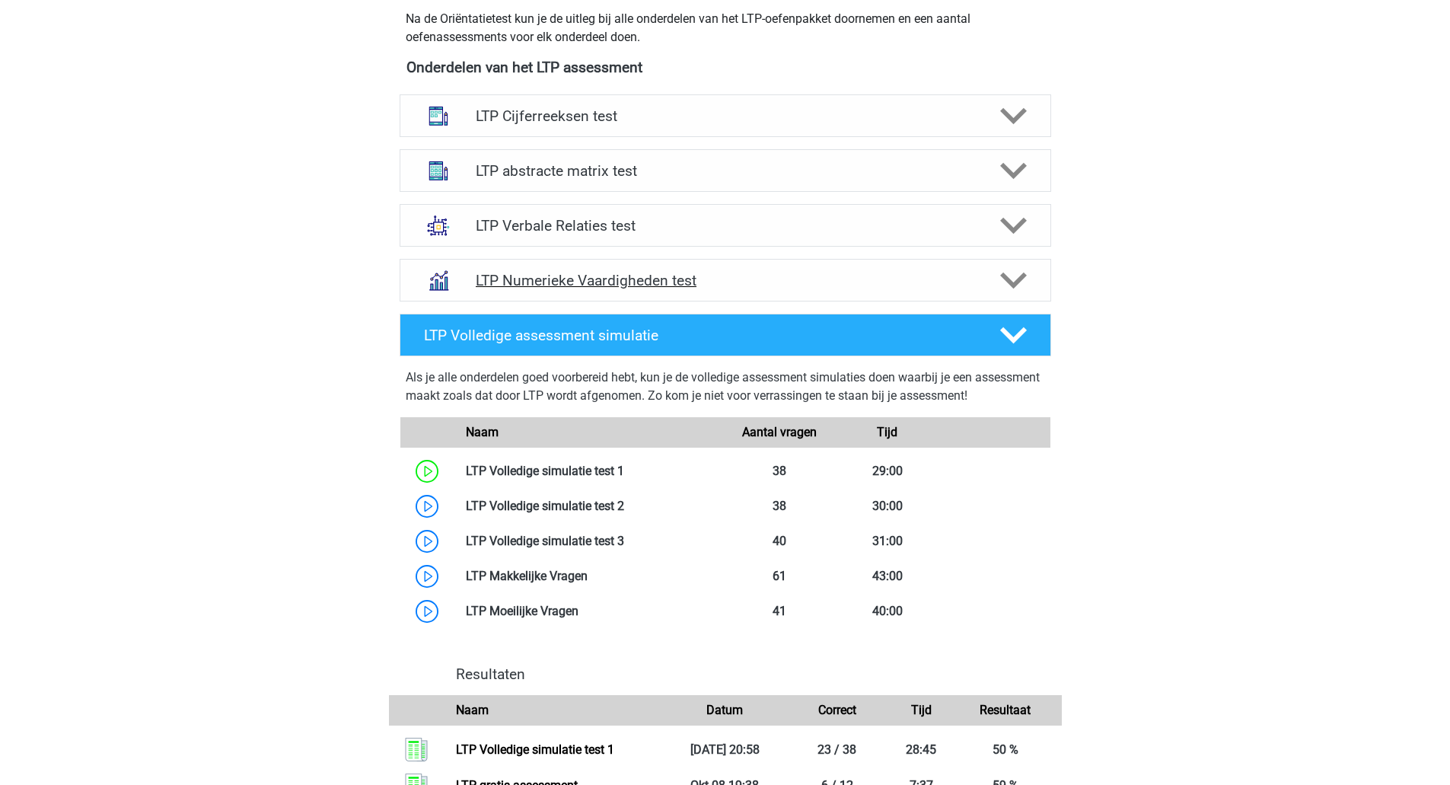
click at [1021, 279] on polygon at bounding box center [1013, 280] width 27 height 17
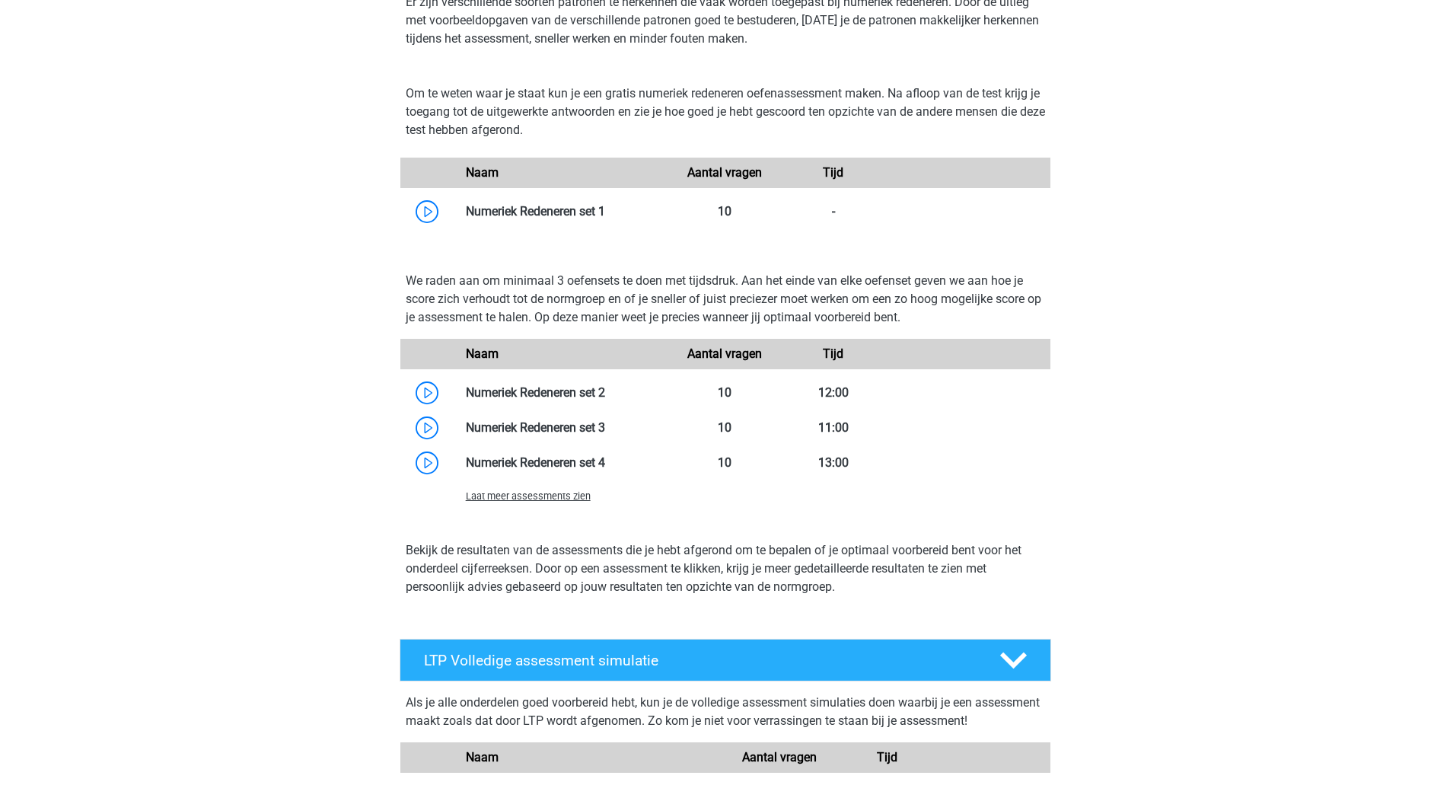
scroll to position [877, 0]
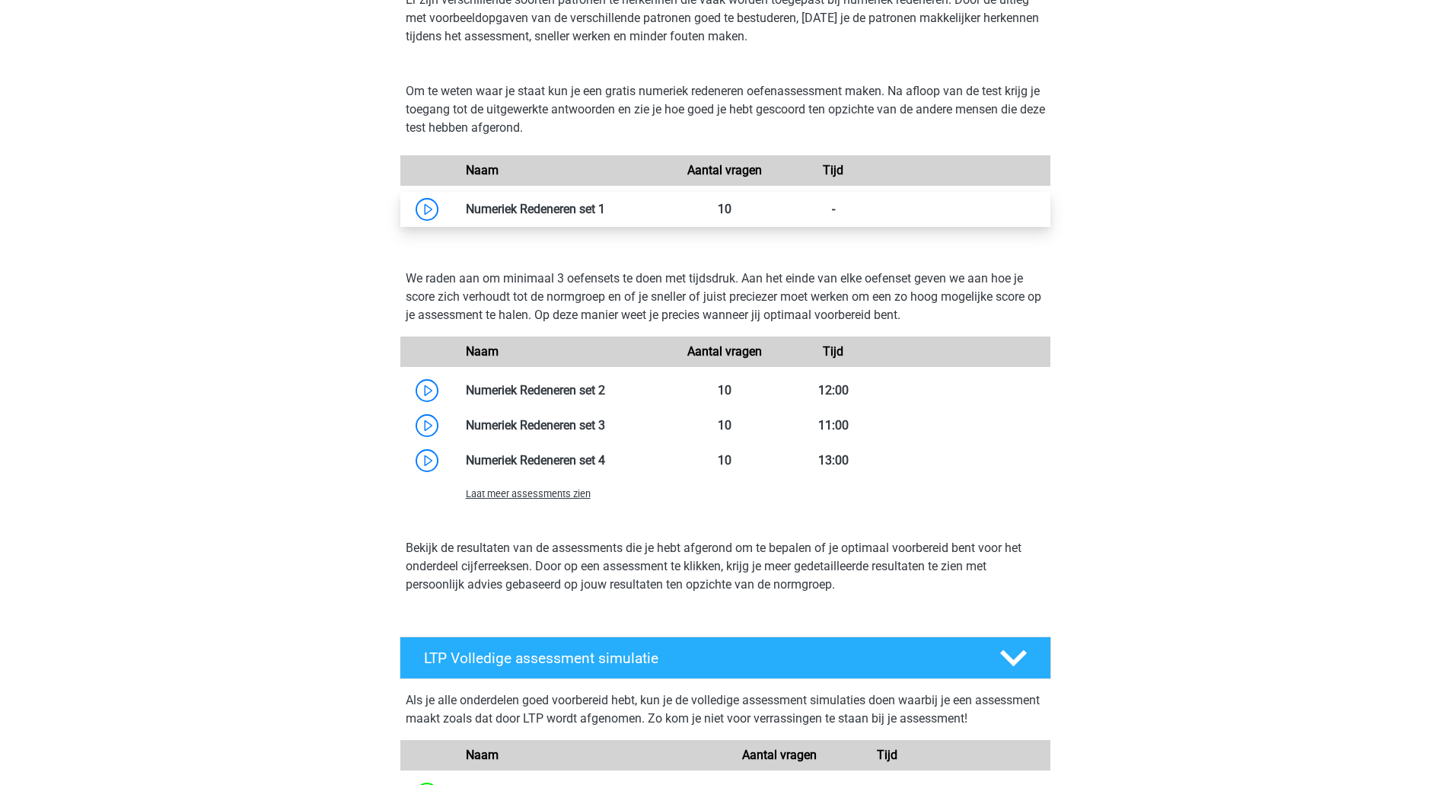
click at [605, 212] on link at bounding box center [605, 209] width 0 height 14
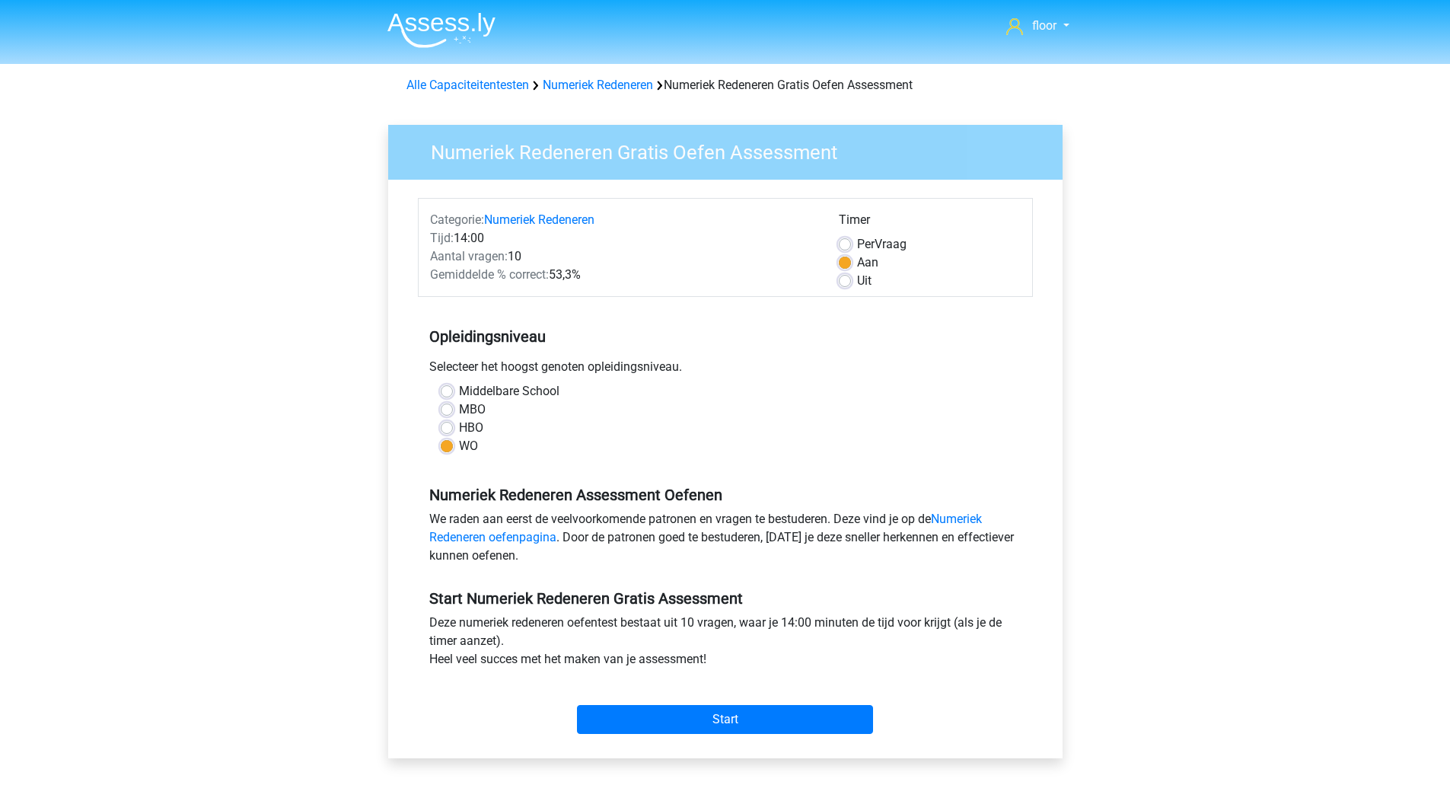
scroll to position [418, 0]
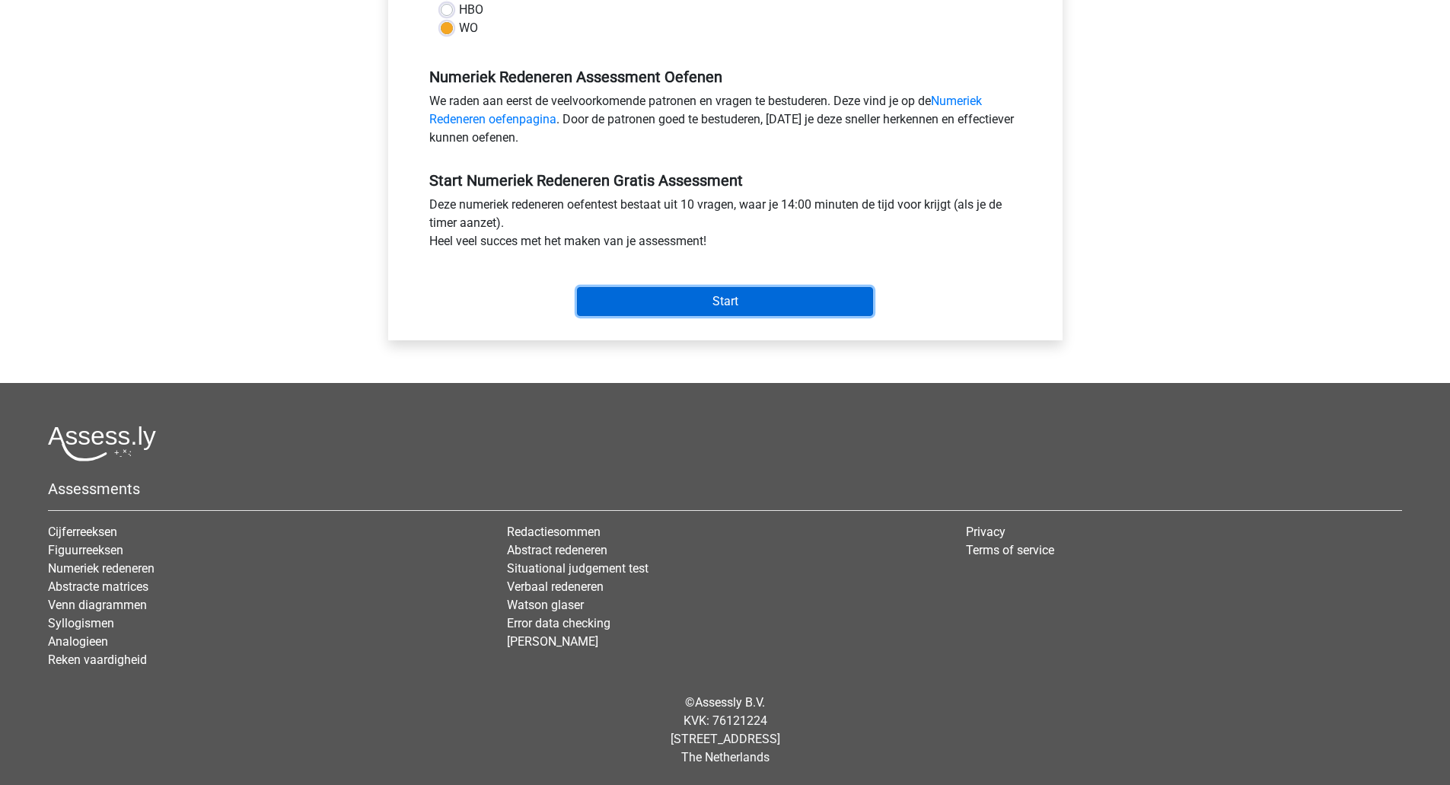
click at [651, 304] on input "Start" at bounding box center [725, 301] width 296 height 29
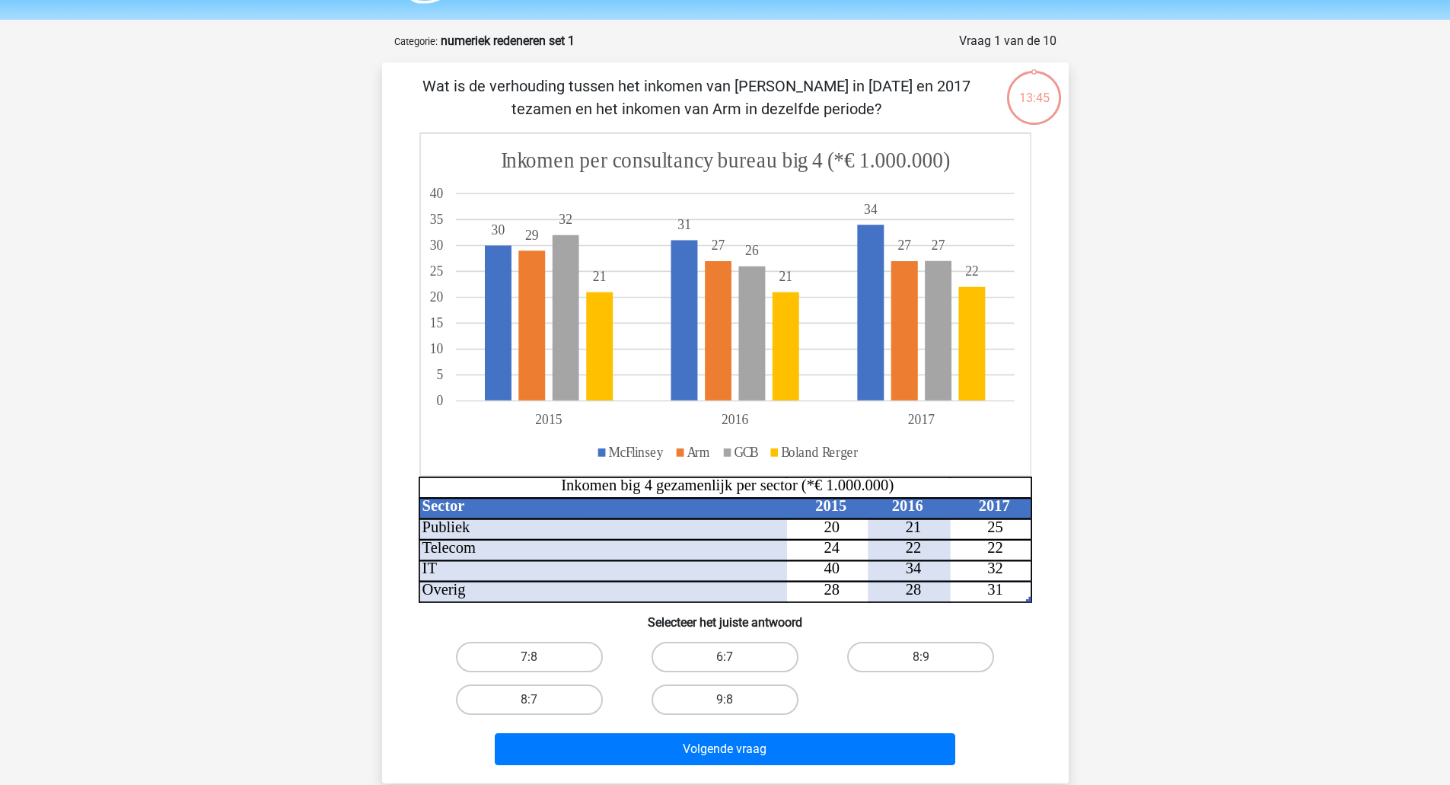
scroll to position [45, 0]
click at [566, 642] on label "7:8" at bounding box center [529, 656] width 147 height 30
click at [539, 656] on input "7:8" at bounding box center [534, 661] width 10 height 10
radio input "true"
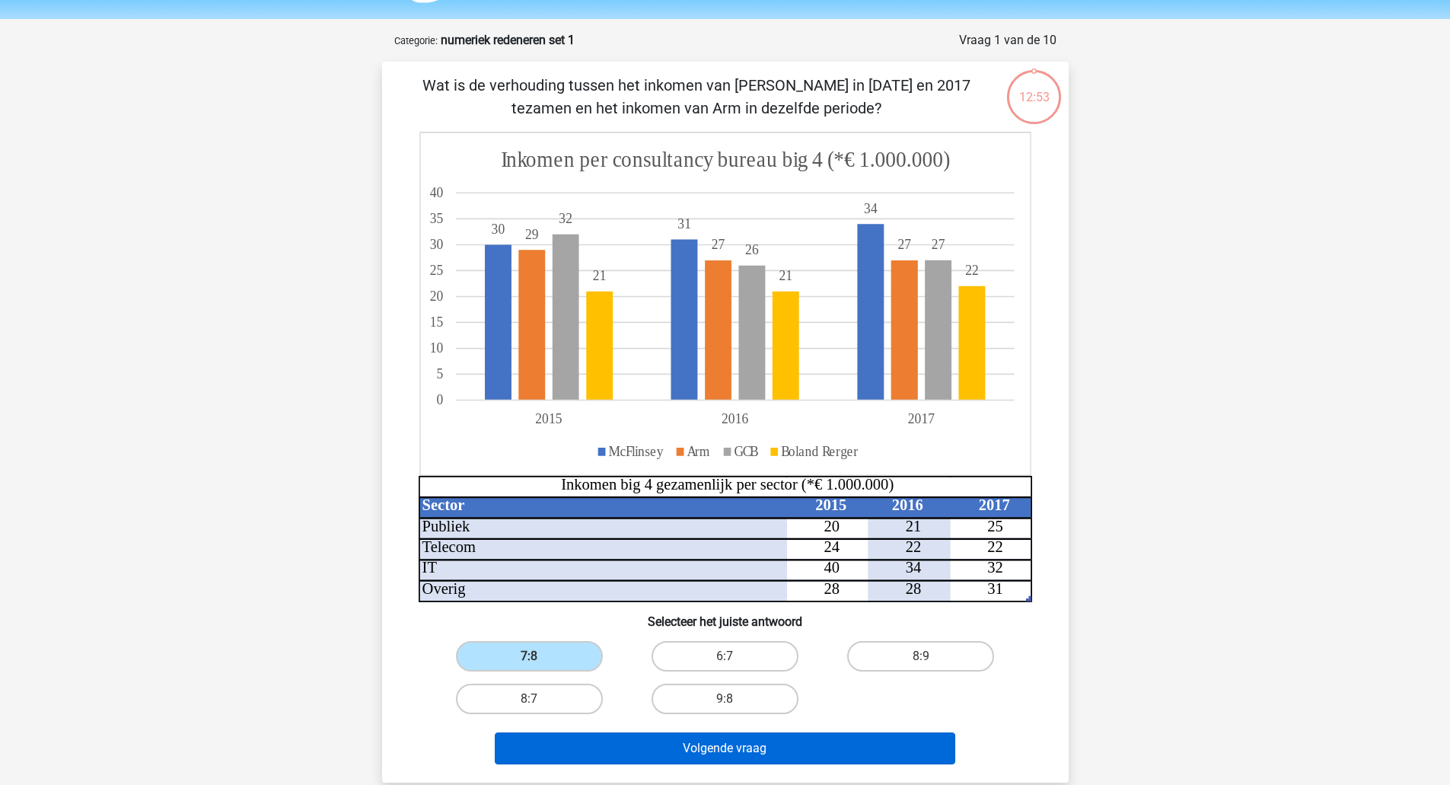
click at [639, 744] on button "Volgende vraag" at bounding box center [725, 748] width 460 height 32
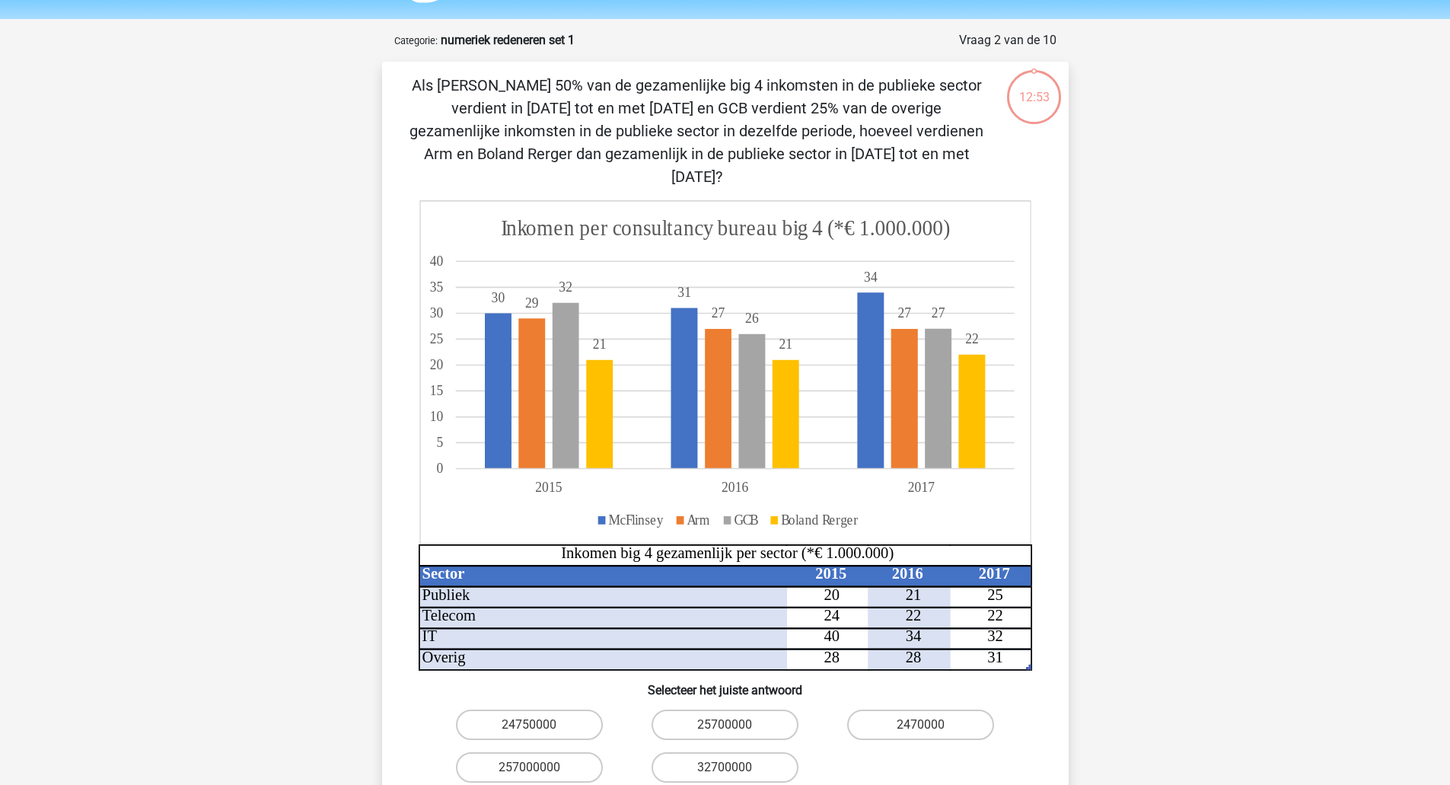
scroll to position [76, 0]
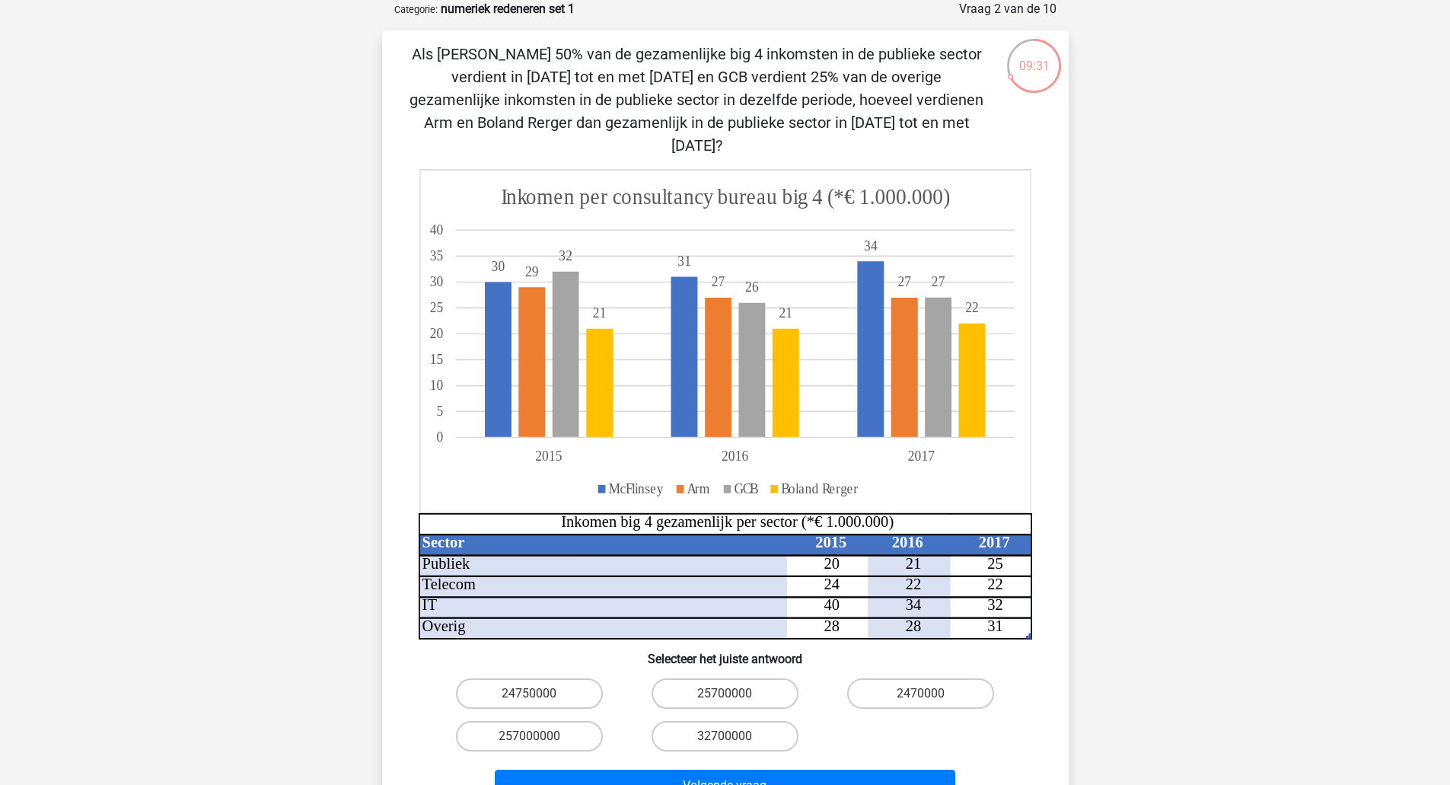
click at [549, 721] on label "257000000" at bounding box center [529, 736] width 147 height 30
click at [539, 736] on input "257000000" at bounding box center [534, 741] width 10 height 10
radio input "true"
click at [613, 769] on button "Volgende vraag" at bounding box center [725, 785] width 460 height 32
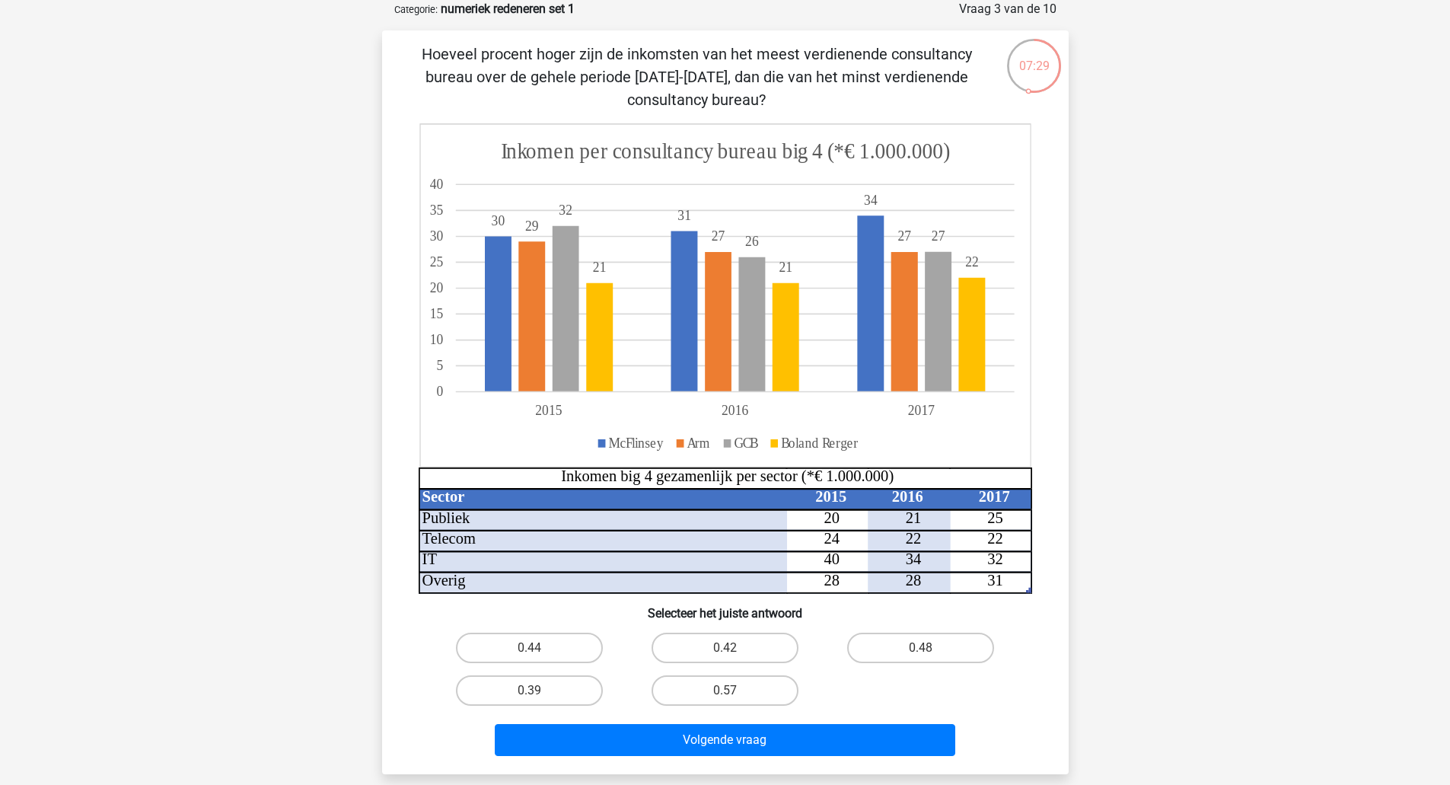
click at [763, 680] on label "0.57" at bounding box center [724, 690] width 147 height 30
click at [734, 690] on input "0.57" at bounding box center [729, 695] width 10 height 10
radio input "true"
click at [763, 737] on button "Volgende vraag" at bounding box center [725, 740] width 460 height 32
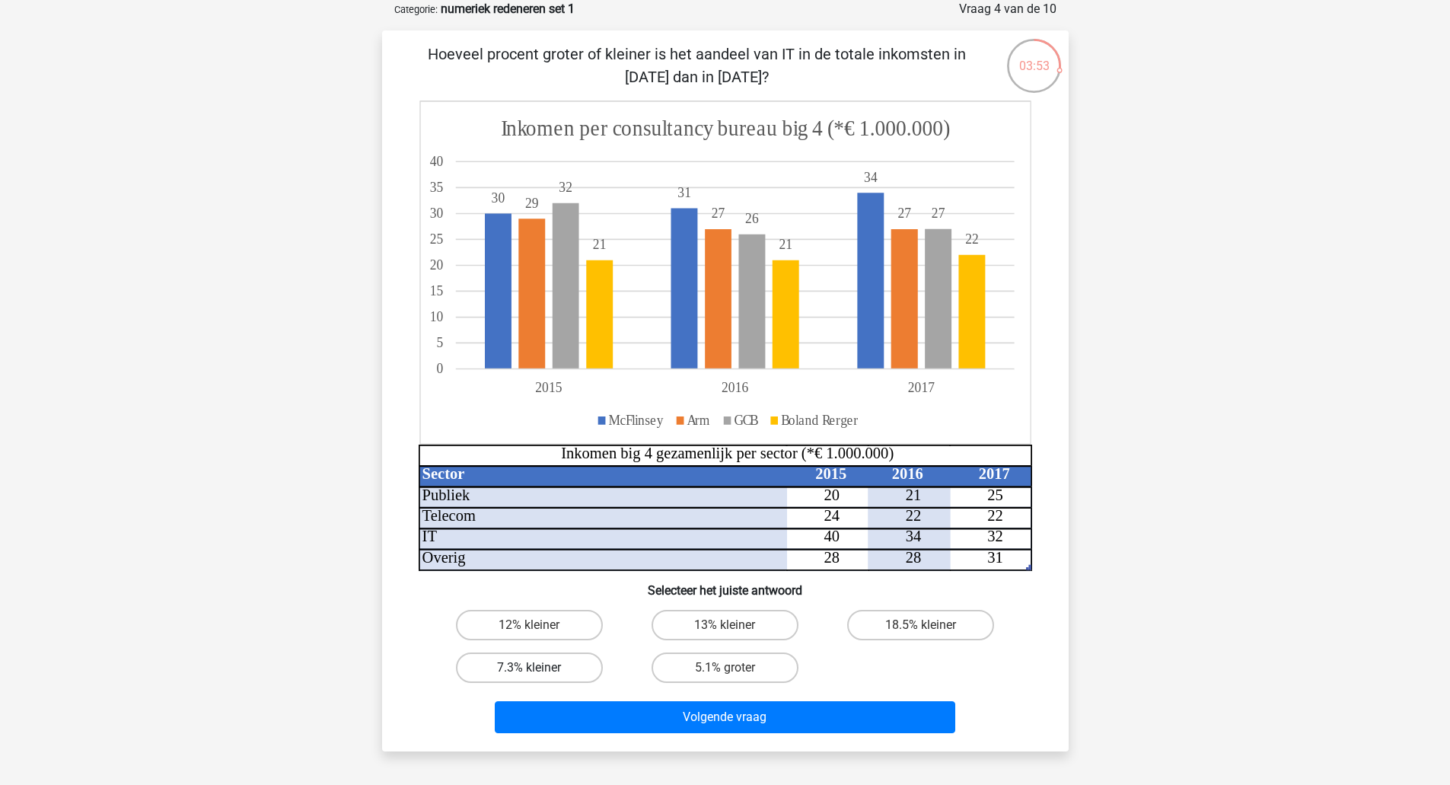
click at [549, 663] on label "7.3% kleiner" at bounding box center [529, 667] width 147 height 30
click at [539, 667] on input "7.3% kleiner" at bounding box center [534, 672] width 10 height 10
radio input "true"
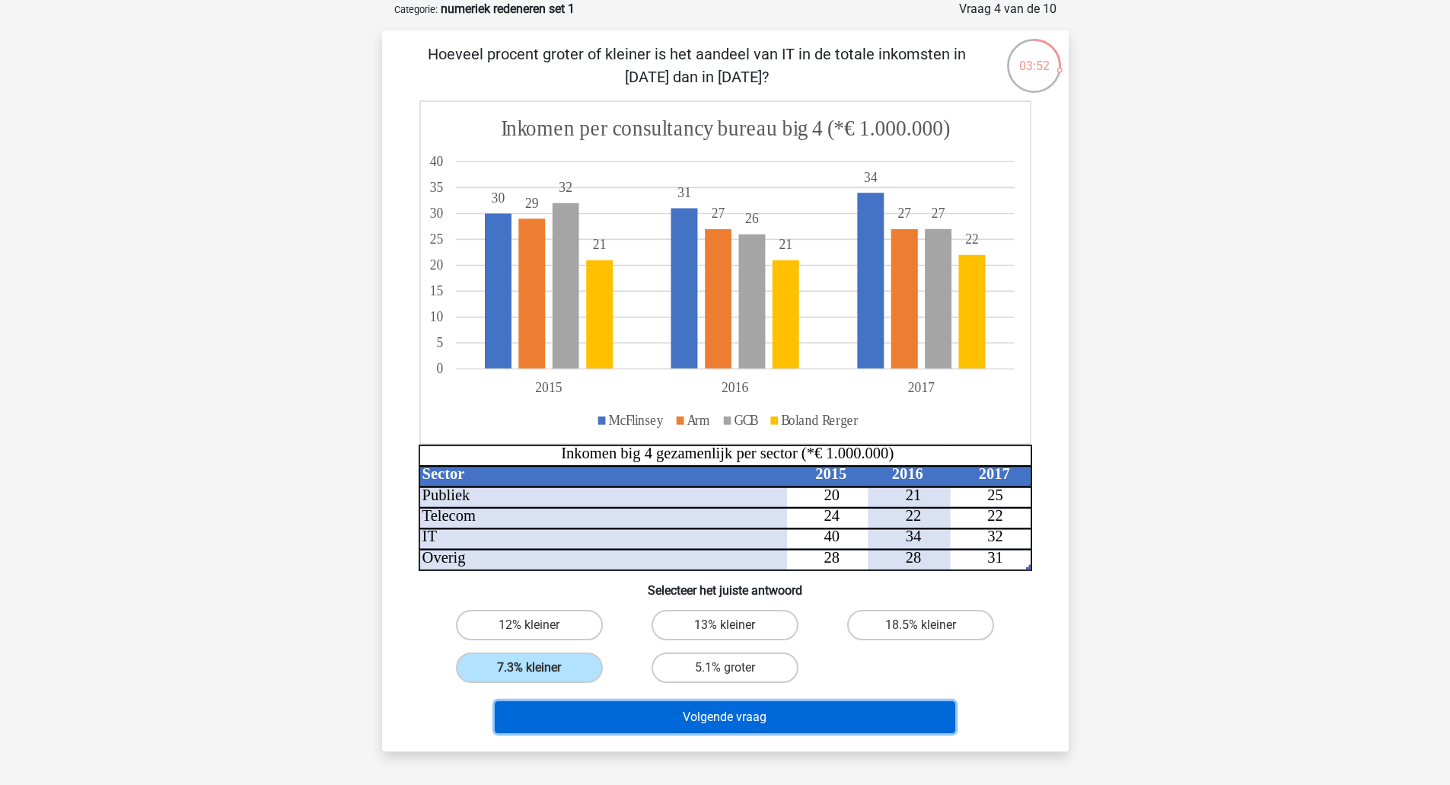
click at [586, 718] on button "Volgende vraag" at bounding box center [725, 717] width 460 height 32
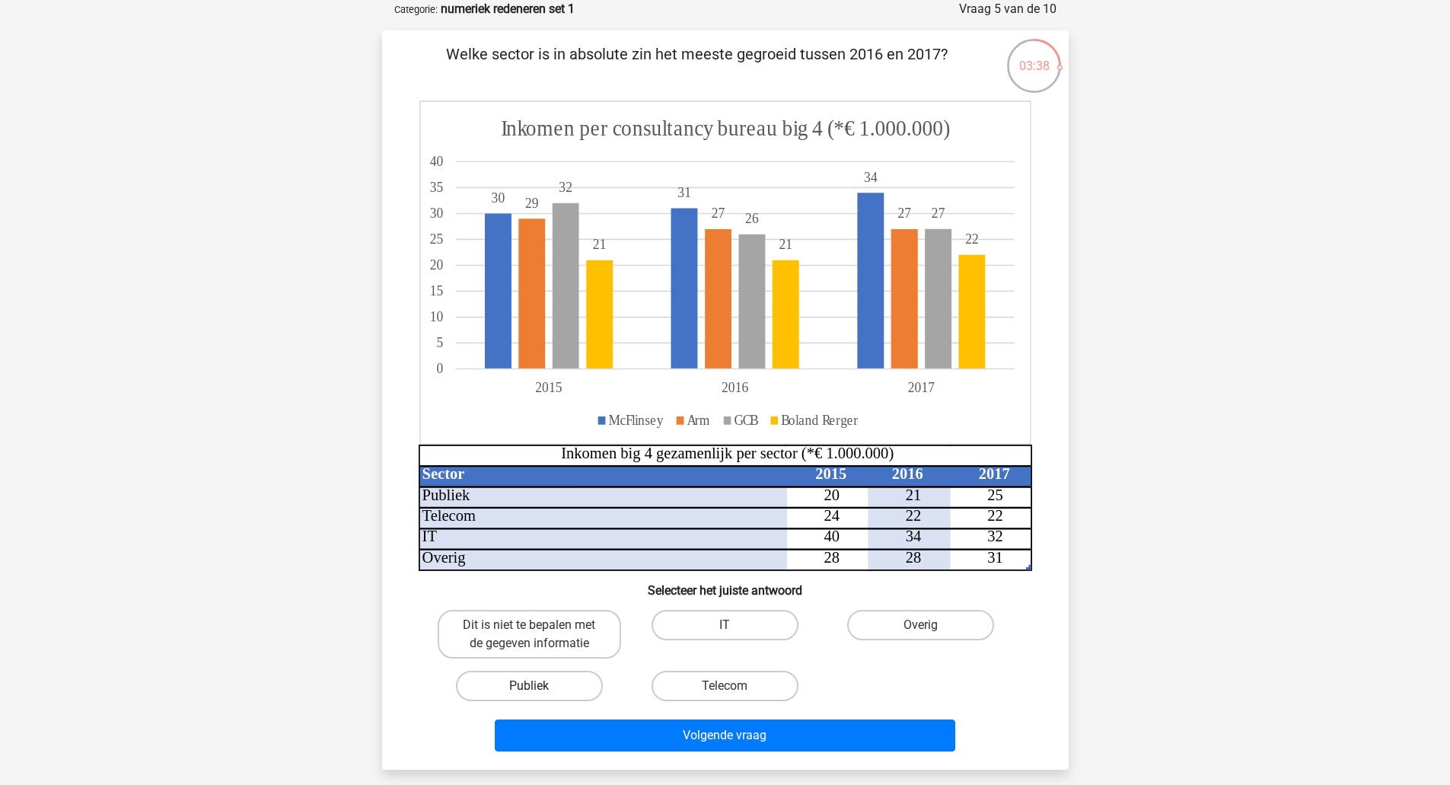
click at [554, 687] on label "Publiek" at bounding box center [529, 685] width 147 height 30
click at [539, 687] on input "Publiek" at bounding box center [534, 691] width 10 height 10
radio input "true"
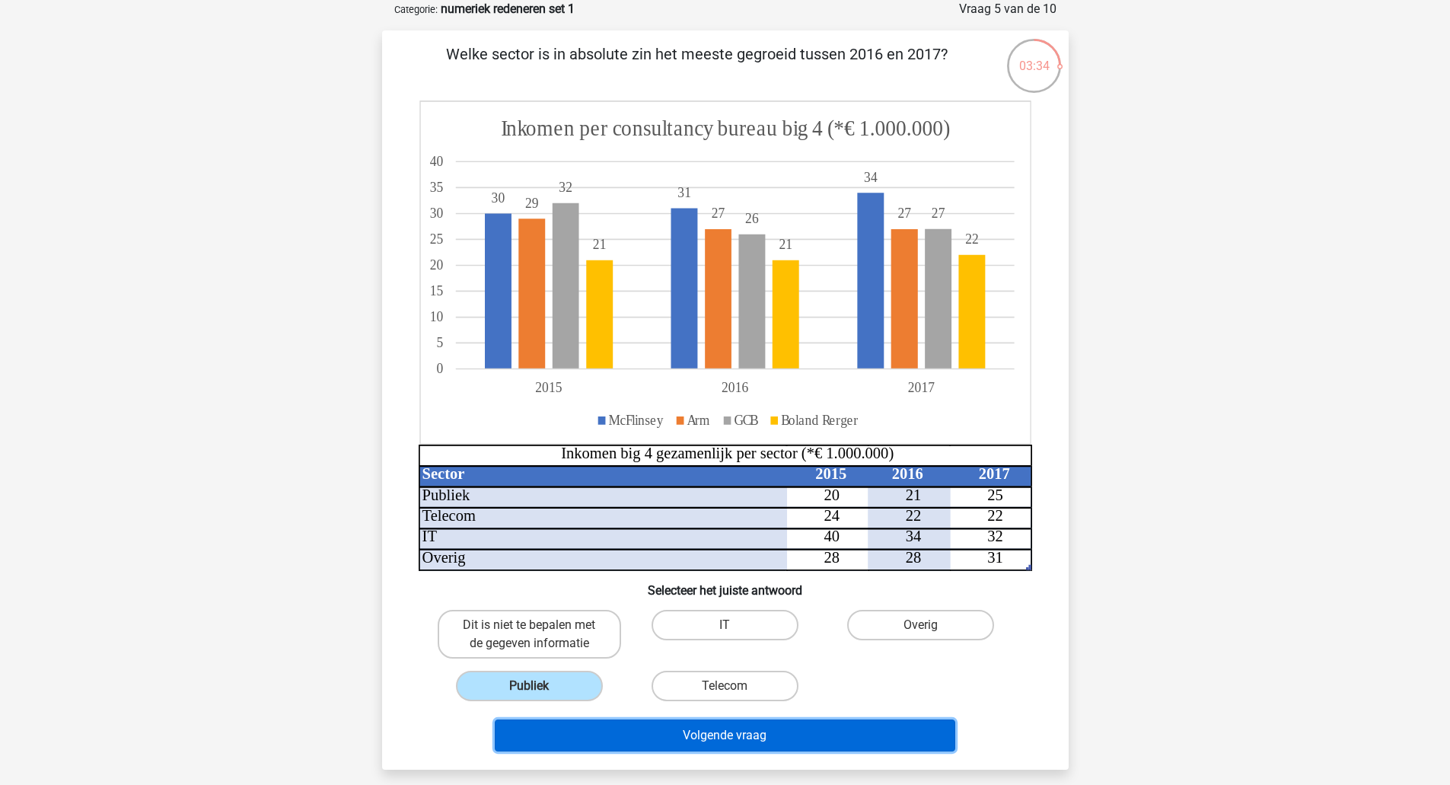
click at [584, 743] on button "Volgende vraag" at bounding box center [725, 735] width 460 height 32
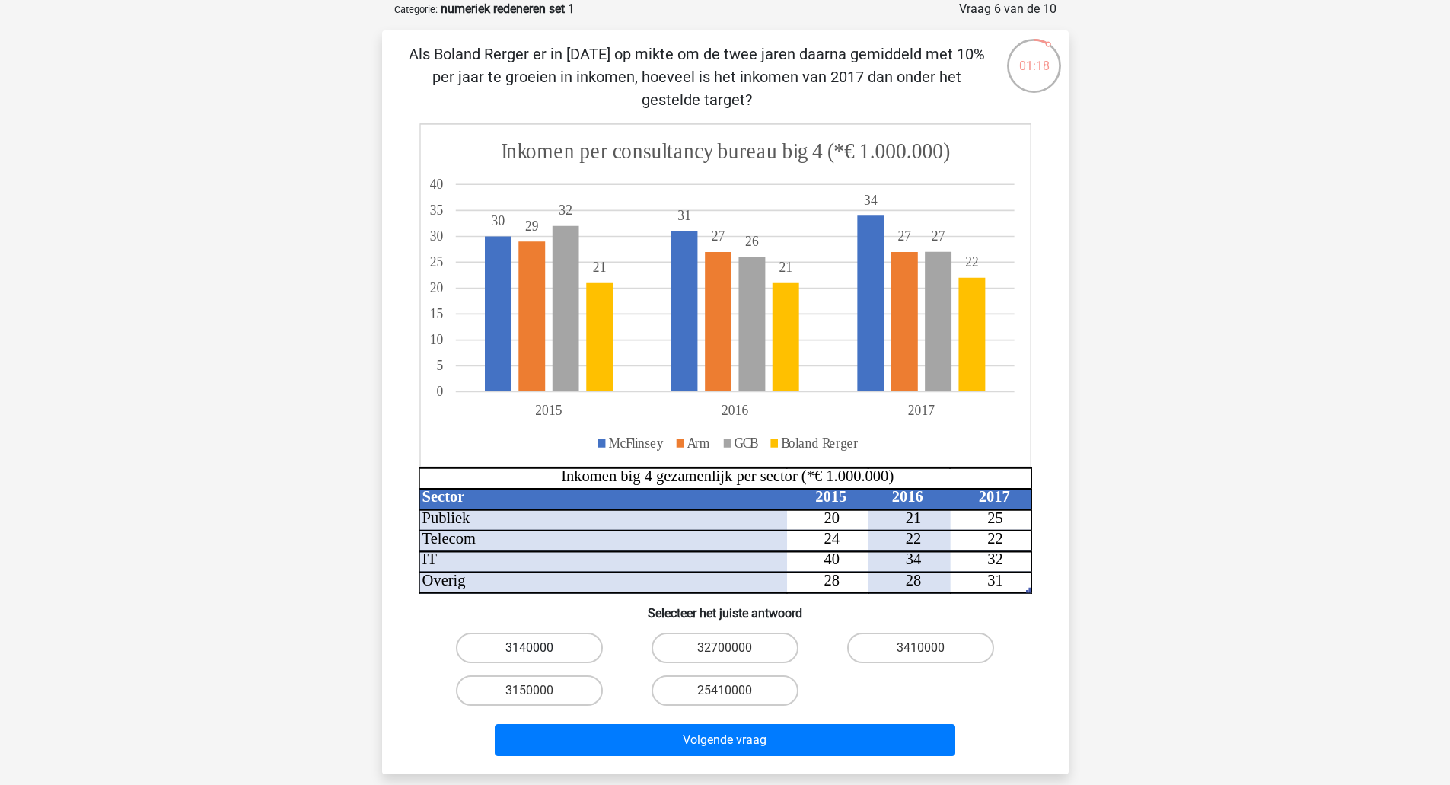
click at [564, 645] on label "3140000" at bounding box center [529, 647] width 147 height 30
click at [539, 648] on input "3140000" at bounding box center [534, 653] width 10 height 10
radio input "true"
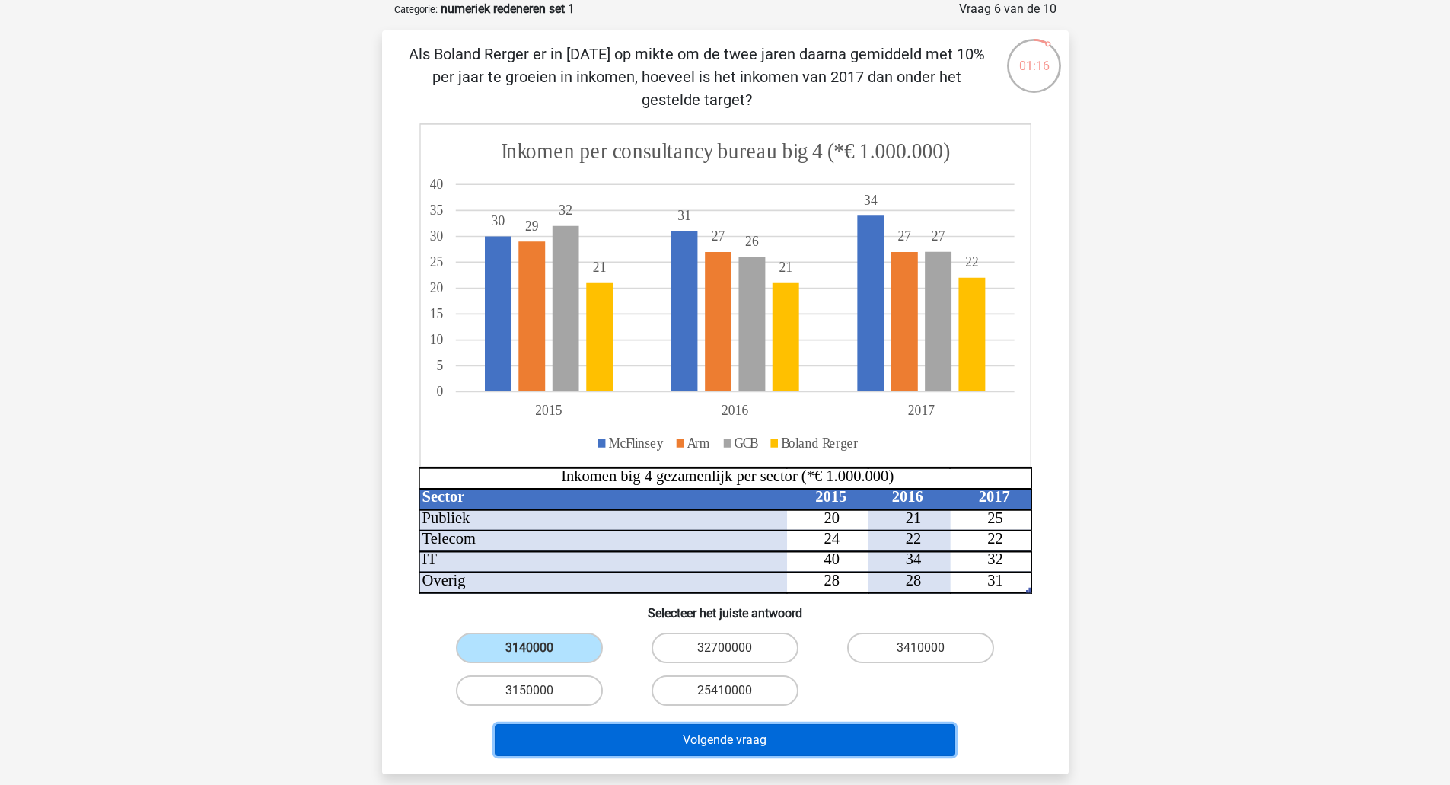
click at [585, 746] on button "Volgende vraag" at bounding box center [725, 740] width 460 height 32
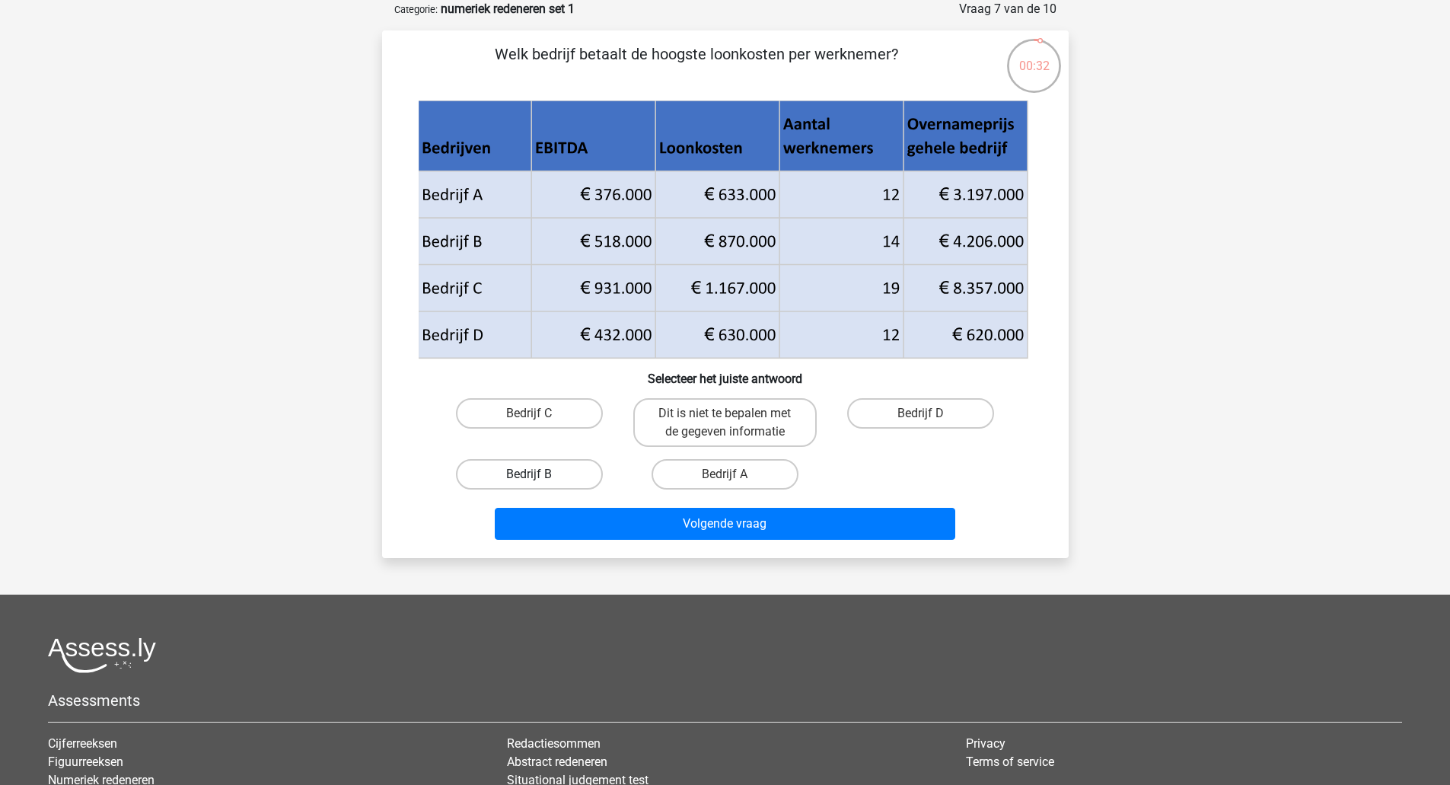
click at [543, 476] on label "Bedrijf B" at bounding box center [529, 474] width 147 height 30
click at [539, 476] on input "Bedrijf B" at bounding box center [534, 479] width 10 height 10
radio input "true"
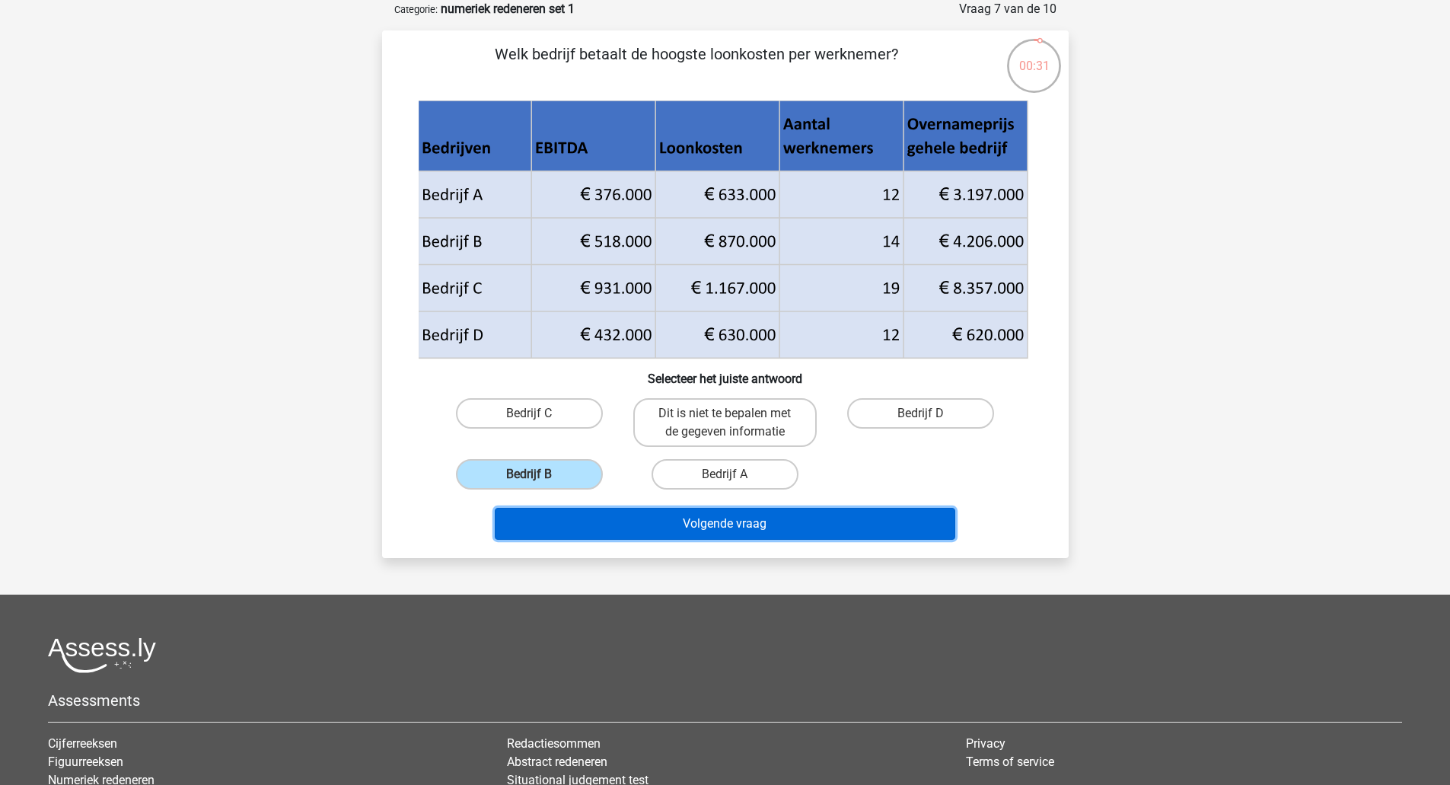
click at [573, 514] on button "Volgende vraag" at bounding box center [725, 524] width 460 height 32
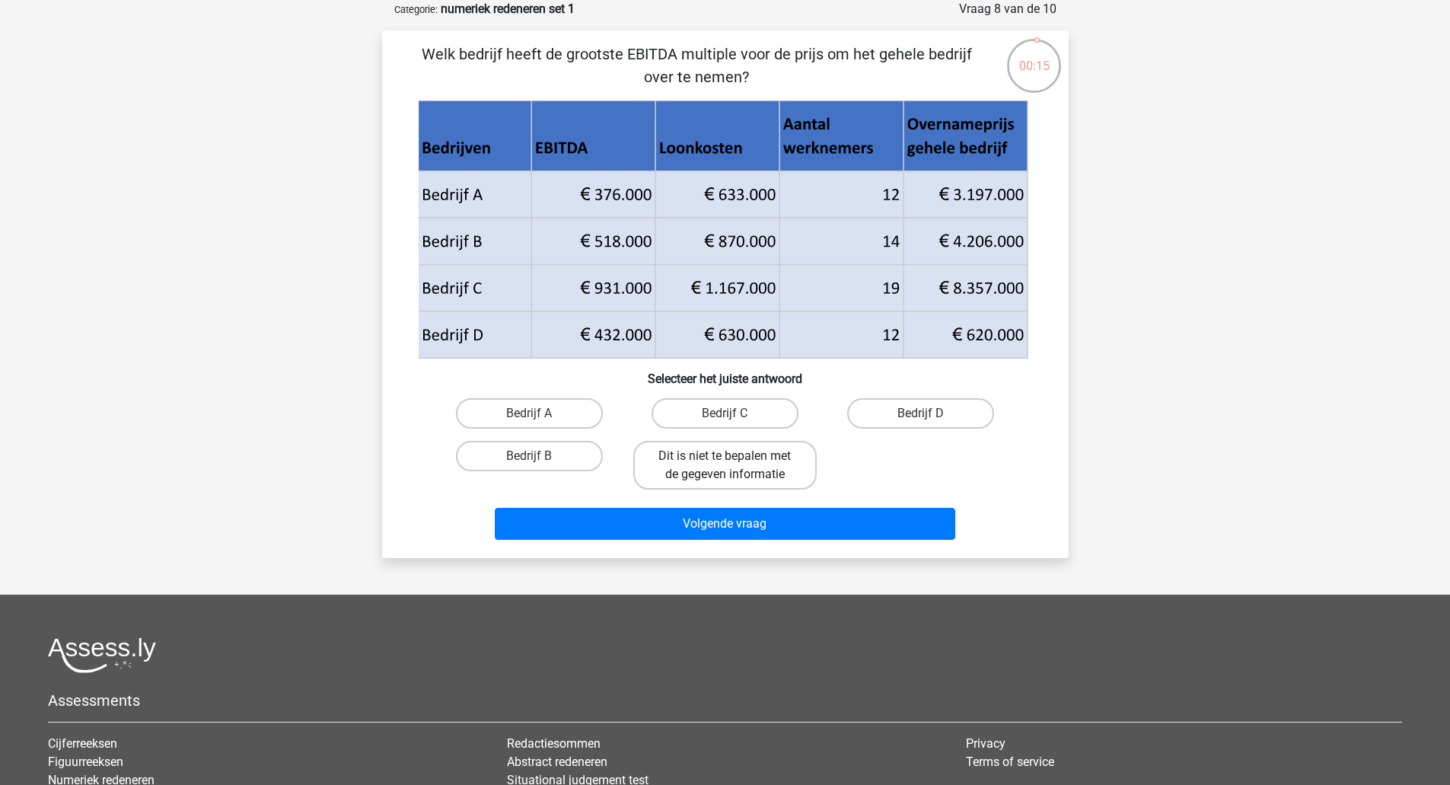
click at [731, 454] on label "Dit is niet te bepalen met de gegeven informatie" at bounding box center [724, 465] width 183 height 49
click at [731, 456] on input "Dit is niet te bepalen met de gegeven informatie" at bounding box center [729, 461] width 10 height 10
radio input "true"
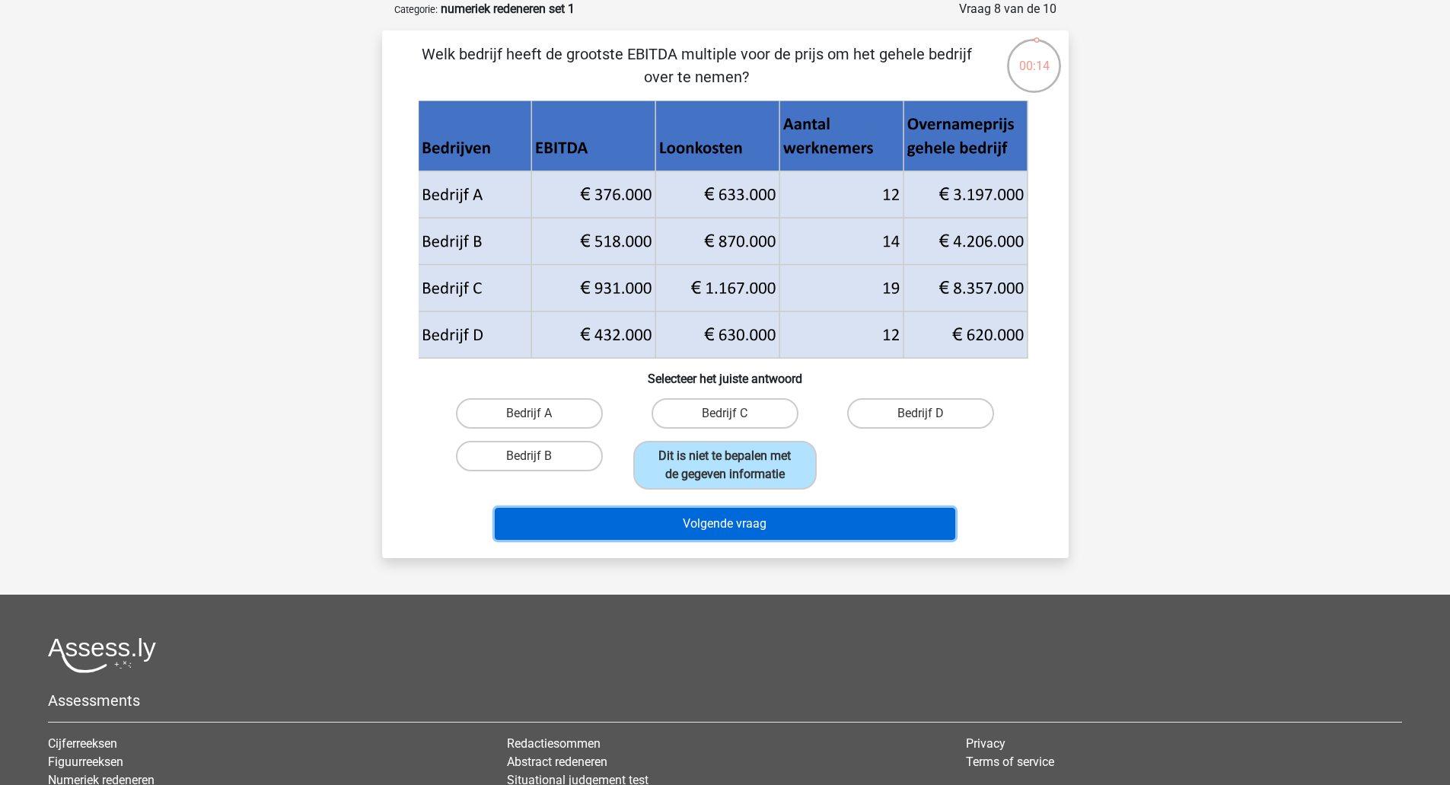
click at [718, 529] on button "Volgende vraag" at bounding box center [725, 524] width 460 height 32
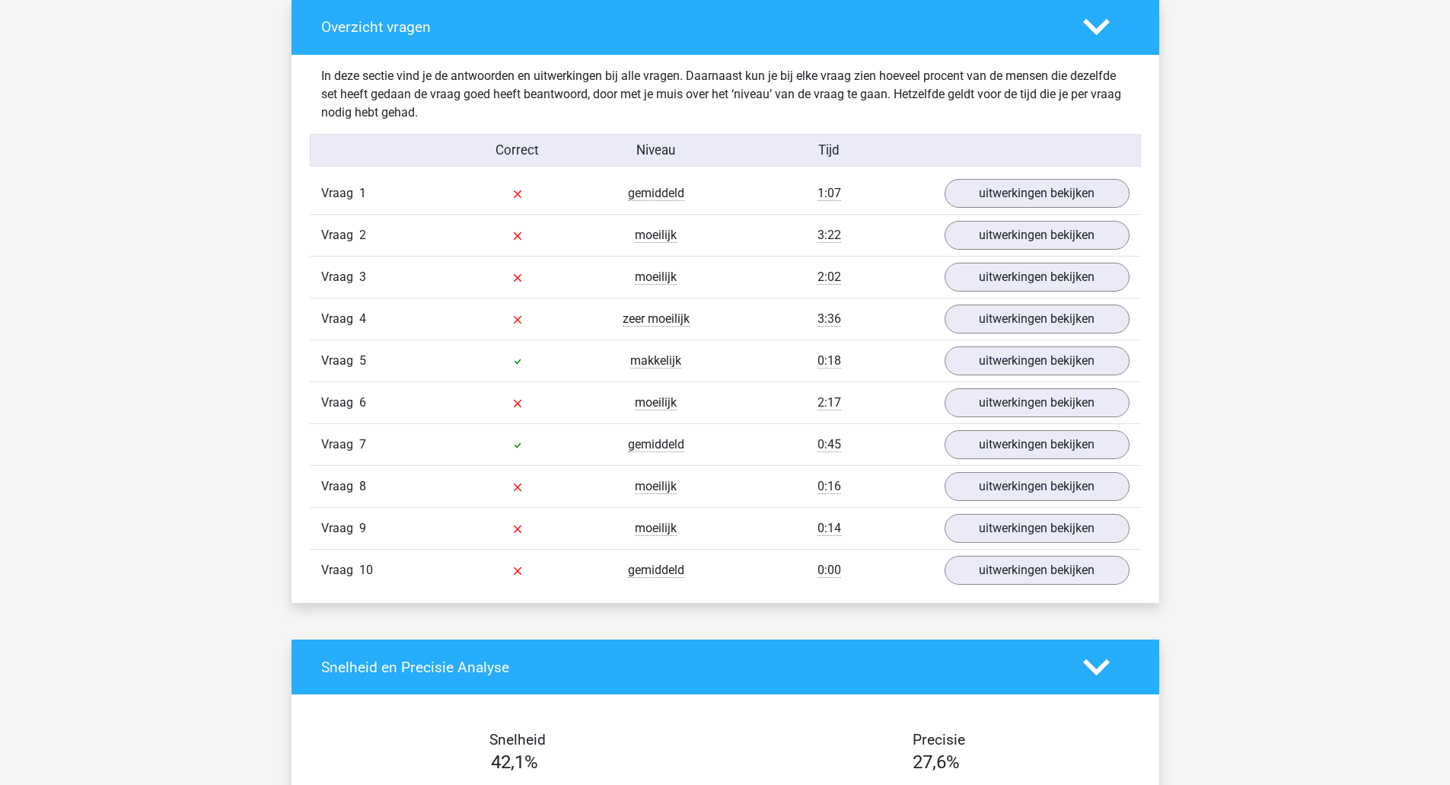
scroll to position [820, 0]
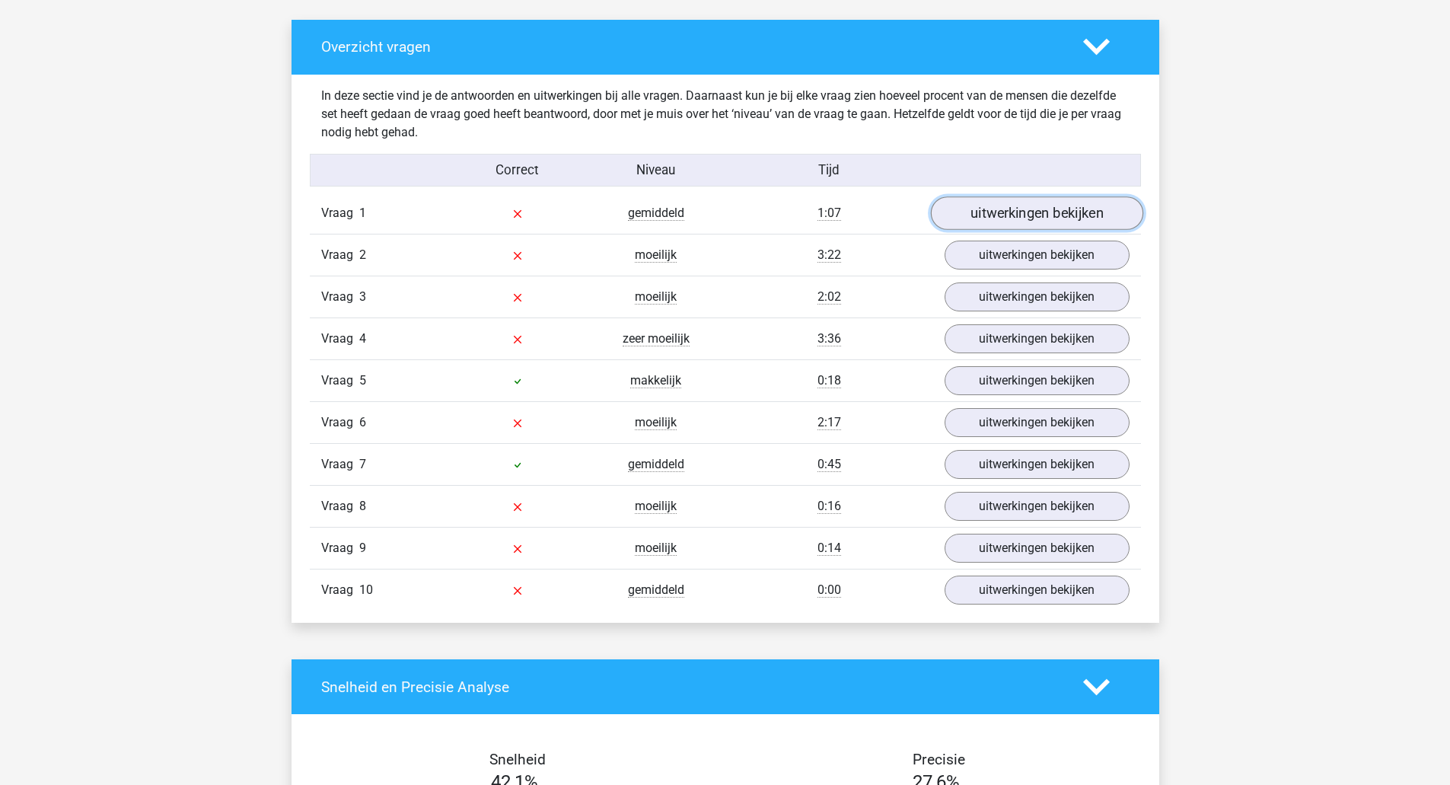
click at [1005, 209] on link "uitwerkingen bekijken" at bounding box center [1036, 212] width 212 height 33
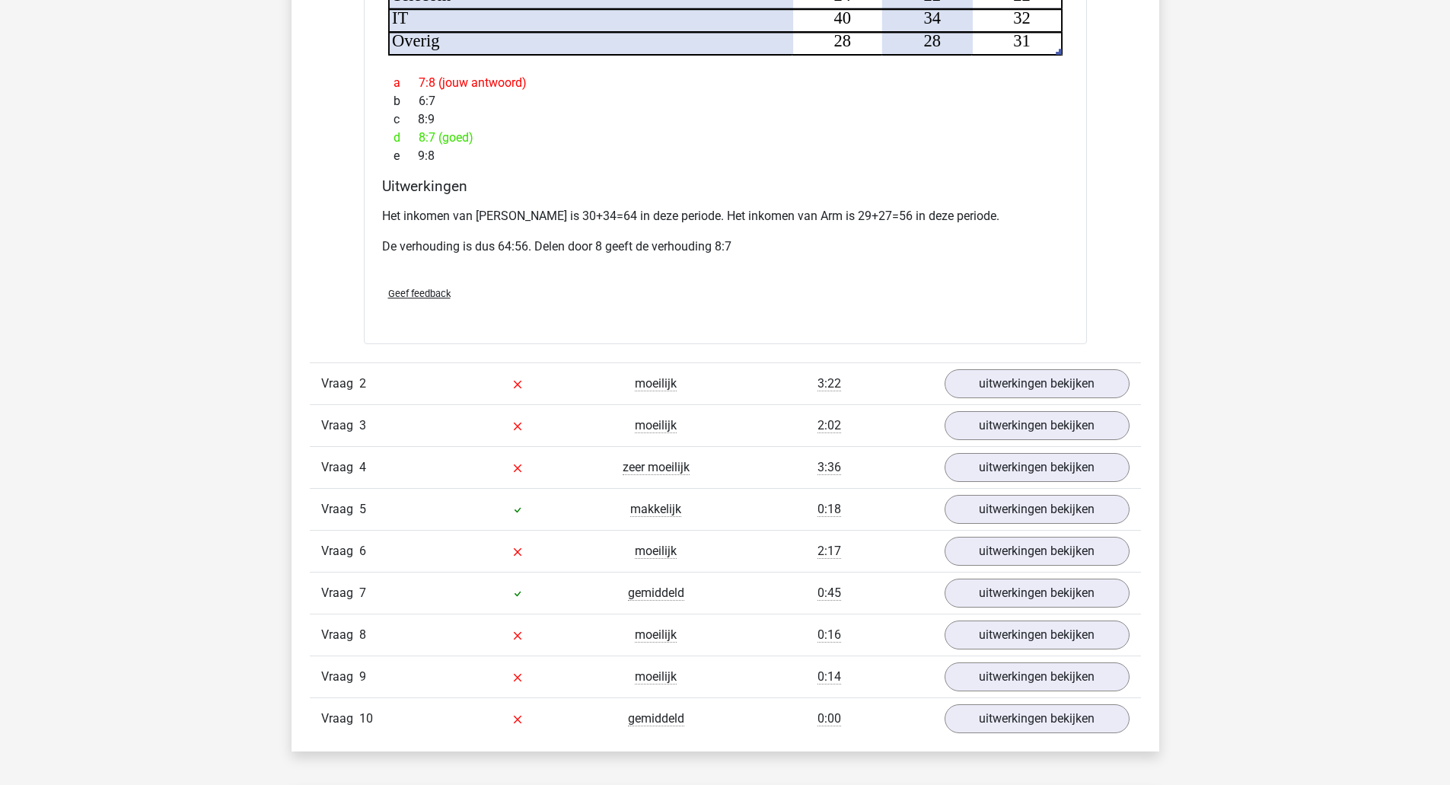
scroll to position [1619, 0]
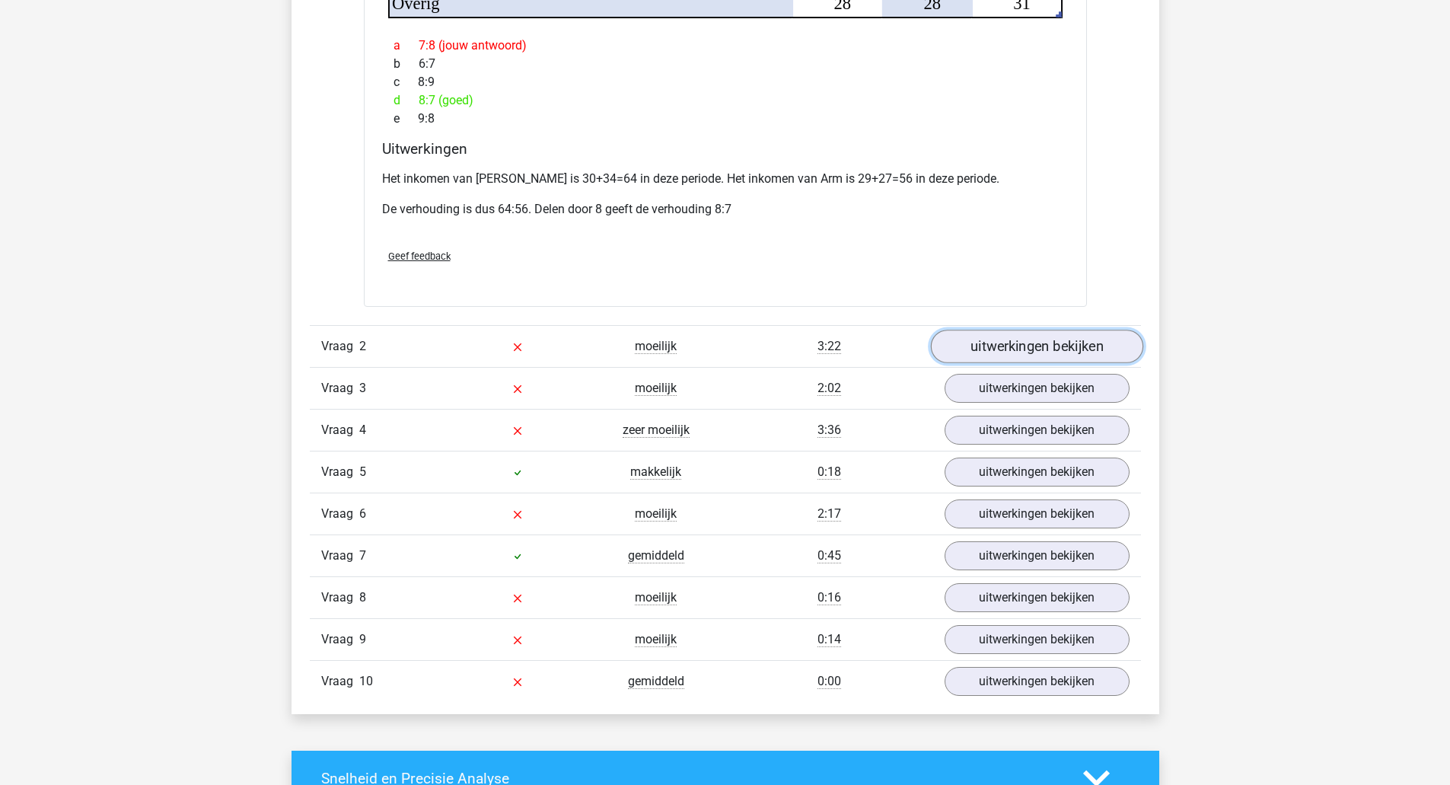
click at [1033, 330] on link "uitwerkingen bekijken" at bounding box center [1036, 346] width 212 height 33
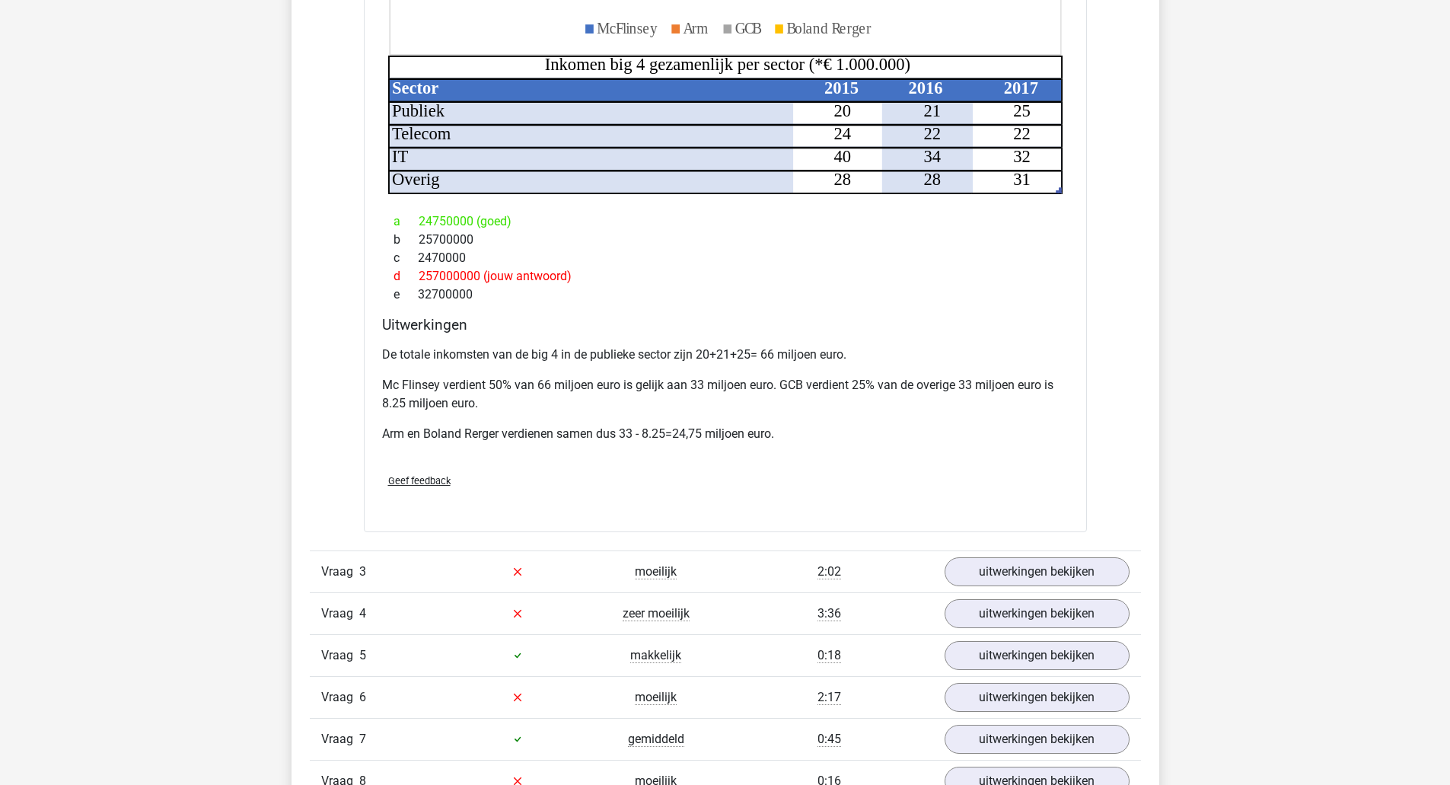
scroll to position [2460, 0]
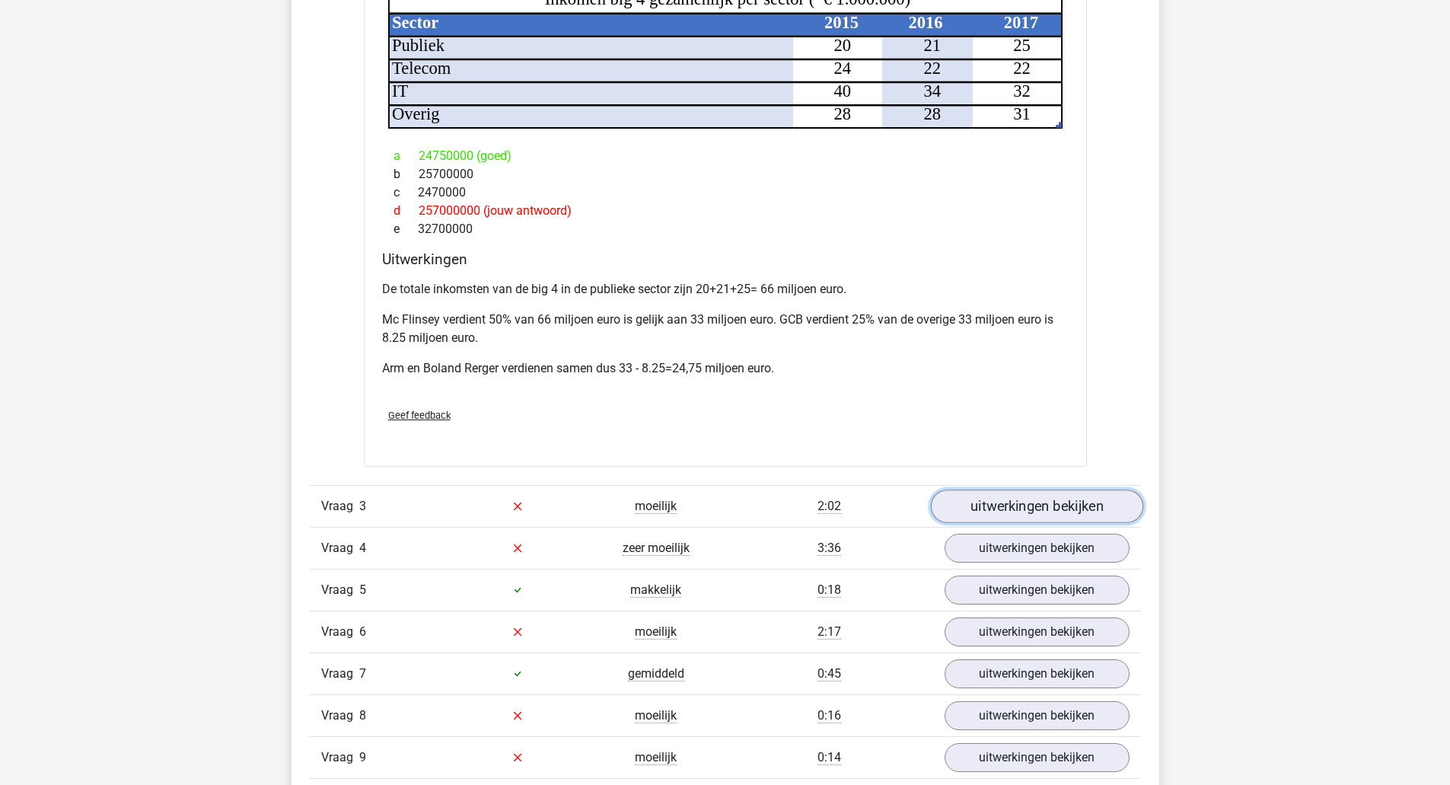
click at [1096, 489] on link "uitwerkingen bekijken" at bounding box center [1036, 505] width 212 height 33
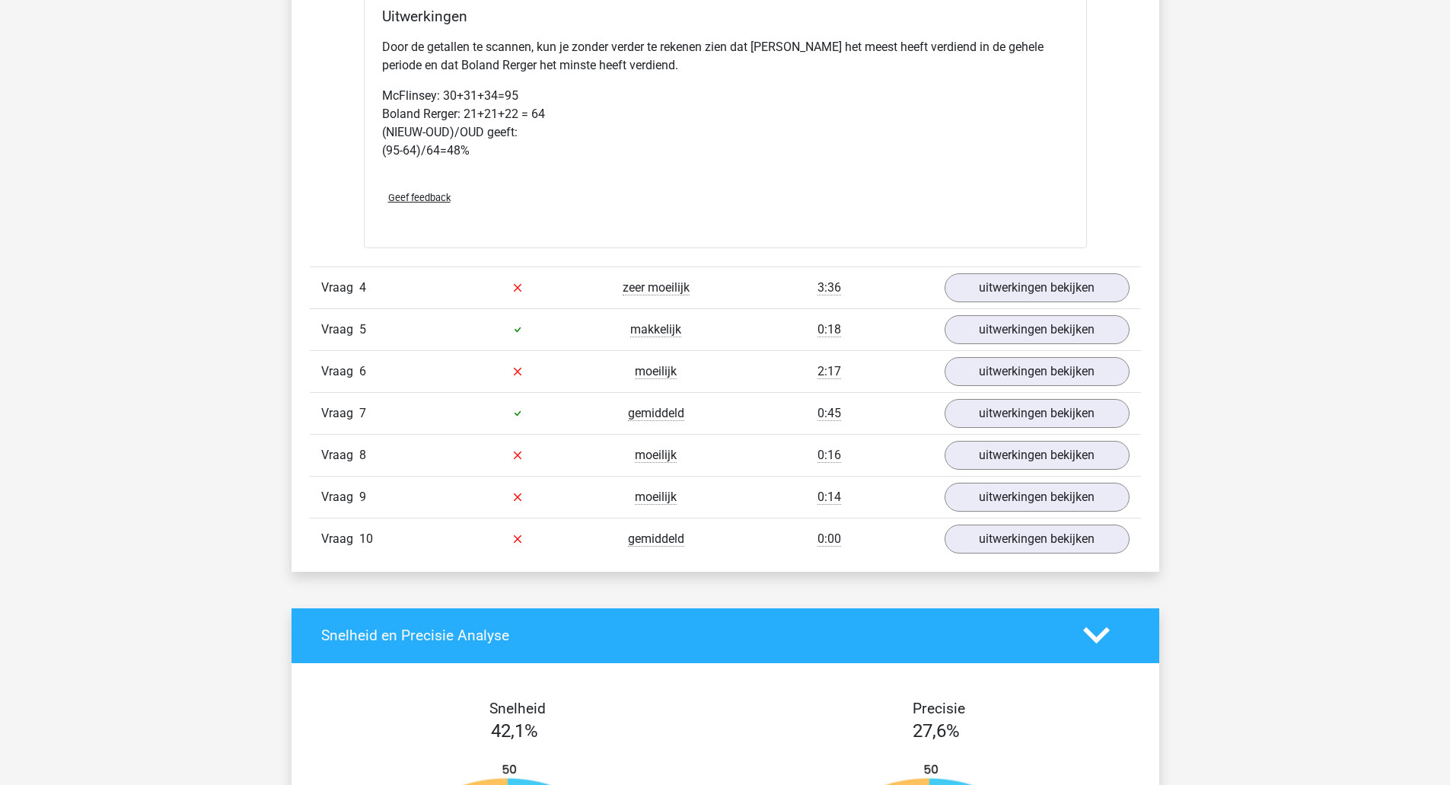
scroll to position [3687, 0]
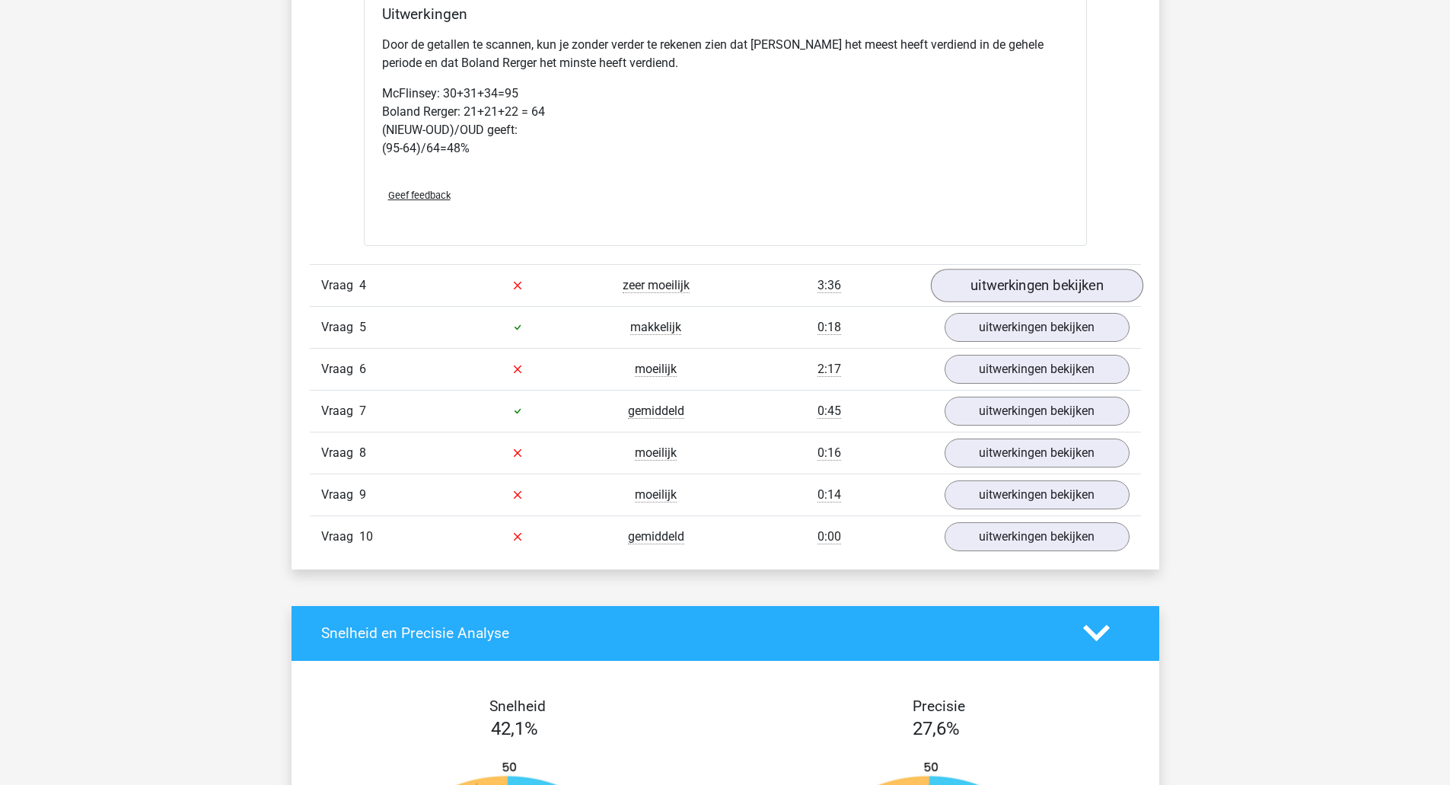
click at [1070, 278] on link "uitwerkingen bekijken" at bounding box center [1036, 285] width 212 height 33
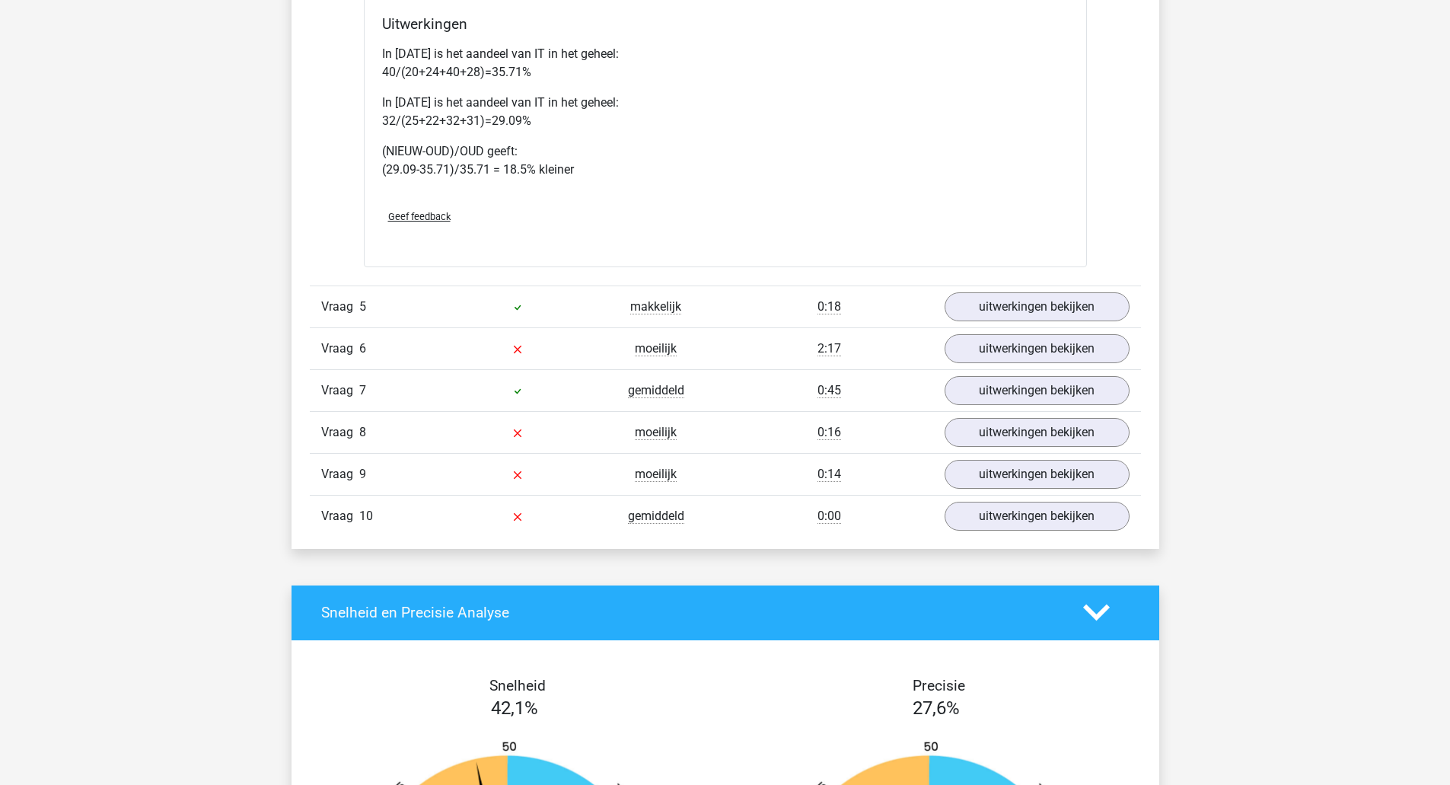
scroll to position [4668, 0]
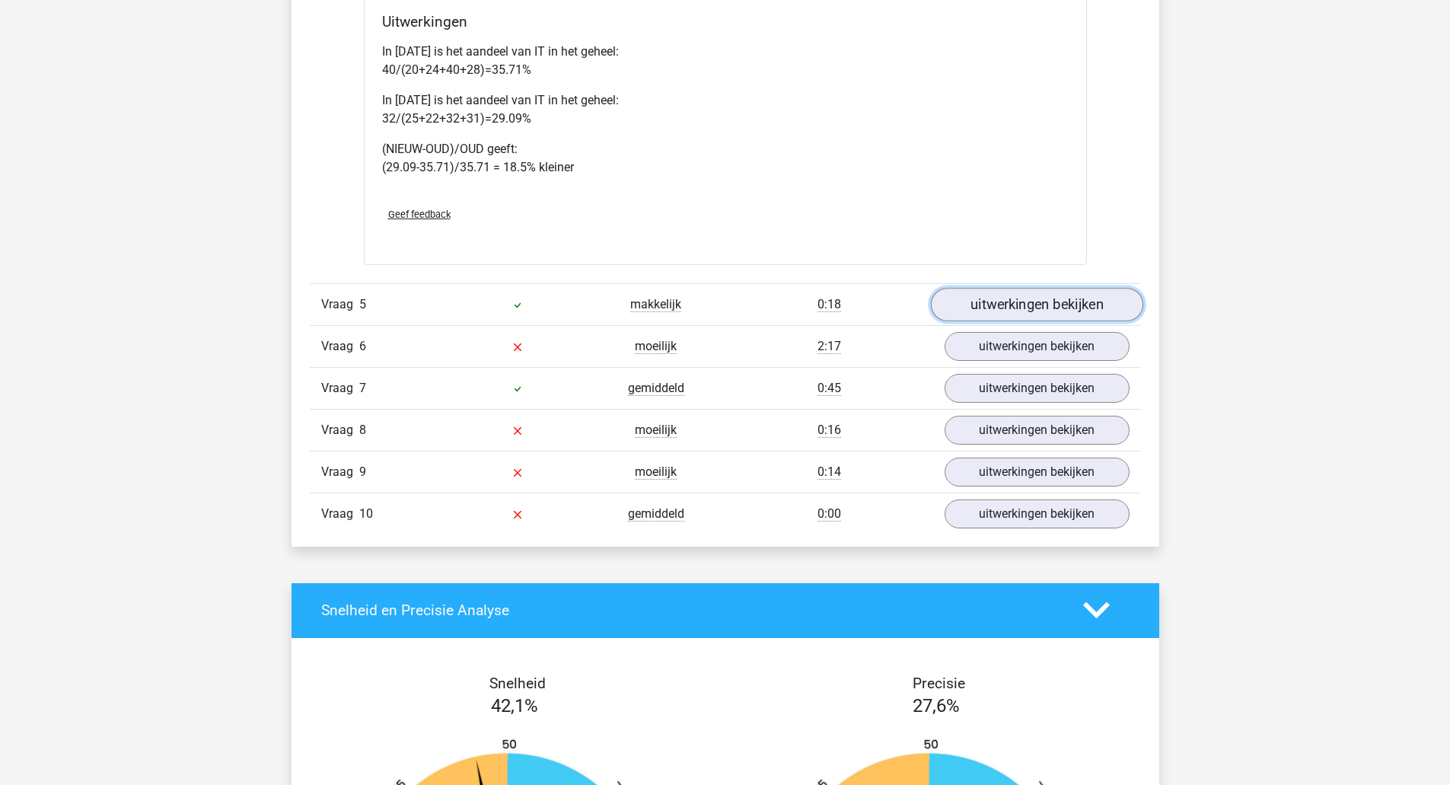
click at [1068, 288] on link "uitwerkingen bekijken" at bounding box center [1036, 304] width 212 height 33
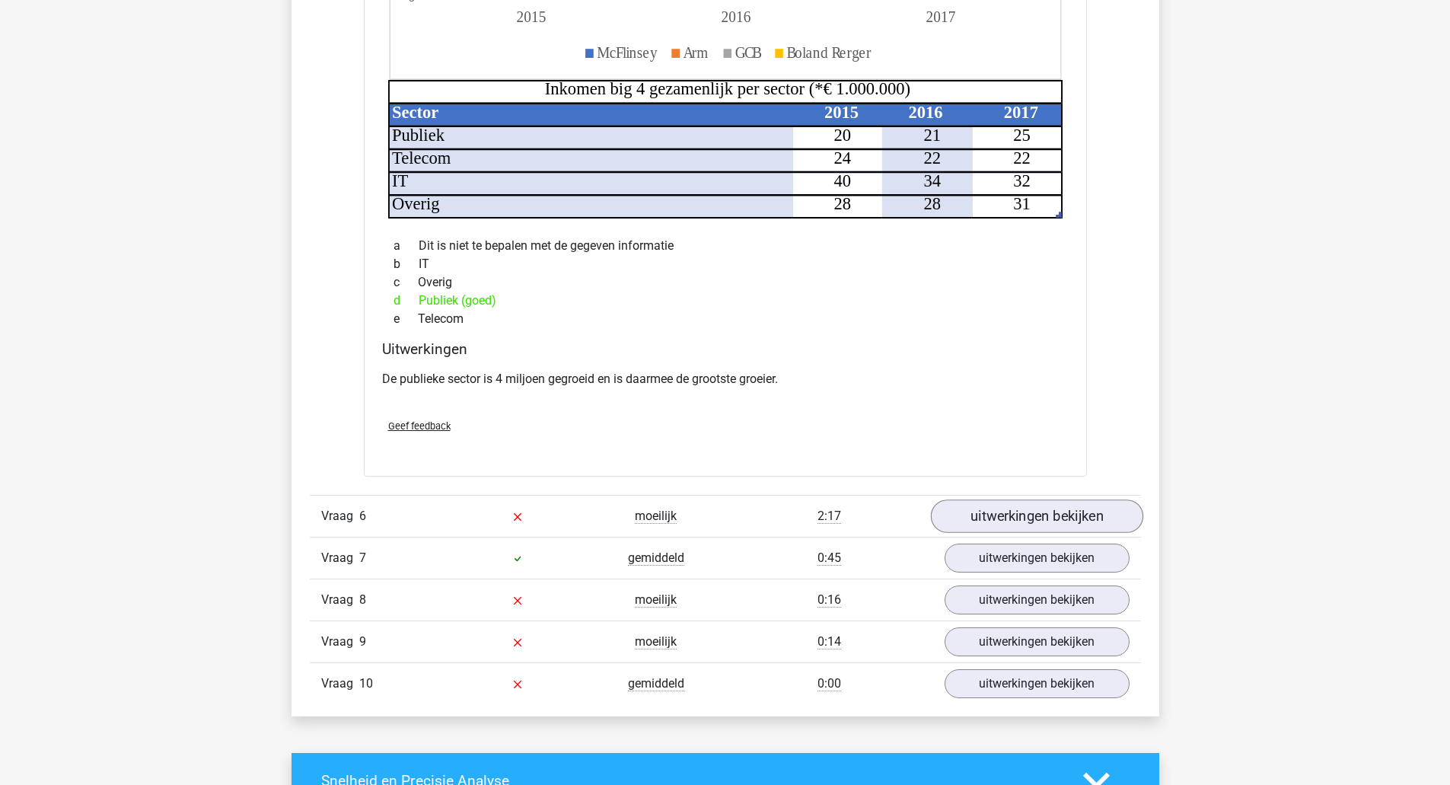
click at [1090, 499] on link "uitwerkingen bekijken" at bounding box center [1036, 515] width 212 height 33
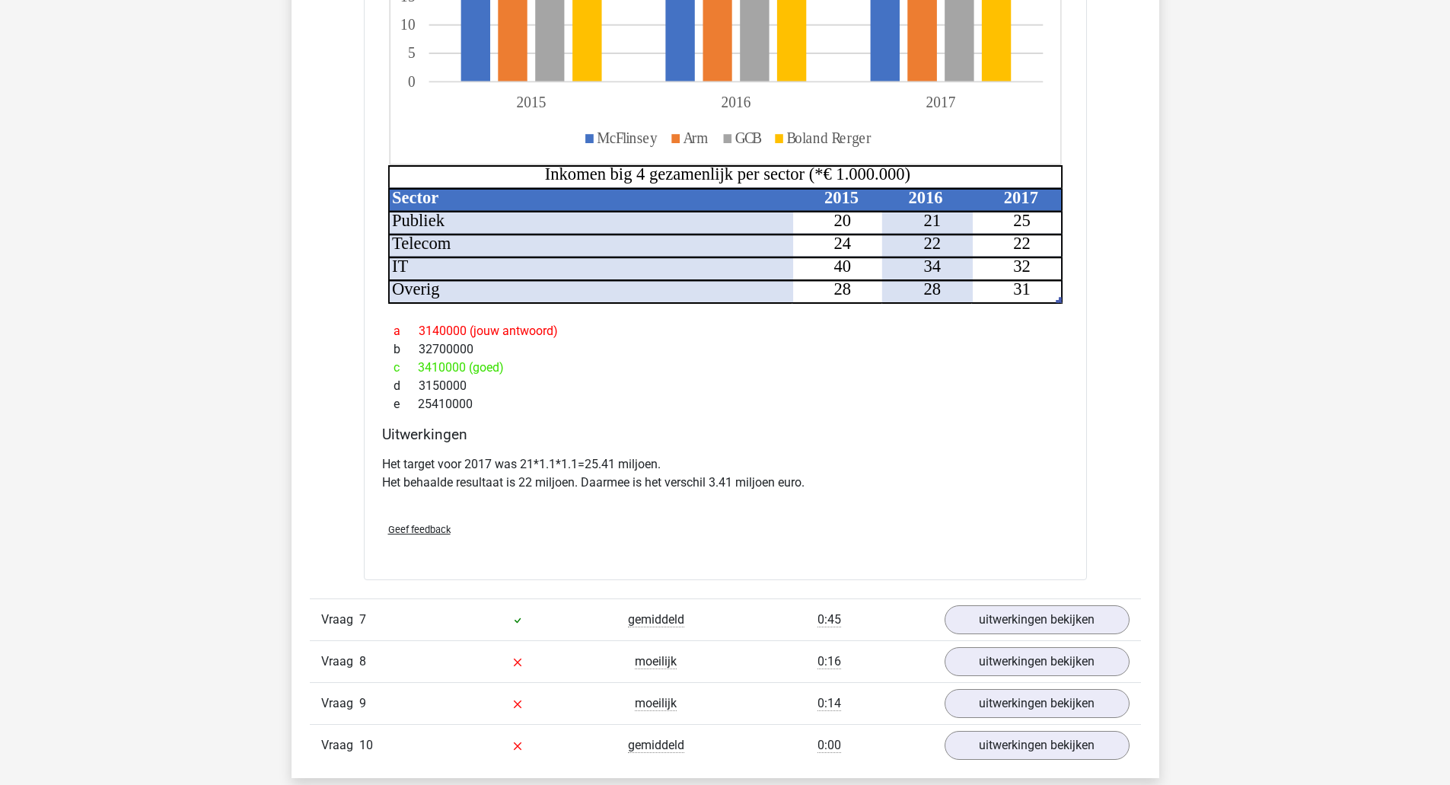
scroll to position [6159, 0]
click at [1065, 602] on link "uitwerkingen bekijken" at bounding box center [1036, 618] width 212 height 33
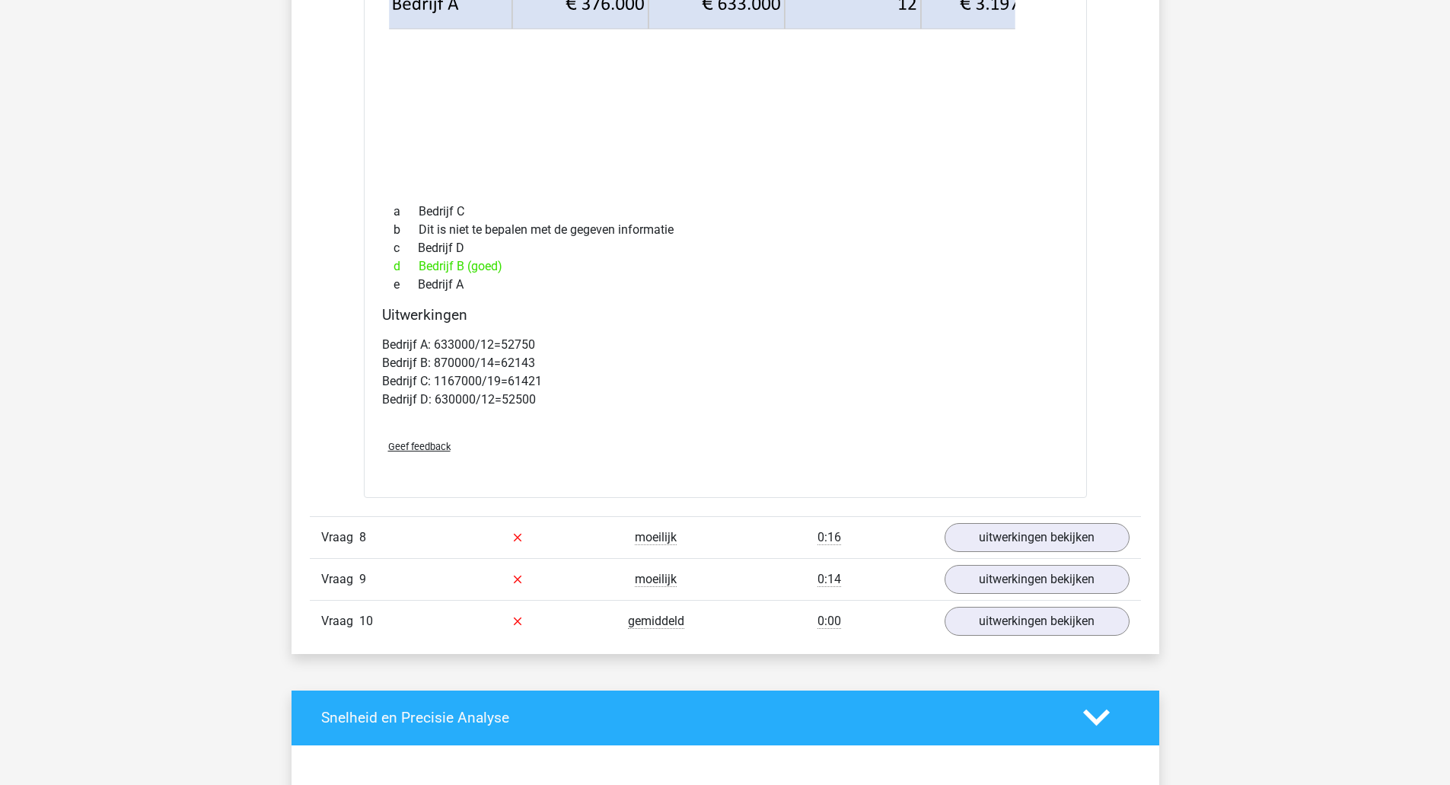
scroll to position [6950, 0]
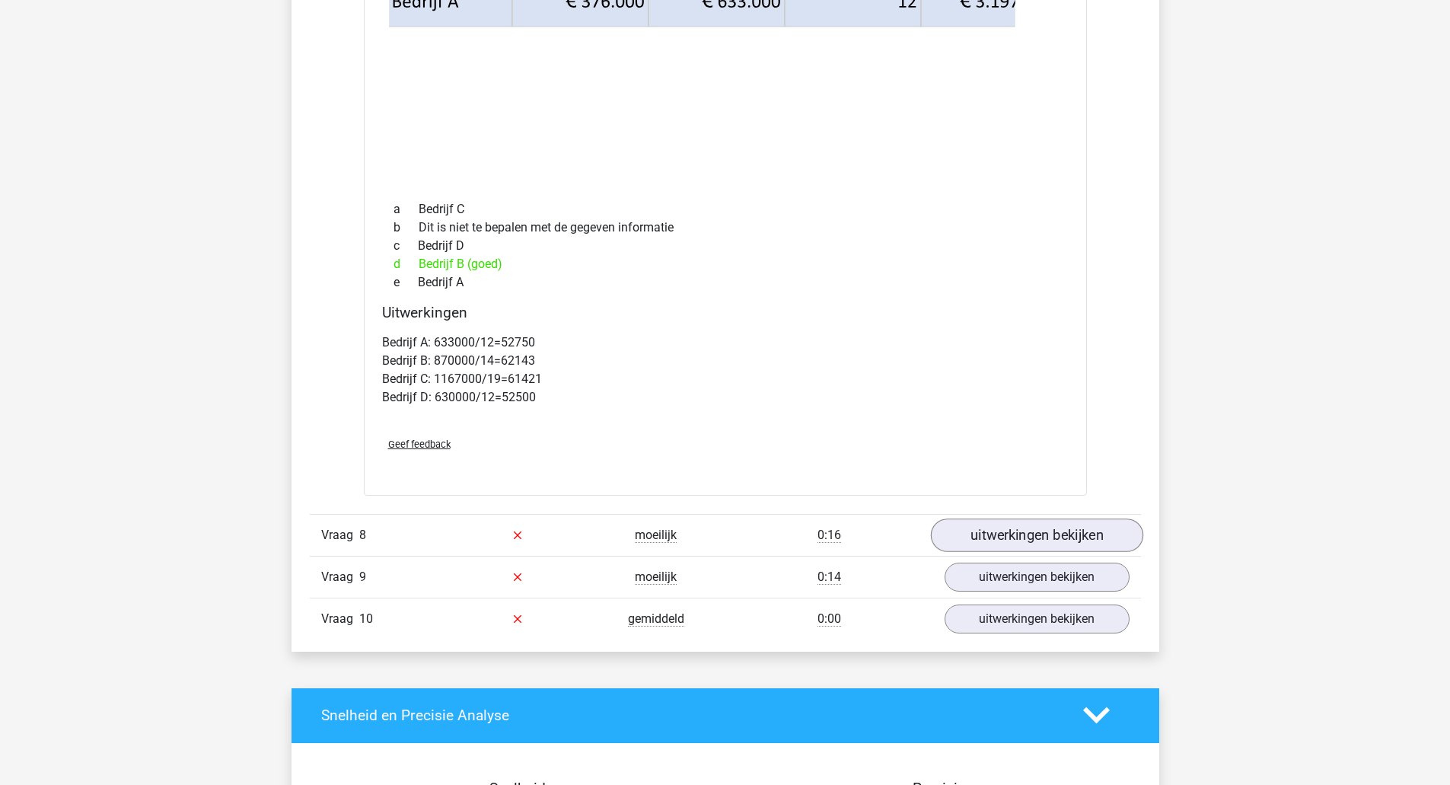
click at [1083, 525] on link "uitwerkingen bekijken" at bounding box center [1036, 534] width 212 height 33
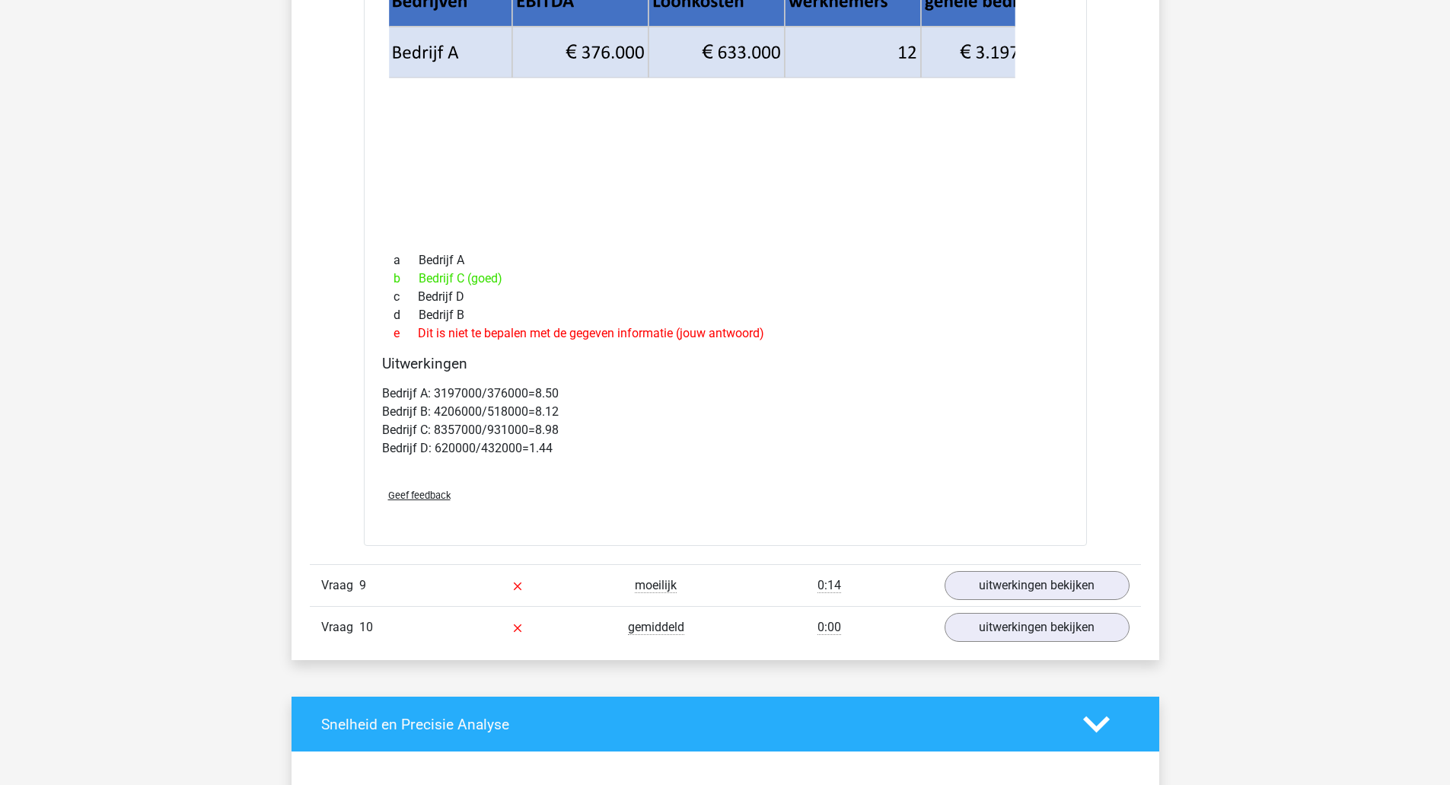
scroll to position [7614, 0]
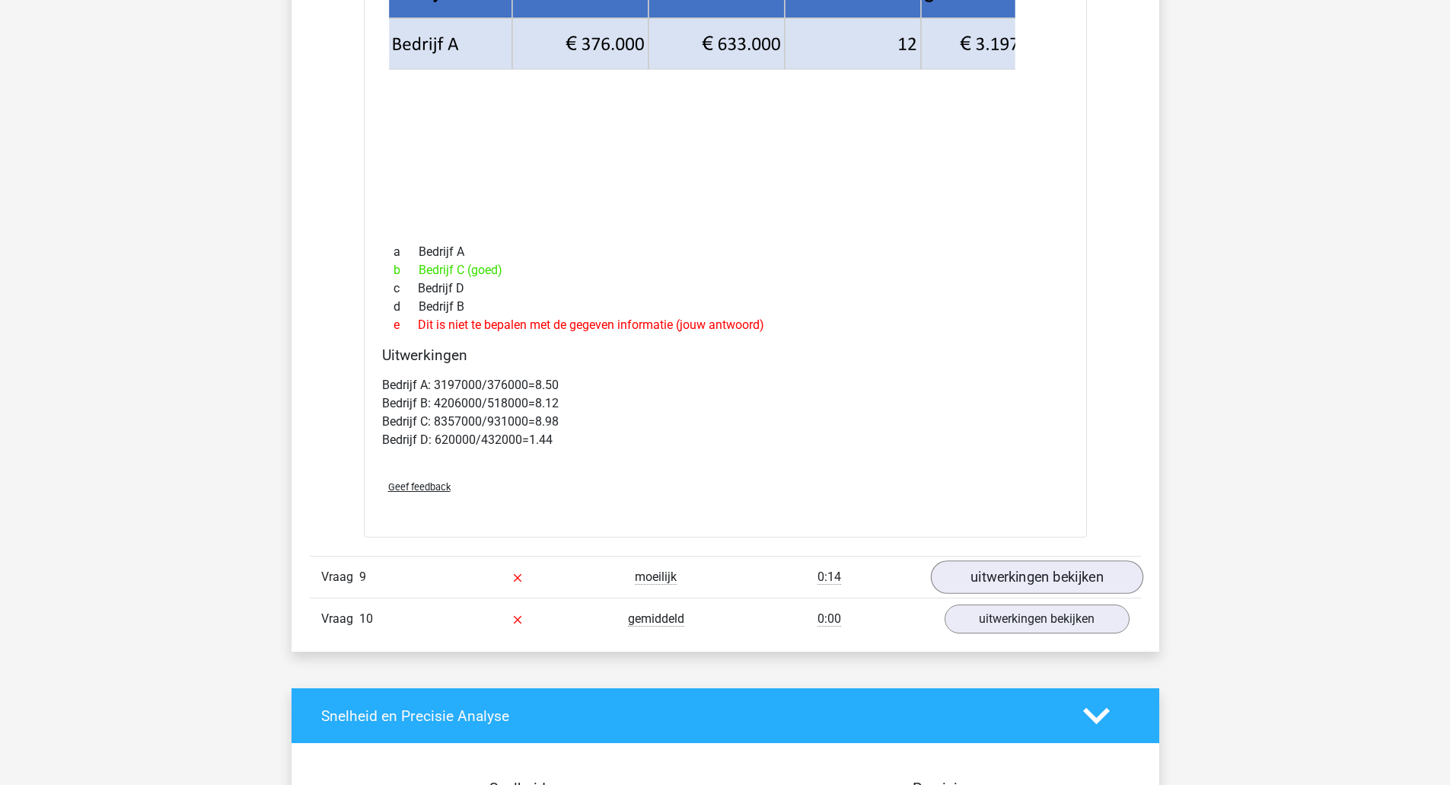
click at [1059, 568] on link "uitwerkingen bekijken" at bounding box center [1036, 576] width 212 height 33
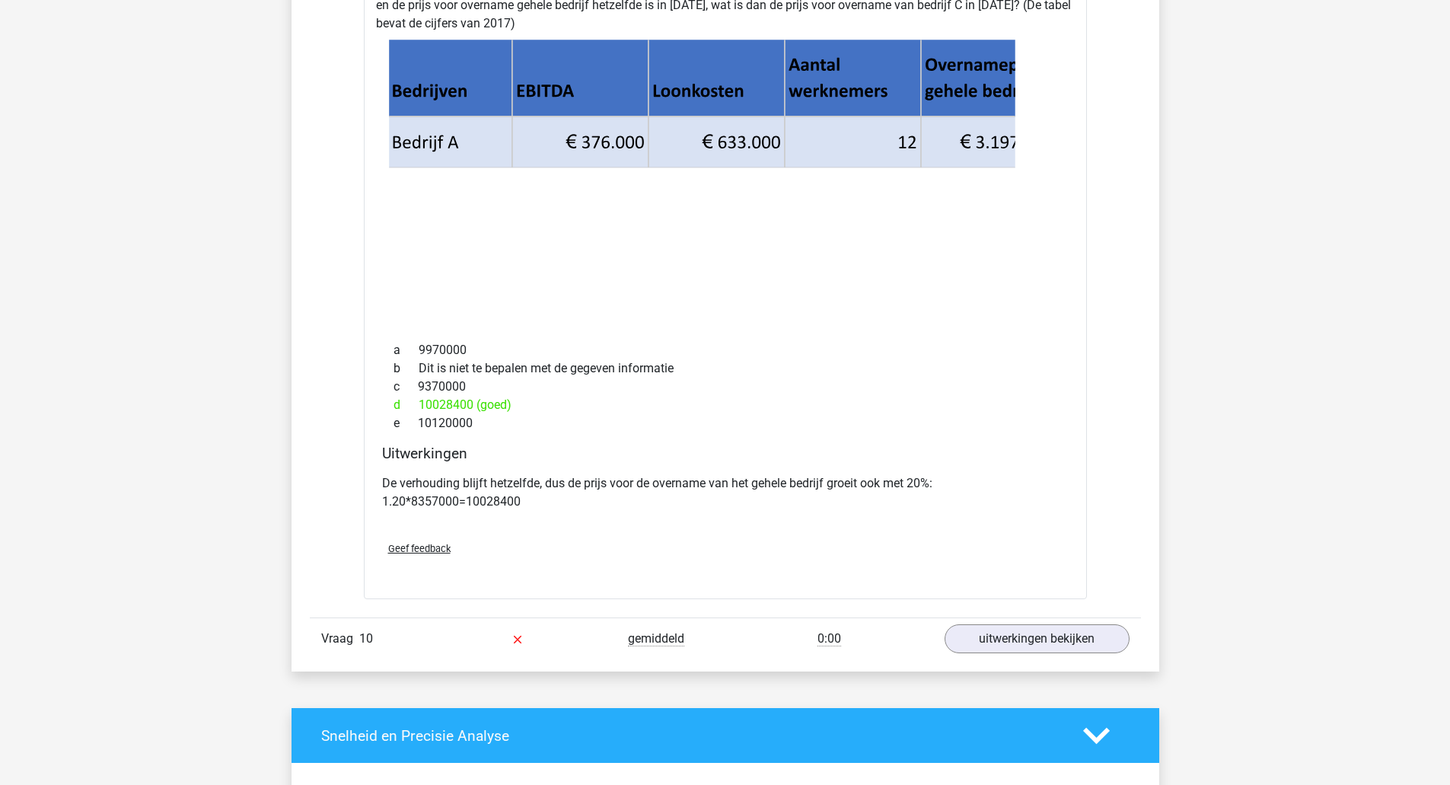
scroll to position [8259, 0]
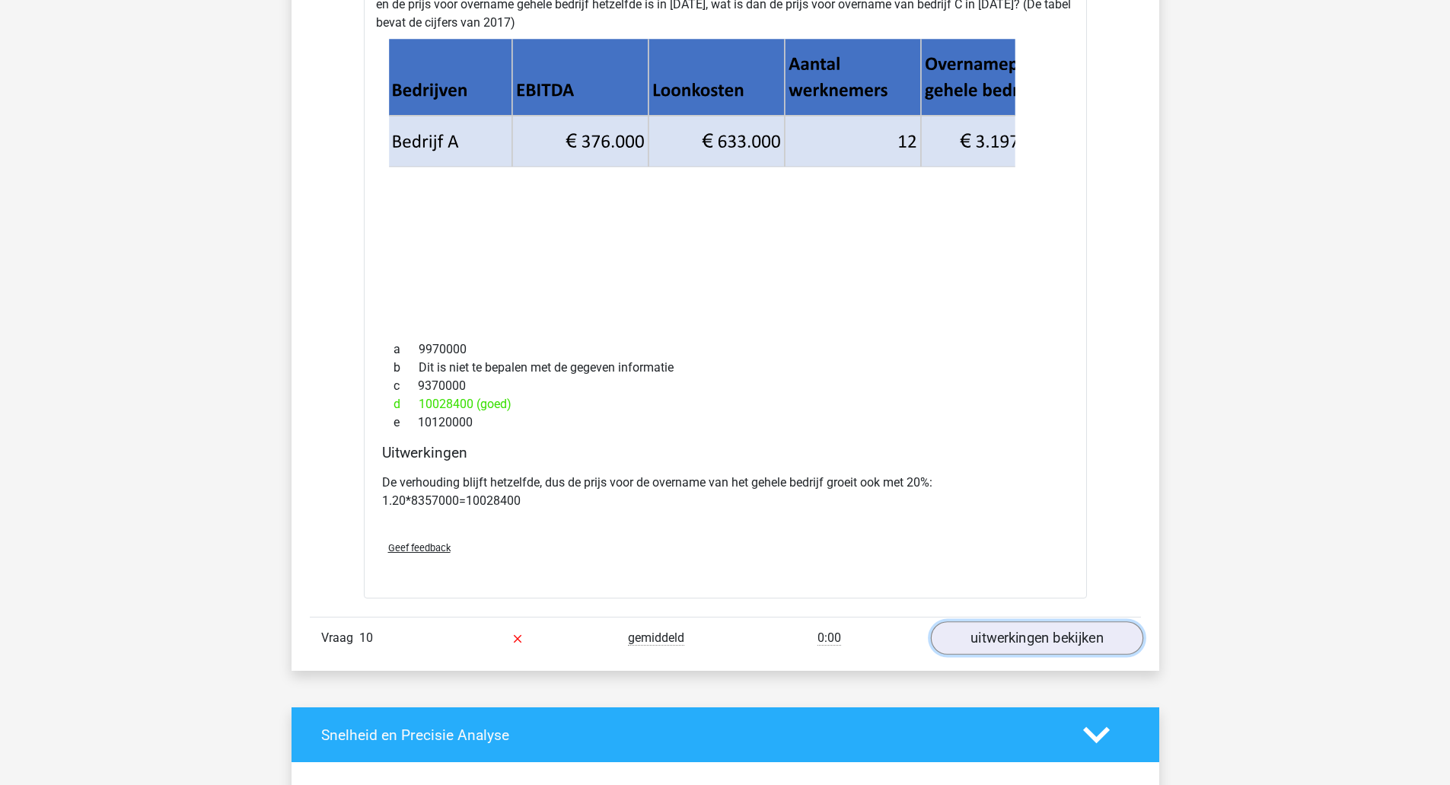
click at [1081, 622] on link "uitwerkingen bekijken" at bounding box center [1036, 638] width 212 height 33
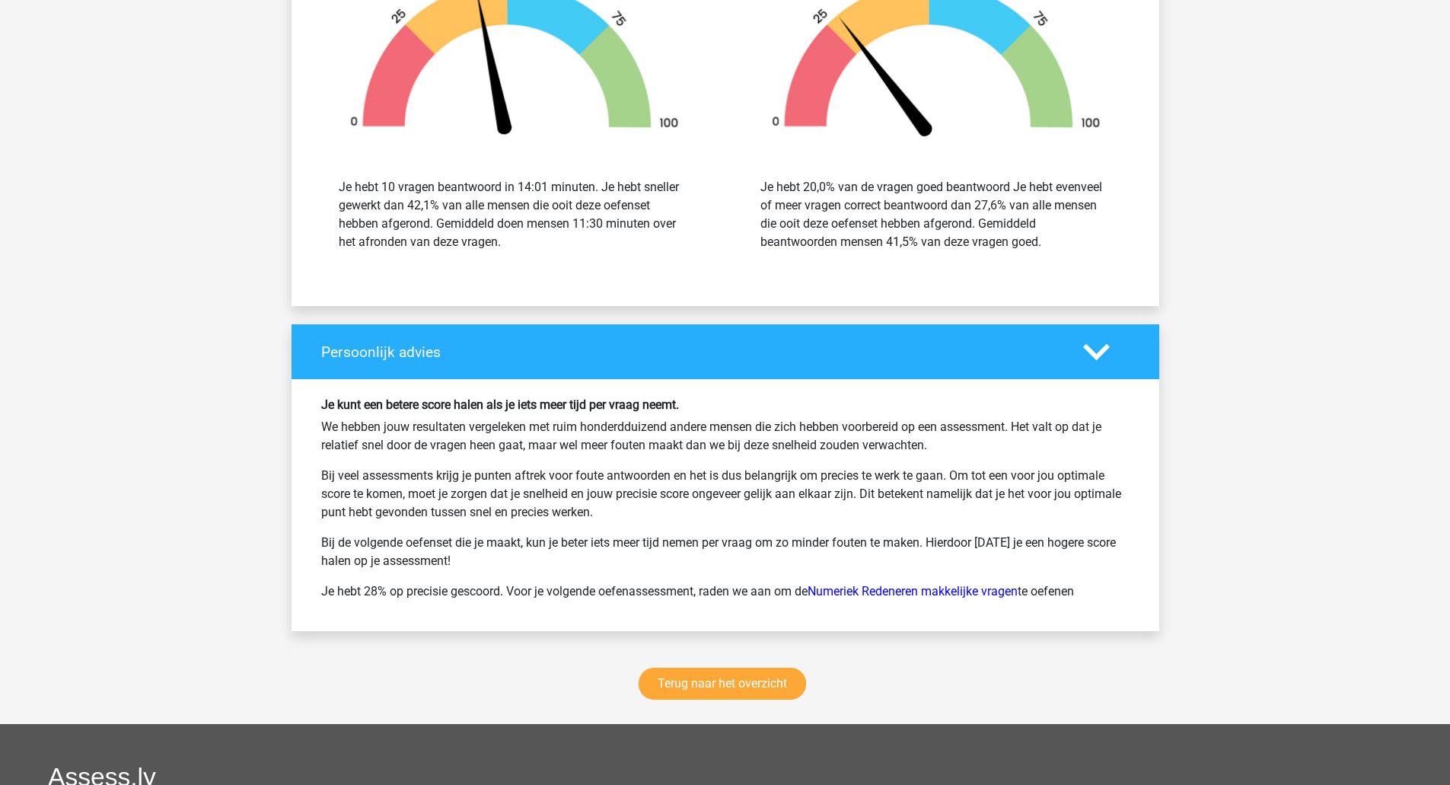
scroll to position [9823, 0]
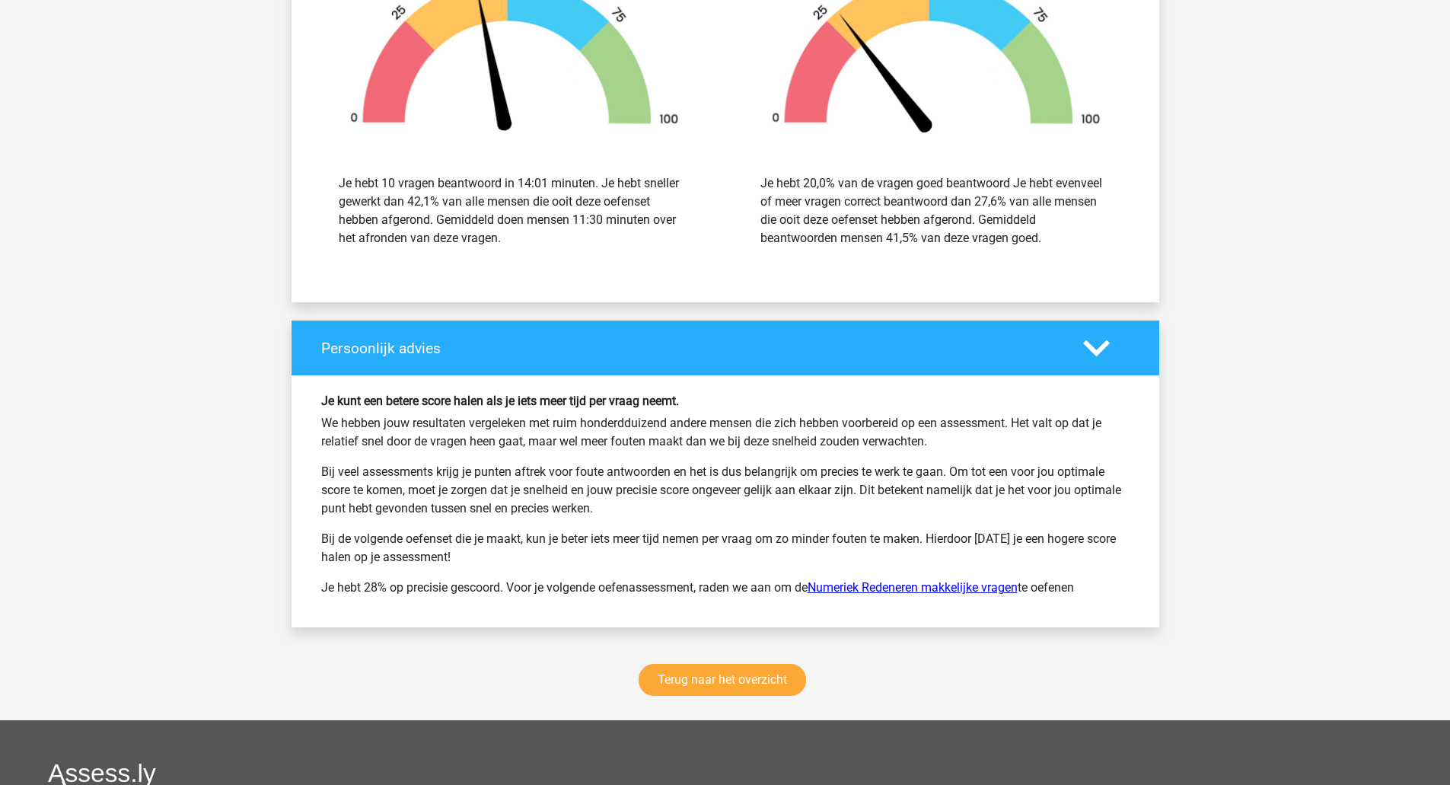
click at [954, 580] on link "Numeriek Redeneren makkelijke vragen" at bounding box center [912, 587] width 210 height 14
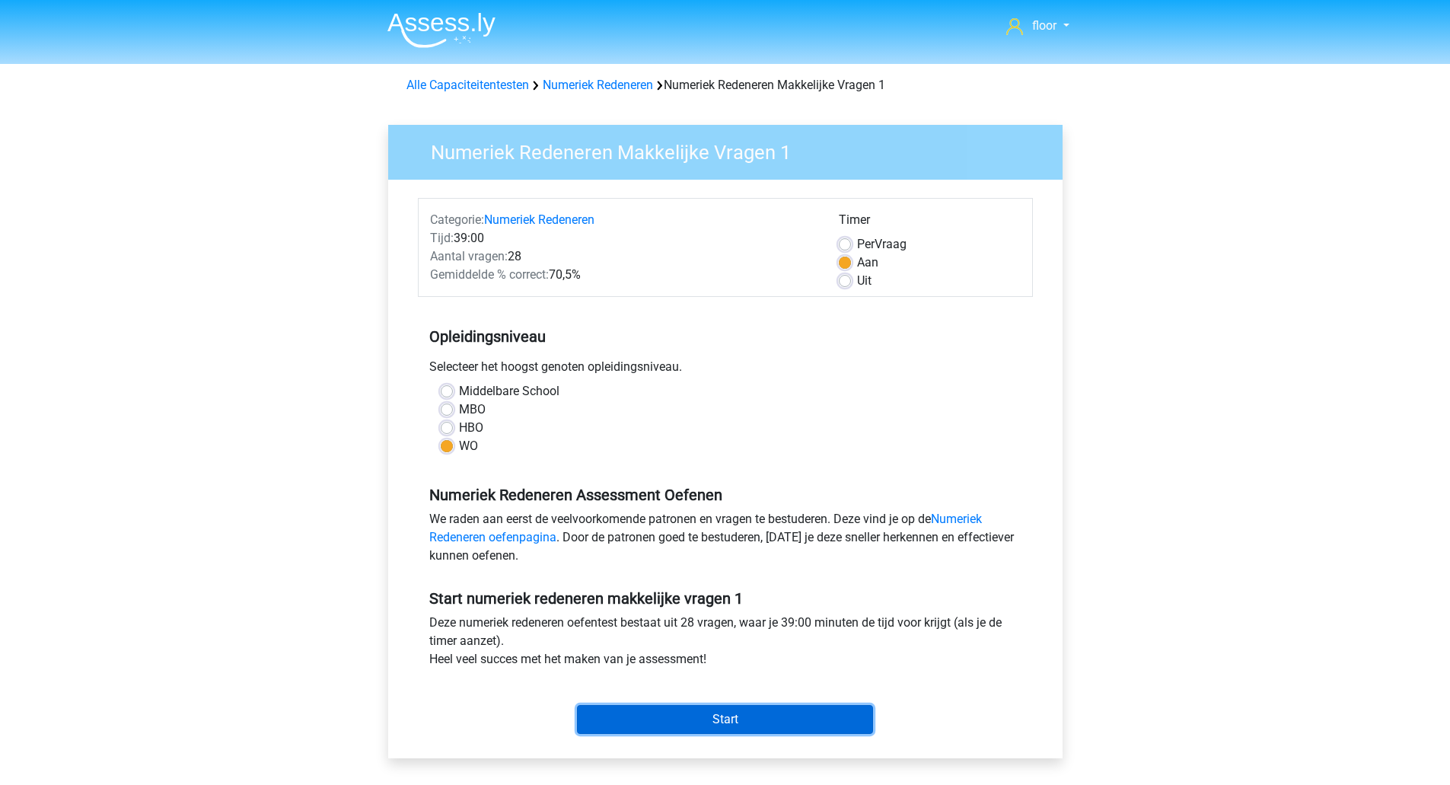
click at [794, 731] on input "Start" at bounding box center [725, 719] width 296 height 29
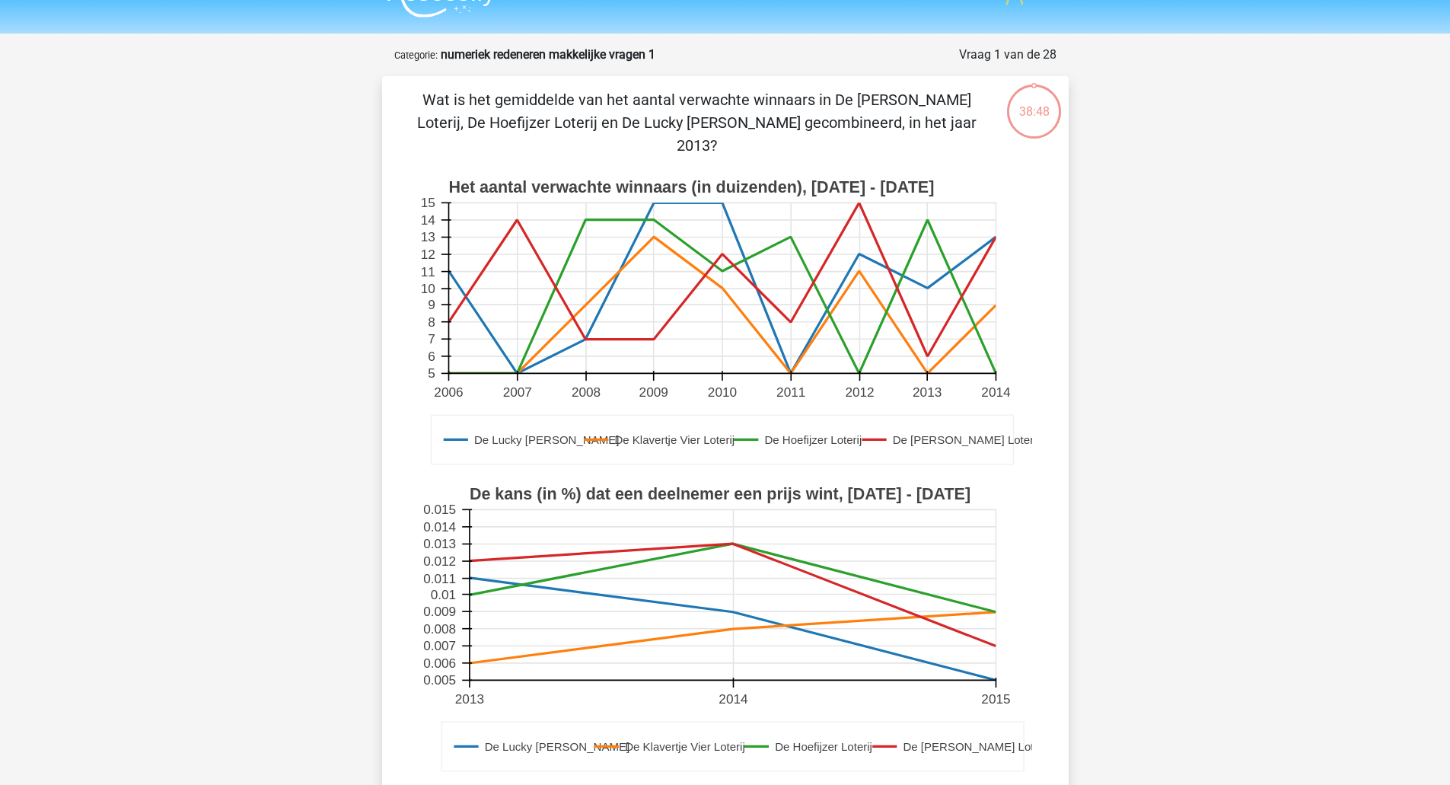
scroll to position [31, 0]
click at [699, 239] on rect at bounding box center [721, 287] width 547 height 170
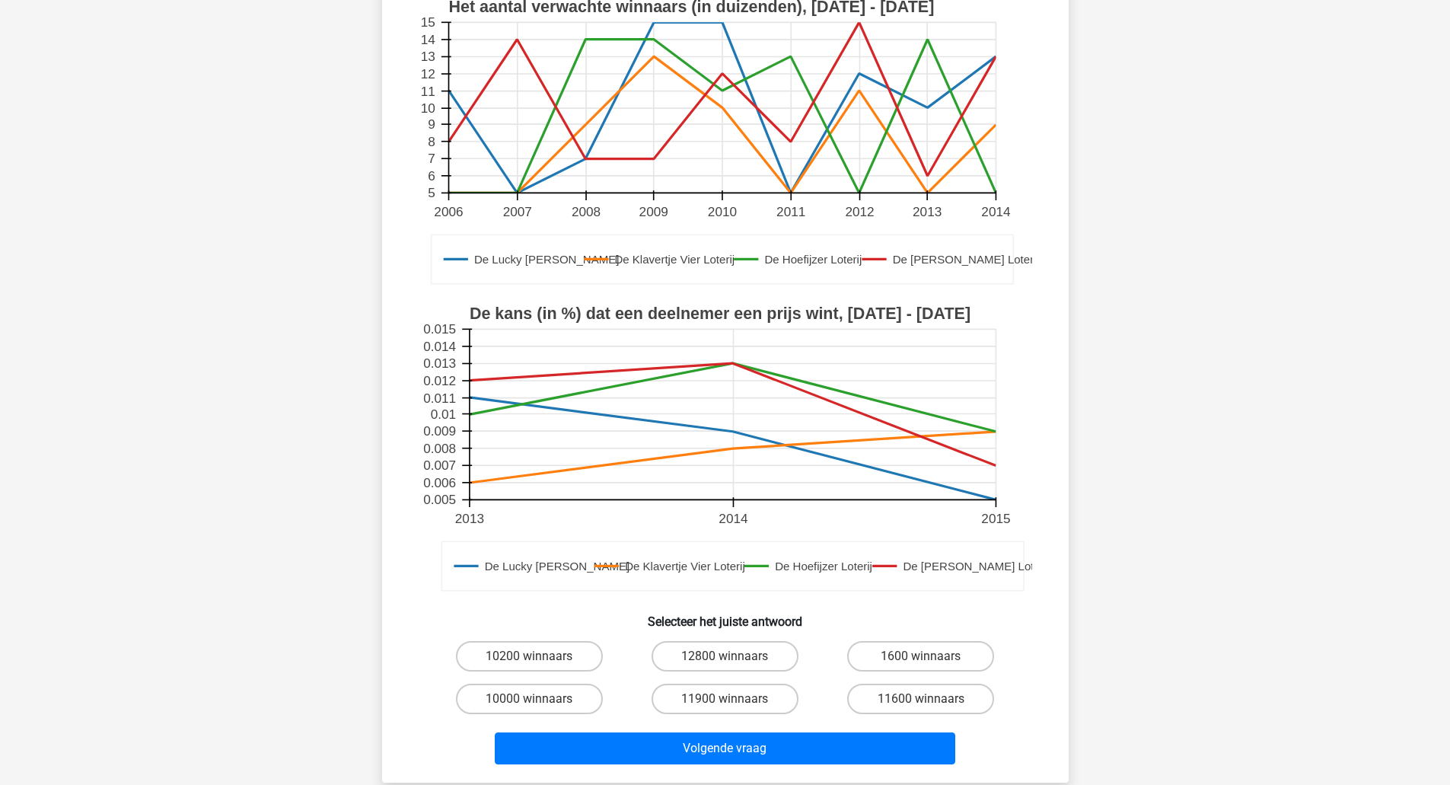
scroll to position [299, 0]
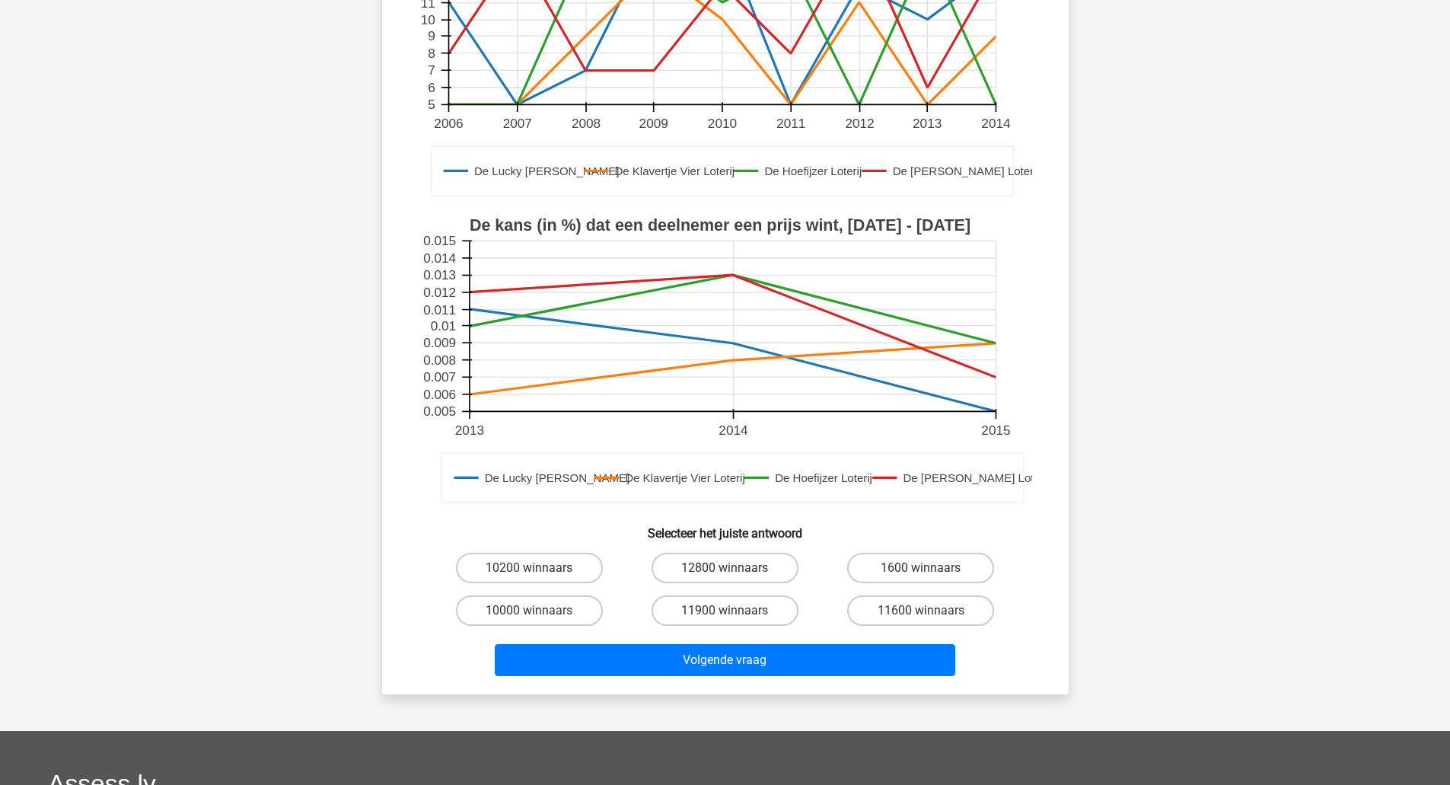
click at [563, 595] on label "10000 winnaars" at bounding box center [529, 610] width 147 height 30
click at [539, 610] on input "10000 winnaars" at bounding box center [534, 615] width 10 height 10
radio input "true"
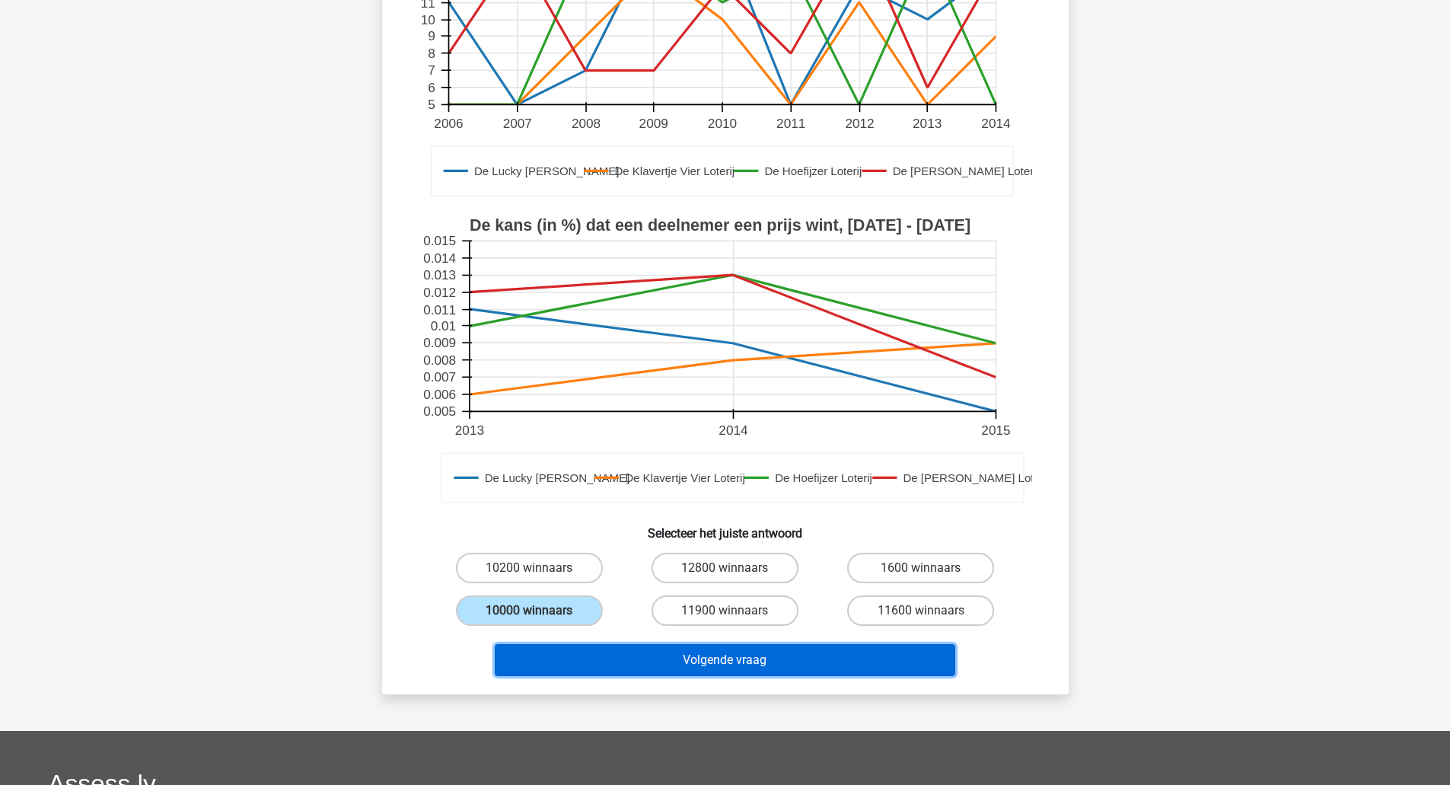
click at [630, 644] on button "Volgende vraag" at bounding box center [725, 660] width 460 height 32
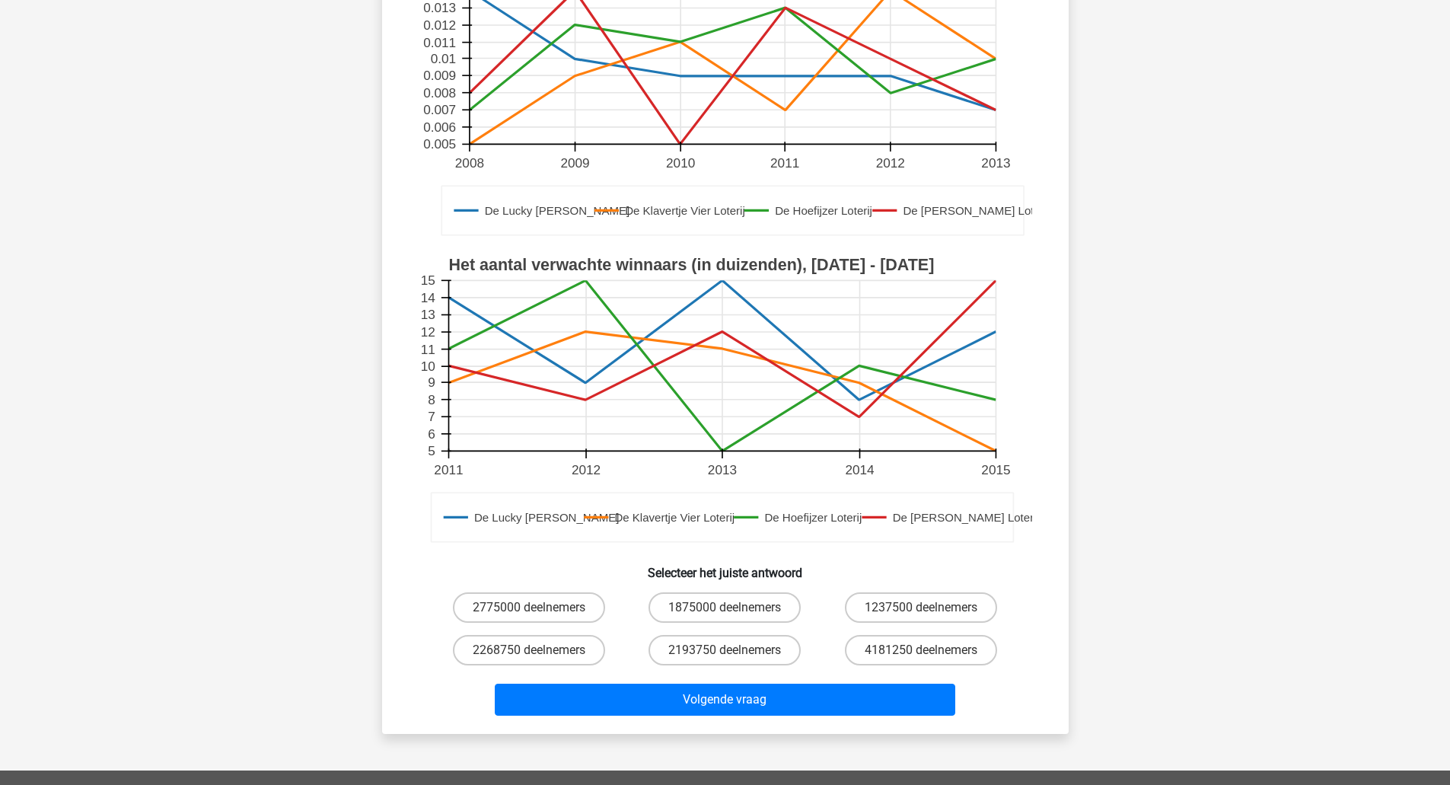
scroll to position [238, 0]
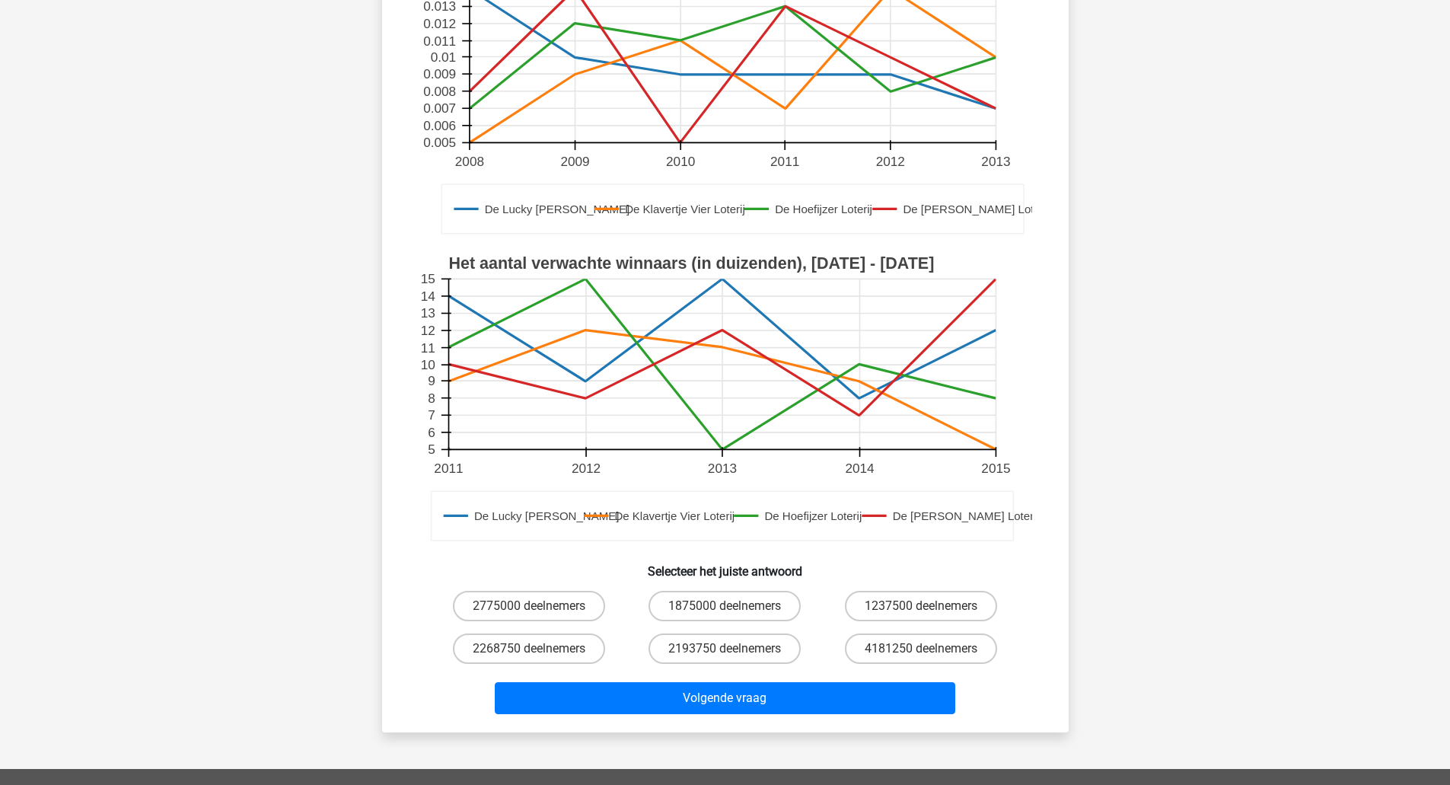
click at [741, 614] on label "1875000 deelnemers" at bounding box center [724, 606] width 152 height 30
click at [734, 614] on input "1875000 deelnemers" at bounding box center [729, 611] width 10 height 10
radio input "true"
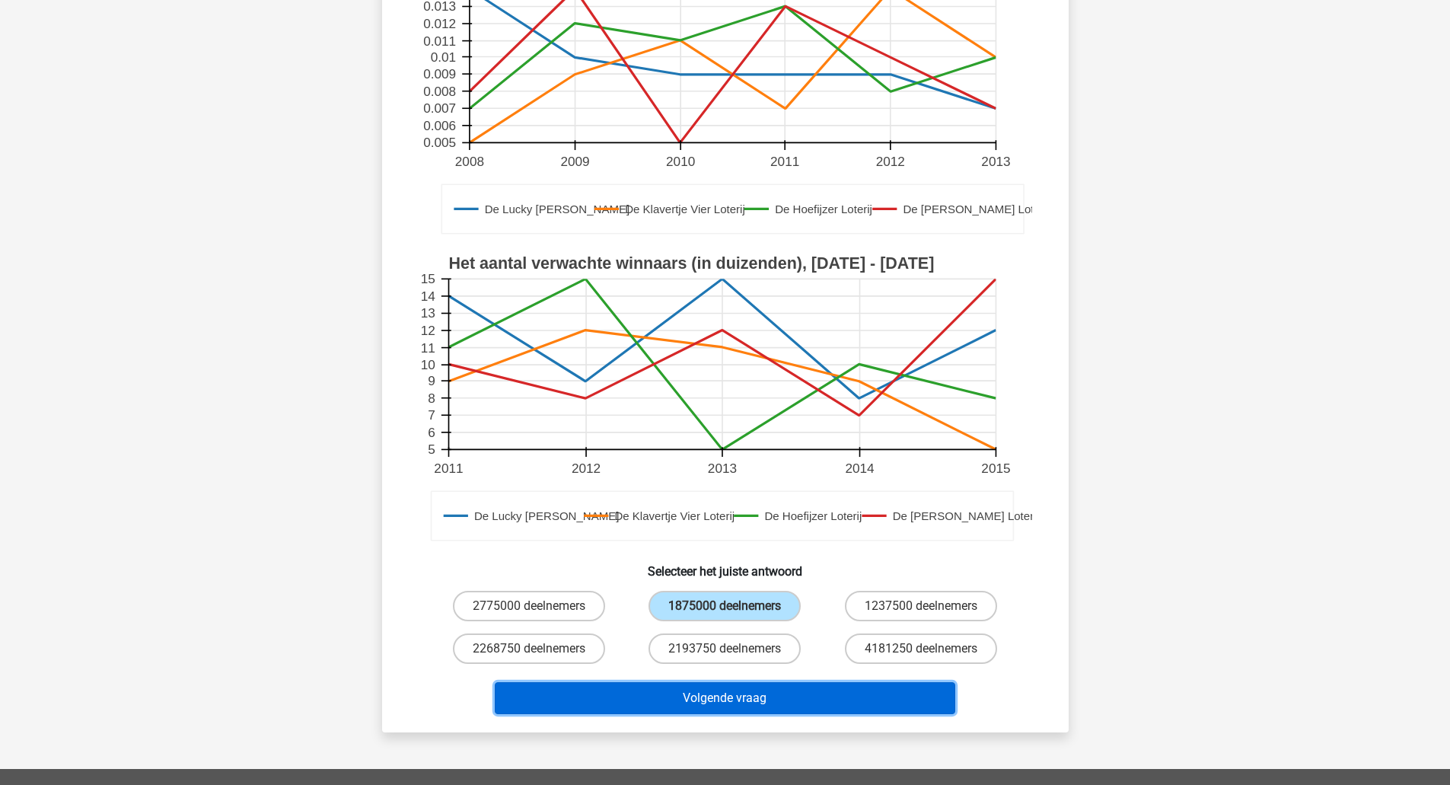
click at [763, 686] on button "Volgende vraag" at bounding box center [725, 698] width 460 height 32
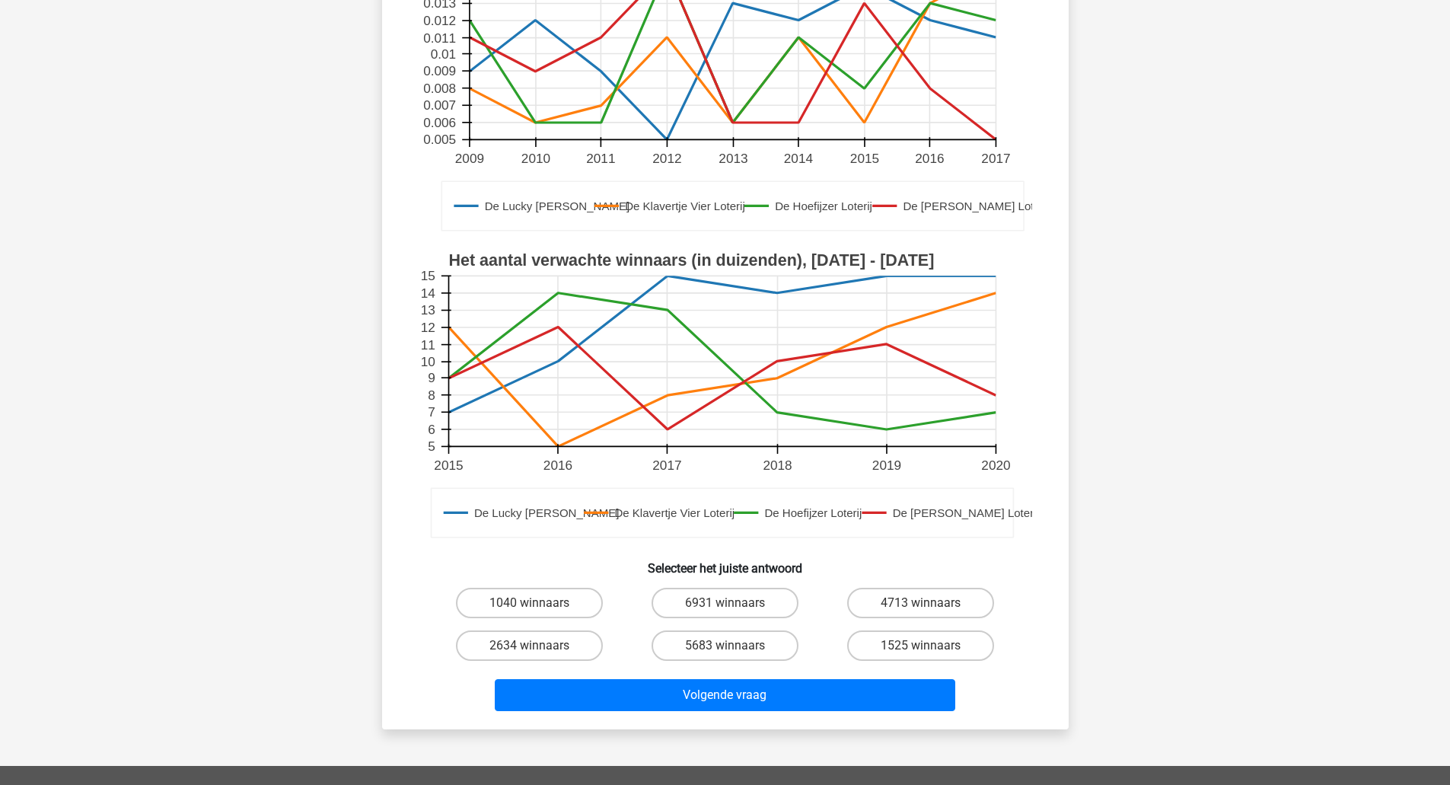
scroll to position [266, 0]
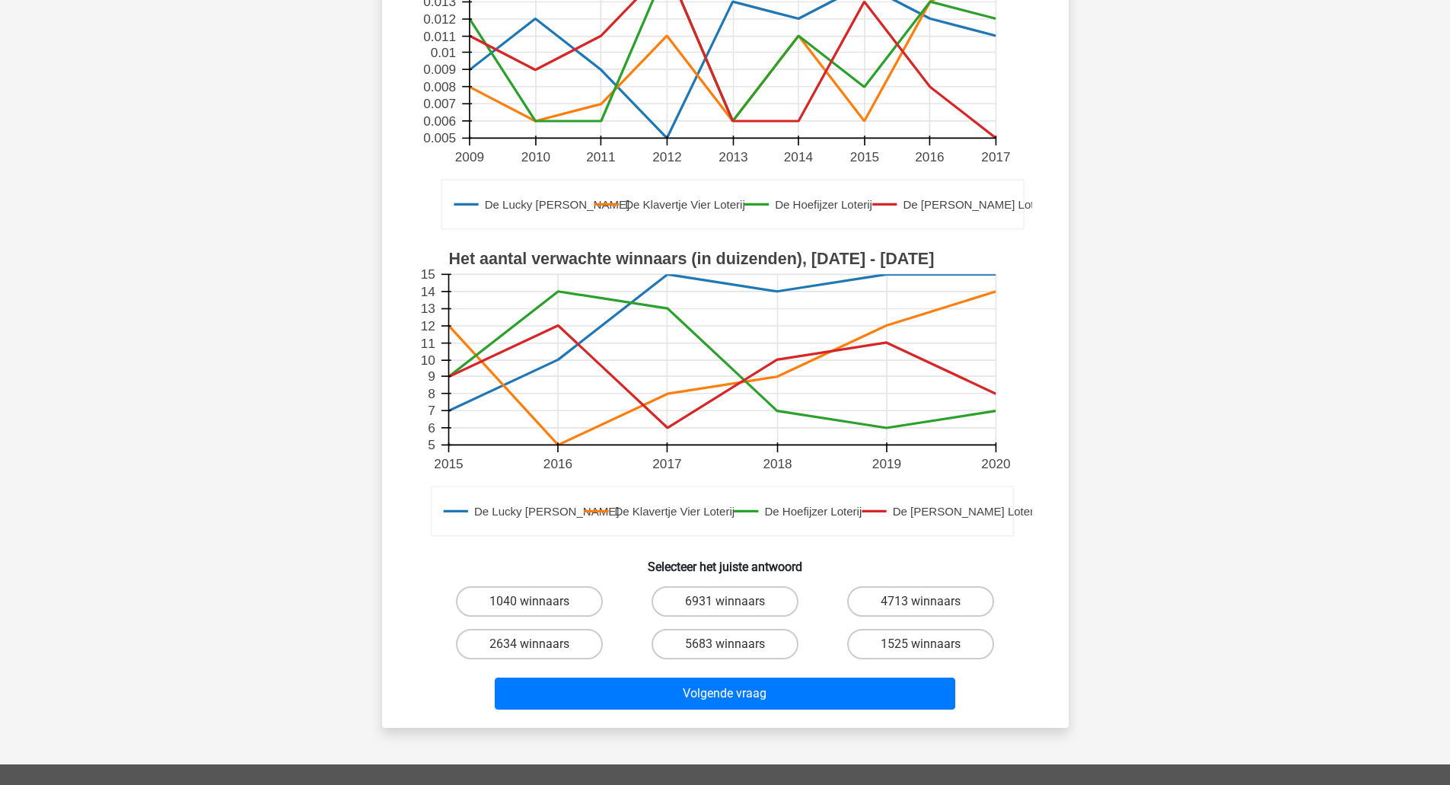
click at [731, 607] on input "6931 winnaars" at bounding box center [729, 606] width 10 height 10
radio input "true"
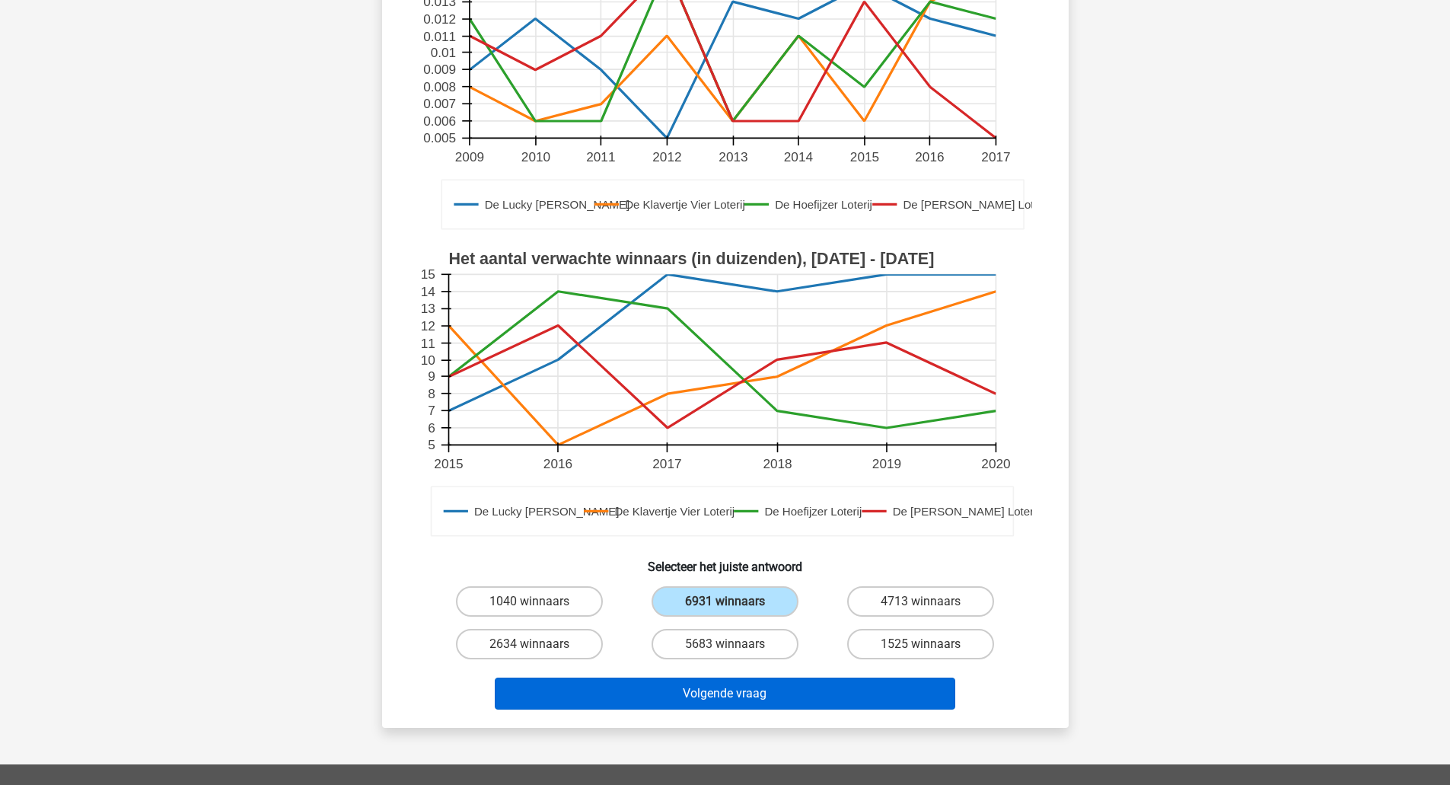
click at [772, 699] on button "Volgende vraag" at bounding box center [725, 693] width 460 height 32
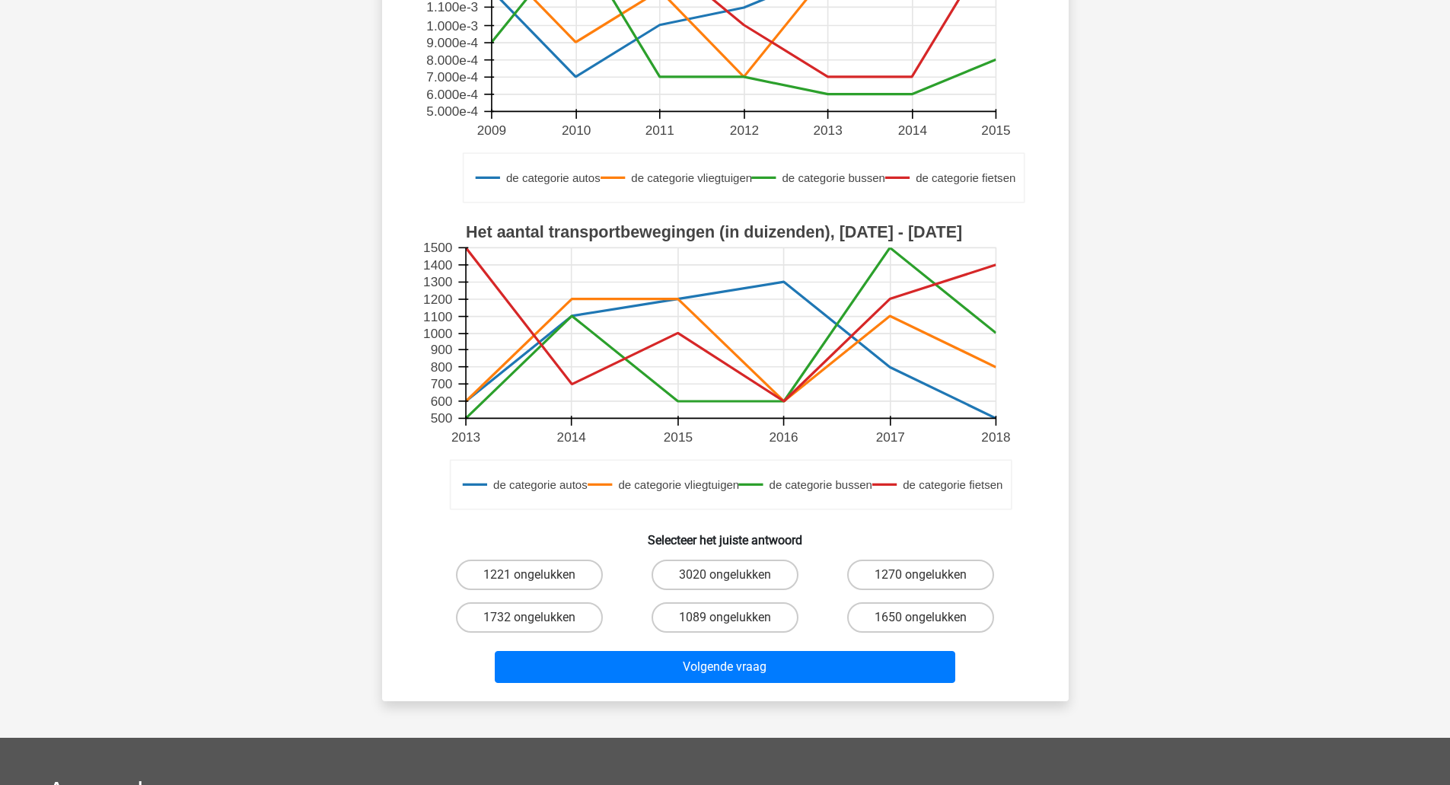
scroll to position [271, 0]
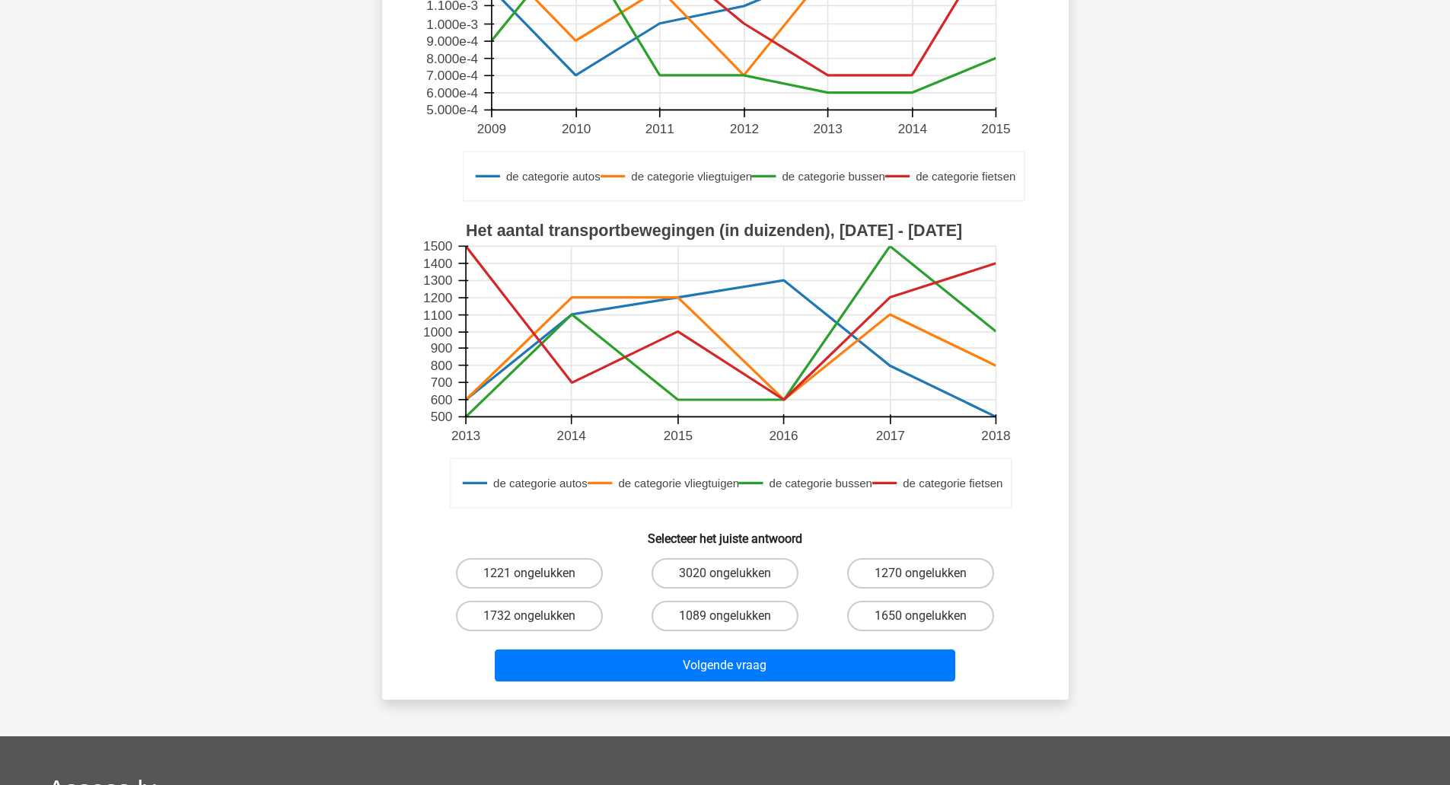
click at [955, 616] on label "1650 ongelukken" at bounding box center [920, 615] width 147 height 30
click at [931, 616] on input "1650 ongelukken" at bounding box center [926, 621] width 10 height 10
radio input "true"
click at [900, 670] on button "Volgende vraag" at bounding box center [725, 665] width 460 height 32
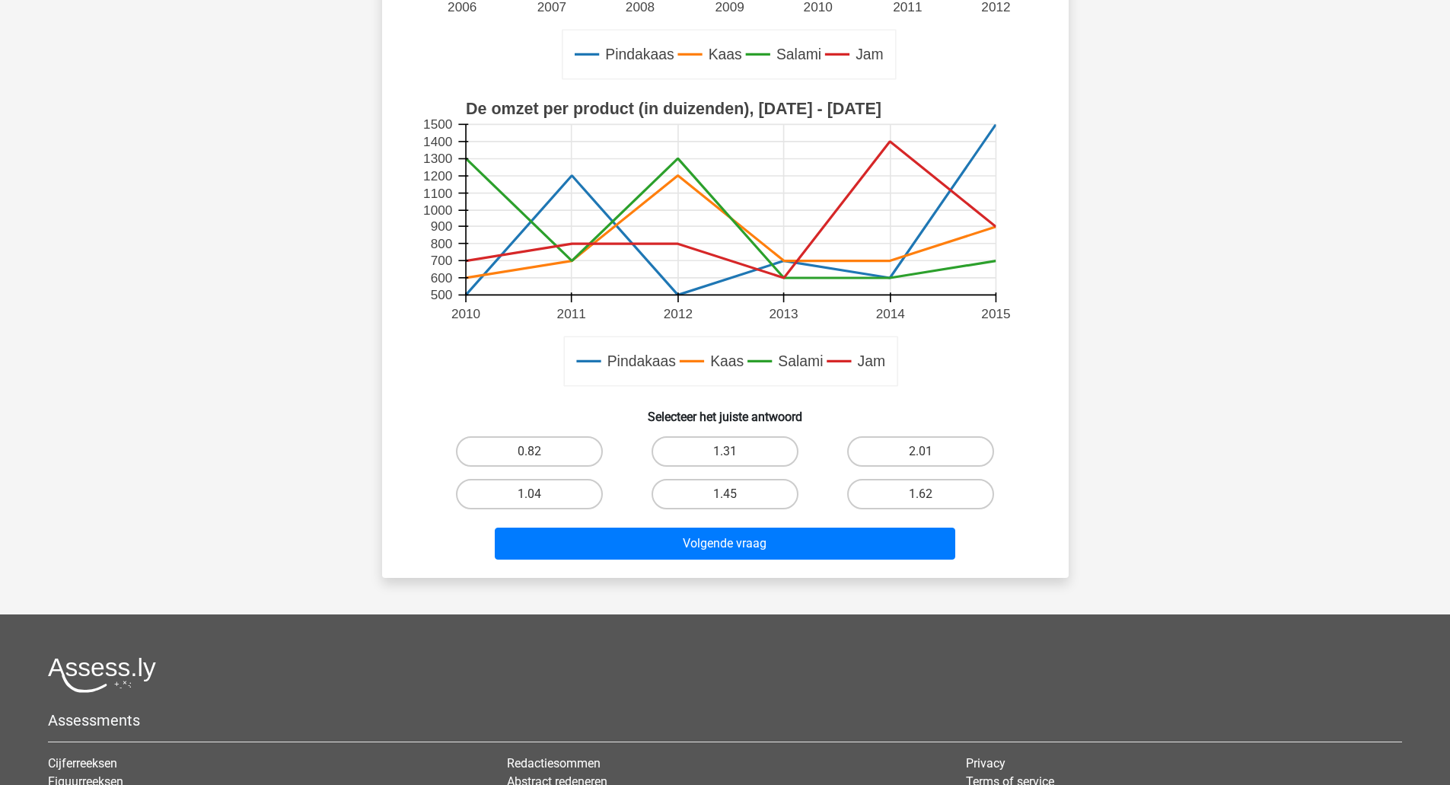
scroll to position [394, 0]
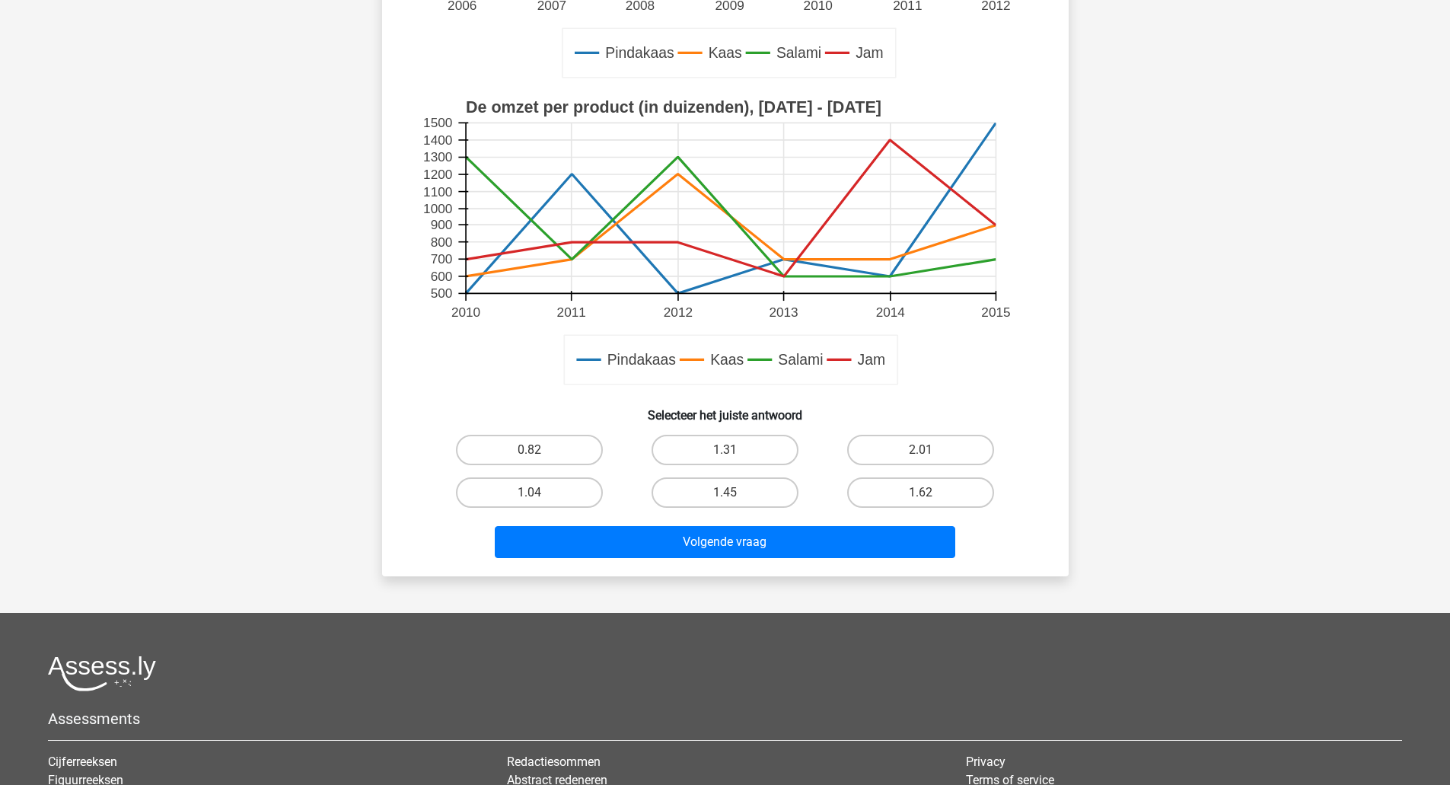
click at [553, 449] on label "0.82" at bounding box center [529, 450] width 147 height 30
click at [539, 450] on input "0.82" at bounding box center [534, 455] width 10 height 10
radio input "true"
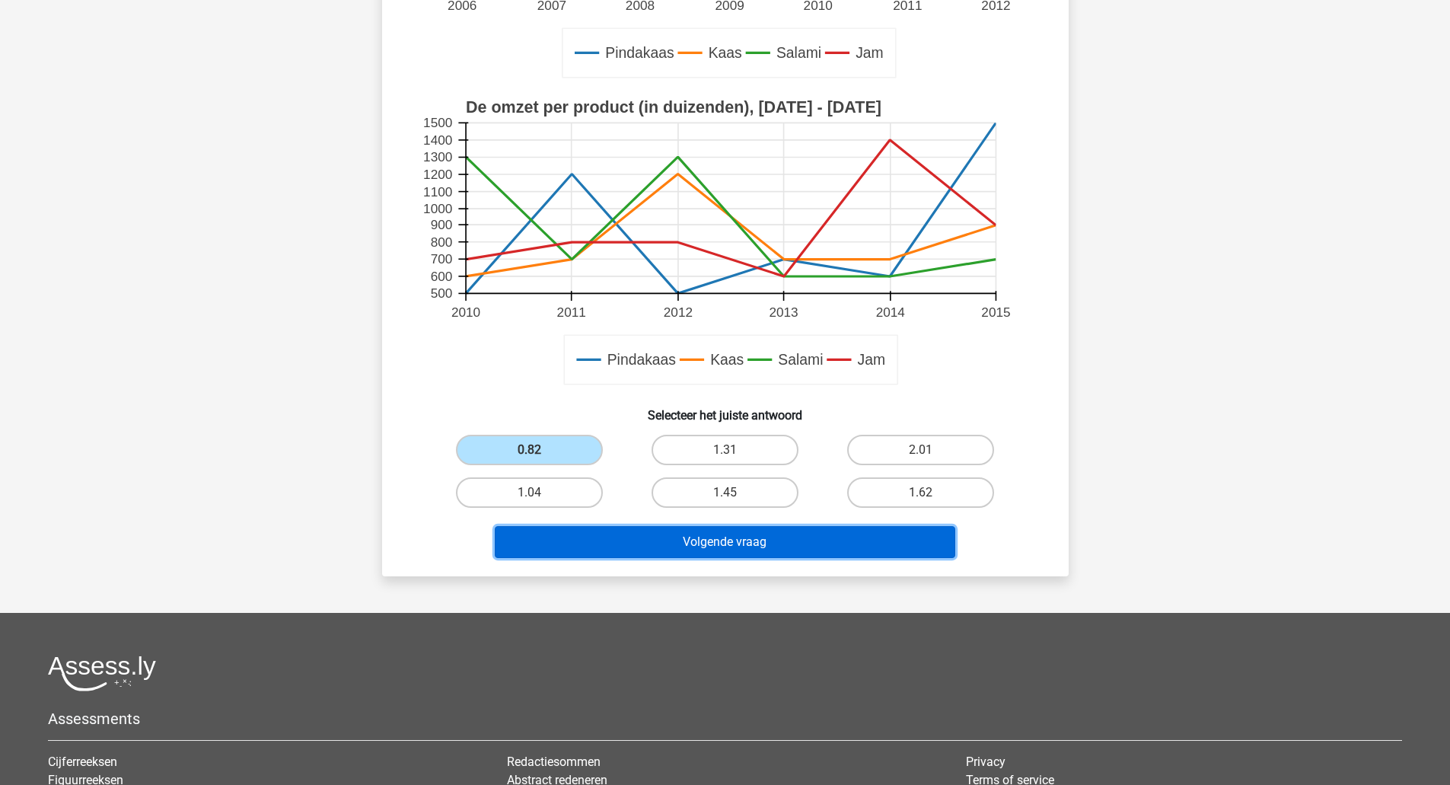
click at [665, 540] on button "Volgende vraag" at bounding box center [725, 542] width 460 height 32
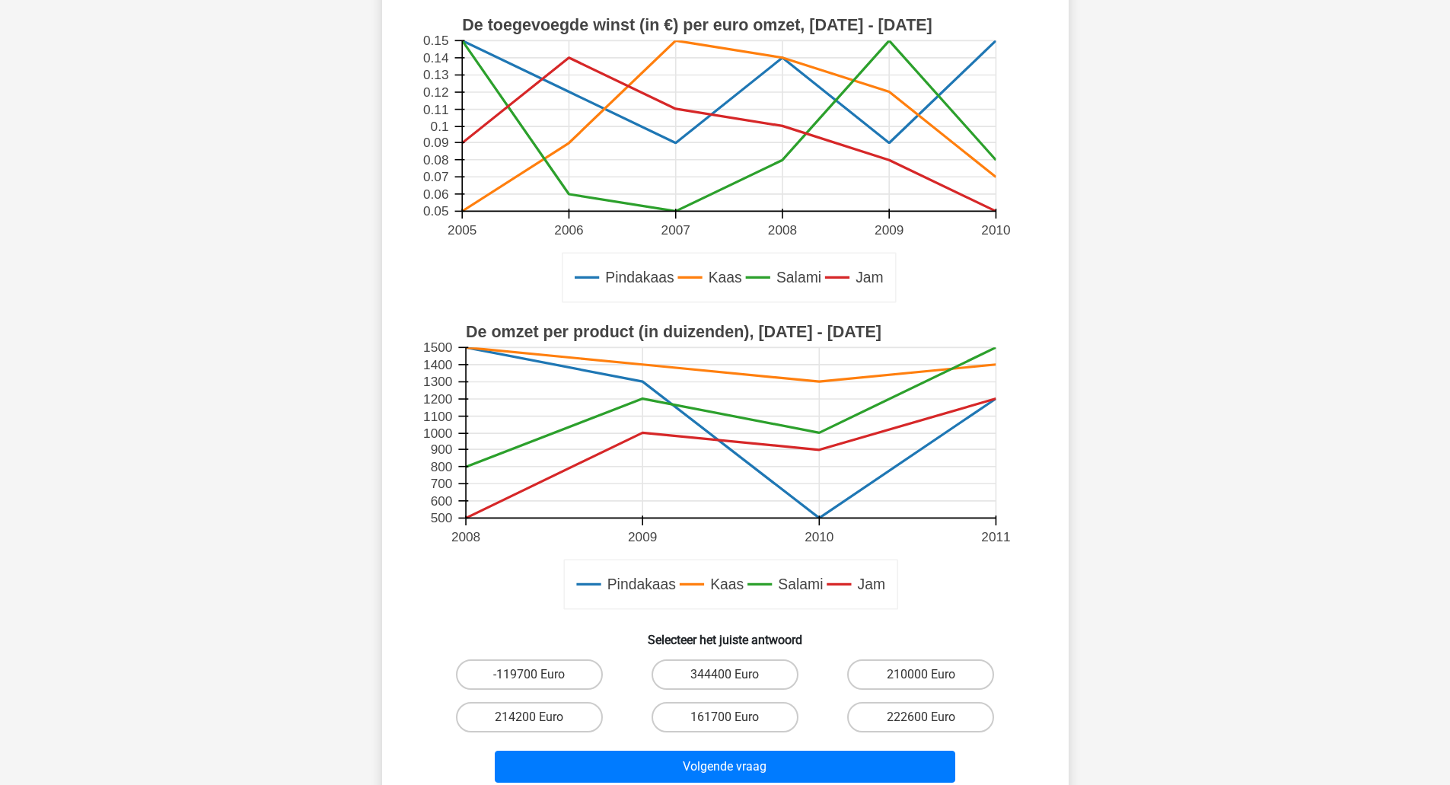
scroll to position [172, 0]
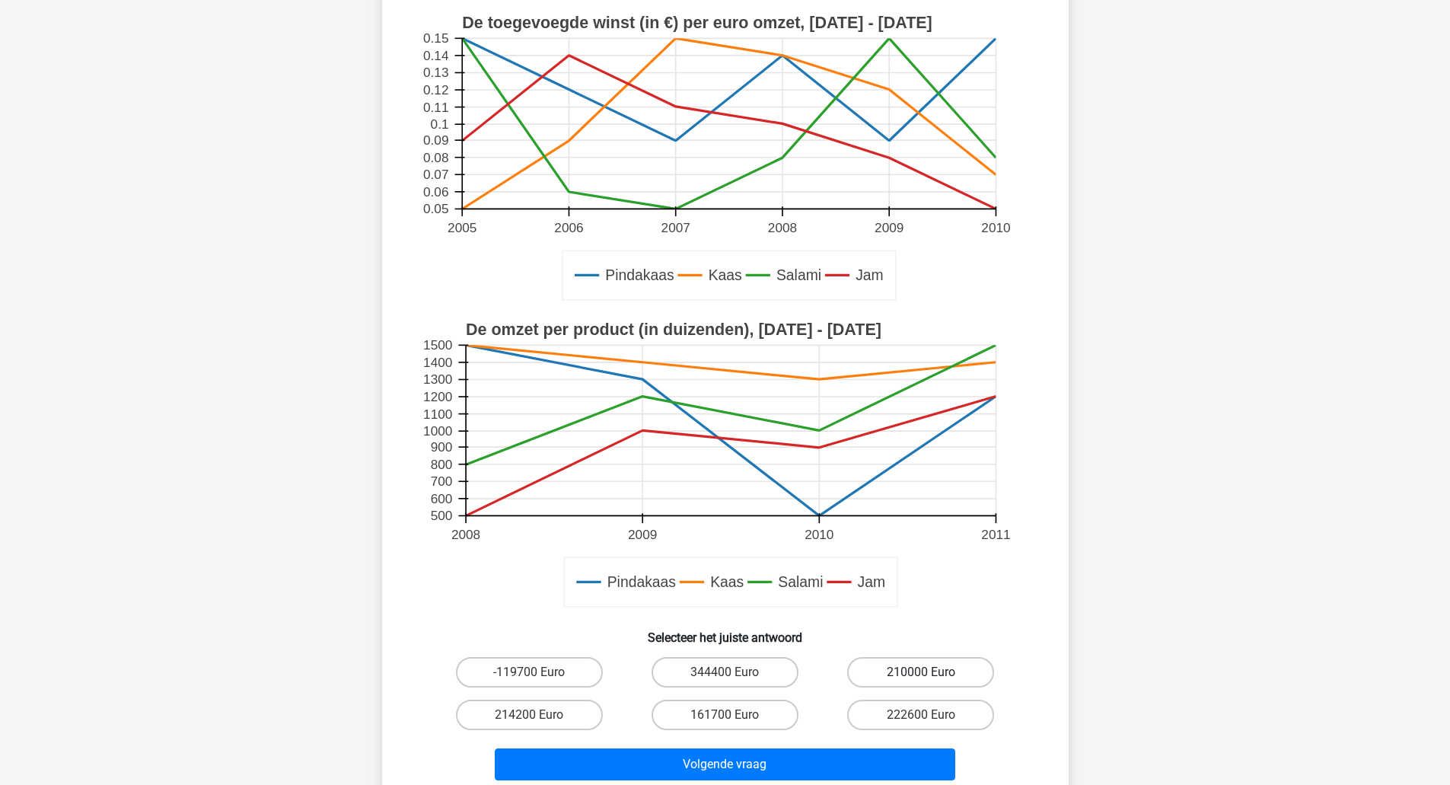
click at [934, 658] on label "210000 Euro" at bounding box center [920, 672] width 147 height 30
click at [931, 672] on input "210000 Euro" at bounding box center [926, 677] width 10 height 10
radio input "true"
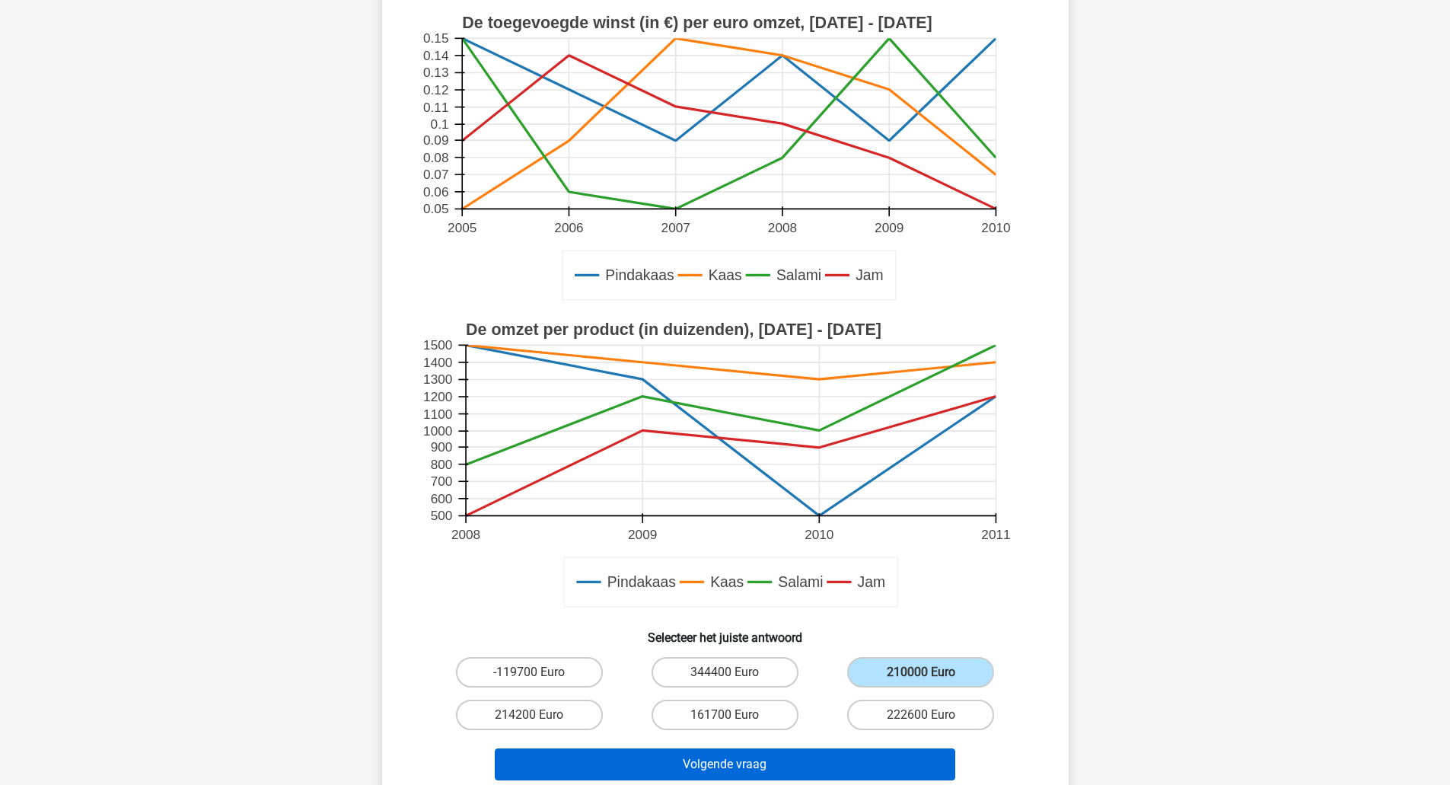
click at [849, 775] on button "Volgende vraag" at bounding box center [725, 764] width 460 height 32
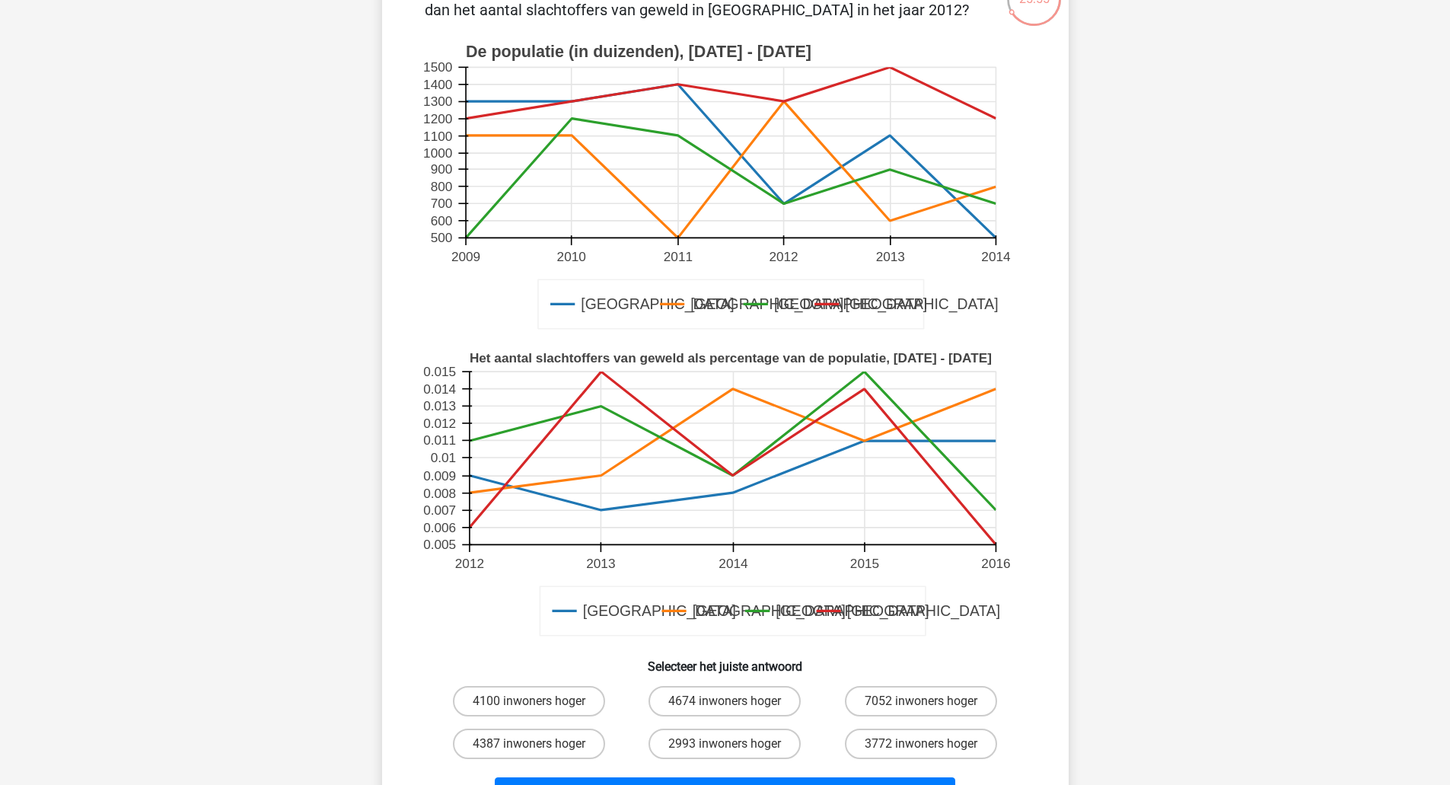
scroll to position [157, 0]
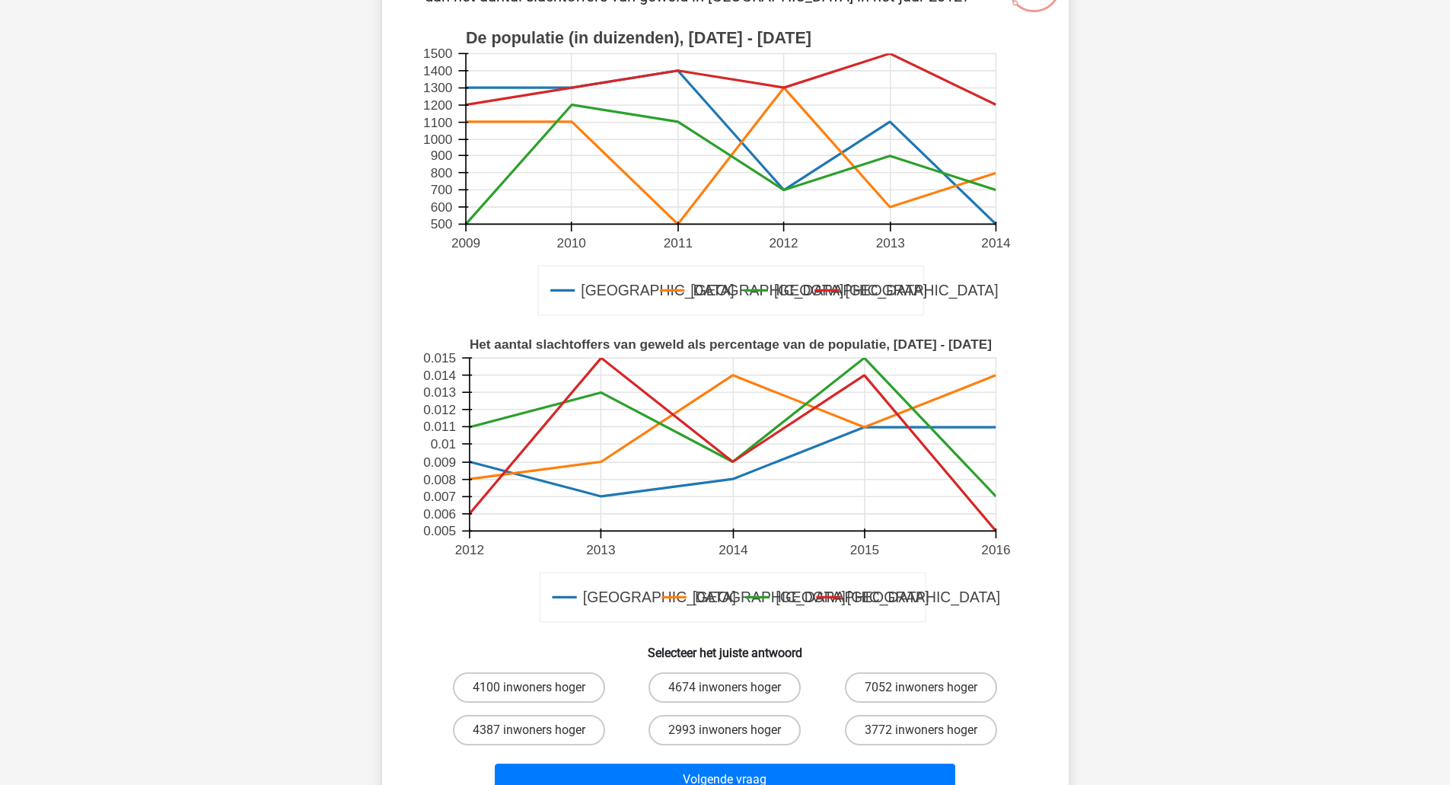
click at [547, 680] on label "4100 inwoners hoger" at bounding box center [529, 687] width 152 height 30
click at [539, 687] on input "4100 inwoners hoger" at bounding box center [534, 692] width 10 height 10
radio input "true"
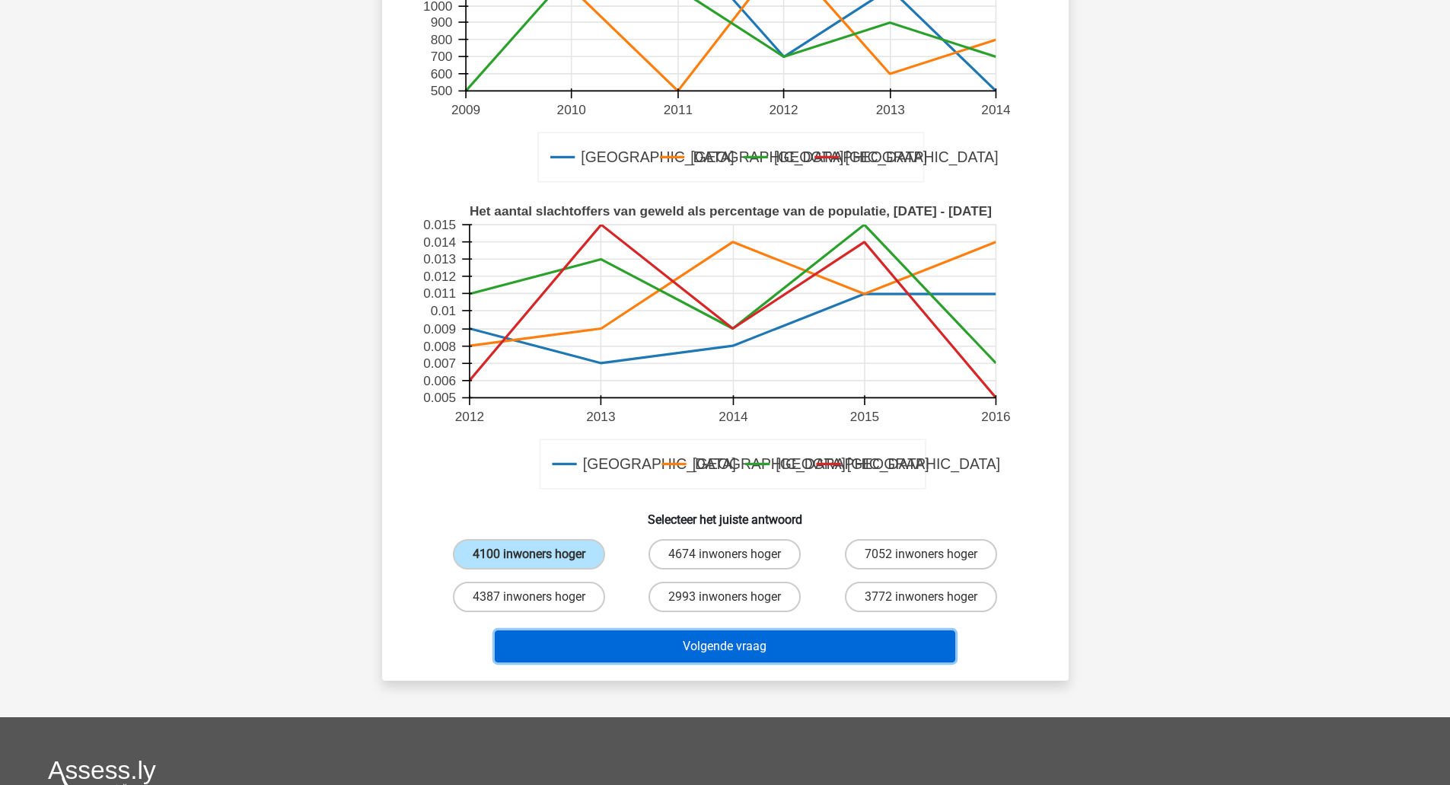
click at [892, 637] on button "Volgende vraag" at bounding box center [725, 646] width 460 height 32
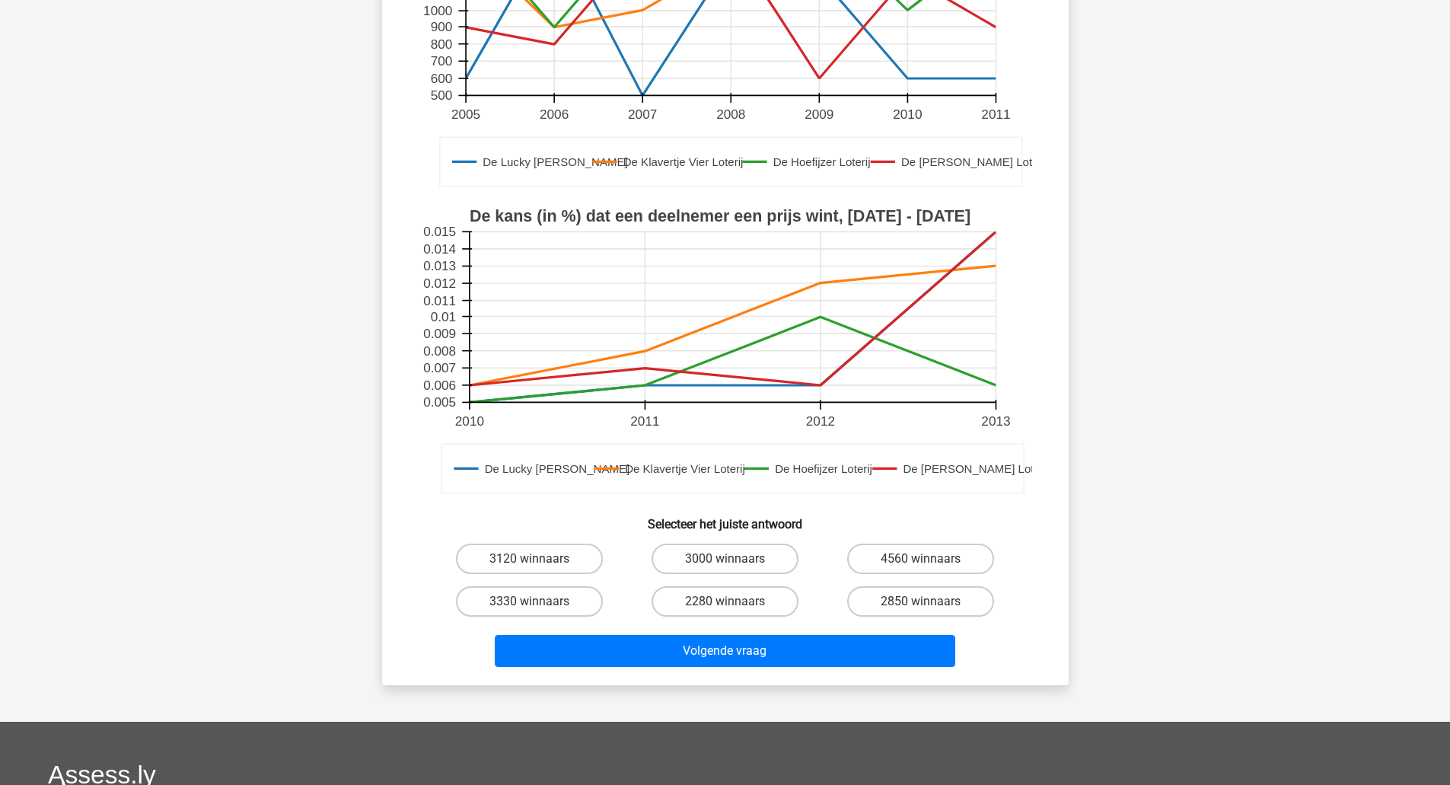
scroll to position [286, 0]
click at [763, 554] on label "3000 winnaars" at bounding box center [724, 558] width 147 height 30
click at [734, 558] on input "3000 winnaars" at bounding box center [729, 563] width 10 height 10
radio input "true"
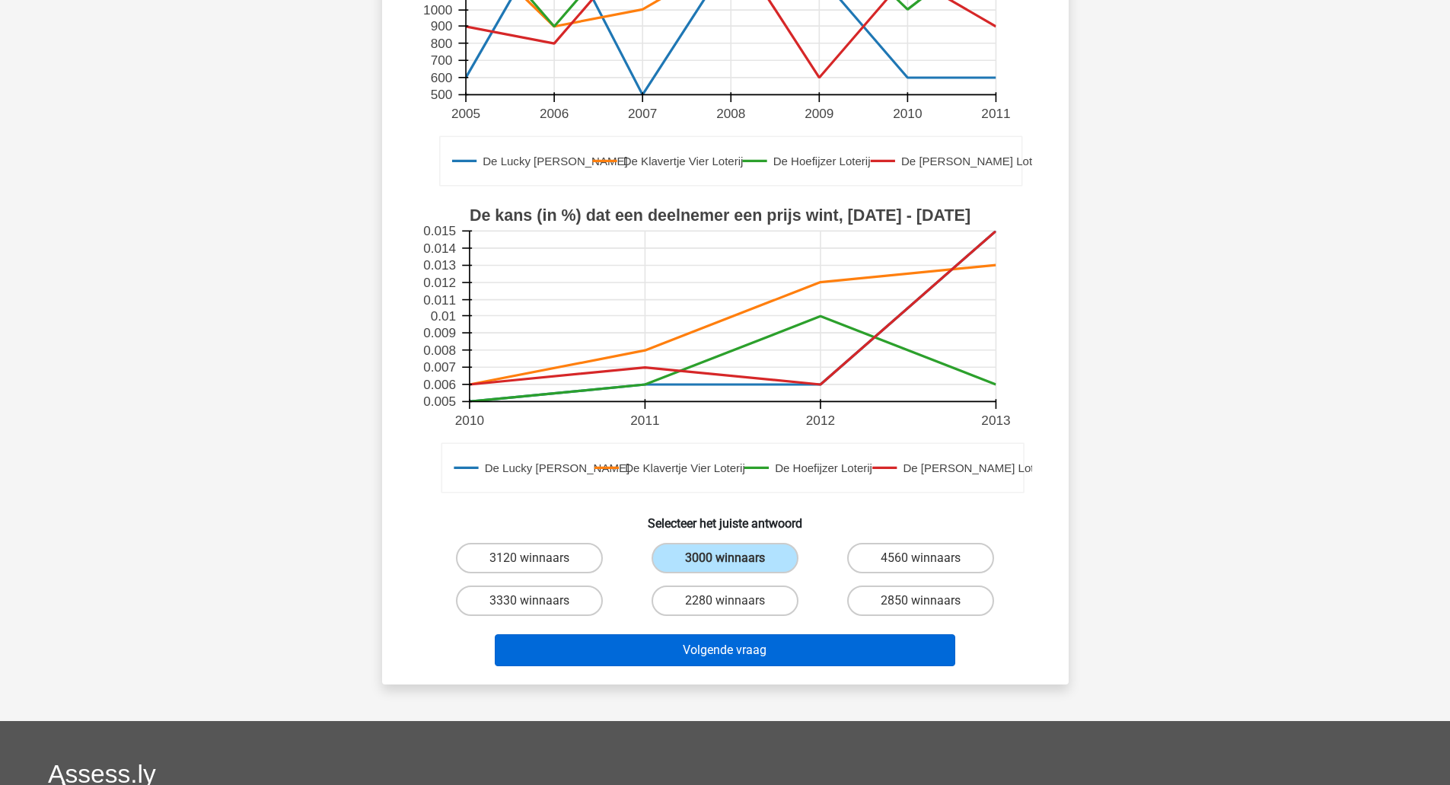
click at [747, 658] on button "Volgende vraag" at bounding box center [725, 650] width 460 height 32
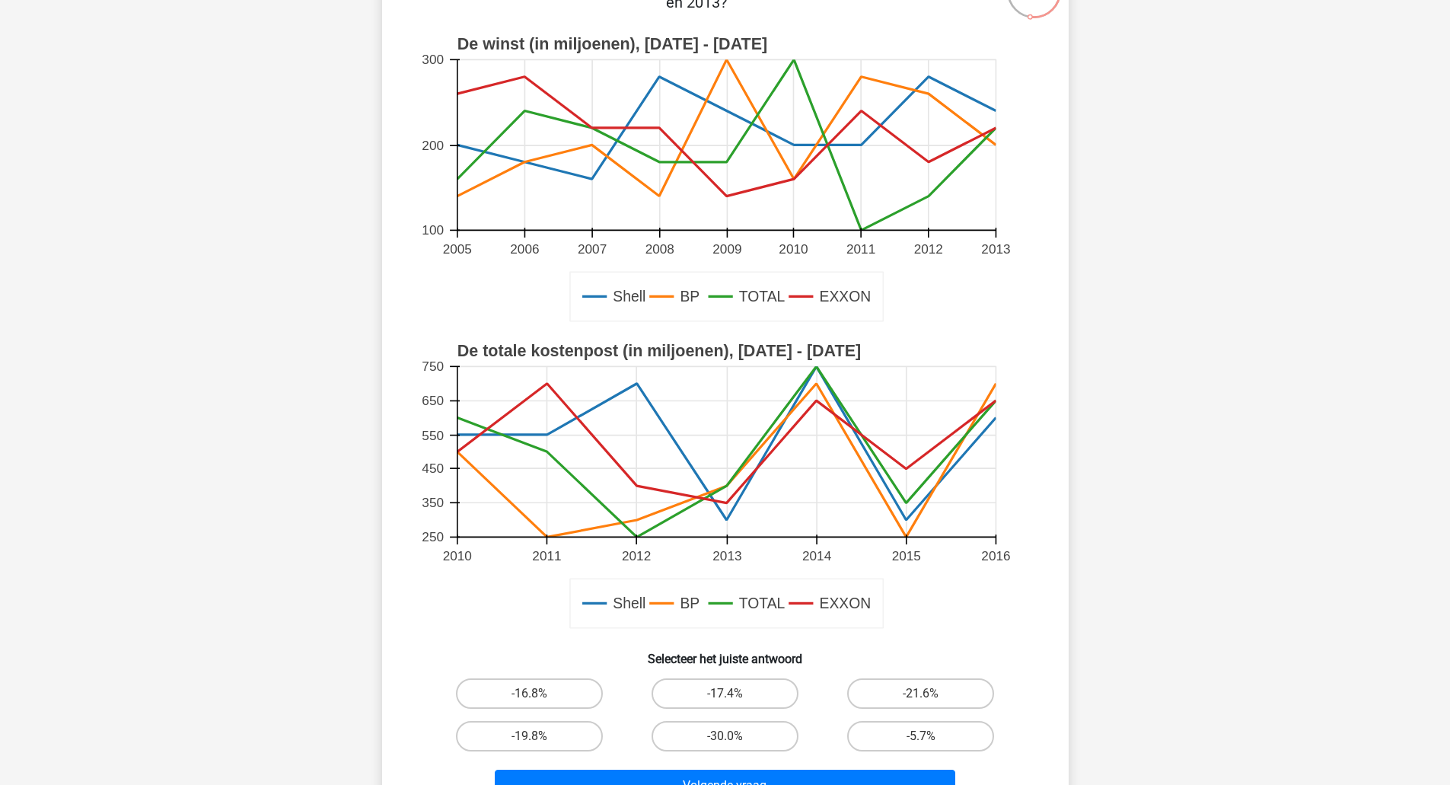
scroll to position [232, 0]
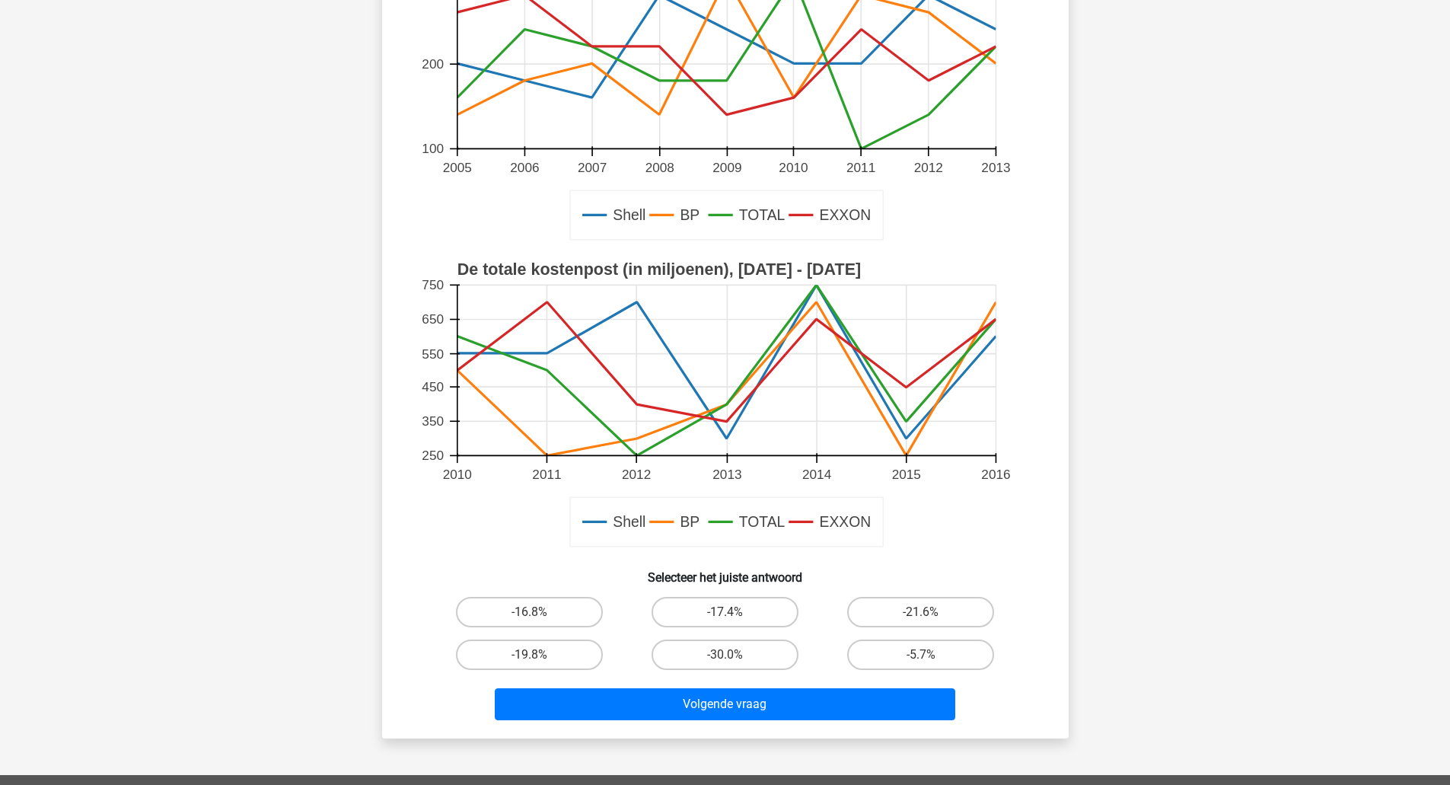
click at [742, 658] on label "-30.0%" at bounding box center [724, 654] width 147 height 30
click at [734, 658] on input "-30.0%" at bounding box center [729, 659] width 10 height 10
radio input "true"
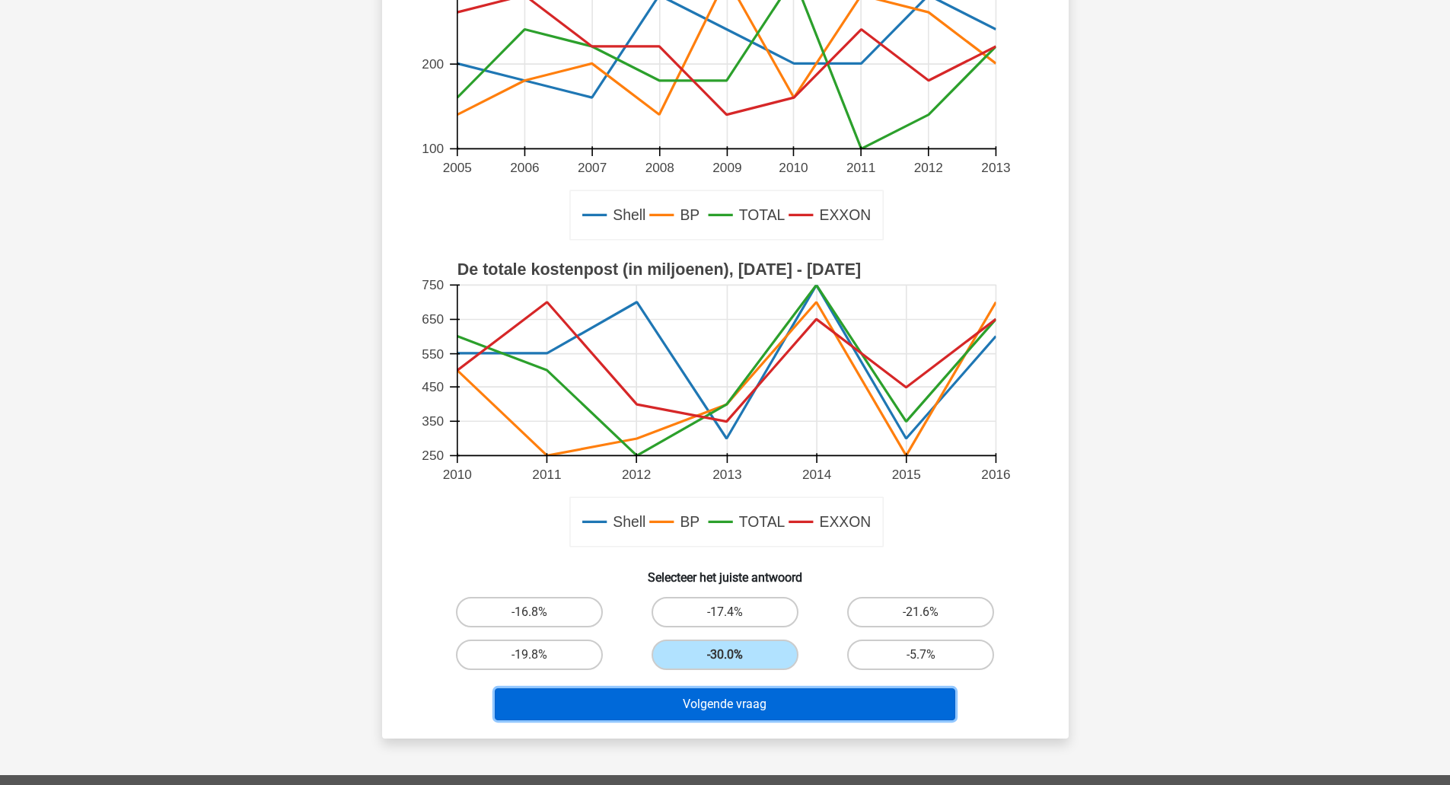
click at [786, 703] on button "Volgende vraag" at bounding box center [725, 704] width 460 height 32
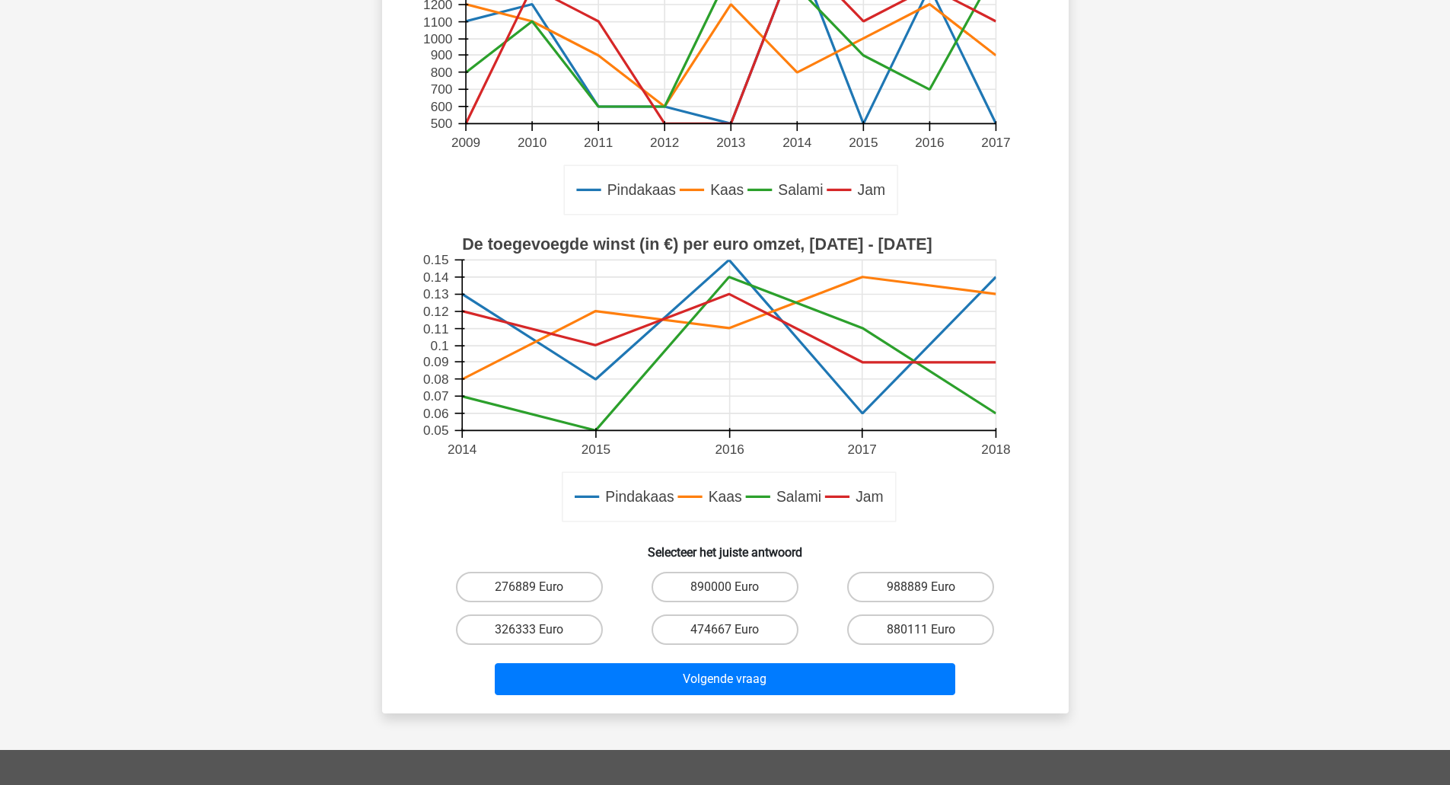
scroll to position [262, 0]
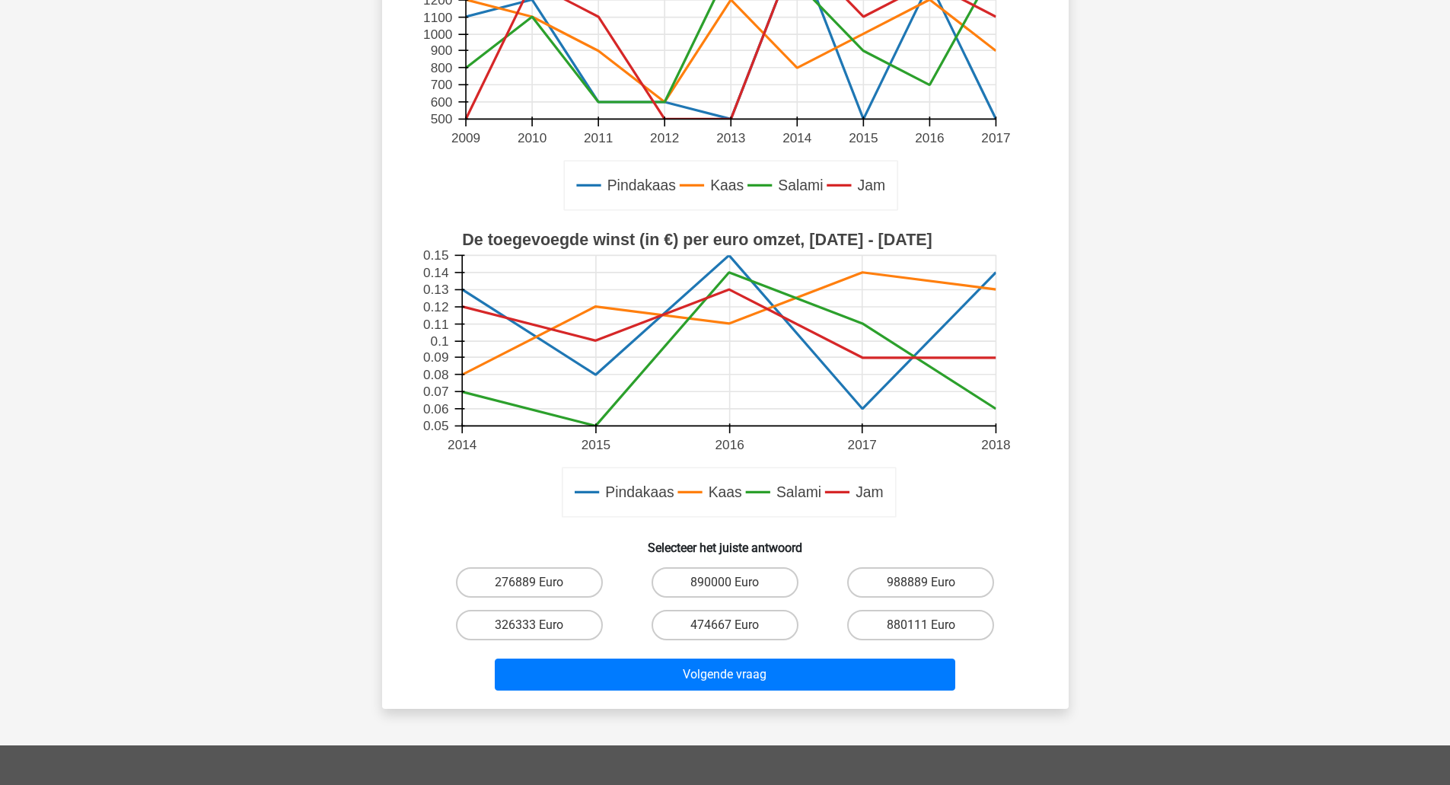
click at [954, 587] on label "988889 Euro" at bounding box center [920, 582] width 147 height 30
click at [931, 587] on input "988889 Euro" at bounding box center [926, 587] width 10 height 10
radio input "true"
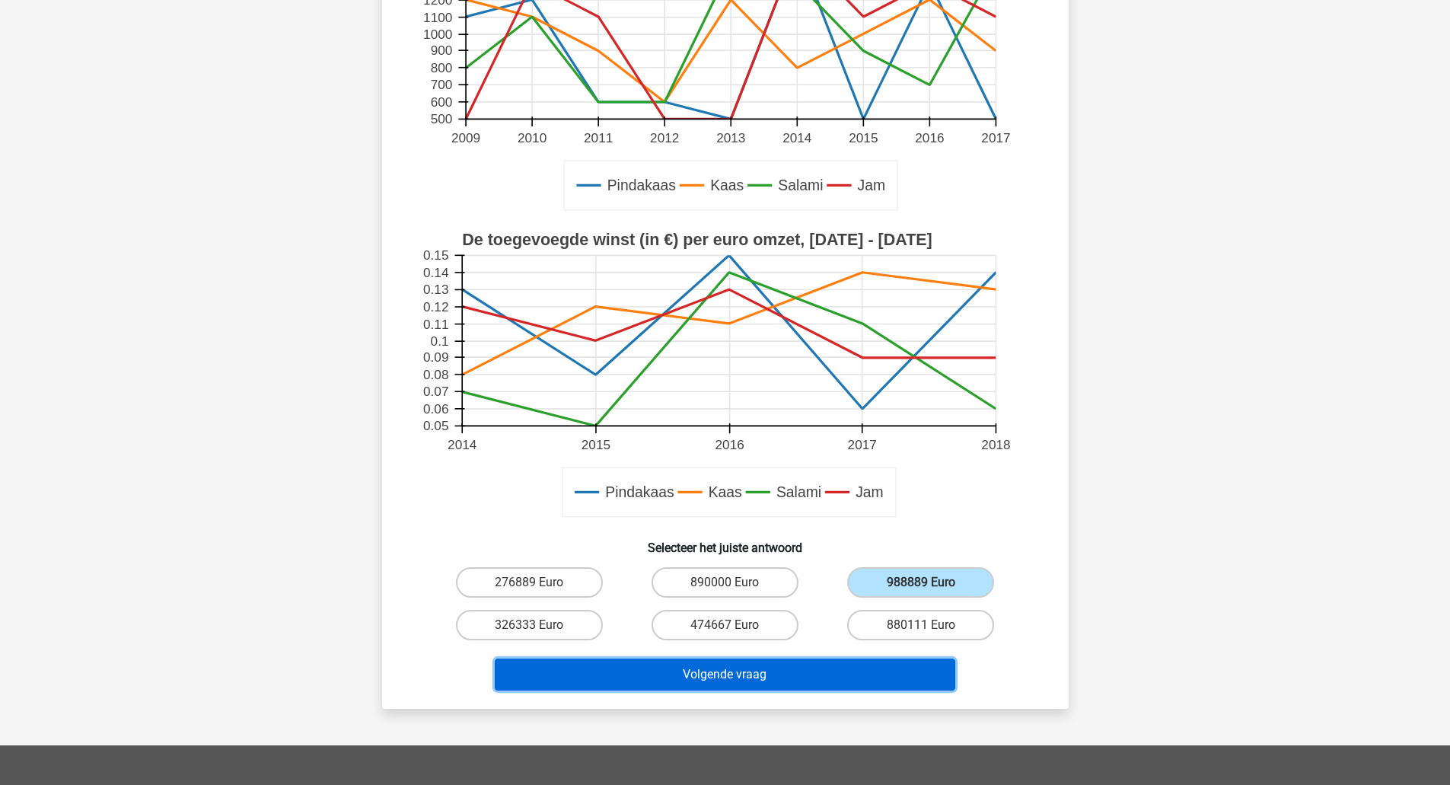
click at [862, 679] on button "Volgende vraag" at bounding box center [725, 674] width 460 height 32
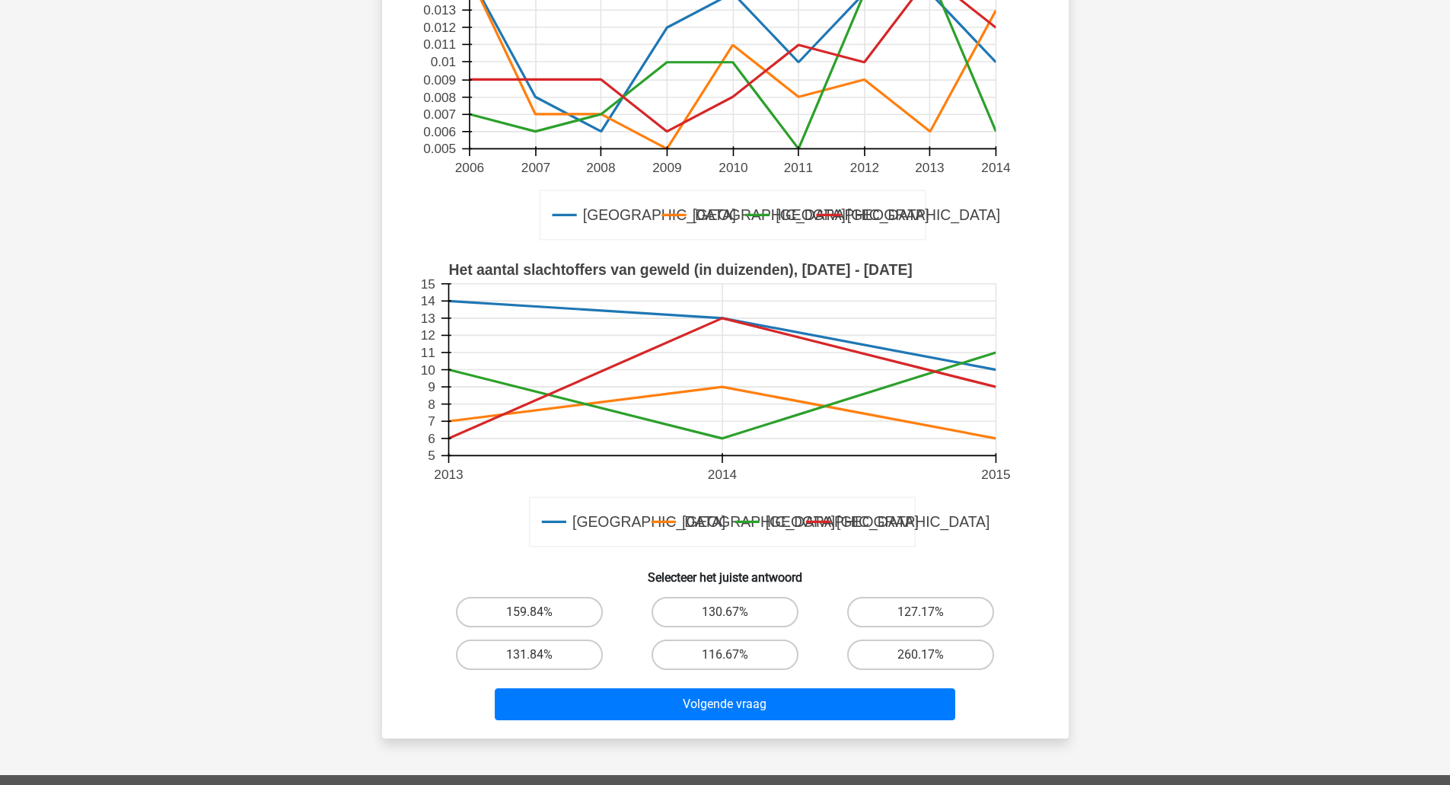
scroll to position [234, 0]
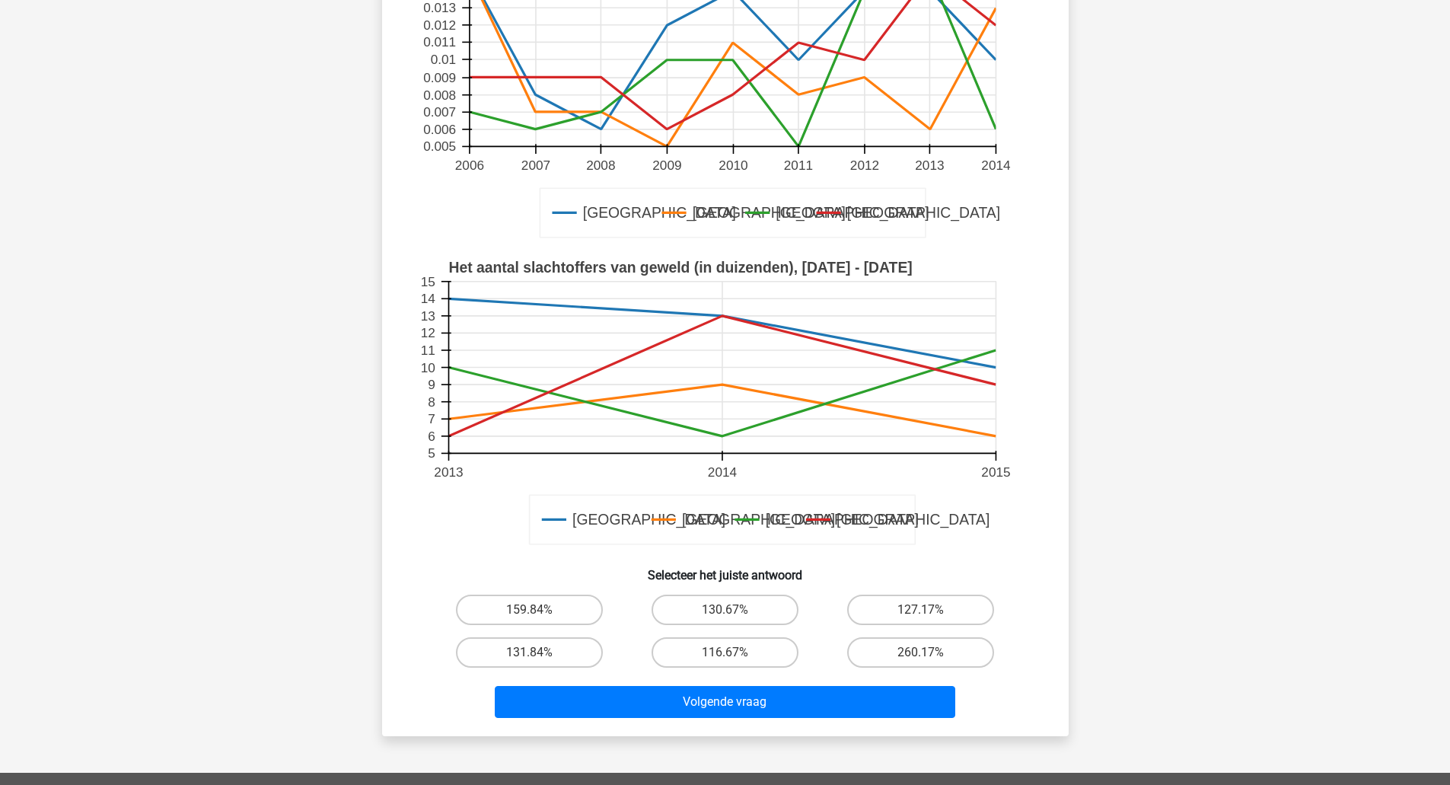
click at [742, 640] on label "116.67%" at bounding box center [724, 652] width 147 height 30
click at [734, 652] on input "116.67%" at bounding box center [729, 657] width 10 height 10
radio input "true"
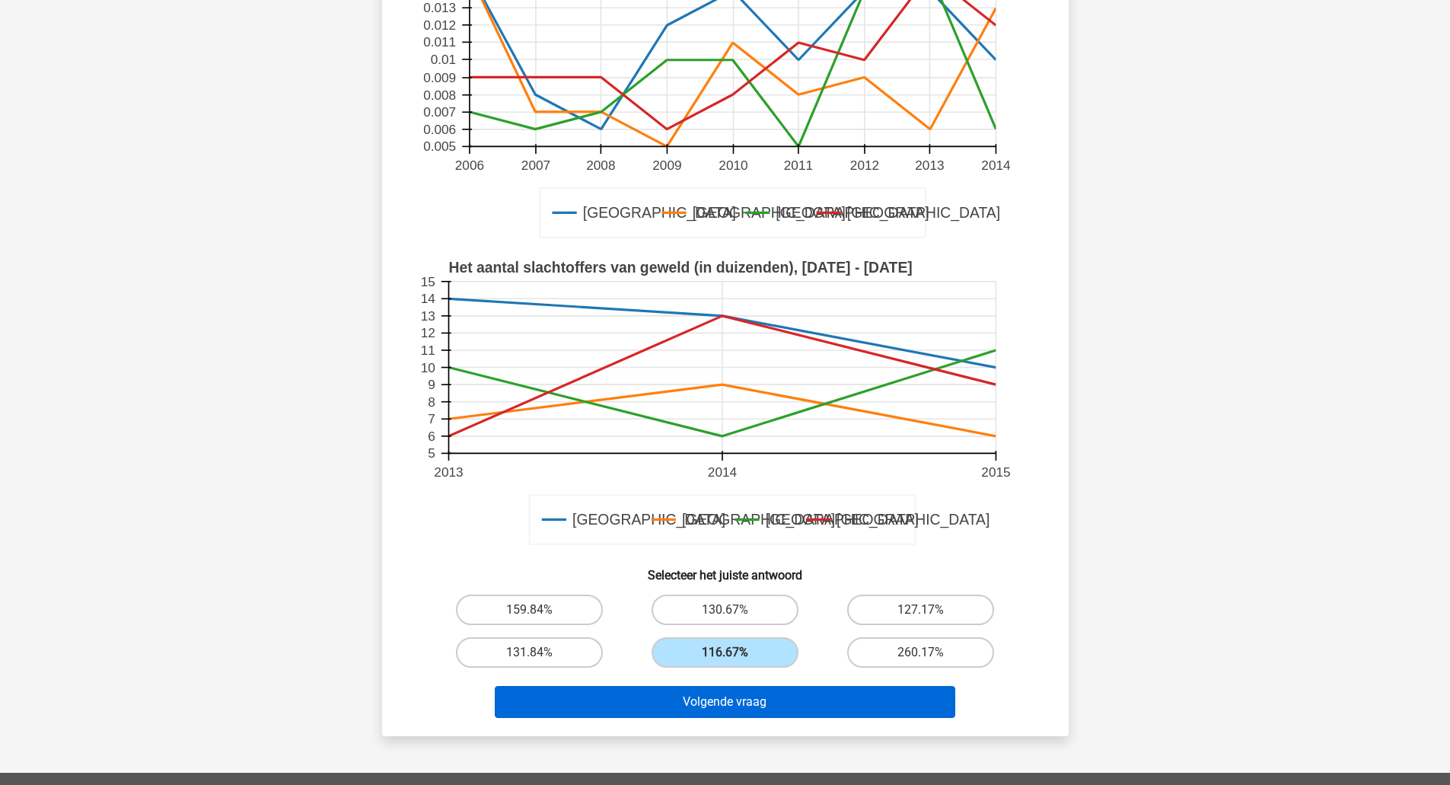
click at [772, 703] on button "Volgende vraag" at bounding box center [725, 702] width 460 height 32
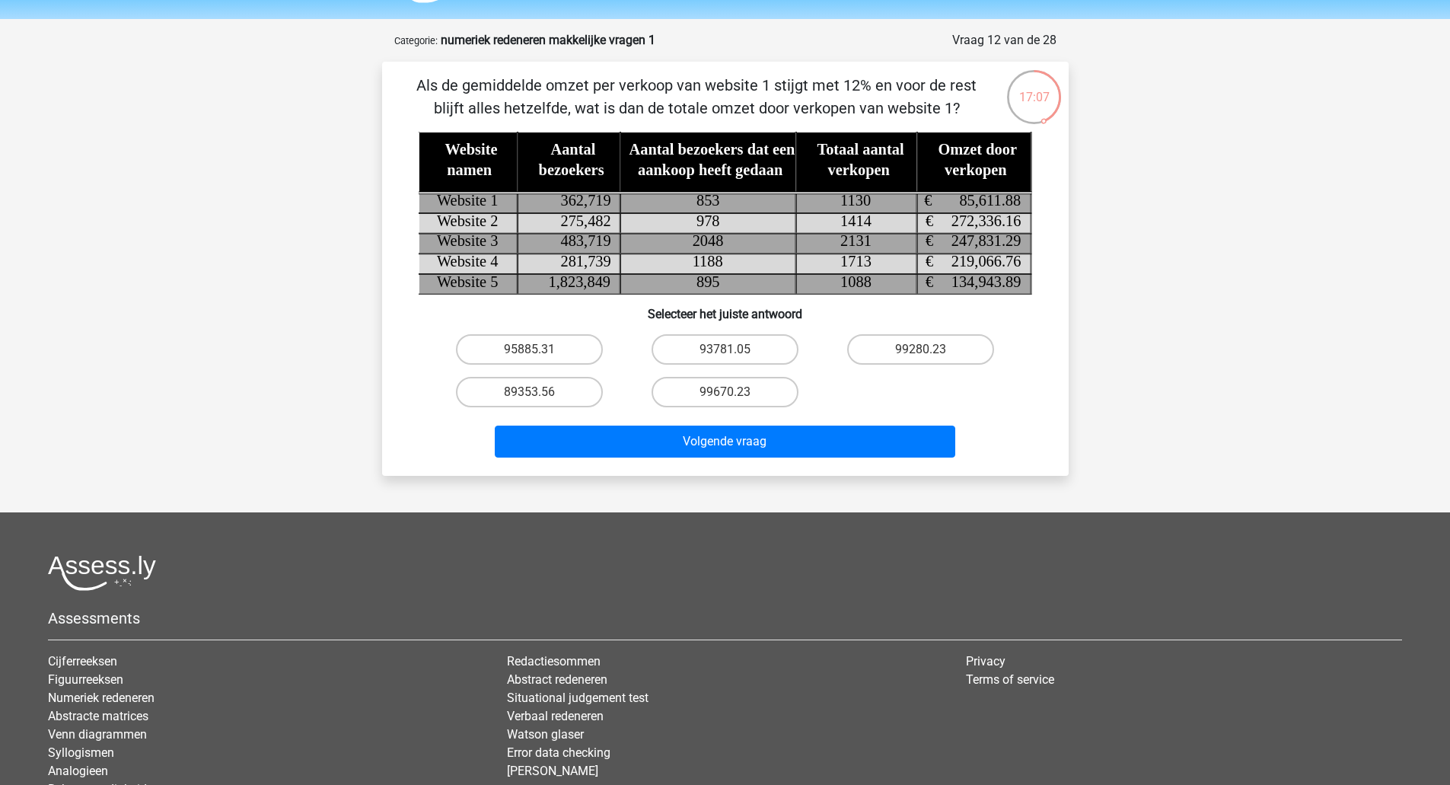
scroll to position [43, 0]
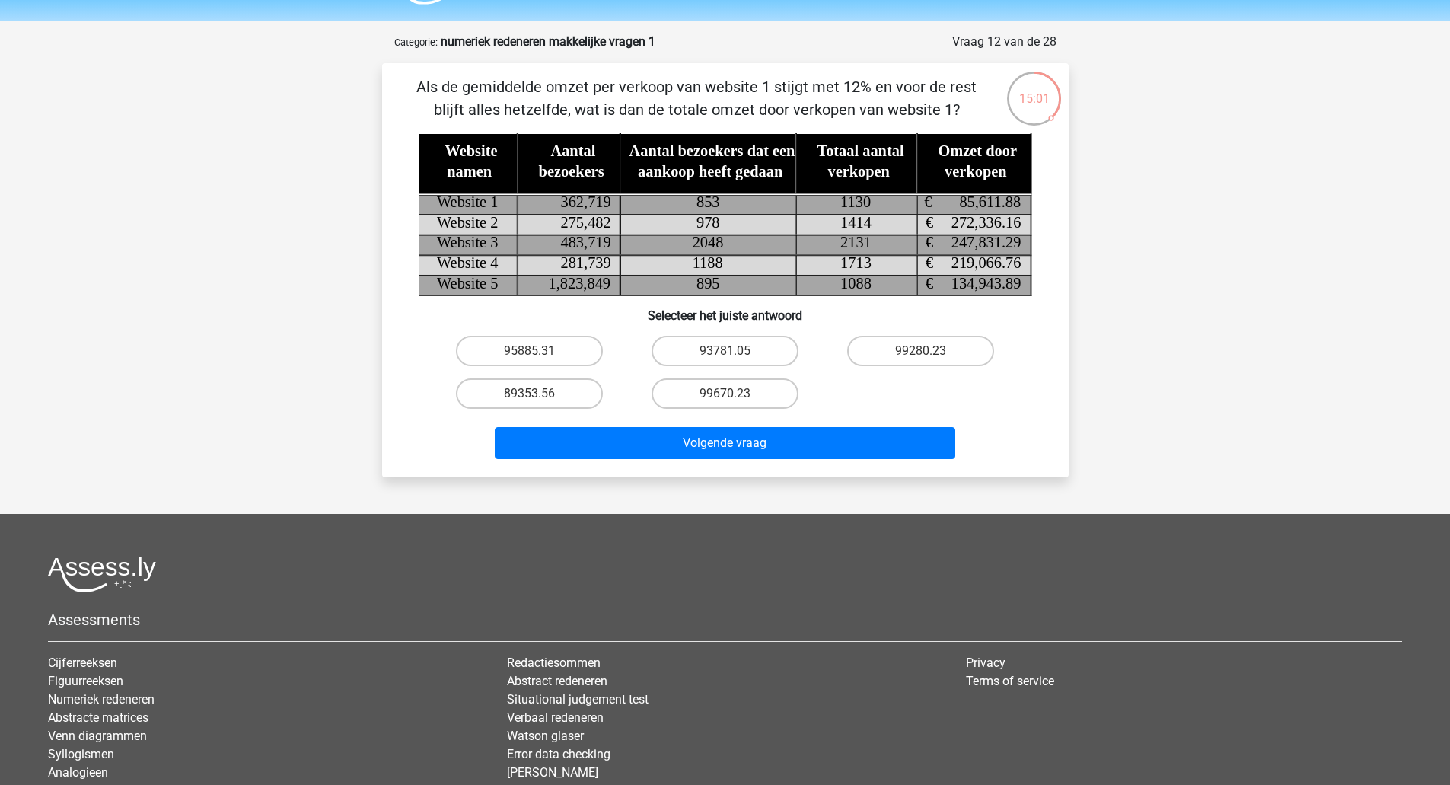
click at [573, 360] on label "95885.31" at bounding box center [529, 351] width 147 height 30
click at [539, 360] on input "95885.31" at bounding box center [534, 356] width 10 height 10
radio input "true"
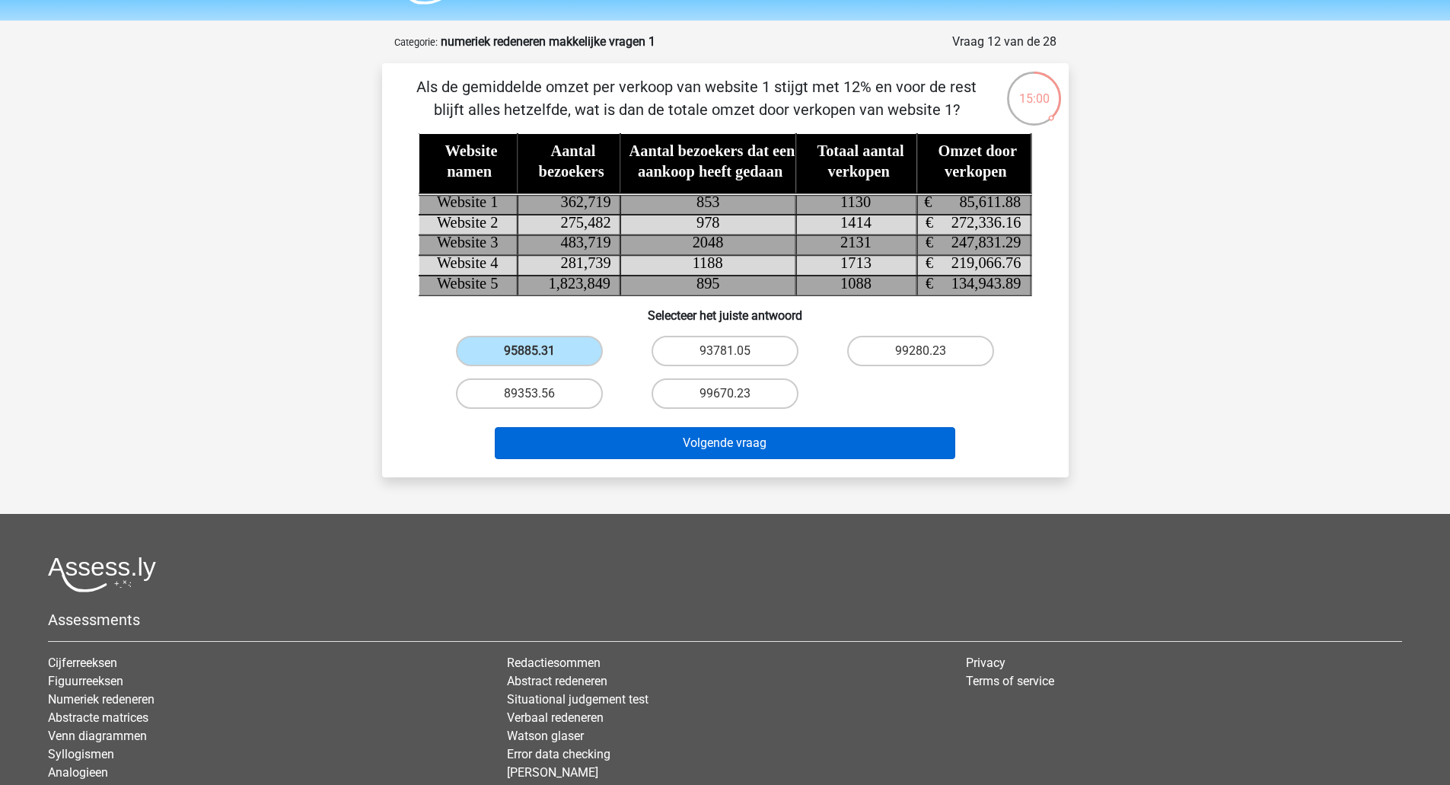
click at [696, 447] on button "Volgende vraag" at bounding box center [725, 443] width 460 height 32
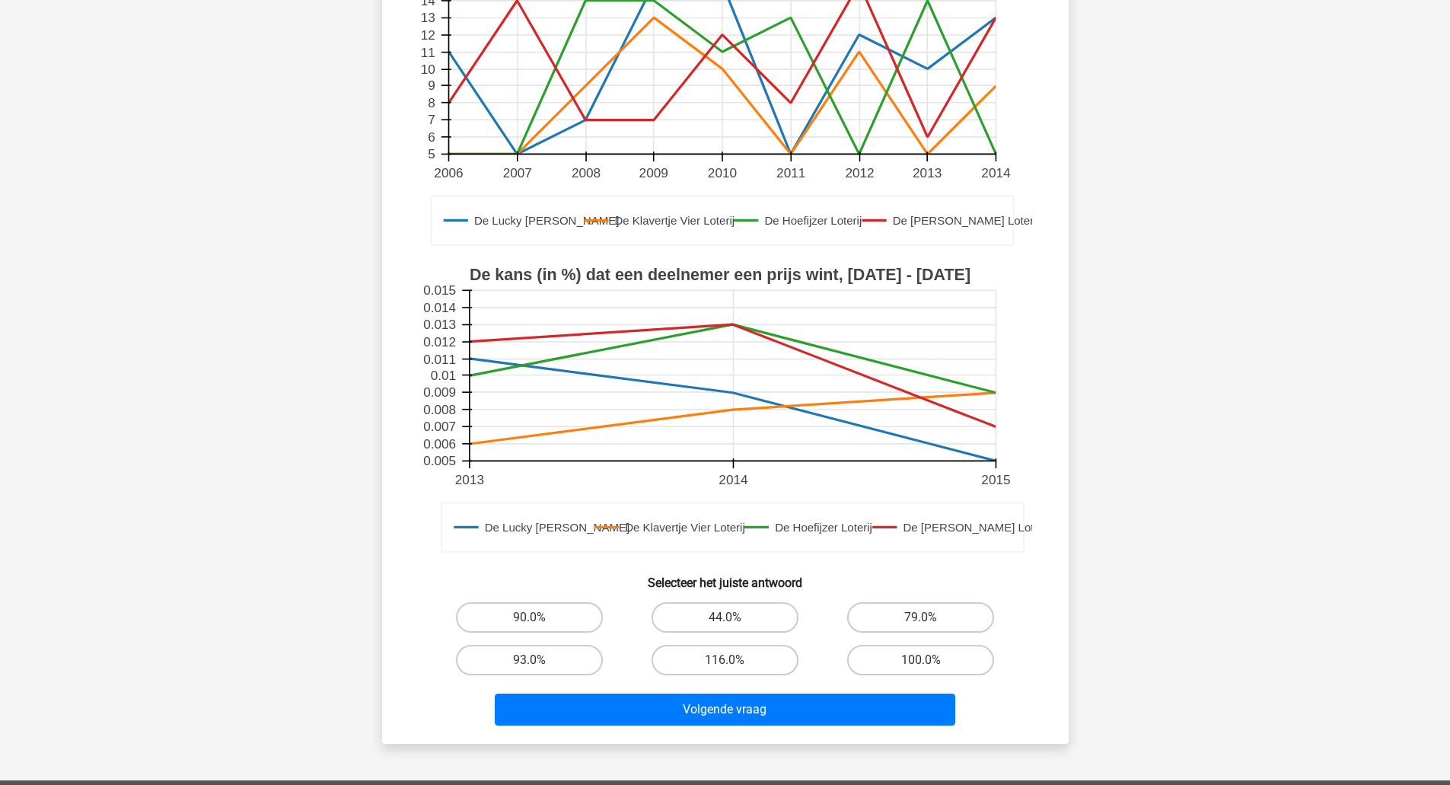
scroll to position [251, 0]
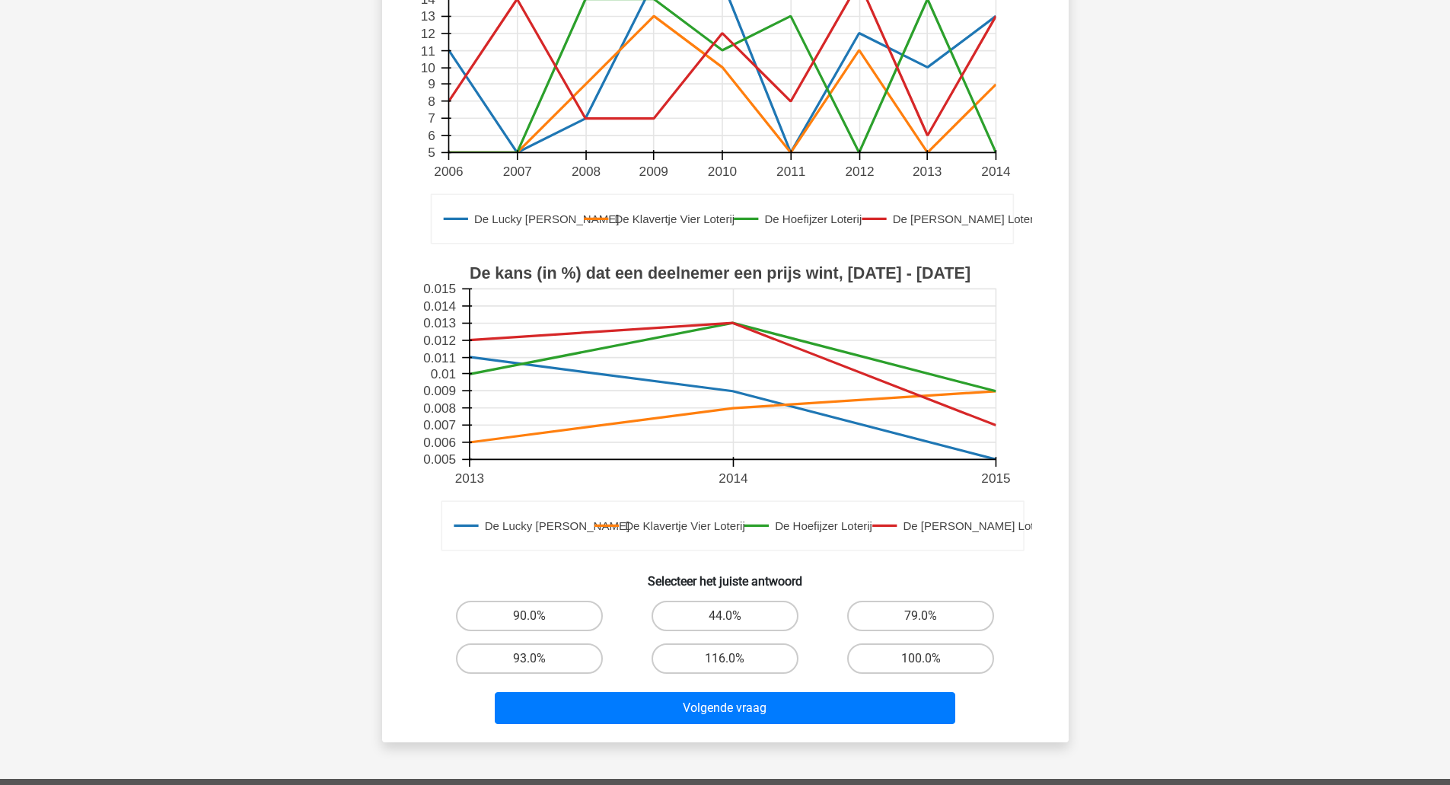
click at [984, 667] on label "100.0%" at bounding box center [920, 658] width 147 height 30
click at [931, 667] on input "100.0%" at bounding box center [926, 663] width 10 height 10
radio input "true"
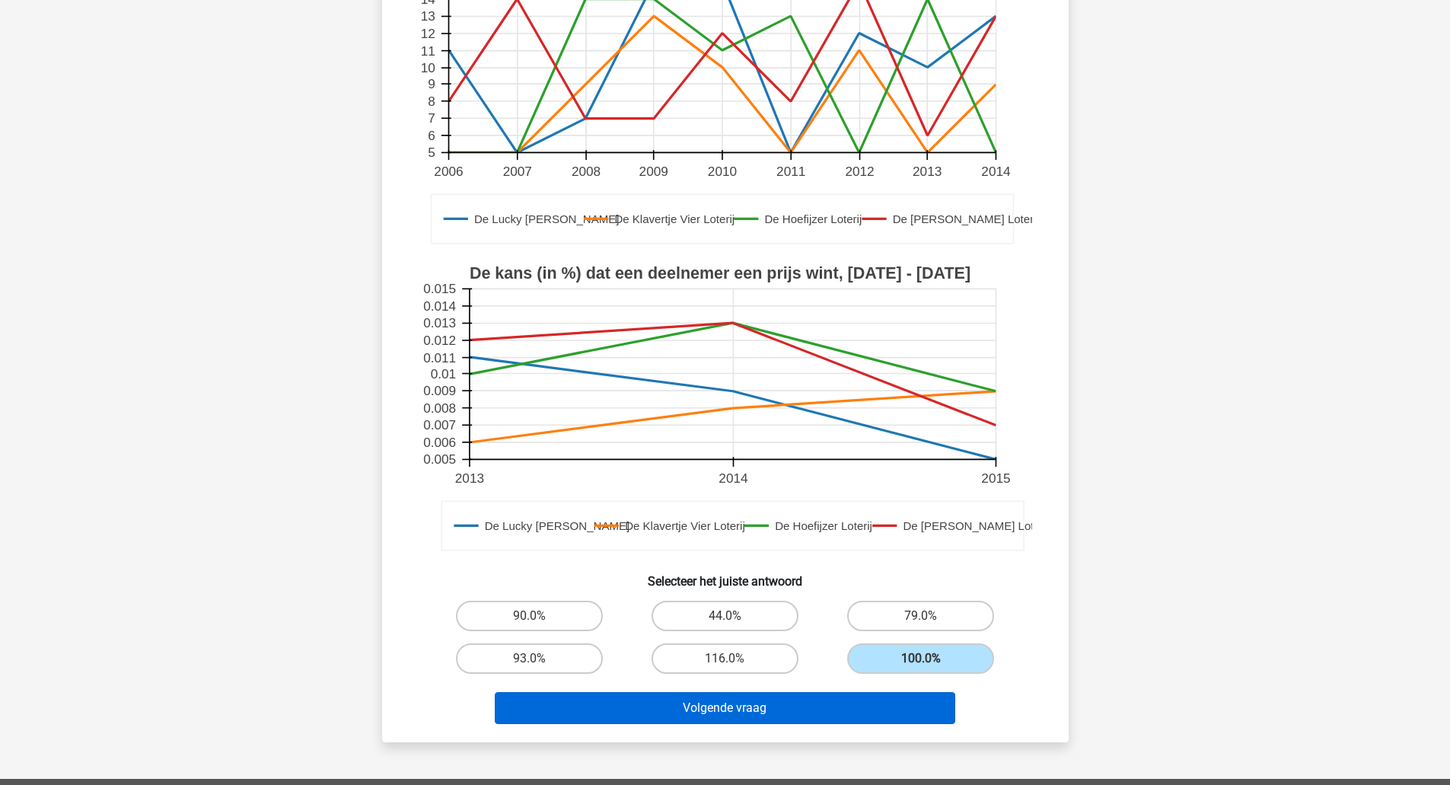
click at [912, 700] on button "Volgende vraag" at bounding box center [725, 708] width 460 height 32
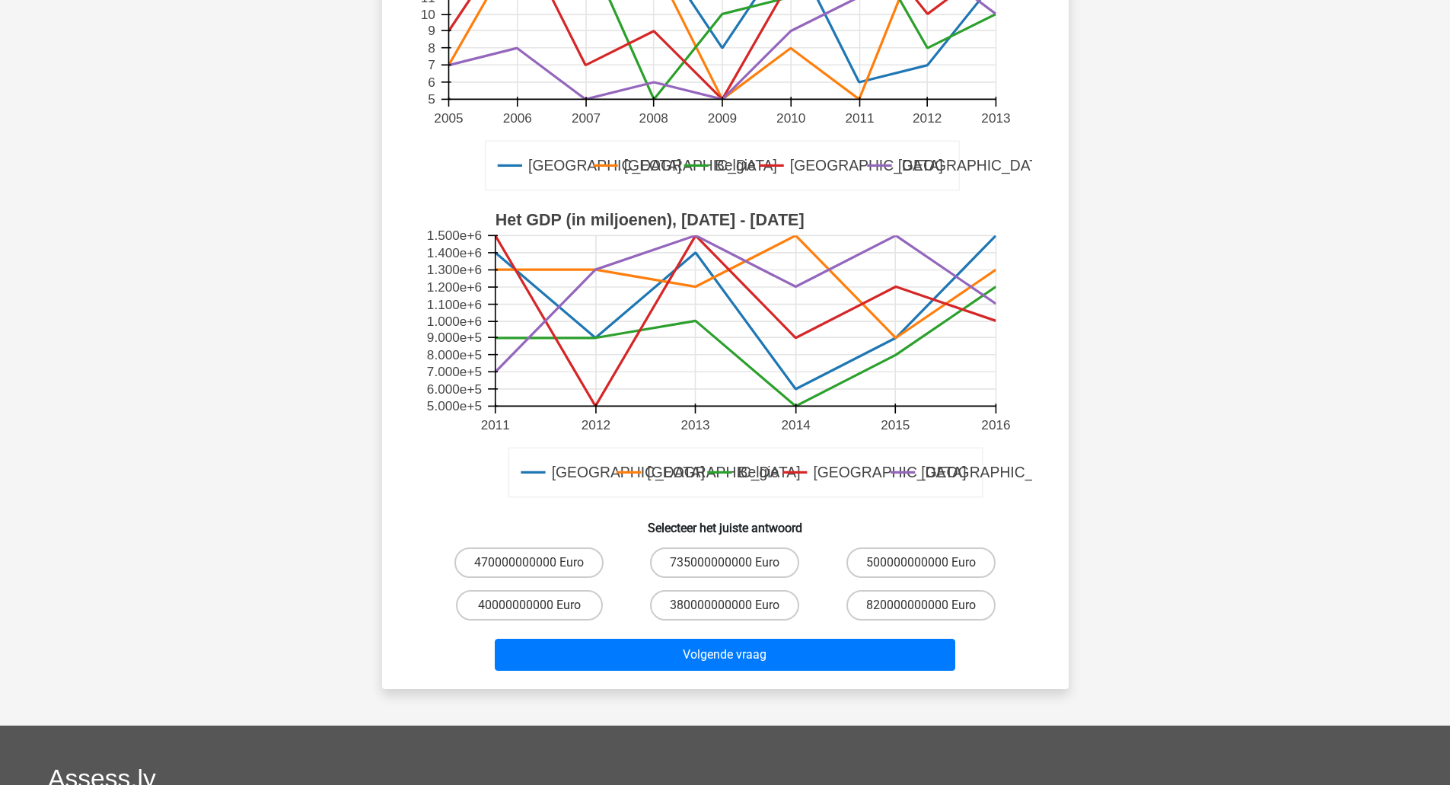
scroll to position [291, 0]
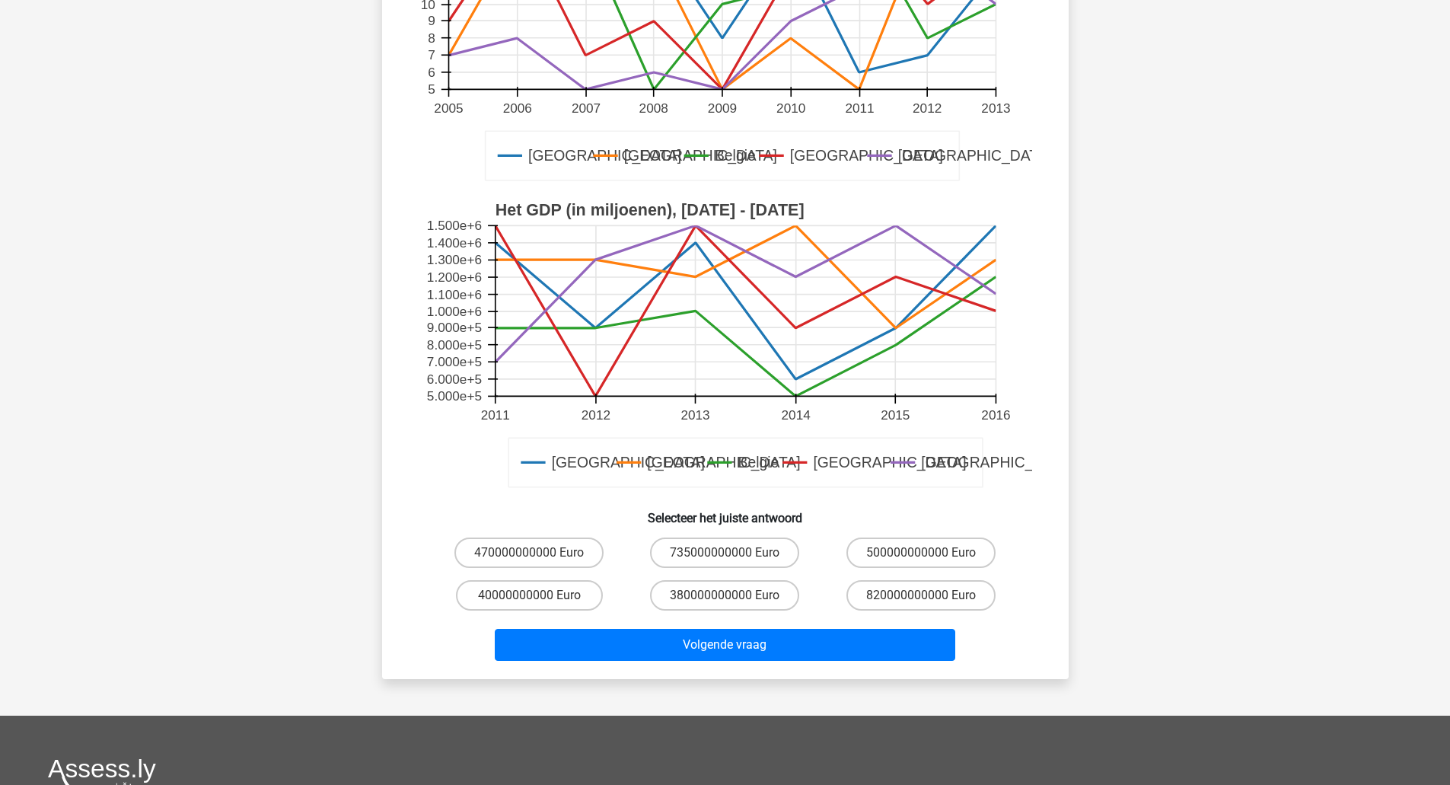
click at [966, 546] on label "500000000000 Euro" at bounding box center [920, 552] width 149 height 30
click at [931, 553] on input "500000000000 Euro" at bounding box center [926, 558] width 10 height 10
radio input "true"
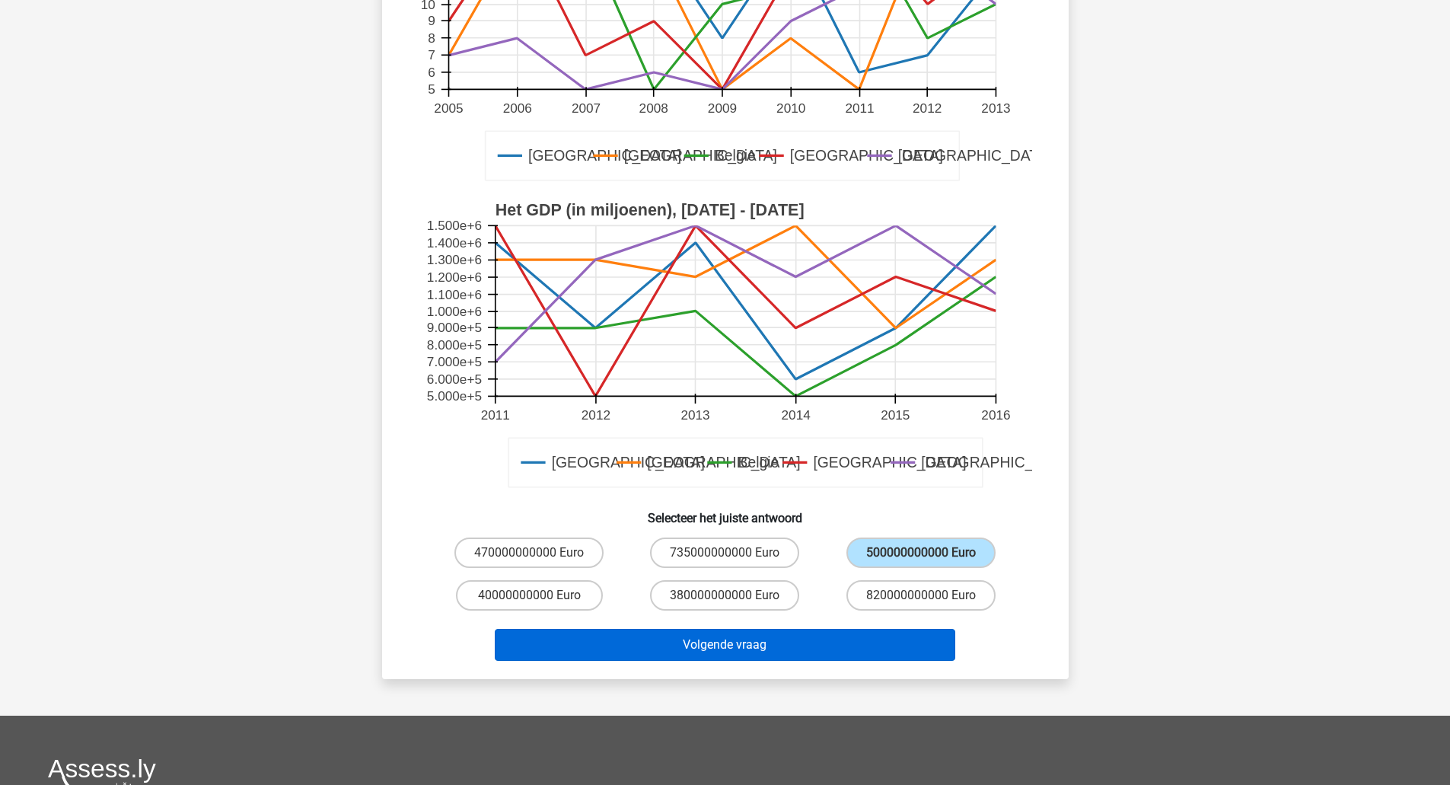
click at [889, 648] on button "Volgende vraag" at bounding box center [725, 645] width 460 height 32
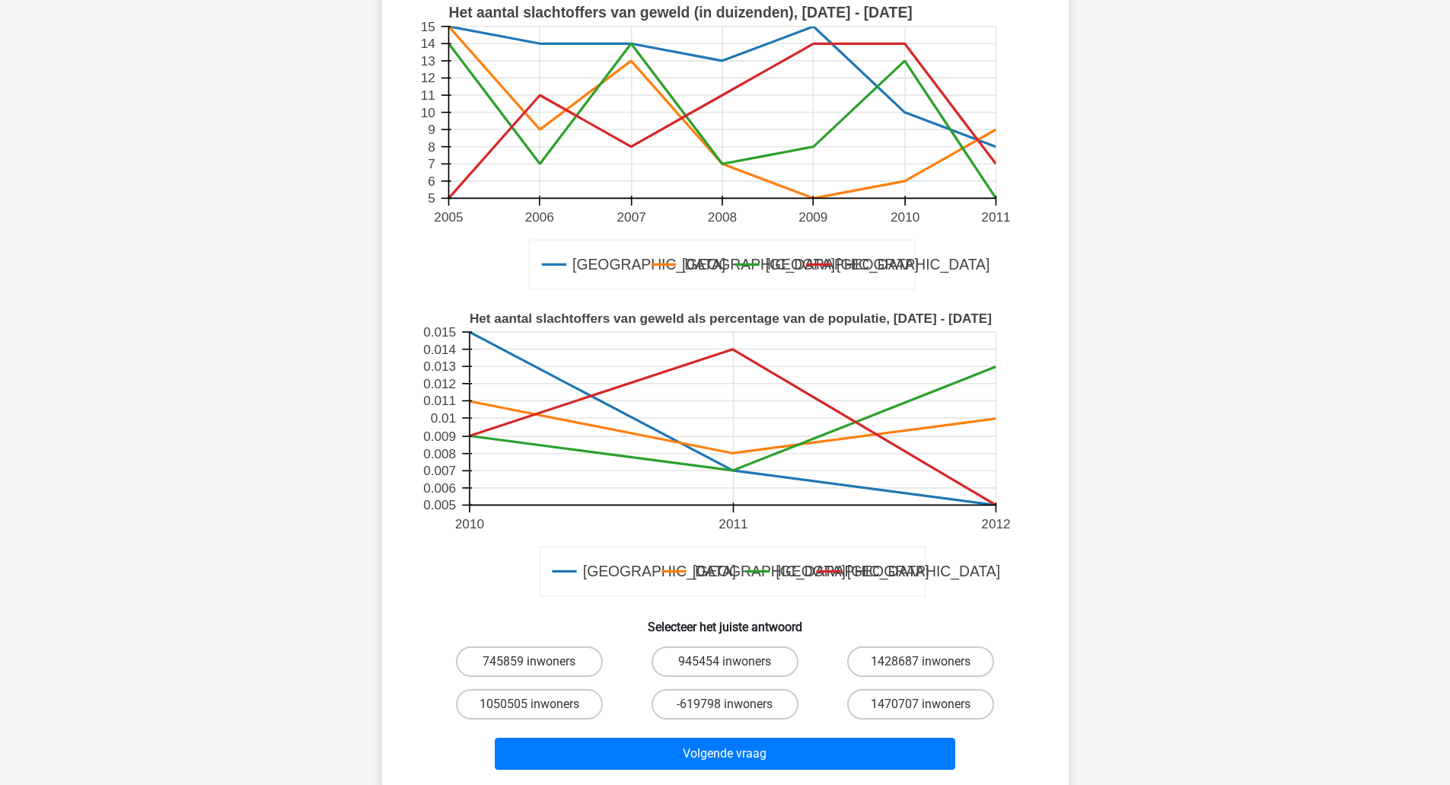
scroll to position [185, 0]
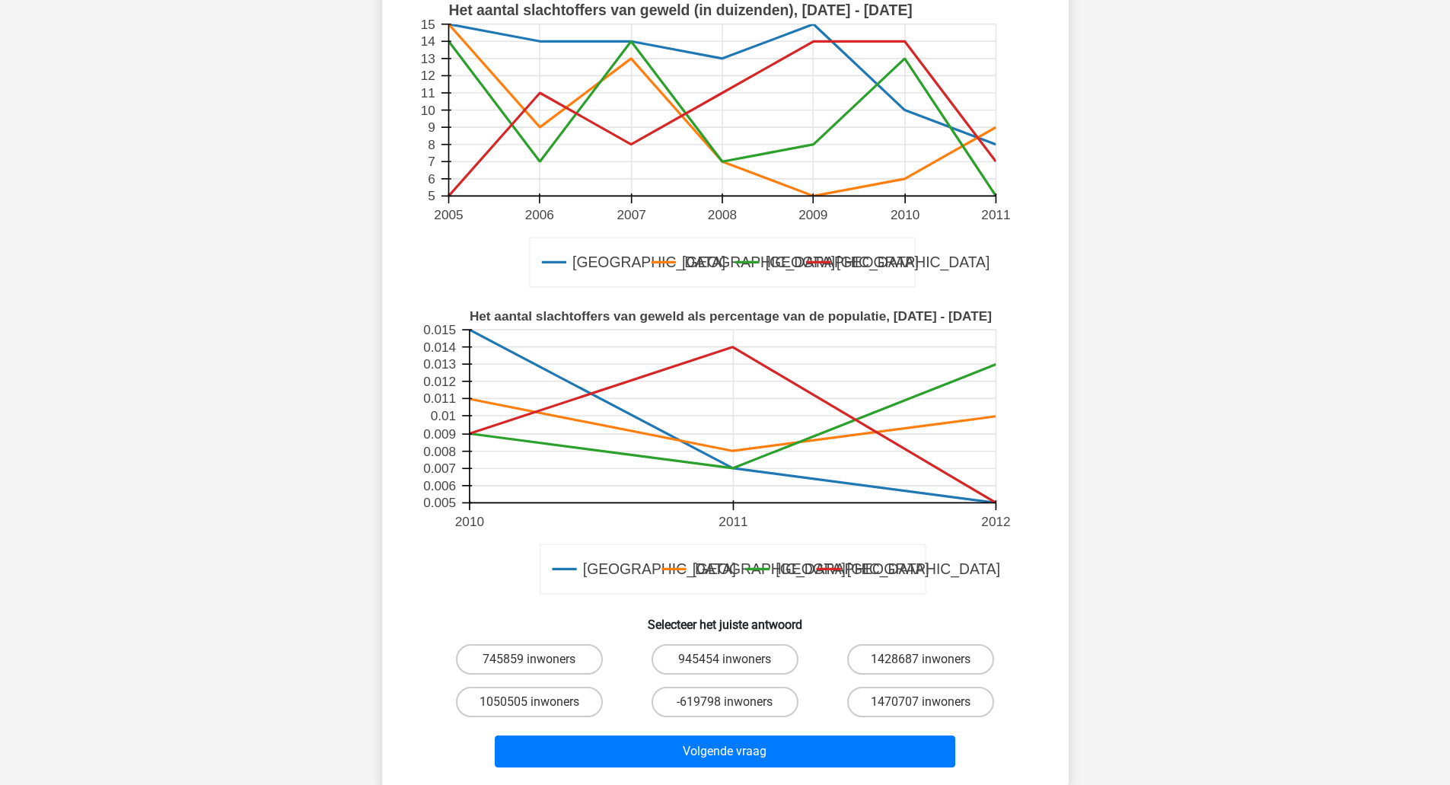
click at [528, 654] on label "745859 inwoners" at bounding box center [529, 659] width 147 height 30
click at [529, 659] on input "745859 inwoners" at bounding box center [534, 664] width 10 height 10
radio input "true"
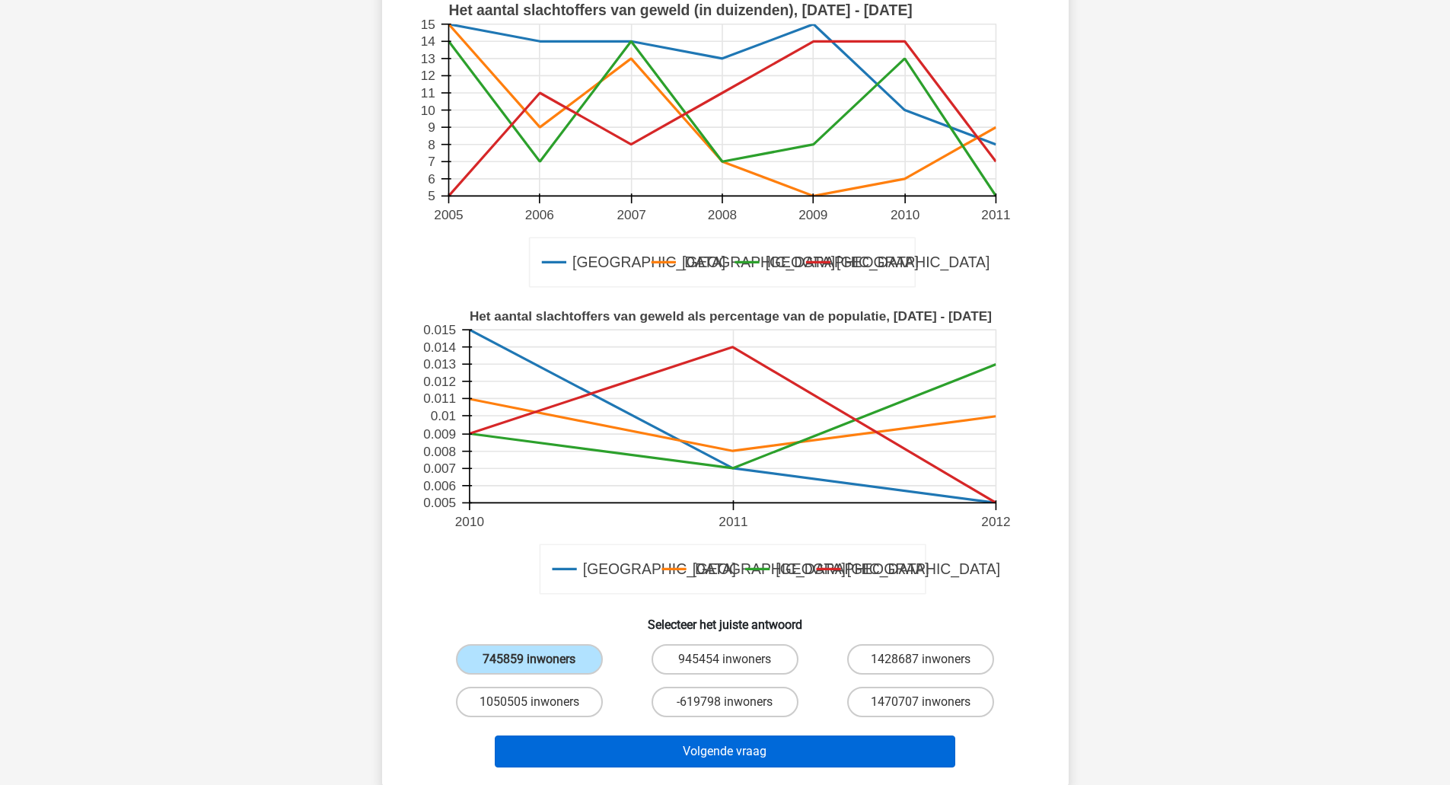
click at [645, 745] on button "Volgende vraag" at bounding box center [725, 751] width 460 height 32
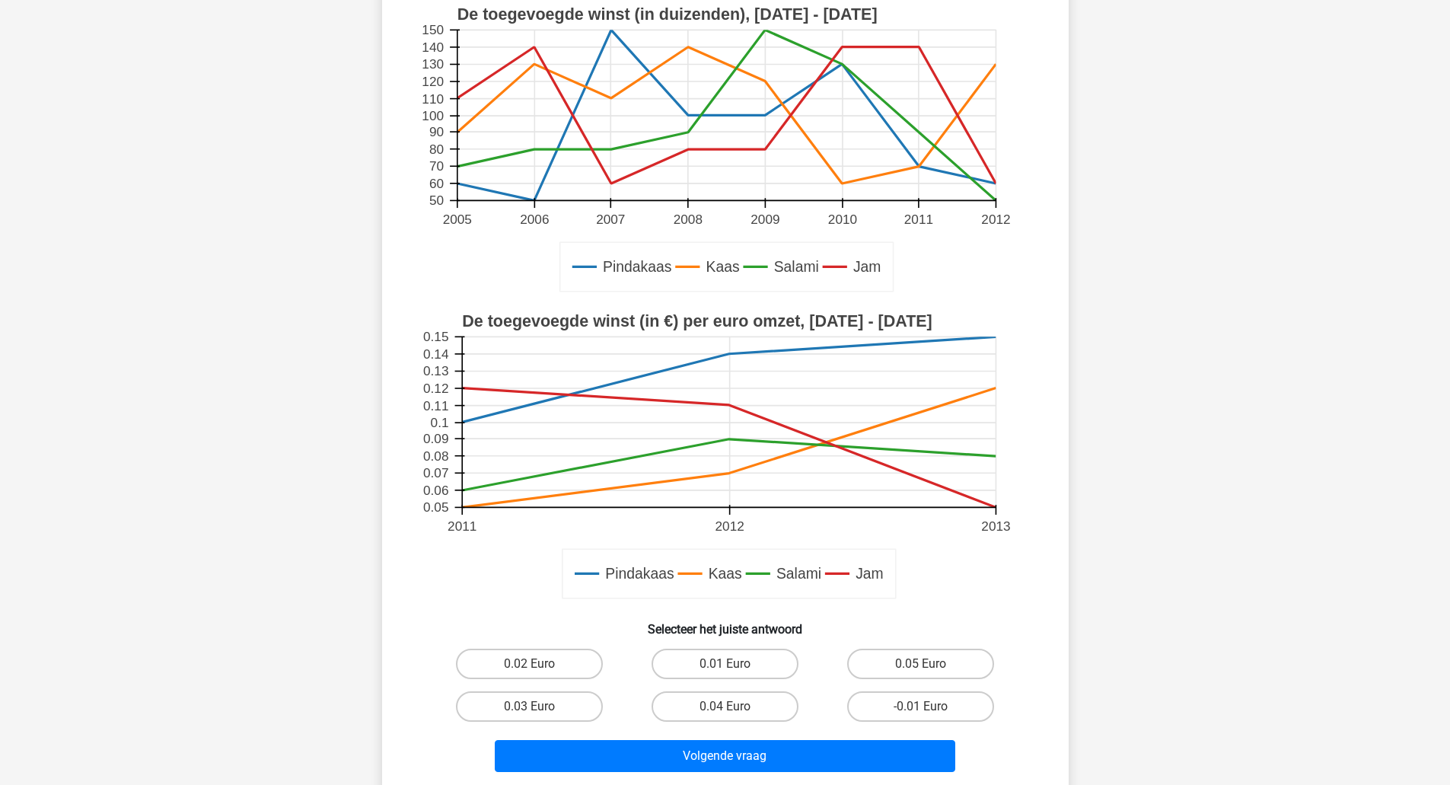
scroll to position [204, 0]
click at [550, 671] on label "0.02 Euro" at bounding box center [529, 663] width 147 height 30
click at [539, 671] on input "0.02 Euro" at bounding box center [534, 668] width 10 height 10
radio input "true"
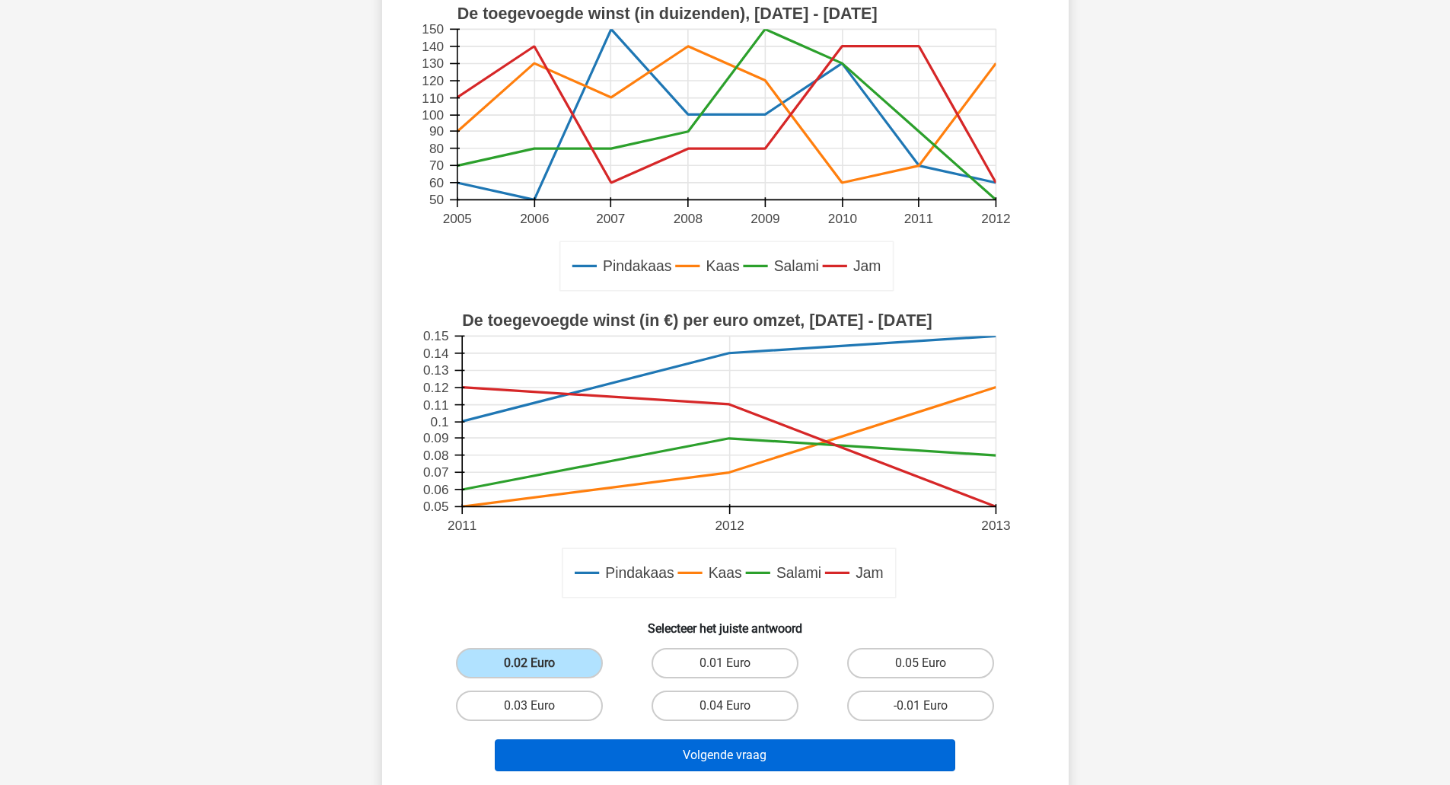
click at [591, 756] on button "Volgende vraag" at bounding box center [725, 755] width 460 height 32
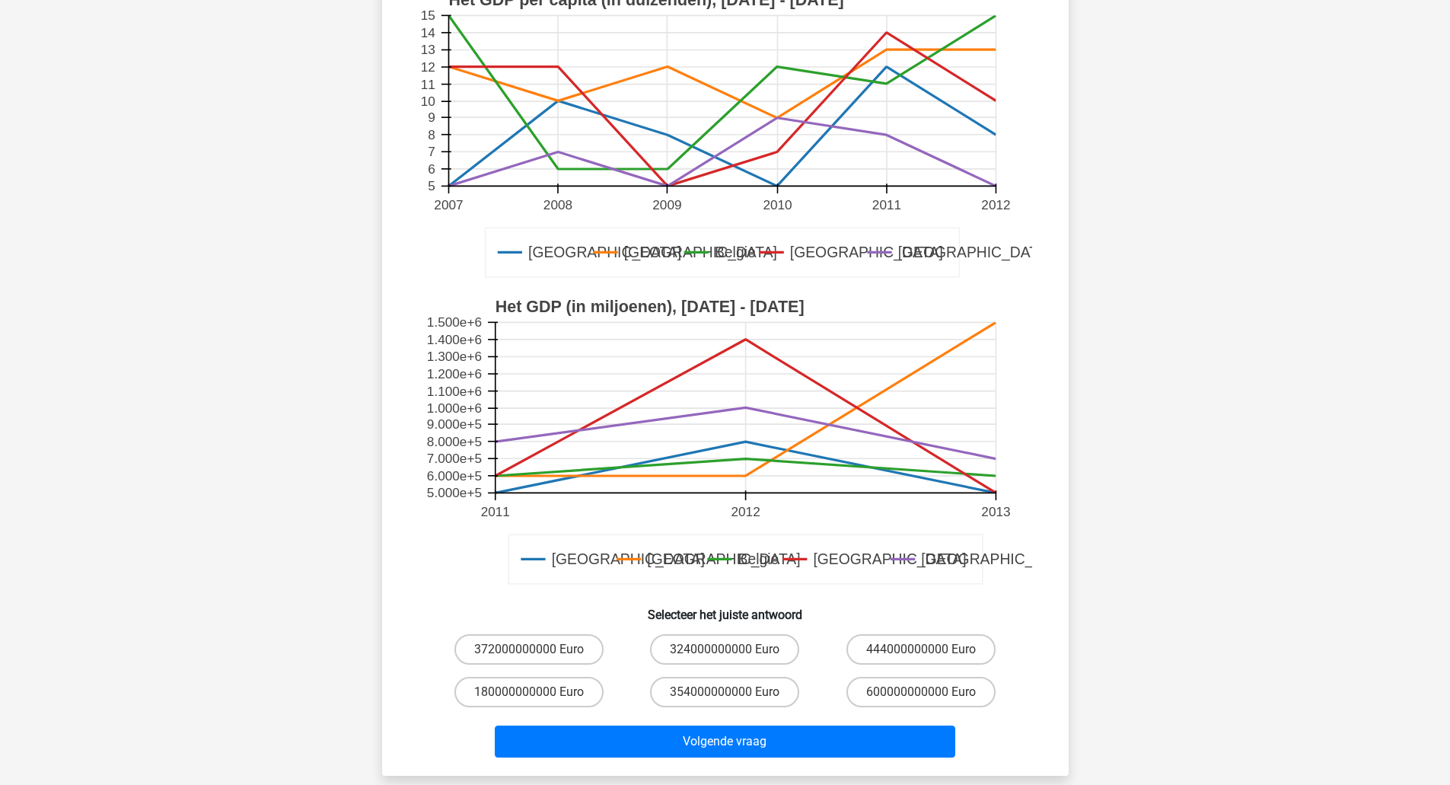
scroll to position [196, 0]
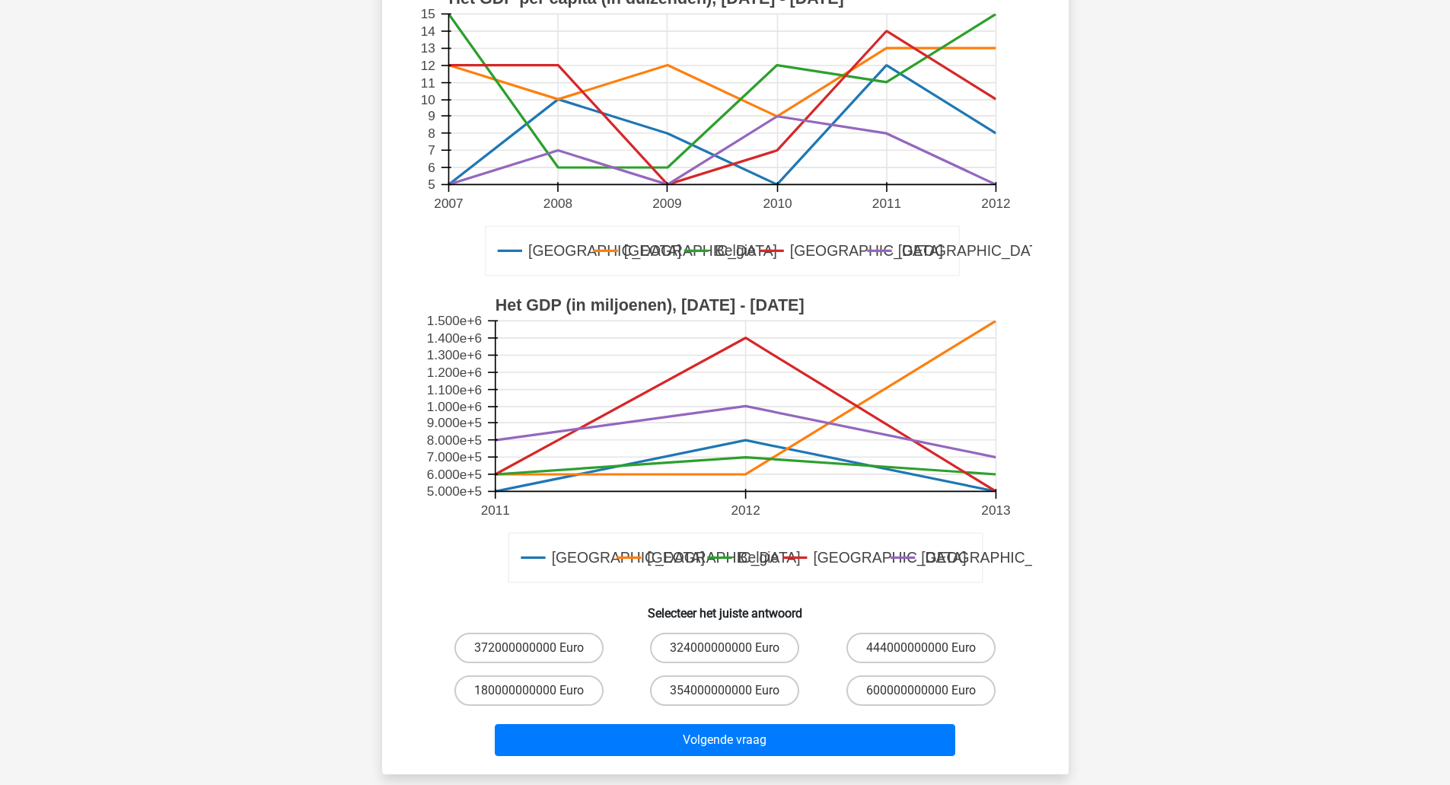
click at [955, 679] on label "600000000000 Euro" at bounding box center [920, 690] width 149 height 30
click at [931, 690] on input "600000000000 Euro" at bounding box center [926, 695] width 10 height 10
radio input "true"
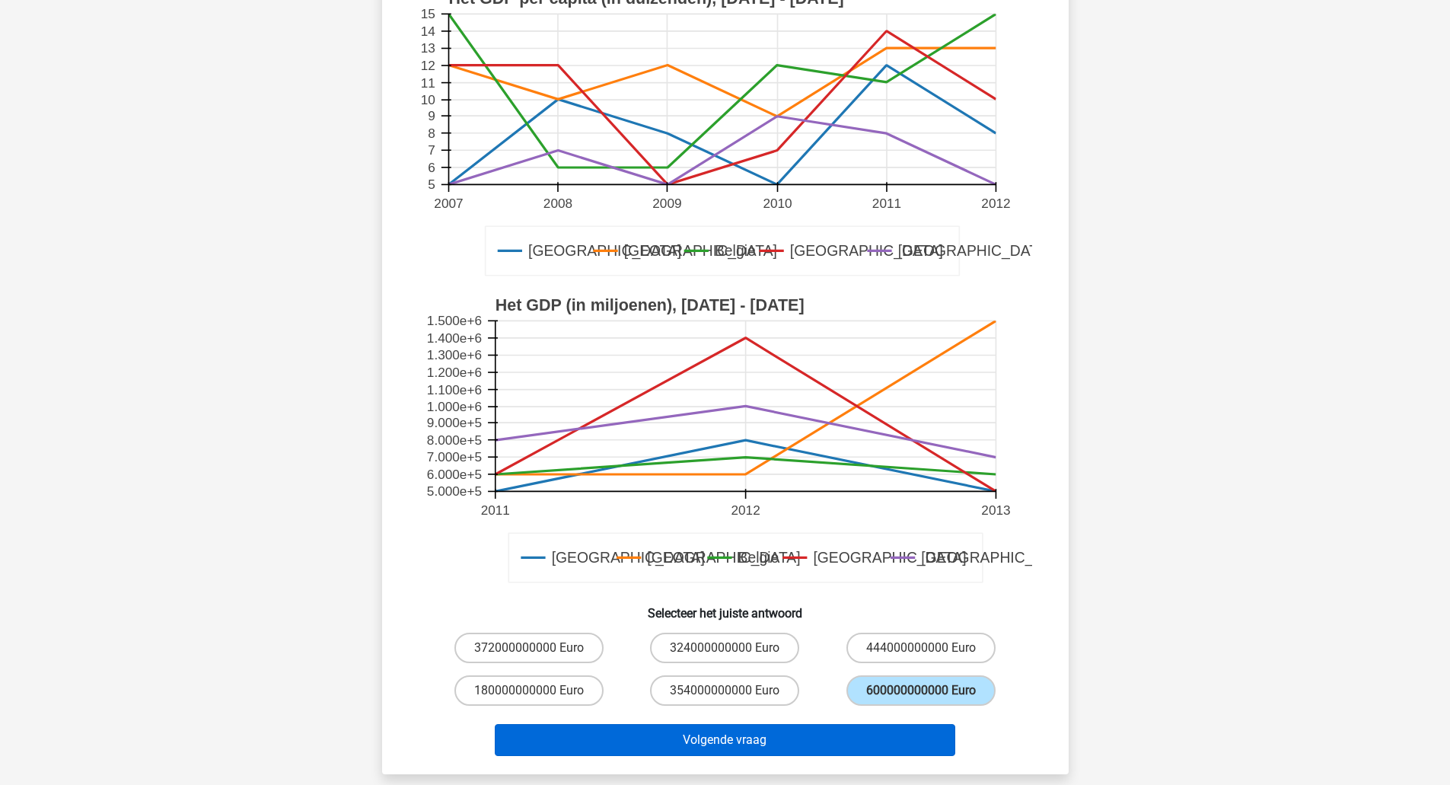
click at [912, 744] on button "Volgende vraag" at bounding box center [725, 740] width 460 height 32
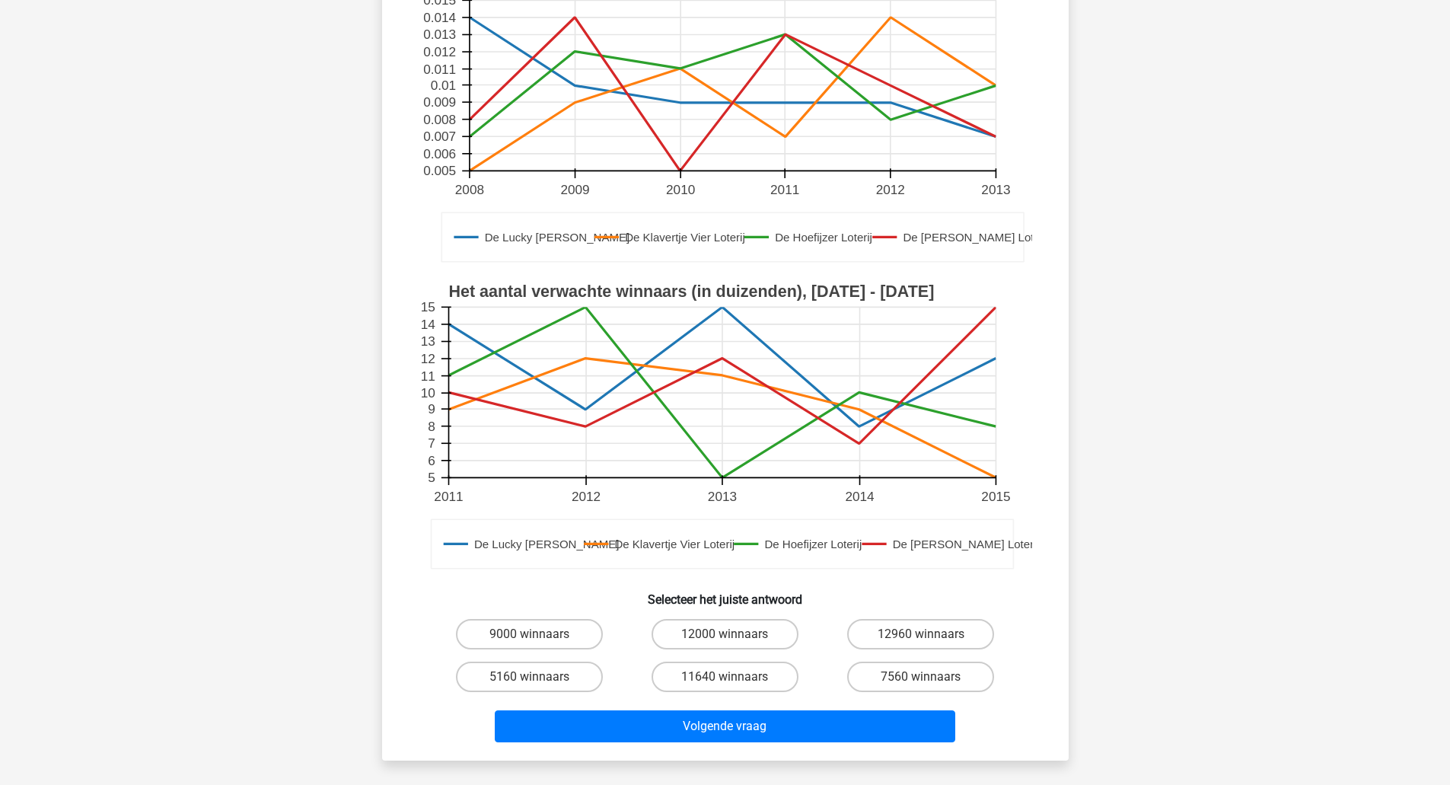
scroll to position [212, 0]
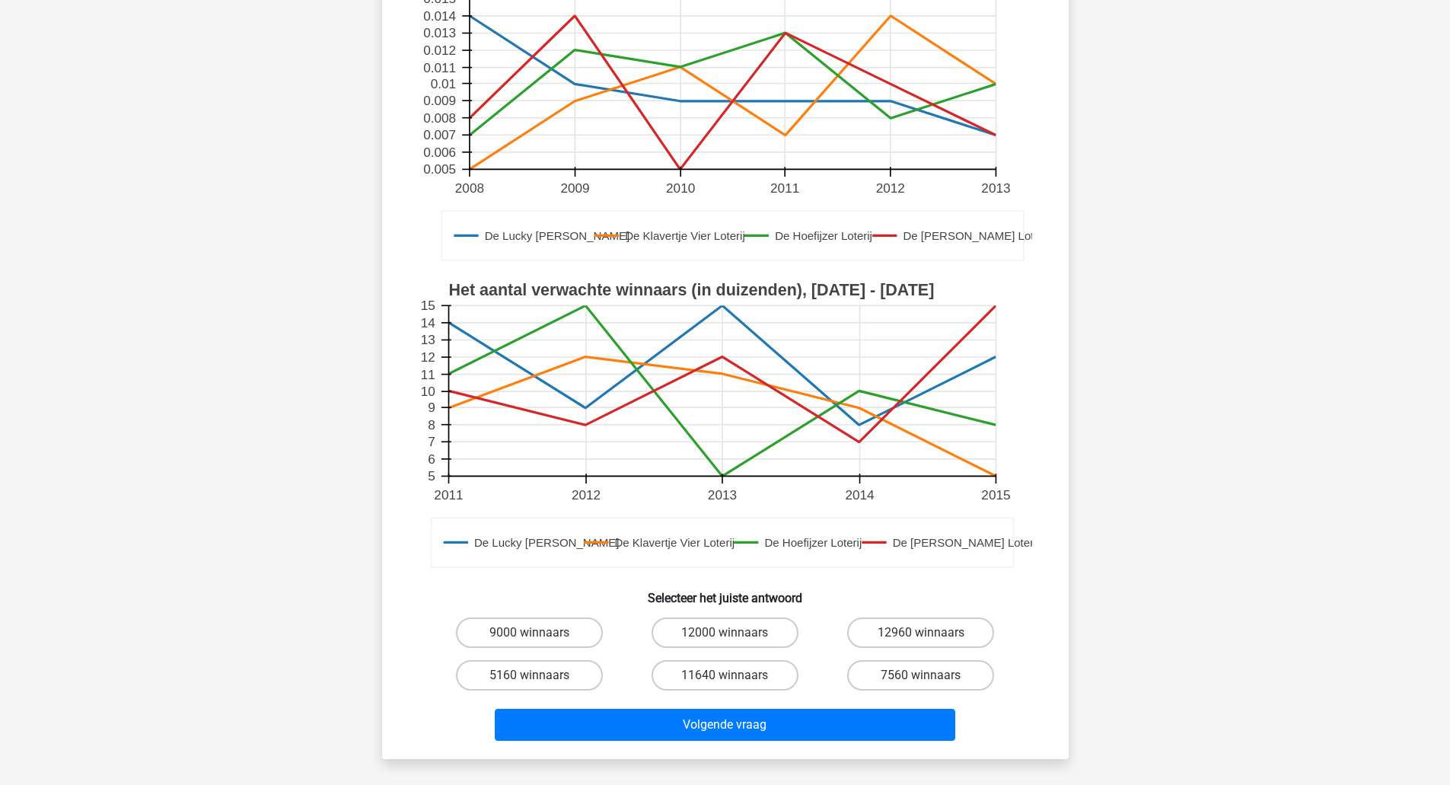
click at [758, 637] on label "12000 winnaars" at bounding box center [724, 632] width 147 height 30
click at [734, 637] on input "12000 winnaars" at bounding box center [729, 637] width 10 height 10
radio input "true"
click at [770, 728] on button "Volgende vraag" at bounding box center [725, 725] width 460 height 32
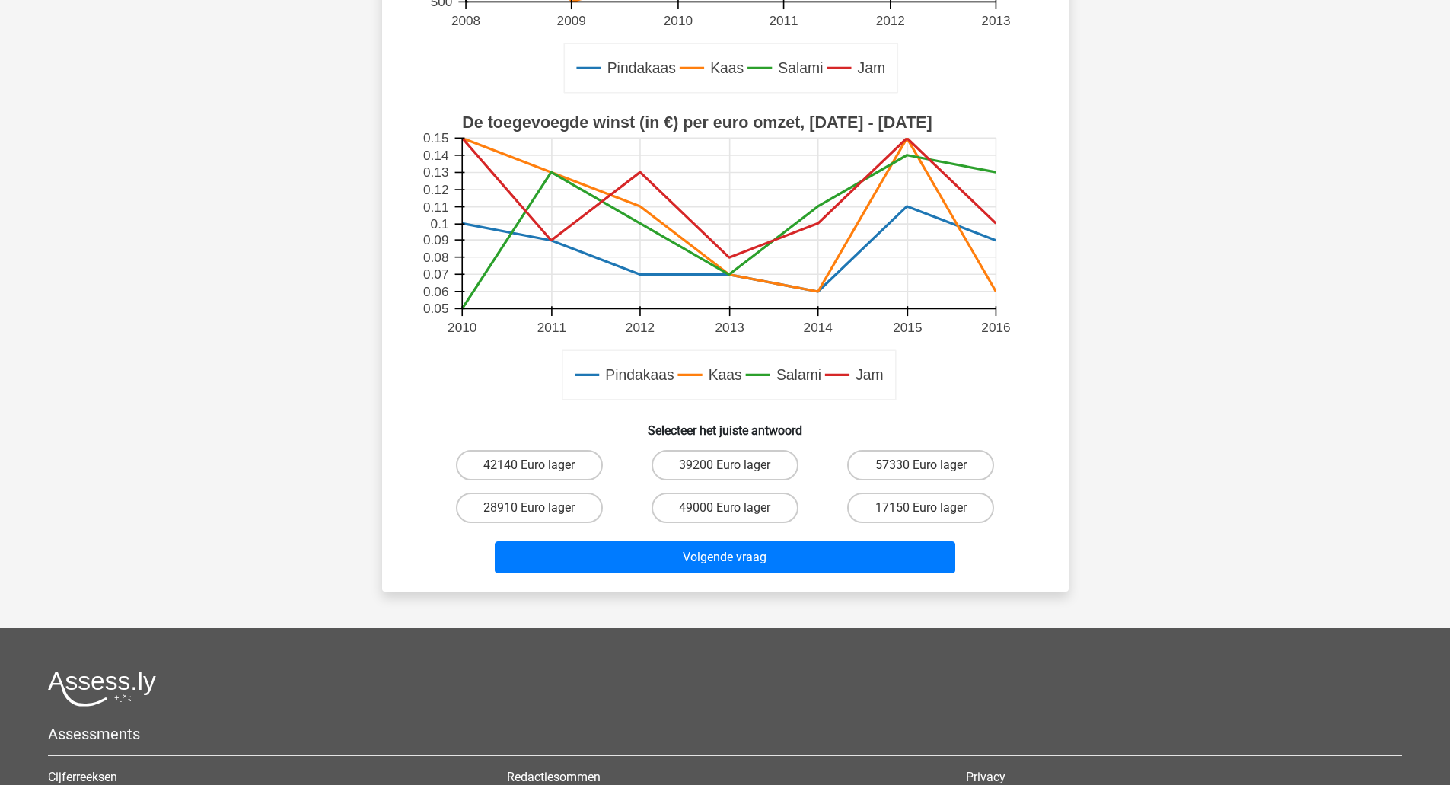
scroll to position [390, 0]
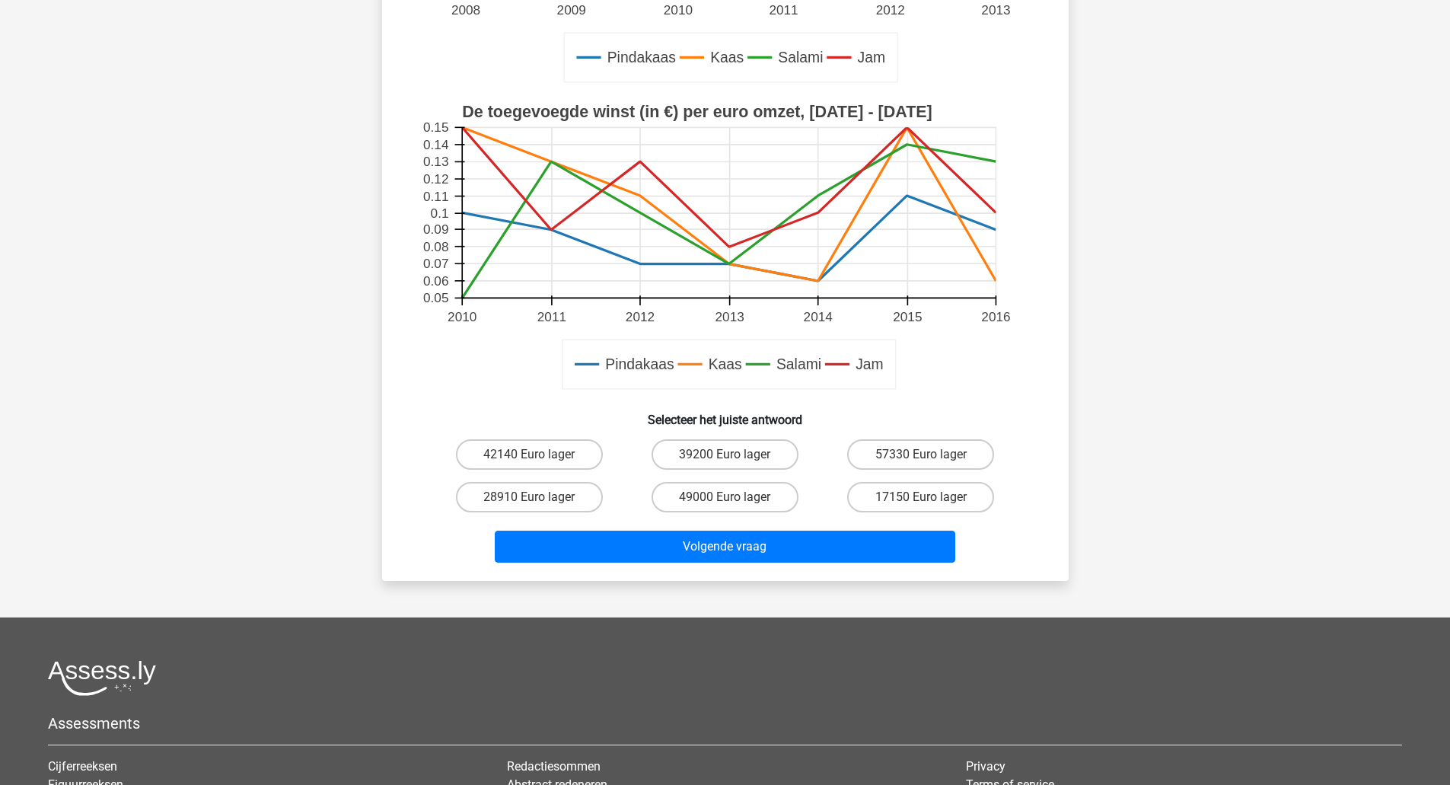
click at [949, 493] on label "17150 Euro lager" at bounding box center [920, 497] width 147 height 30
click at [931, 497] on input "17150 Euro lager" at bounding box center [926, 502] width 10 height 10
radio input "true"
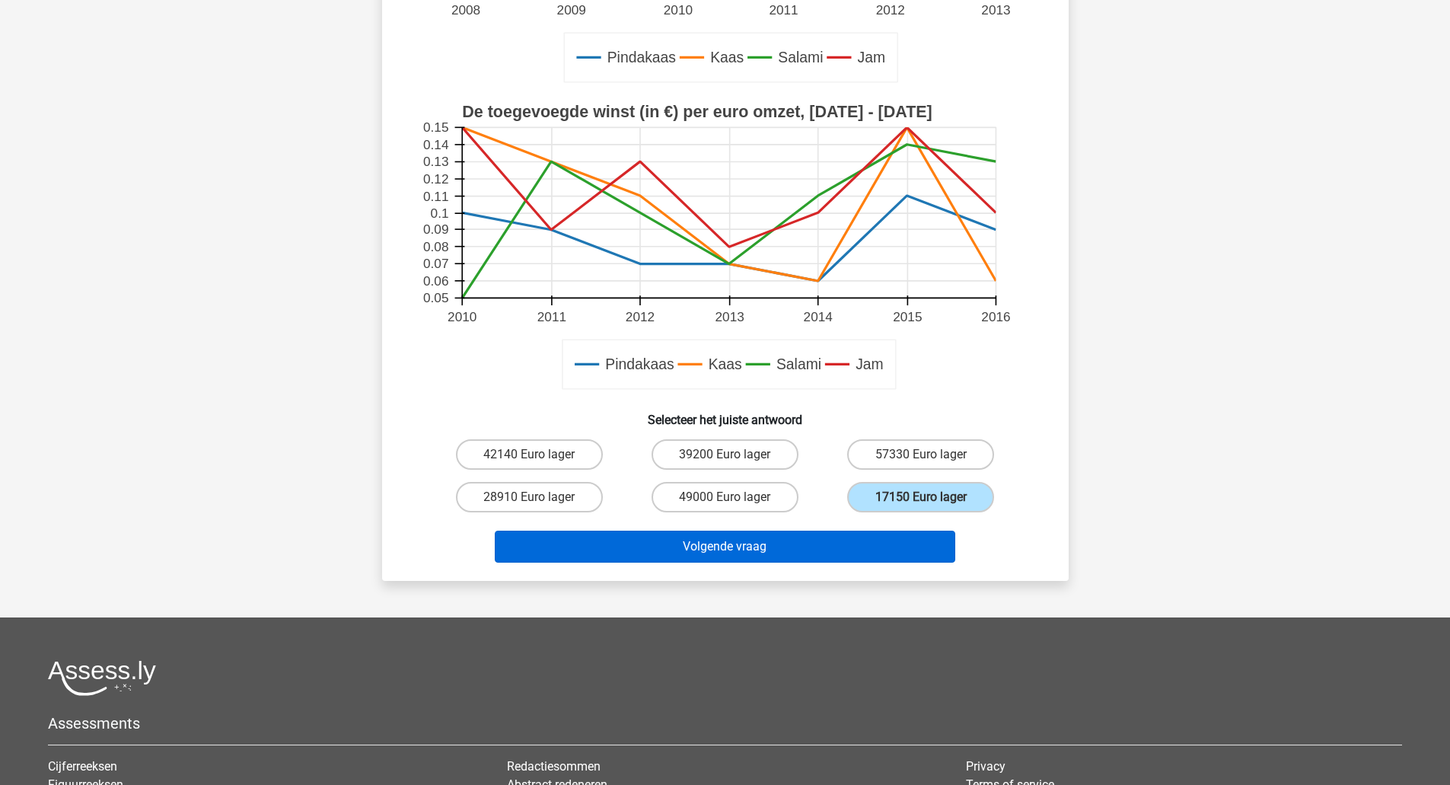
click at [855, 553] on button "Volgende vraag" at bounding box center [725, 546] width 460 height 32
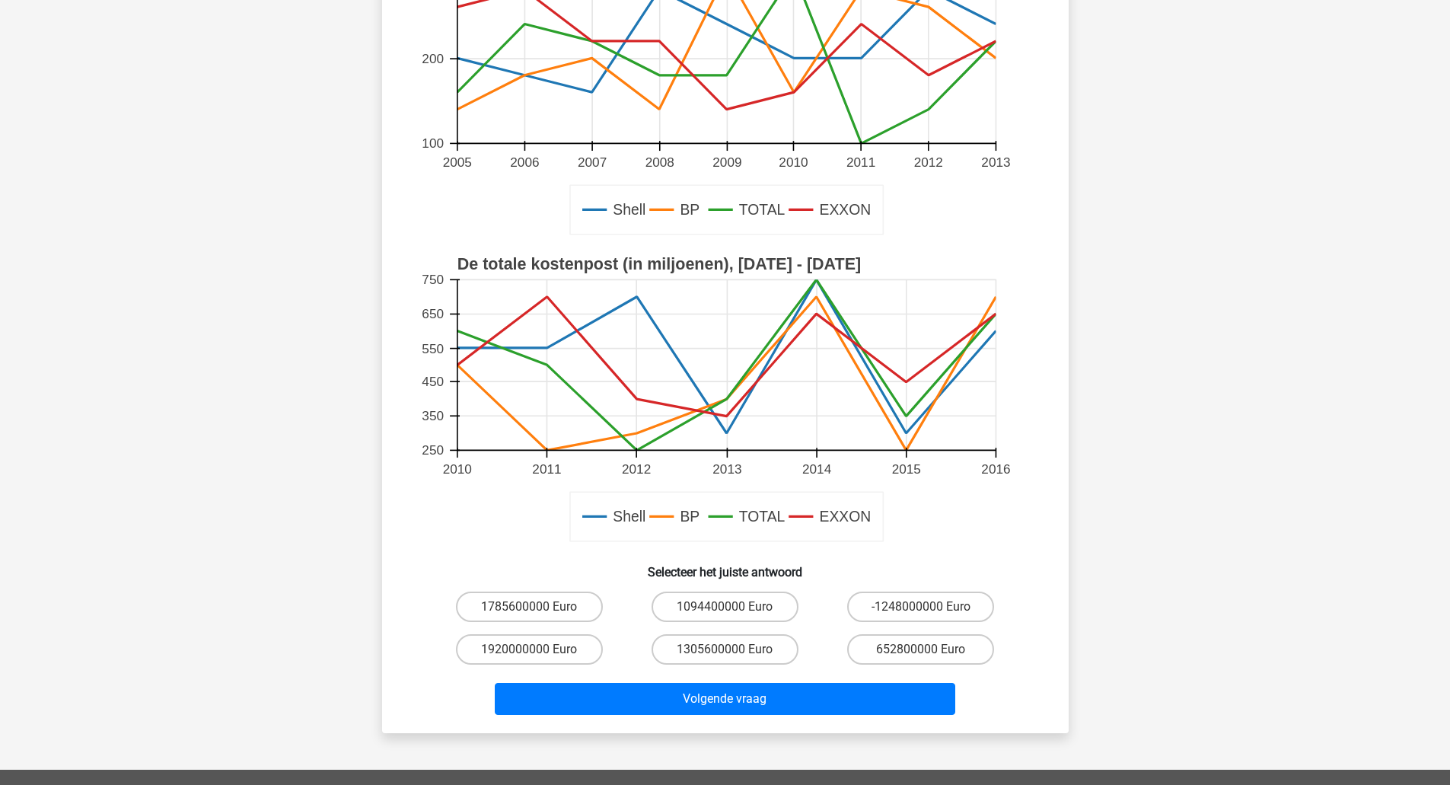
scroll to position [238, 0]
click at [548, 656] on label "1920000000 Euro" at bounding box center [529, 648] width 147 height 30
click at [539, 656] on input "1920000000 Euro" at bounding box center [534, 653] width 10 height 10
radio input "true"
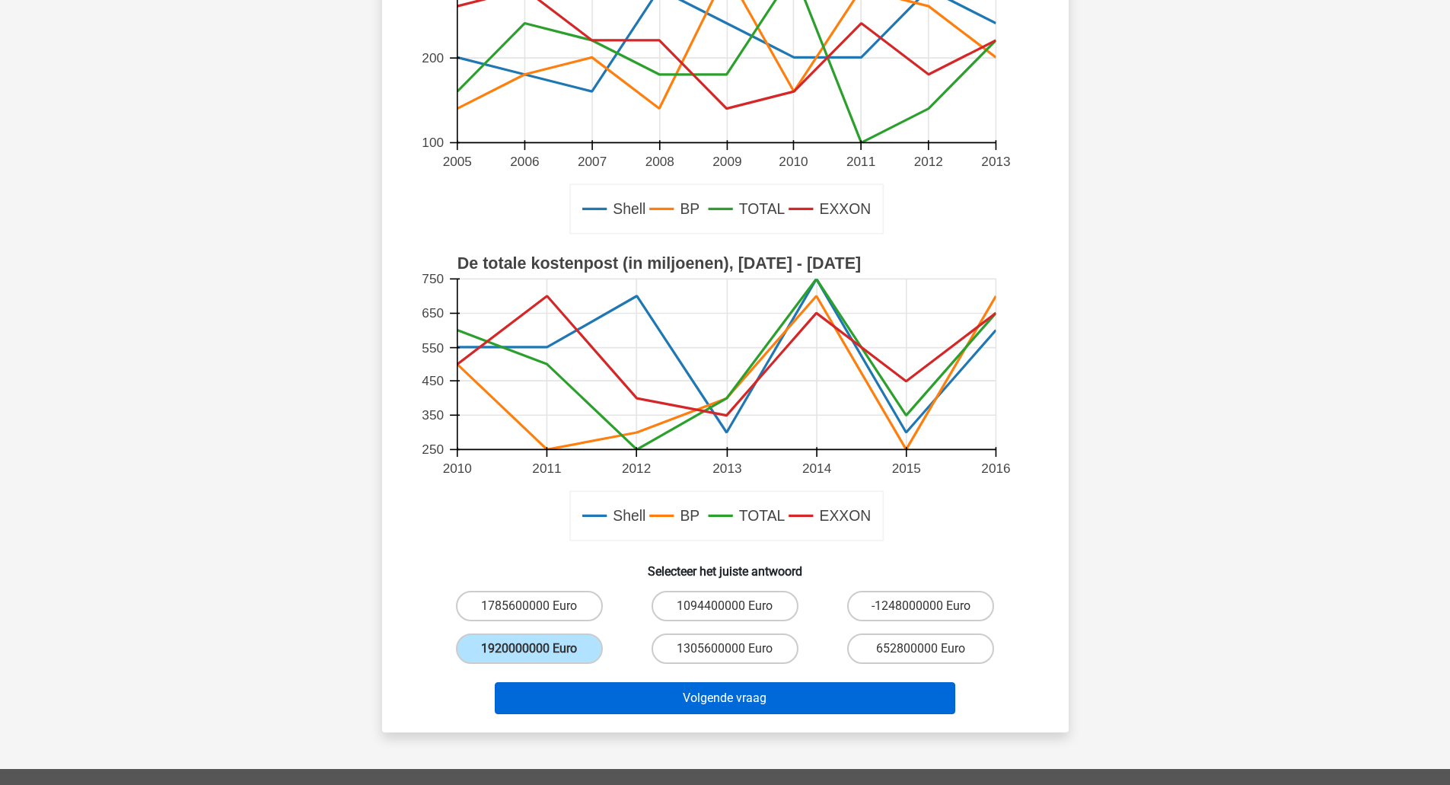
click at [592, 700] on button "Volgende vraag" at bounding box center [725, 698] width 460 height 32
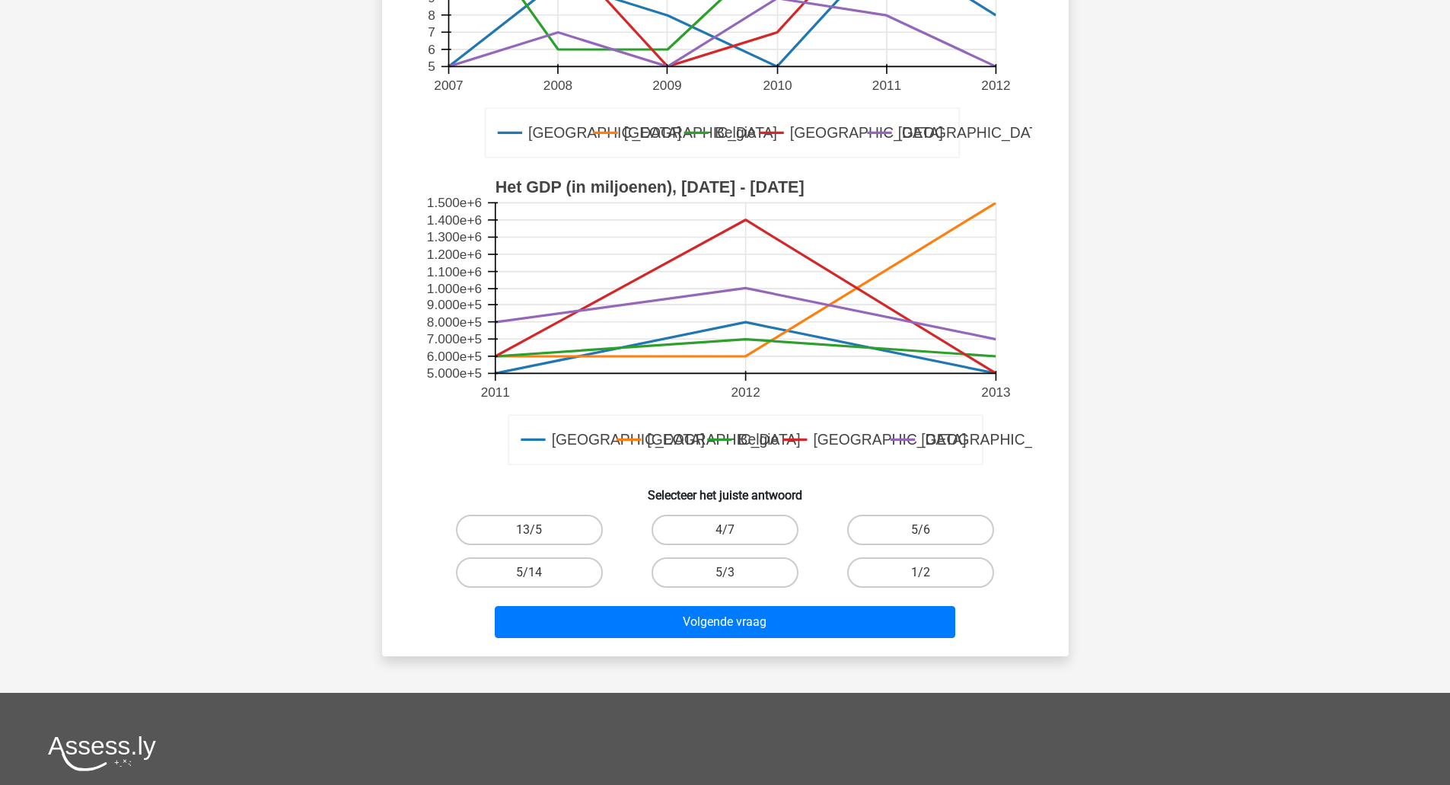
scroll to position [316, 0]
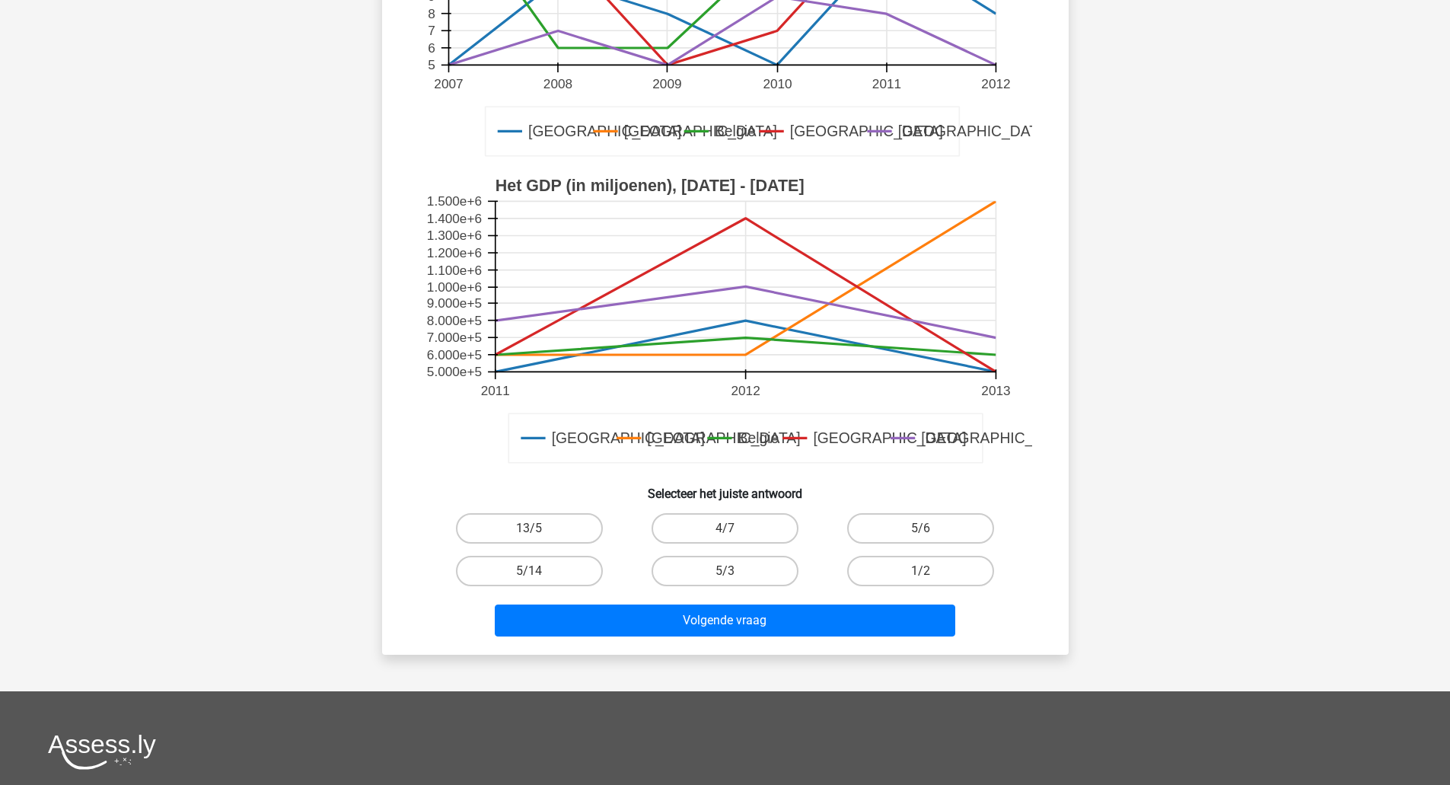
click at [760, 517] on label "4/7" at bounding box center [724, 528] width 147 height 30
click at [734, 528] on input "4/7" at bounding box center [729, 533] width 10 height 10
radio input "true"
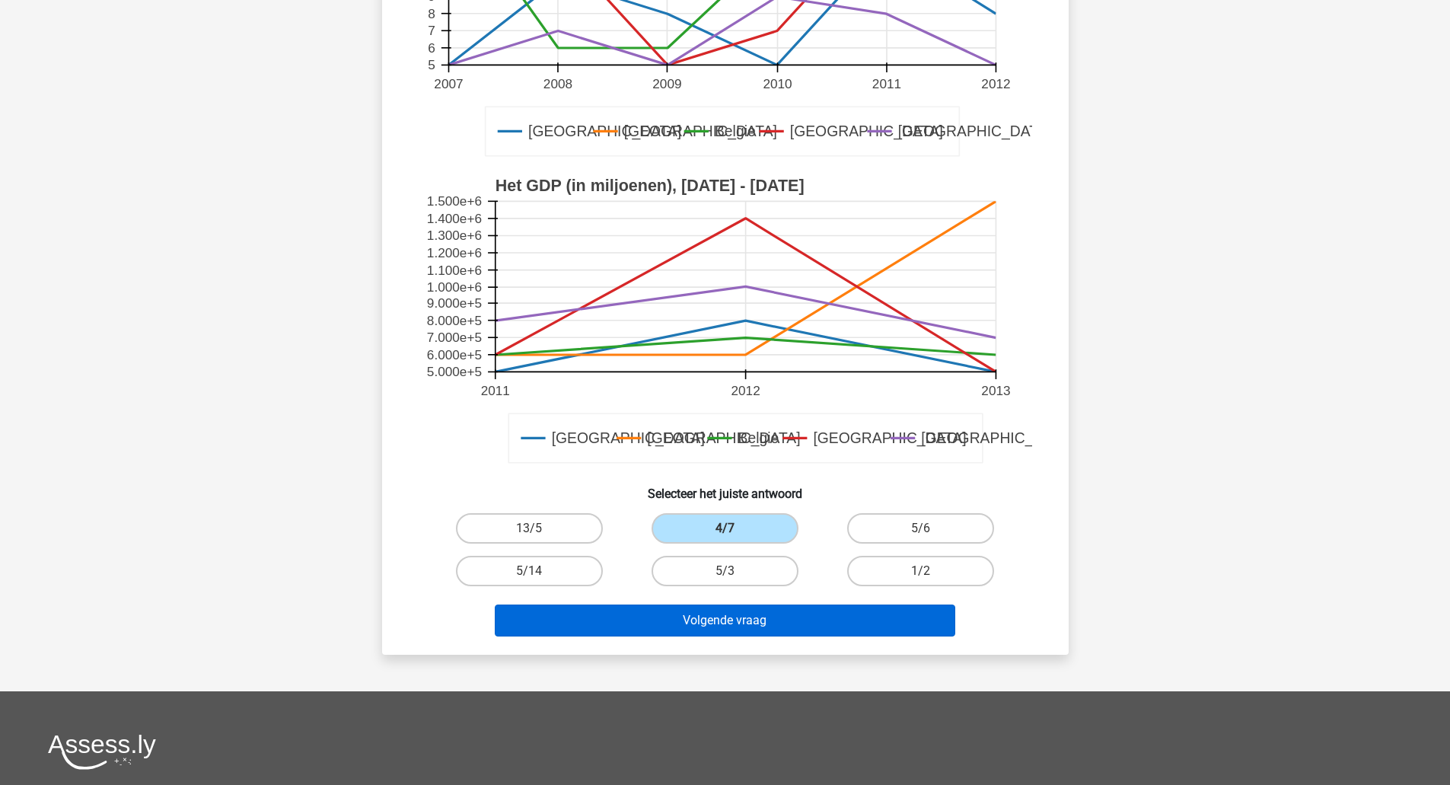
click at [785, 624] on button "Volgende vraag" at bounding box center [725, 620] width 460 height 32
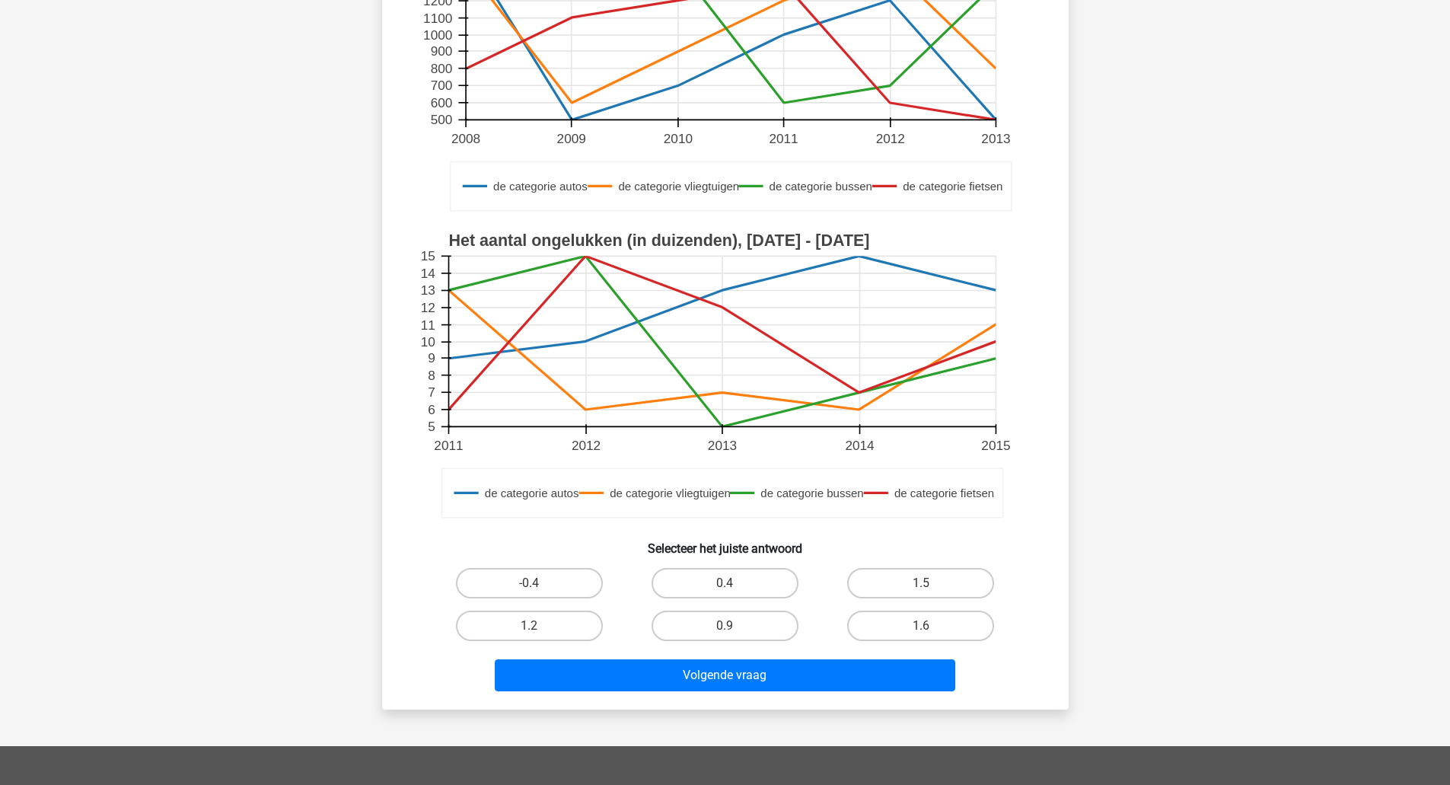
scroll to position [262, 0]
click at [954, 581] on label "1.5" at bounding box center [920, 582] width 147 height 30
click at [931, 582] on input "1.5" at bounding box center [926, 587] width 10 height 10
radio input "true"
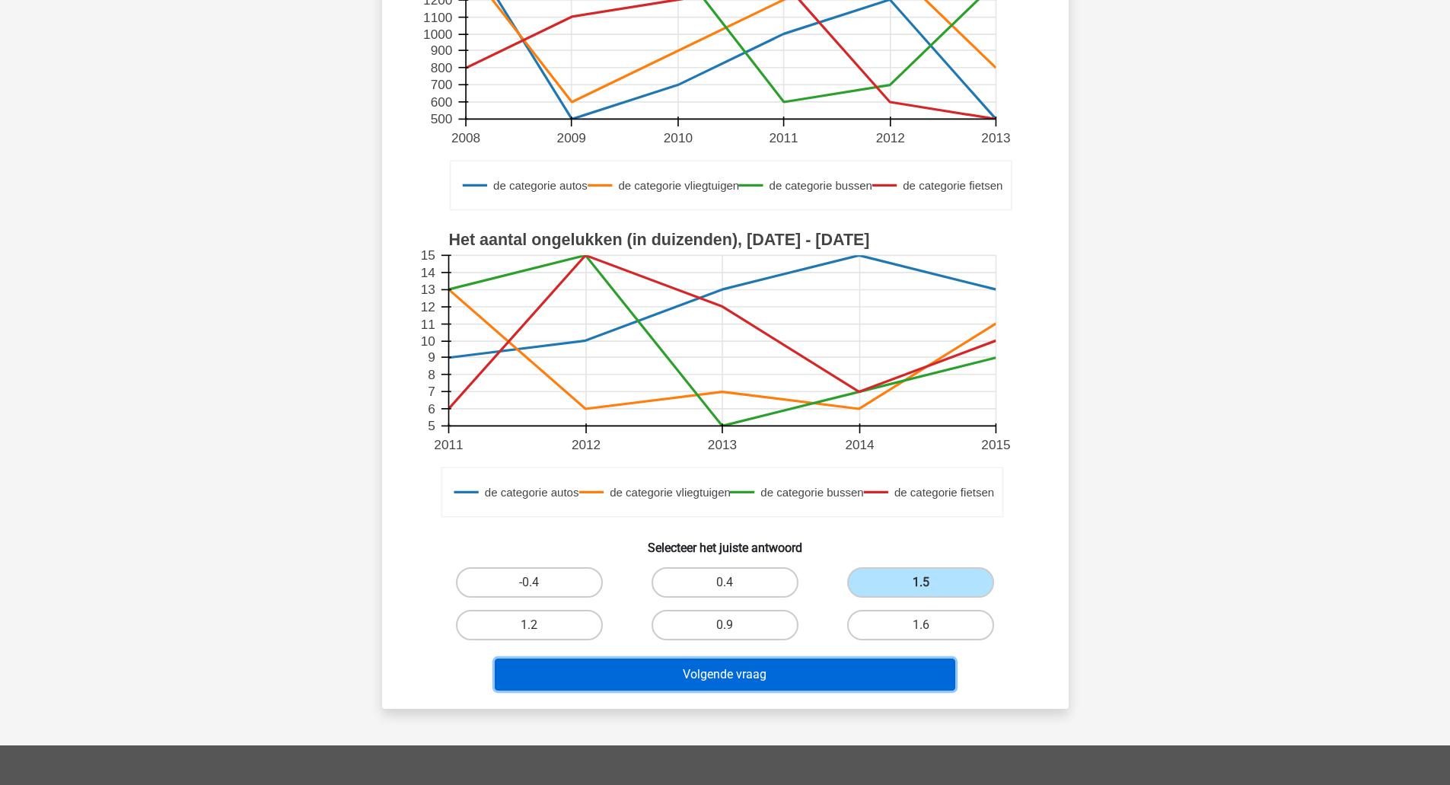
click at [756, 690] on button "Volgende vraag" at bounding box center [725, 674] width 460 height 32
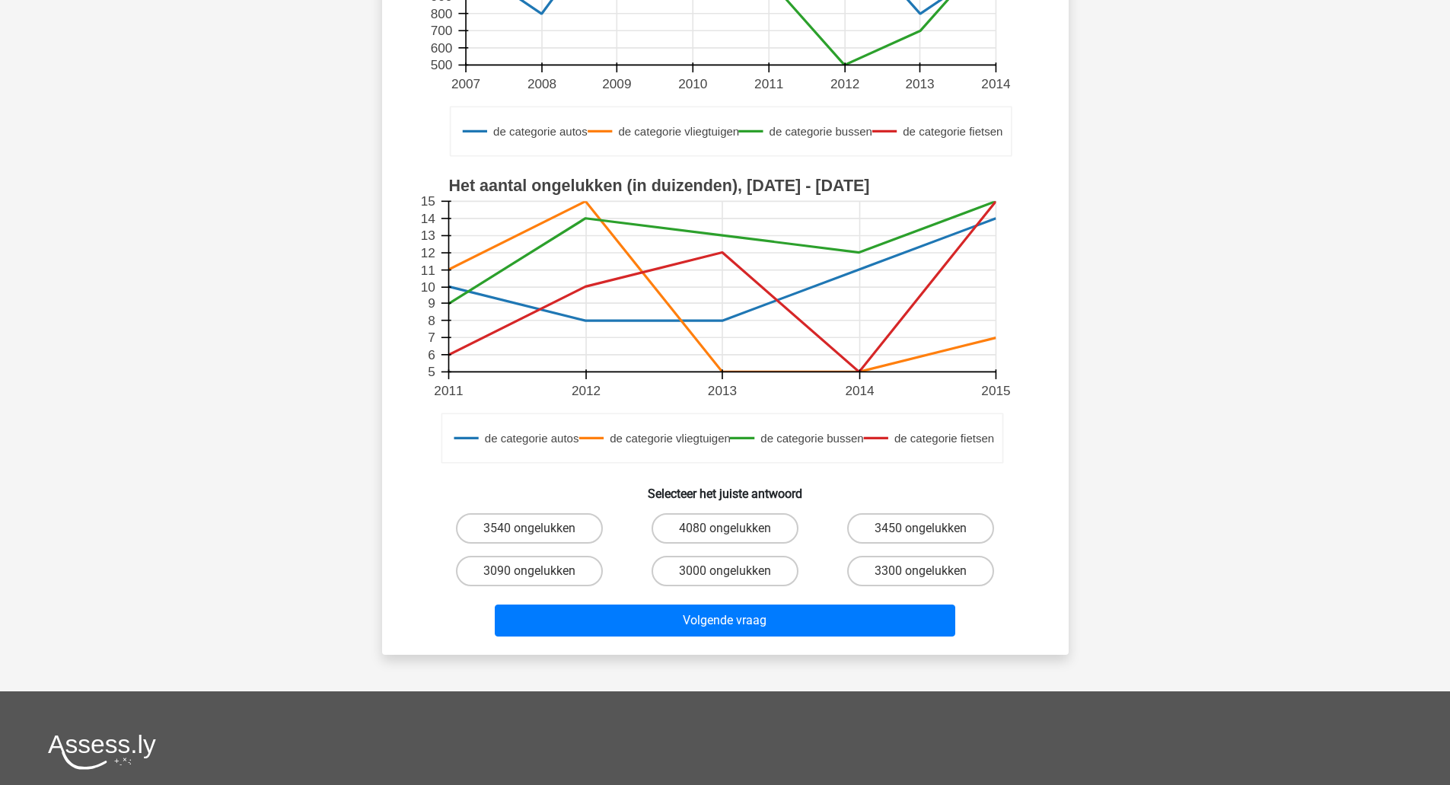
scroll to position [317, 0]
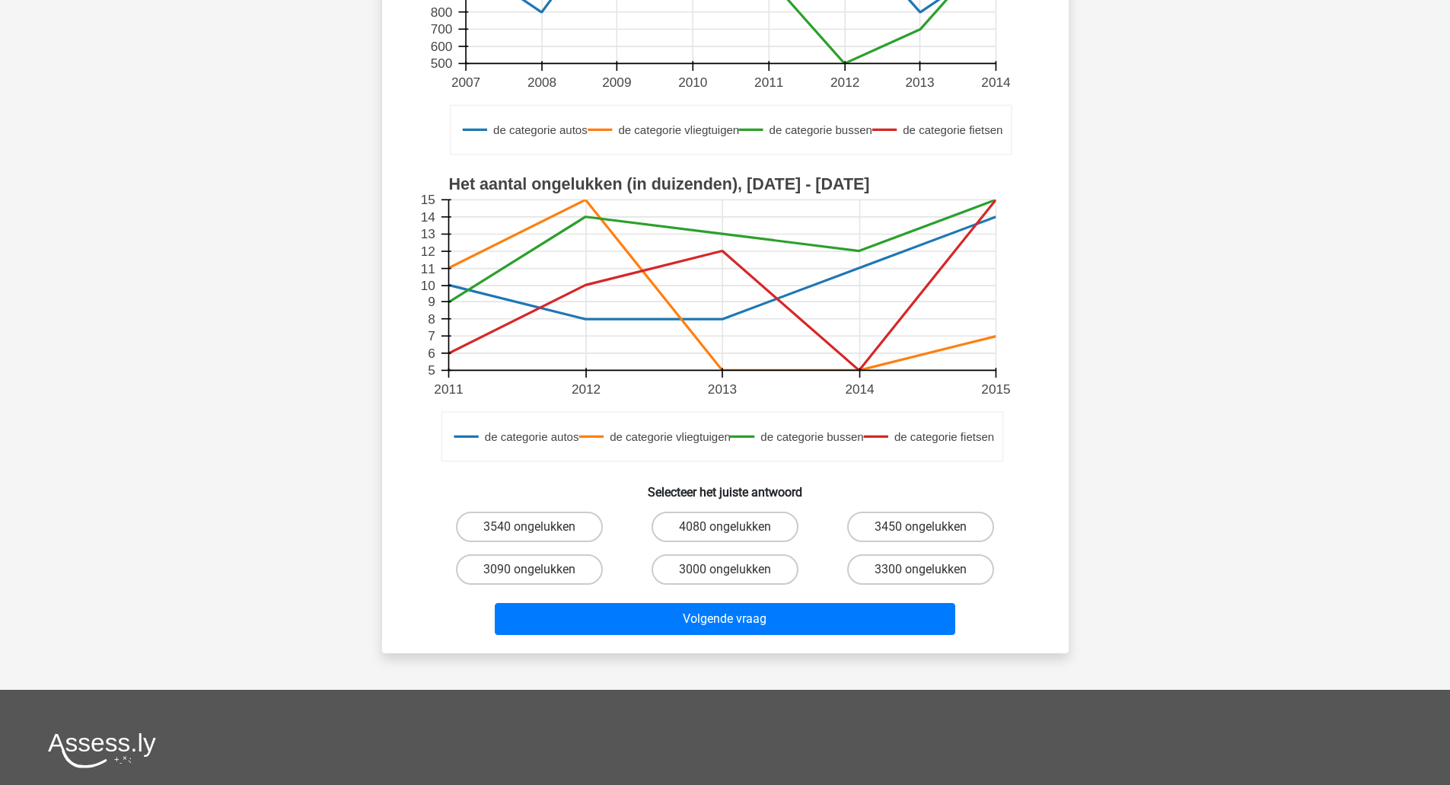
click at [934, 530] on label "3450 ongelukken" at bounding box center [920, 526] width 147 height 30
click at [931, 530] on input "3450 ongelukken" at bounding box center [926, 532] width 10 height 10
radio input "true"
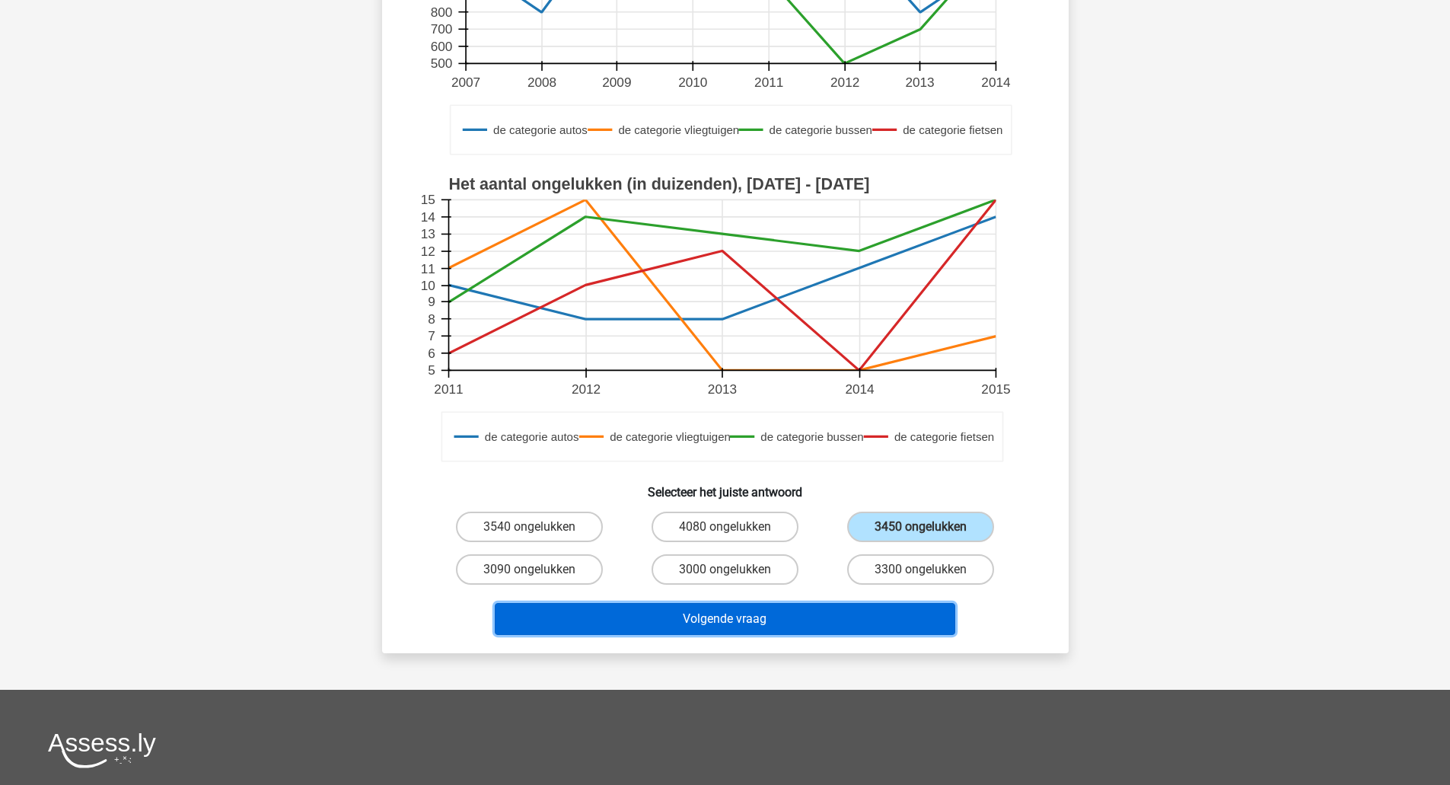
click at [892, 627] on button "Volgende vraag" at bounding box center [725, 619] width 460 height 32
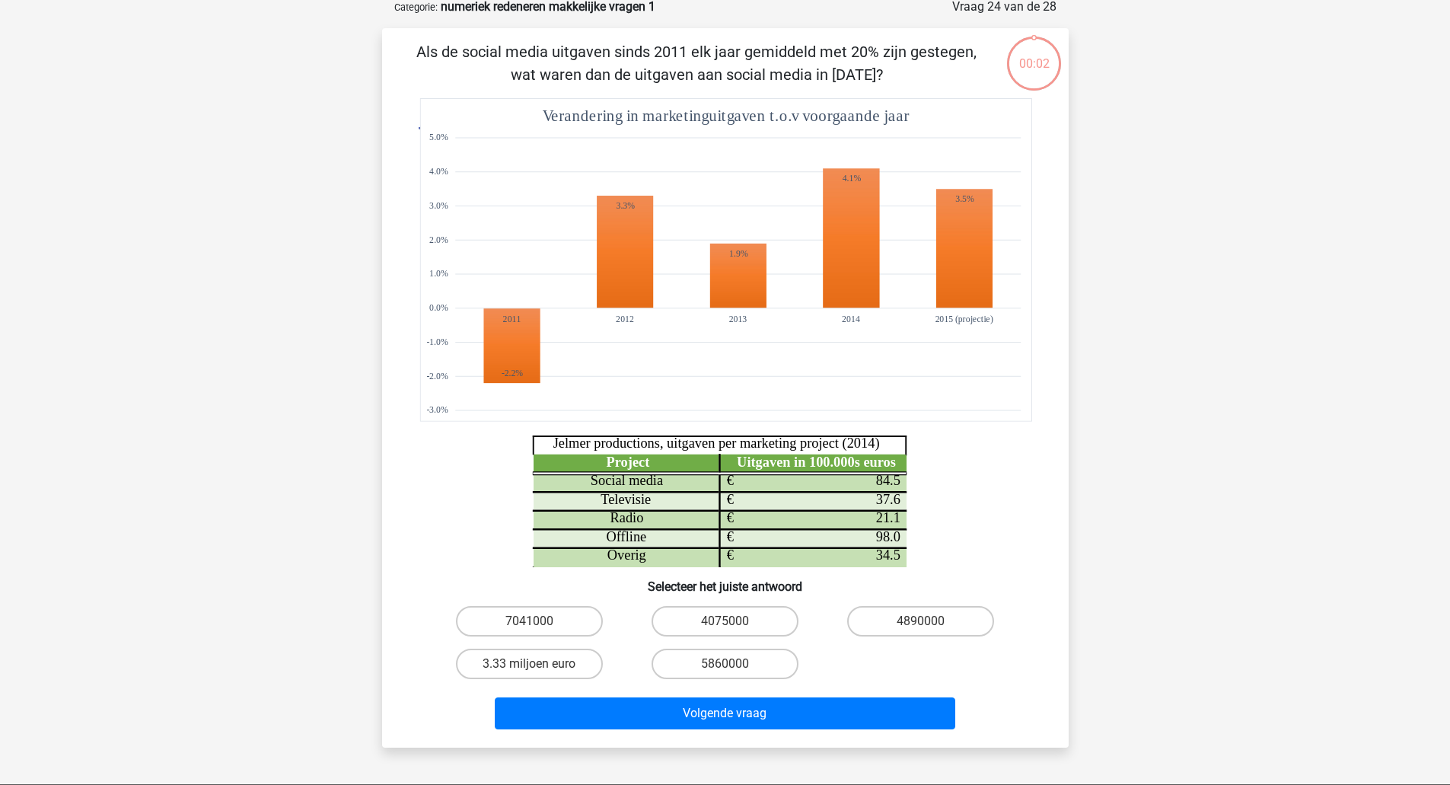
scroll to position [76, 0]
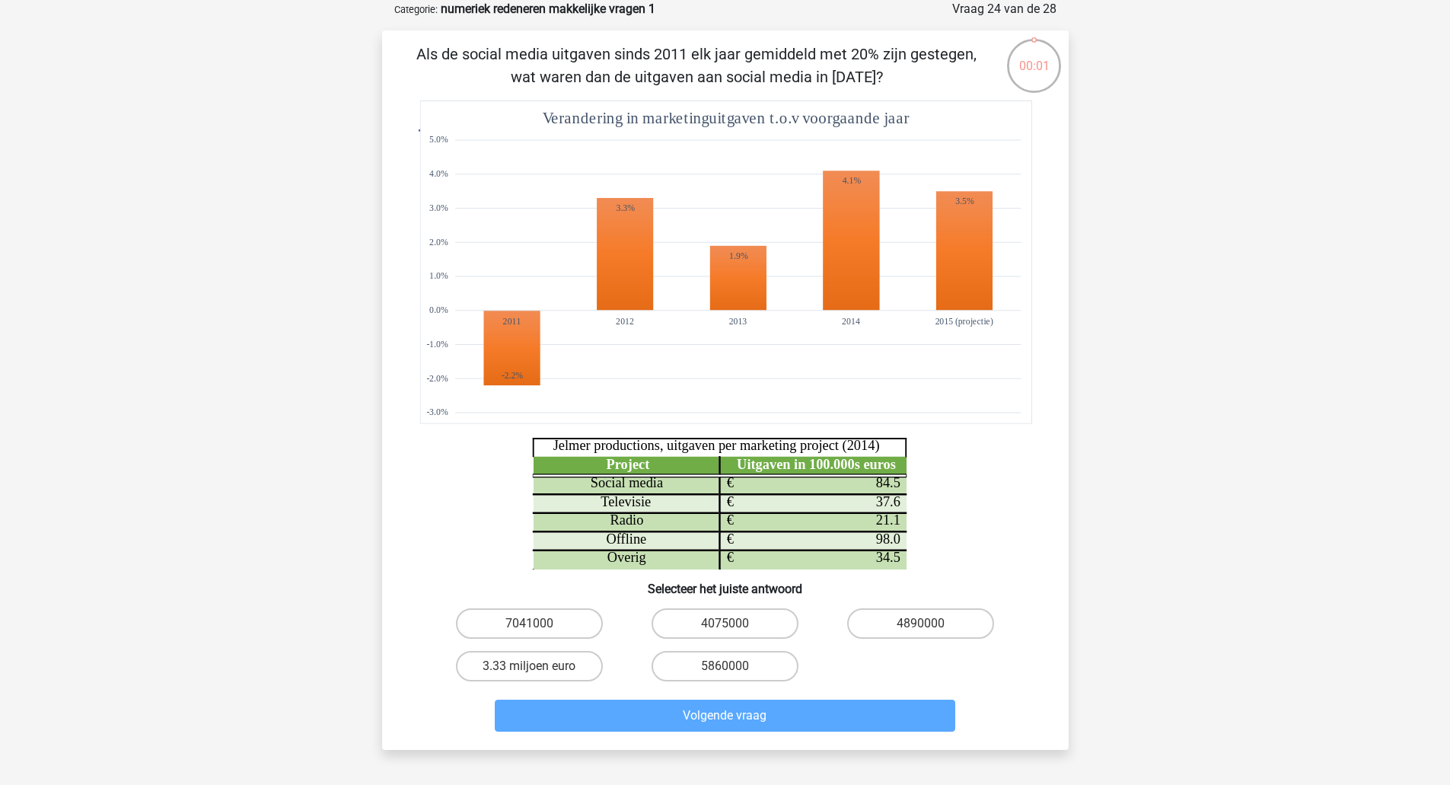
click at [941, 636] on label "4890000" at bounding box center [920, 623] width 147 height 30
click at [931, 633] on input "4890000" at bounding box center [926, 628] width 10 height 10
radio input "true"
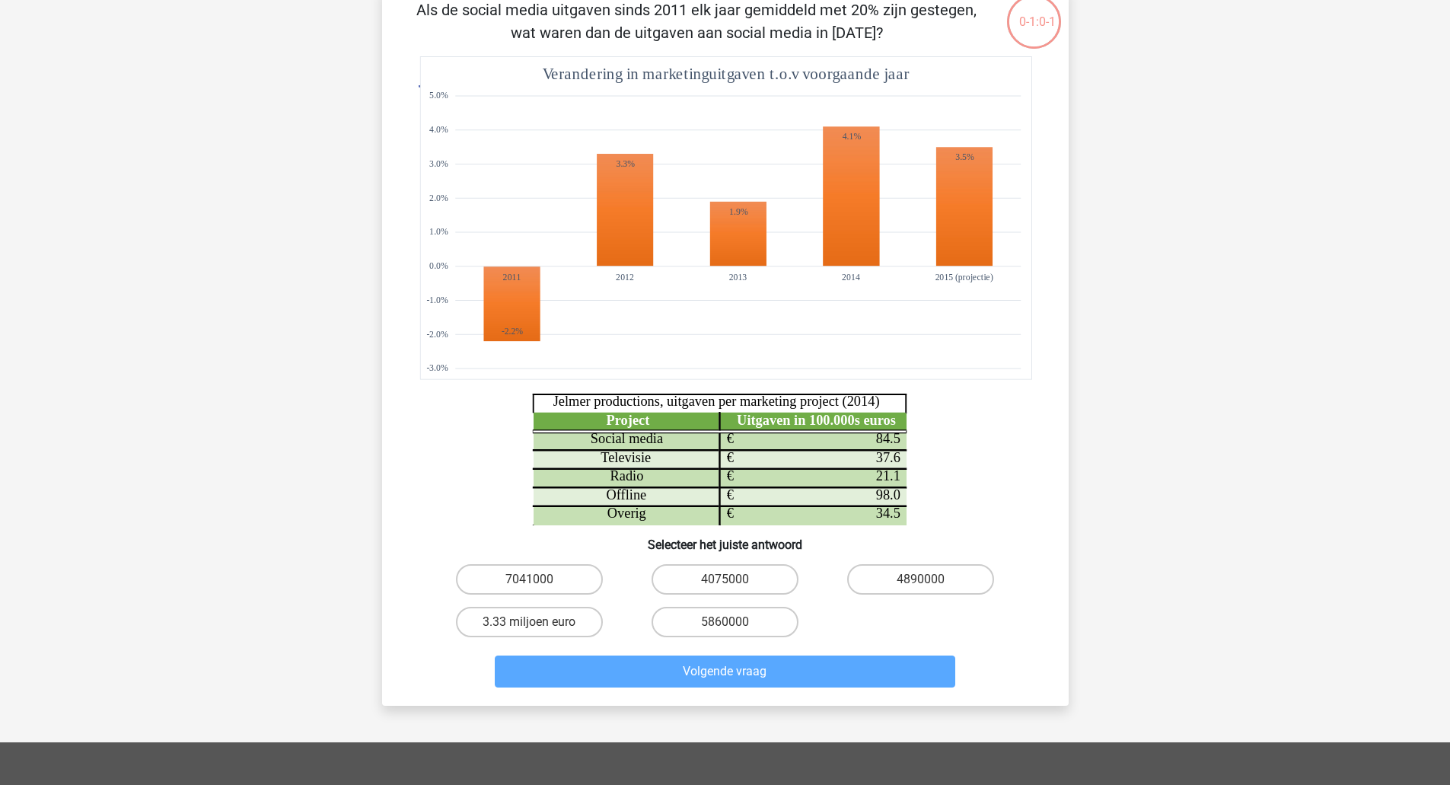
scroll to position [146, 0]
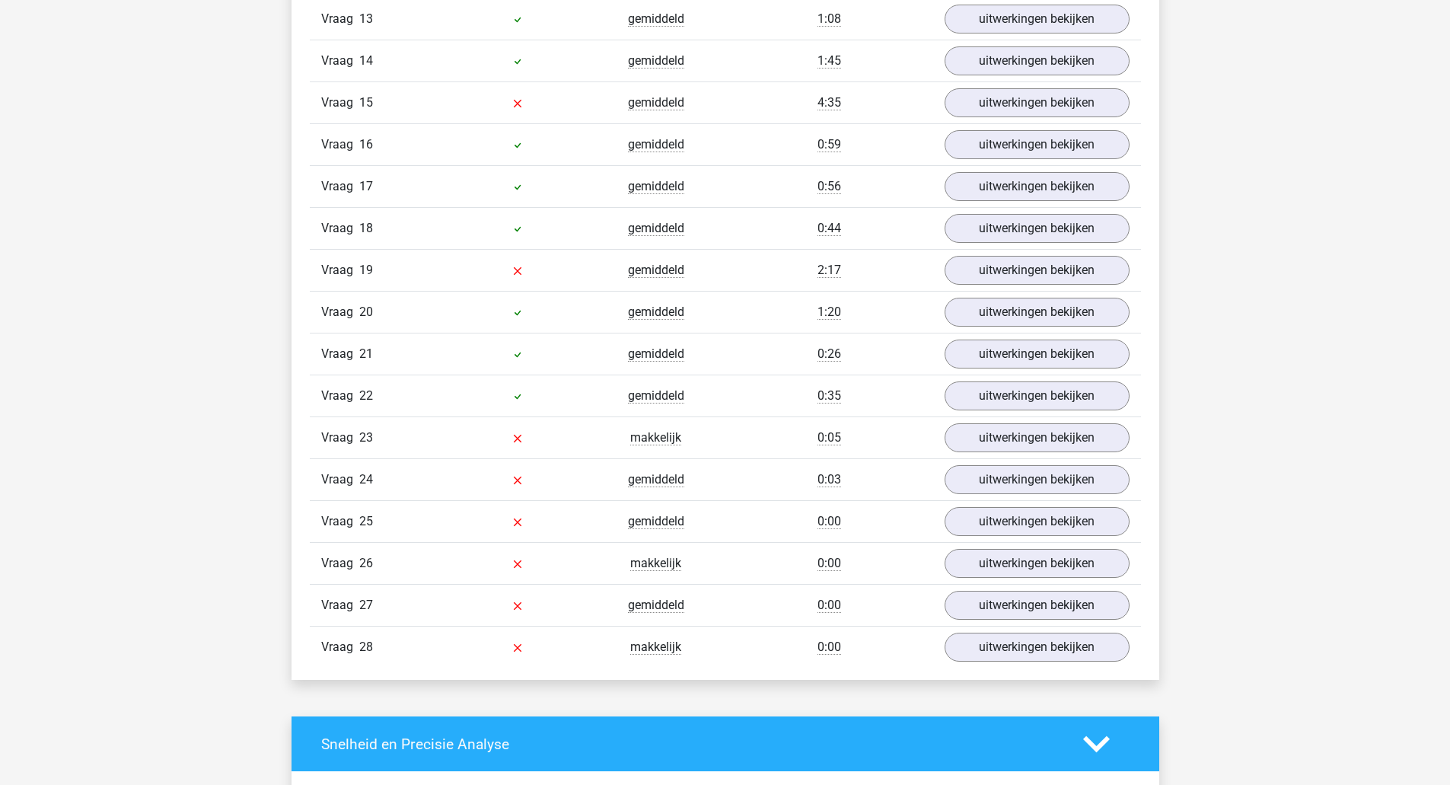
scroll to position [1555, 0]
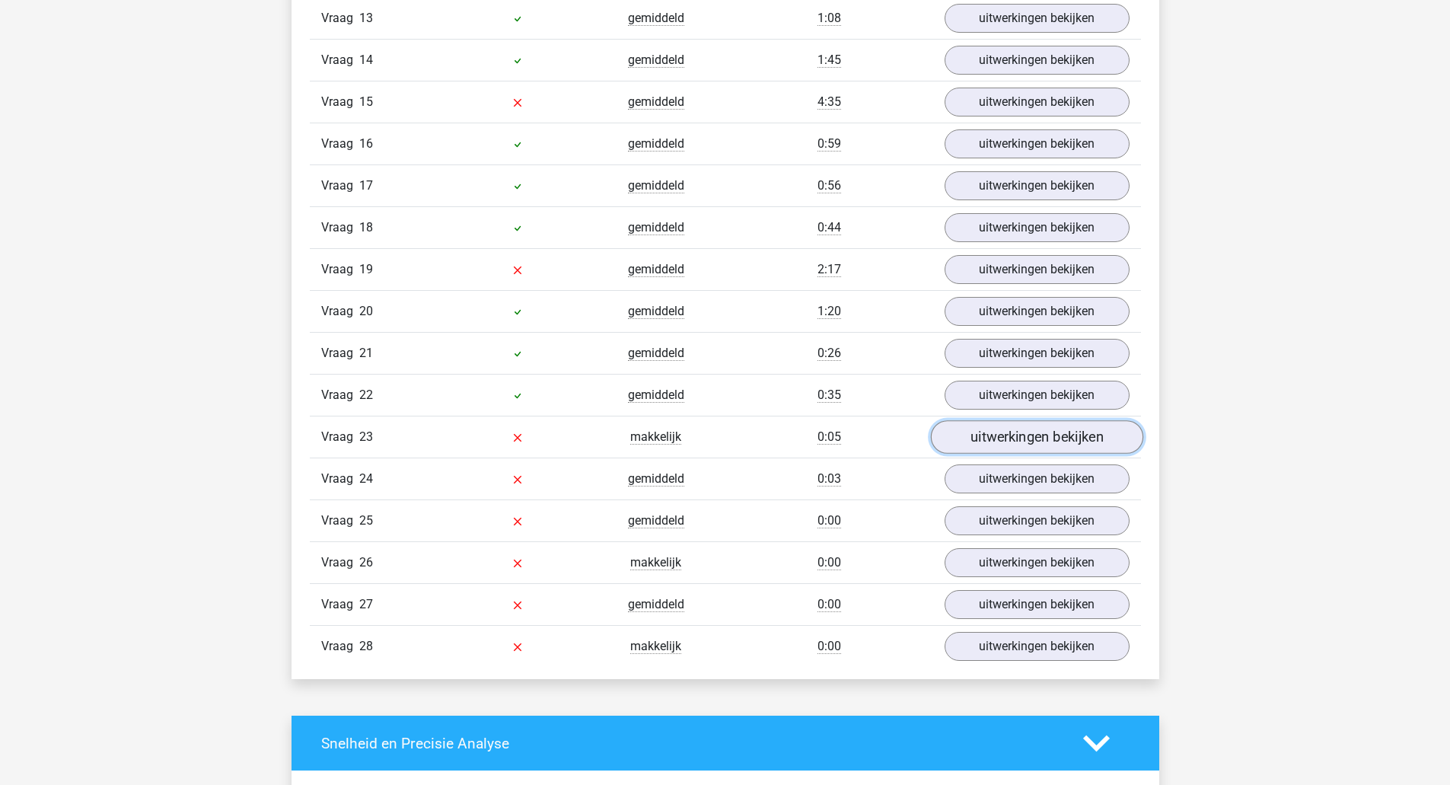
click at [1084, 445] on link "uitwerkingen bekijken" at bounding box center [1036, 436] width 212 height 33
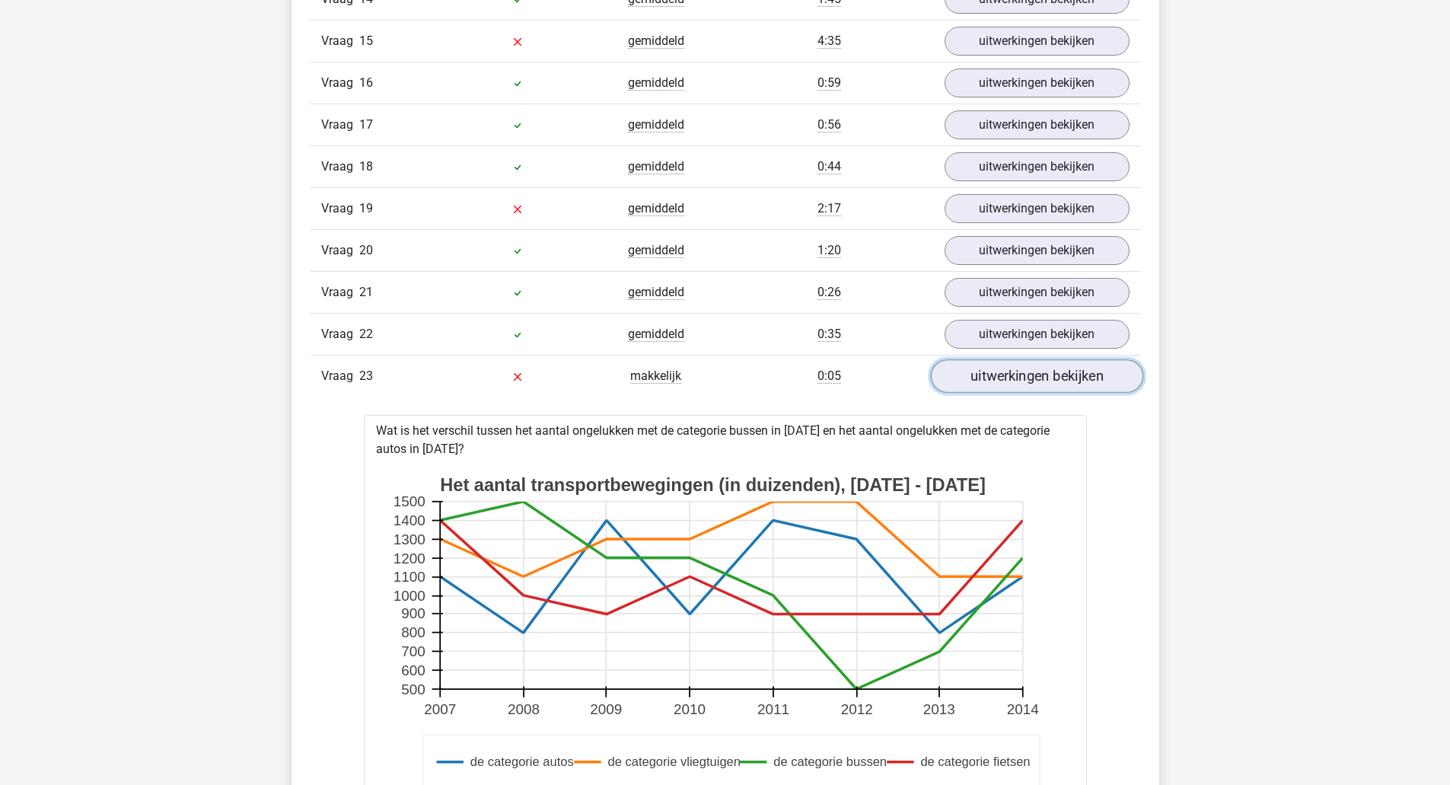
scroll to position [1614, 0]
click at [1086, 335] on link "uitwerkingen bekijken" at bounding box center [1036, 335] width 185 height 29
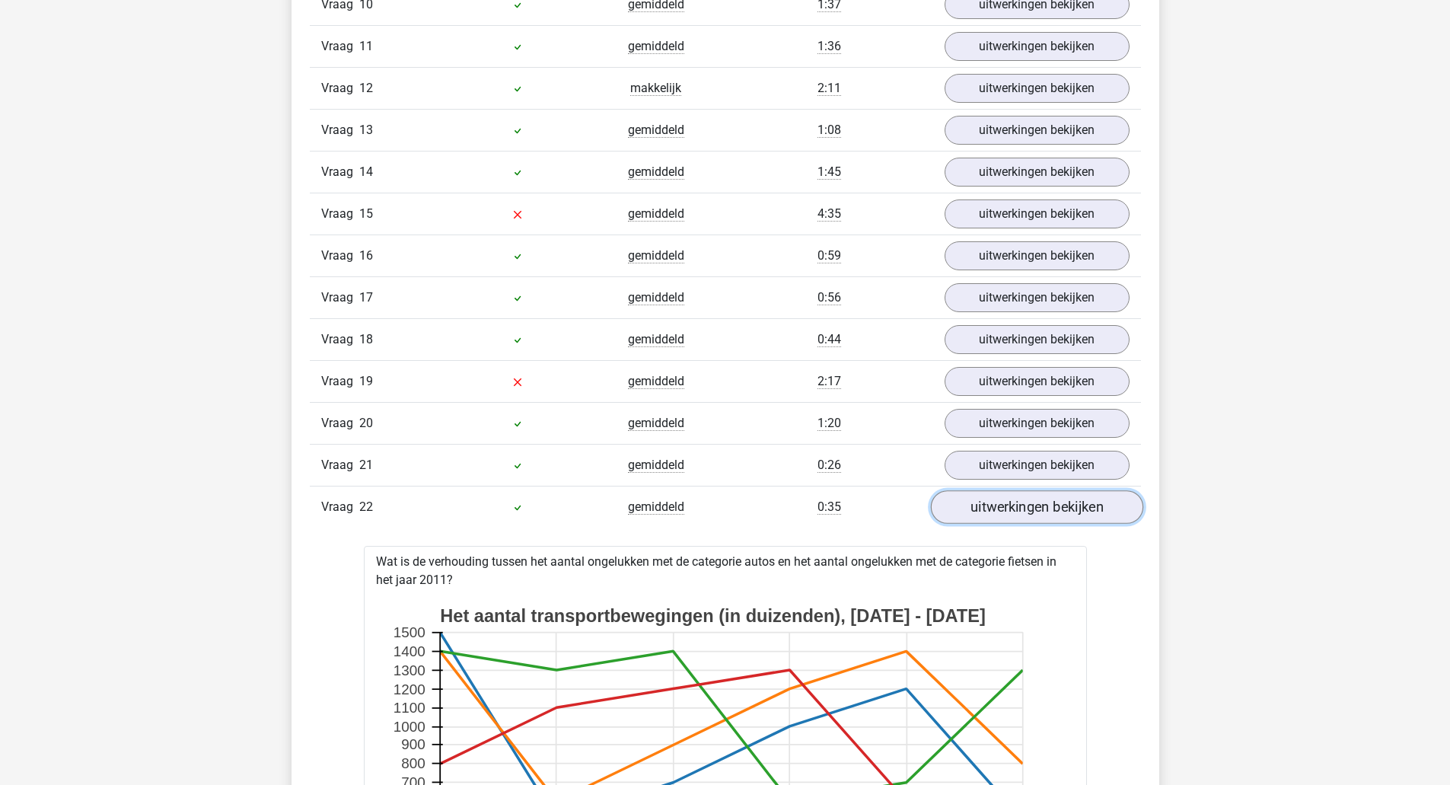
scroll to position [1435, 0]
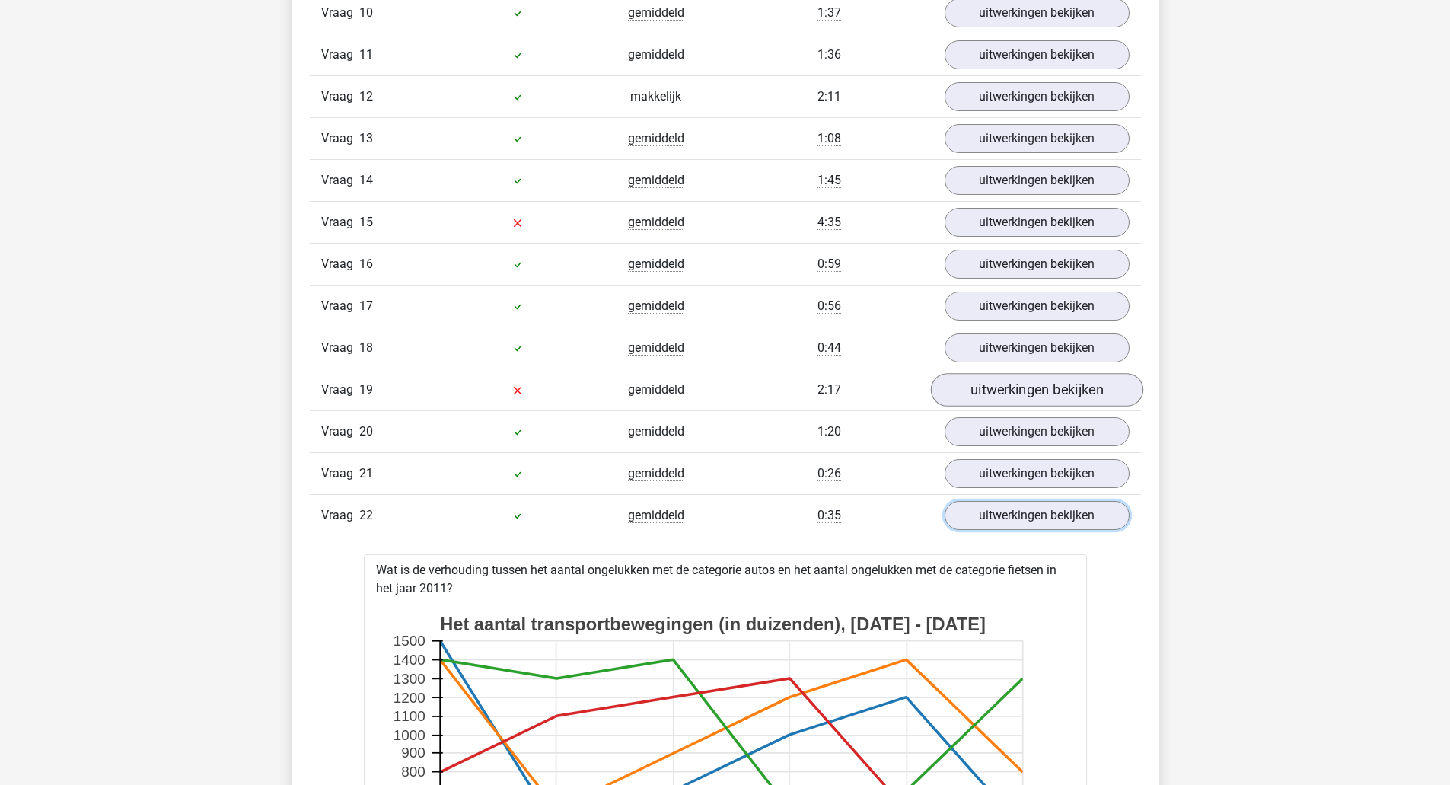
click at [1084, 392] on link "uitwerkingen bekijken" at bounding box center [1036, 389] width 212 height 33
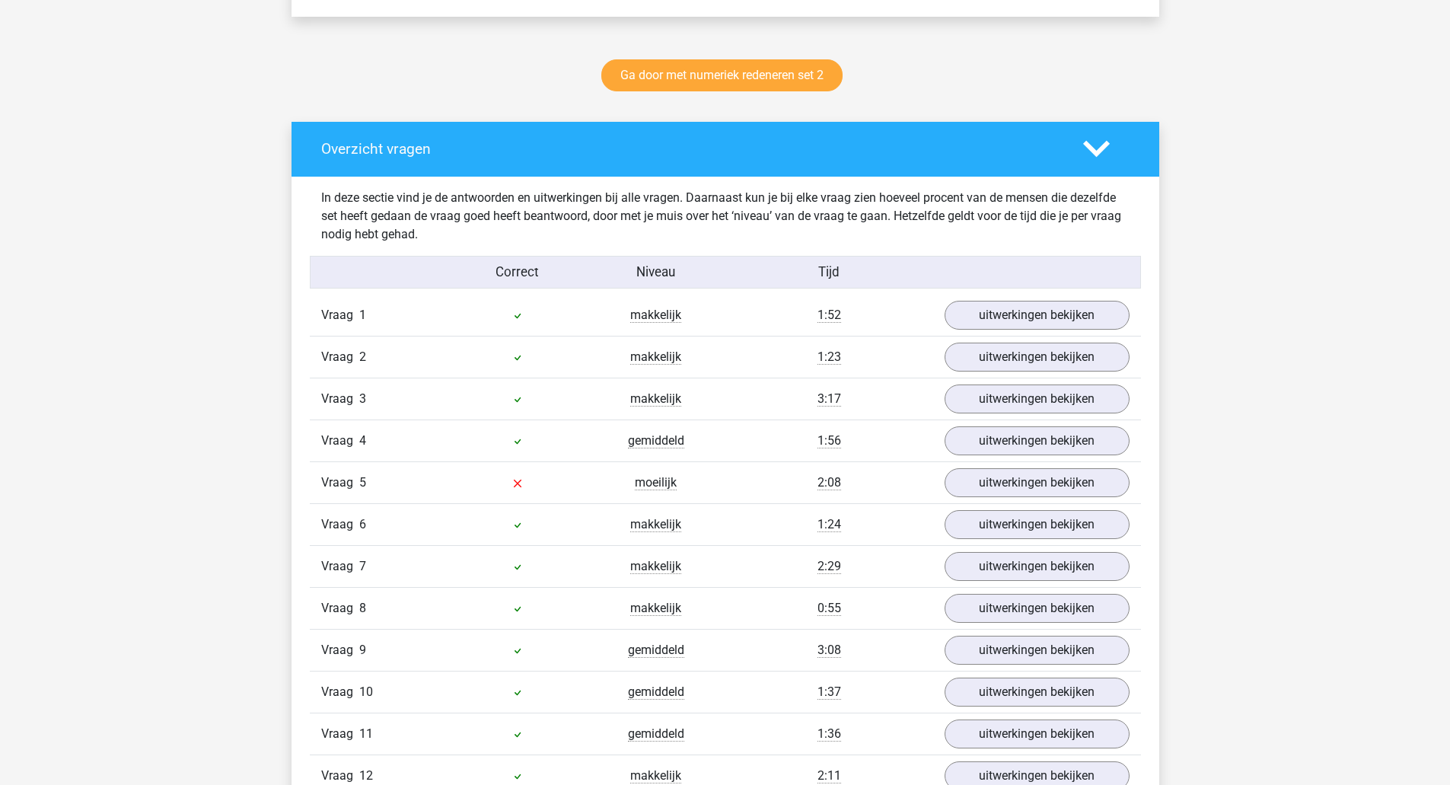
scroll to position [757, 0]
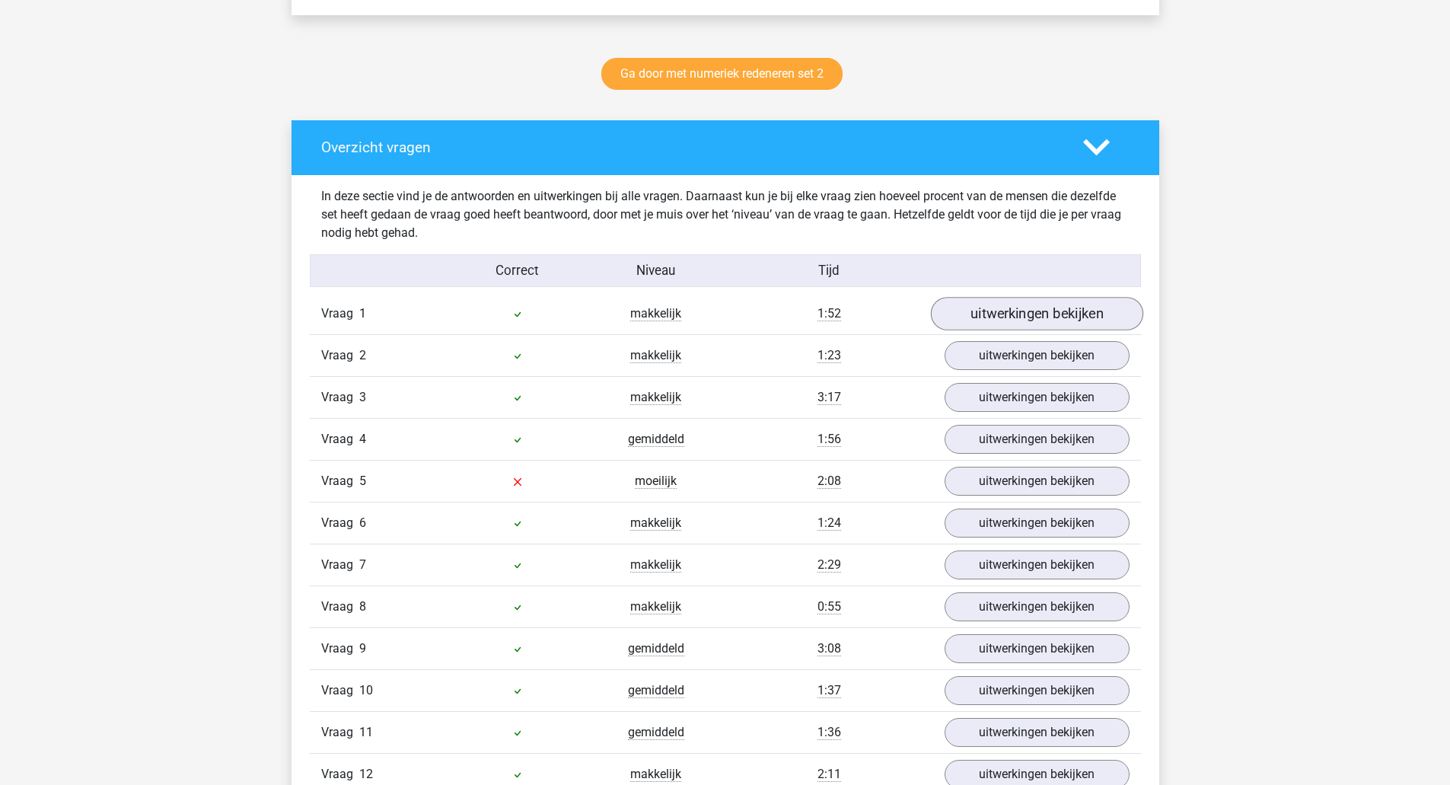
click at [1083, 320] on link "uitwerkingen bekijken" at bounding box center [1036, 313] width 212 height 33
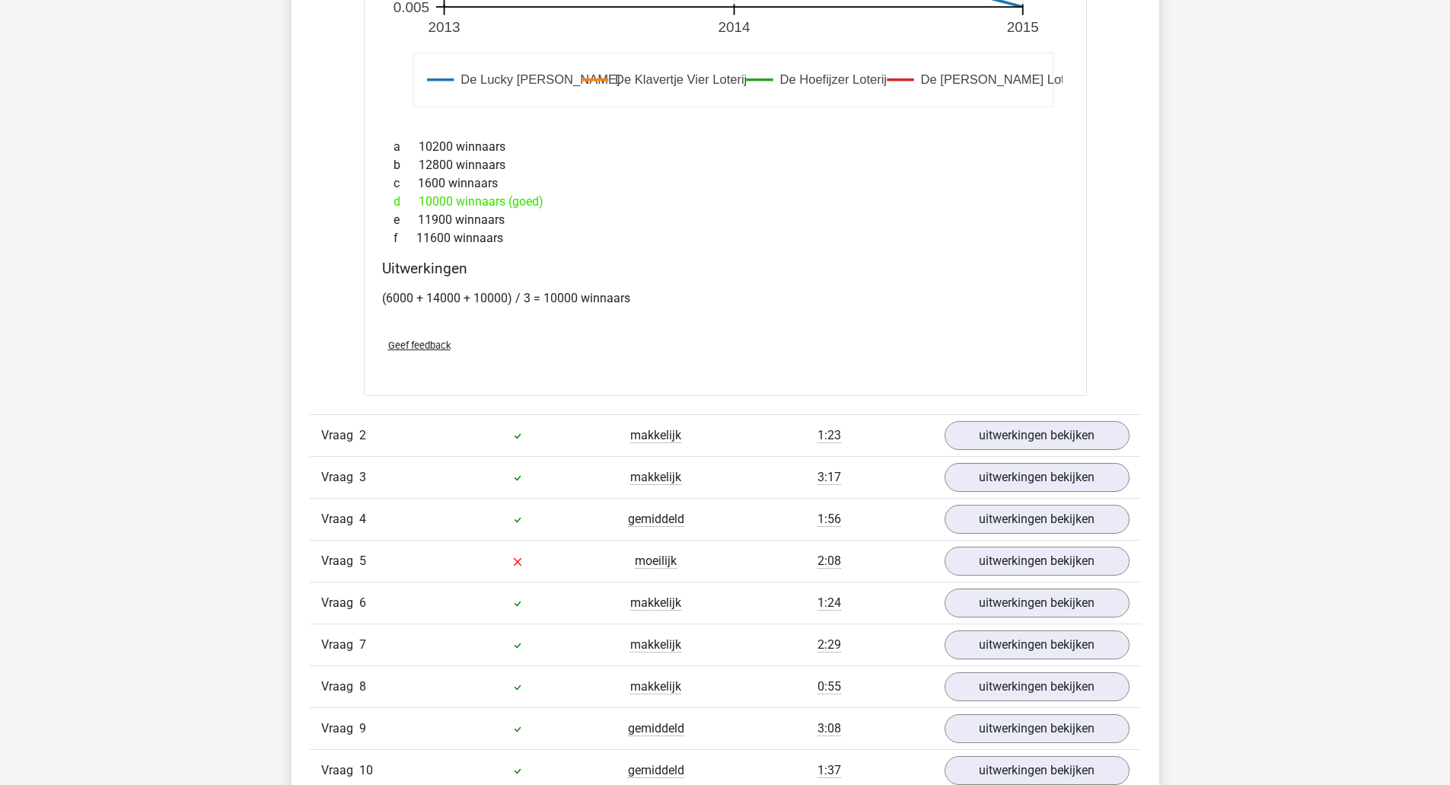
scroll to position [1740, 0]
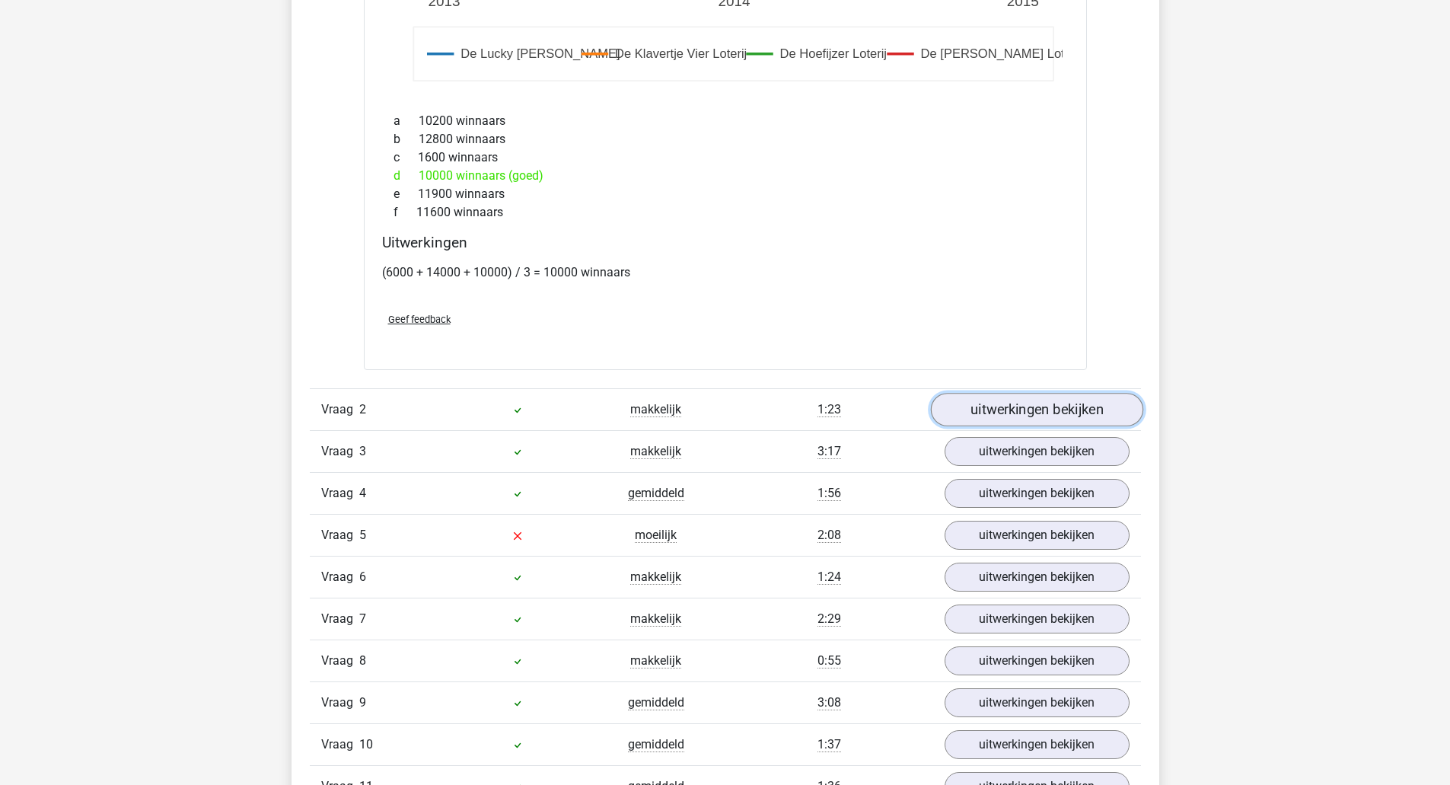
click at [1081, 409] on link "uitwerkingen bekijken" at bounding box center [1036, 409] width 212 height 33
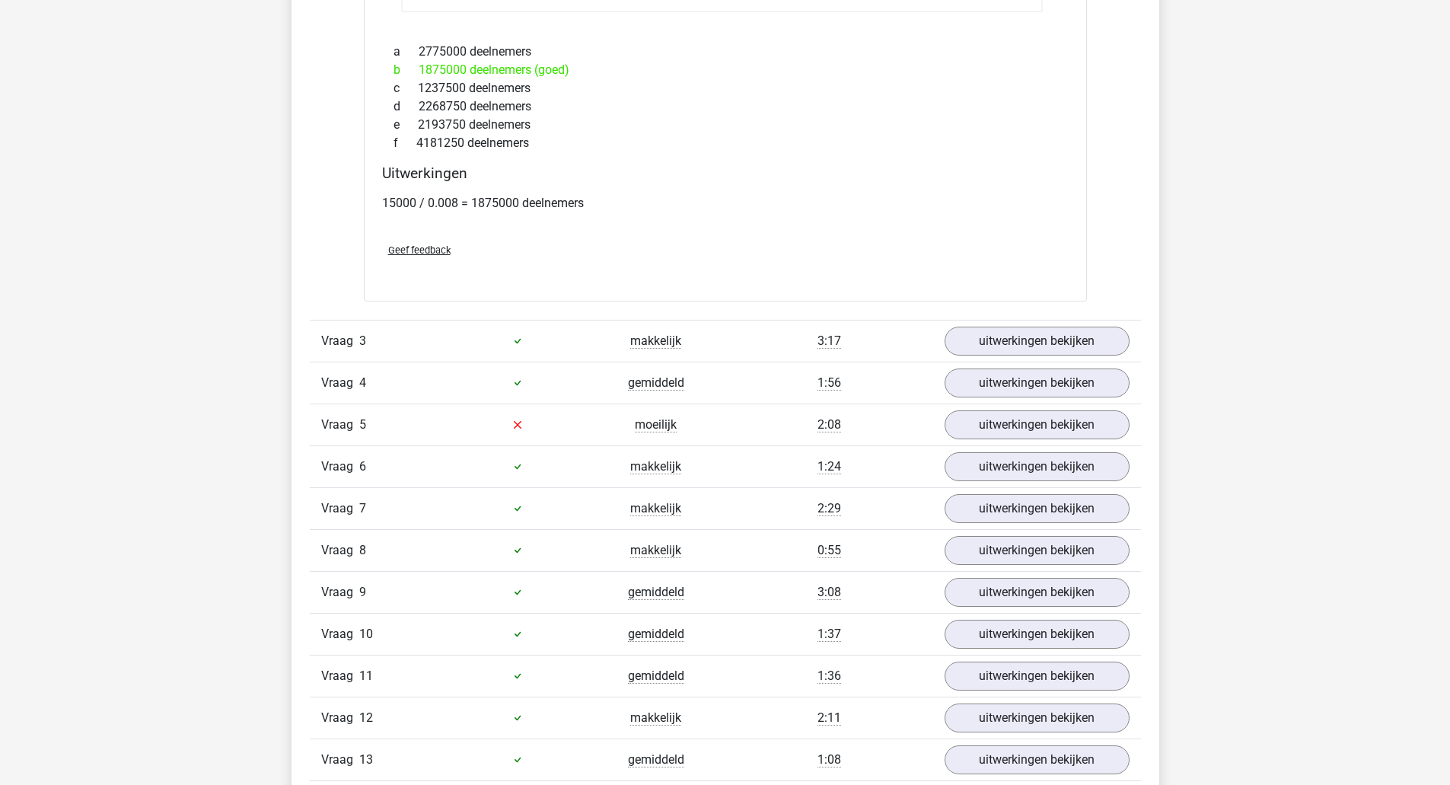
scroll to position [2870, 0]
click at [1056, 428] on link "uitwerkingen bekijken" at bounding box center [1036, 423] width 212 height 33
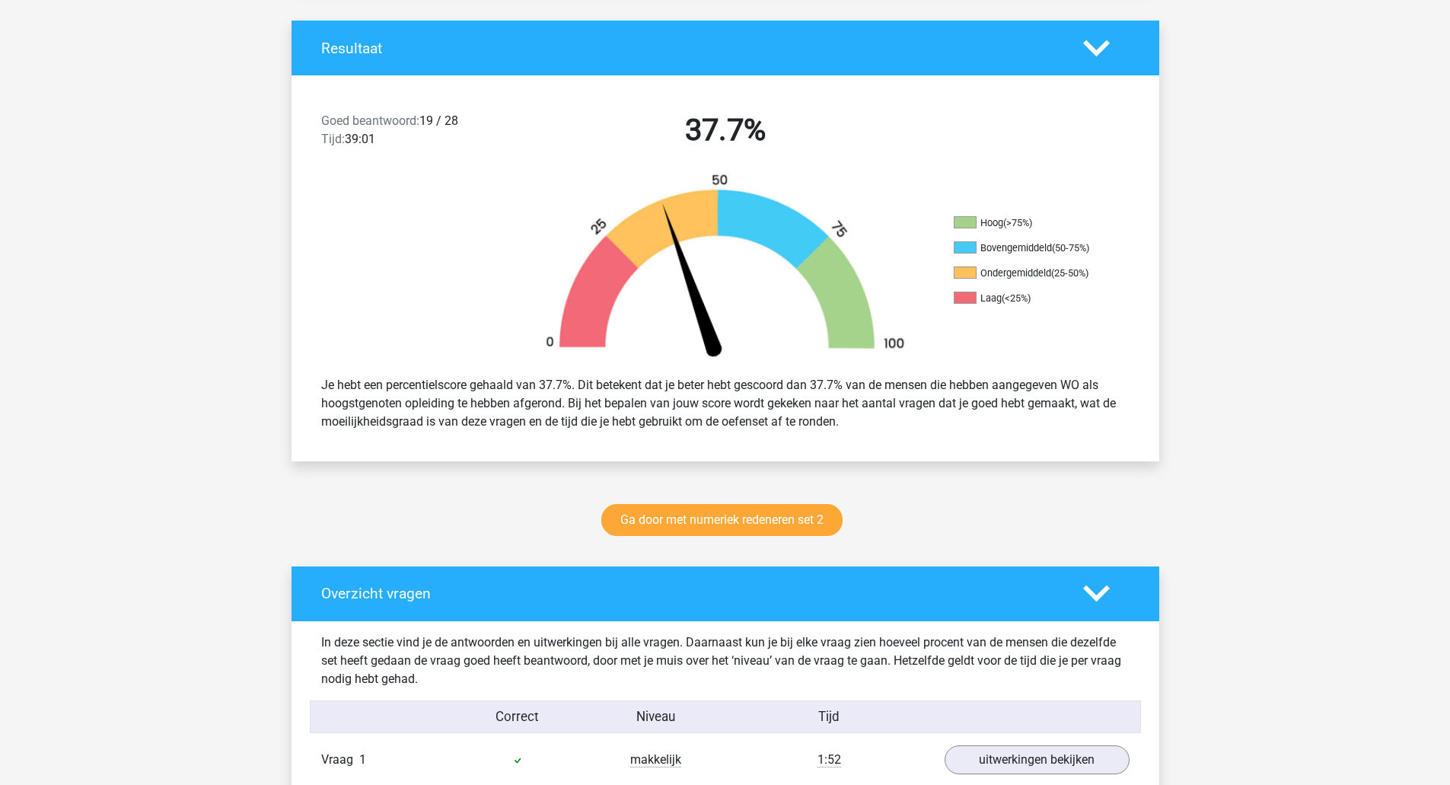
scroll to position [331, 0]
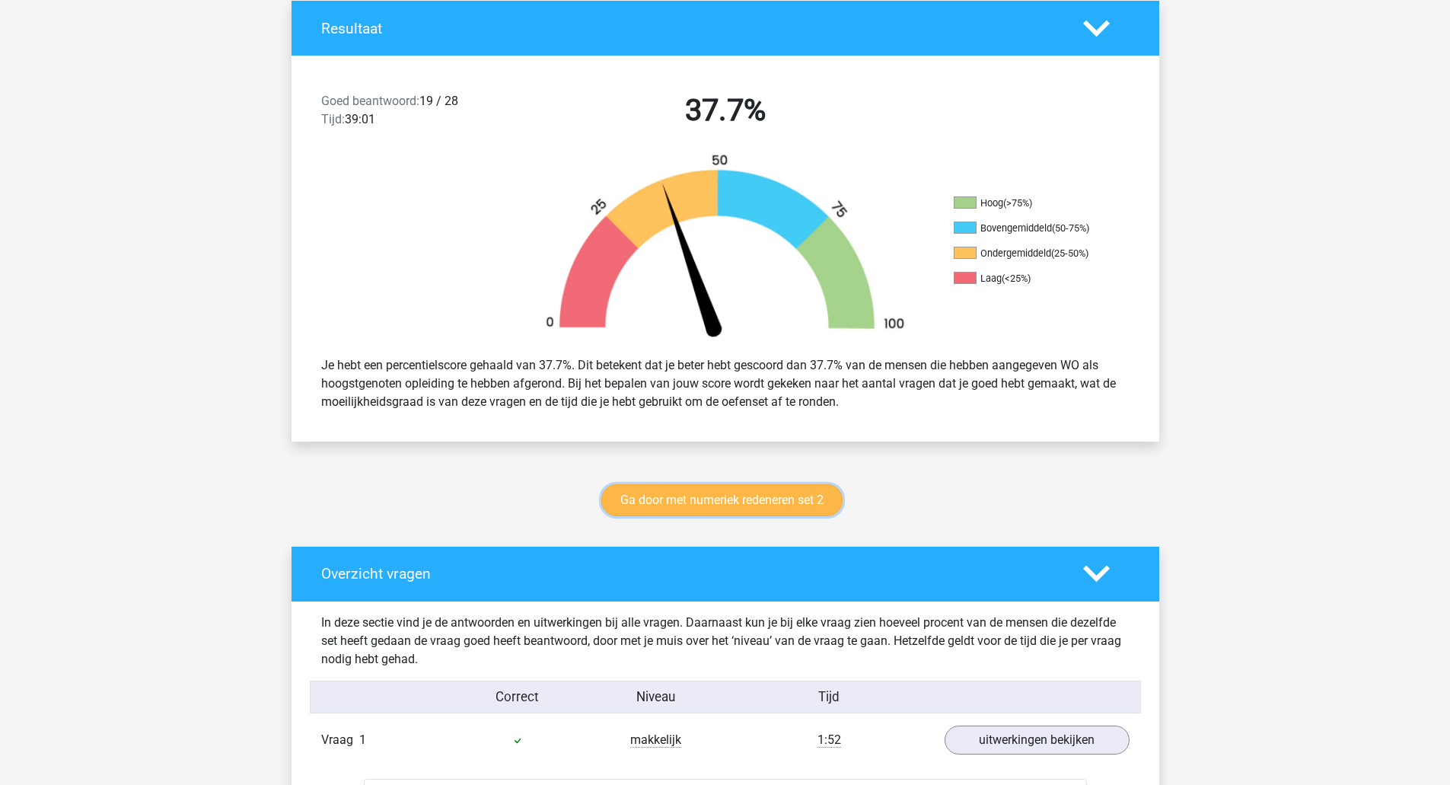
click at [783, 498] on link "Ga door met numeriek redeneren set 2" at bounding box center [721, 500] width 241 height 32
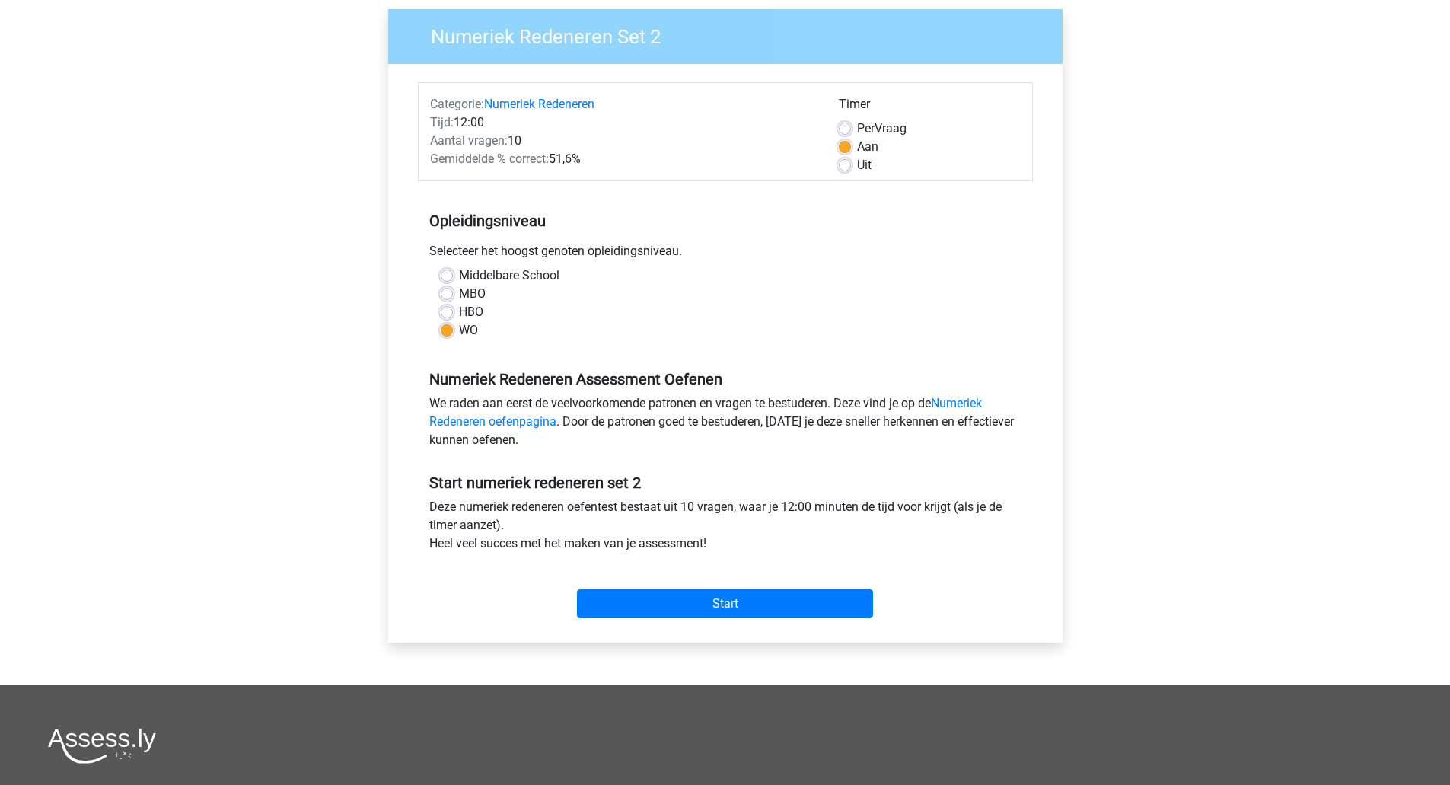
scroll to position [117, 0]
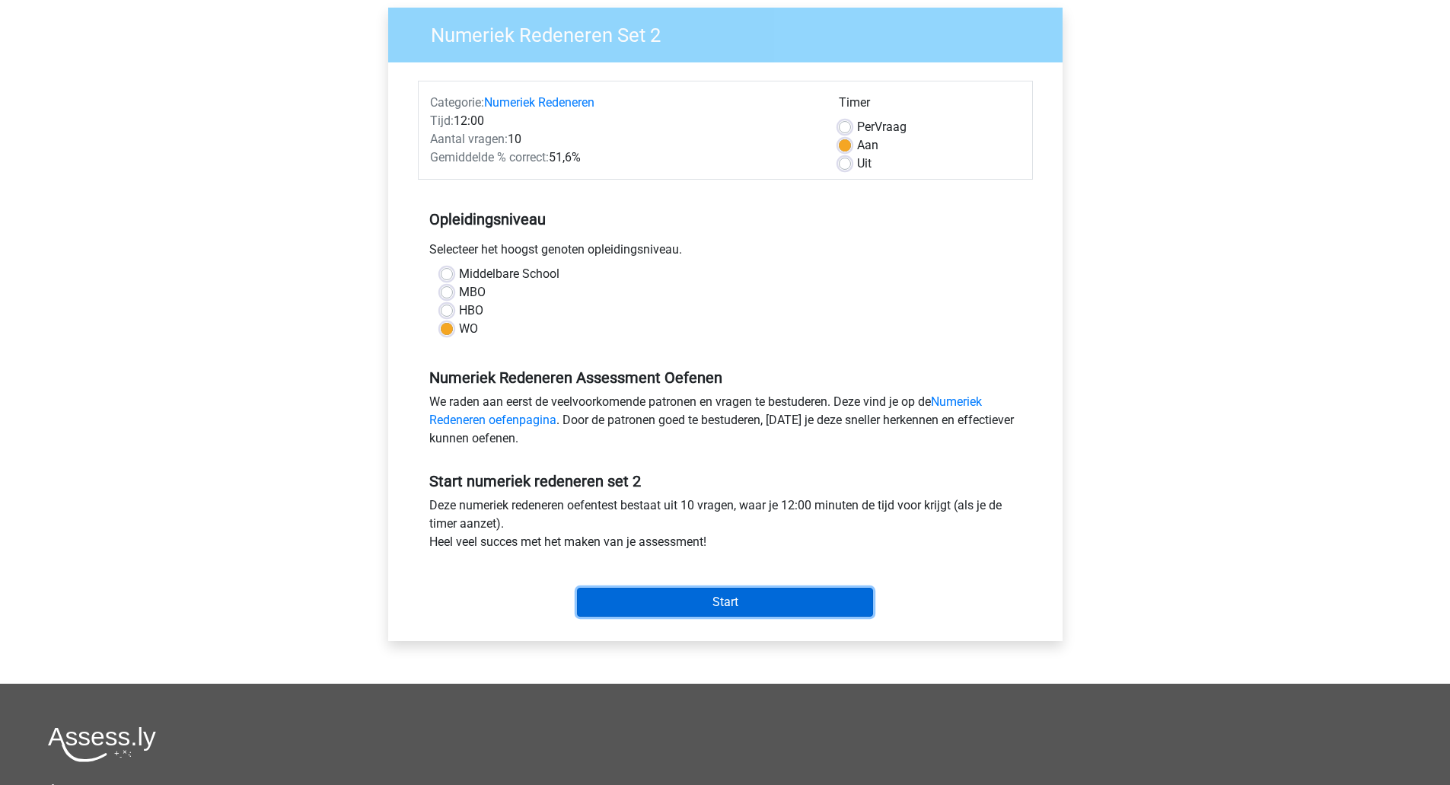
click at [756, 598] on input "Start" at bounding box center [725, 602] width 296 height 29
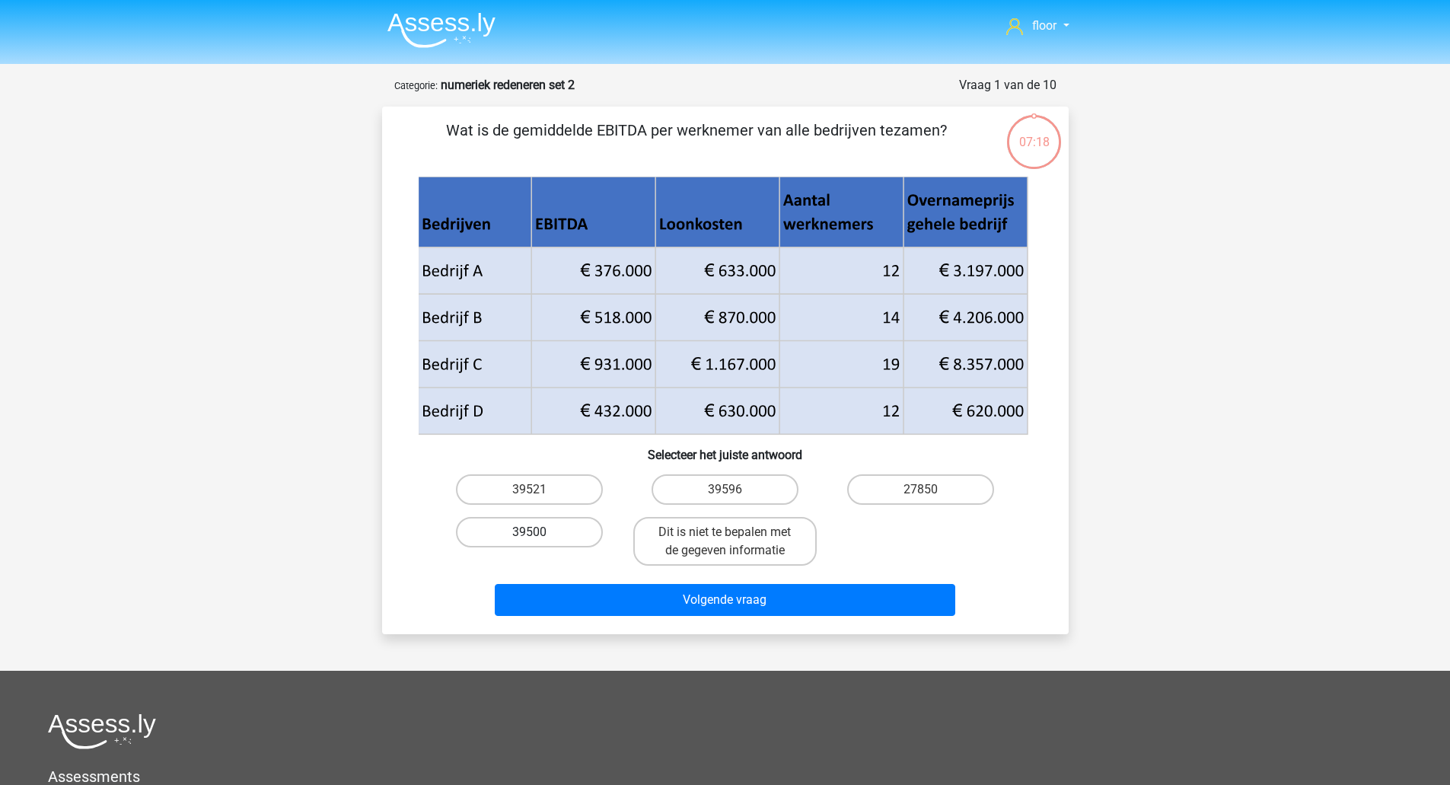
click at [565, 531] on label "39500" at bounding box center [529, 532] width 147 height 30
click at [539, 532] on input "39500" at bounding box center [534, 537] width 10 height 10
radio input "true"
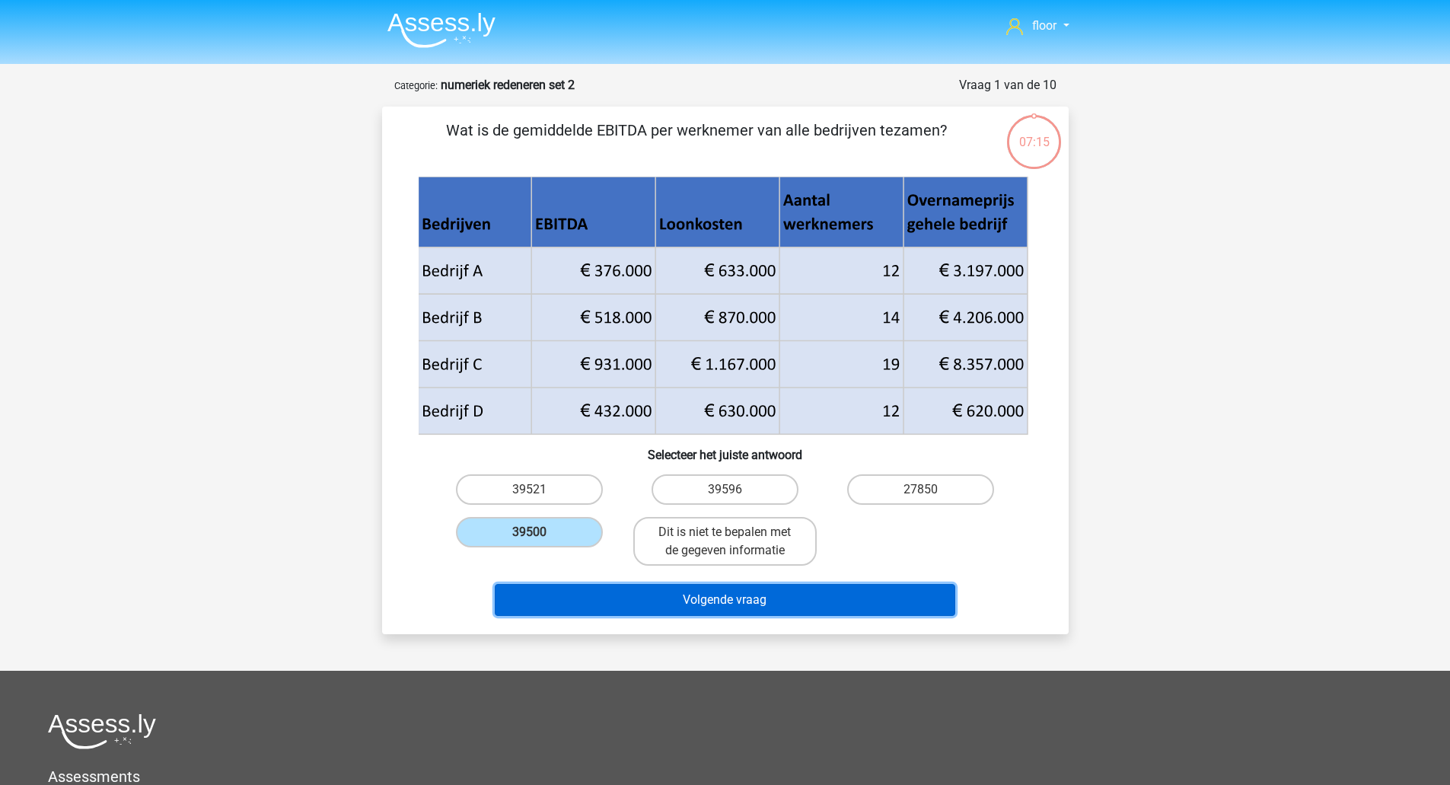
click at [608, 588] on button "Volgende vraag" at bounding box center [725, 600] width 460 height 32
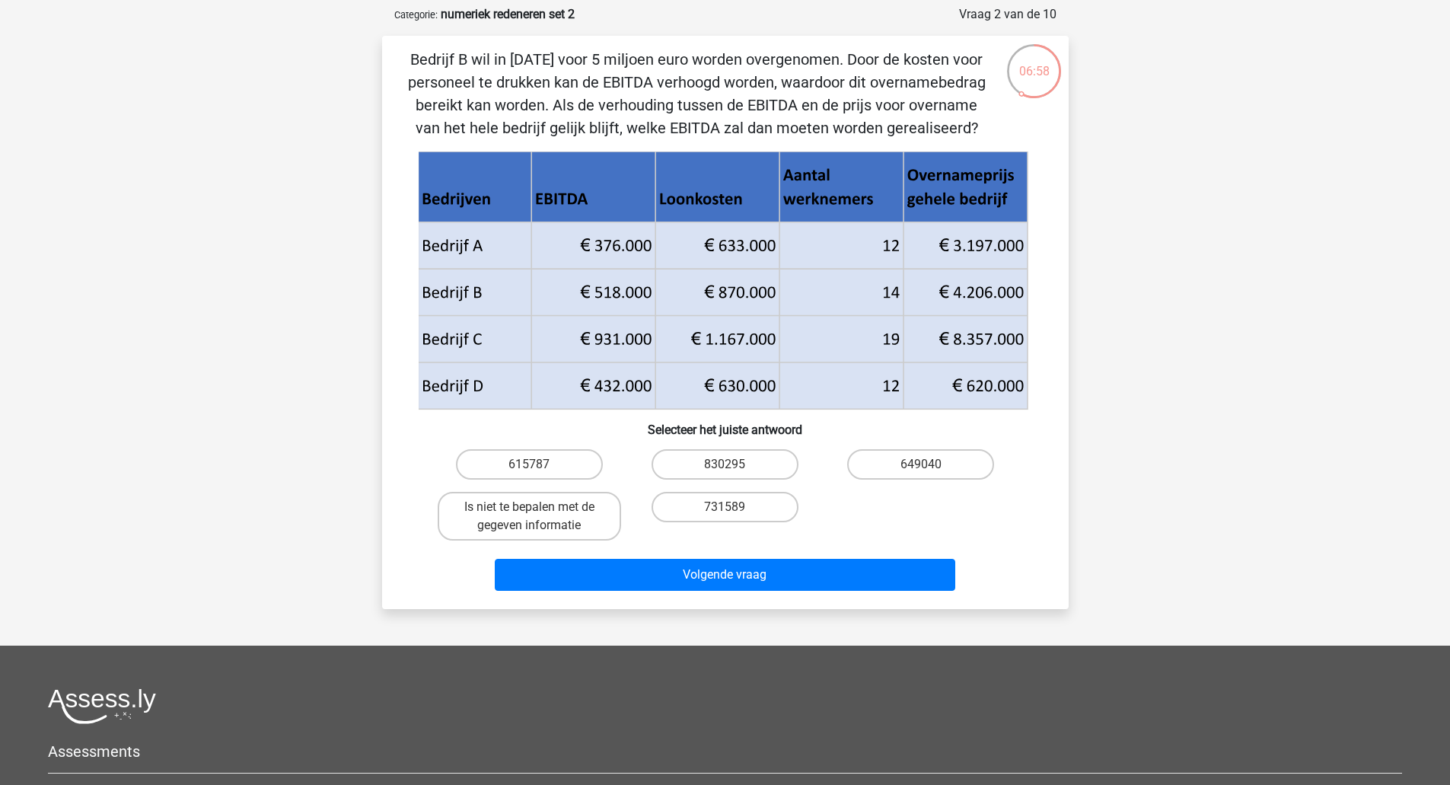
scroll to position [72, 0]
click at [565, 466] on label "615787" at bounding box center [529, 463] width 147 height 30
click at [539, 466] on input "615787" at bounding box center [534, 468] width 10 height 10
radio input "true"
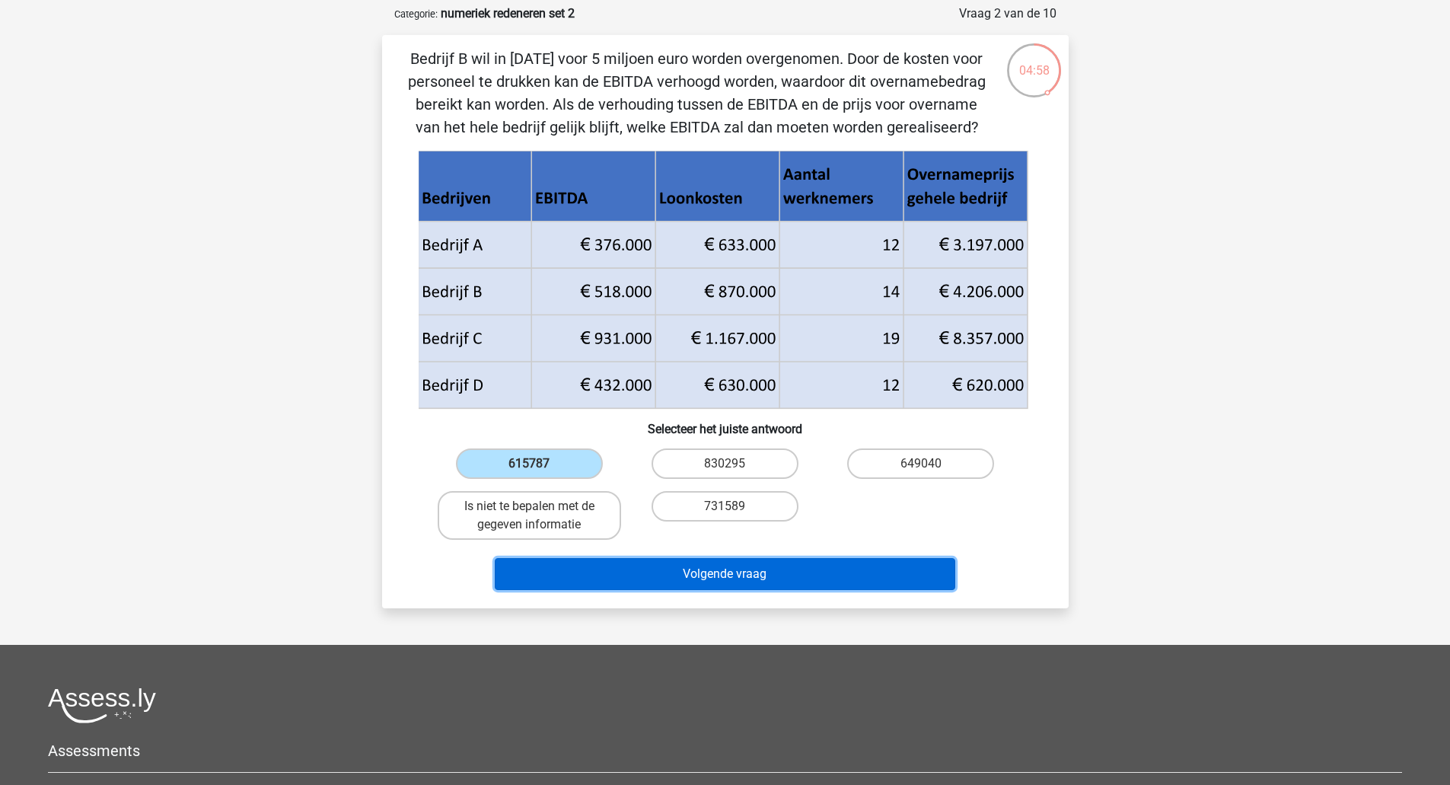
click at [658, 579] on button "Volgende vraag" at bounding box center [725, 574] width 460 height 32
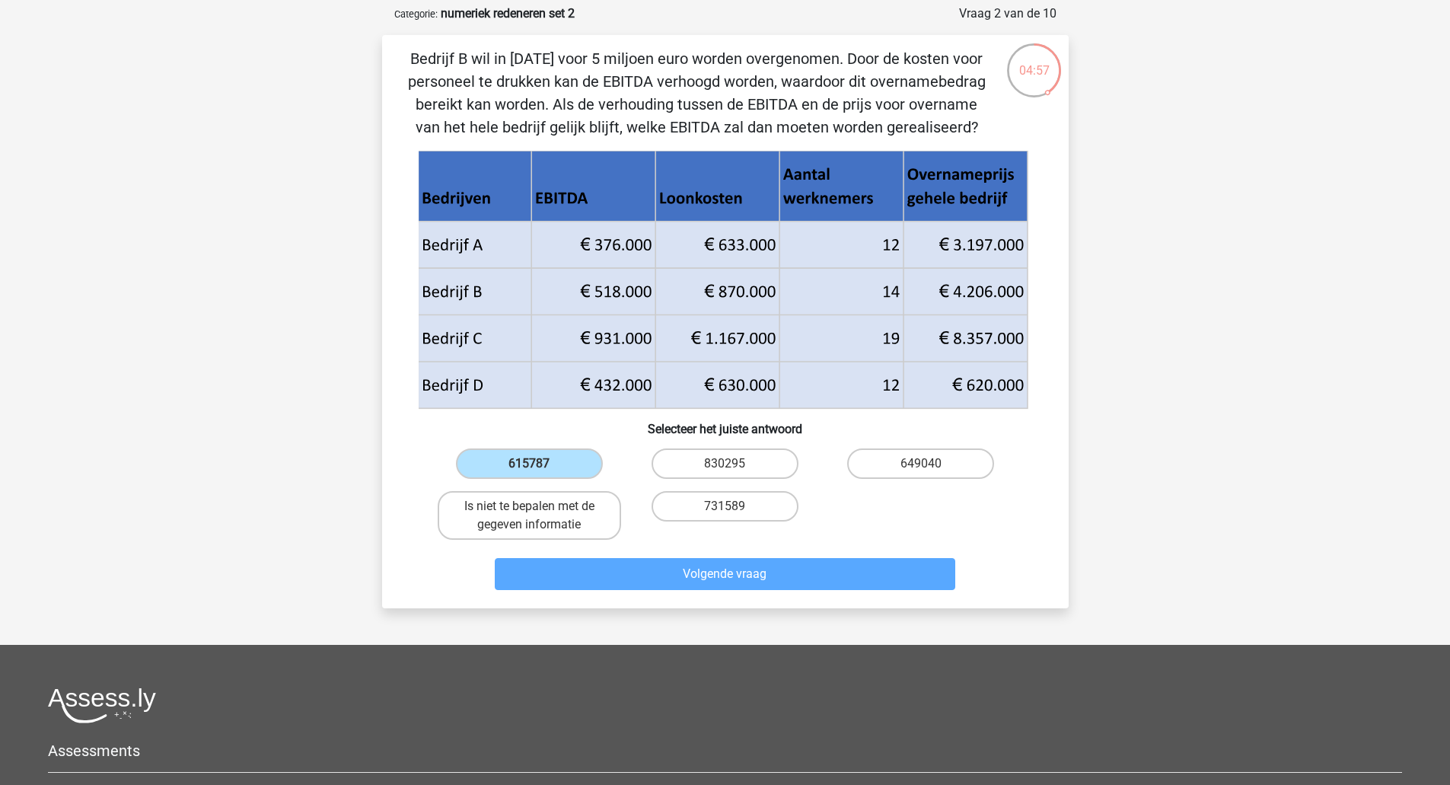
scroll to position [76, 0]
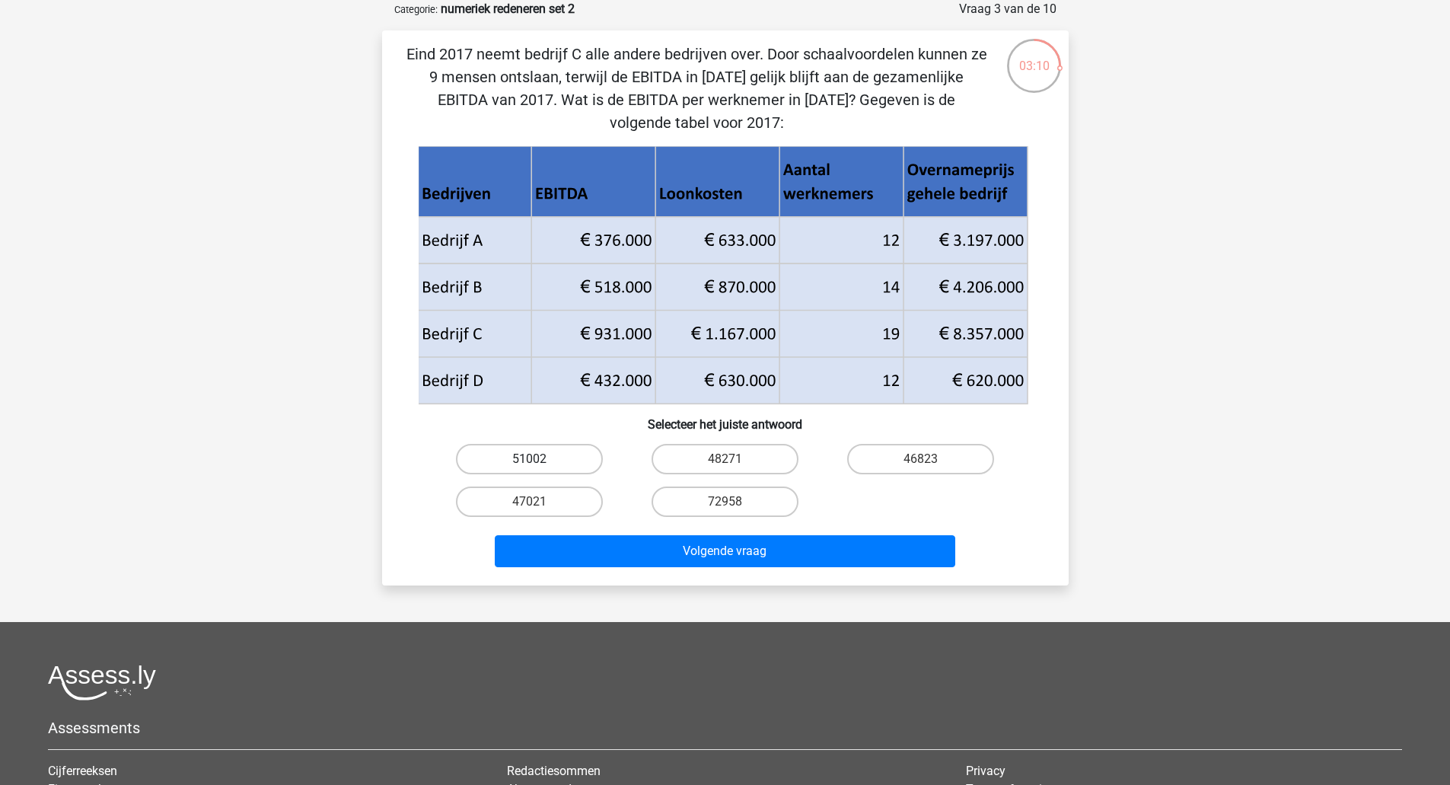
click at [572, 454] on label "51002" at bounding box center [529, 459] width 147 height 30
click at [539, 459] on input "51002" at bounding box center [534, 464] width 10 height 10
radio input "true"
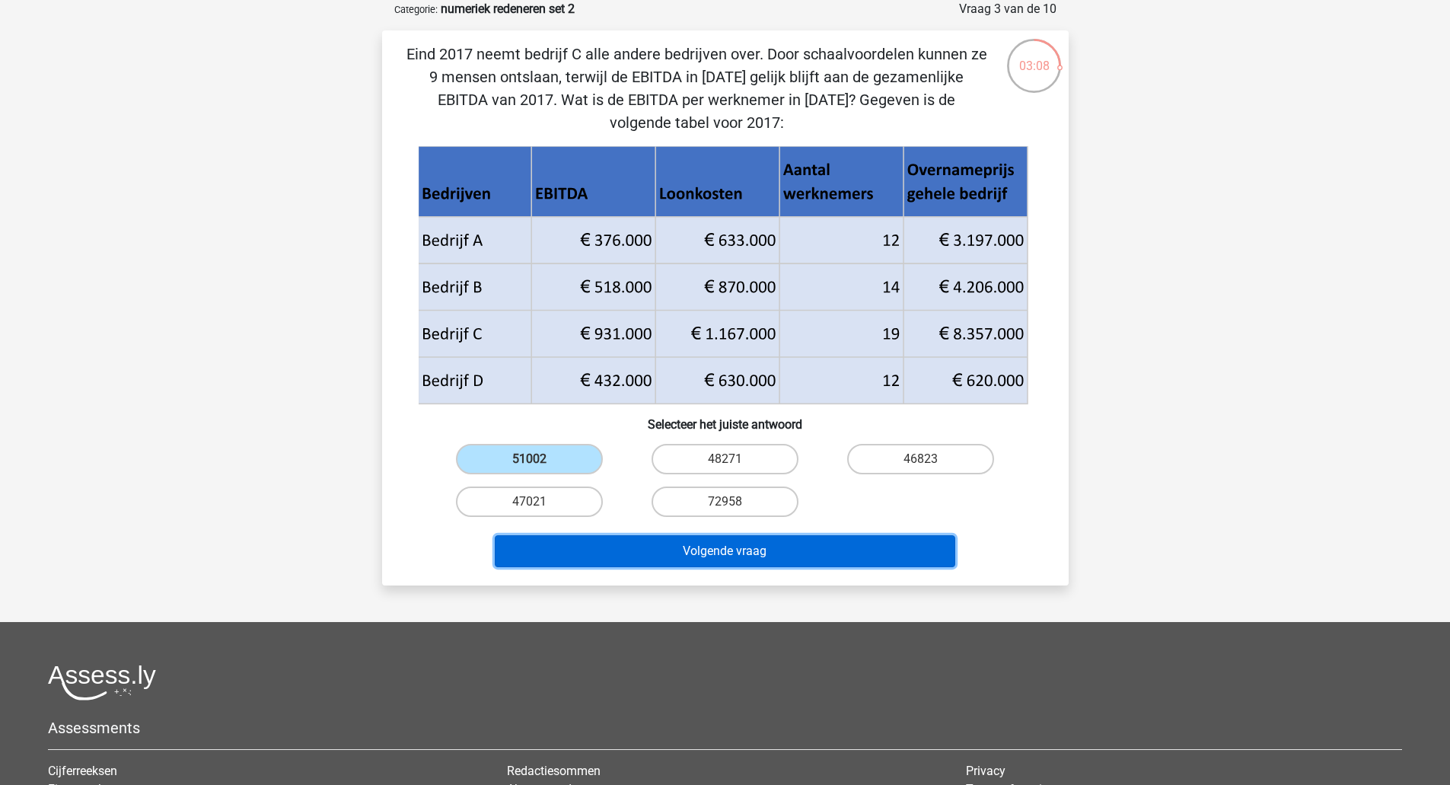
click at [628, 556] on button "Volgende vraag" at bounding box center [725, 551] width 460 height 32
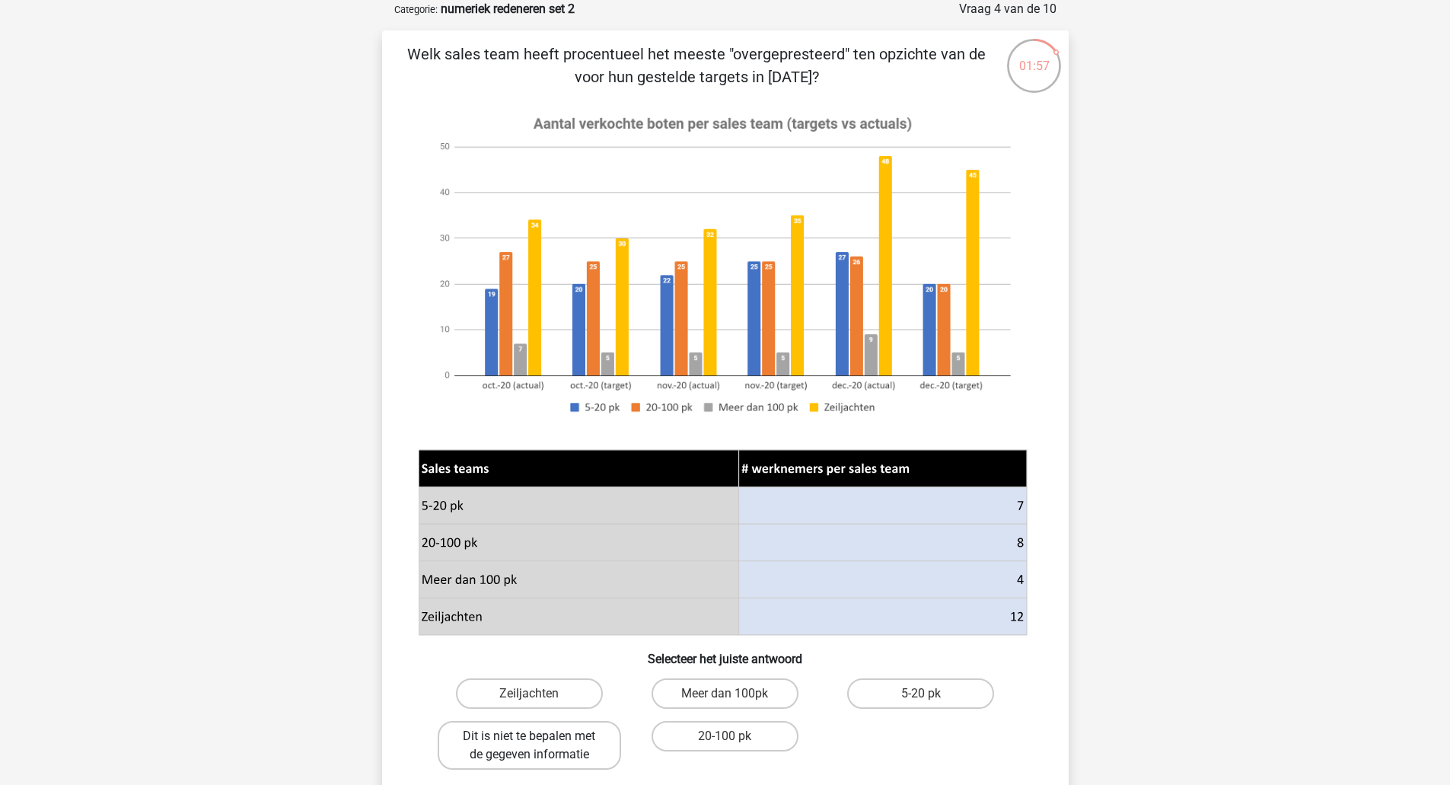
click at [516, 750] on label "Dit is niet te bepalen met de gegeven informatie" at bounding box center [529, 745] width 183 height 49
click at [529, 746] on input "Dit is niet te bepalen met de gegeven informatie" at bounding box center [534, 741] width 10 height 10
radio input "true"
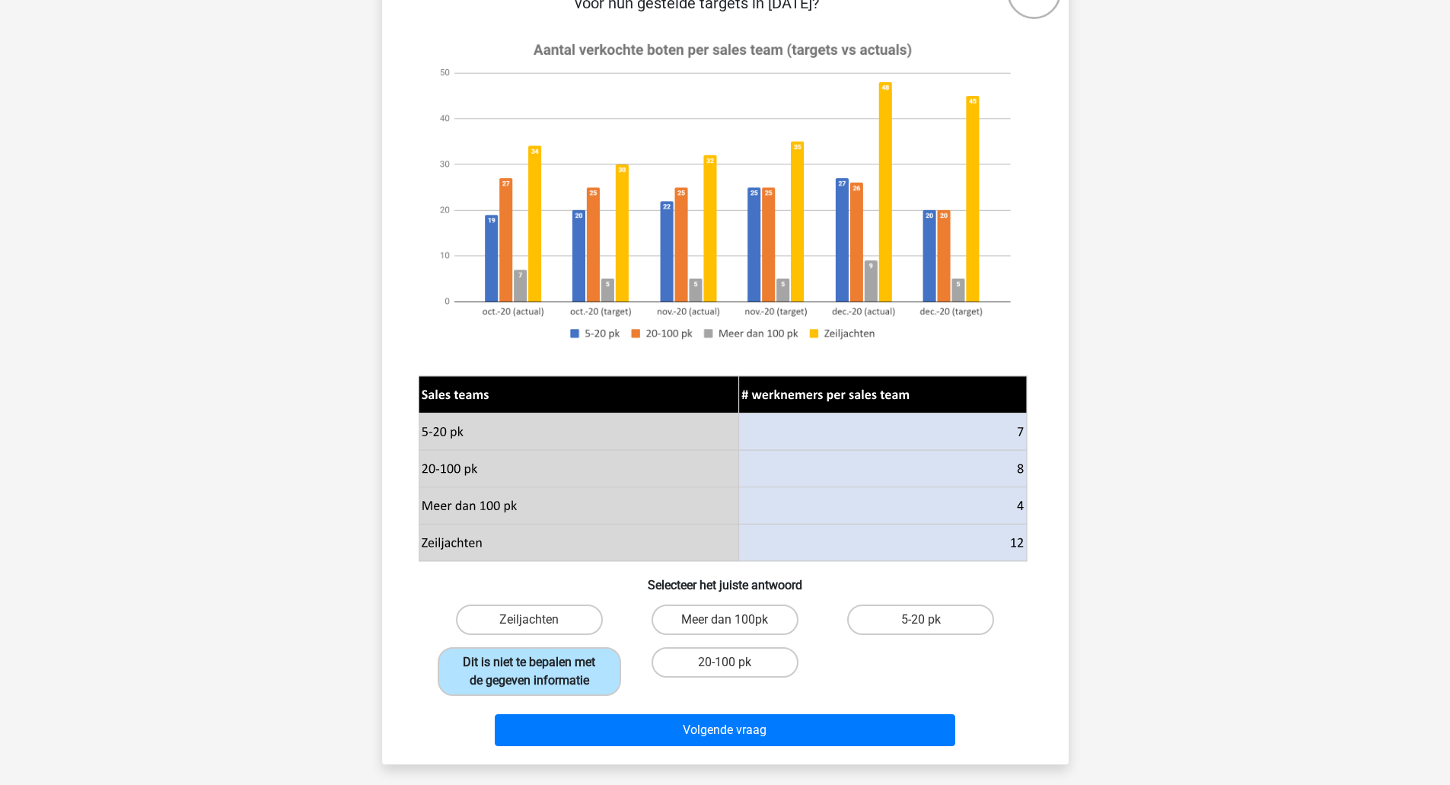
scroll to position [155, 0]
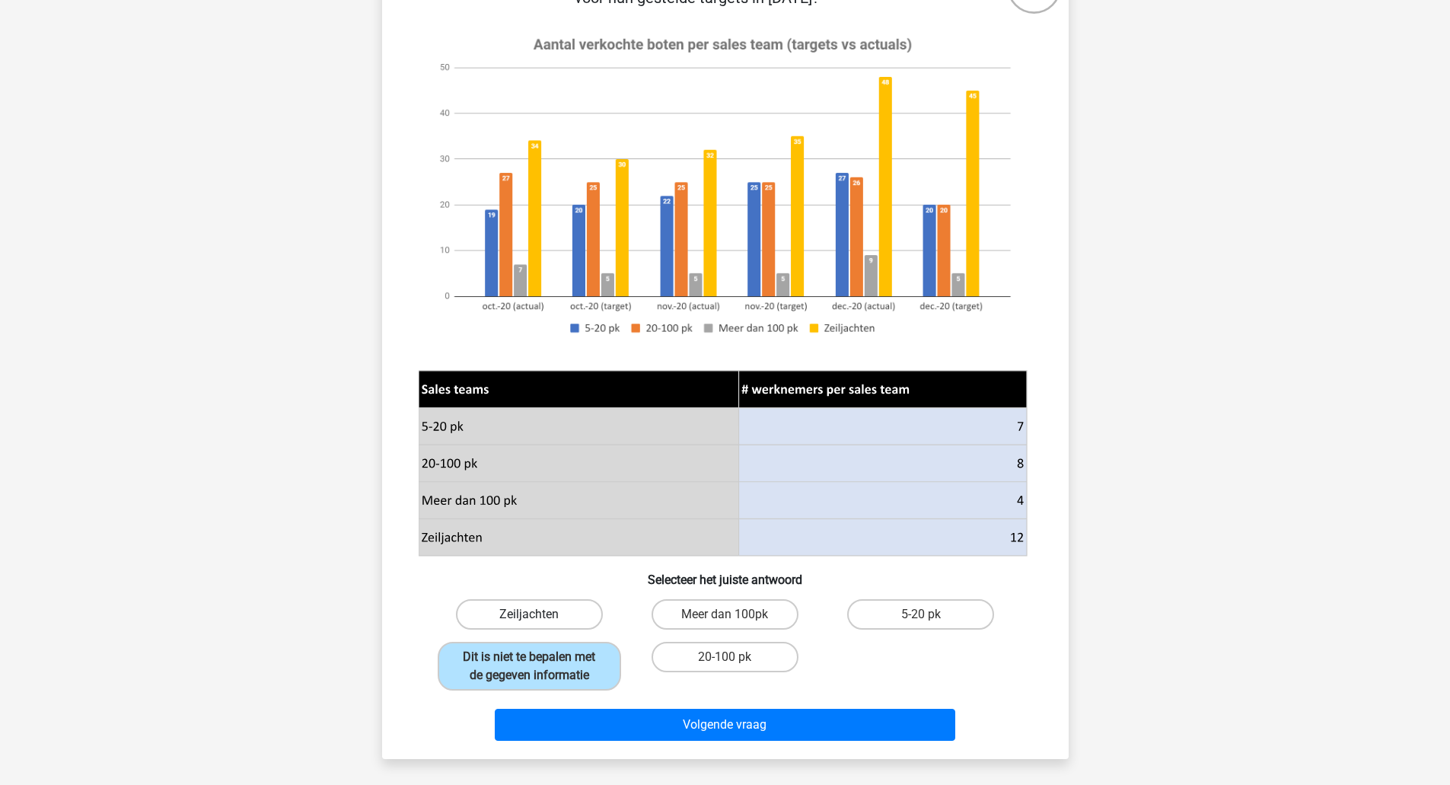
click at [559, 600] on label "Zeiljachten" at bounding box center [529, 614] width 147 height 30
click at [539, 614] on input "Zeiljachten" at bounding box center [534, 619] width 10 height 10
radio input "true"
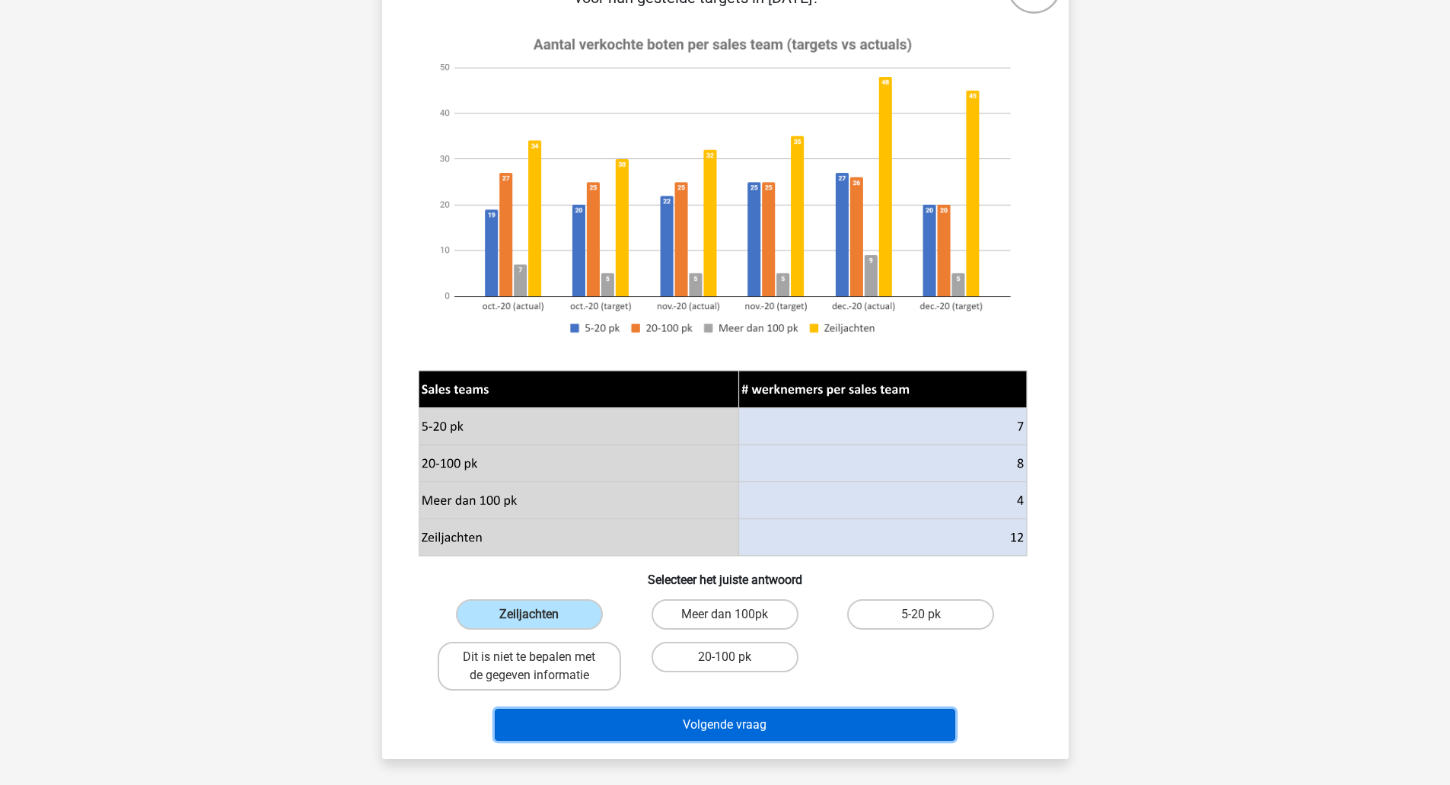
click at [556, 729] on button "Volgende vraag" at bounding box center [725, 725] width 460 height 32
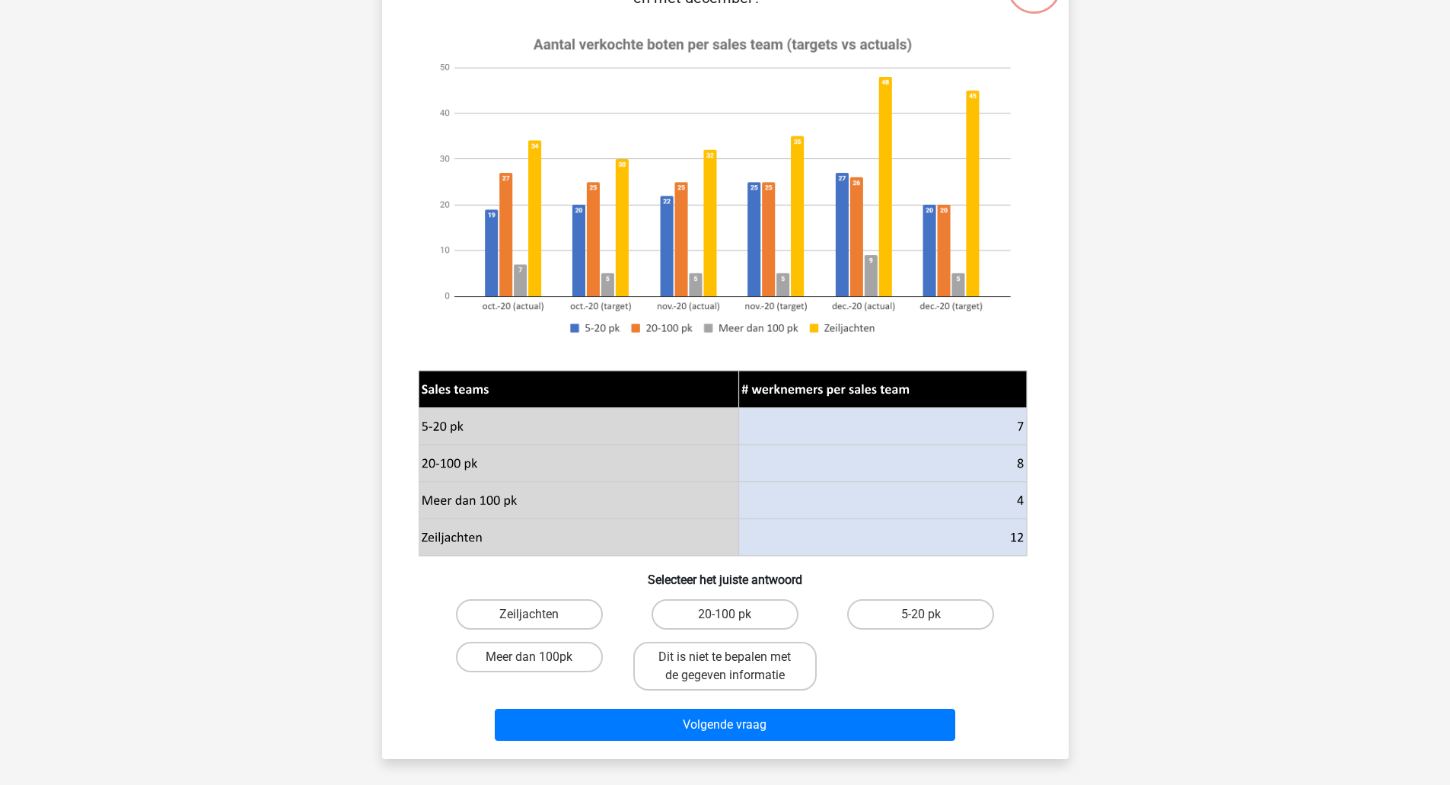
scroll to position [76, 0]
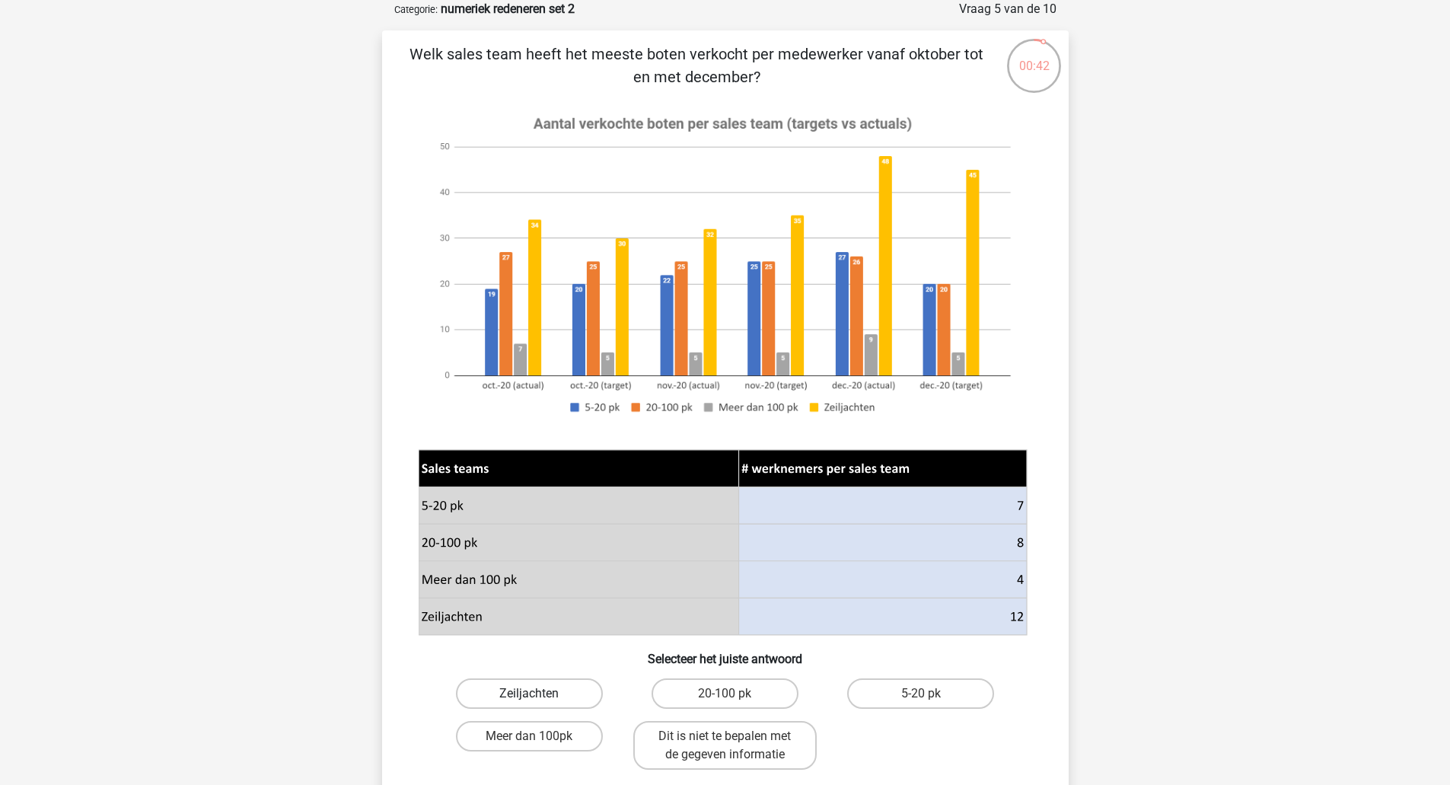
click at [558, 689] on label "Zeiljachten" at bounding box center [529, 693] width 147 height 30
click at [539, 693] on input "Zeiljachten" at bounding box center [534, 698] width 10 height 10
radio input "true"
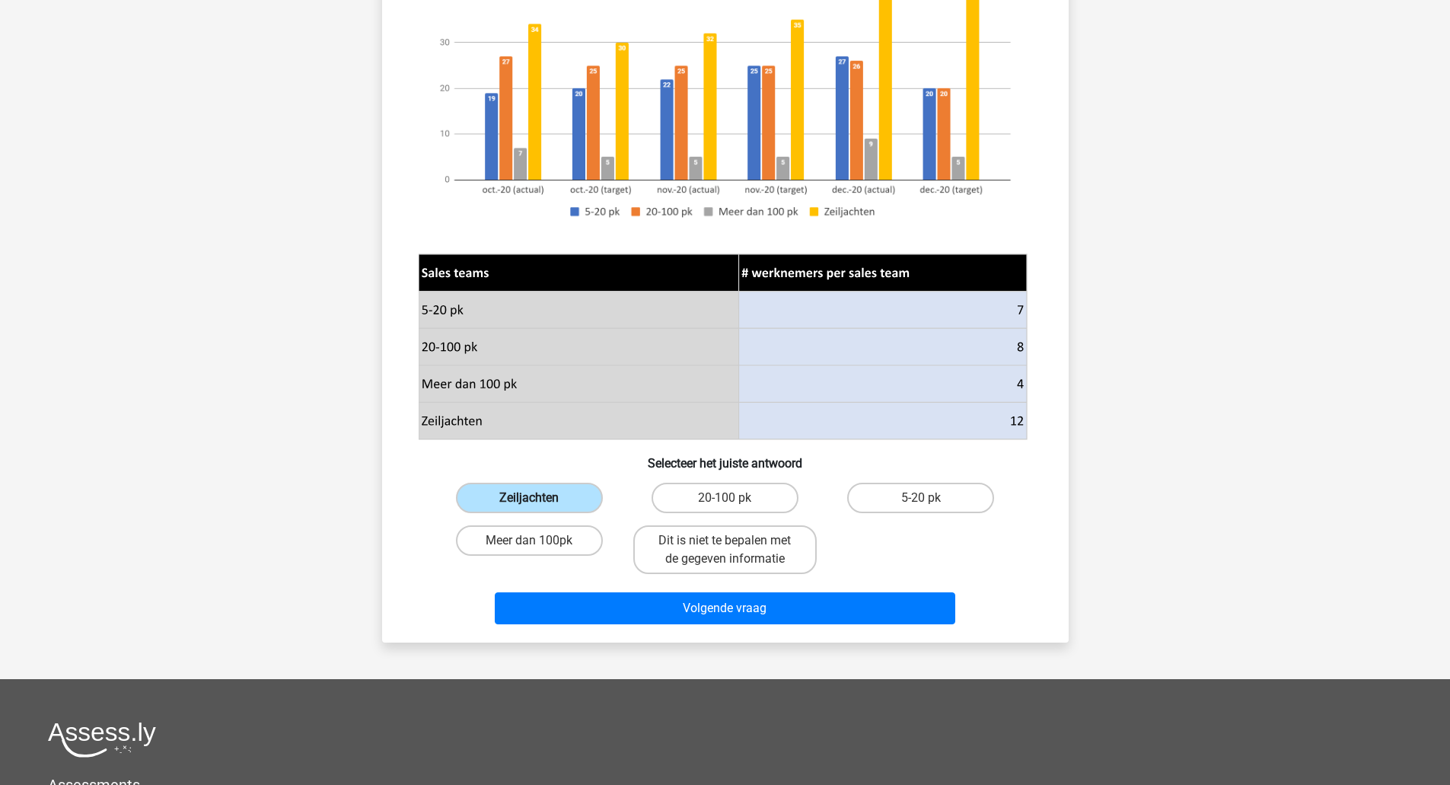
scroll to position [274, 0]
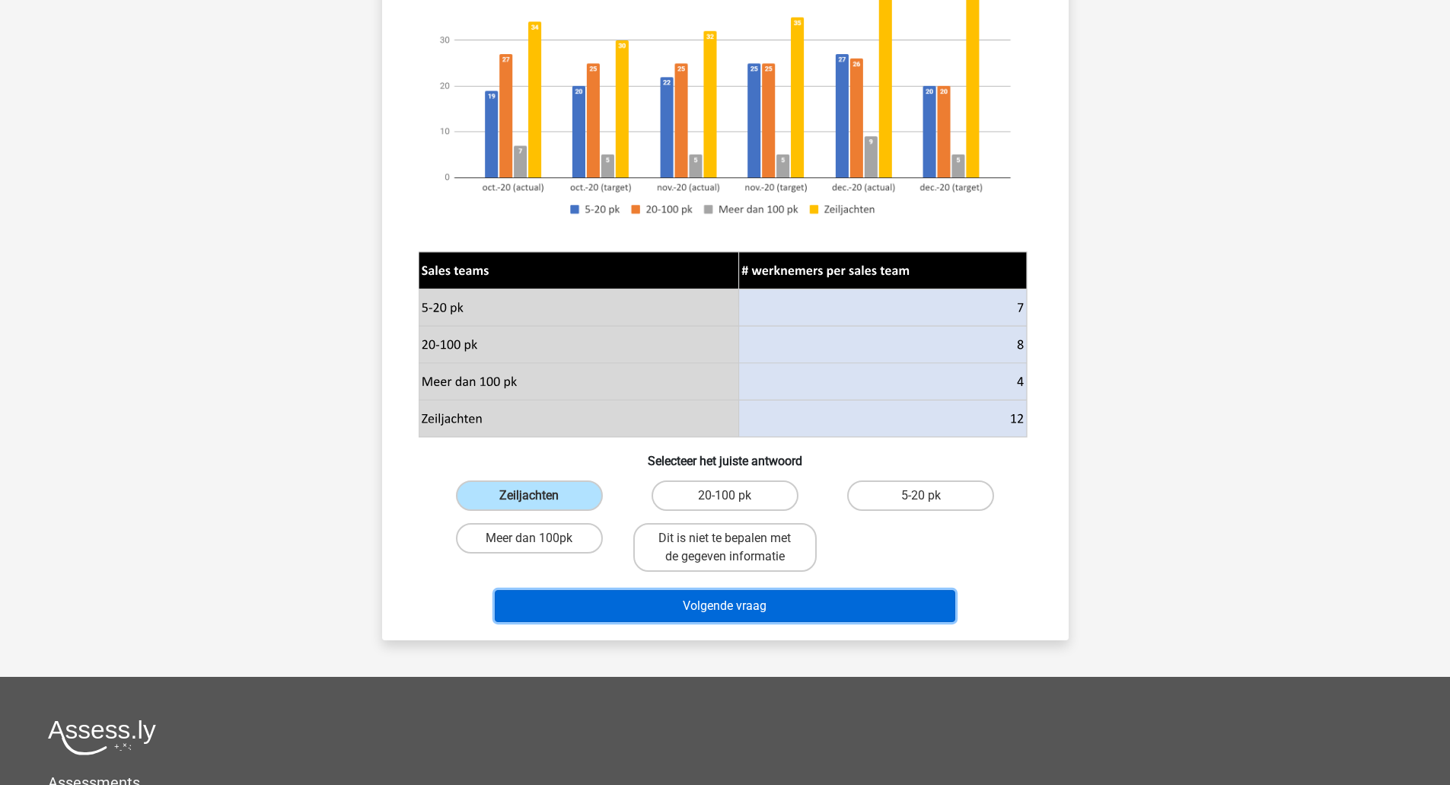
click at [663, 604] on button "Volgende vraag" at bounding box center [725, 606] width 460 height 32
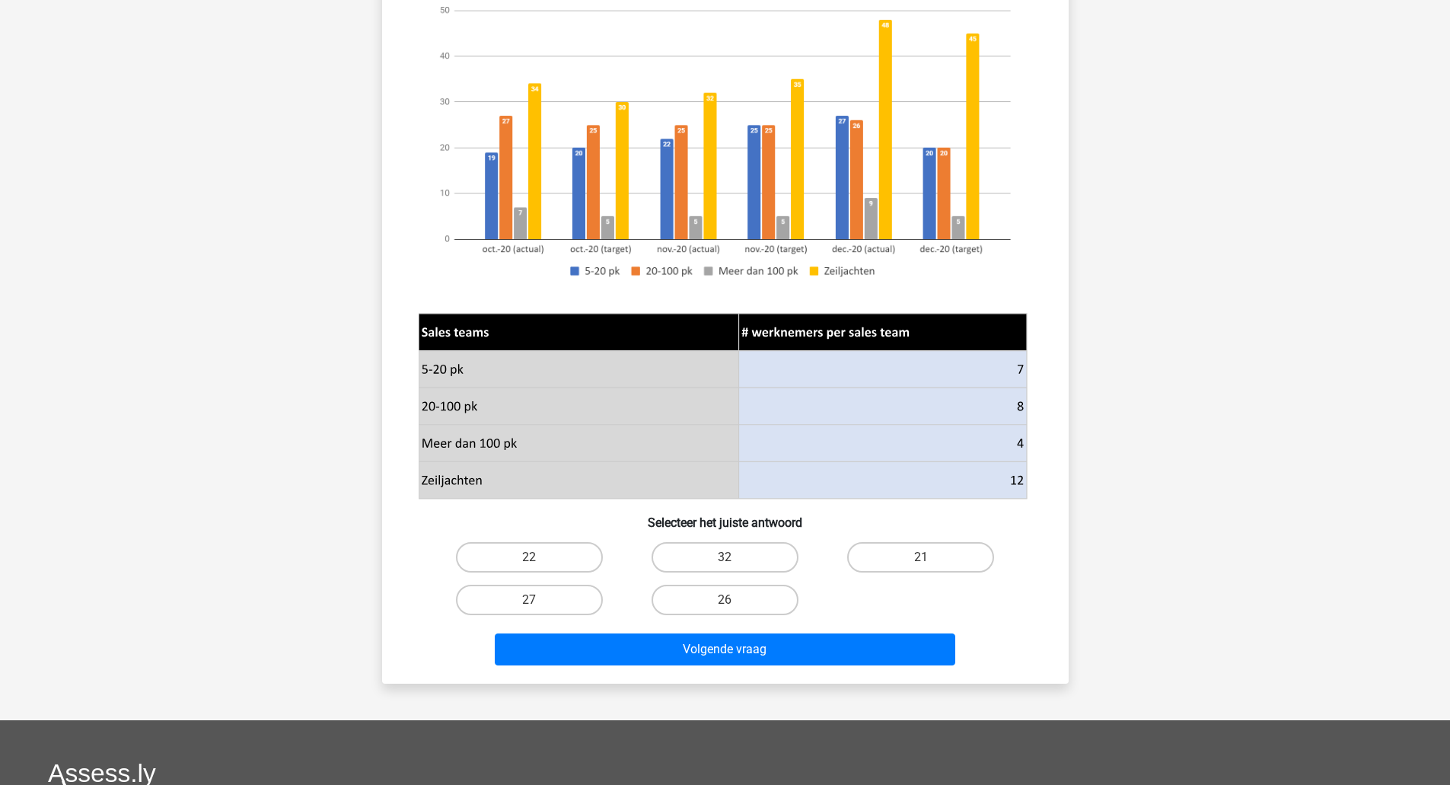
scroll to position [214, 0]
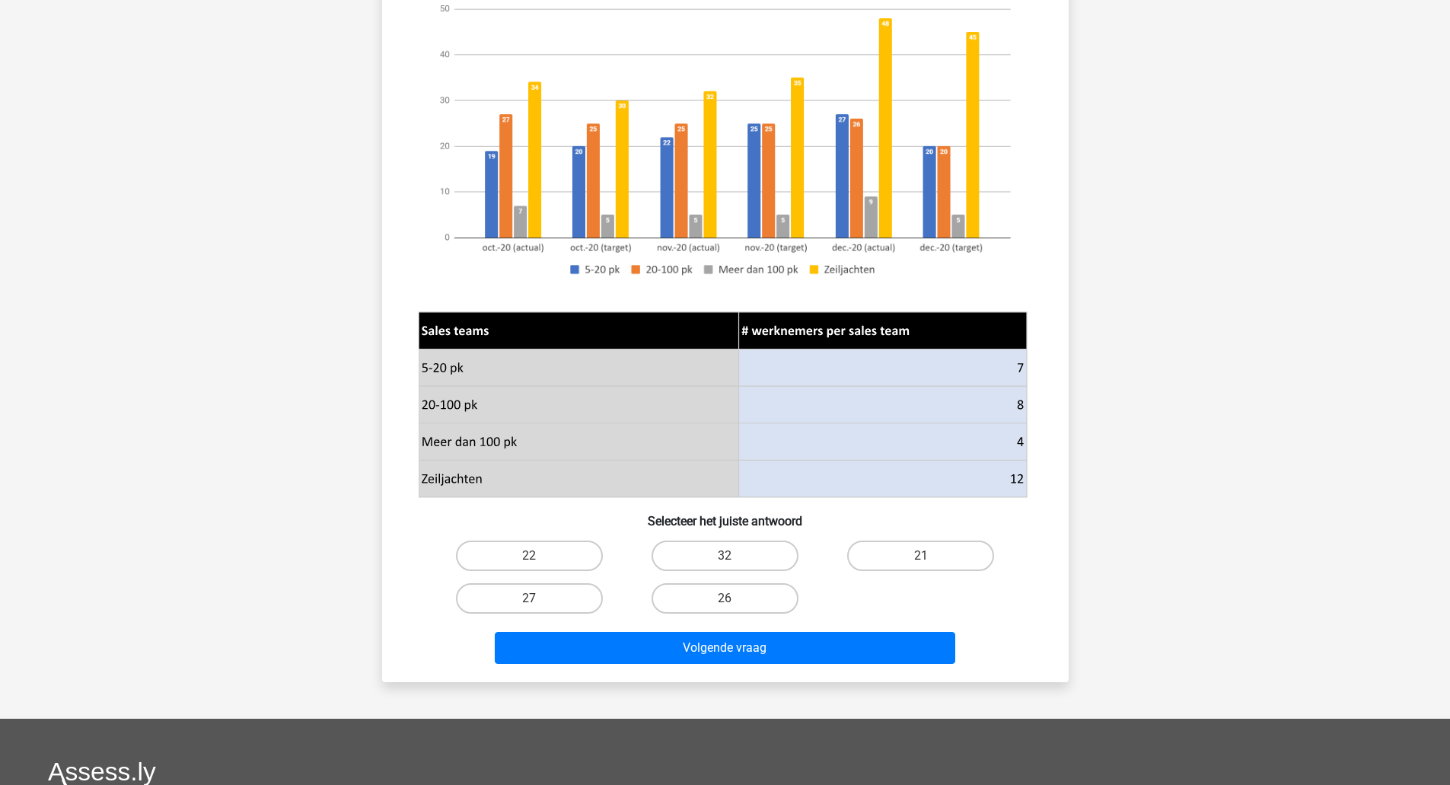
click at [746, 607] on label "26" at bounding box center [724, 598] width 147 height 30
click at [734, 607] on input "26" at bounding box center [729, 603] width 10 height 10
radio input "true"
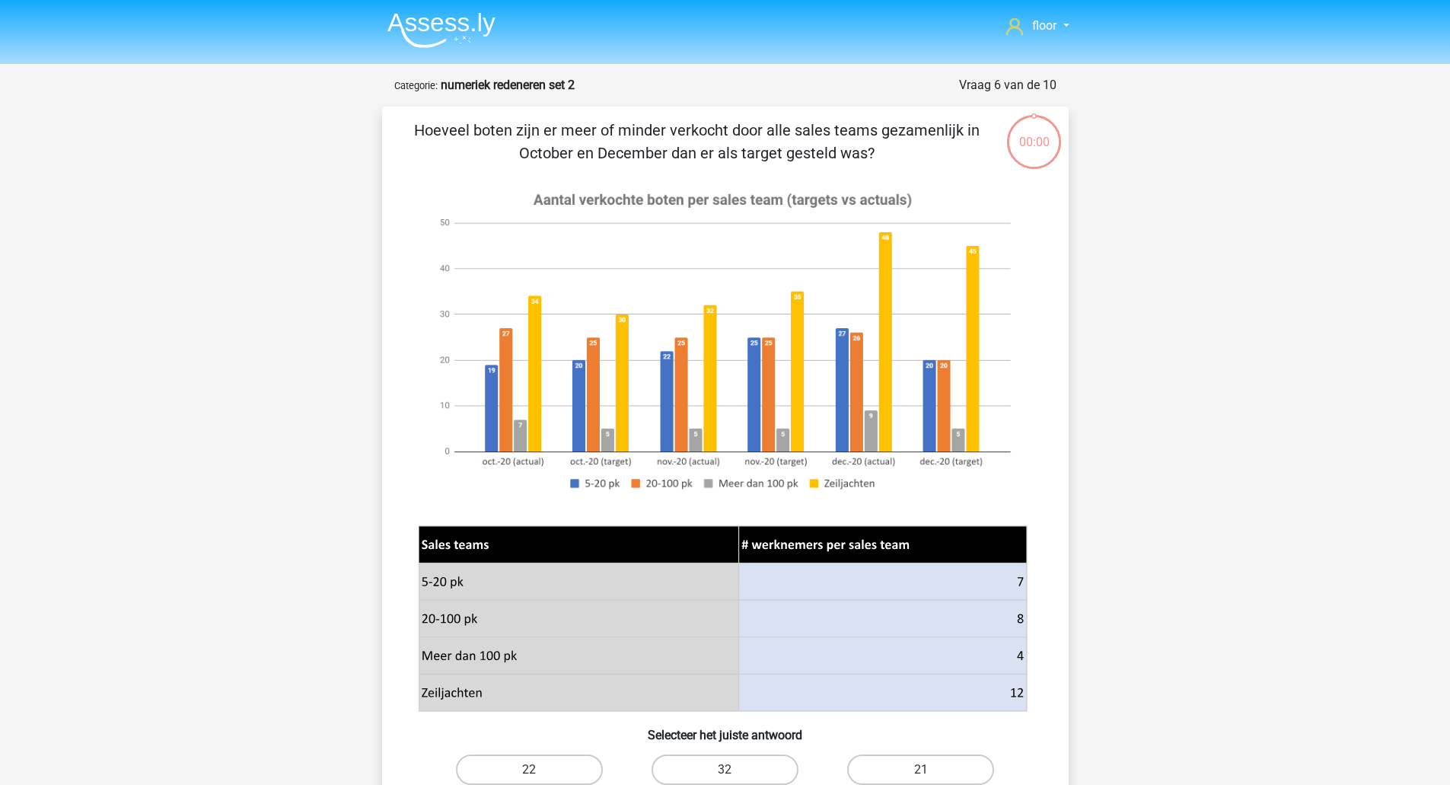
scroll to position [214, 0]
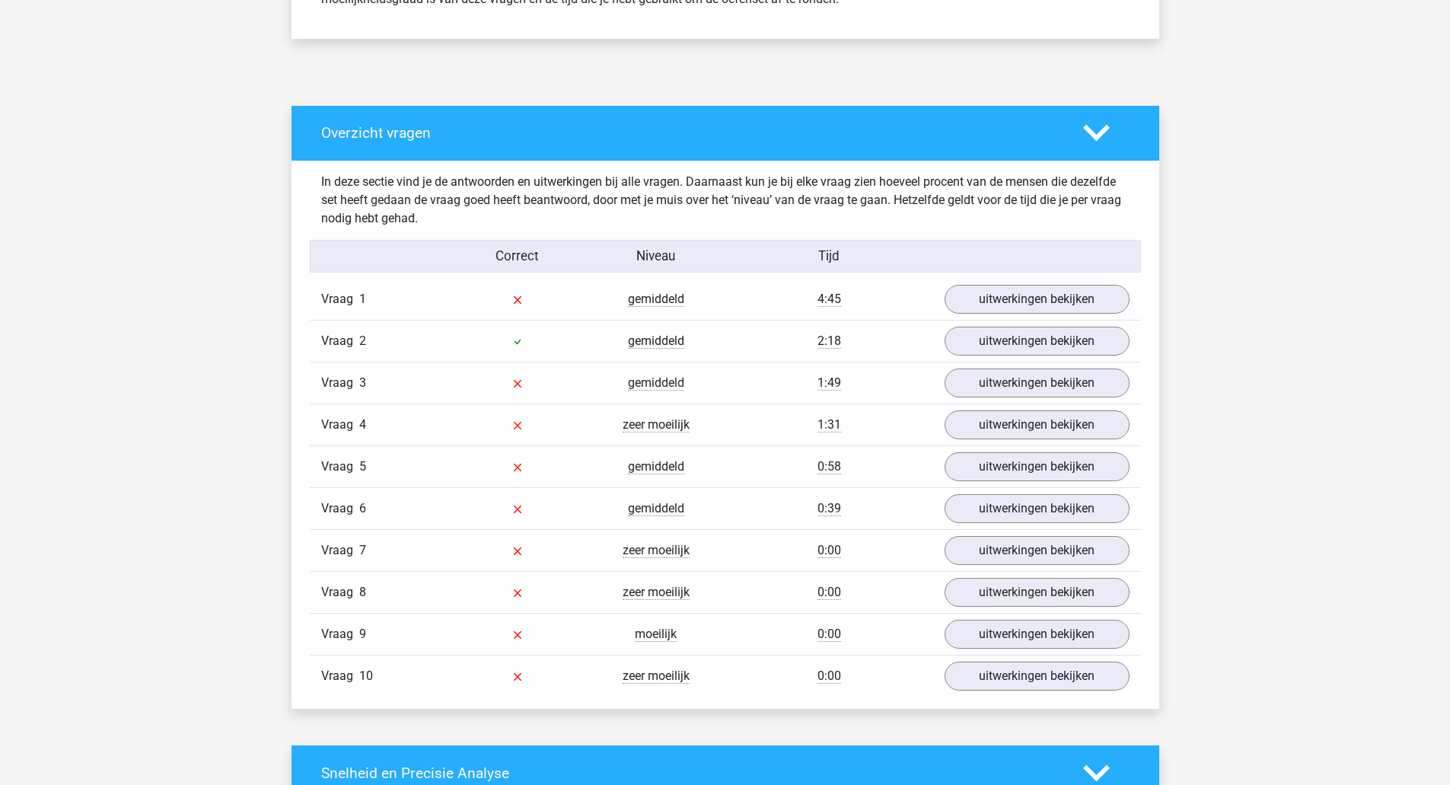
scroll to position [700, 0]
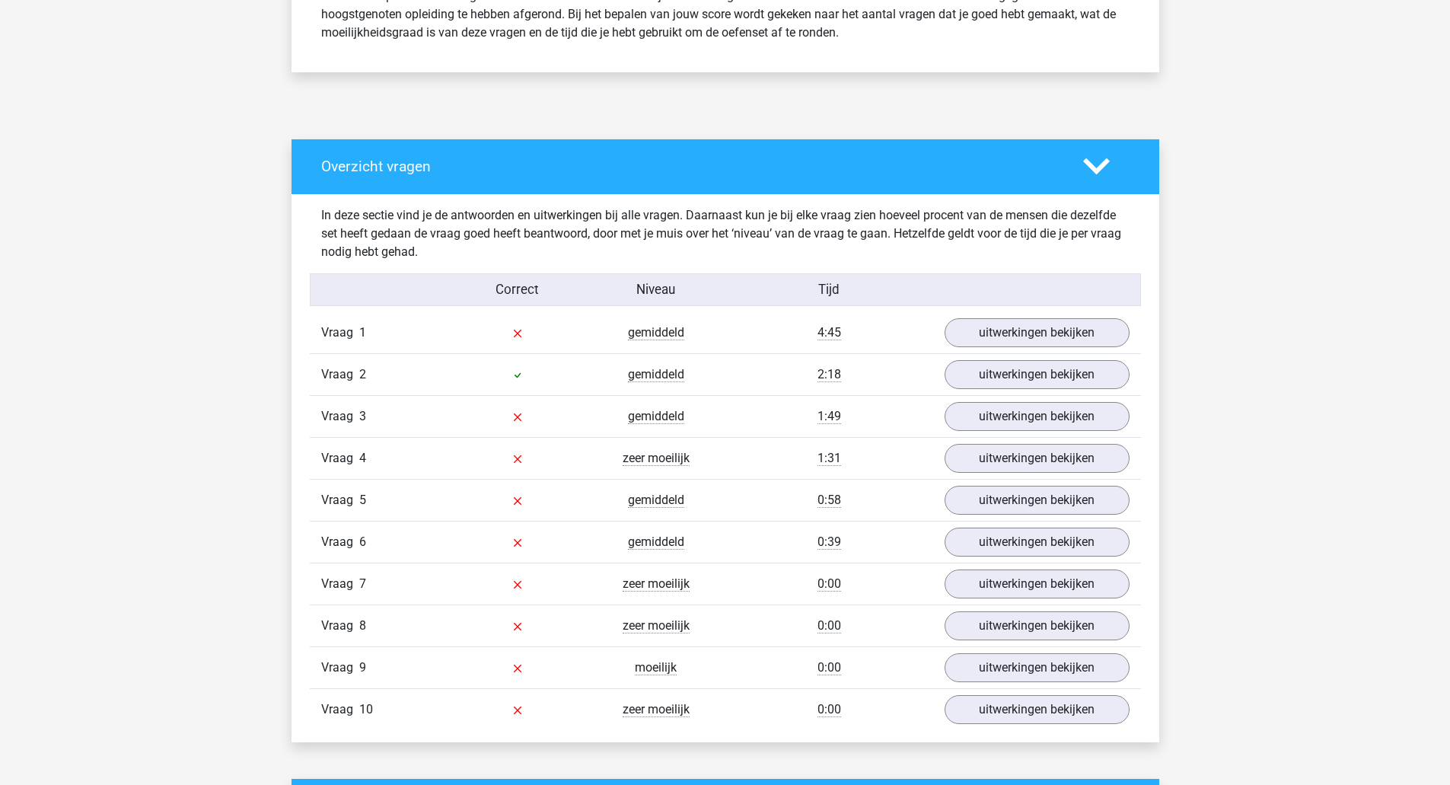
click at [1323, 553] on div "floor [EMAIL_ADDRESS][DOMAIN_NAME]" at bounding box center [725, 696] width 1450 height 2792
click at [1096, 337] on link "uitwerkingen bekijken" at bounding box center [1036, 332] width 212 height 33
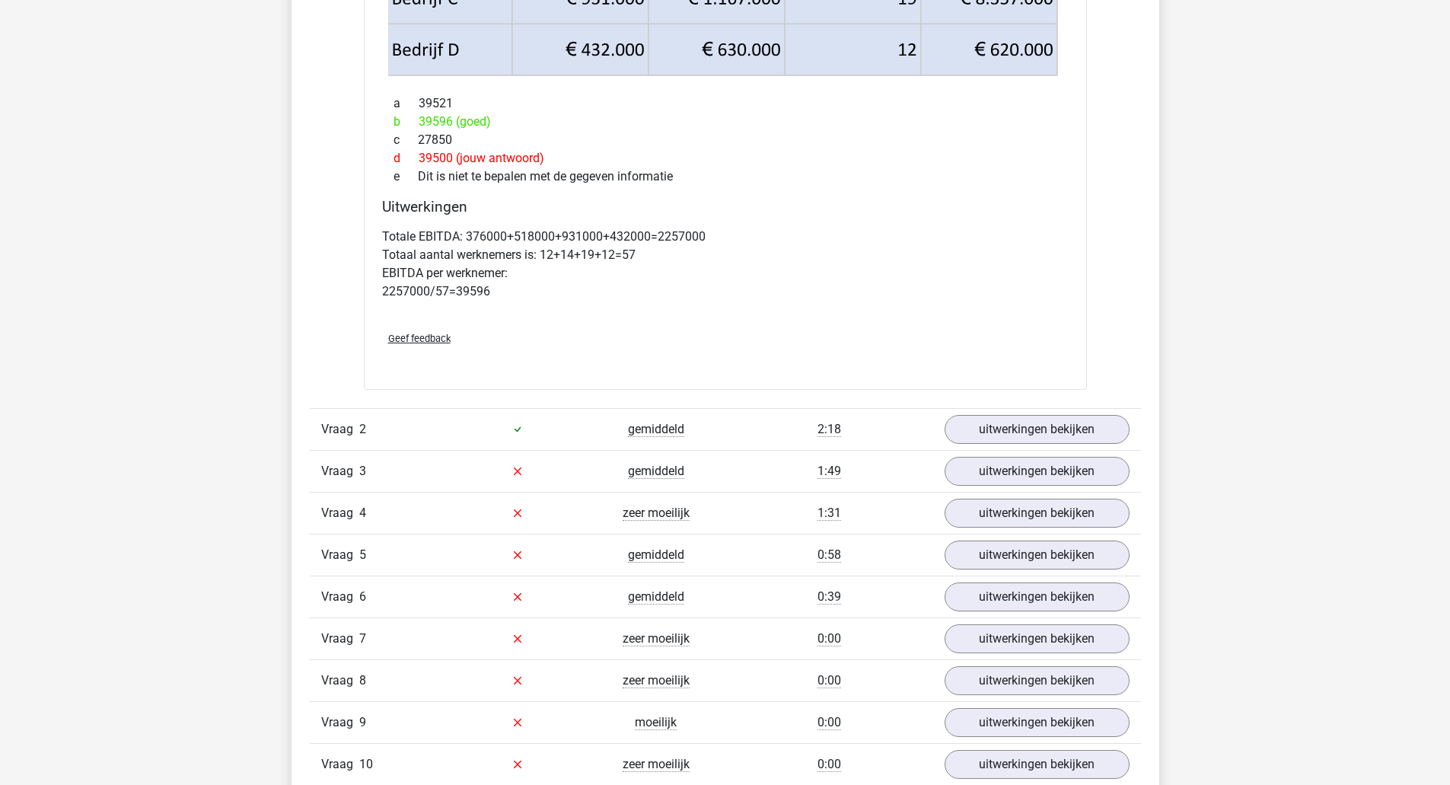
scroll to position [1338, 0]
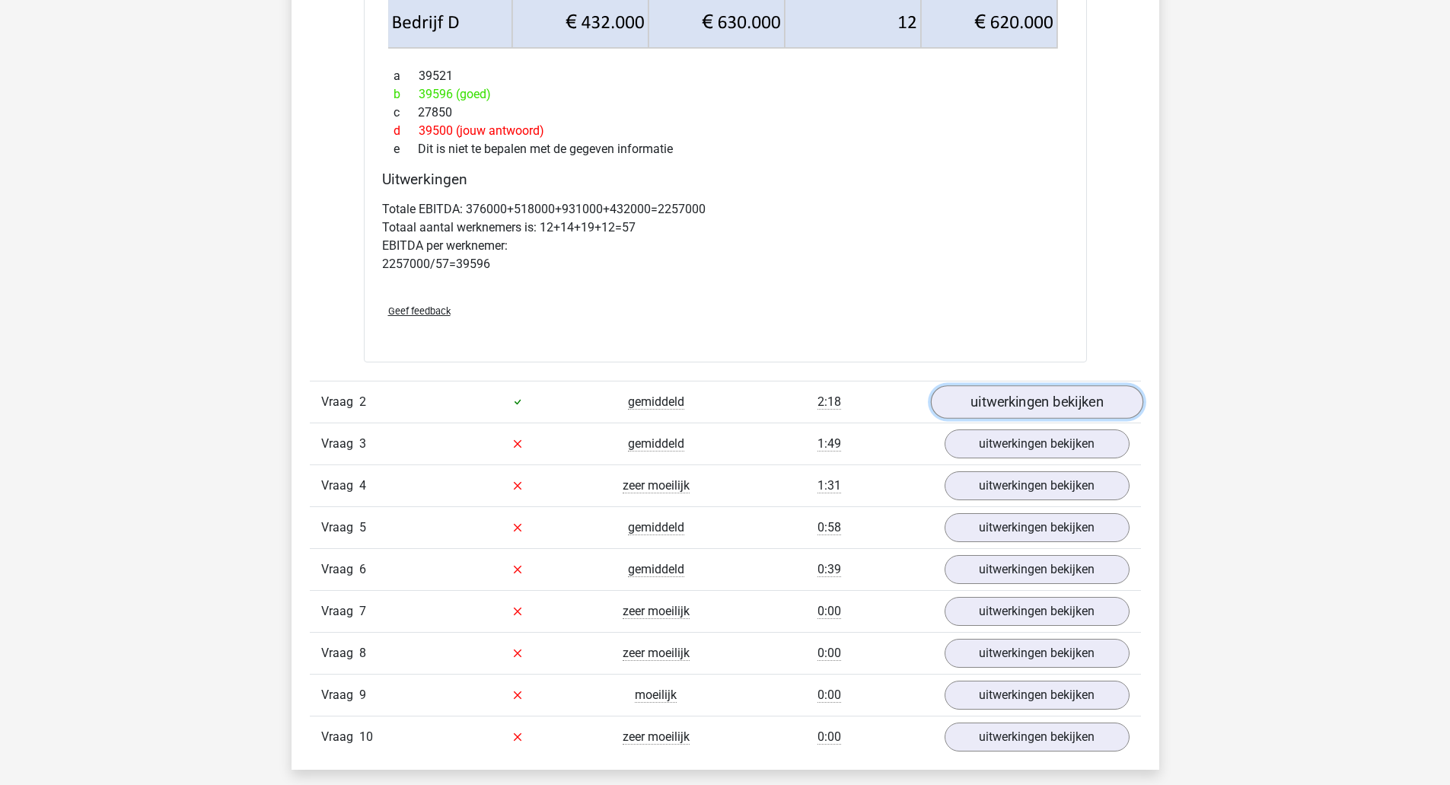
click at [1040, 397] on link "uitwerkingen bekijken" at bounding box center [1036, 401] width 212 height 33
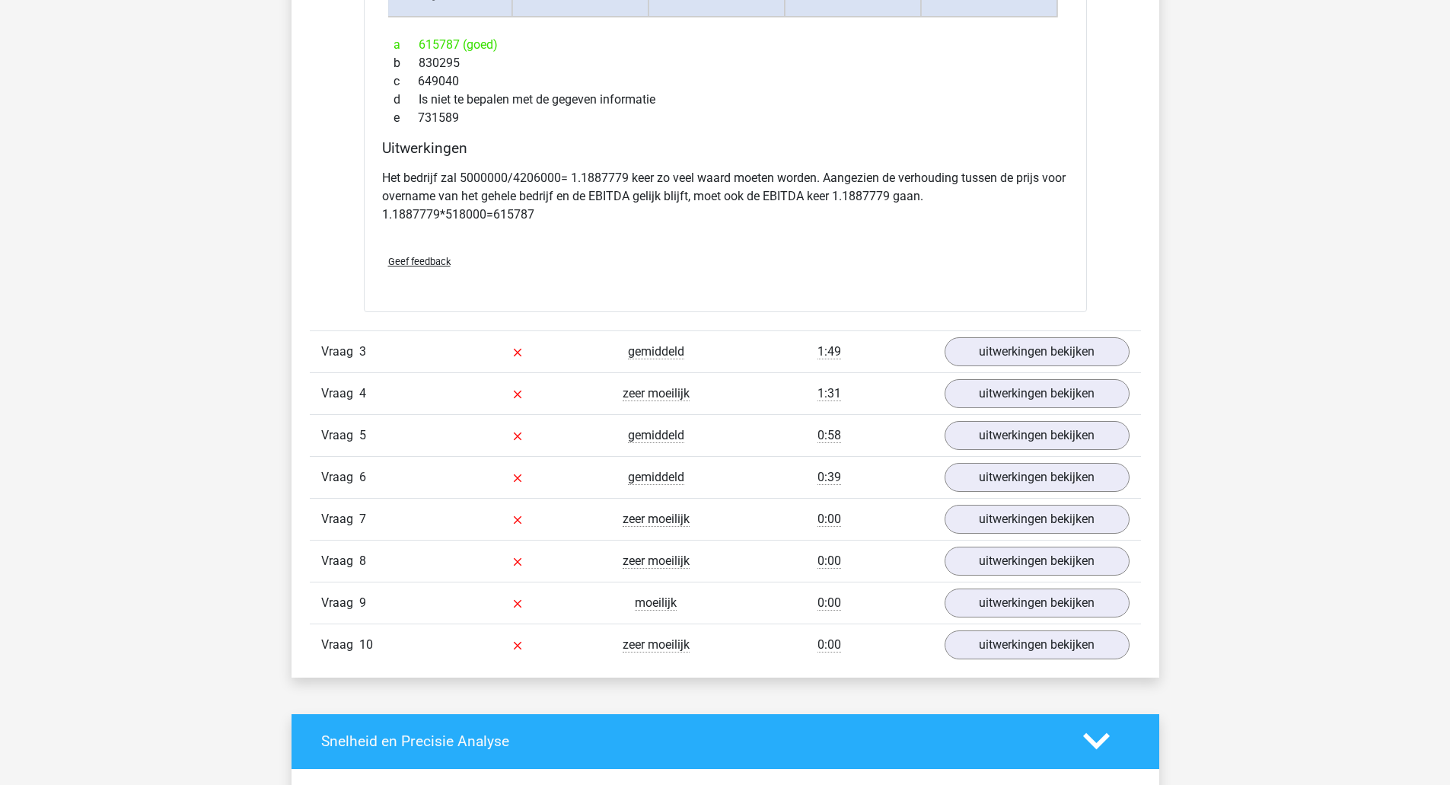
scroll to position [2113, 0]
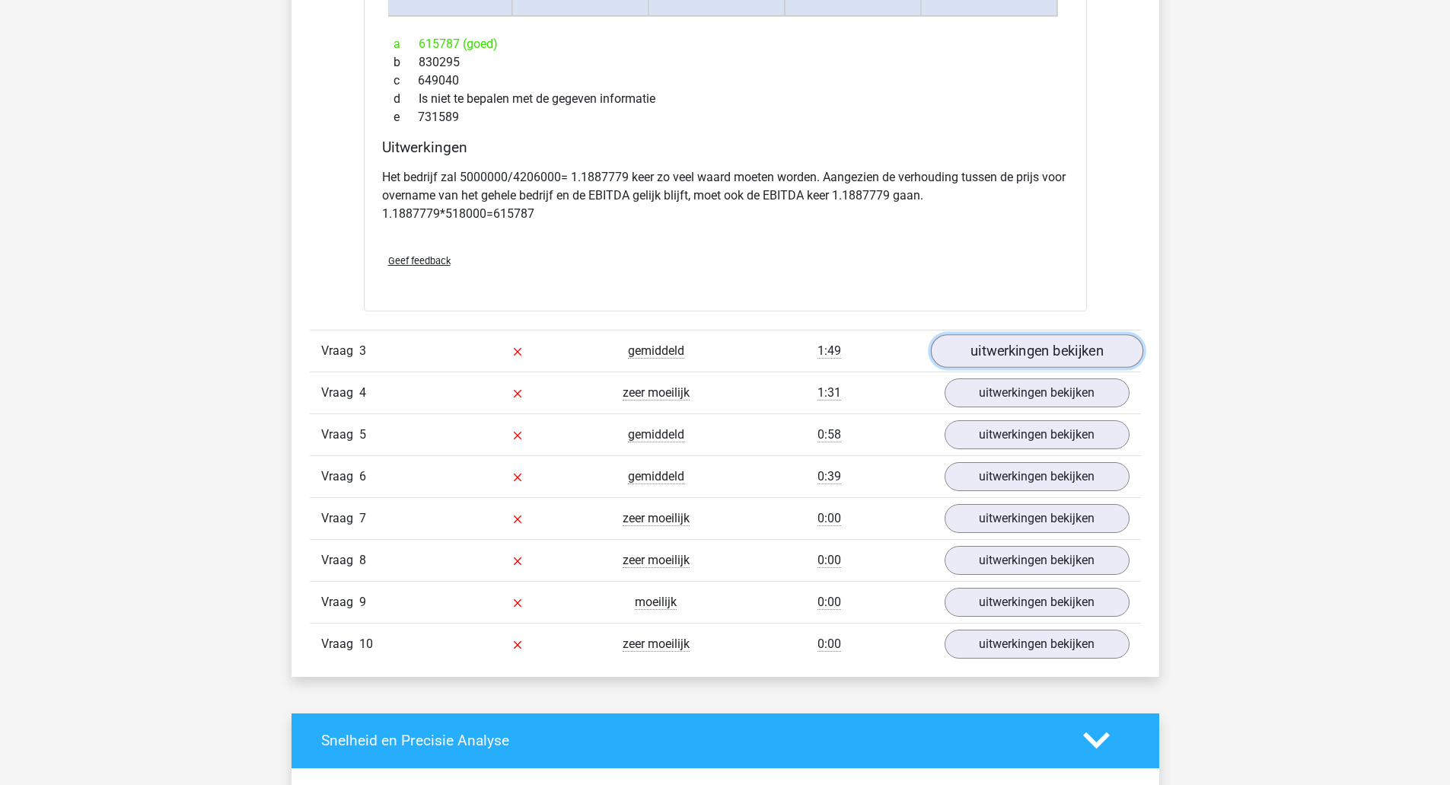
click at [1053, 348] on link "uitwerkingen bekijken" at bounding box center [1036, 350] width 212 height 33
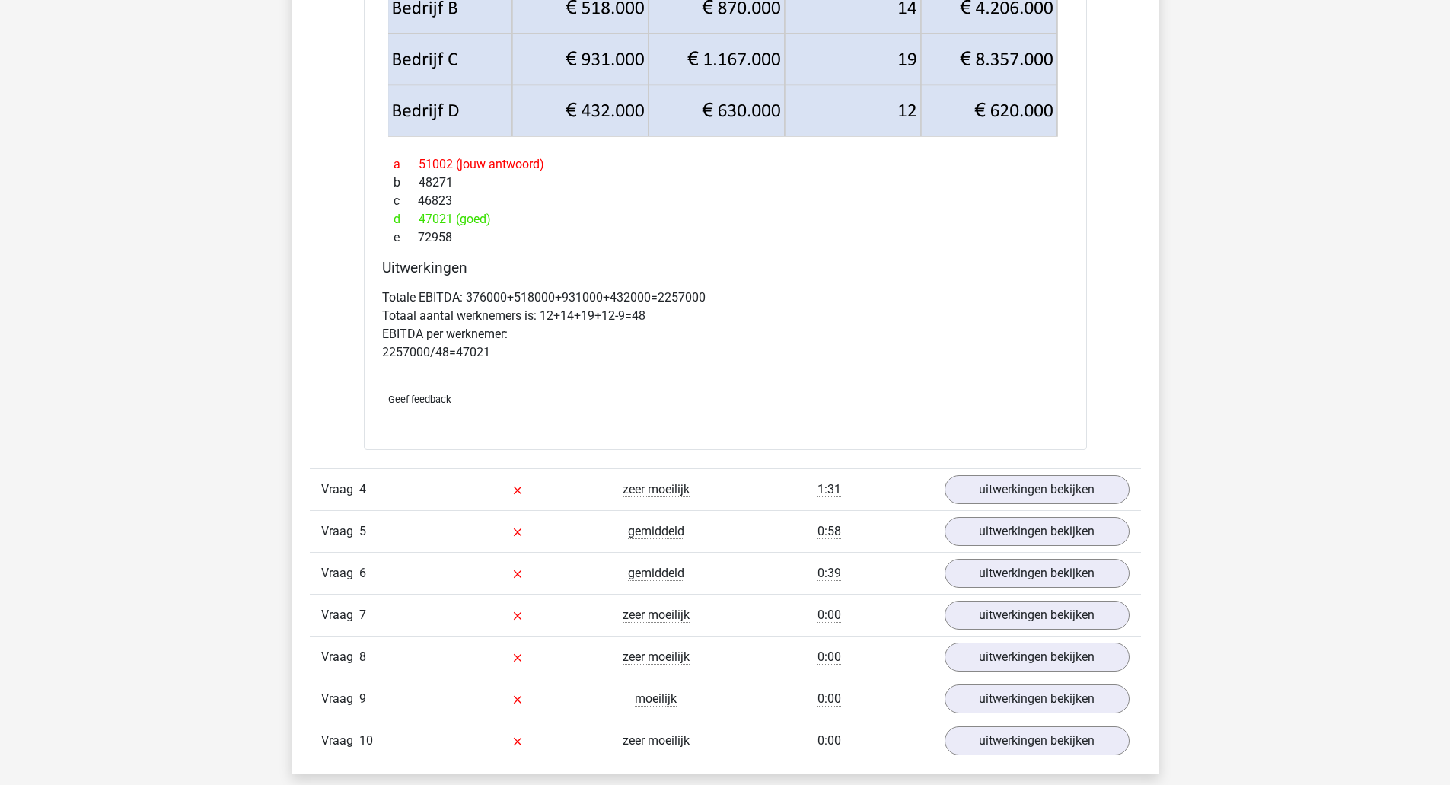
scroll to position [2719, 0]
click at [998, 476] on link "uitwerkingen bekijken" at bounding box center [1036, 488] width 212 height 33
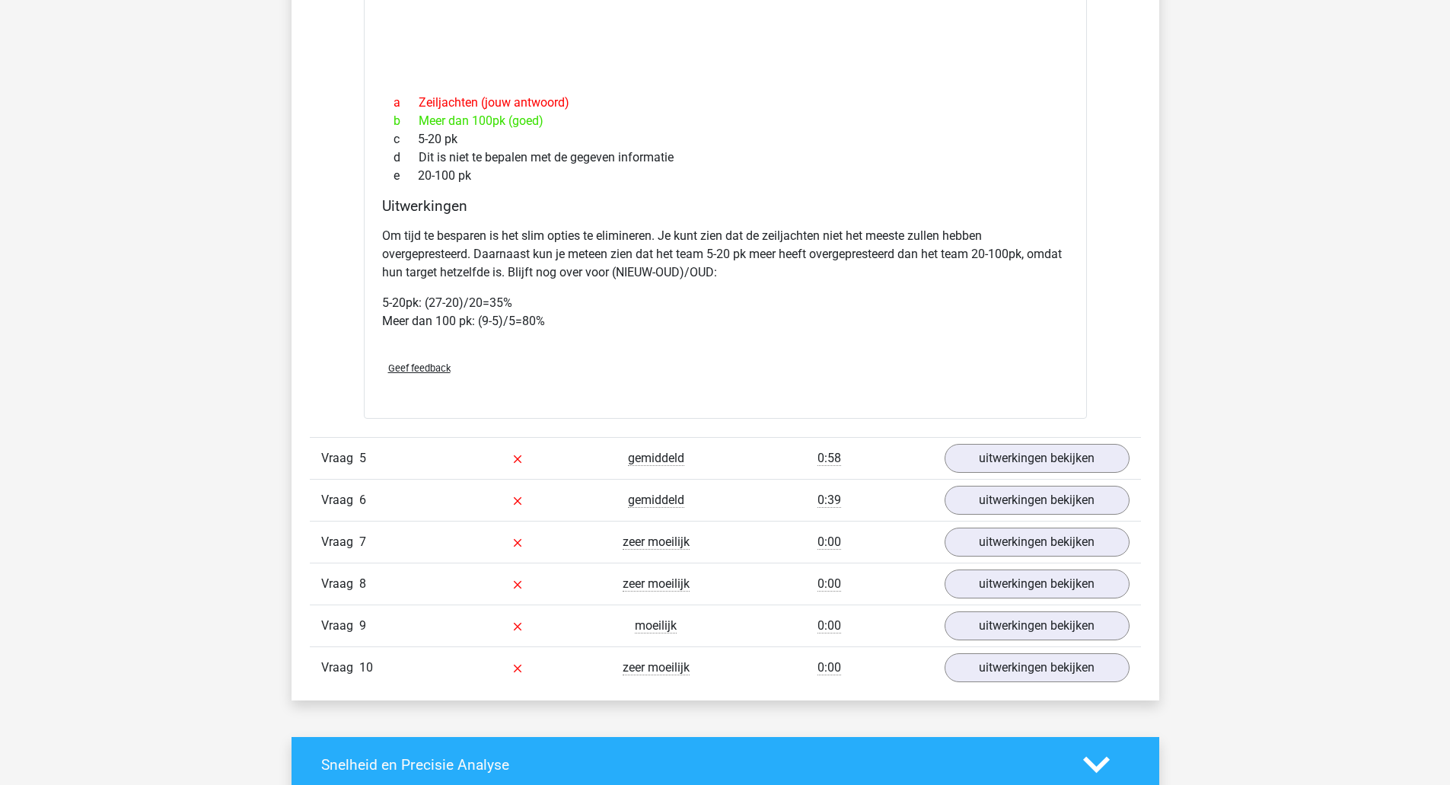
scroll to position [3794, 0]
click at [992, 467] on link "uitwerkingen bekijken" at bounding box center [1036, 457] width 212 height 33
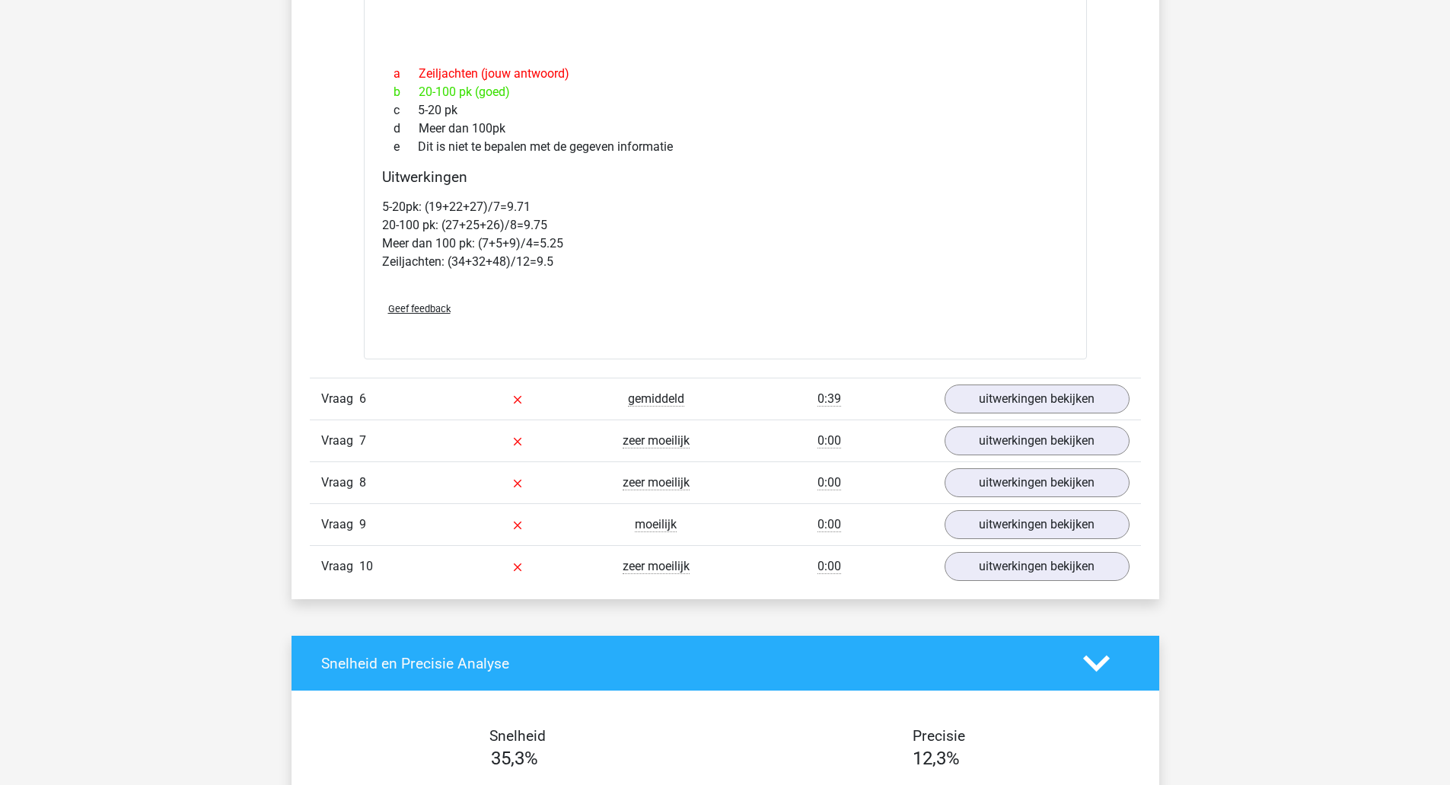
scroll to position [4869, 0]
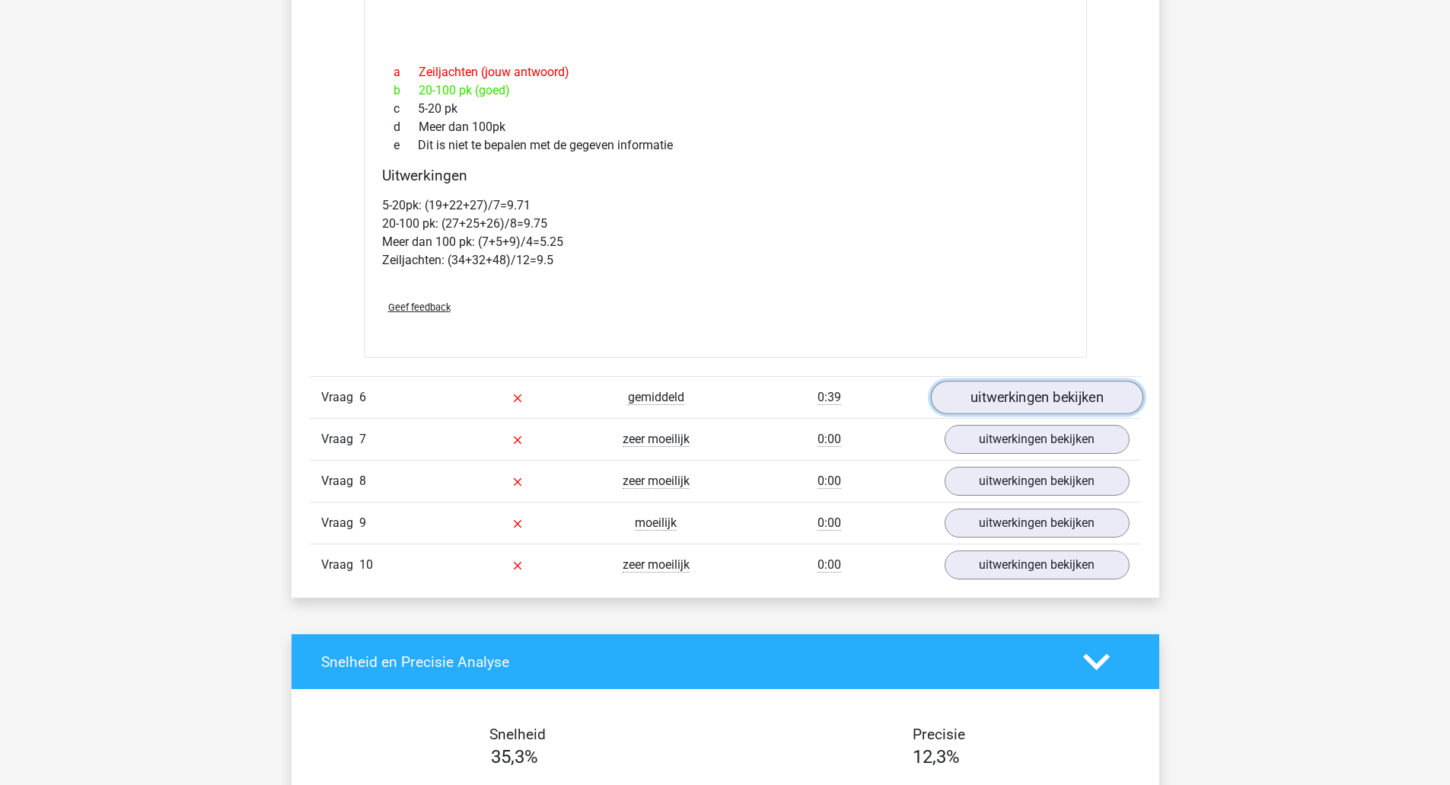
click at [1084, 414] on link "uitwerkingen bekijken" at bounding box center [1036, 397] width 212 height 33
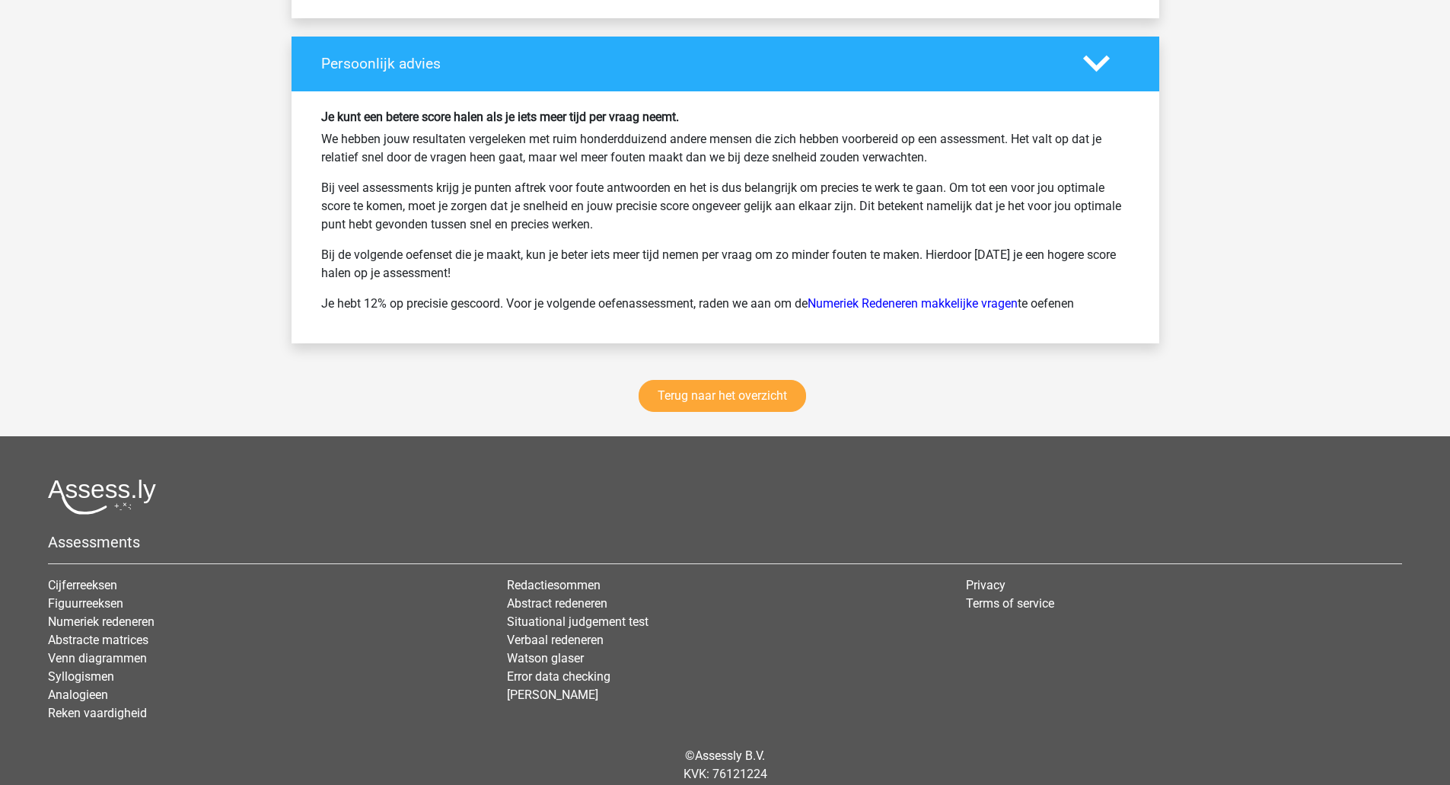
scroll to position [7096, 0]
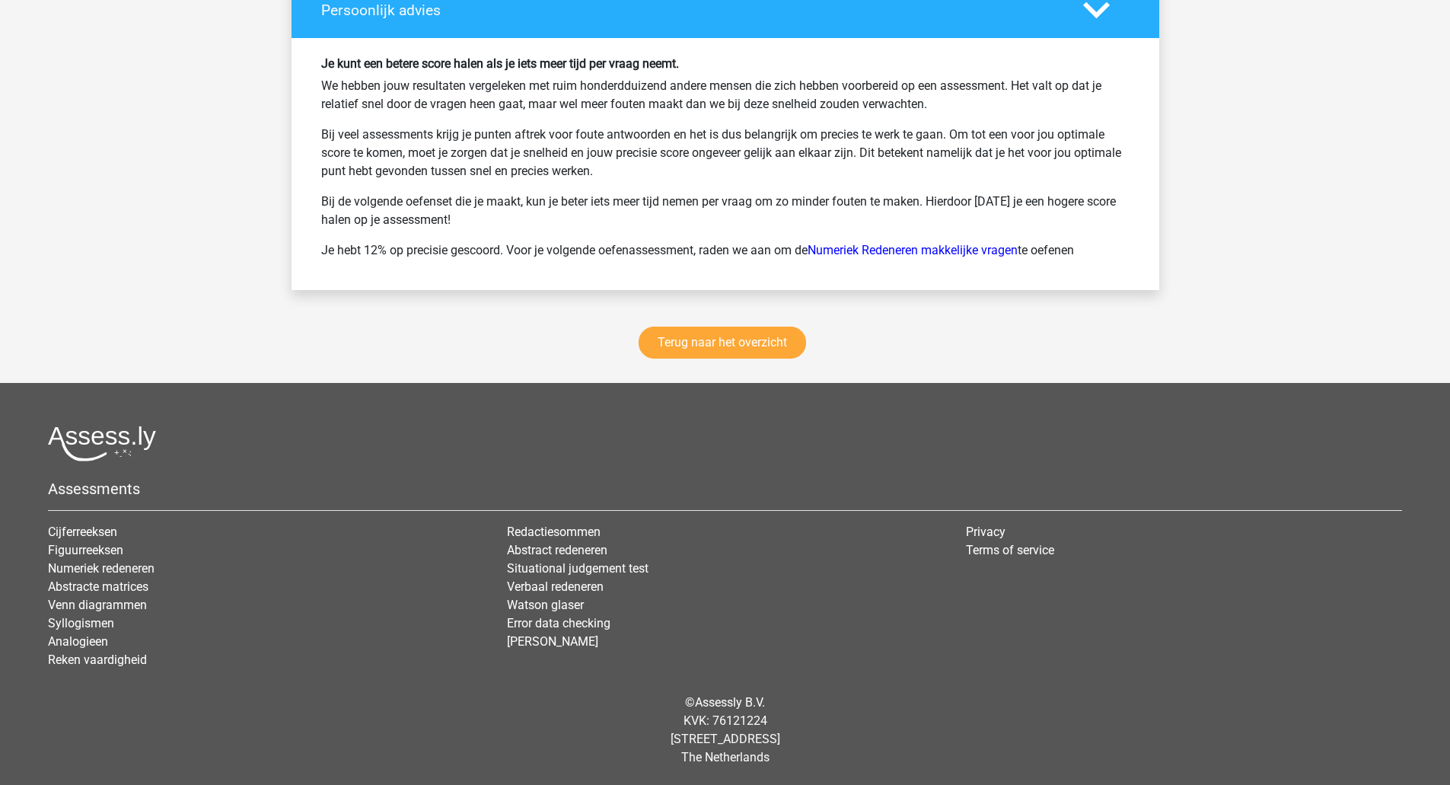
click at [1241, 617] on div "Privacy Terms of service" at bounding box center [1183, 602] width 459 height 158
click at [753, 340] on link "Terug naar het overzicht" at bounding box center [721, 342] width 167 height 32
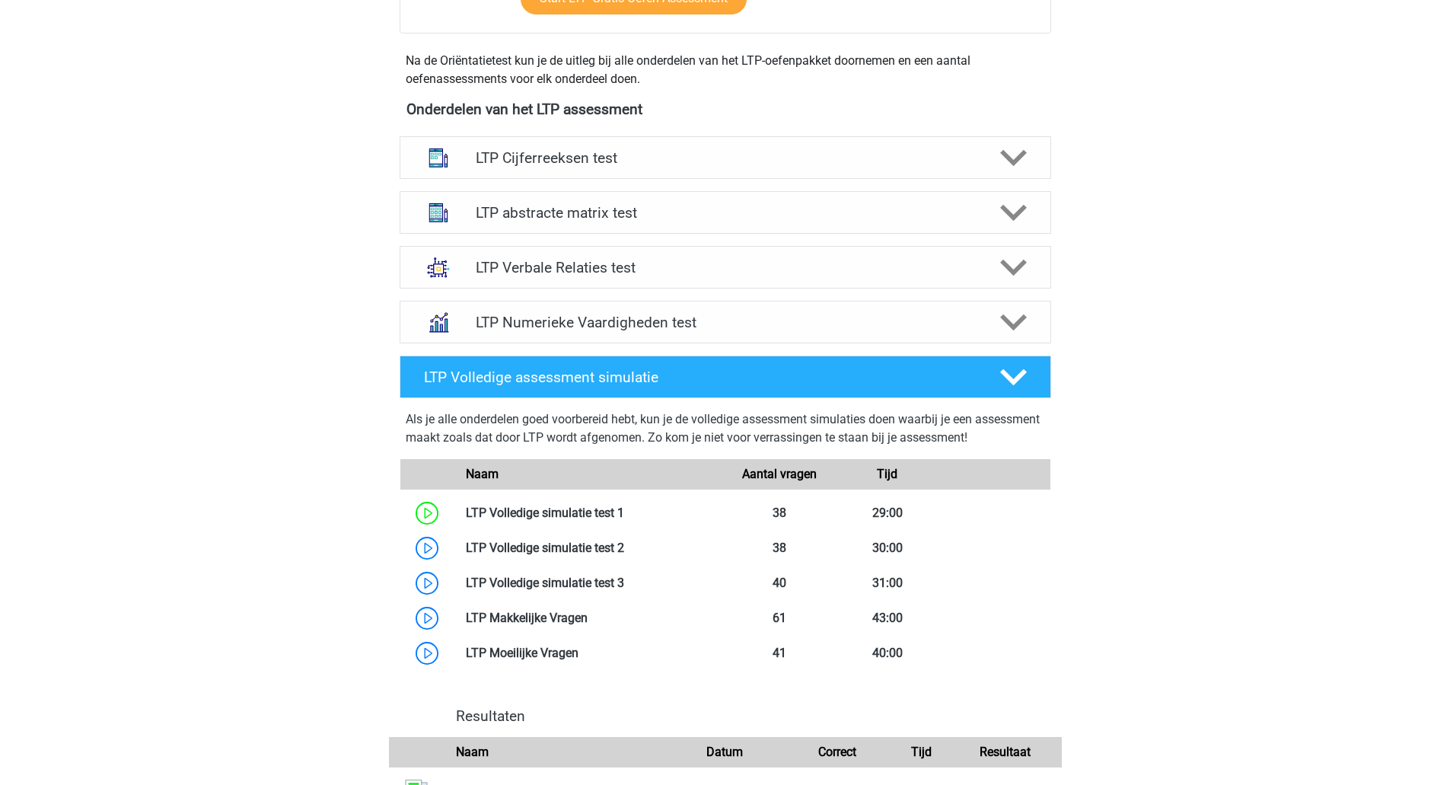
scroll to position [508, 0]
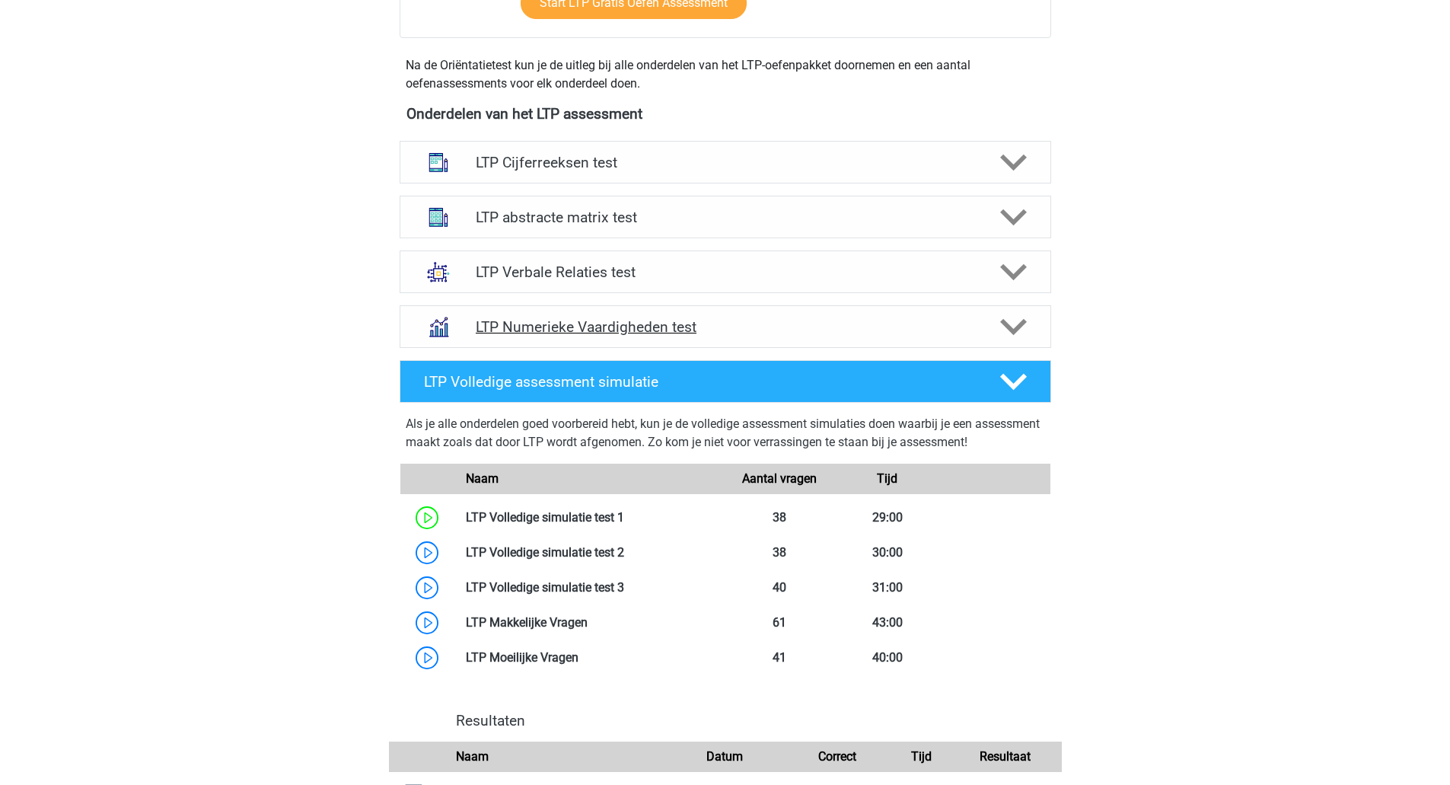
click at [1008, 333] on icon at bounding box center [1013, 327] width 27 height 27
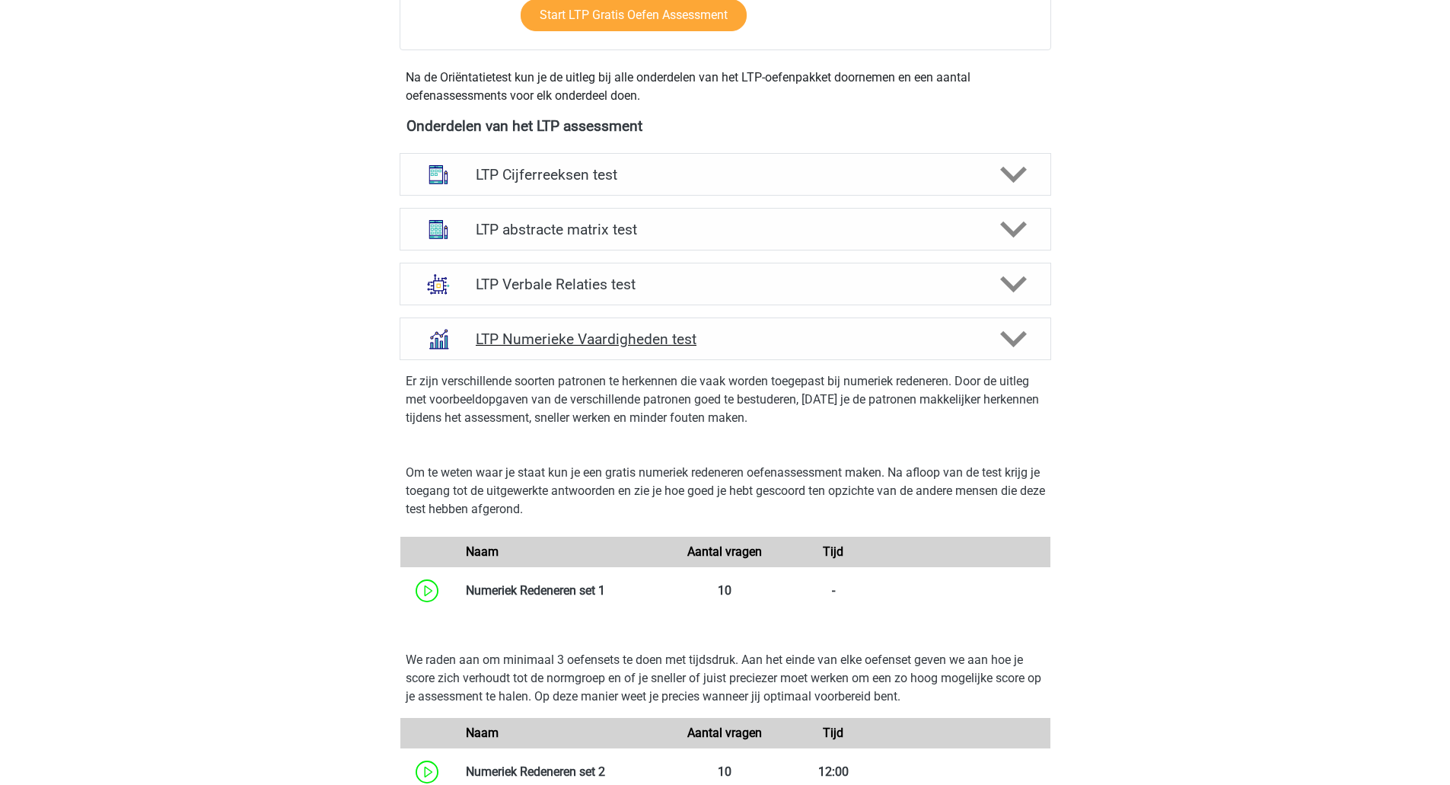
scroll to position [453, 0]
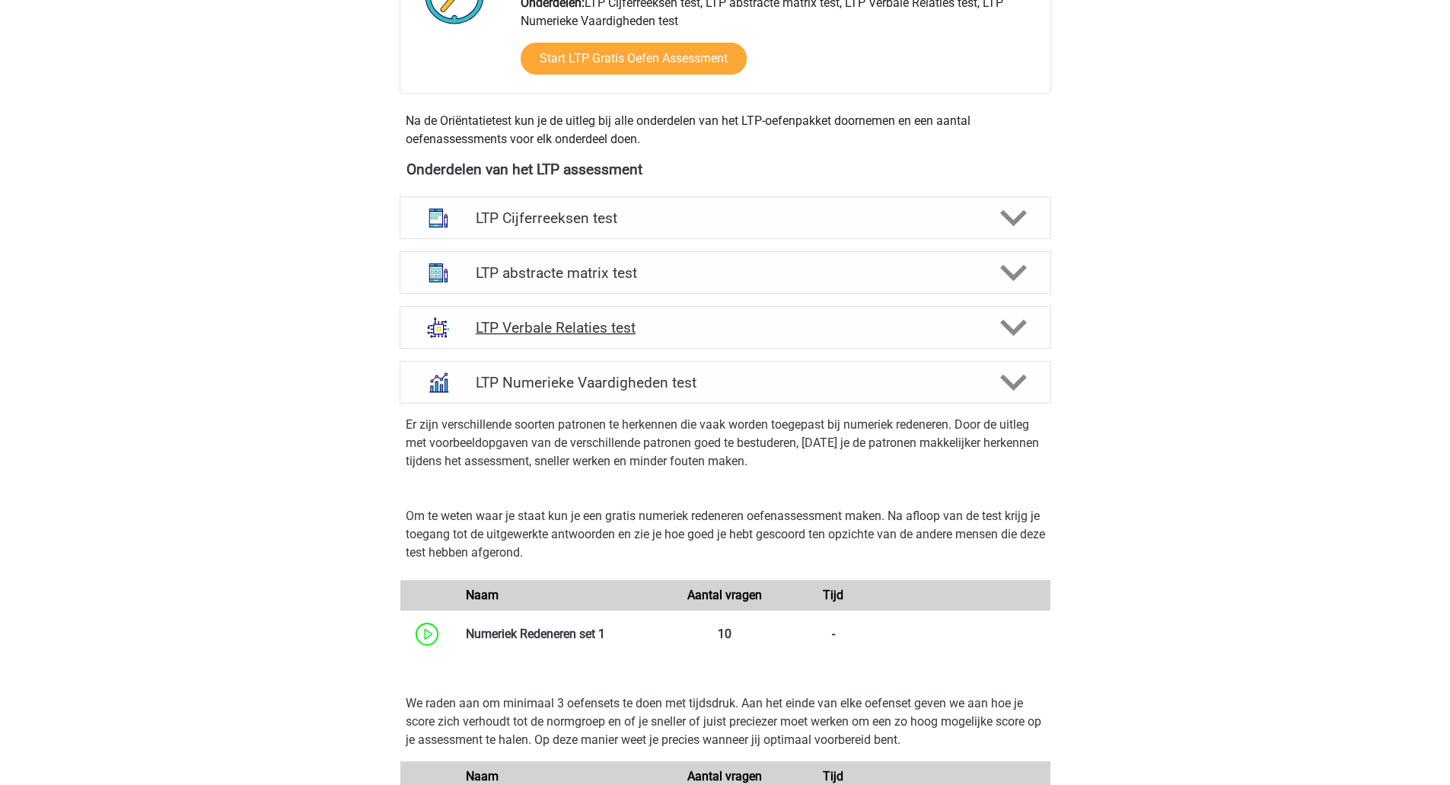
click at [1027, 330] on div at bounding box center [1012, 327] width 52 height 27
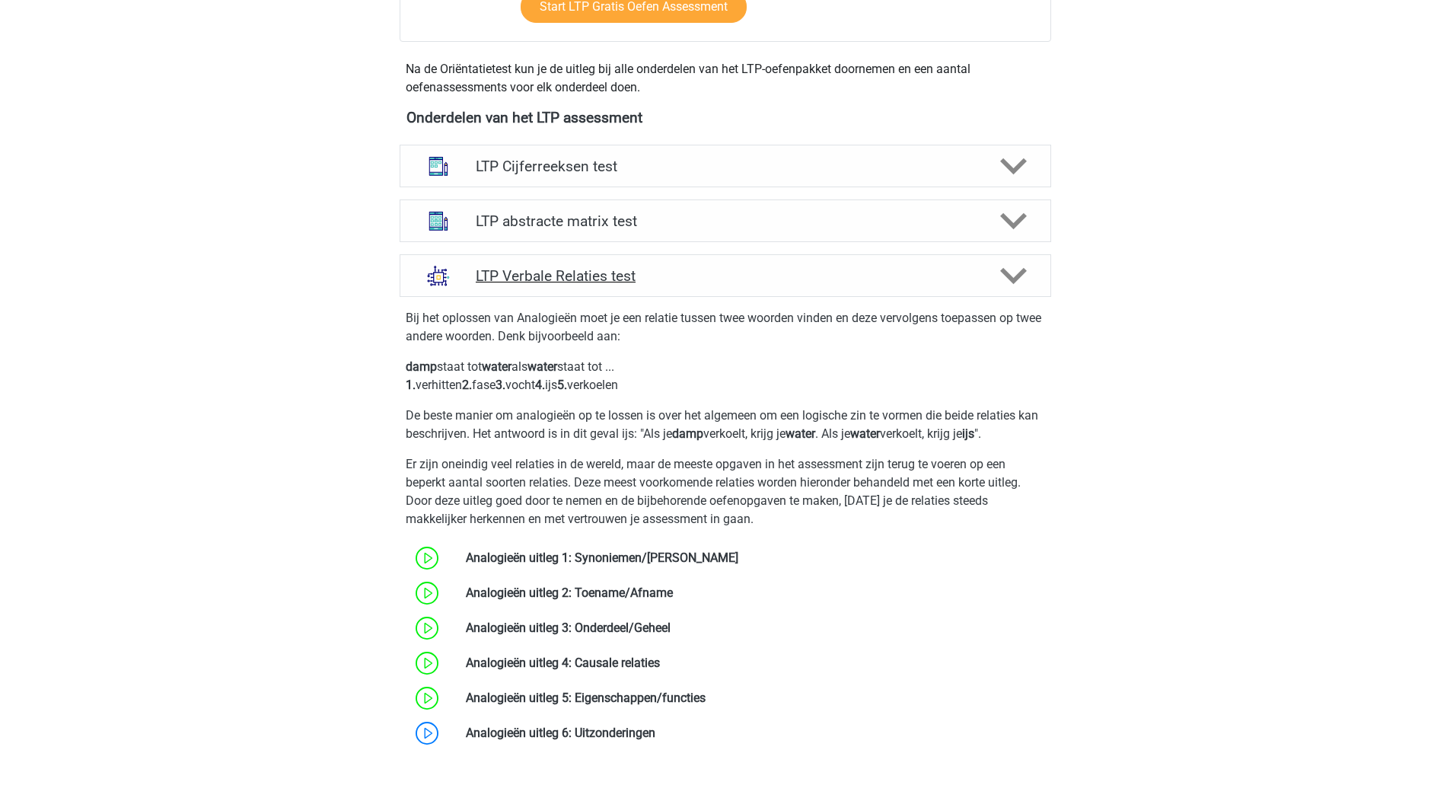
scroll to position [503, 0]
click at [1022, 221] on polygon at bounding box center [1013, 223] width 27 height 17
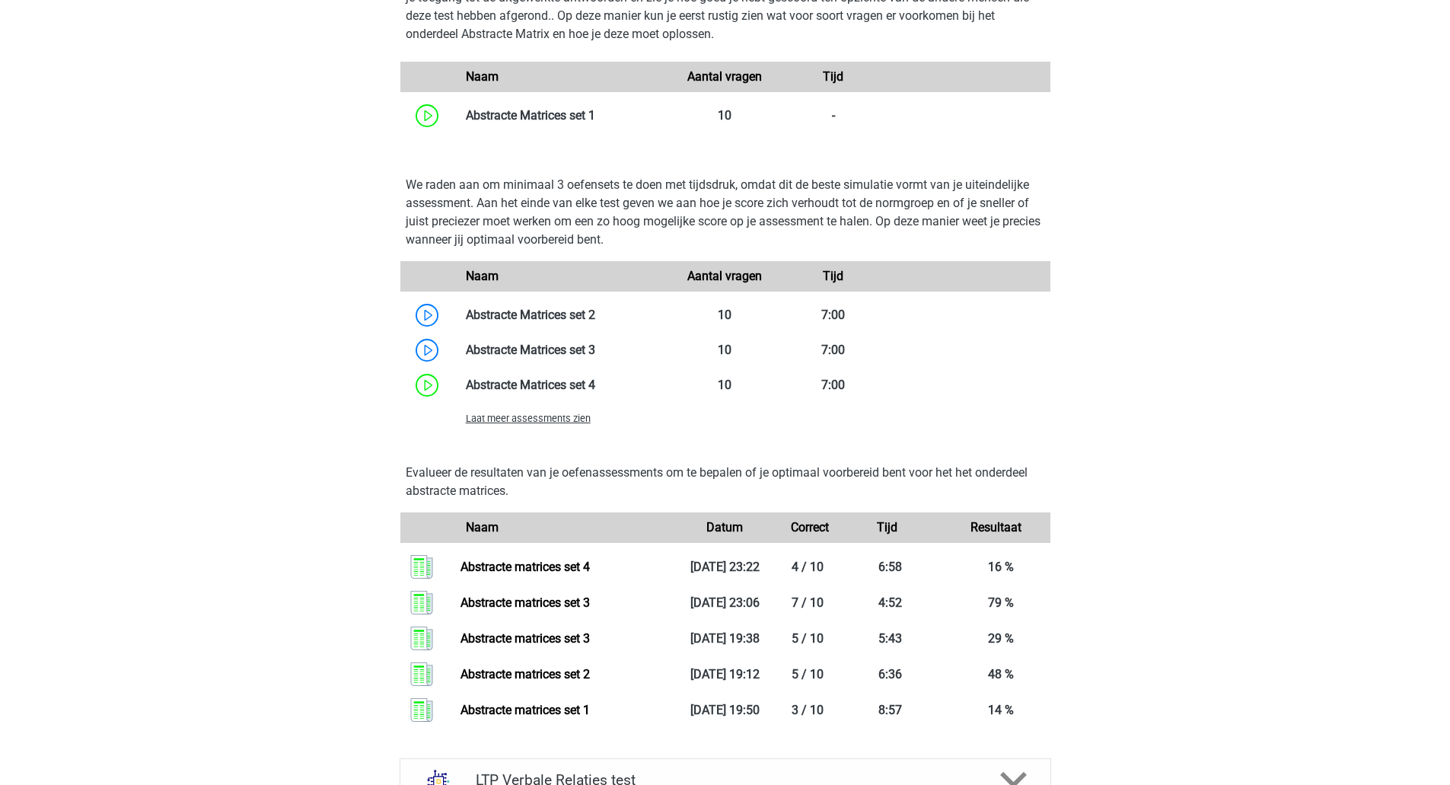
scroll to position [1029, 0]
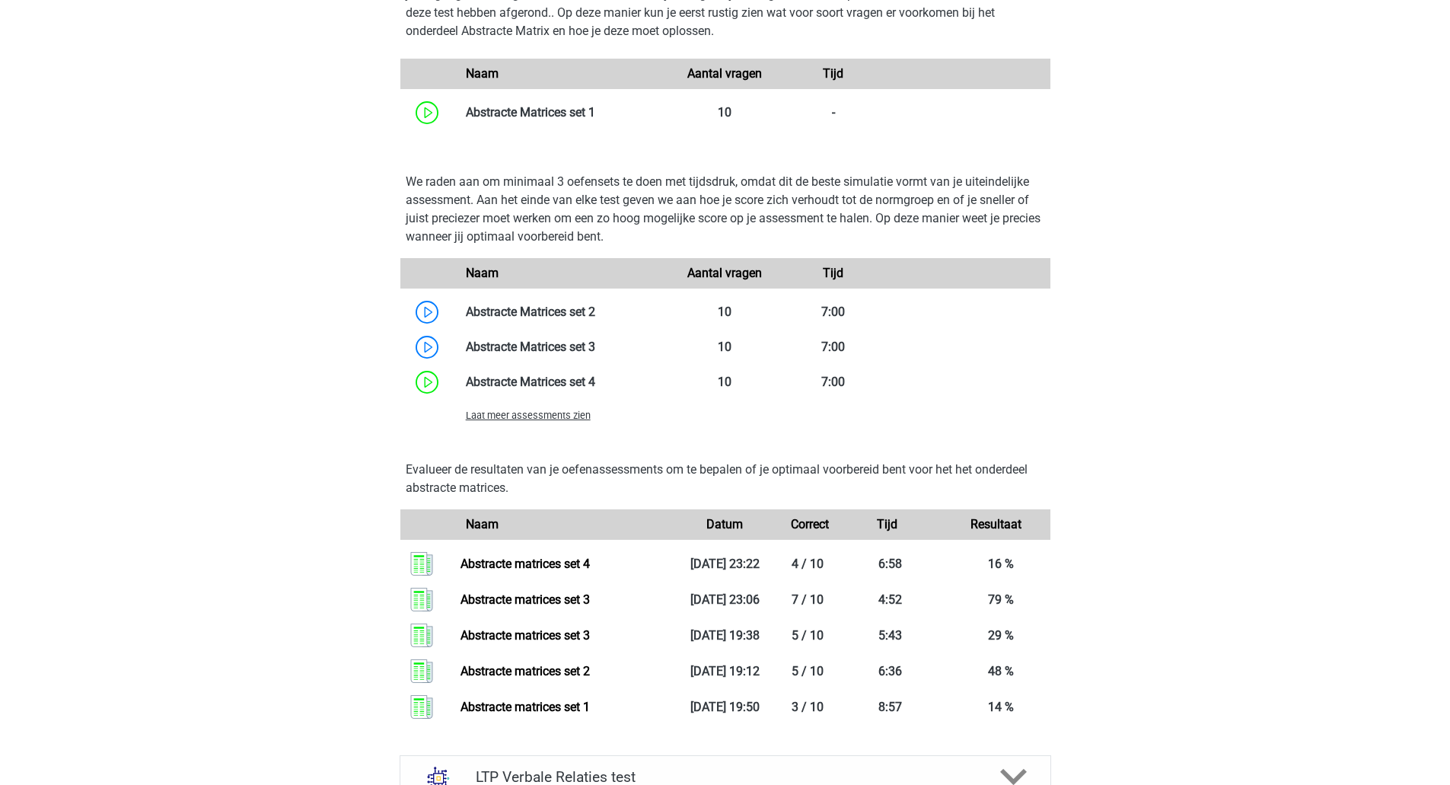
click at [571, 420] on span "Laat meer assessments zien" at bounding box center [528, 414] width 125 height 11
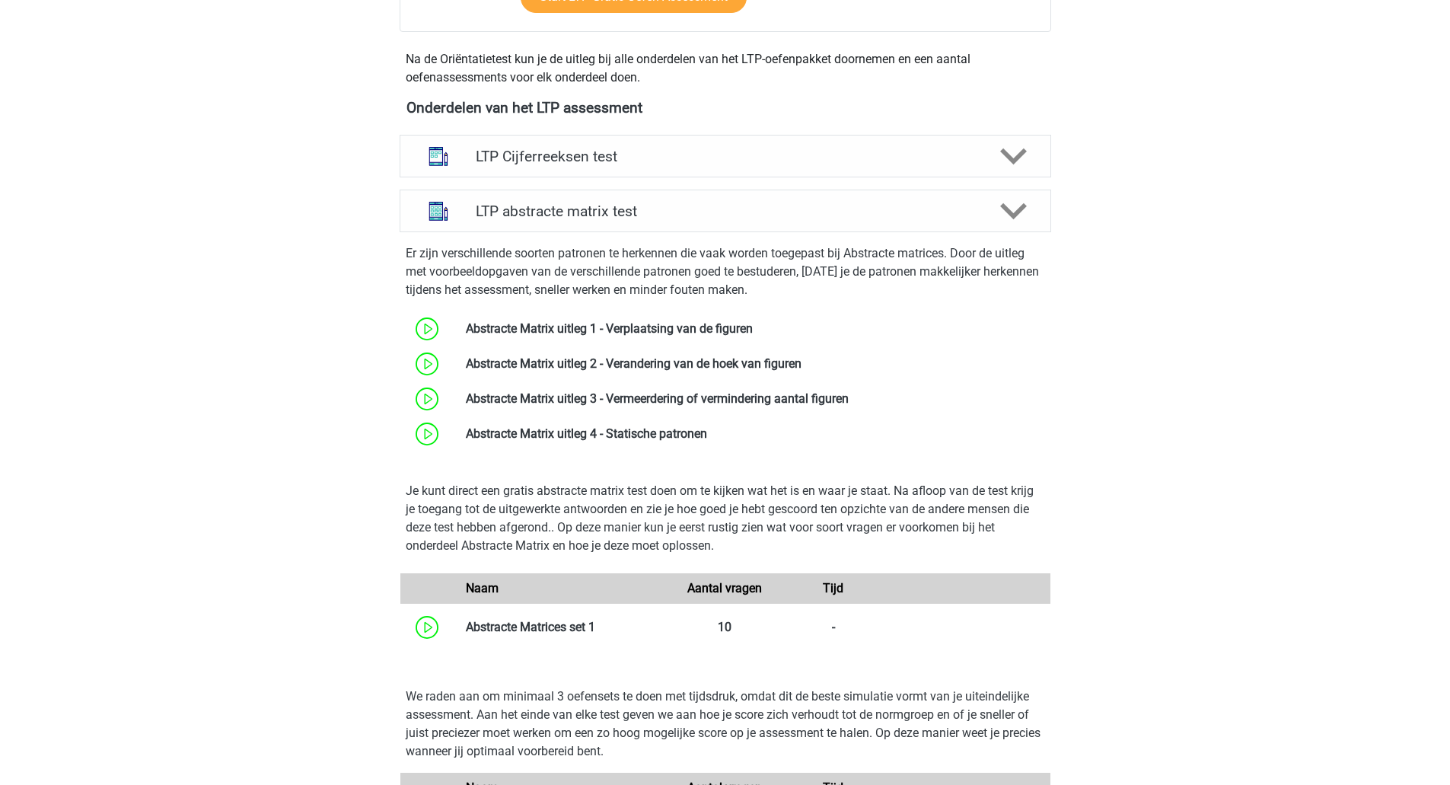
scroll to position [506, 0]
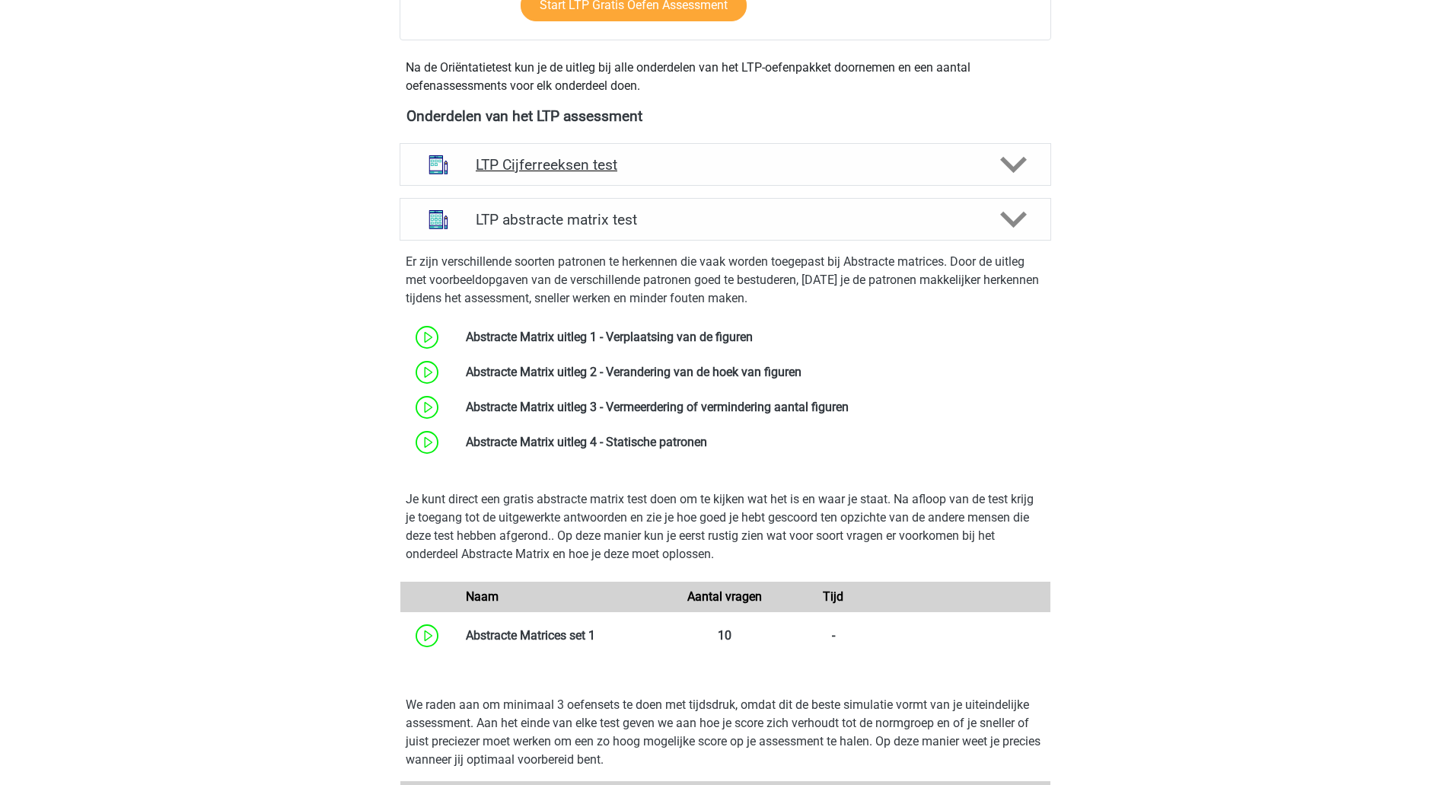
click at [1014, 180] on div "LTP Cijferreeksen test" at bounding box center [725, 164] width 651 height 43
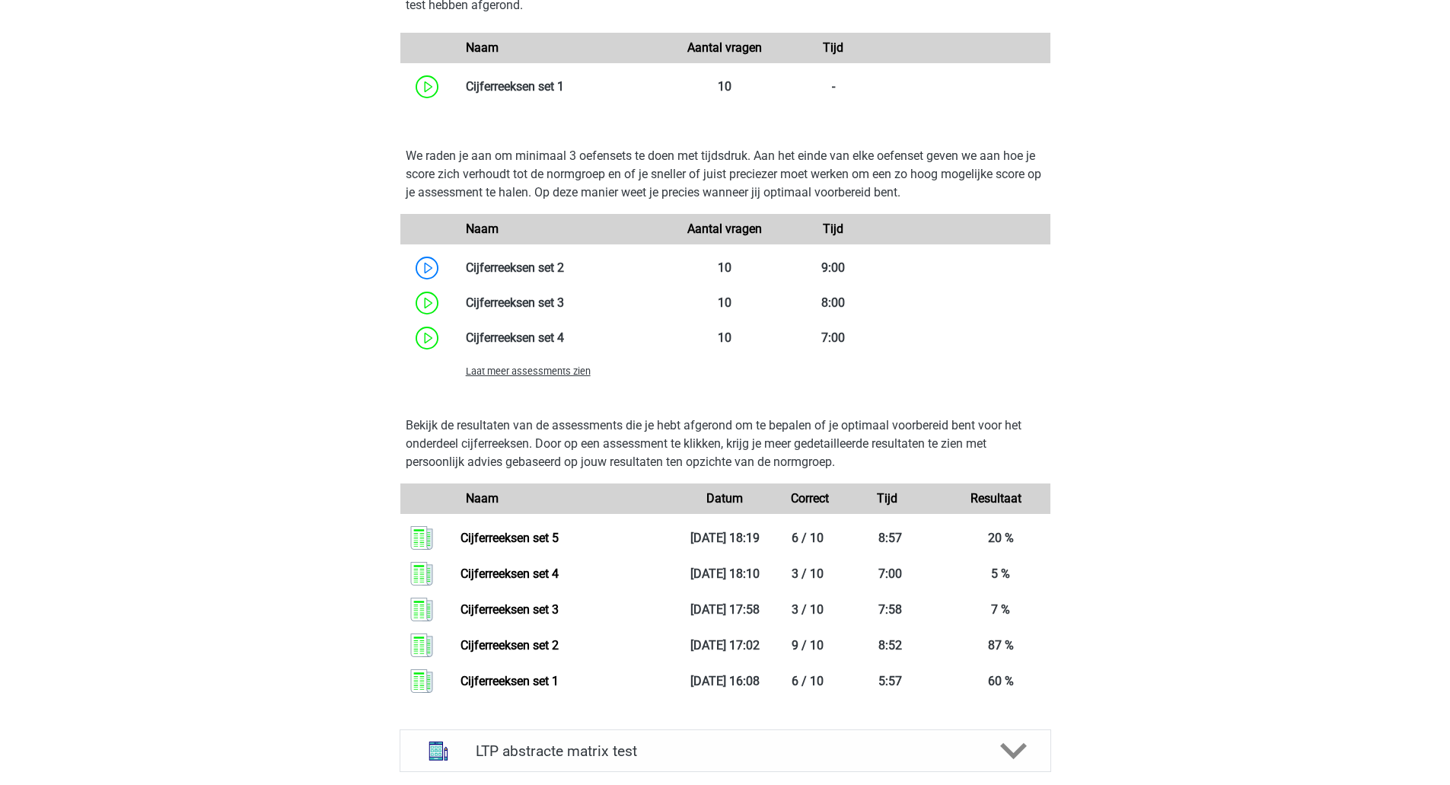
scroll to position [1051, 0]
click at [575, 373] on span "Laat meer assessments zien" at bounding box center [528, 371] width 125 height 11
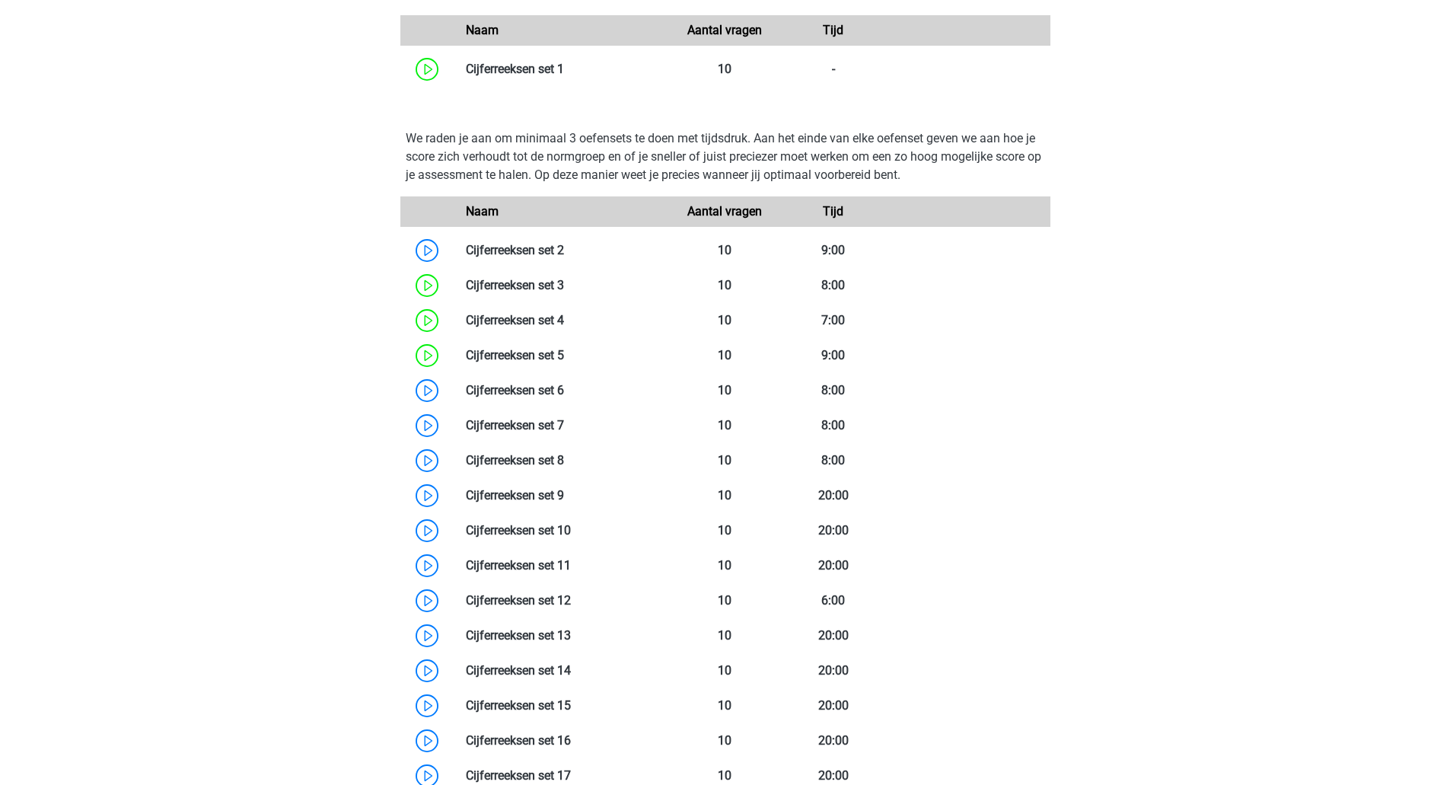
scroll to position [1068, 0]
